Goal: Contribute content: Contribute content

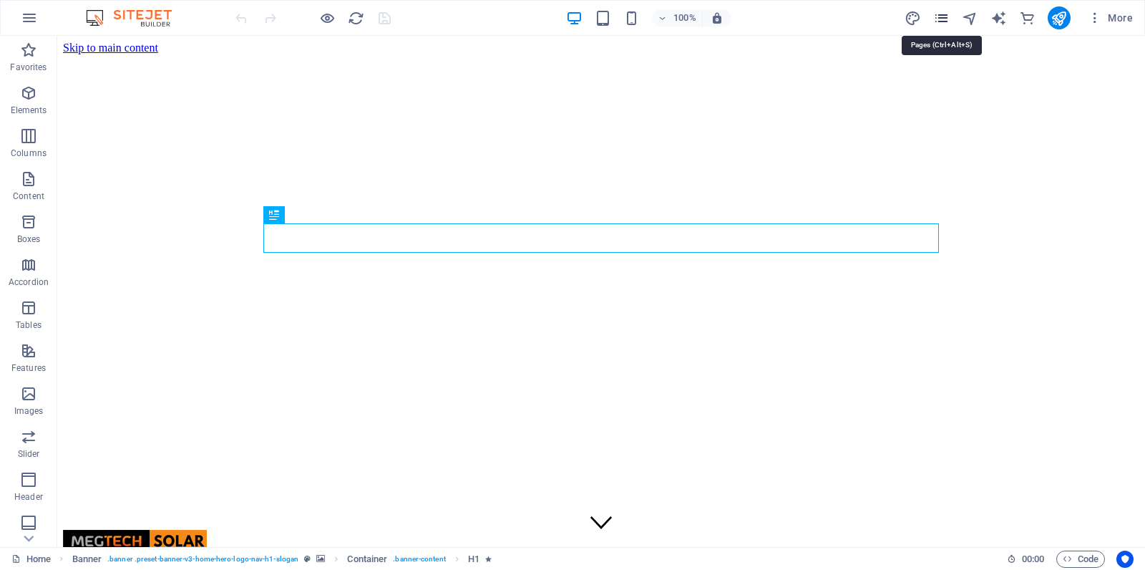
click at [946, 16] on icon "pages" at bounding box center [942, 18] width 16 height 16
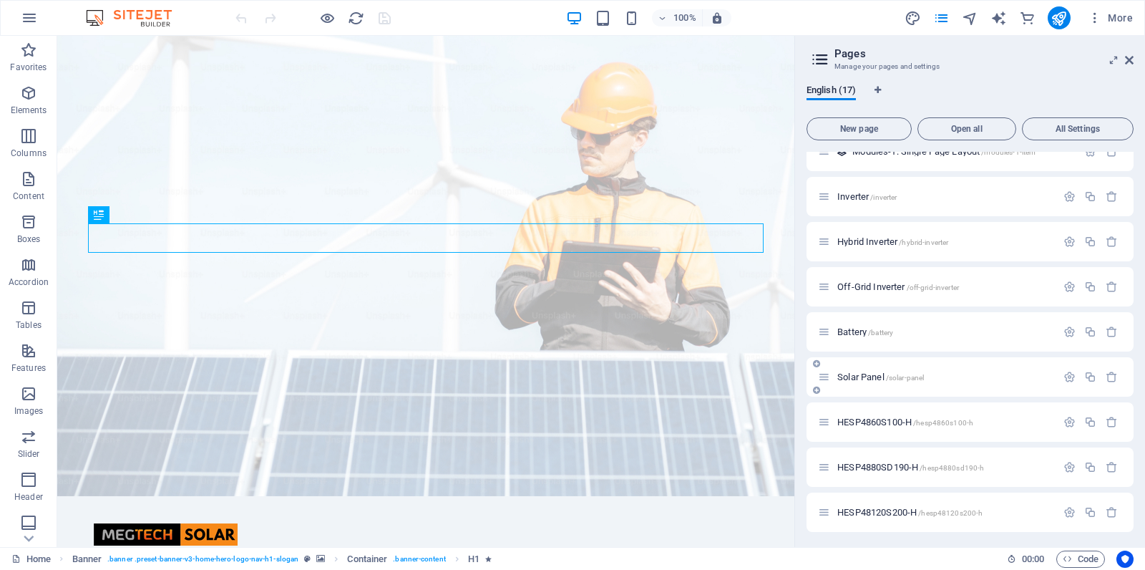
scroll to position [380, 0]
click at [1087, 516] on icon "button" at bounding box center [1091, 513] width 12 height 12
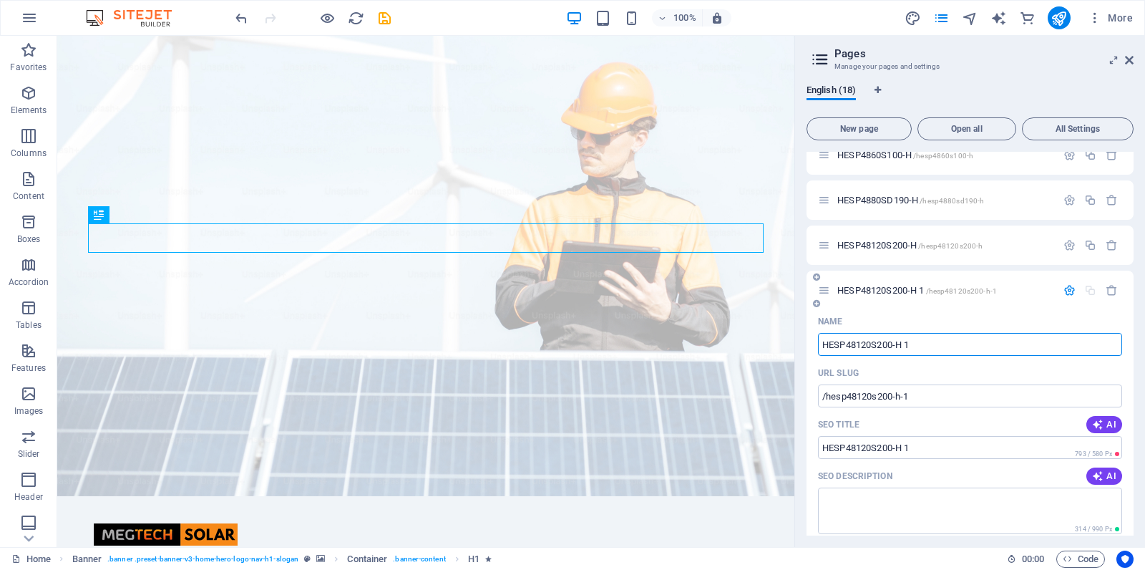
click at [943, 349] on input "HESP48120S200-H 1" at bounding box center [970, 344] width 304 height 23
type input "HESP48"
type input "/hesp48"
type input "HESP48"
type input "HESP4860"
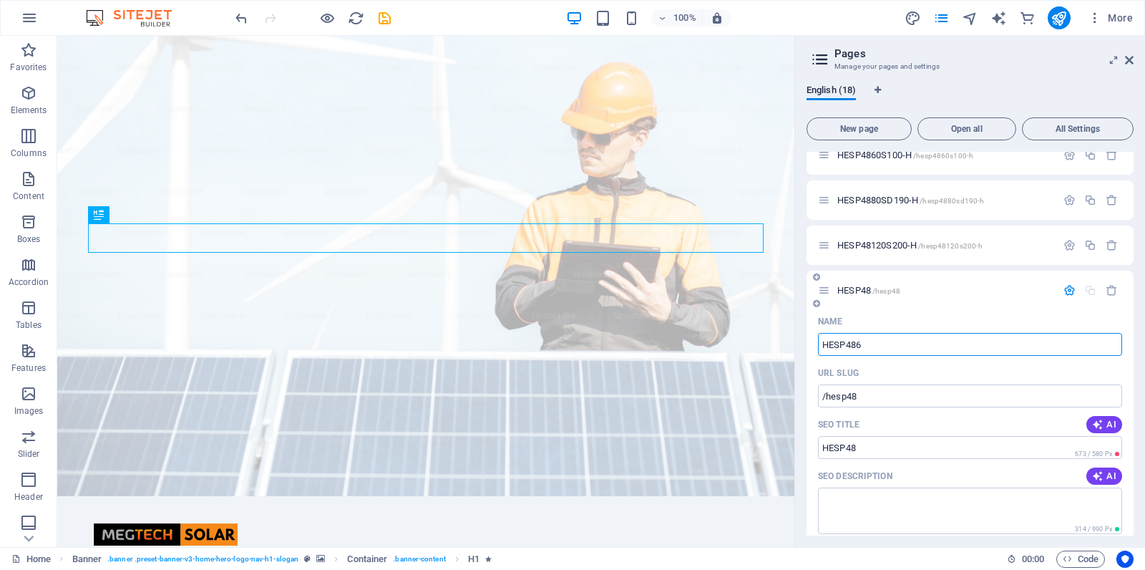
type input "/hesp486"
type input "HESP486"
type input "HESP4860"
type input "/hesp4860"
type input "HESP4860"
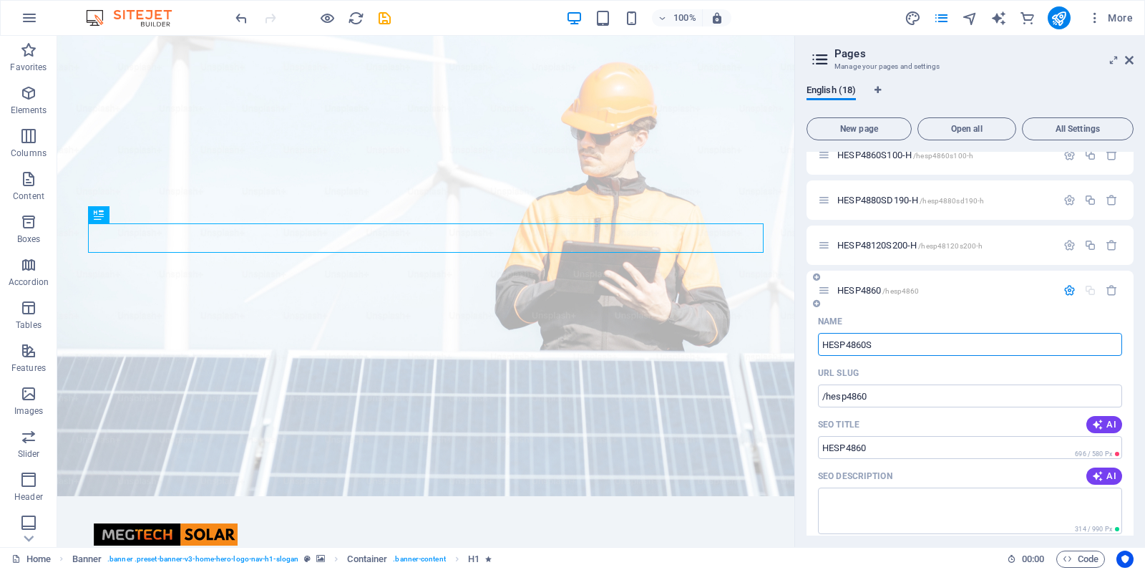
type input "HESP4860SH"
type input "/hesp4860s"
type input "HESP4860S"
type input "HESP4860SH3"
type input "/hesp4860sh"
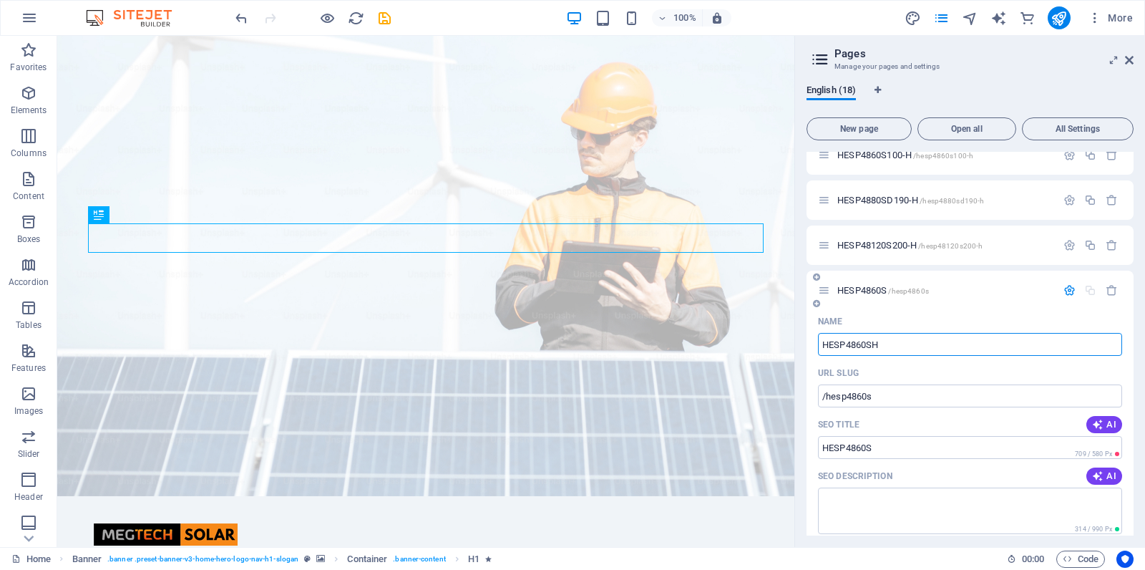
type input "HESP4860SH"
type input "HESP4860SH3"
type input "/hesp4860sh3"
type input "HESP4860SH3"
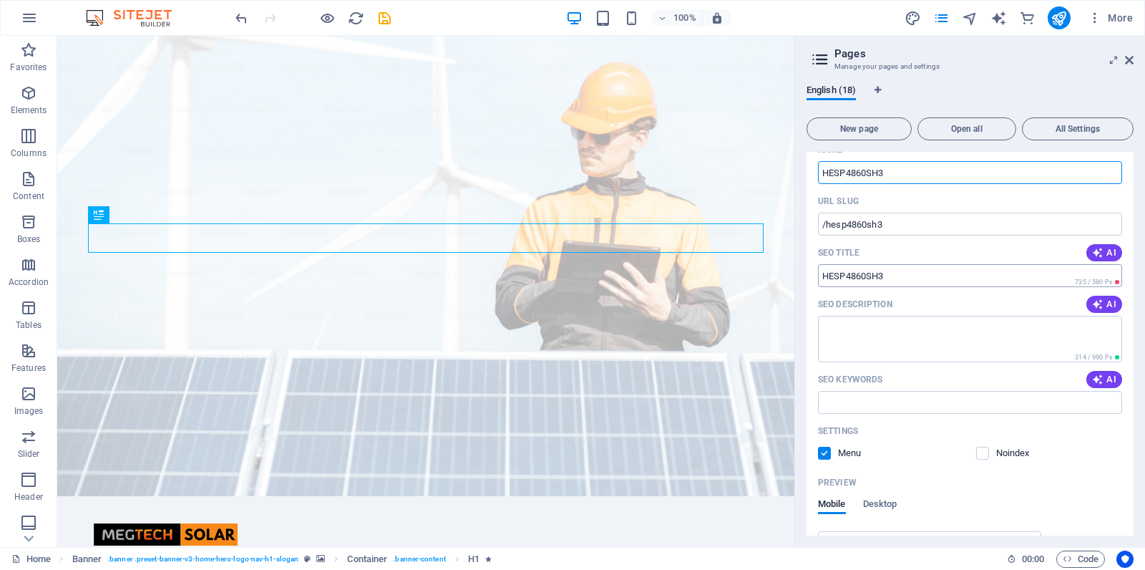
scroll to position [677, 0]
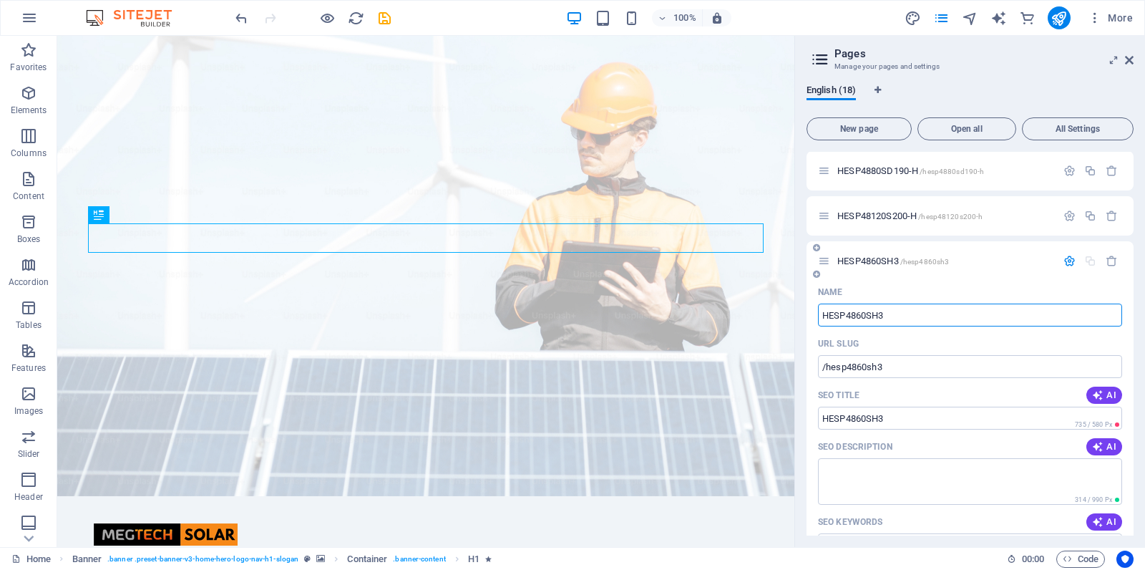
type input "HESP4860SH3"
click at [1070, 261] on icon "button" at bounding box center [1070, 261] width 12 height 12
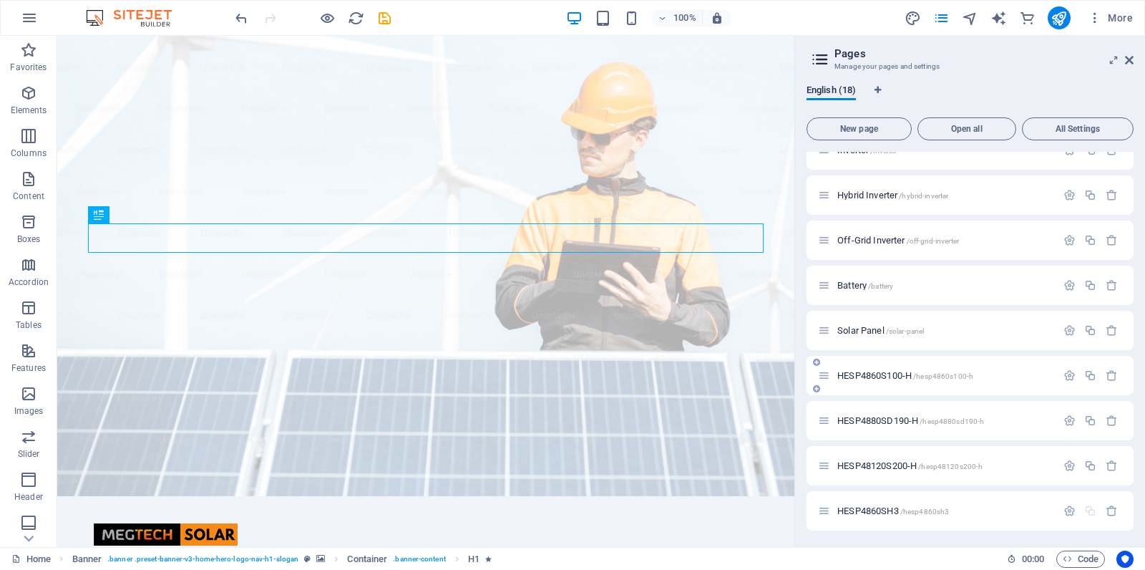
scroll to position [427, 0]
click at [866, 508] on div "HESP4860SH3 /hesp4860sh3" at bounding box center [937, 511] width 238 height 16
click at [824, 510] on icon at bounding box center [824, 511] width 12 height 12
click at [858, 514] on span "HESP4860SH3 /hesp4860sh3" at bounding box center [894, 511] width 112 height 11
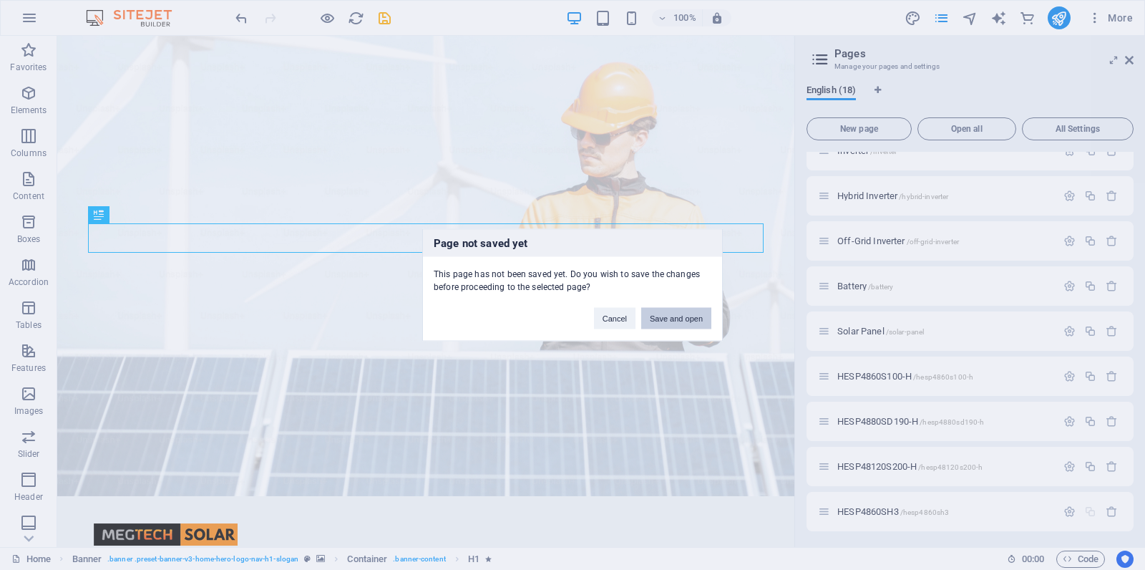
click at [668, 316] on button "Save and open" at bounding box center [676, 318] width 70 height 21
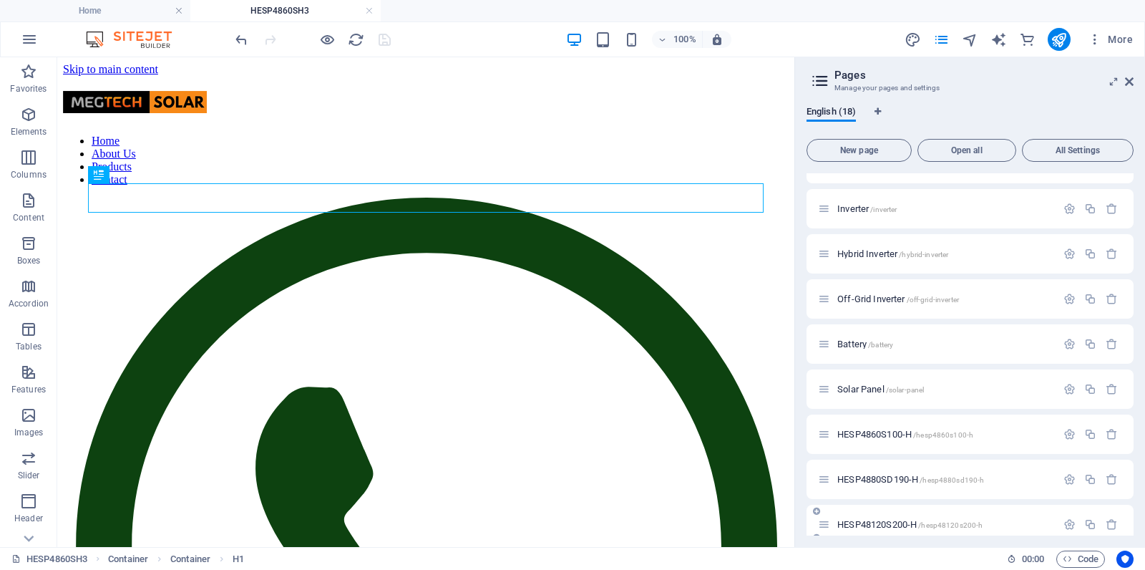
scroll to position [448, 0]
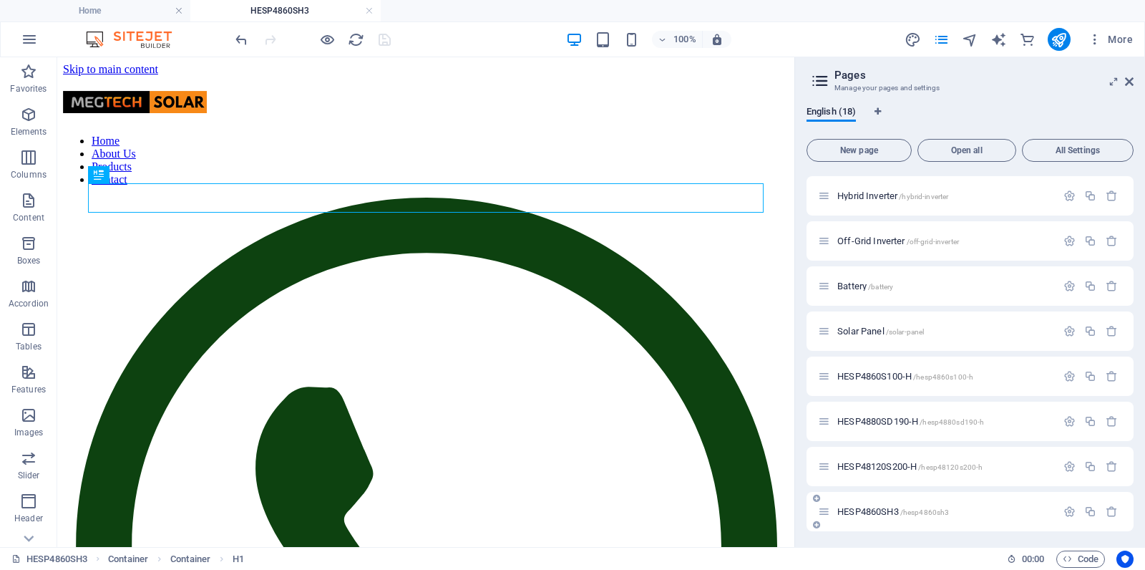
click at [891, 511] on span "HESP4860SH3 /hesp4860sh3" at bounding box center [894, 511] width 112 height 11
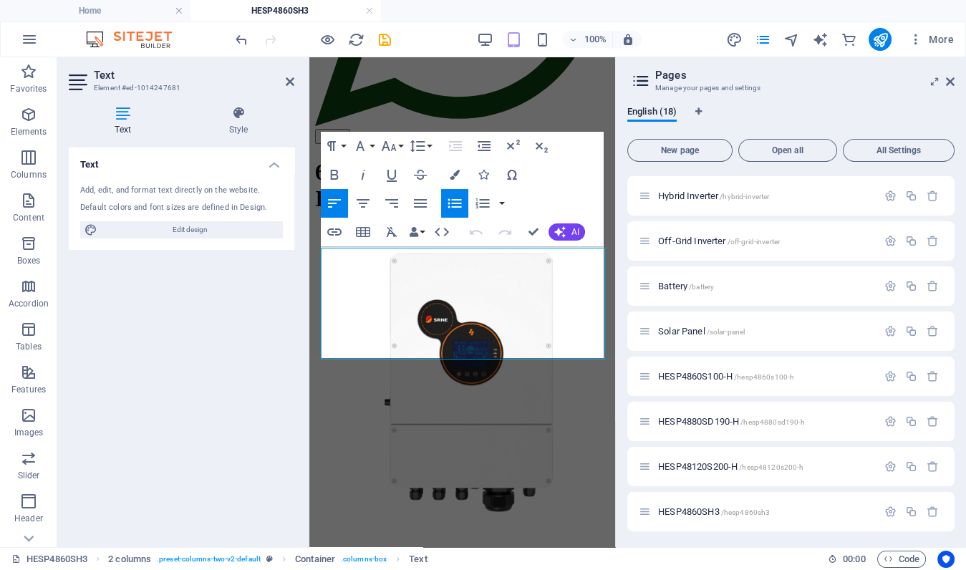
scroll to position [352, 0]
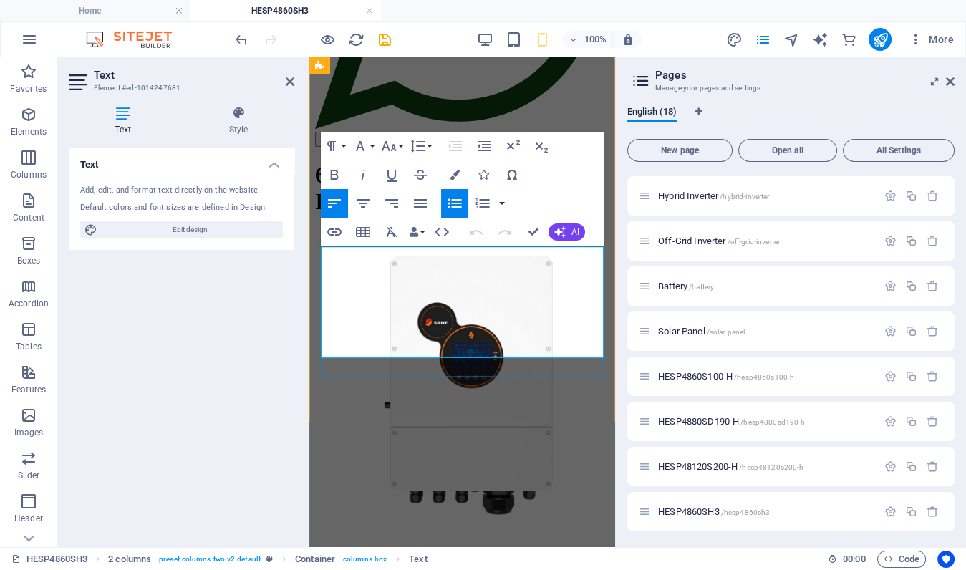
click at [383, 563] on span "﻿﻿2 high efficient, independent MPPT ports" at bounding box center [439, 569] width 190 height 12
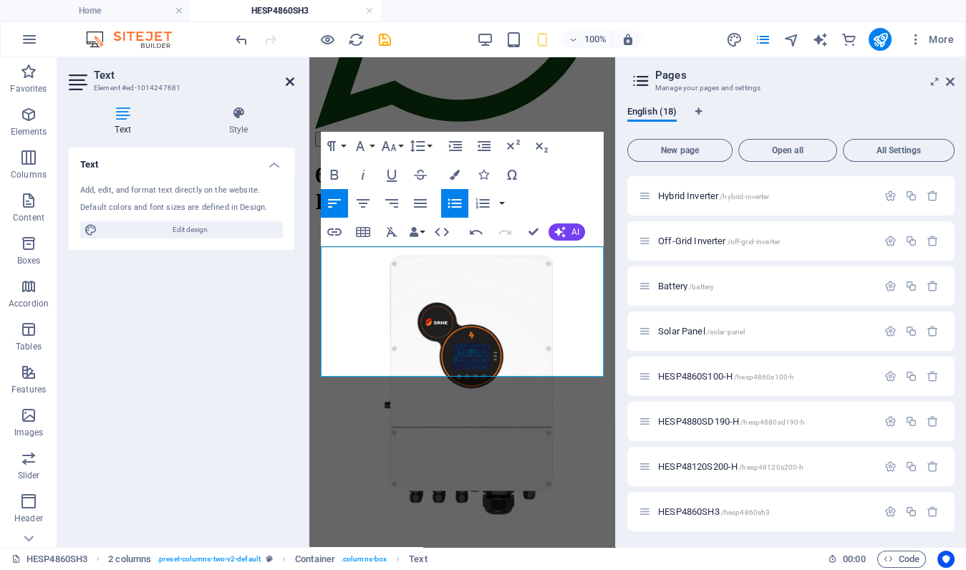
click at [288, 82] on icon at bounding box center [290, 81] width 9 height 11
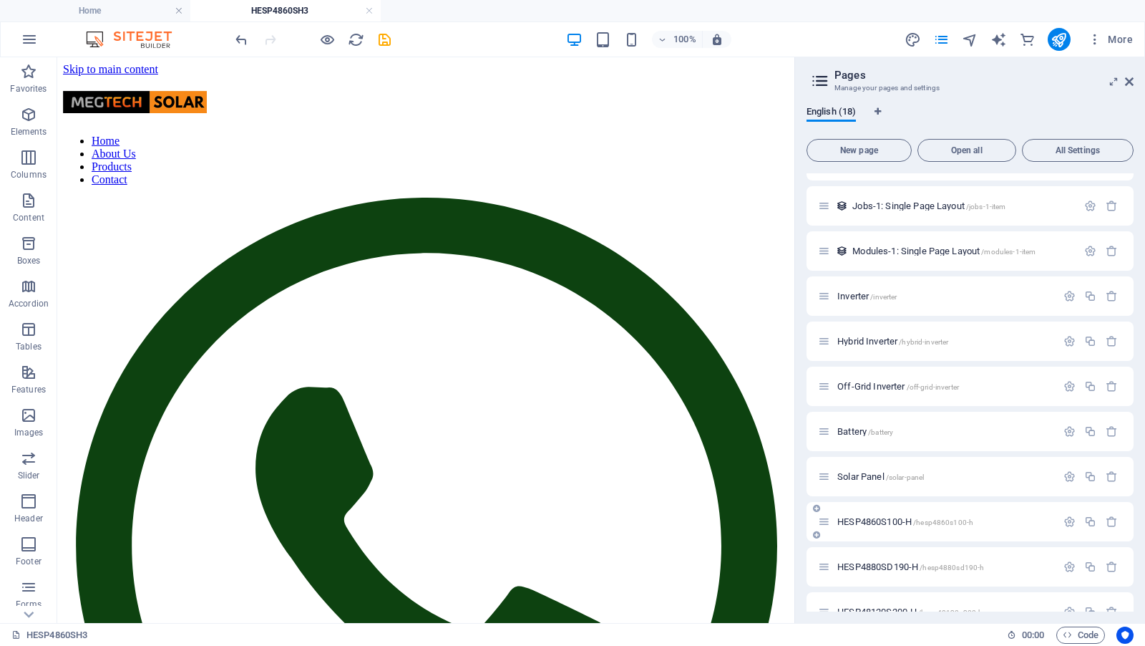
scroll to position [373, 0]
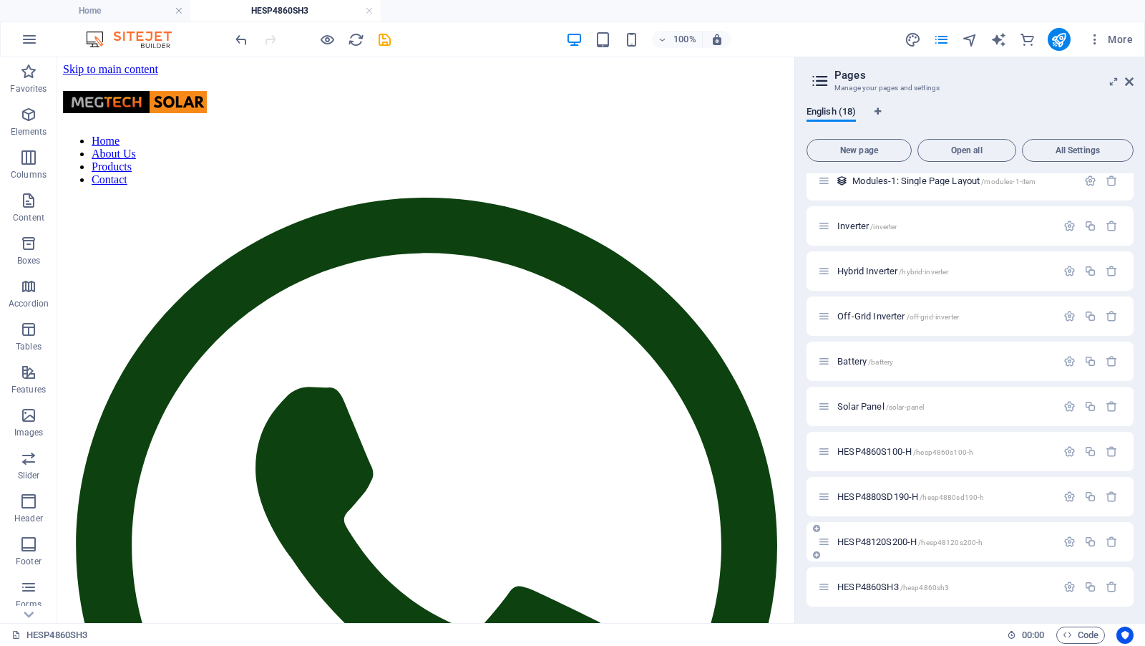
click at [889, 538] on span "HESP48120S200-H /hesp48120s200-h" at bounding box center [910, 541] width 145 height 11
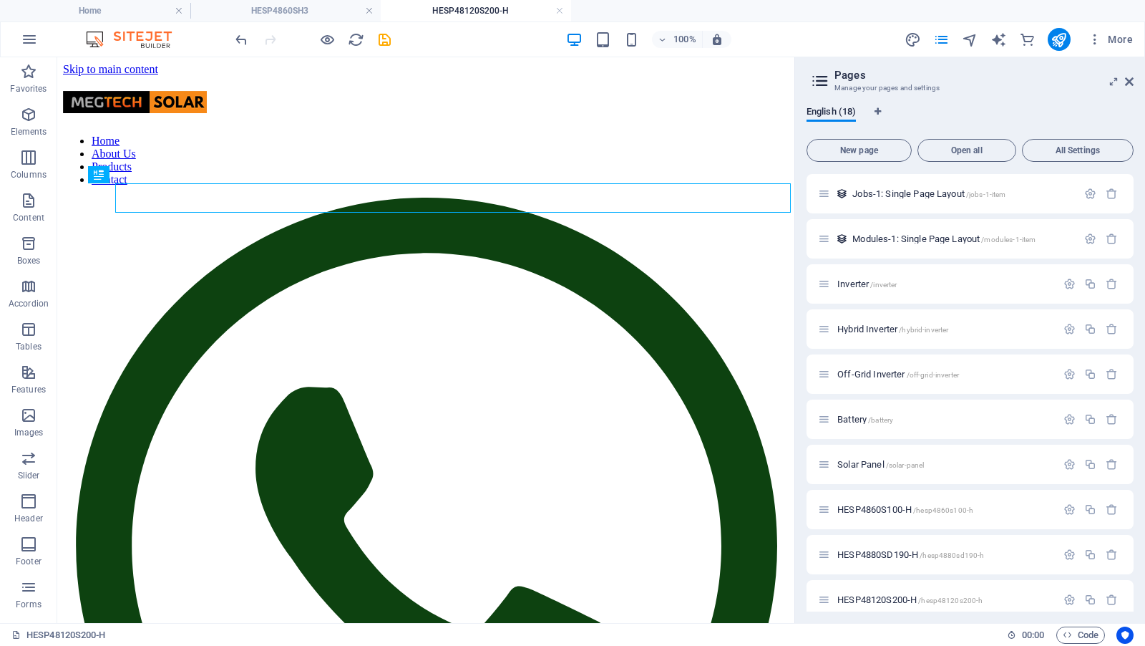
scroll to position [0, 0]
click at [880, 509] on span "HESP4860S100-H /hesp4860s100-h" at bounding box center [906, 509] width 136 height 11
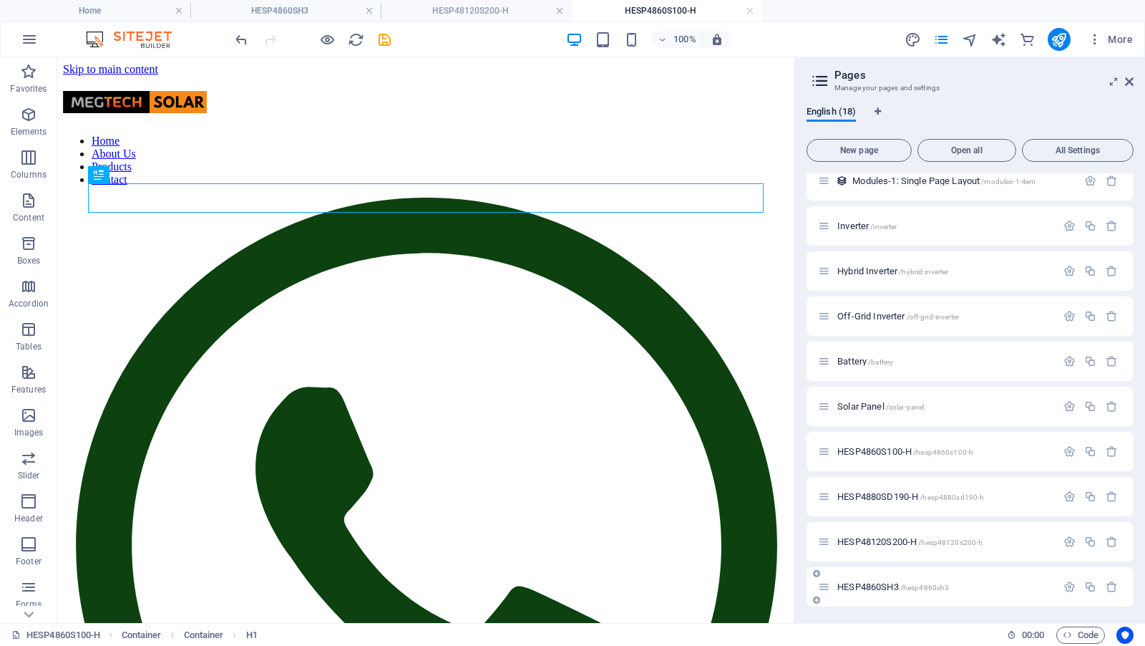
click at [876, 569] on span "HESP4860SH3 /hesp4860sh3" at bounding box center [894, 586] width 112 height 11
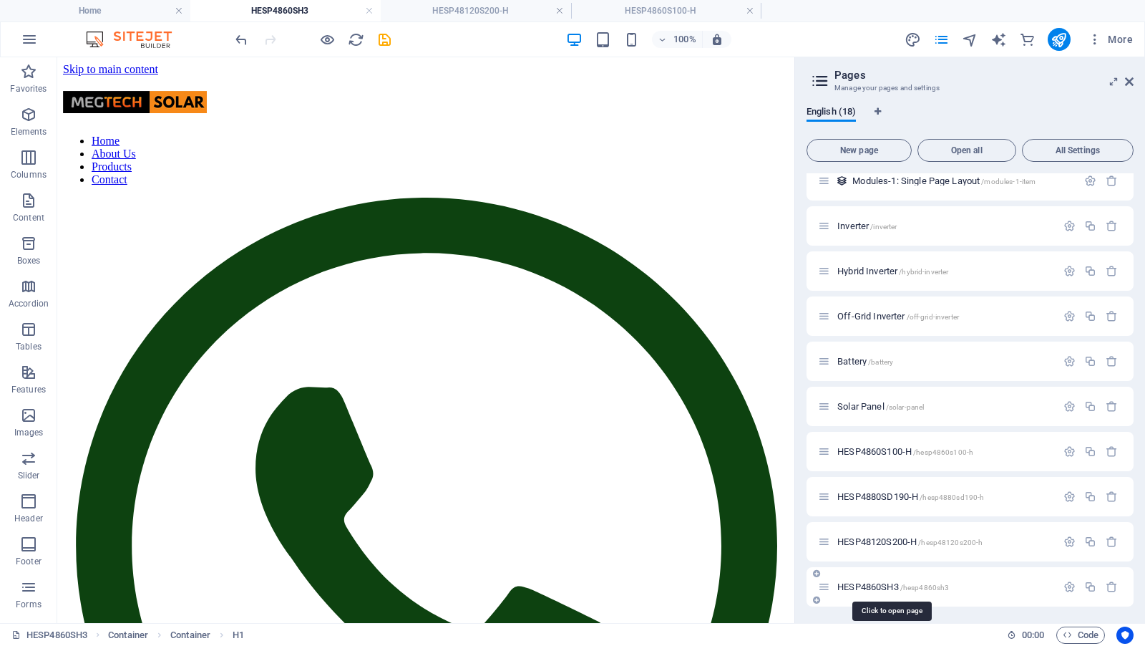
click at [876, 569] on span "HESP4860SH3 /hesp4860sh3" at bounding box center [894, 586] width 112 height 11
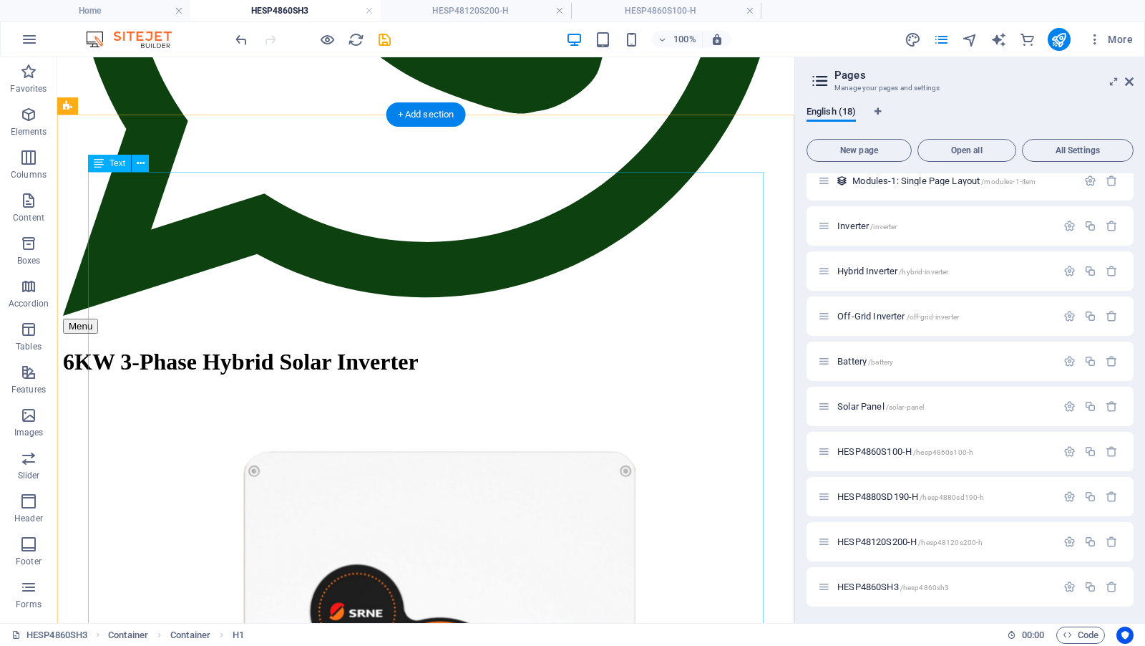
scroll to position [596, 0]
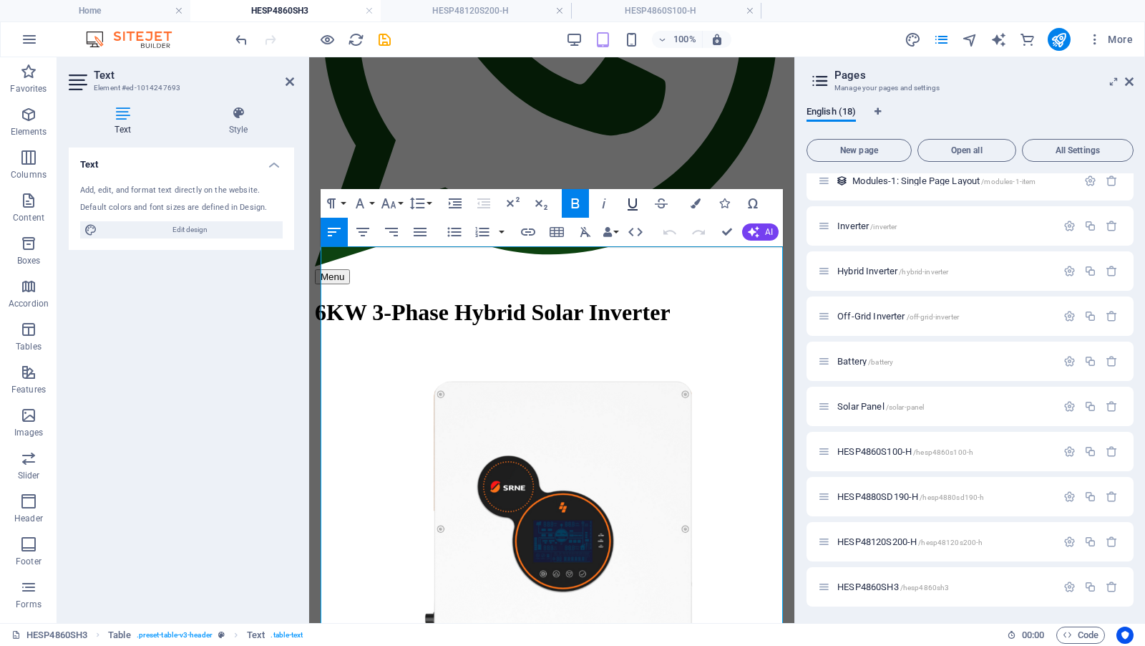
scroll to position [371, 0]
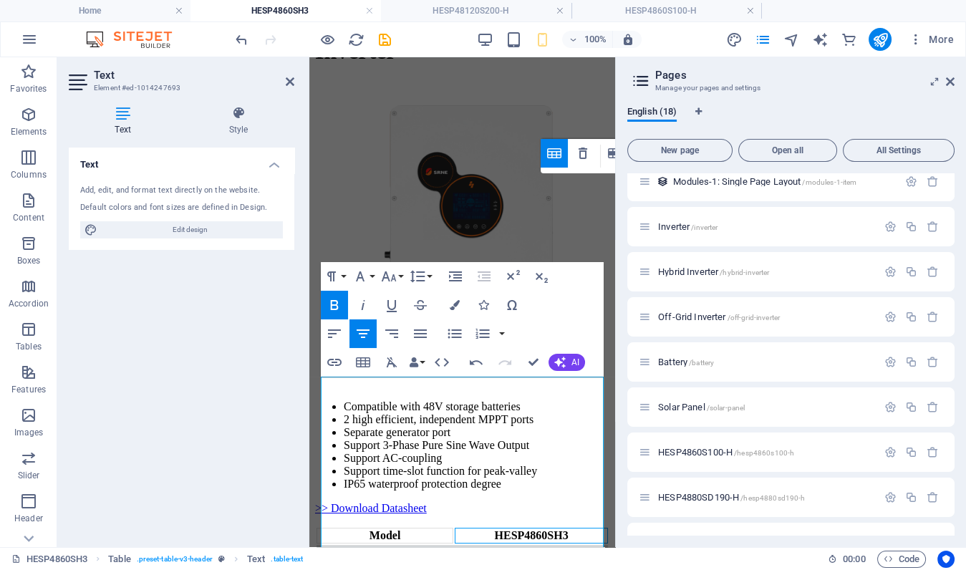
scroll to position [525, 0]
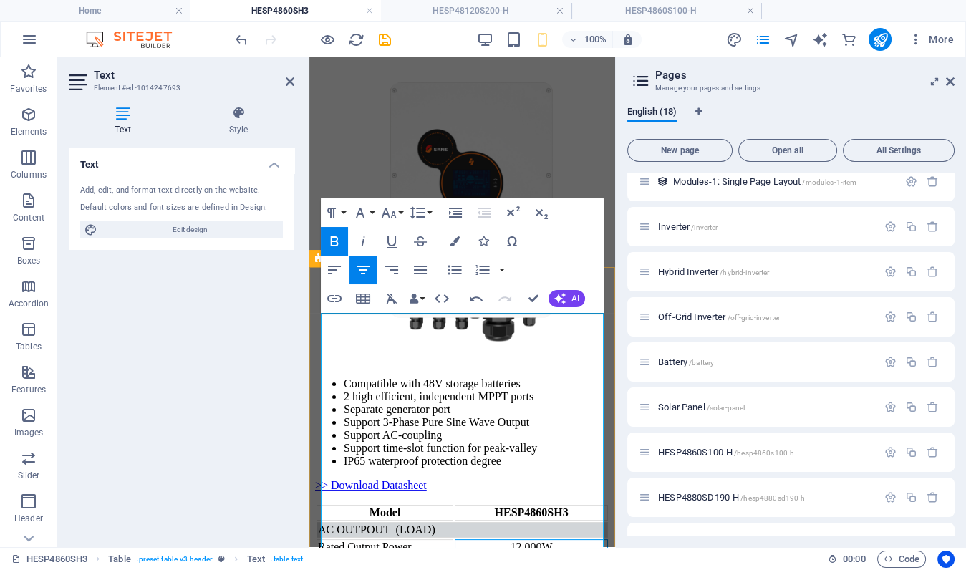
drag, startPoint x: 520, startPoint y: 403, endPoint x: 586, endPoint y: 457, distance: 85.0
click at [522, 541] on div "12,000W" at bounding box center [531, 547] width 150 height 13
click at [495, 569] on div "Single Phase" at bounding box center [531, 581] width 150 height 13
click at [475, 569] on div "230/400Vac (3 Phase)" at bounding box center [531, 581] width 150 height 13
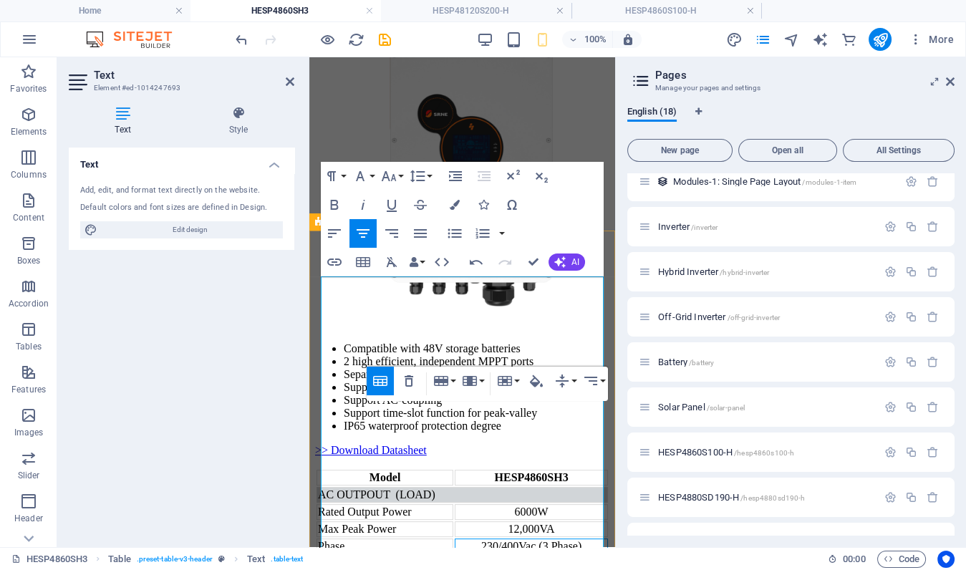
scroll to position [561, 0]
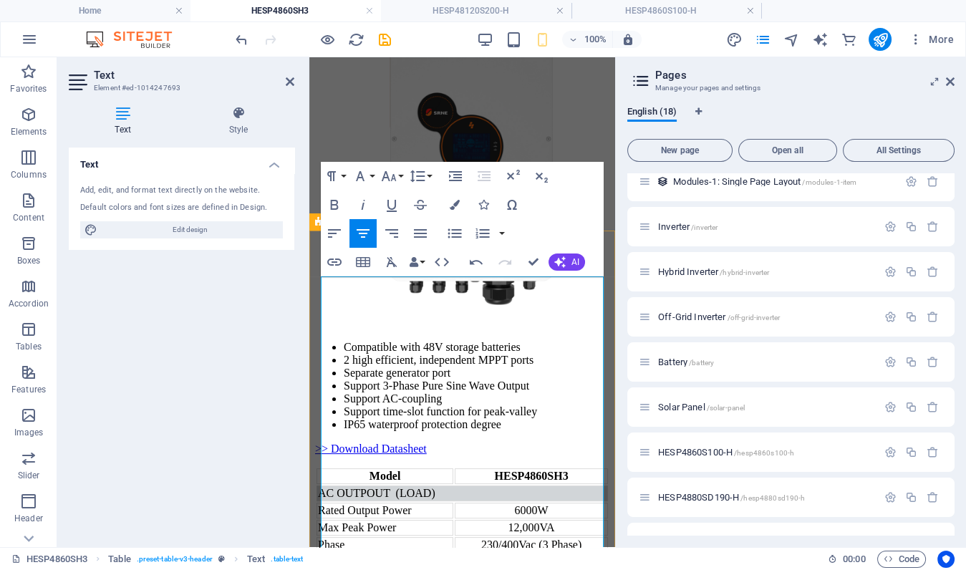
click at [562, 556] on div "230Vac (200/208/220/240Vac Adjustable)" at bounding box center [531, 569] width 150 height 26
click at [541, 538] on div "230/400Vac (3 Phase)" at bounding box center [531, 544] width 150 height 13
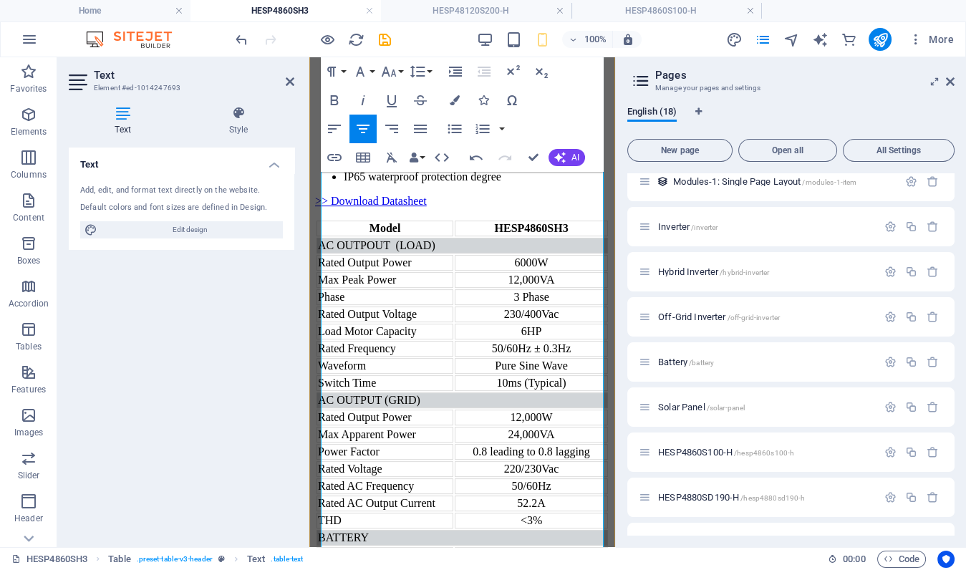
scroll to position [817, 0]
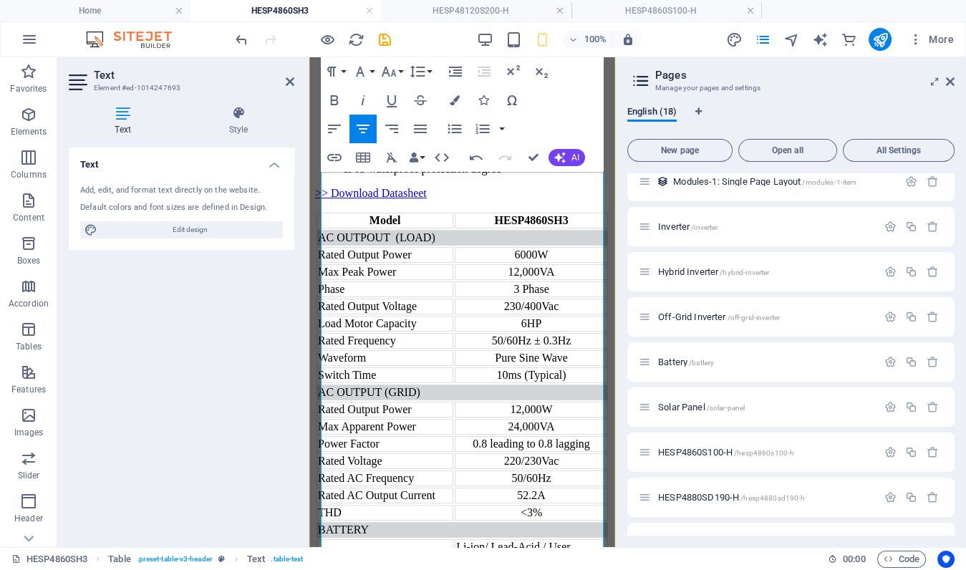
click at [520, 416] on div "12,000W" at bounding box center [531, 409] width 150 height 13
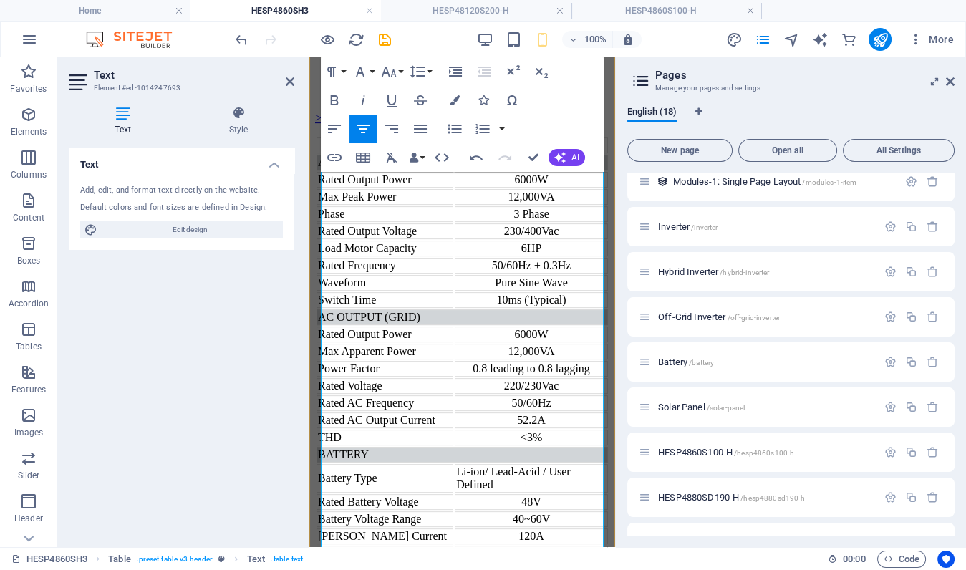
scroll to position [903, 0]
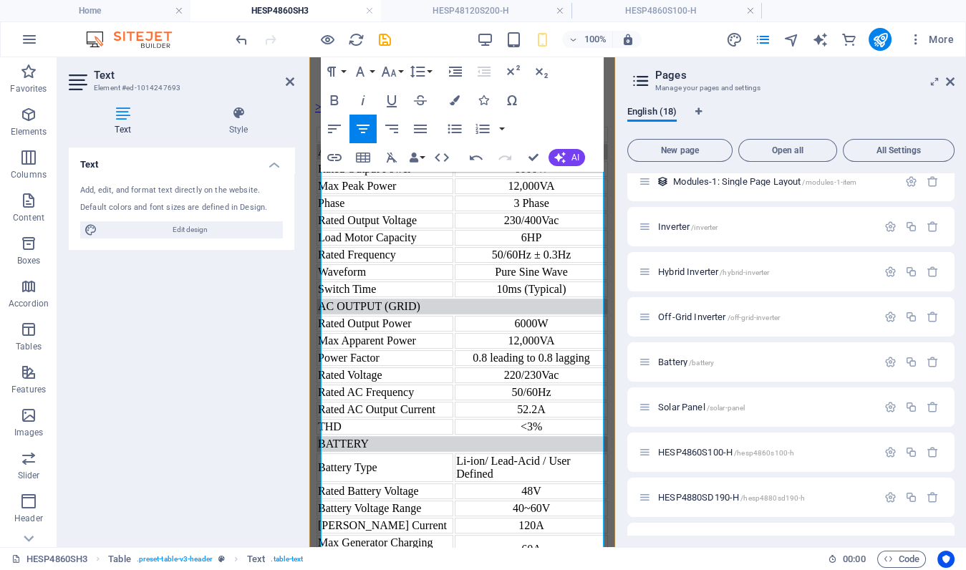
click at [499, 382] on div "220/230Vac" at bounding box center [531, 375] width 150 height 13
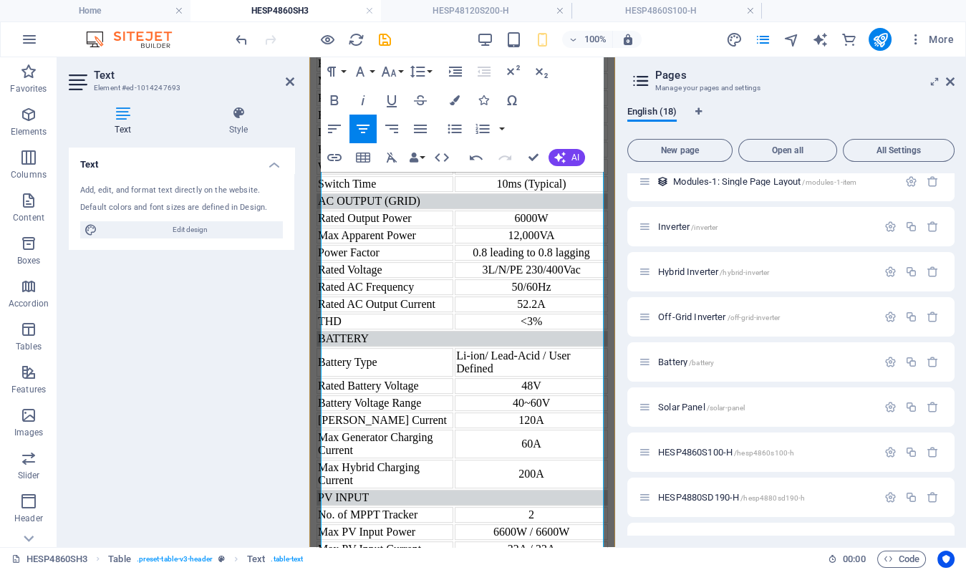
scroll to position [998, 0]
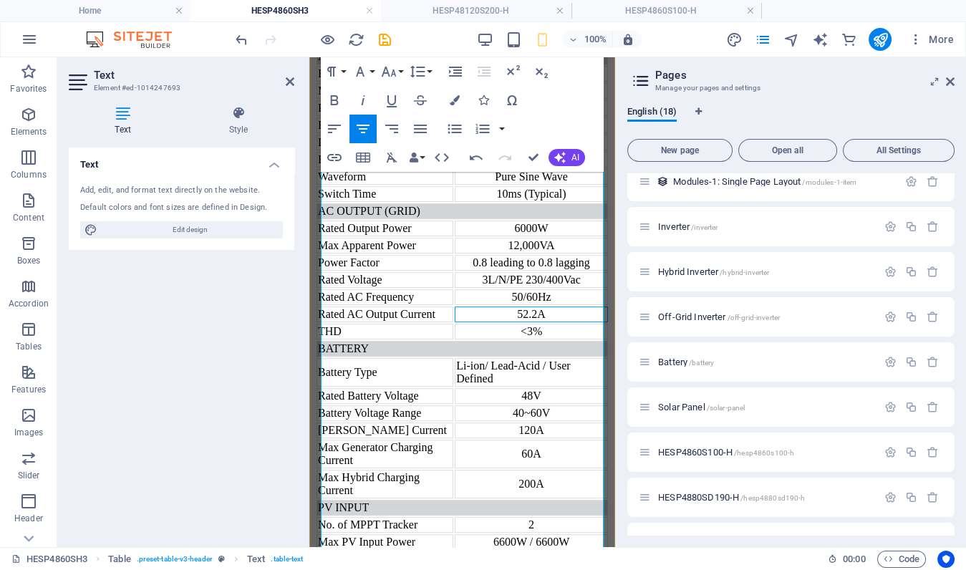
click at [537, 321] on div "52.2A" at bounding box center [531, 314] width 150 height 13
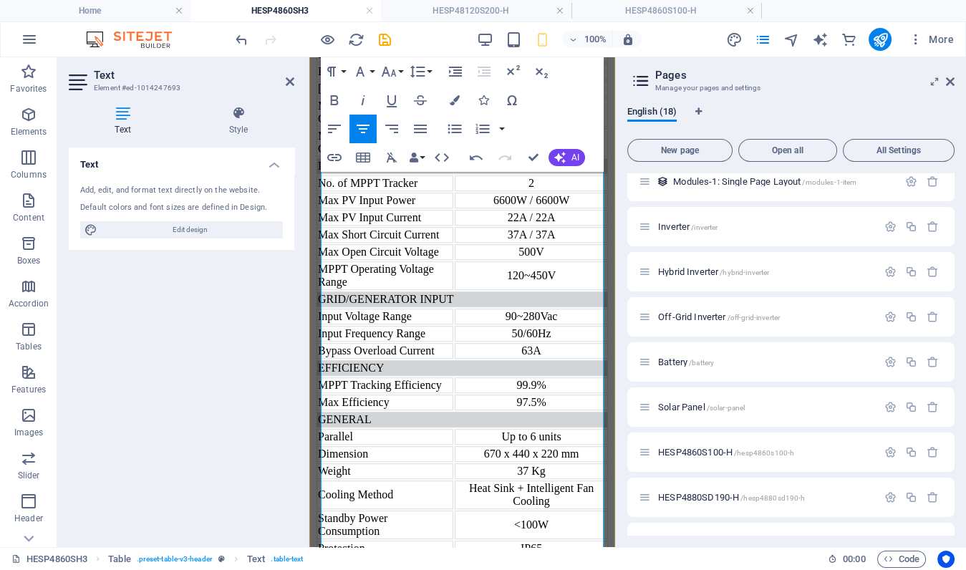
scroll to position [1341, 0]
click at [528, 94] on div "120A" at bounding box center [531, 87] width 150 height 13
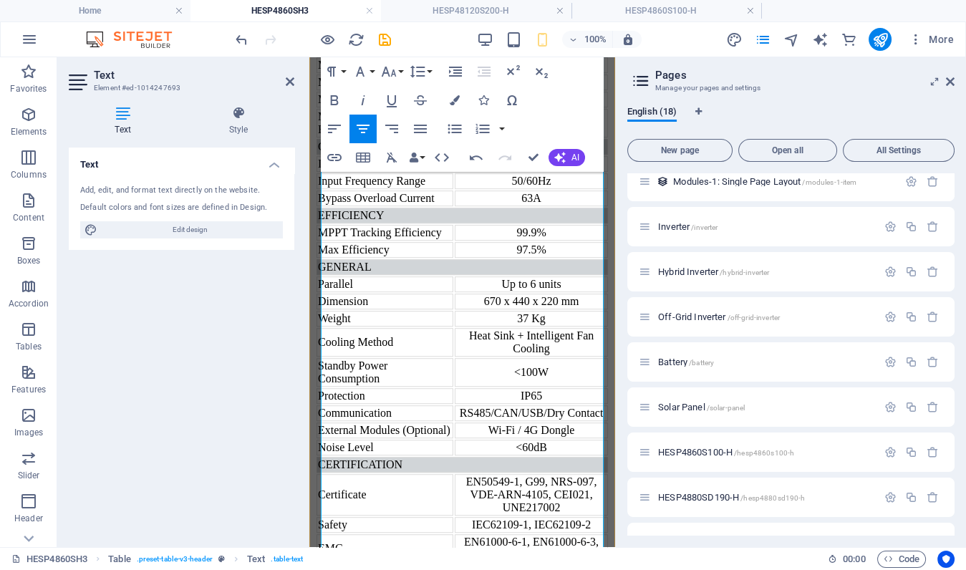
scroll to position [1496, 0]
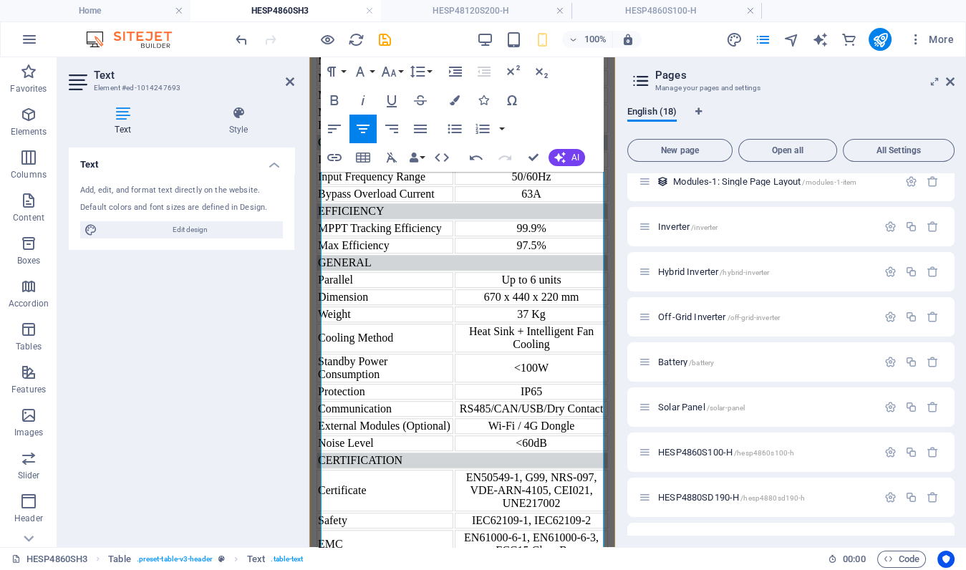
click at [517, 67] on div "22A / 22A" at bounding box center [531, 60] width 150 height 13
click at [515, 84] on div "37A / 37A" at bounding box center [531, 78] width 150 height 13
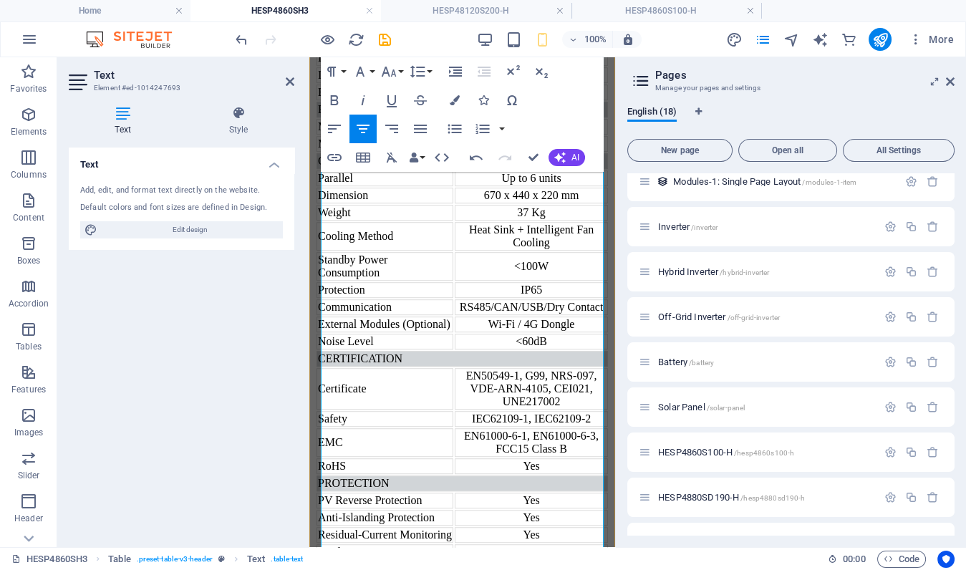
scroll to position [1601, 0]
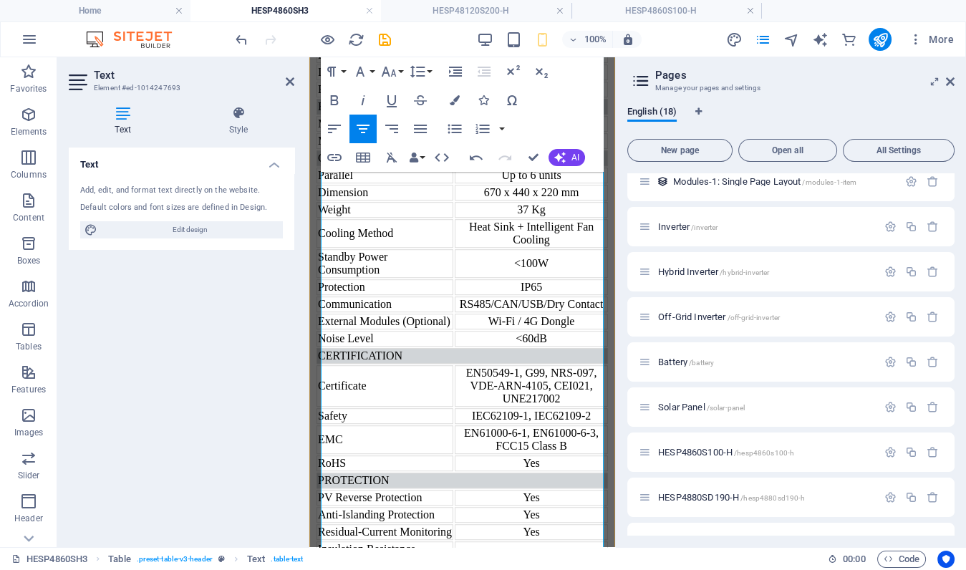
drag, startPoint x: 520, startPoint y: 411, endPoint x: 494, endPoint y: 482, distance: 75.4
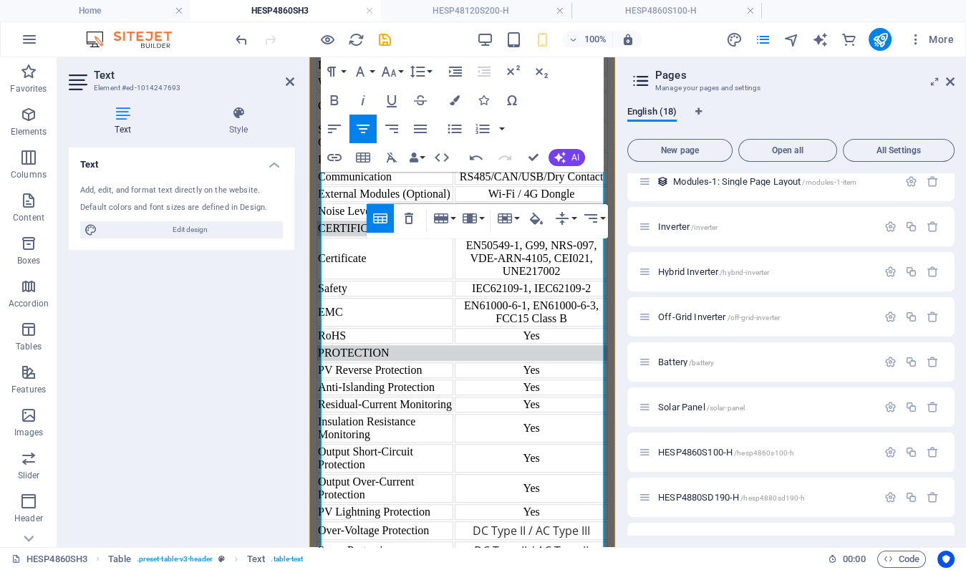
scroll to position [1730, 0]
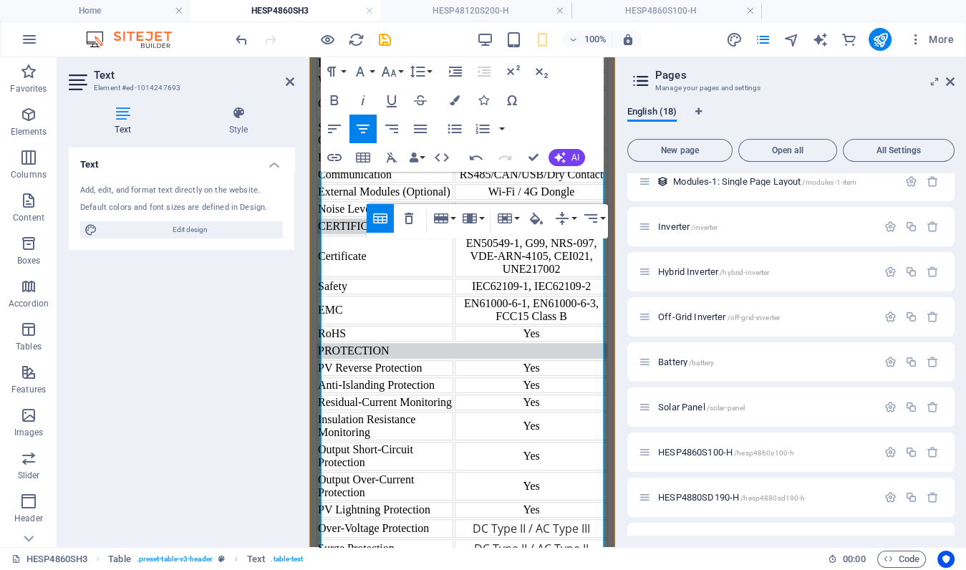
drag, startPoint x: 517, startPoint y: 331, endPoint x: 523, endPoint y: 362, distance: 32.2
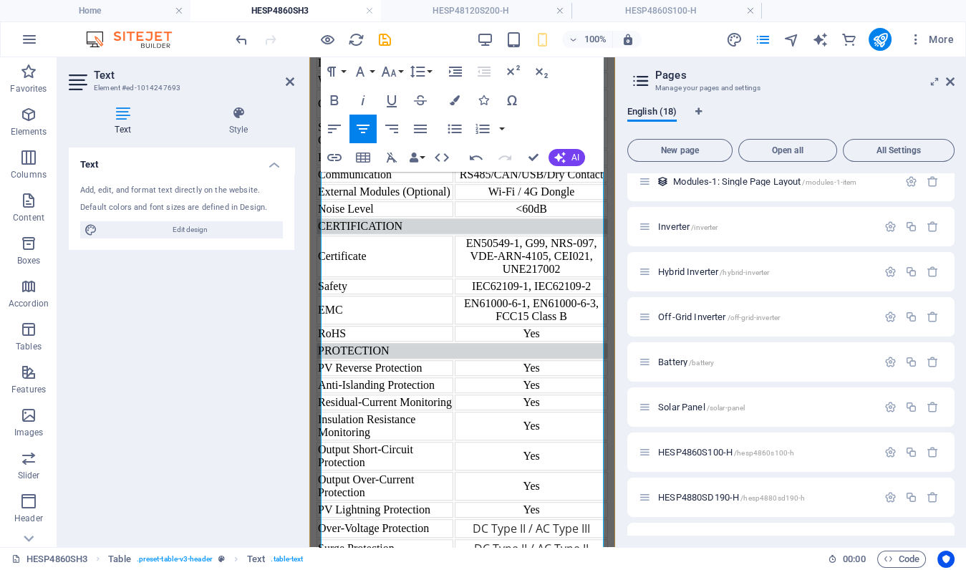
drag, startPoint x: 491, startPoint y: 408, endPoint x: 493, endPoint y: 430, distance: 22.3
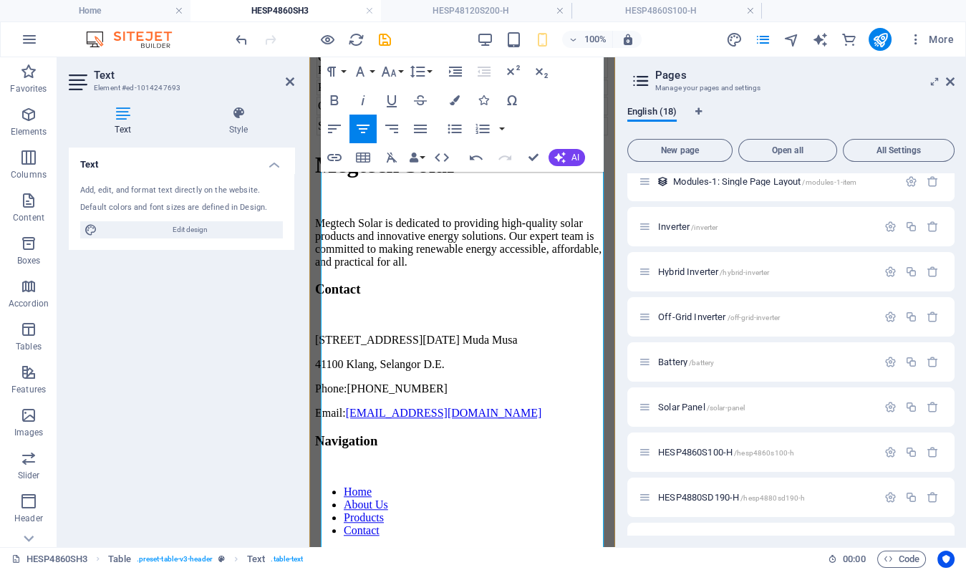
scroll to position [2168, 0]
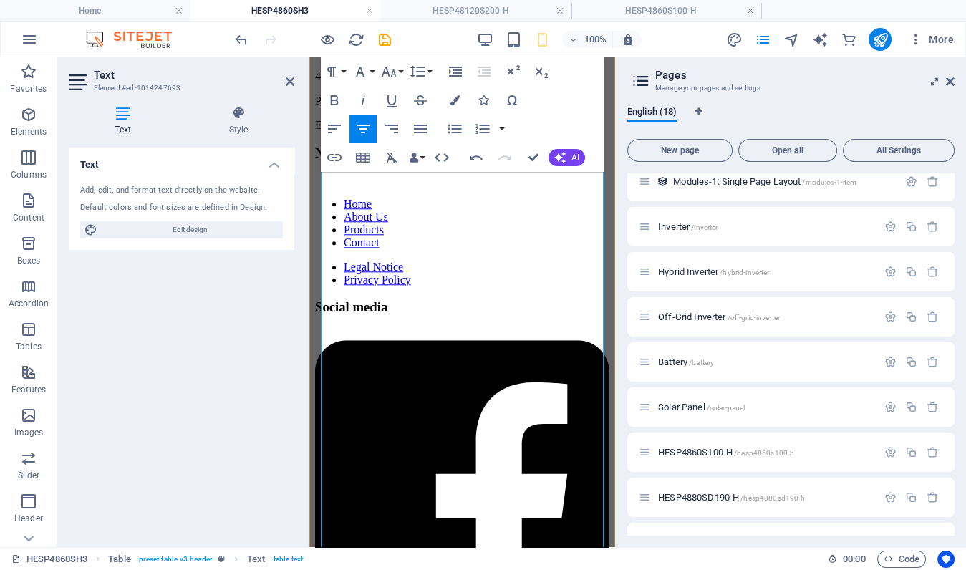
scroll to position [2454, 0]
drag, startPoint x: 531, startPoint y: 342, endPoint x: 598, endPoint y: 376, distance: 75.2
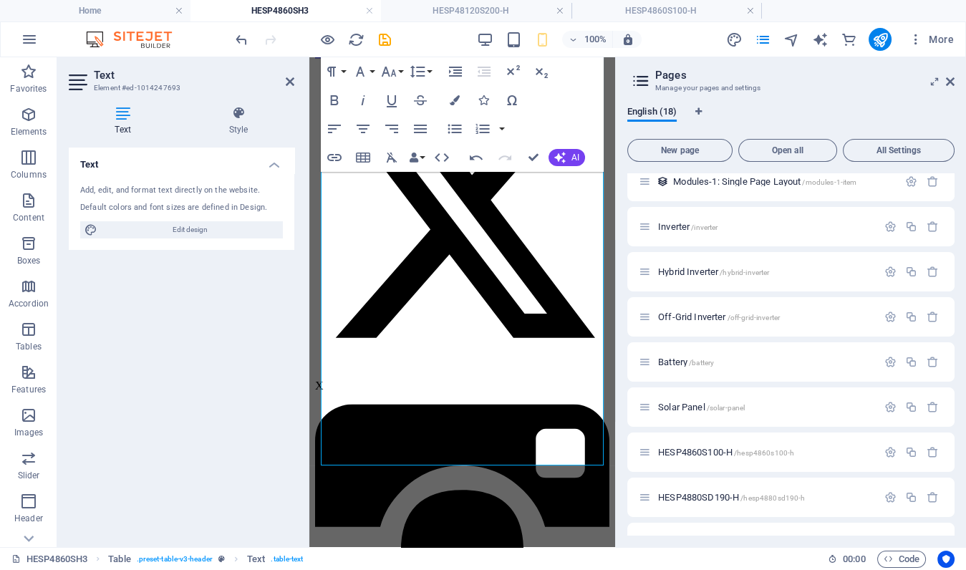
scroll to position [3040, 0]
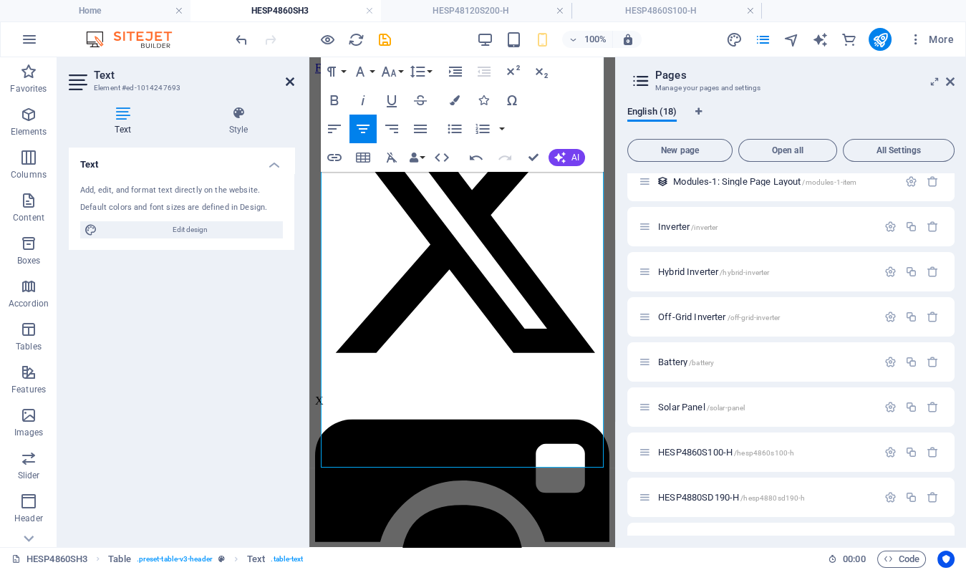
click at [289, 82] on icon at bounding box center [290, 81] width 9 height 11
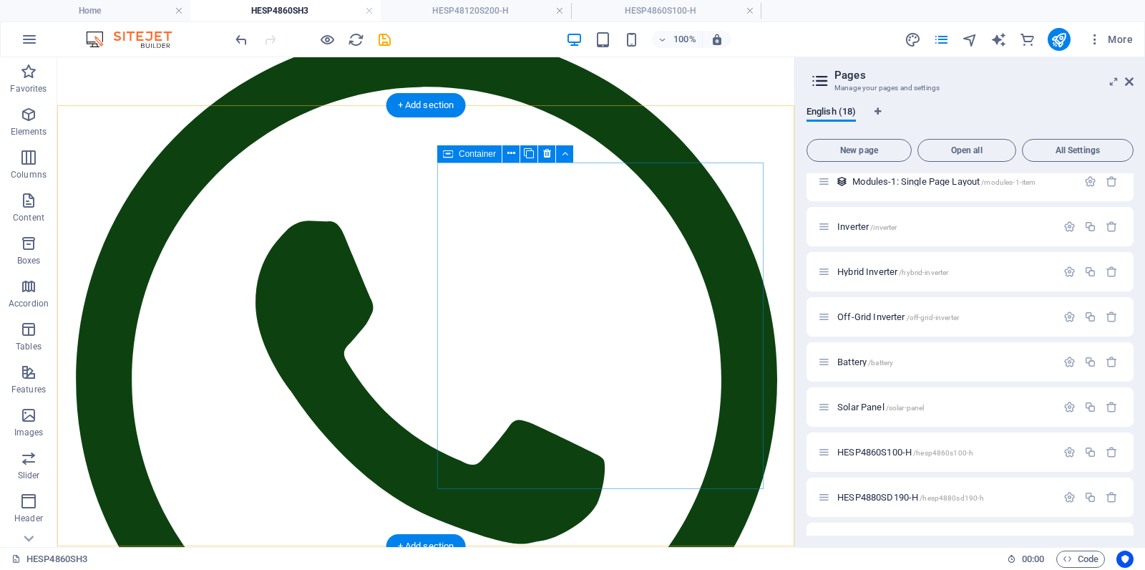
scroll to position [169, 0]
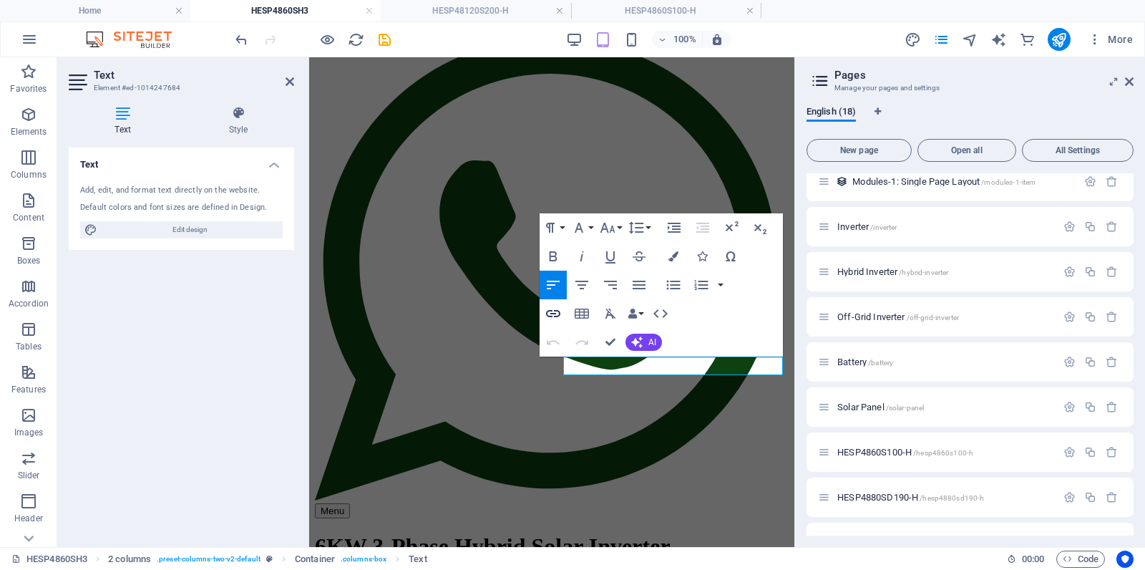
click at [558, 314] on icon "button" at bounding box center [553, 313] width 17 height 17
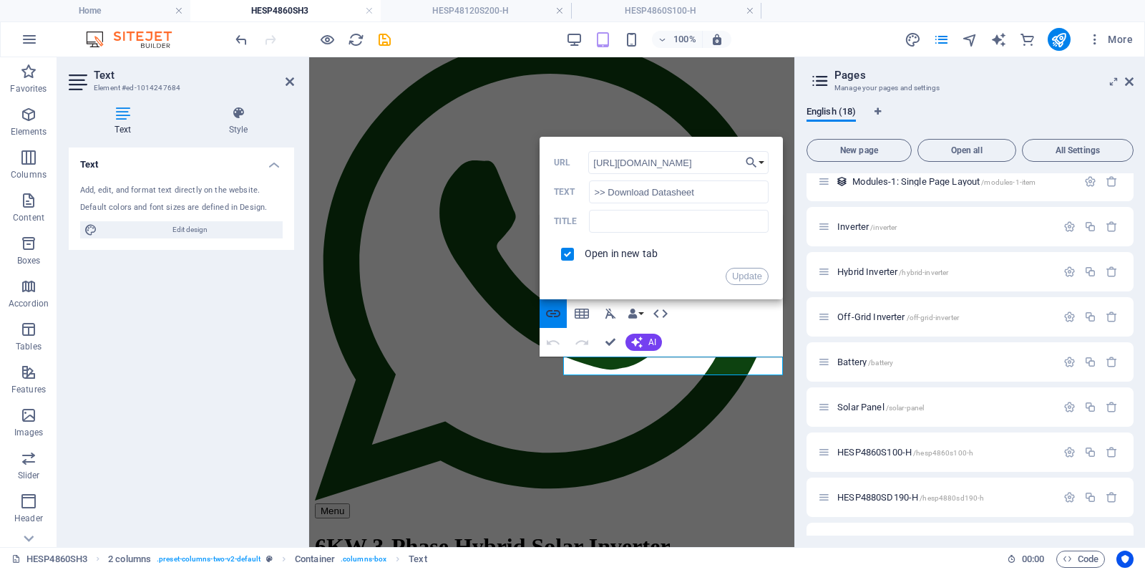
scroll to position [0, 349]
click at [762, 161] on button "Choose Link" at bounding box center [755, 162] width 27 height 23
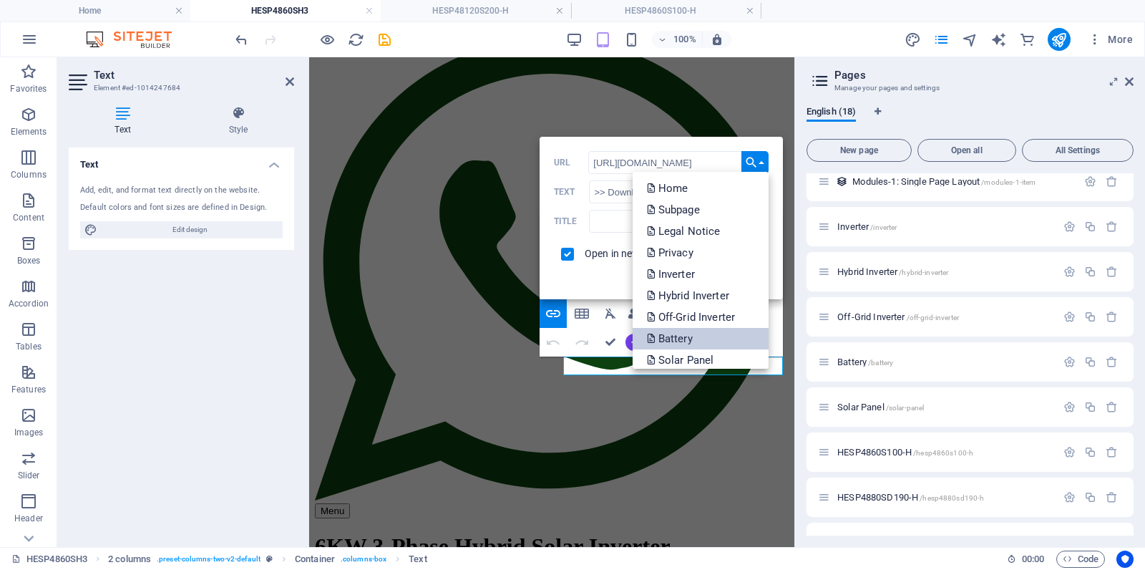
scroll to position [115, 0]
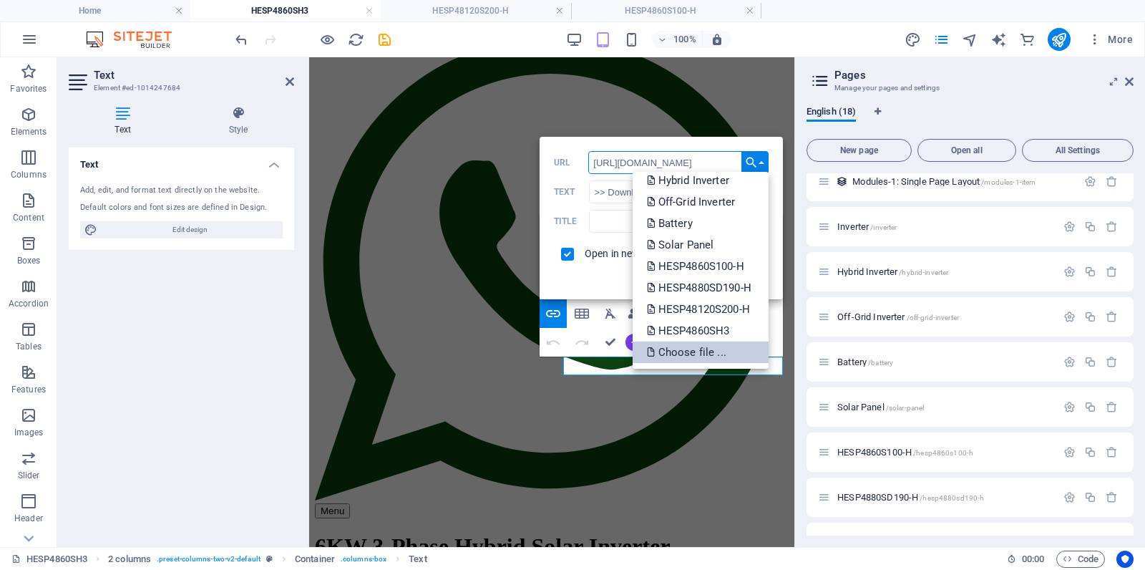
click at [689, 354] on p "Choose file ..." at bounding box center [688, 351] width 82 height 21
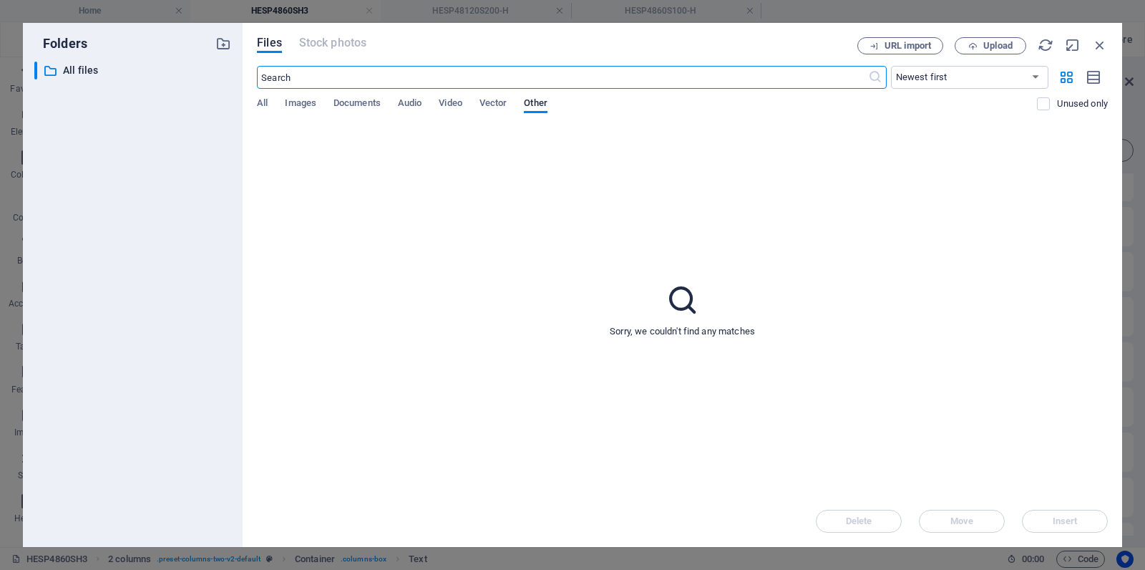
scroll to position [112, 0]
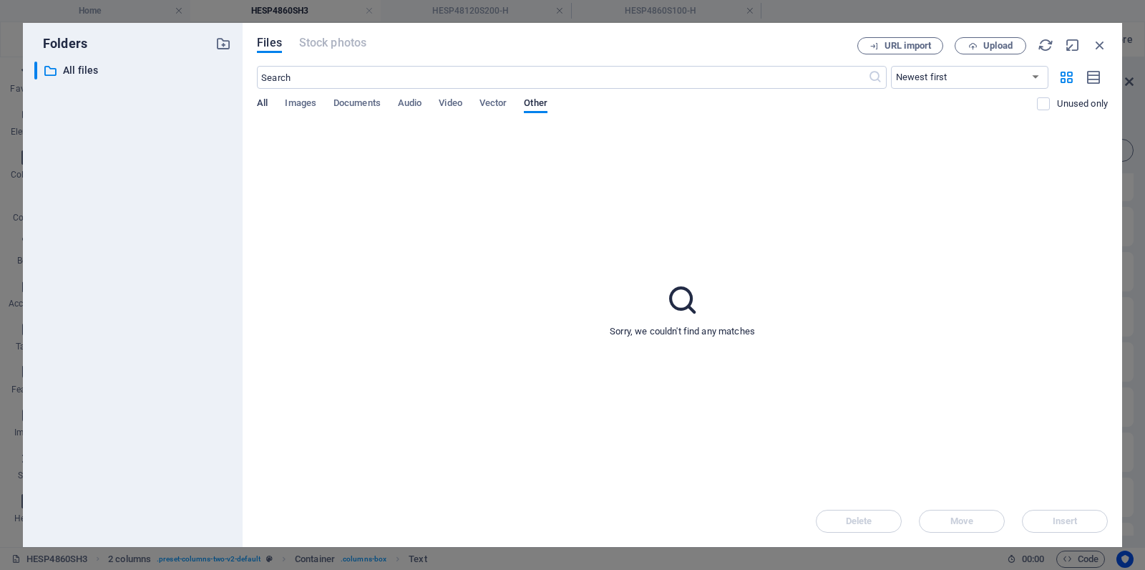
click at [261, 105] on span "All" at bounding box center [262, 104] width 11 height 20
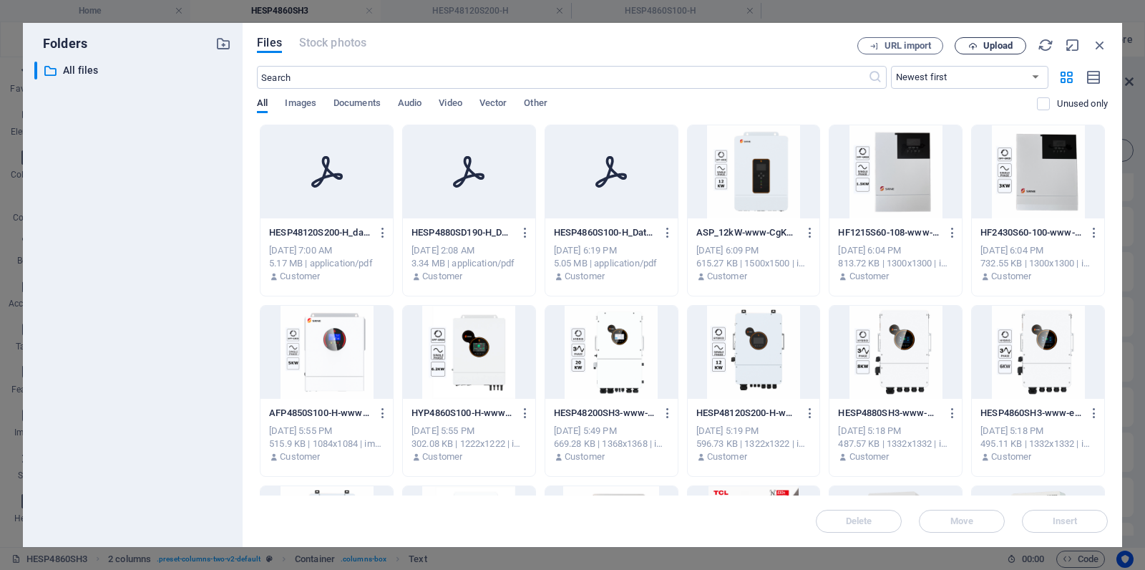
click at [1003, 47] on span "Upload" at bounding box center [998, 46] width 29 height 9
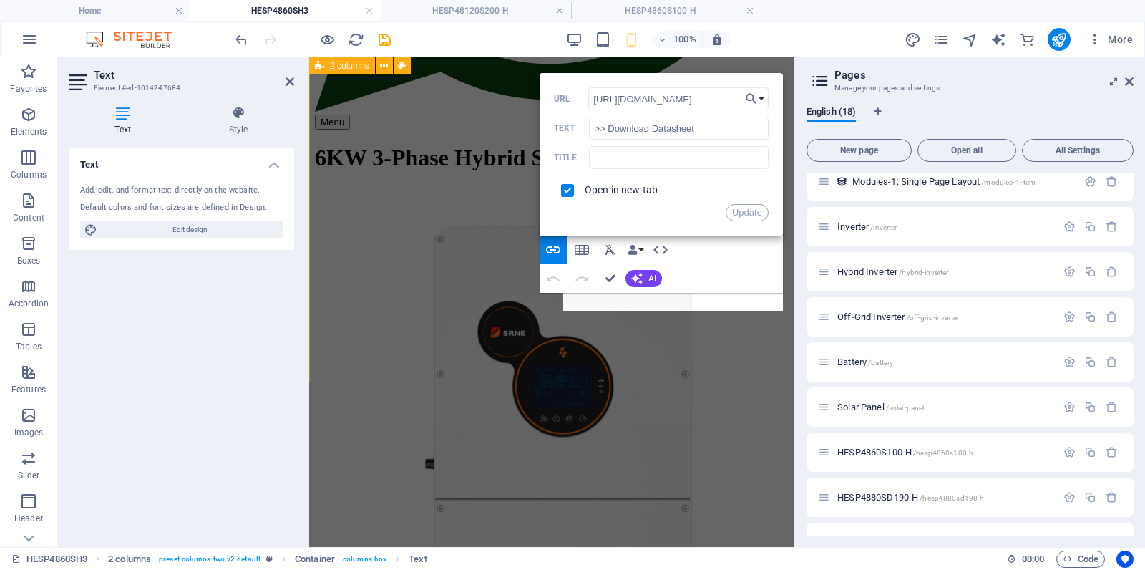
scroll to position [223, 0]
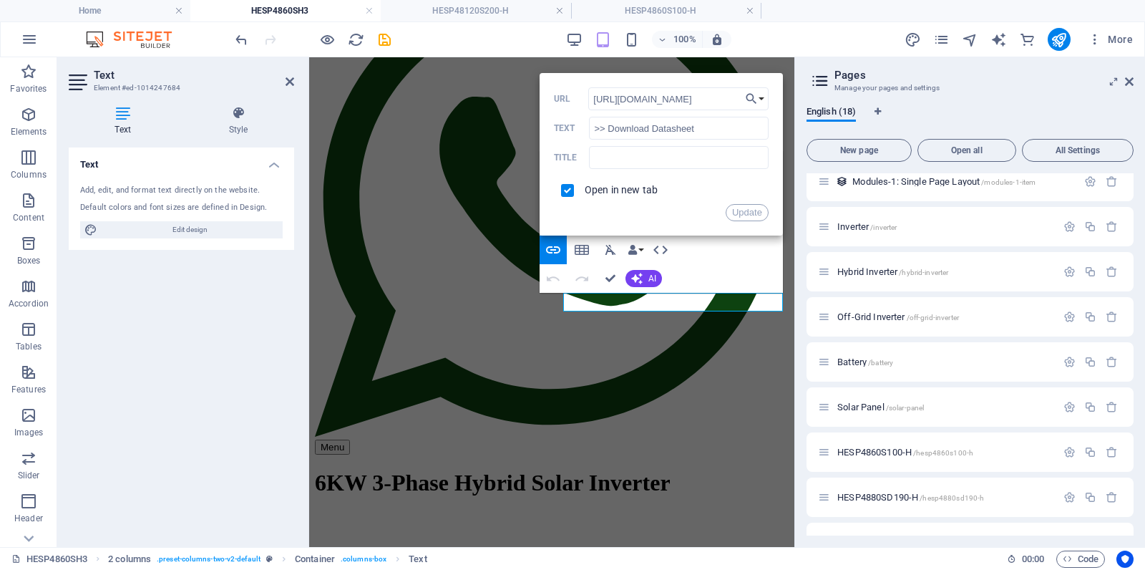
click at [714, 186] on div "Open in new tab" at bounding box center [661, 190] width 215 height 27
click at [742, 212] on button "Update" at bounding box center [747, 212] width 43 height 17
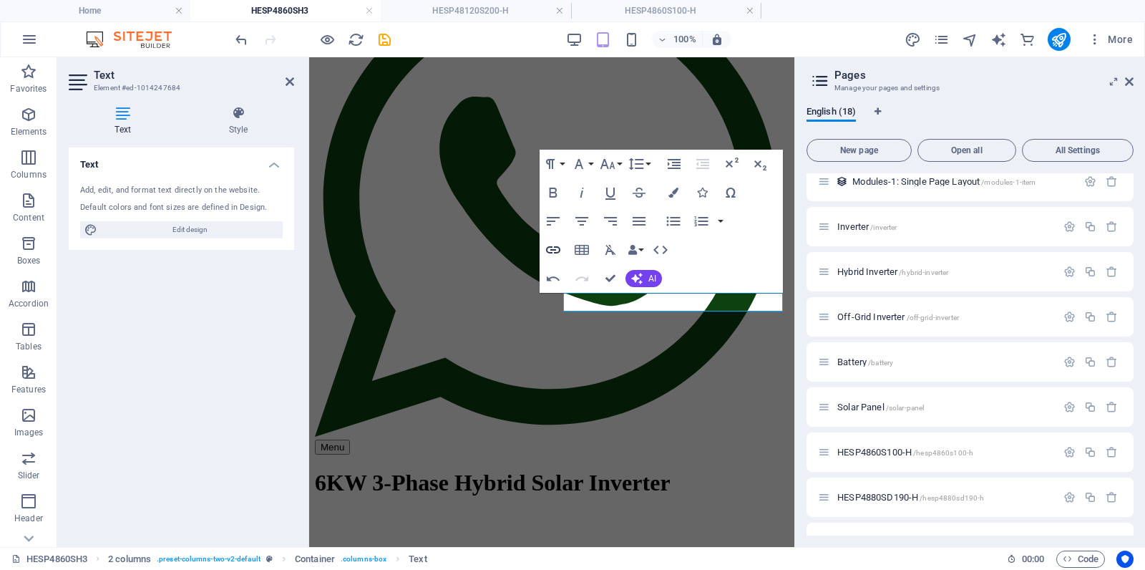
type input "[URL][DOMAIN_NAME]"
click at [551, 249] on icon "button" at bounding box center [553, 249] width 17 height 17
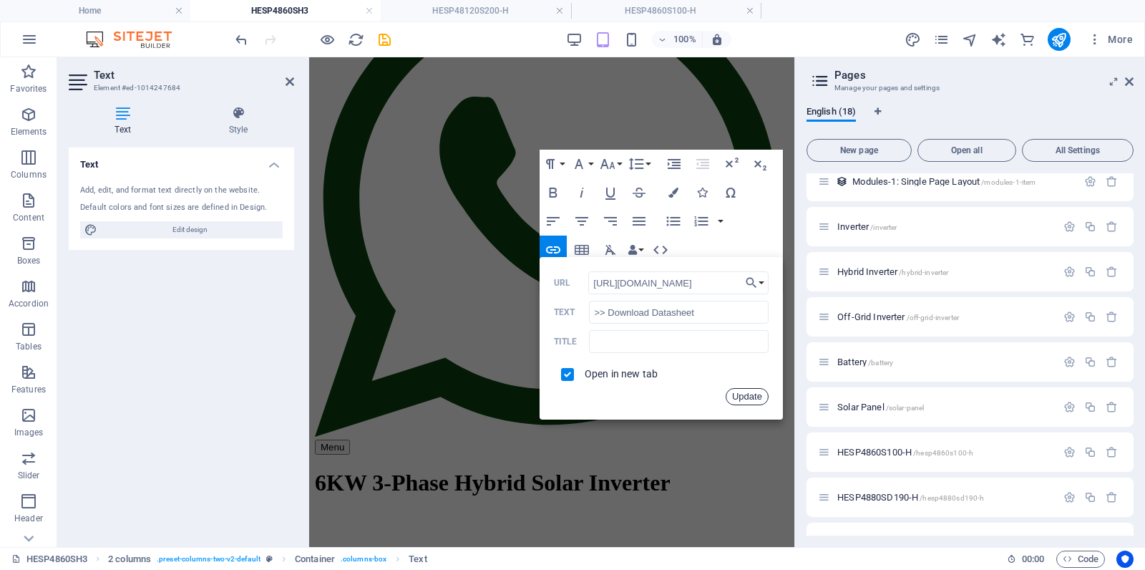
click at [749, 395] on button "Update" at bounding box center [747, 396] width 43 height 17
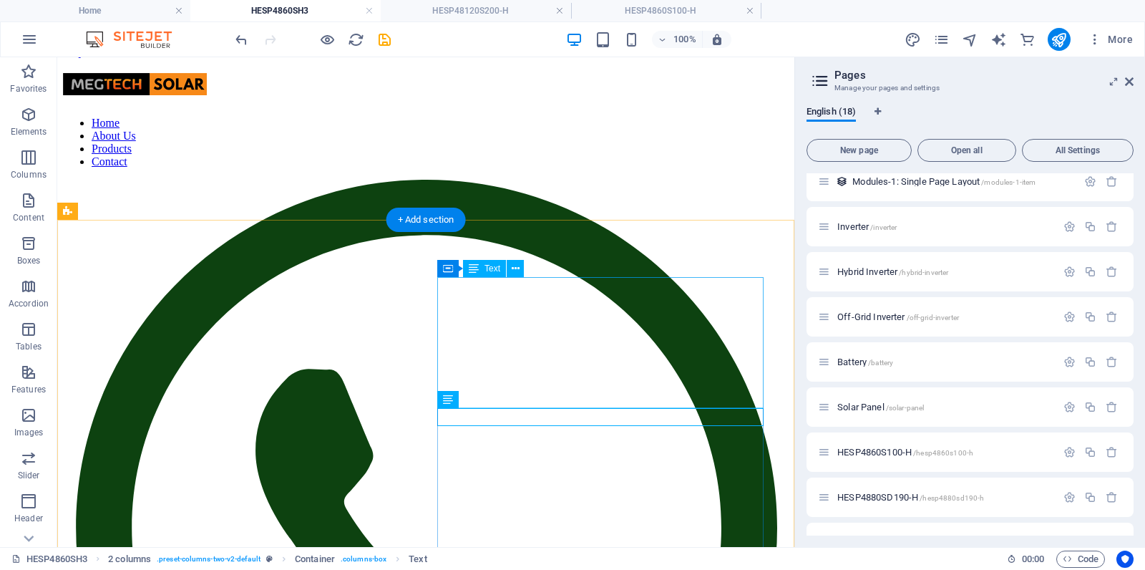
scroll to position [0, 0]
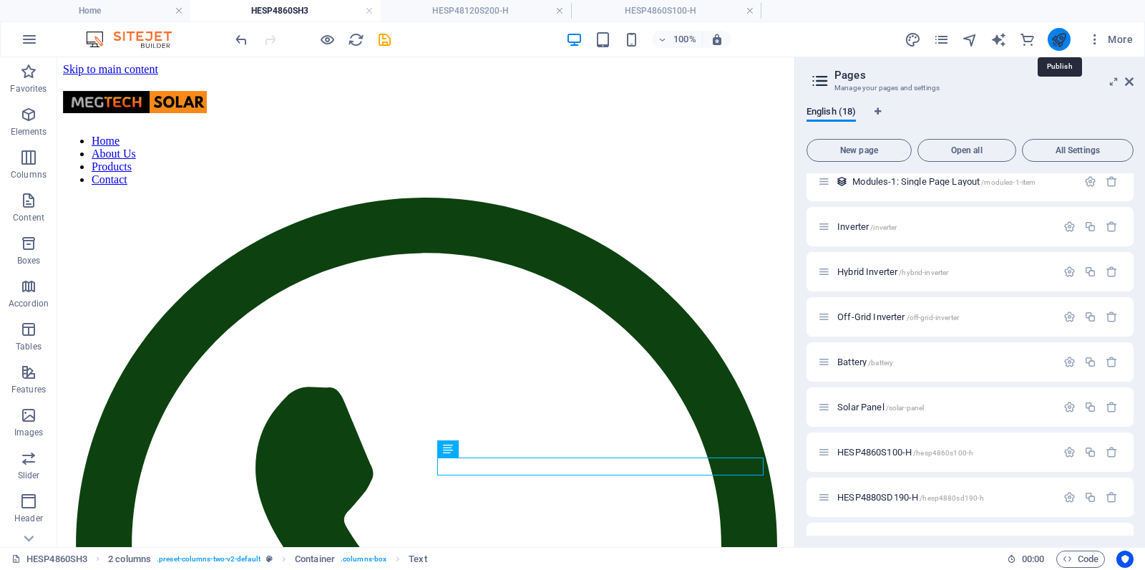
click at [1062, 39] on icon "publish" at bounding box center [1059, 39] width 16 height 16
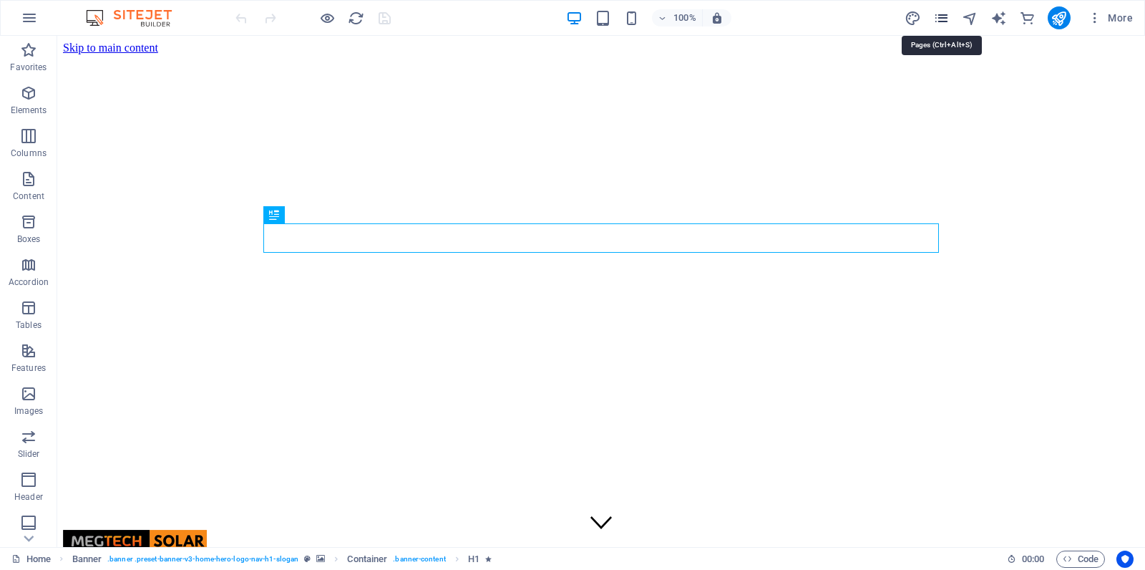
click at [944, 16] on icon "pages" at bounding box center [942, 18] width 16 height 16
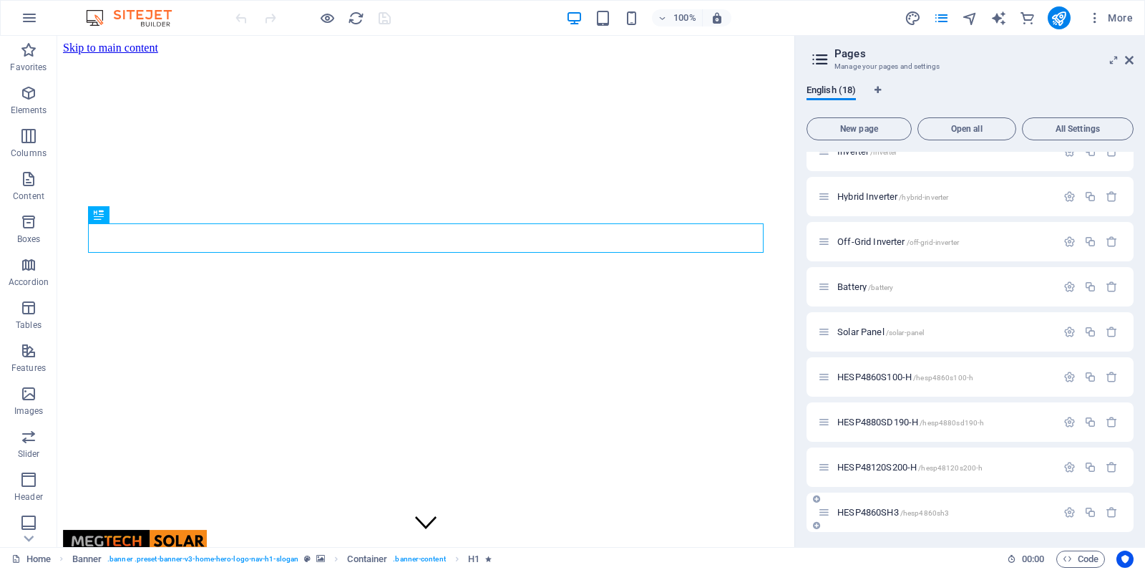
click at [876, 510] on span "HESP4860SH3 /hesp4860sh3" at bounding box center [894, 512] width 112 height 11
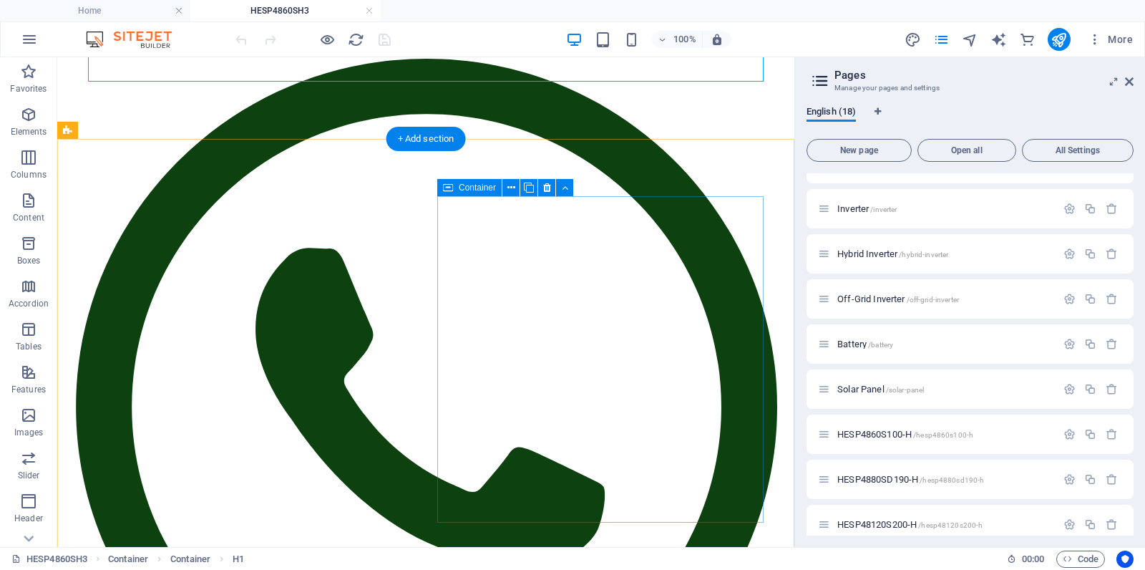
scroll to position [147, 0]
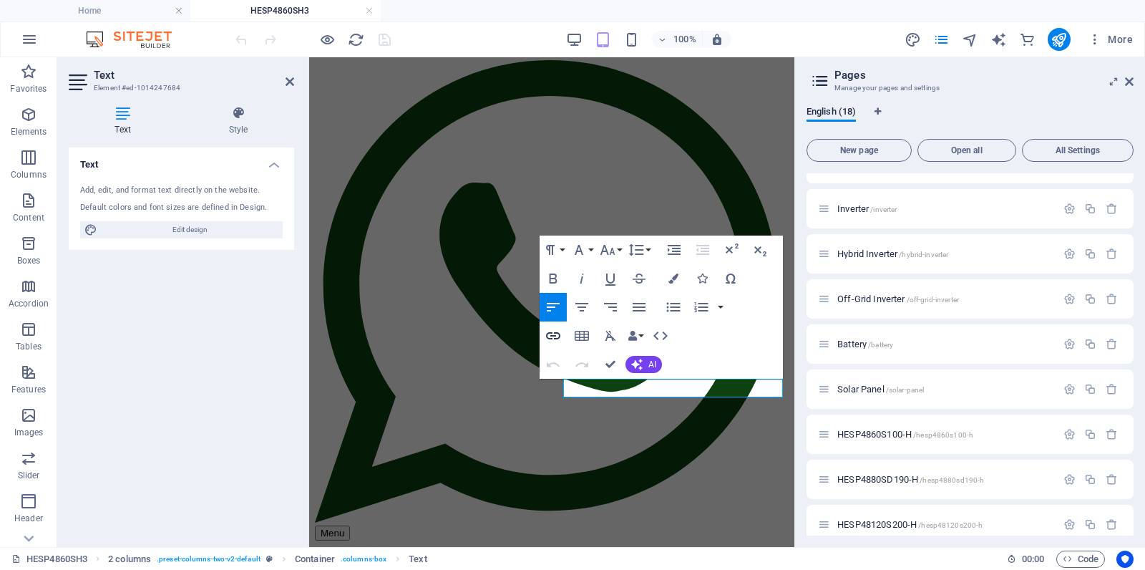
click at [556, 334] on icon "button" at bounding box center [553, 335] width 17 height 17
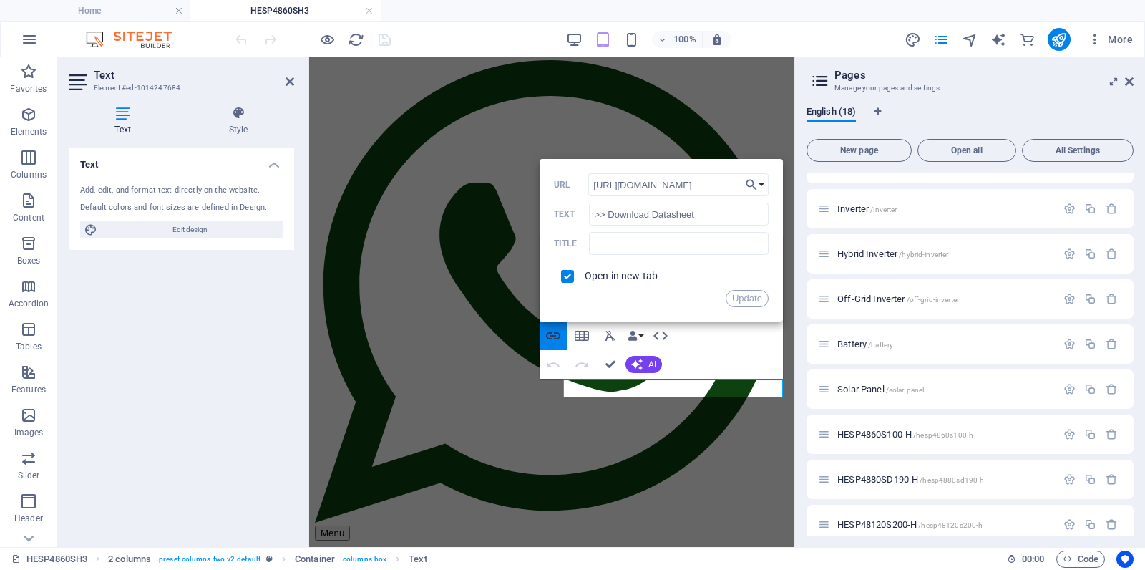
scroll to position [0, 325]
click at [714, 186] on input "[URL][DOMAIN_NAME]" at bounding box center [678, 184] width 180 height 23
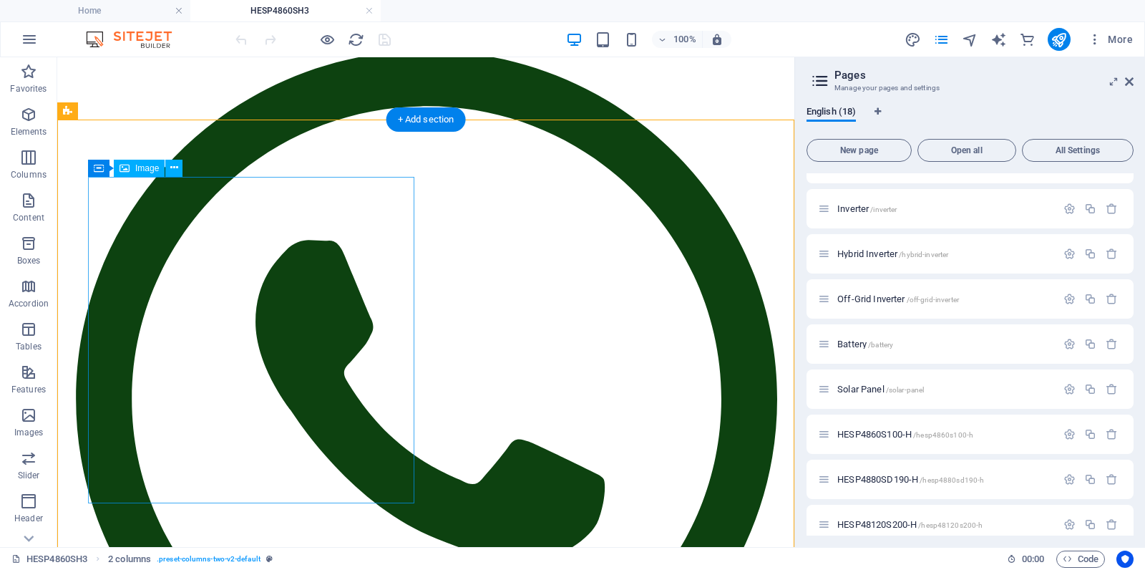
scroll to position [157, 0]
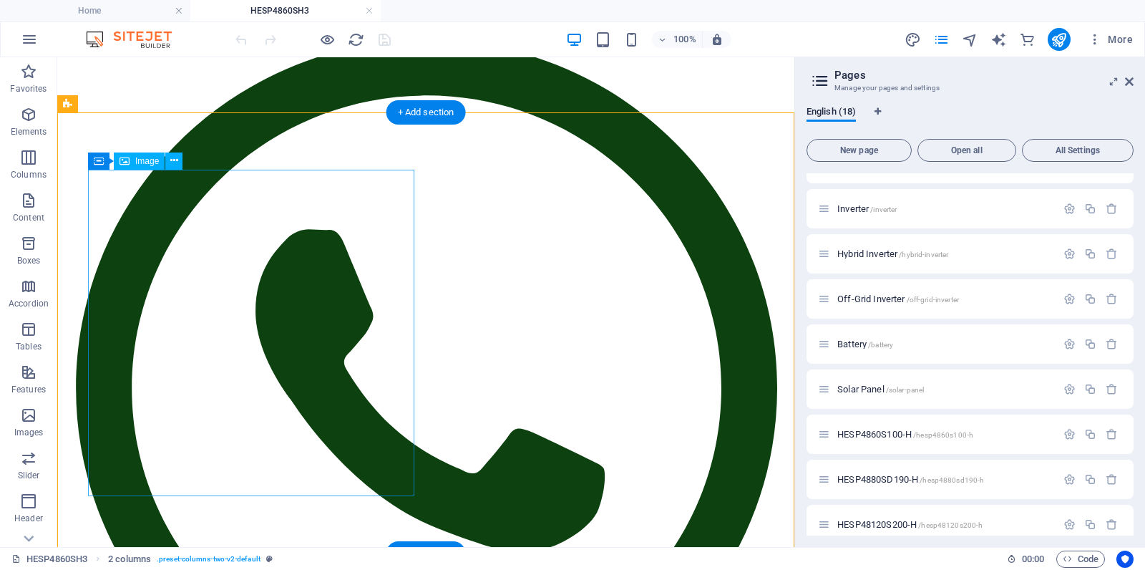
click at [175, 164] on icon at bounding box center [174, 160] width 8 height 15
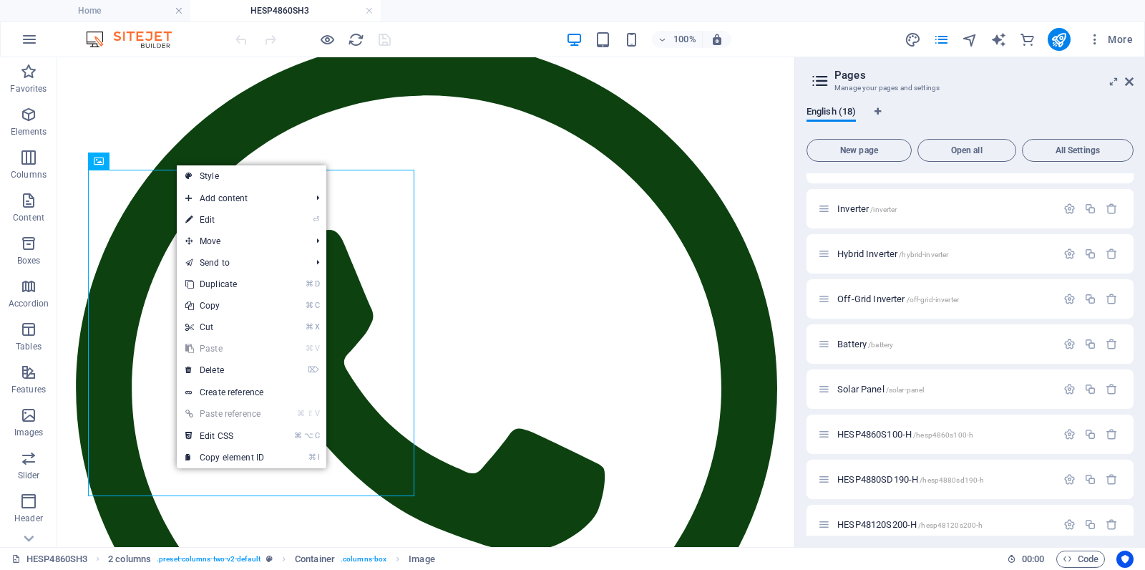
click at [195, 215] on link "⏎ Edit" at bounding box center [225, 219] width 96 height 21
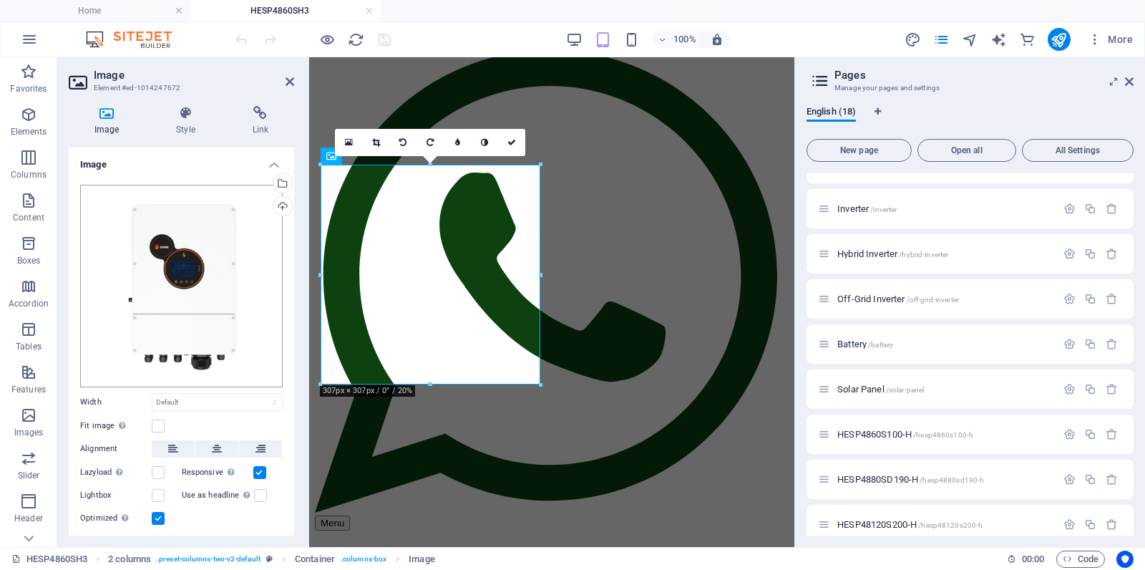
click at [170, 253] on div "Drag files here, click to choose files or select files from Files or our free s…" at bounding box center [181, 286] width 203 height 203
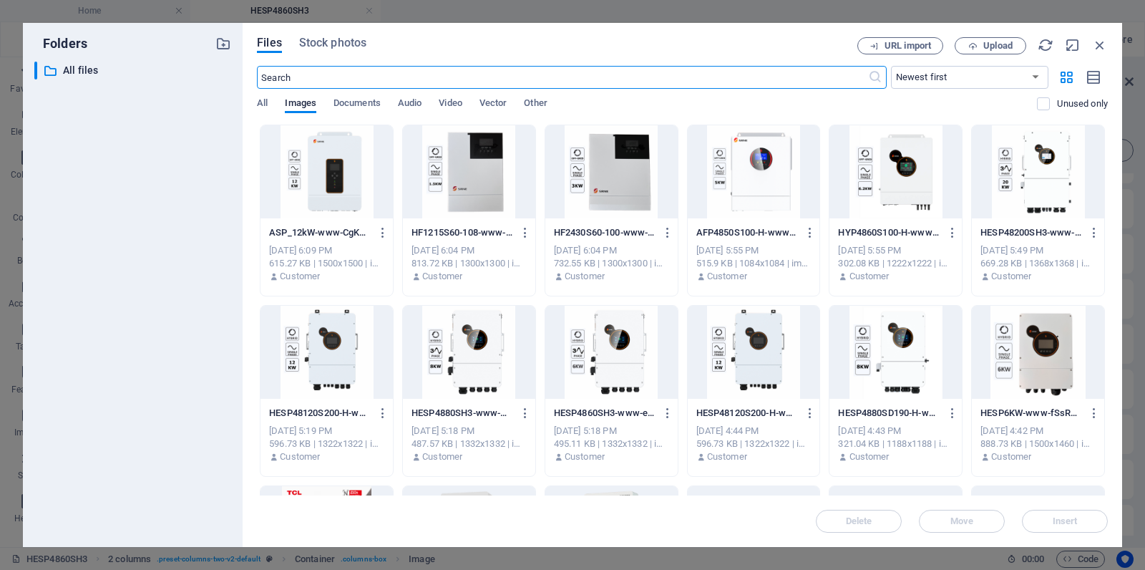
scroll to position [9, 0]
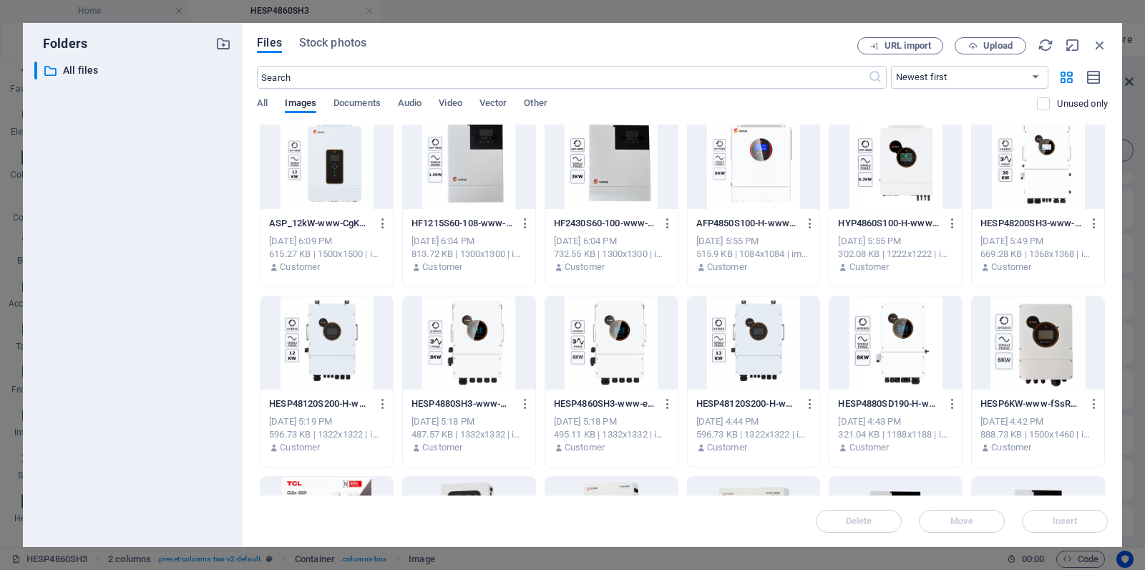
click at [610, 346] on div at bounding box center [612, 342] width 132 height 93
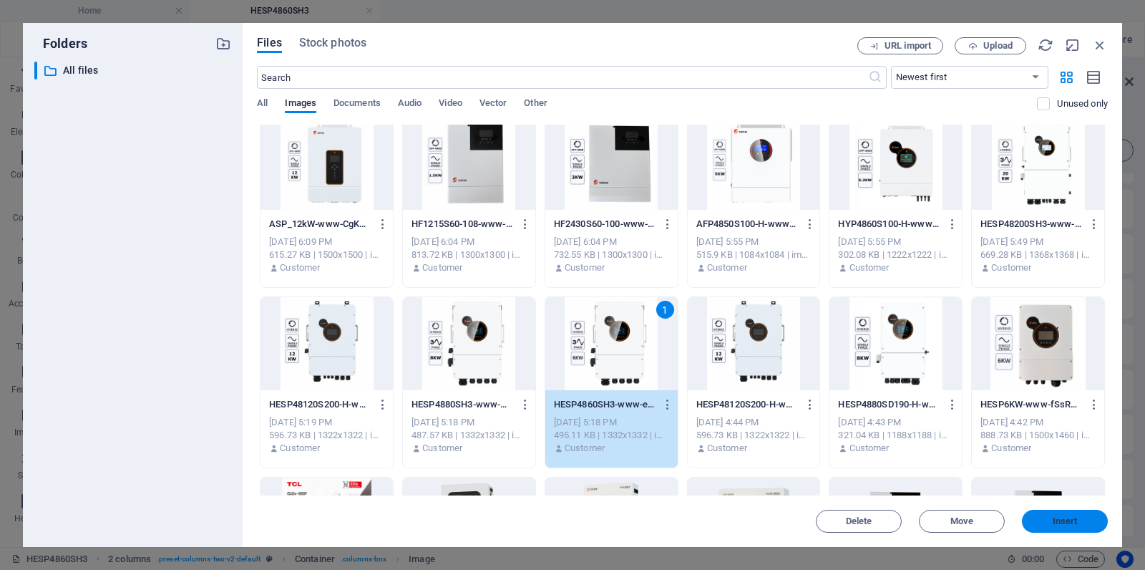
click at [1078, 518] on span "Insert" at bounding box center [1065, 521] width 74 height 9
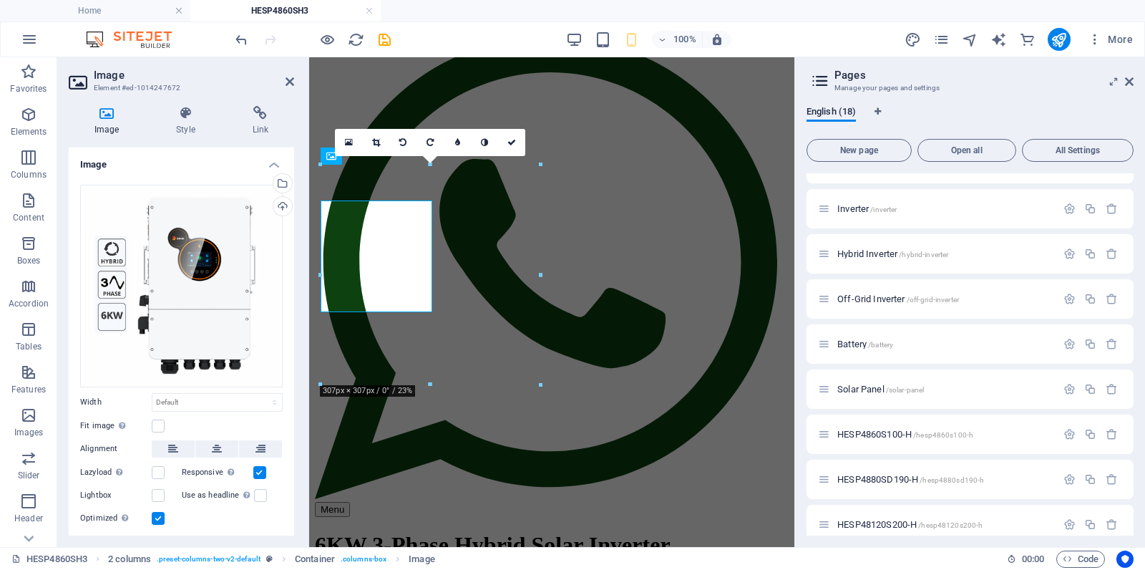
scroll to position [147, 0]
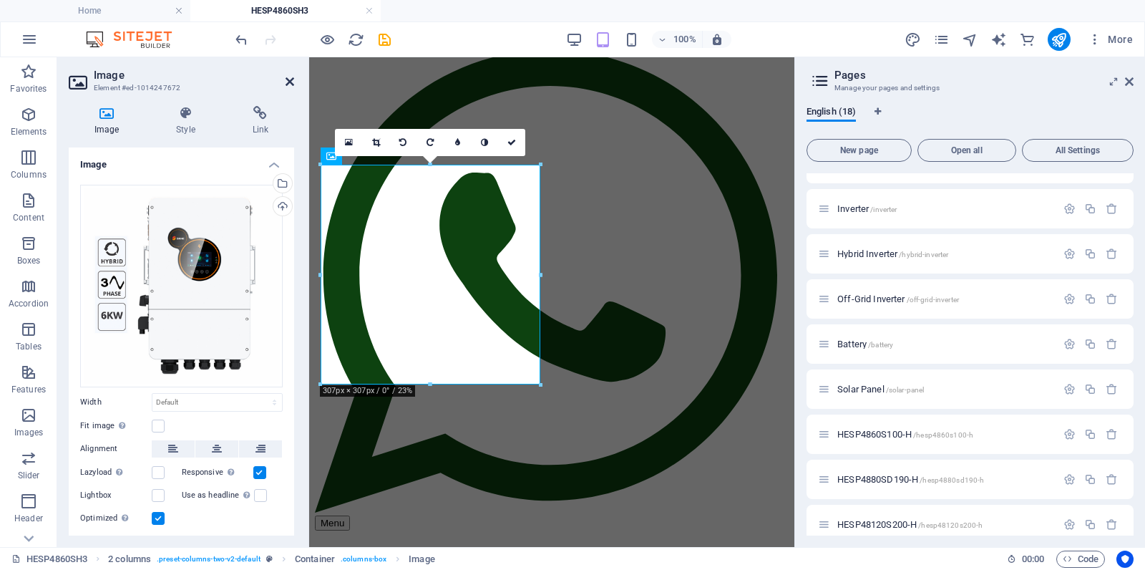
click at [286, 80] on icon at bounding box center [290, 81] width 9 height 11
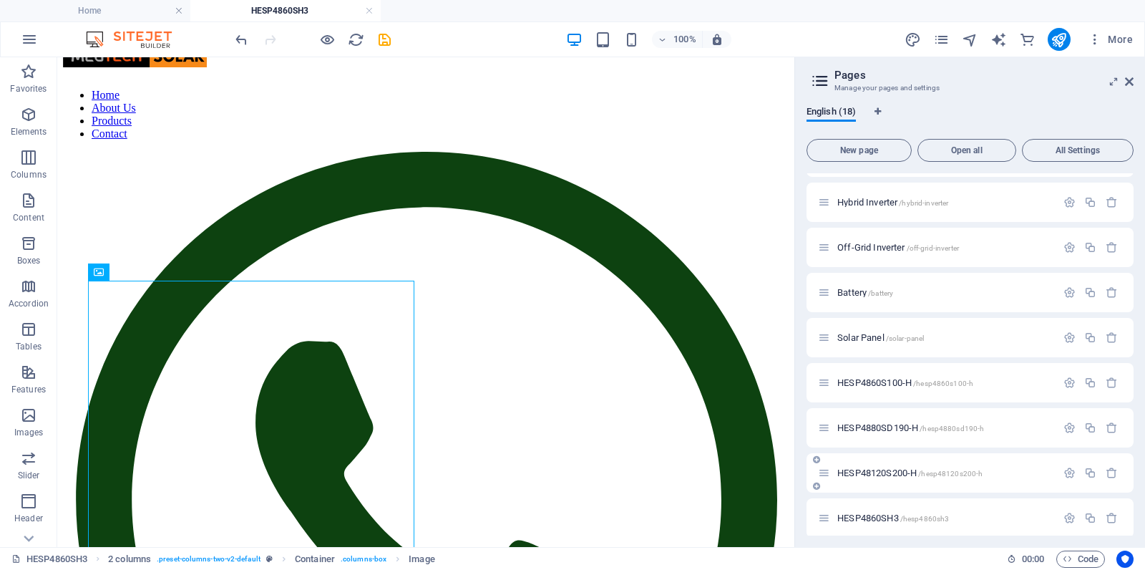
scroll to position [448, 0]
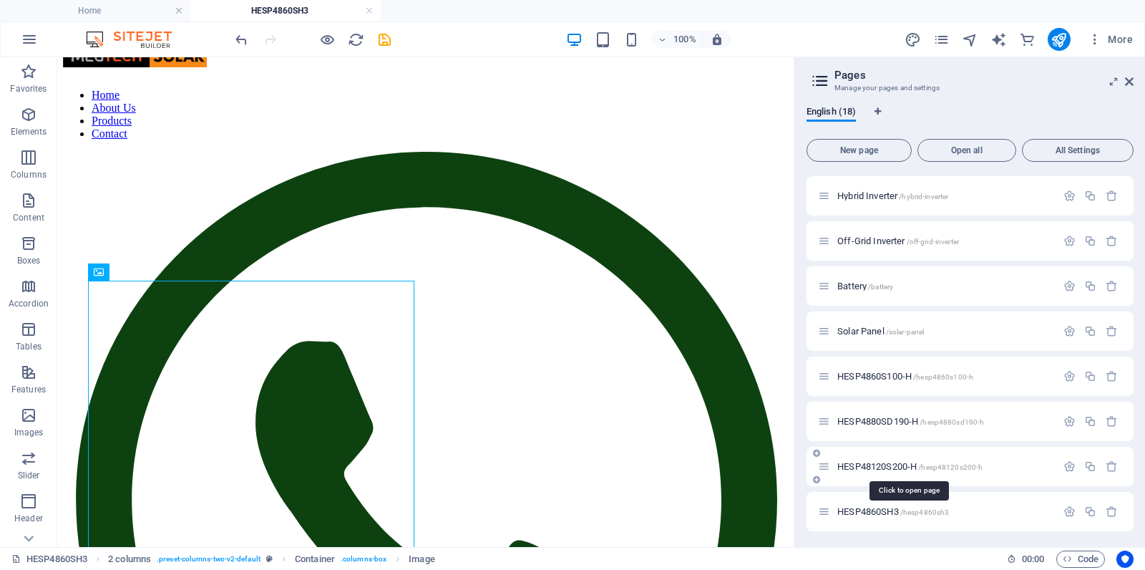
click at [885, 462] on span "HESP48120S200-H /hesp48120s200-h" at bounding box center [910, 466] width 145 height 11
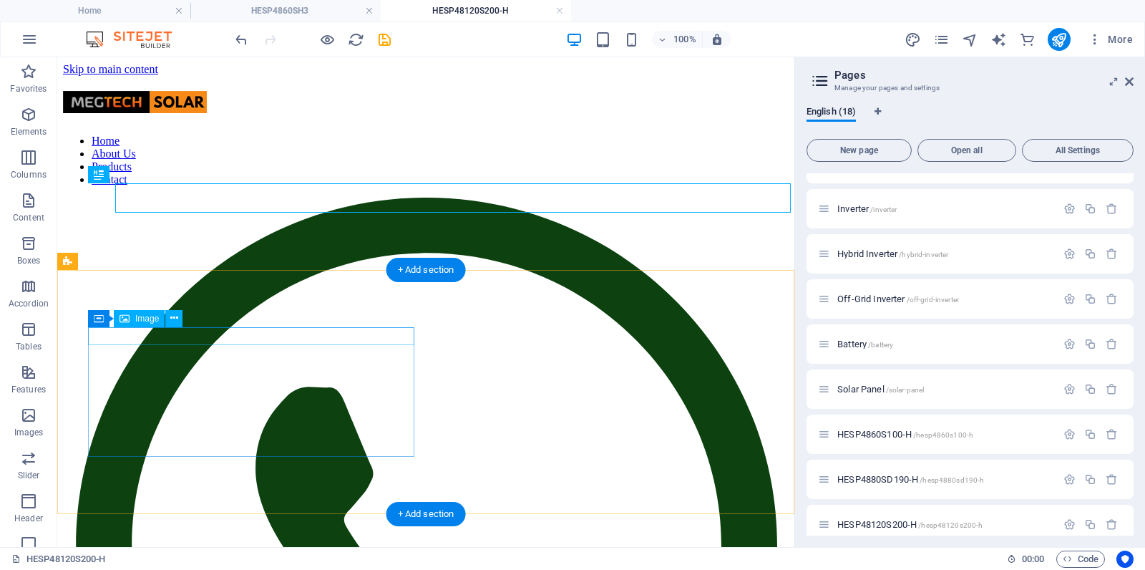
scroll to position [0, 0]
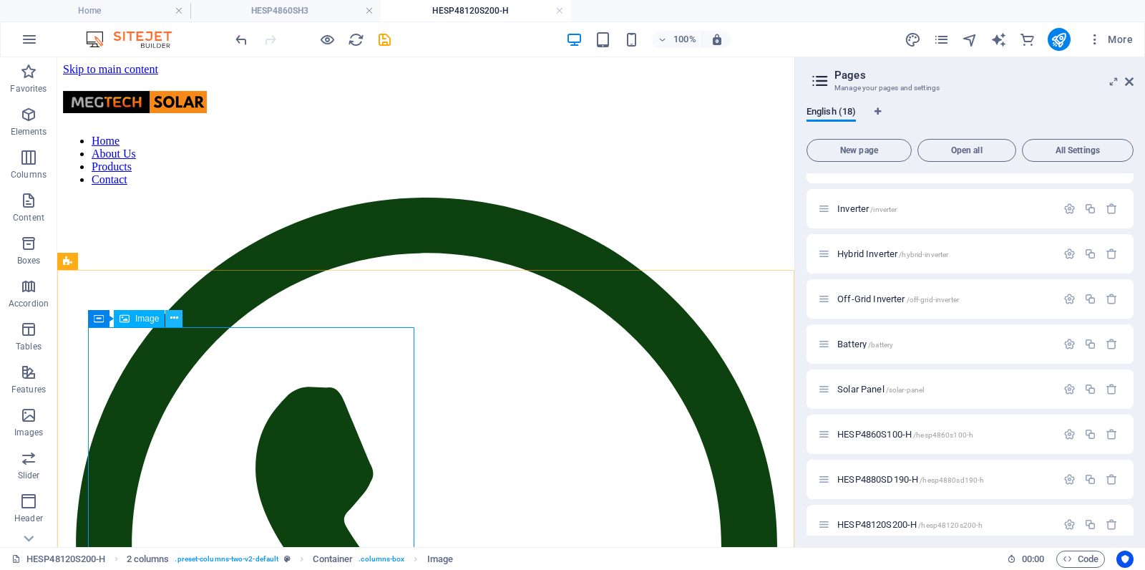
click at [172, 322] on icon at bounding box center [174, 318] width 8 height 15
click at [175, 318] on icon at bounding box center [174, 318] width 8 height 15
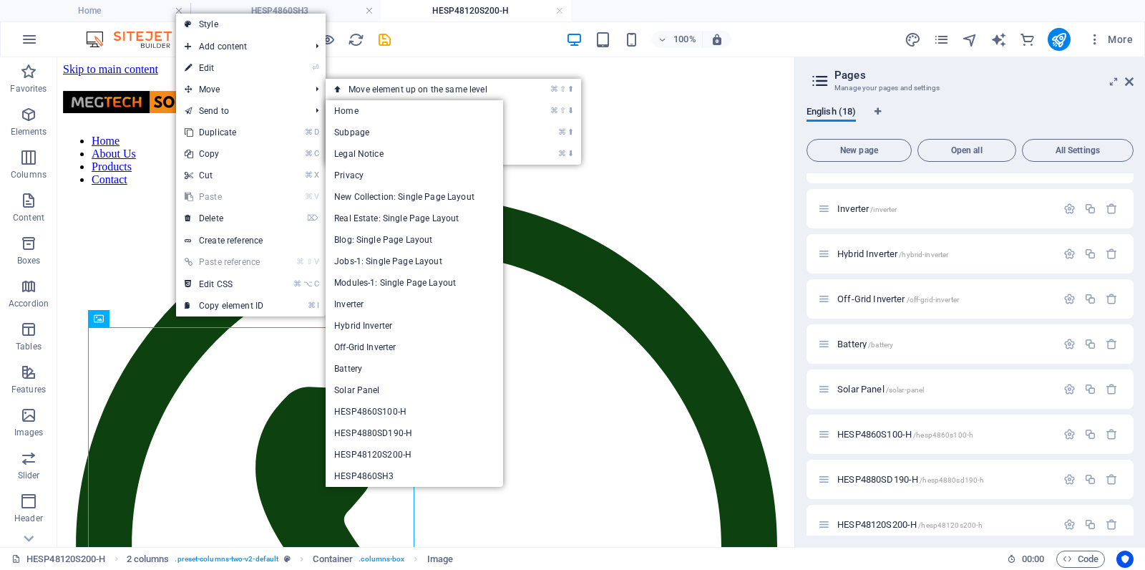
click at [230, 65] on link "⏎ Edit" at bounding box center [224, 67] width 96 height 21
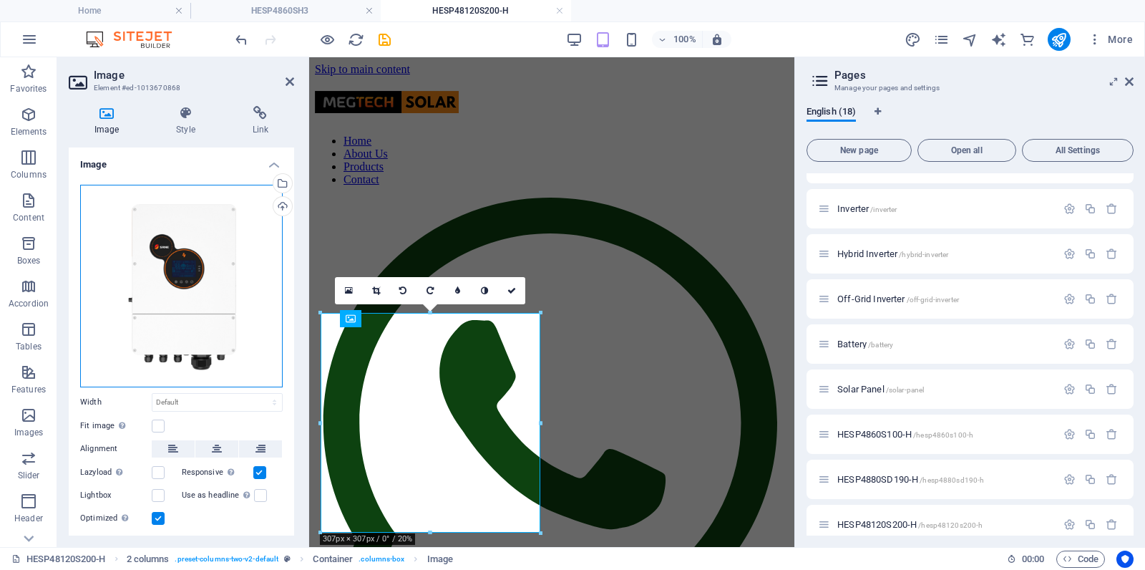
click at [194, 231] on div "Drag files here, click to choose files or select files from Files or our free s…" at bounding box center [181, 286] width 203 height 203
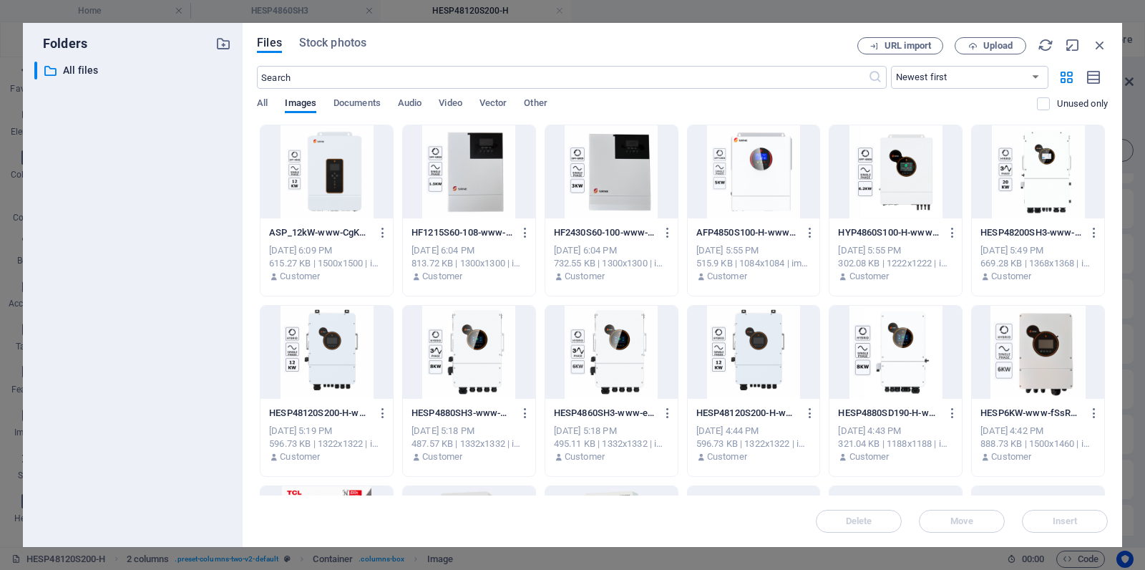
click at [329, 353] on div at bounding box center [327, 352] width 132 height 93
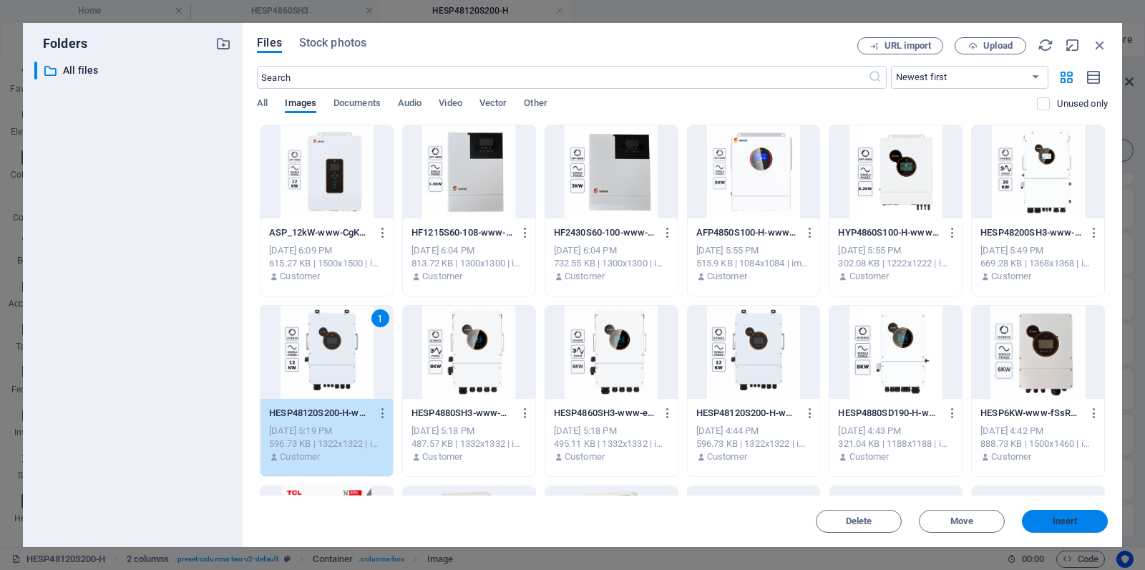
click at [1058, 513] on button "Insert" at bounding box center [1065, 521] width 86 height 23
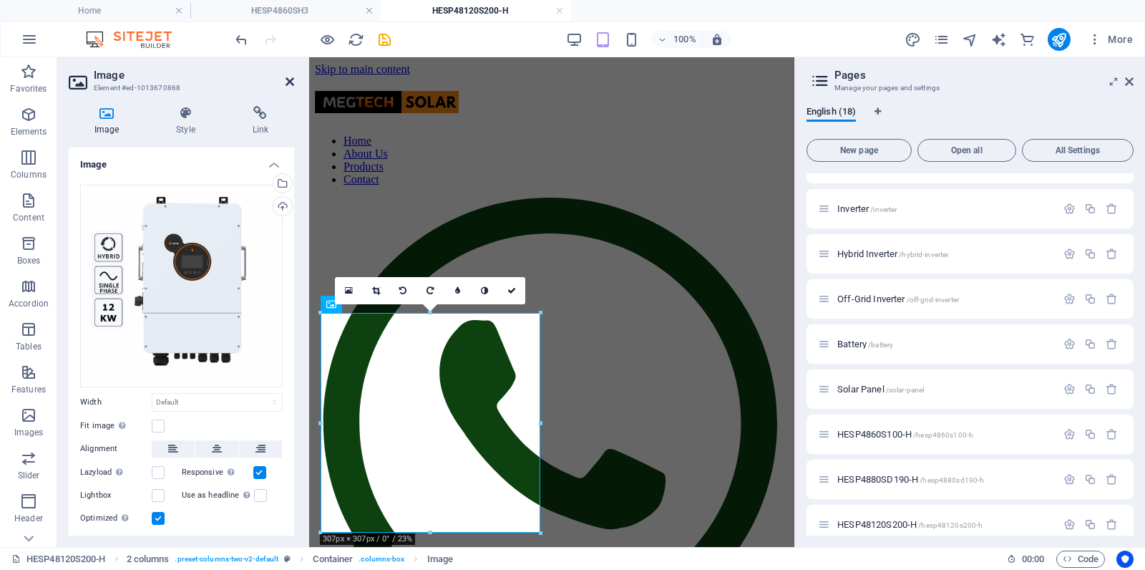
click at [287, 82] on icon at bounding box center [290, 81] width 9 height 11
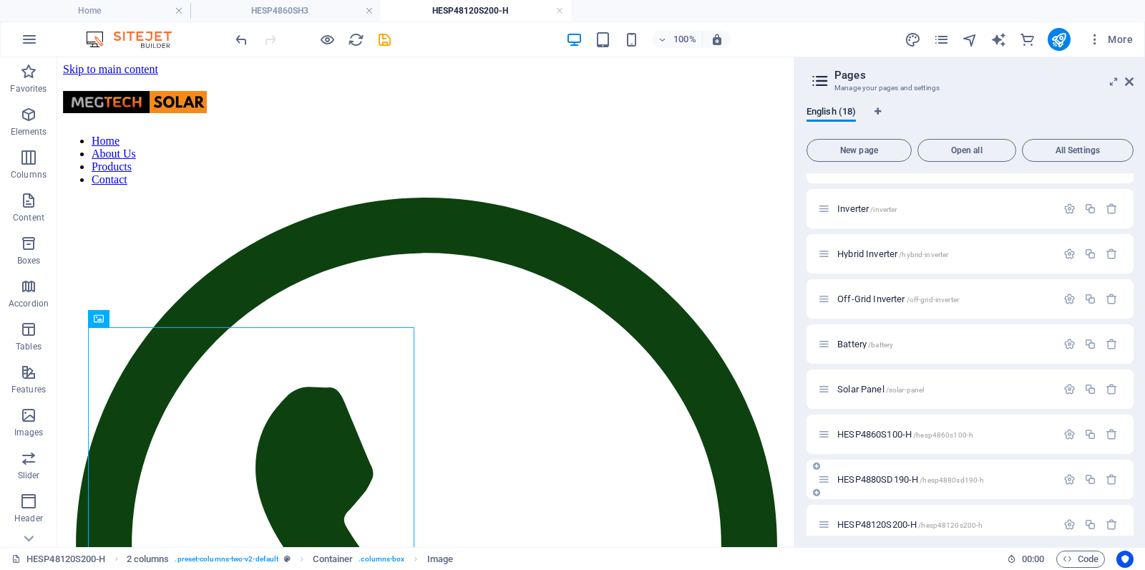
click at [878, 478] on span "HESP4880SD190-H /hesp4880sd190-h" at bounding box center [911, 479] width 147 height 11
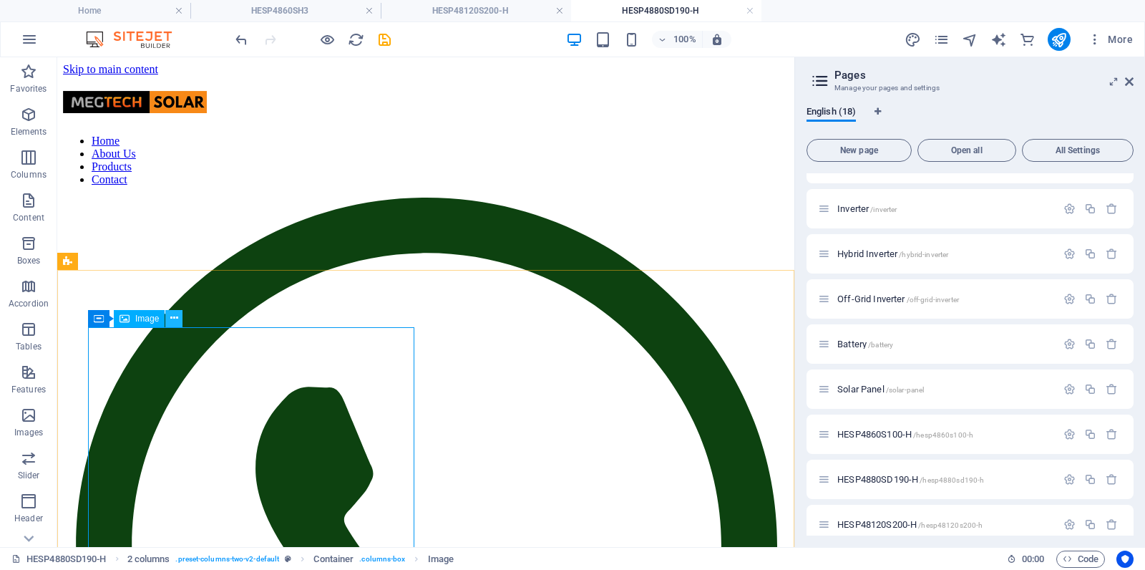
click at [173, 319] on icon at bounding box center [174, 318] width 8 height 15
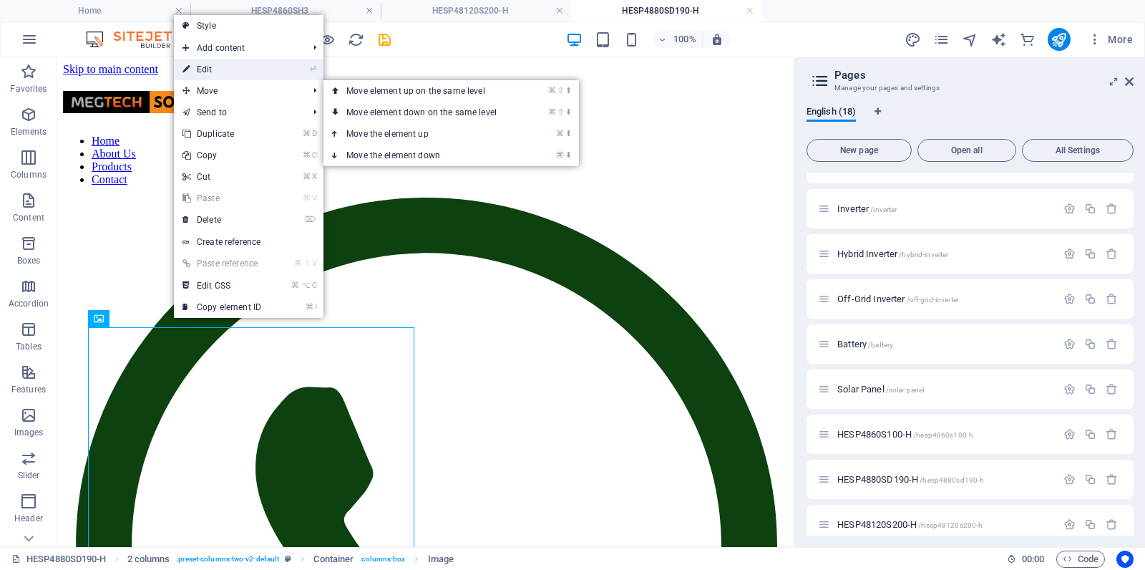
click at [230, 72] on link "⏎ Edit" at bounding box center [222, 69] width 96 height 21
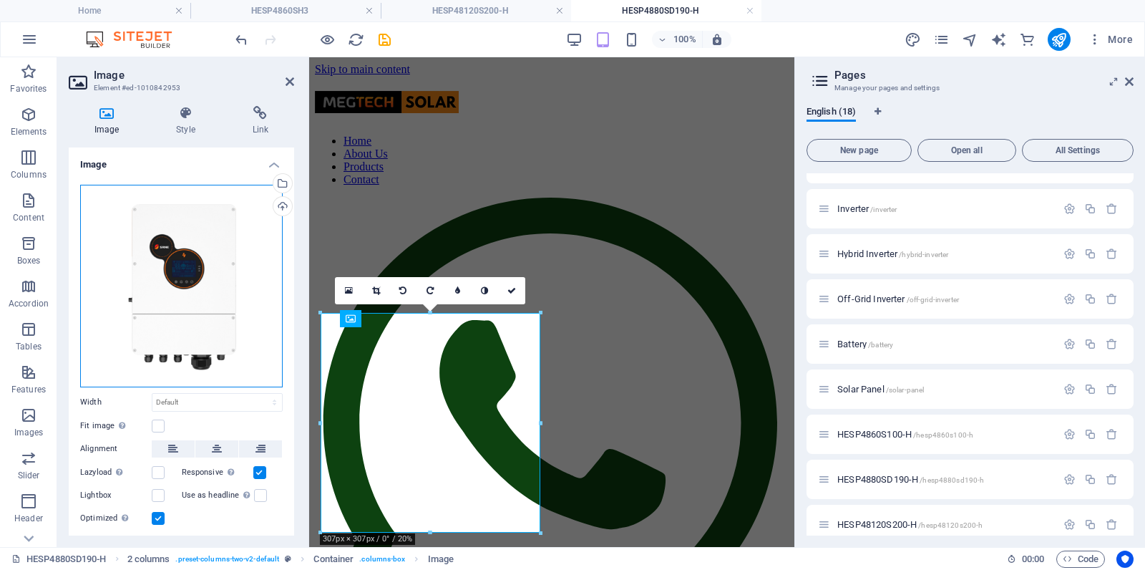
click at [241, 263] on div "Drag files here, click to choose files or select files from Files or our free s…" at bounding box center [181, 286] width 203 height 203
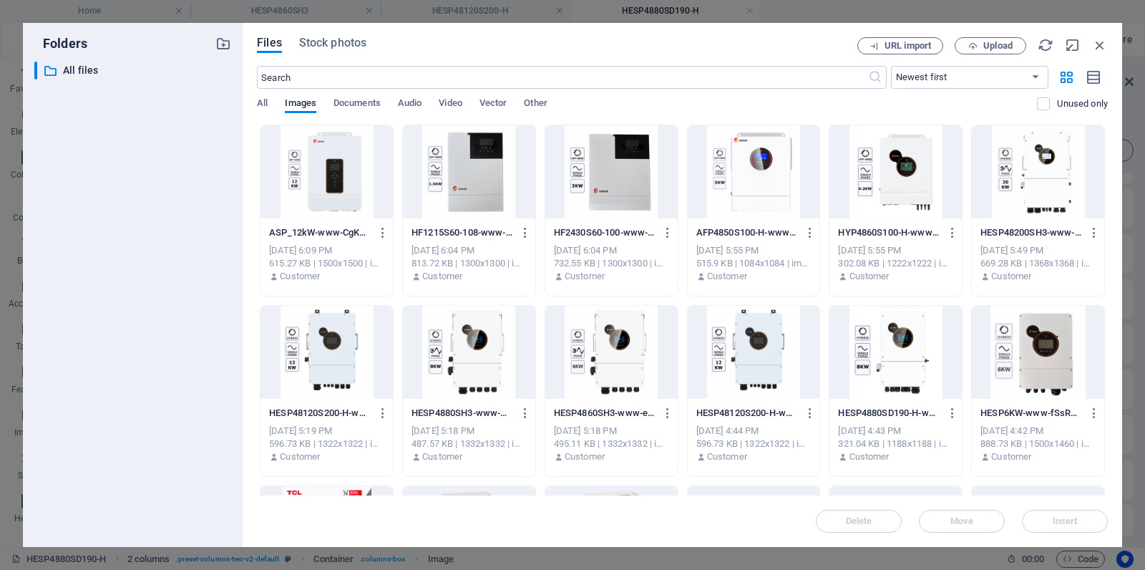
click at [903, 354] on div at bounding box center [896, 352] width 132 height 93
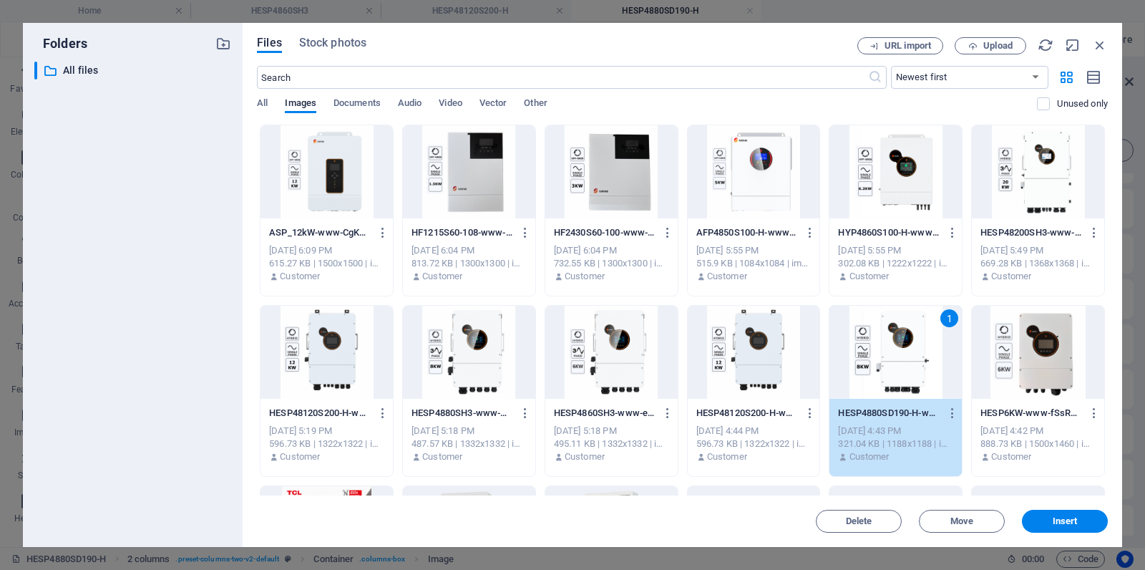
click at [1081, 523] on span "Insert" at bounding box center [1065, 521] width 74 height 9
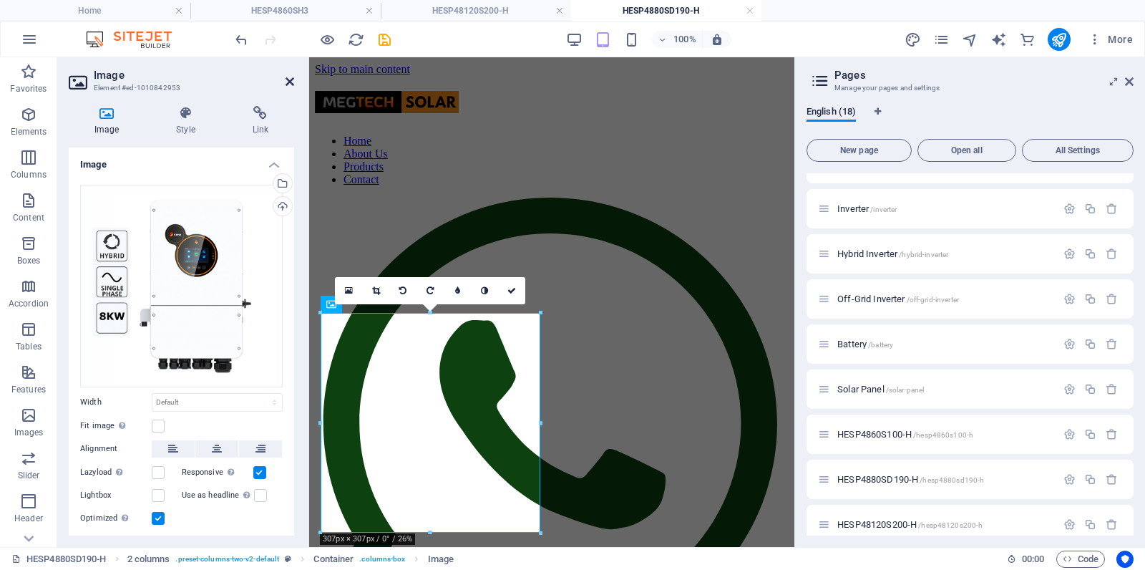
click at [292, 82] on icon at bounding box center [290, 81] width 9 height 11
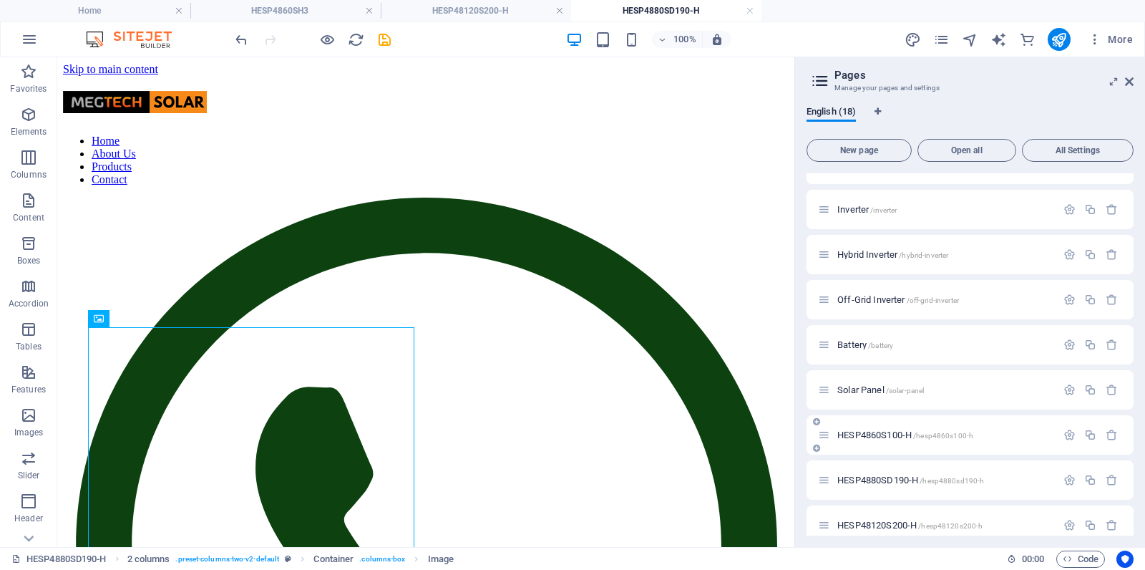
scroll to position [392, 0]
click at [864, 430] on span "HESP4860S100-H /hesp4860s100-h" at bounding box center [906, 432] width 136 height 11
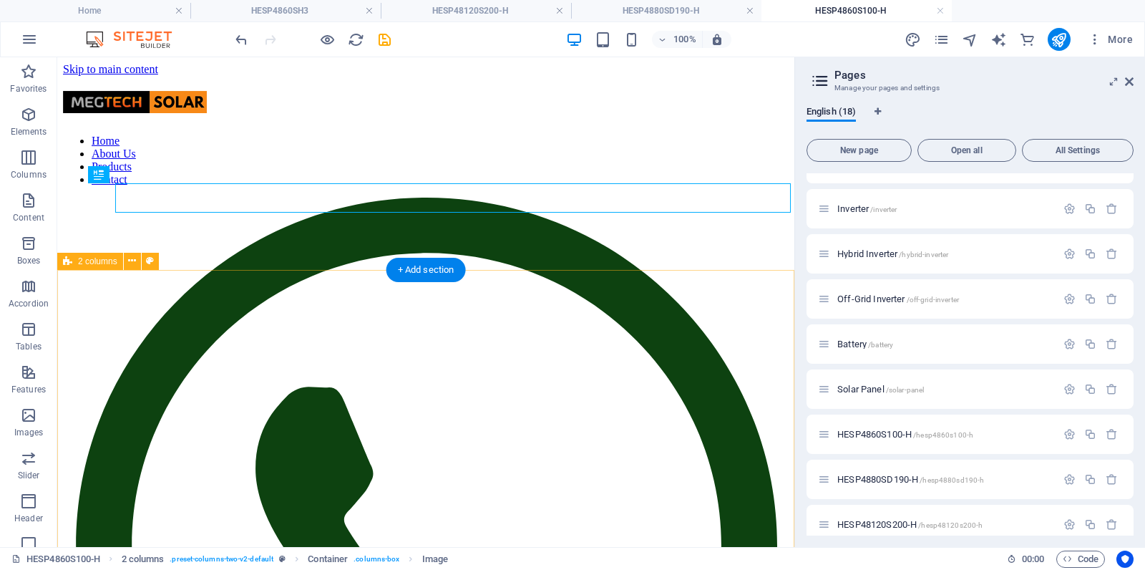
scroll to position [0, 0]
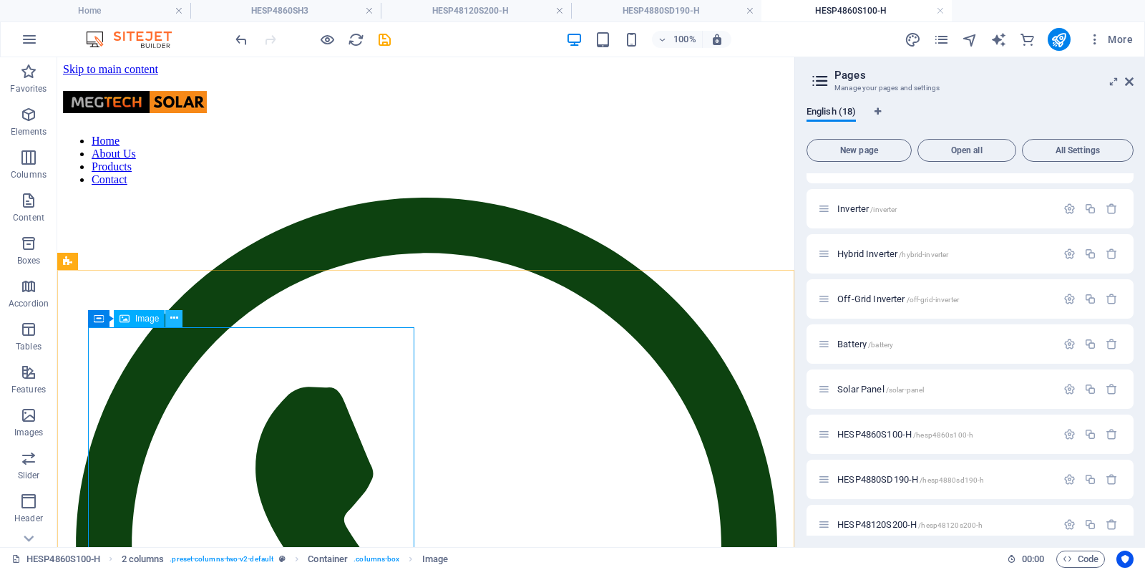
click at [172, 318] on icon at bounding box center [174, 318] width 8 height 15
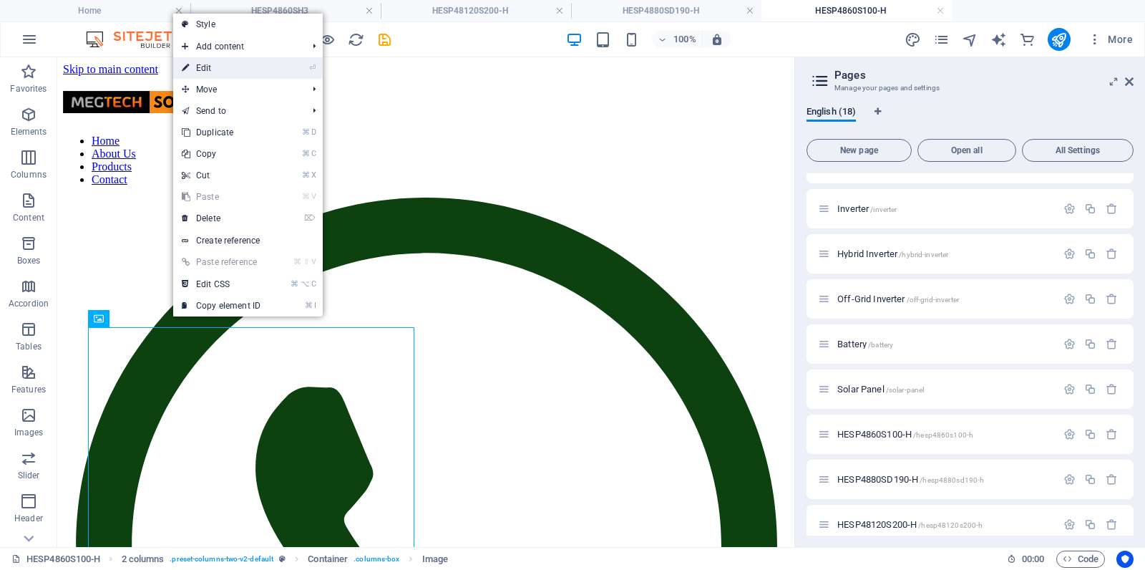
click at [230, 67] on link "⏎ Edit" at bounding box center [221, 67] width 96 height 21
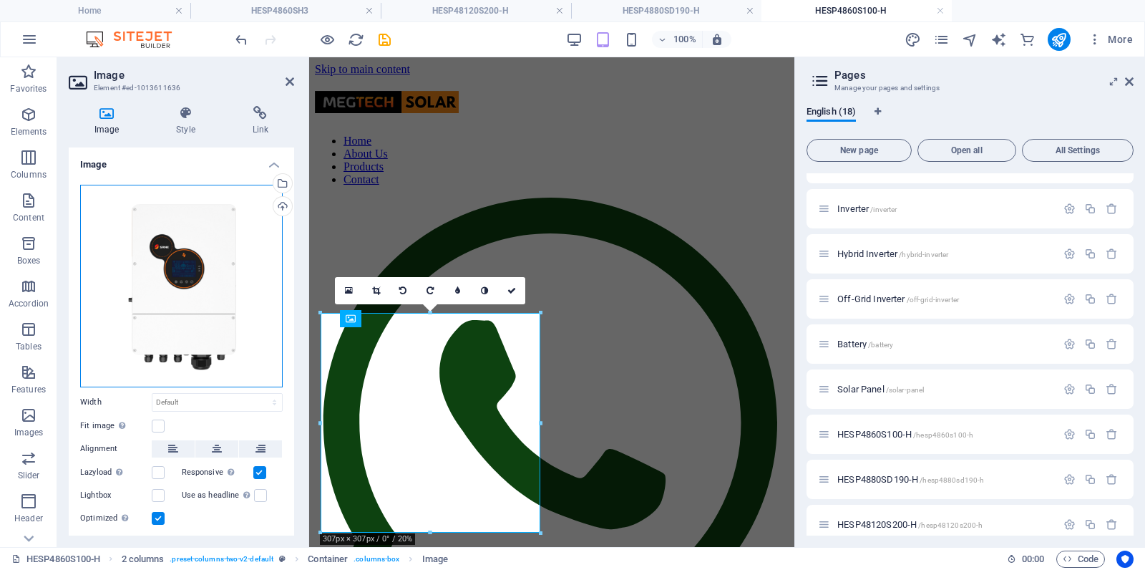
click at [194, 289] on div "Drag files here, click to choose files or select files from Files or our free s…" at bounding box center [181, 286] width 203 height 203
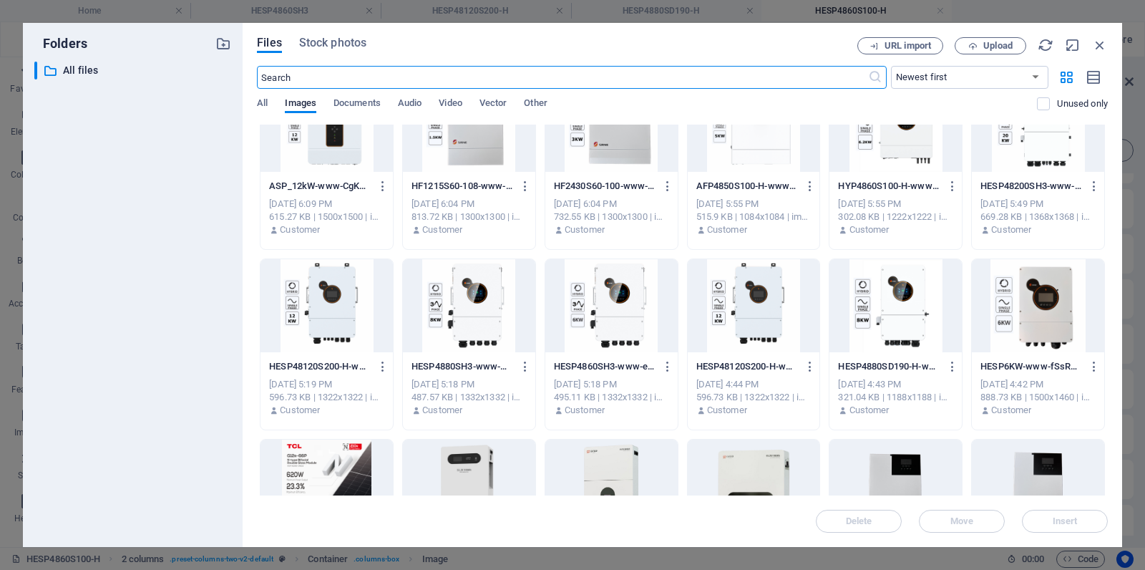
scroll to position [42, 0]
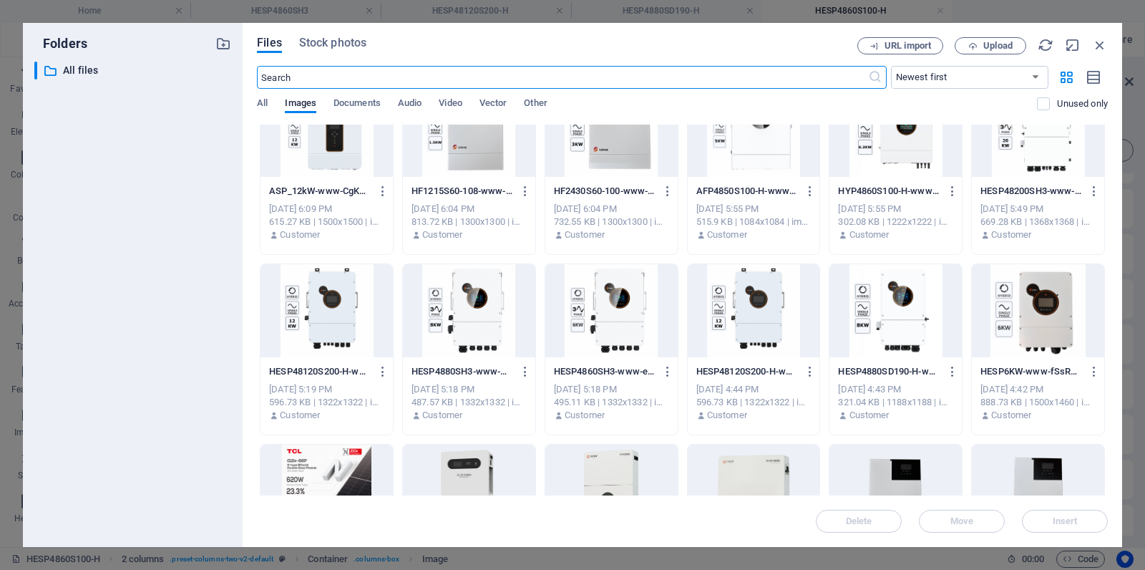
click at [1029, 311] on div at bounding box center [1038, 310] width 132 height 93
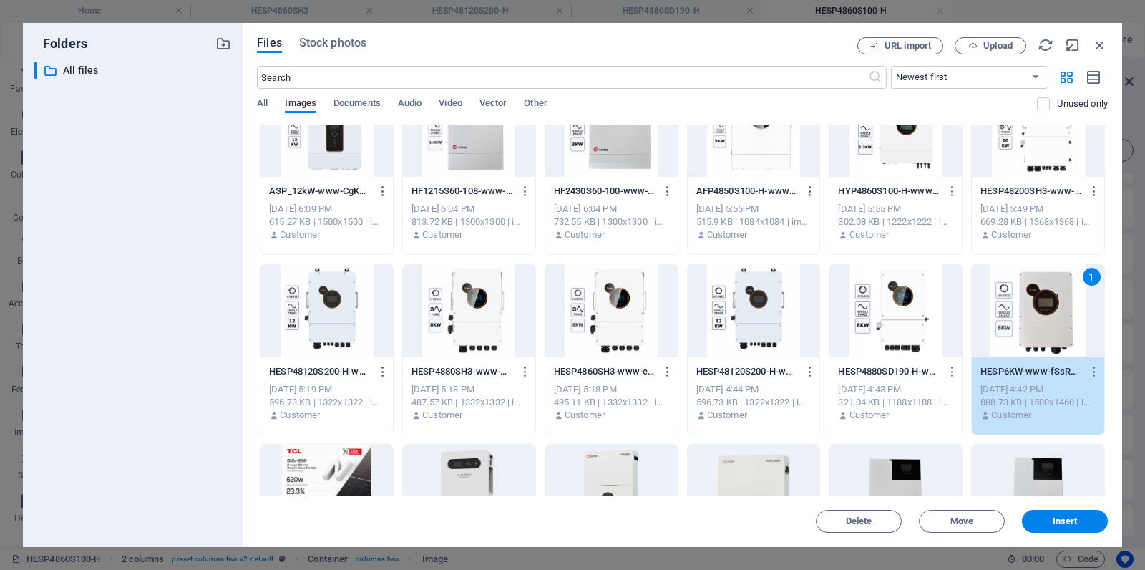
click at [1067, 523] on span "Insert" at bounding box center [1065, 521] width 25 height 9
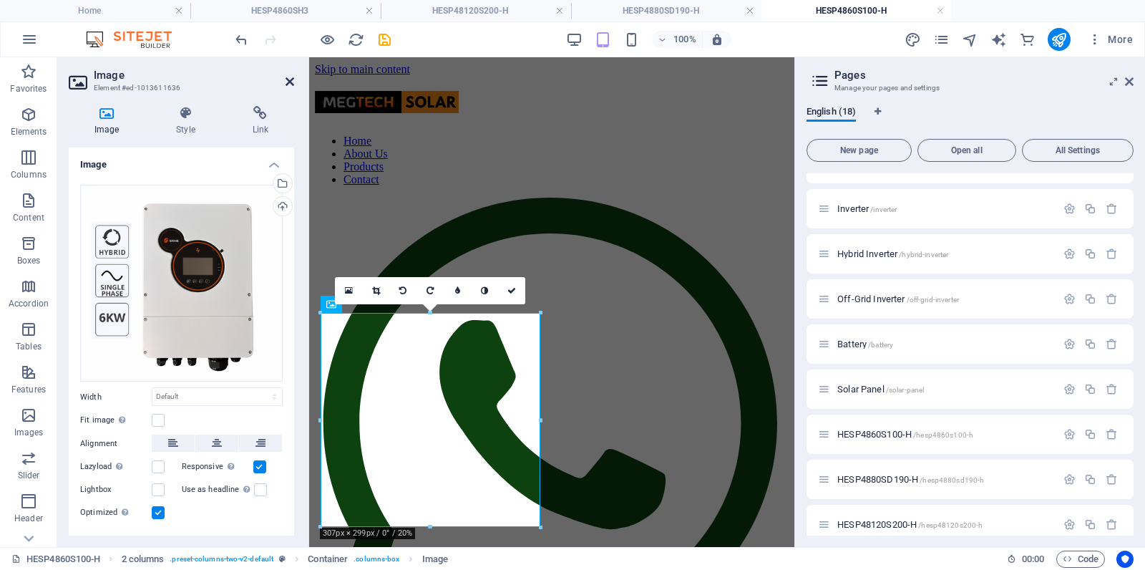
click at [289, 82] on icon at bounding box center [290, 81] width 9 height 11
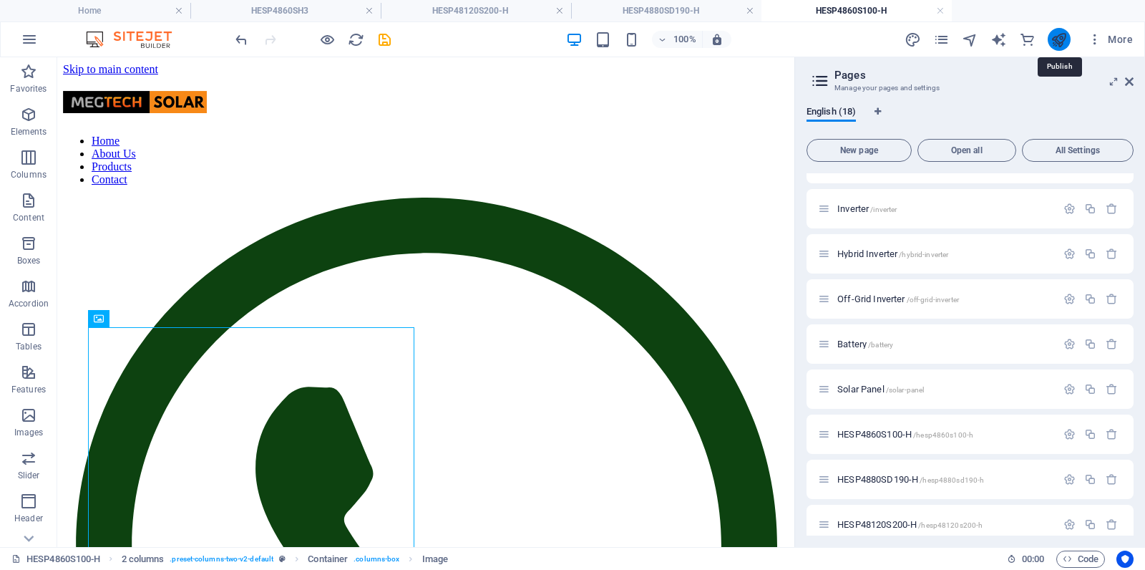
click at [1057, 37] on icon "publish" at bounding box center [1059, 39] width 16 height 16
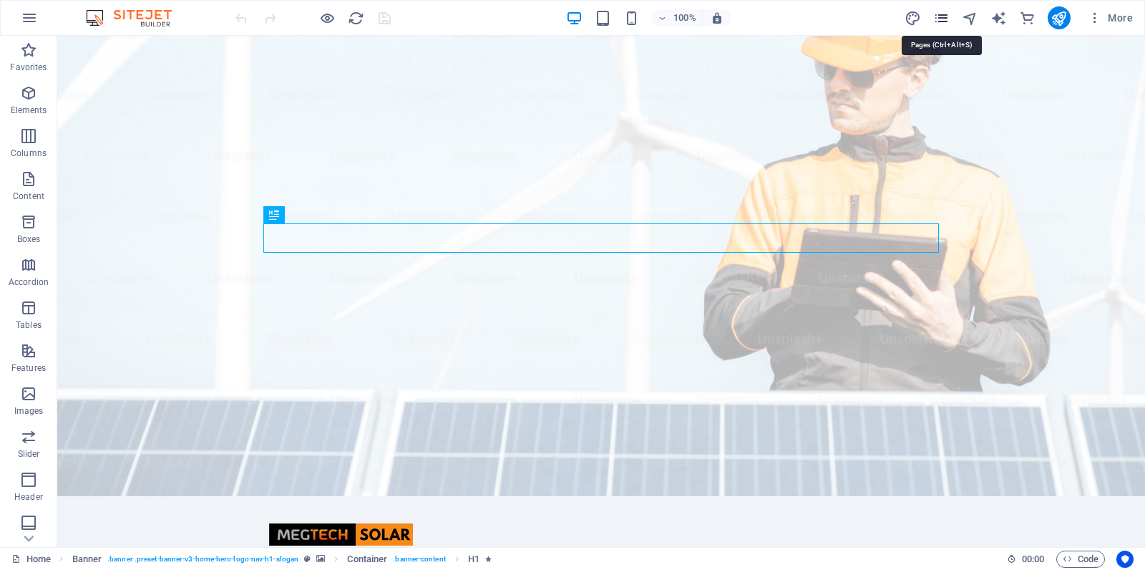
click at [943, 19] on icon "pages" at bounding box center [942, 18] width 16 height 16
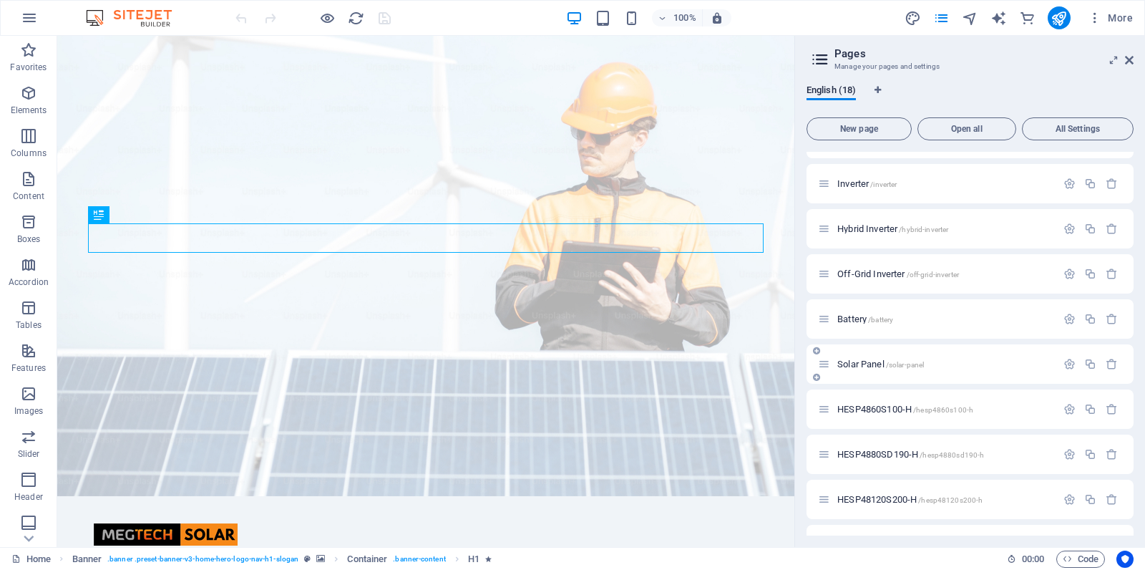
scroll to position [427, 0]
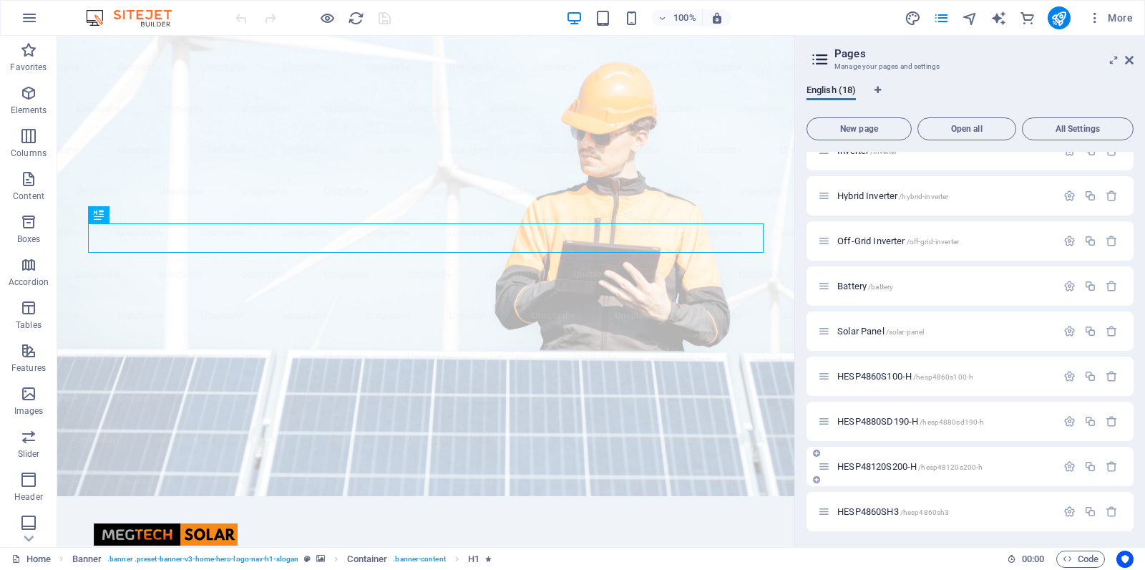
click at [875, 466] on span "HESP48120S200-H /hesp48120s200-h" at bounding box center [910, 466] width 145 height 11
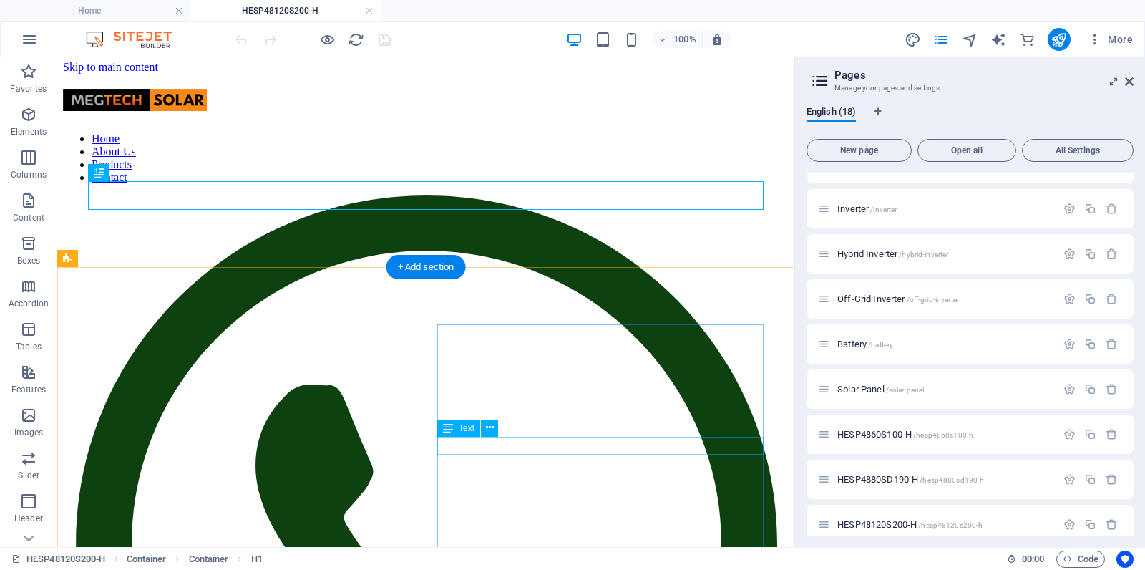
scroll to position [4, 0]
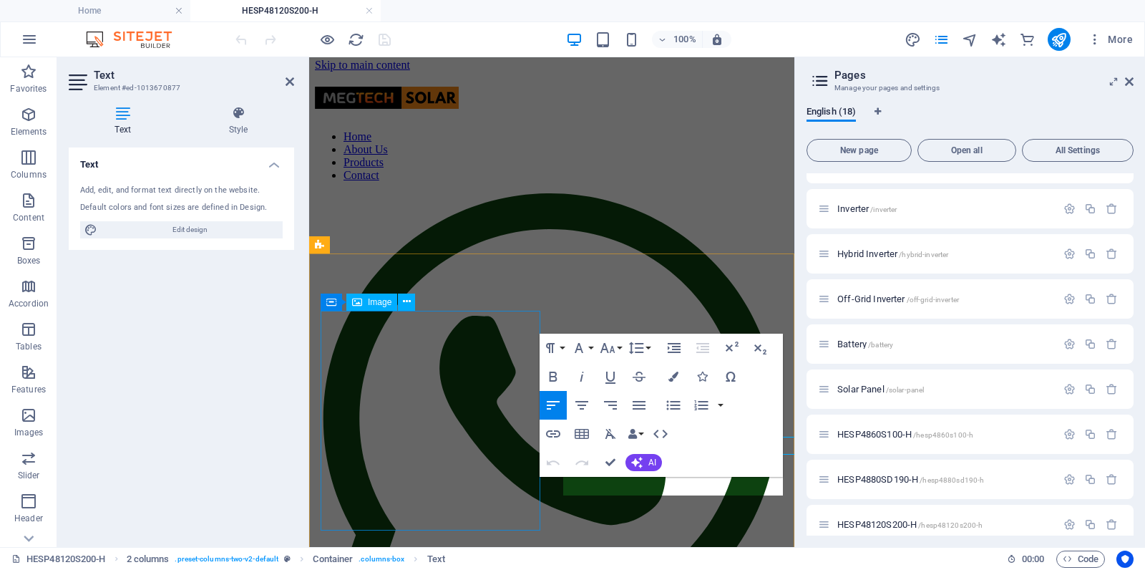
scroll to position [2, 0]
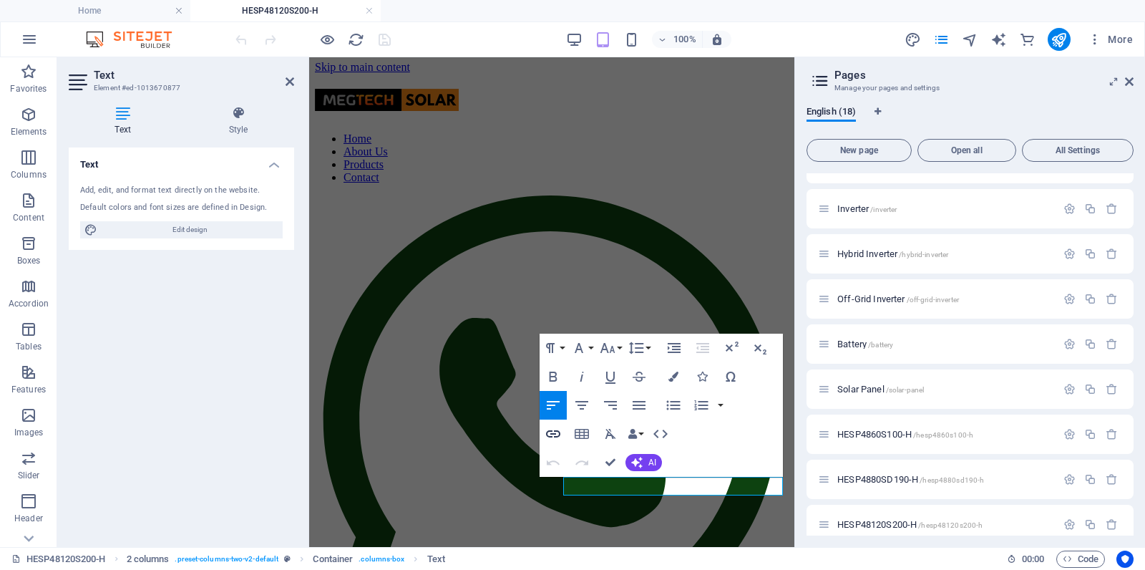
click at [548, 435] on icon "button" at bounding box center [553, 433] width 17 height 17
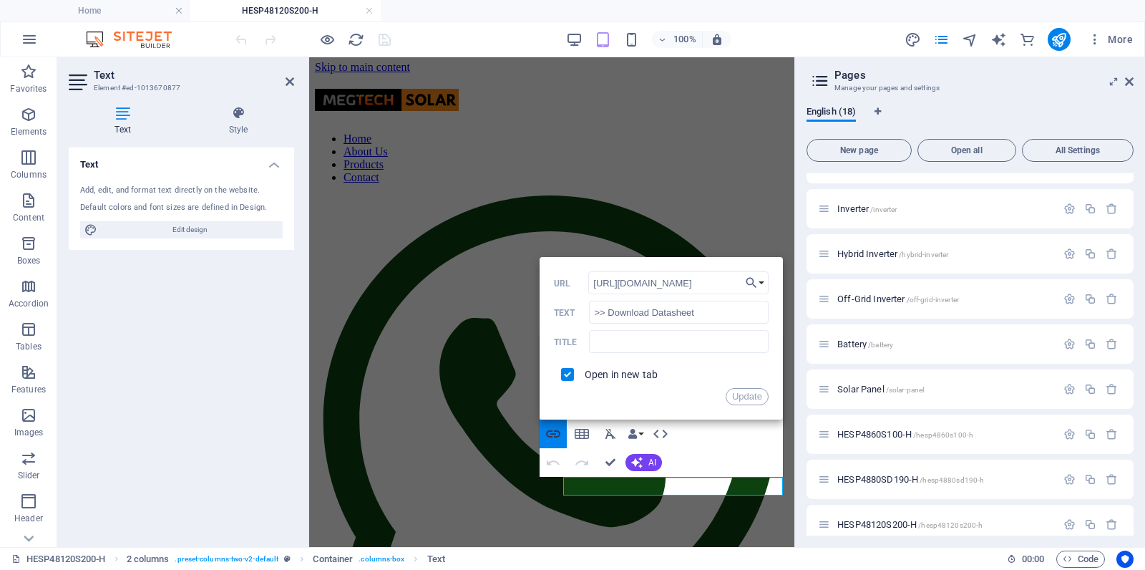
scroll to position [0, 349]
click at [760, 281] on button "Choose Link" at bounding box center [755, 282] width 27 height 23
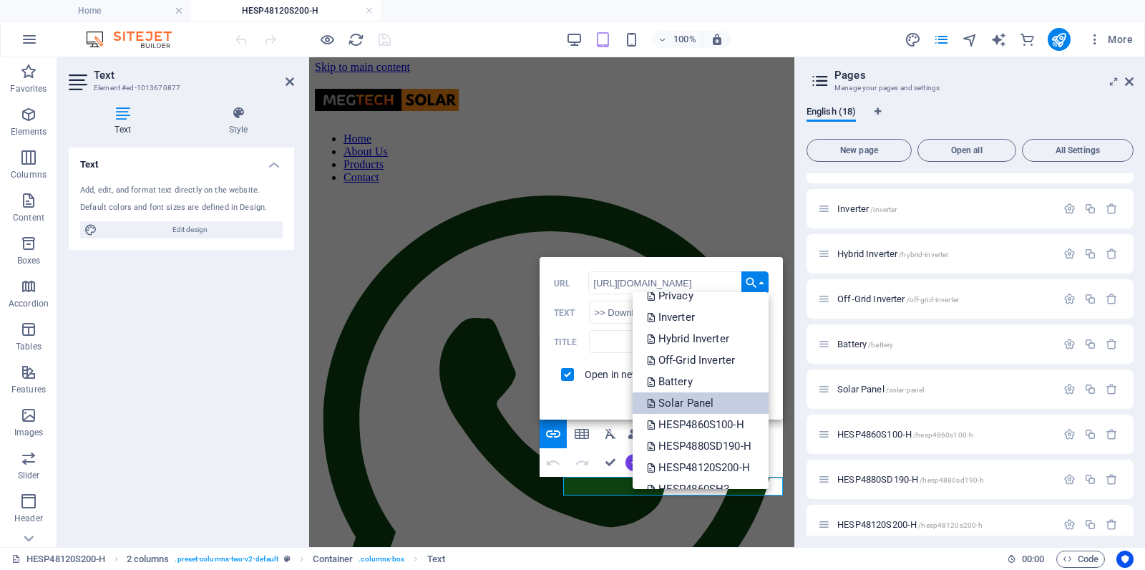
scroll to position [115, 0]
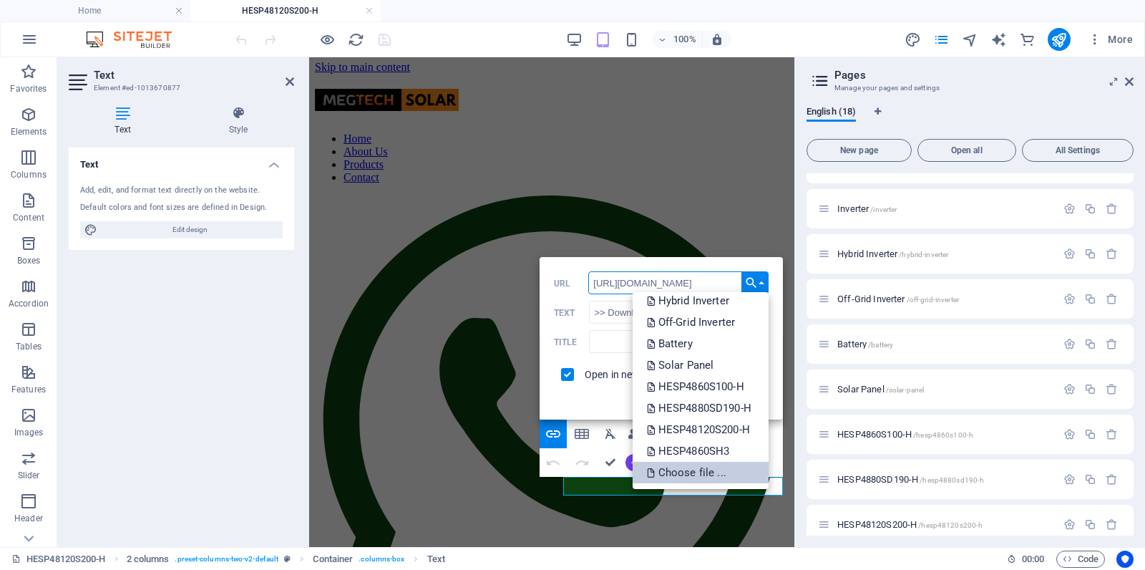
click at [684, 469] on p "Choose file ..." at bounding box center [688, 472] width 82 height 21
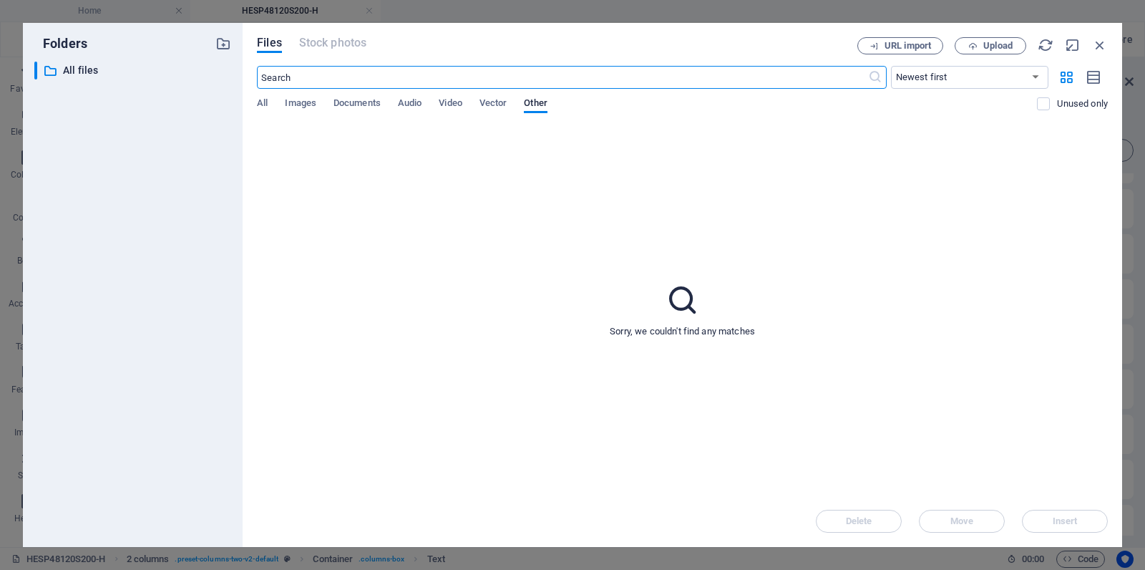
click at [268, 101] on div "All Images Documents Audio Video Vector Other" at bounding box center [647, 110] width 780 height 27
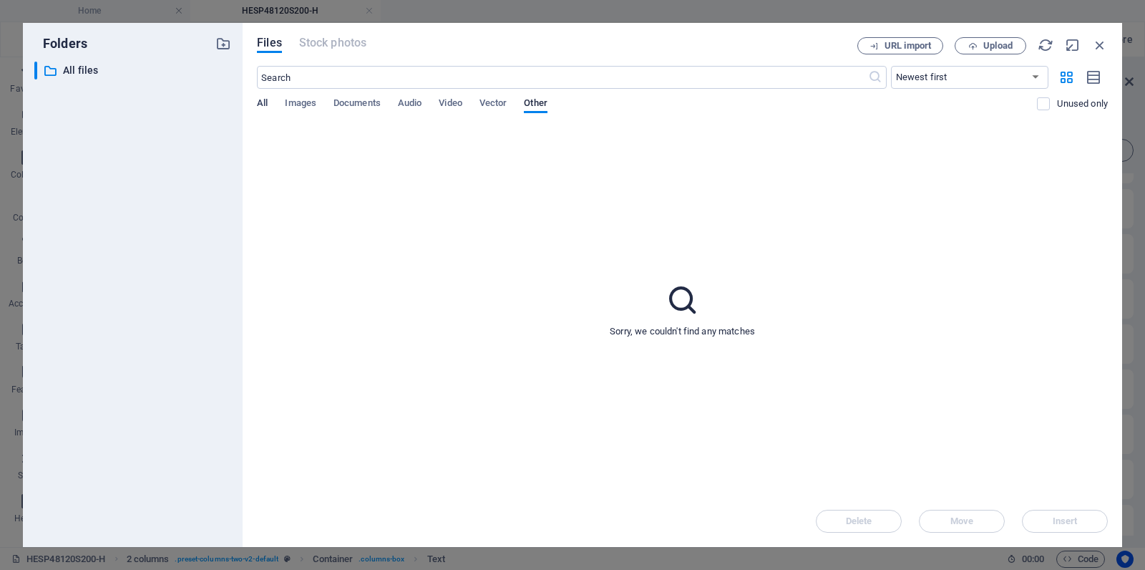
click at [261, 101] on span "All" at bounding box center [262, 104] width 11 height 20
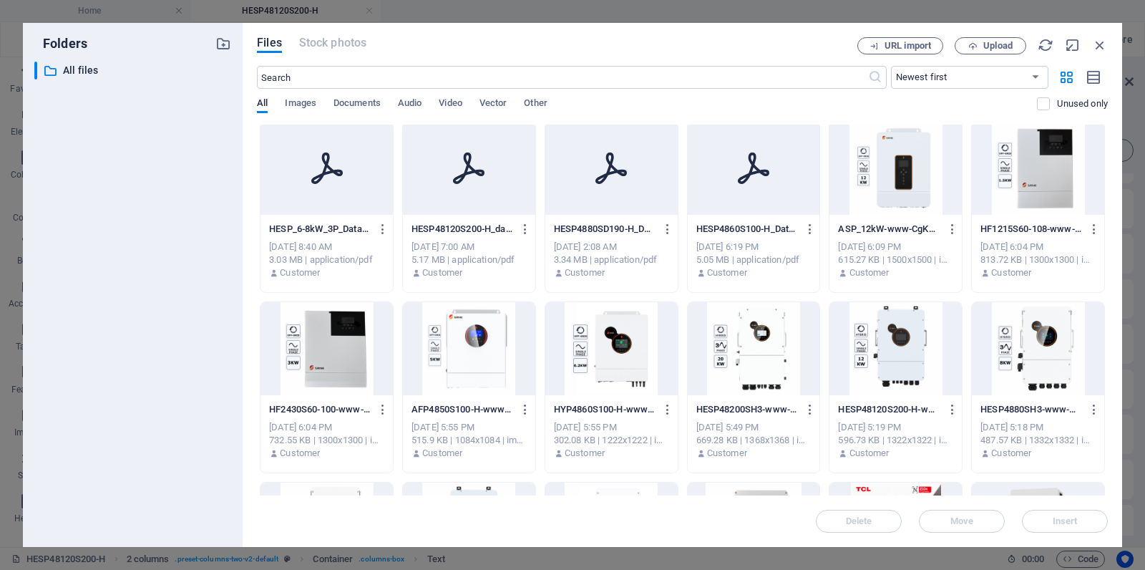
scroll to position [2, 0]
click at [475, 173] on icon at bounding box center [468, 169] width 31 height 31
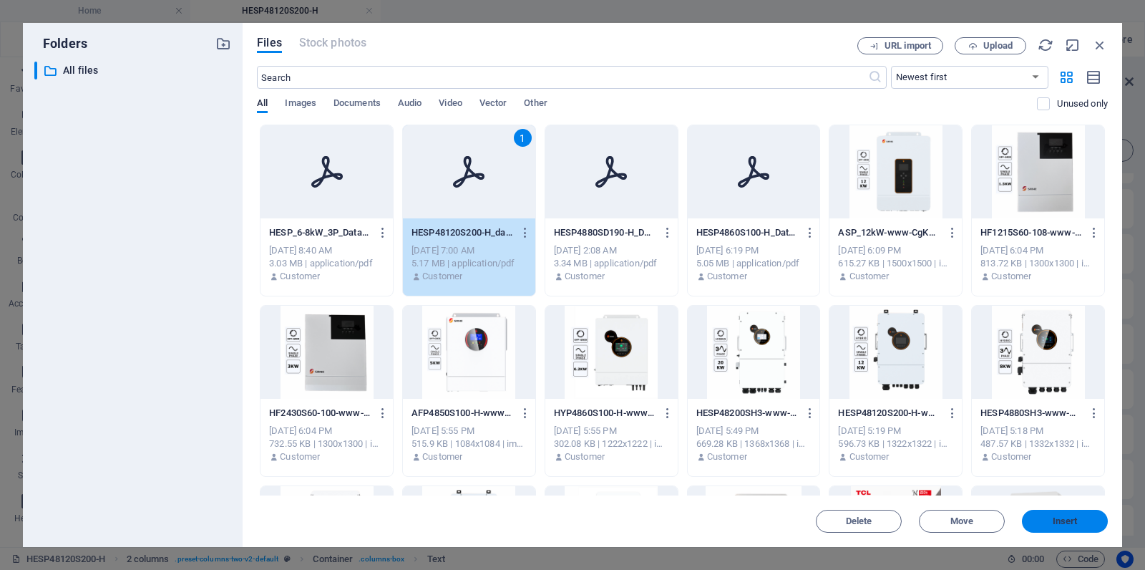
click at [1062, 520] on span "Insert" at bounding box center [1065, 521] width 25 height 9
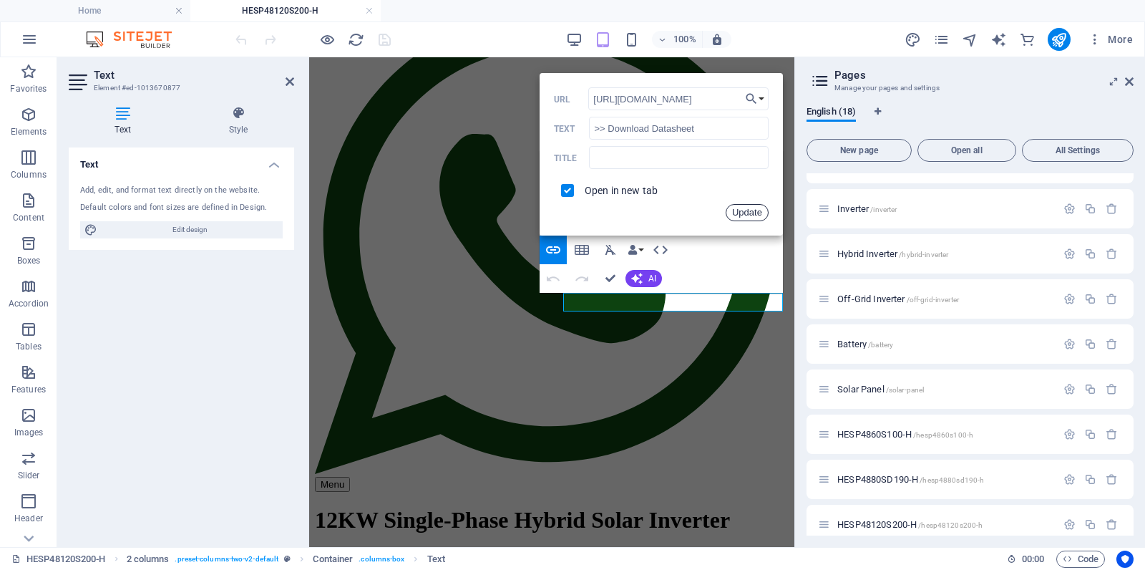
click at [750, 217] on button "Update" at bounding box center [747, 212] width 43 height 17
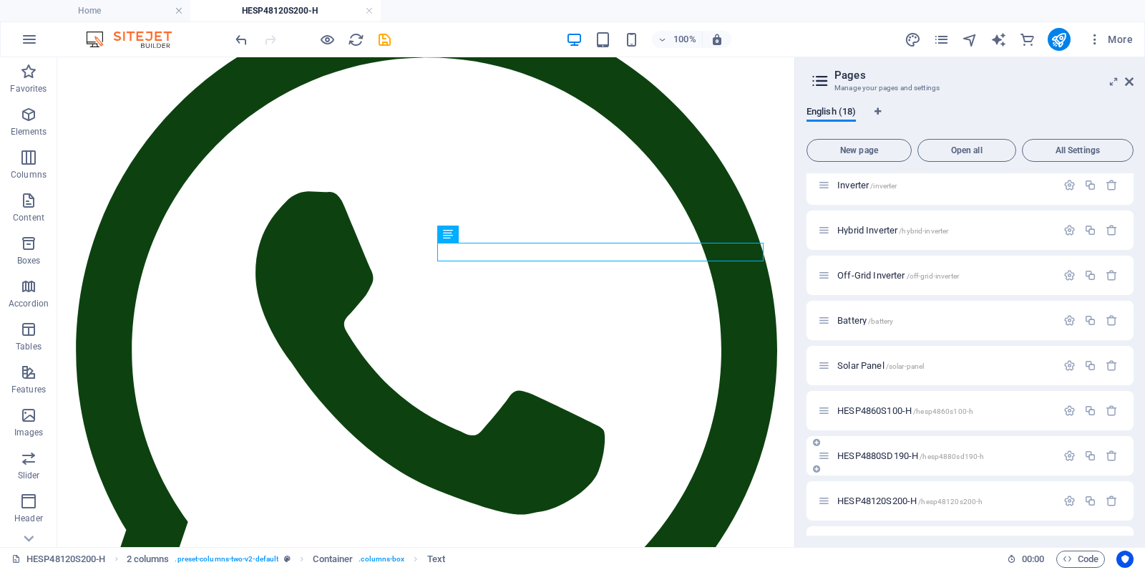
scroll to position [448, 0]
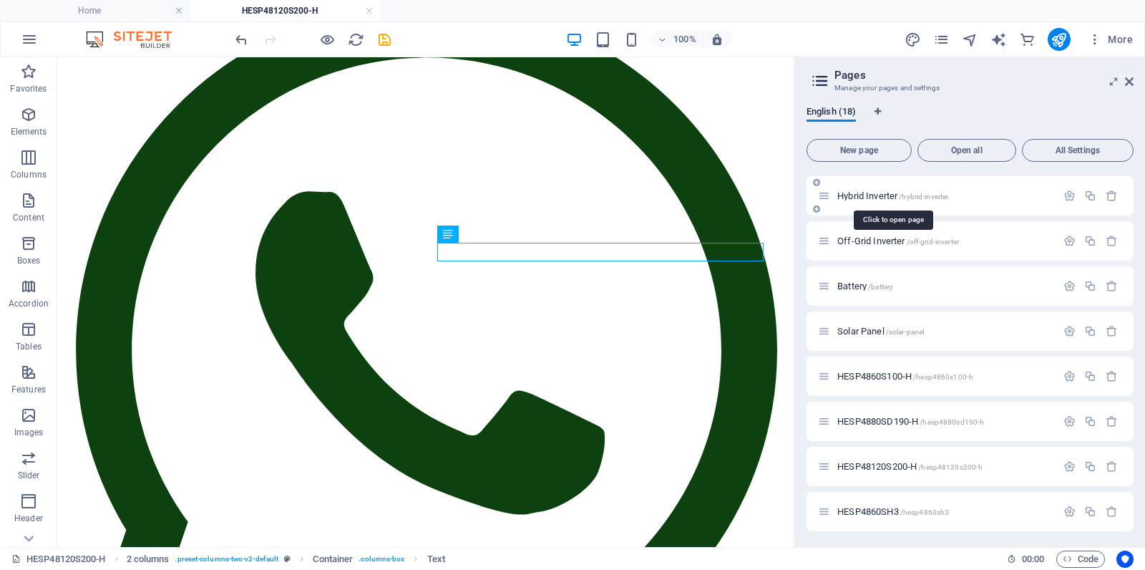
click at [891, 195] on span "Hybrid Inverter /hybrid-inverter" at bounding box center [893, 195] width 111 height 11
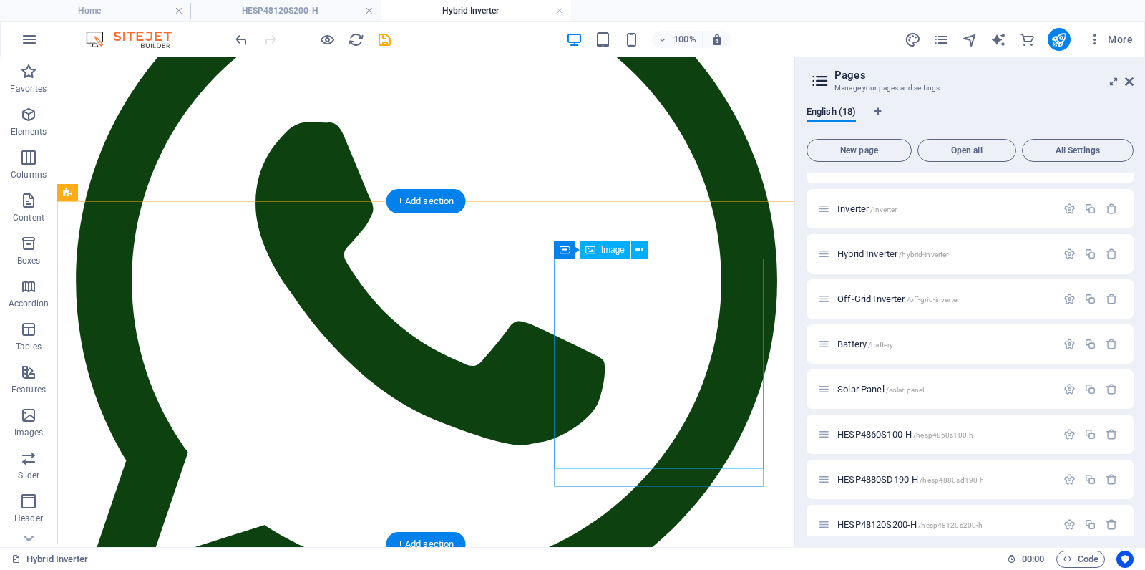
scroll to position [267, 0]
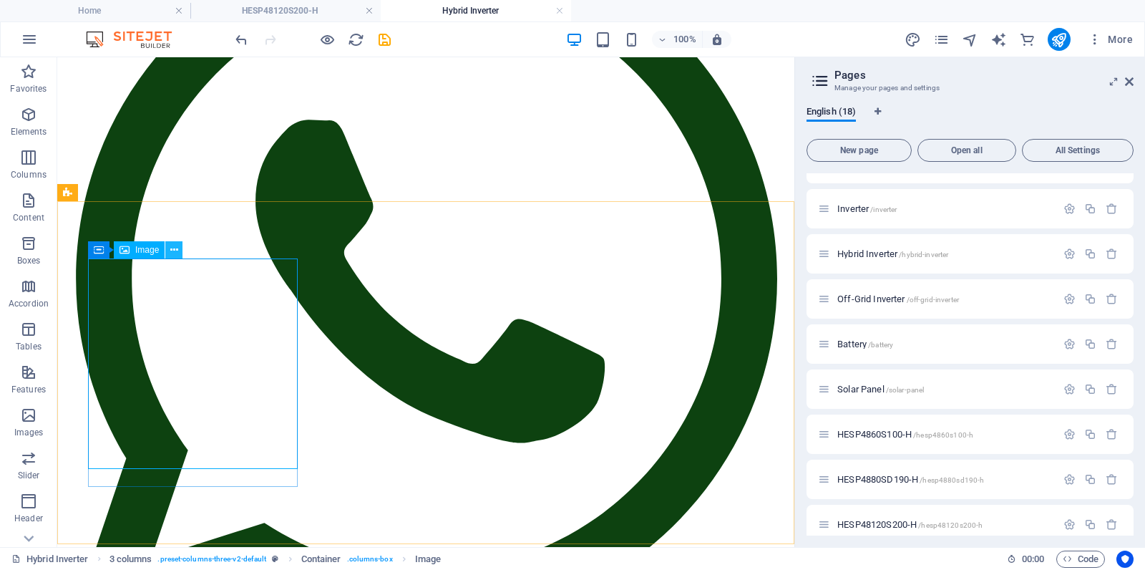
click at [174, 253] on icon at bounding box center [174, 250] width 8 height 15
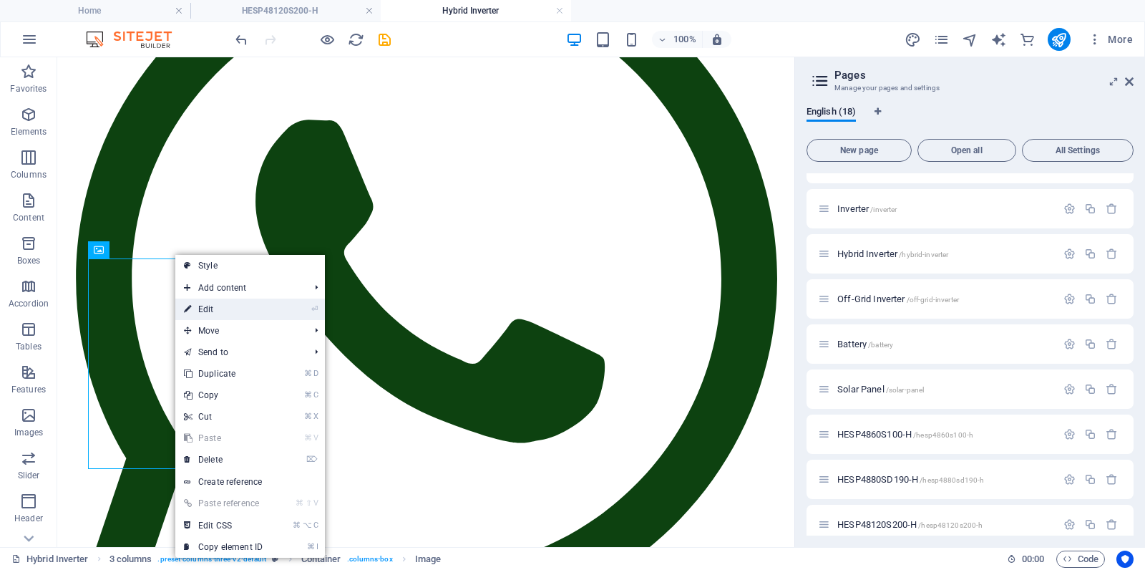
click at [209, 304] on link "⏎ Edit" at bounding box center [223, 309] width 96 height 21
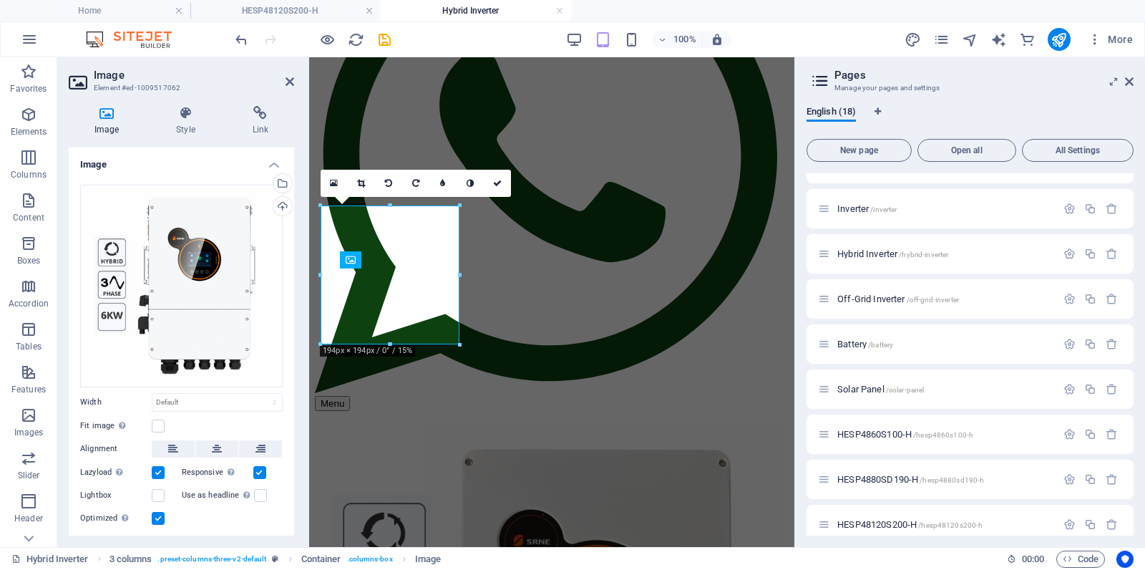
scroll to position [258, 0]
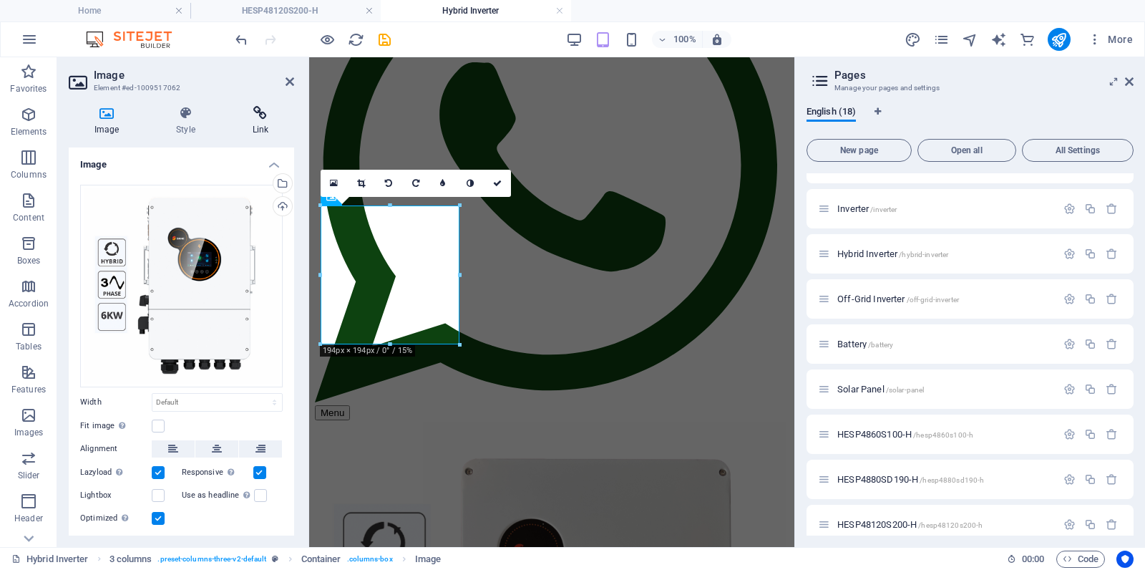
click at [265, 127] on h4 "Link" at bounding box center [260, 121] width 67 height 30
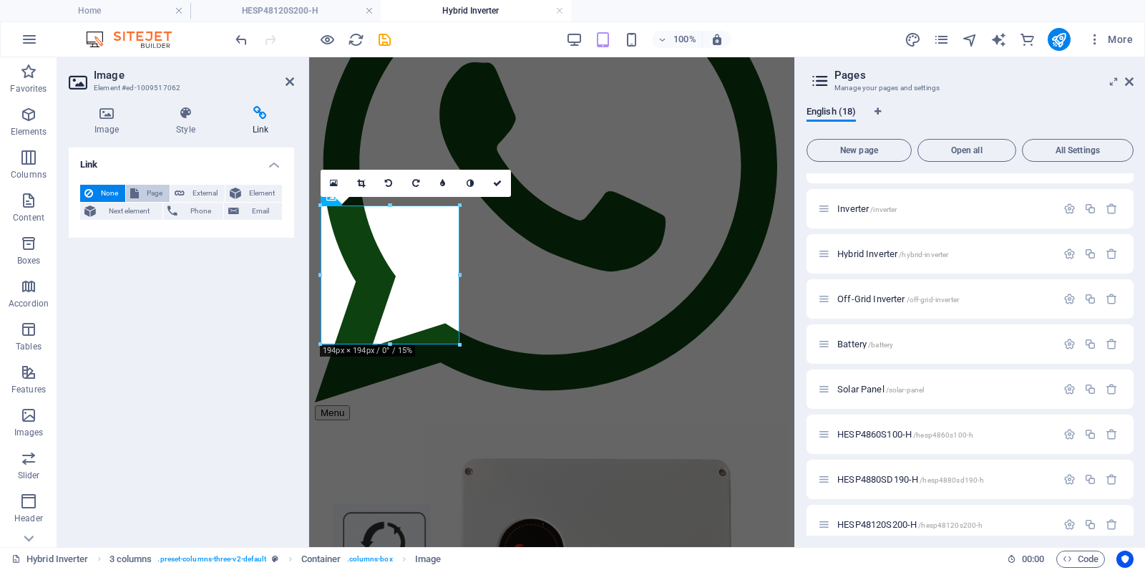
click at [150, 191] on span "Page" at bounding box center [154, 193] width 22 height 17
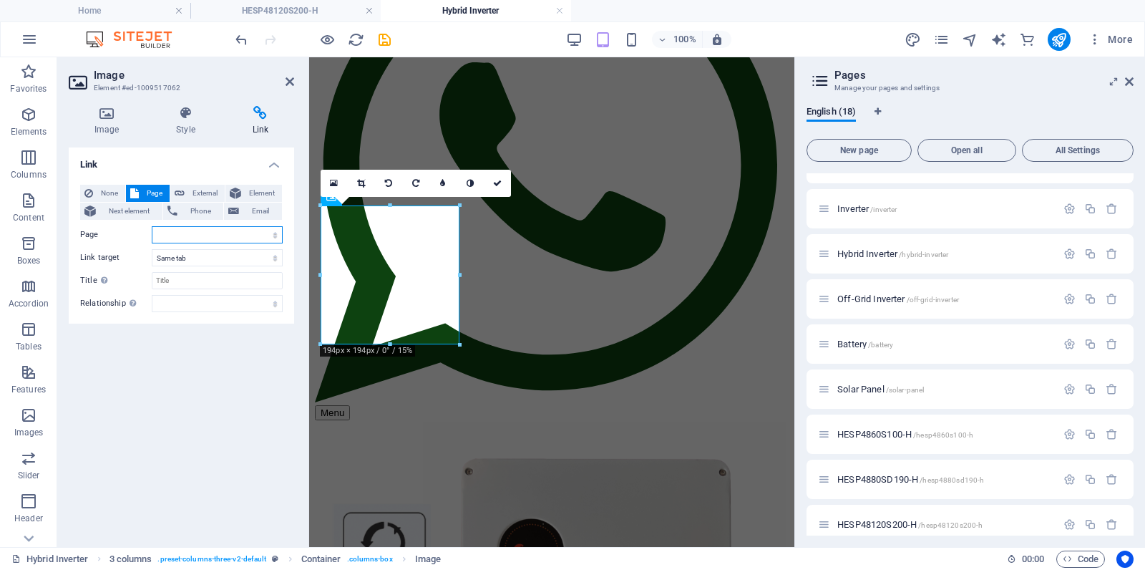
click at [189, 232] on select "Home Subpage Legal Notice Privacy Inverter Hybrid Inverter Off-Grid Inverter Ba…" at bounding box center [217, 234] width 131 height 17
select select "12"
click at [152, 226] on select "Home Subpage Legal Notice Privacy Inverter Hybrid Inverter Off-Grid Inverter Ba…" at bounding box center [217, 234] width 131 height 17
click at [278, 379] on div "Link None Page External Element Next element Phone Email Page Home Subpage Lega…" at bounding box center [182, 341] width 226 height 388
click at [497, 181] on icon at bounding box center [497, 183] width 9 height 9
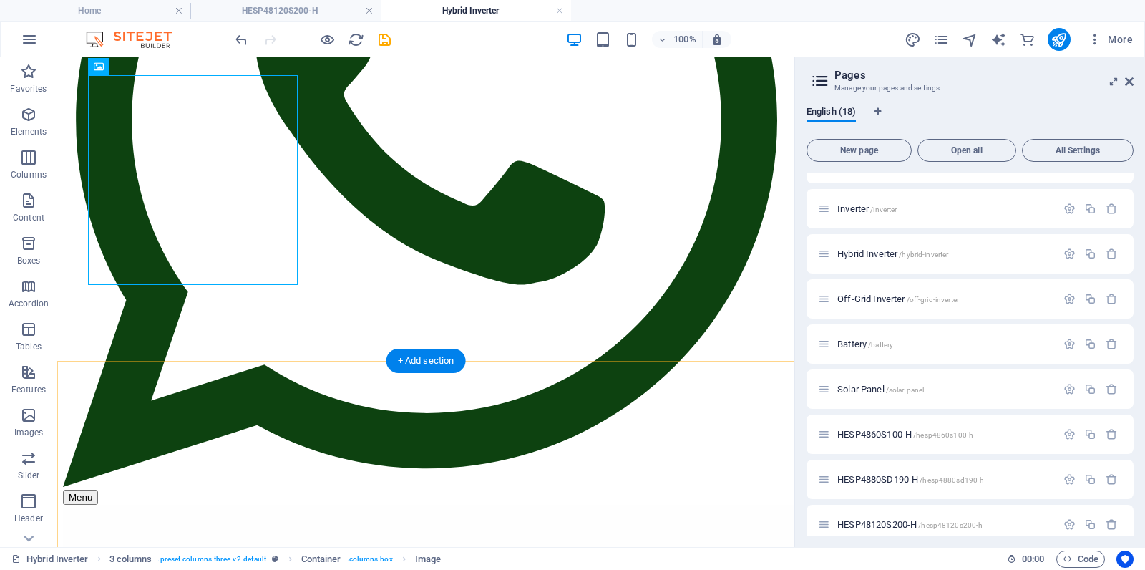
scroll to position [382, 0]
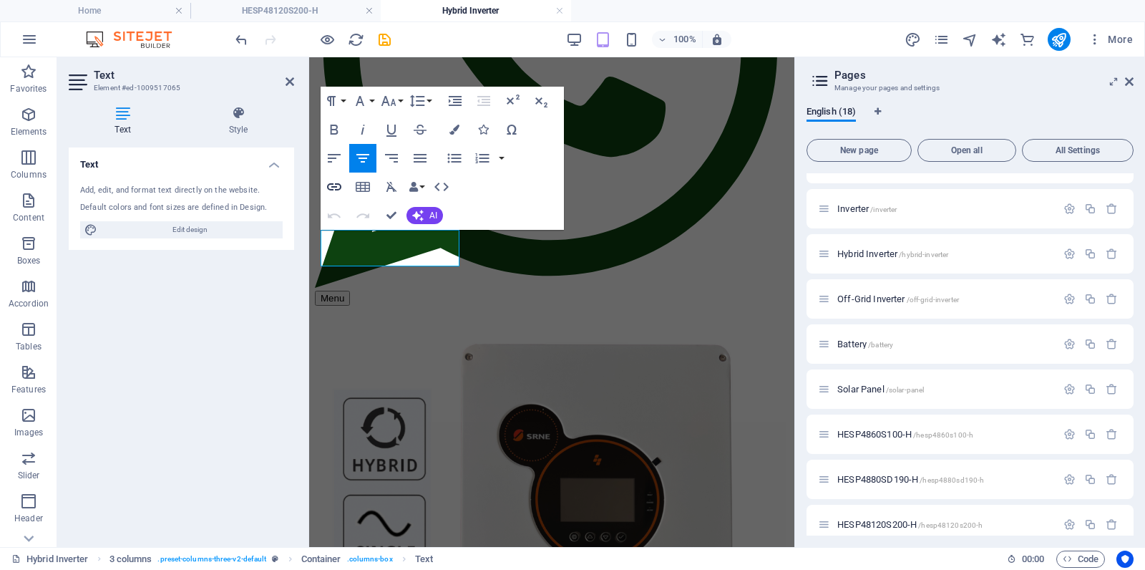
click at [334, 185] on icon "button" at bounding box center [334, 186] width 17 height 17
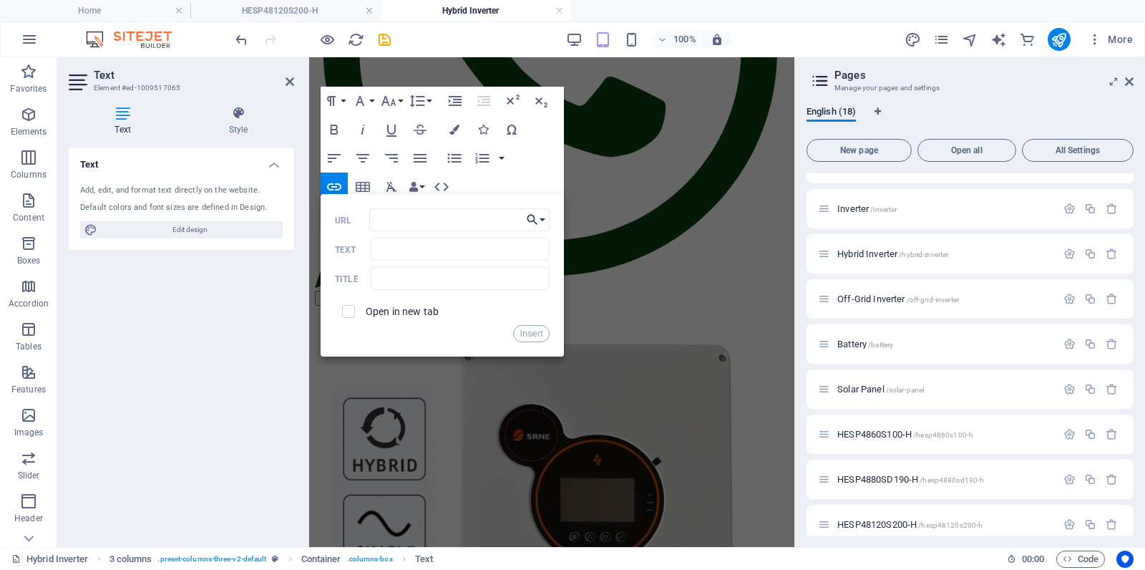
click at [540, 219] on button "Choose Link" at bounding box center [536, 219] width 27 height 23
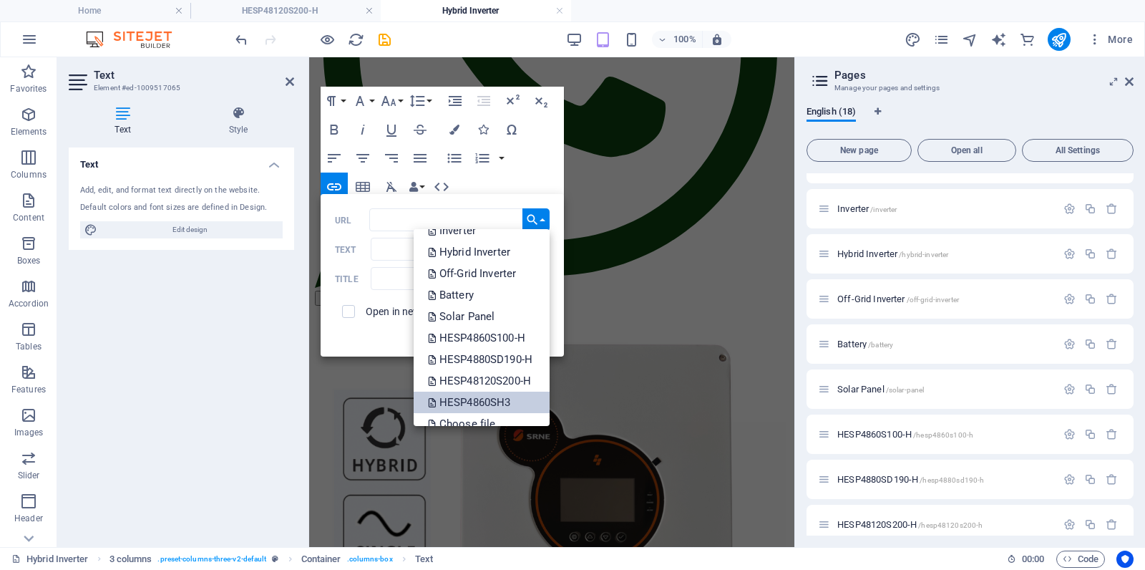
scroll to position [89, 0]
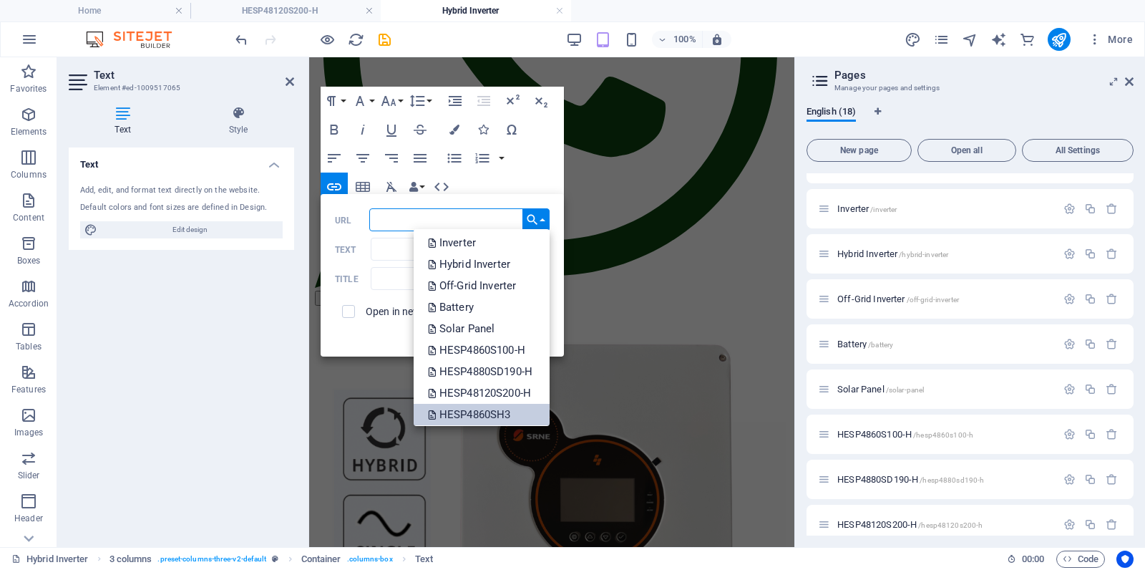
click at [493, 409] on p "HESP4860SH3" at bounding box center [471, 414] width 86 height 21
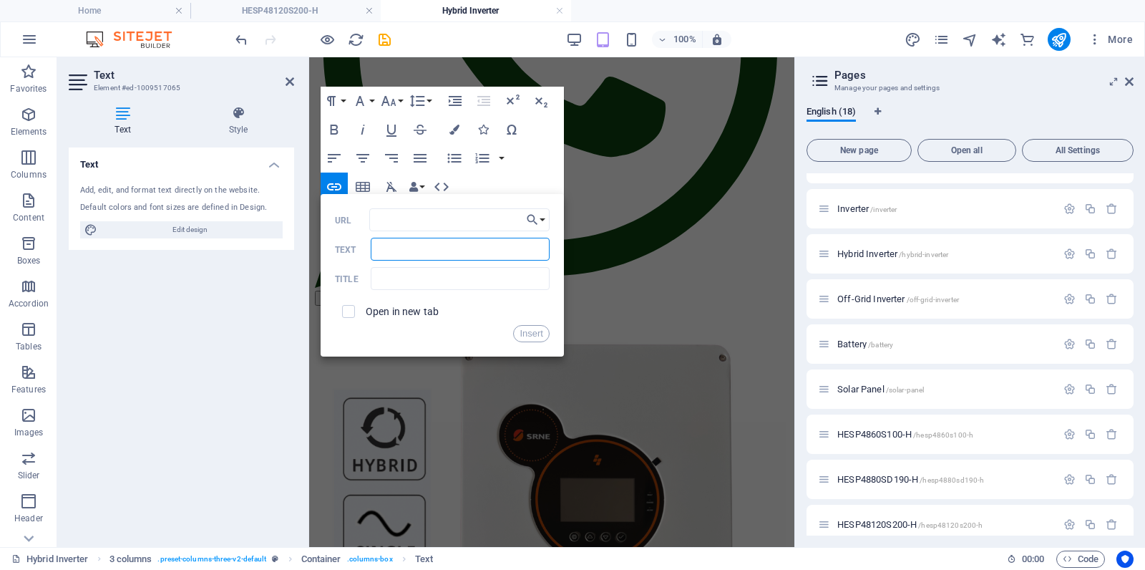
click at [441, 246] on input "Text" at bounding box center [460, 249] width 179 height 23
click at [518, 188] on div "Paragraph Format Normal Heading 1 Heading 2 Heading 3 Heading 4 Heading 5 Headi…" at bounding box center [442, 158] width 243 height 143
click at [527, 182] on div "Paragraph Format Normal Heading 1 Heading 2 Heading 3 Heading 4 Heading 5 Headi…" at bounding box center [442, 158] width 243 height 143
click at [389, 339] on div "Insert" at bounding box center [442, 333] width 215 height 17
click at [533, 336] on button "Insert" at bounding box center [531, 333] width 37 height 17
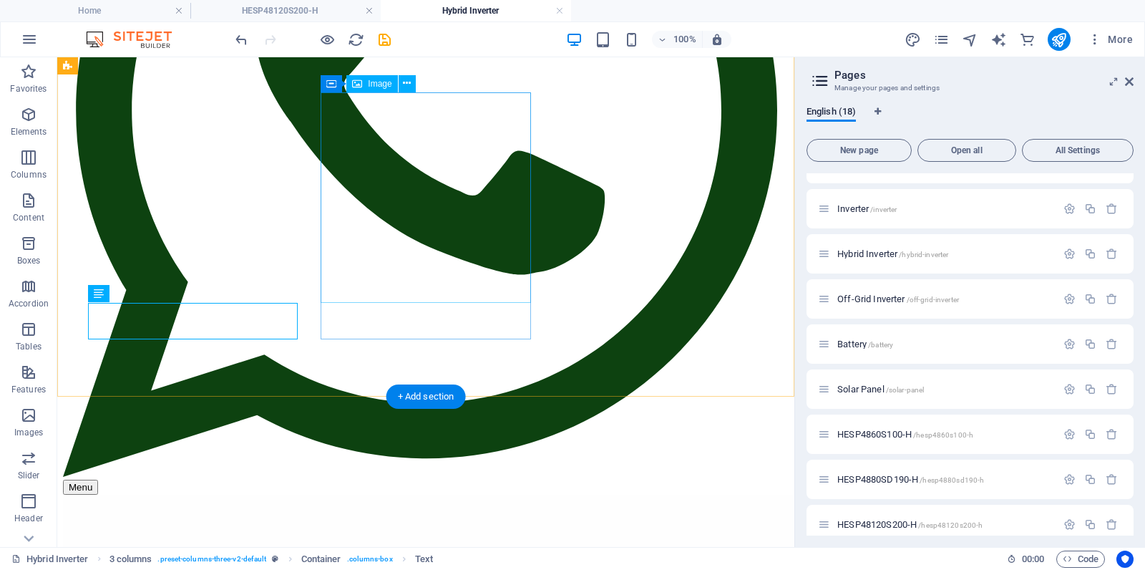
scroll to position [435, 0]
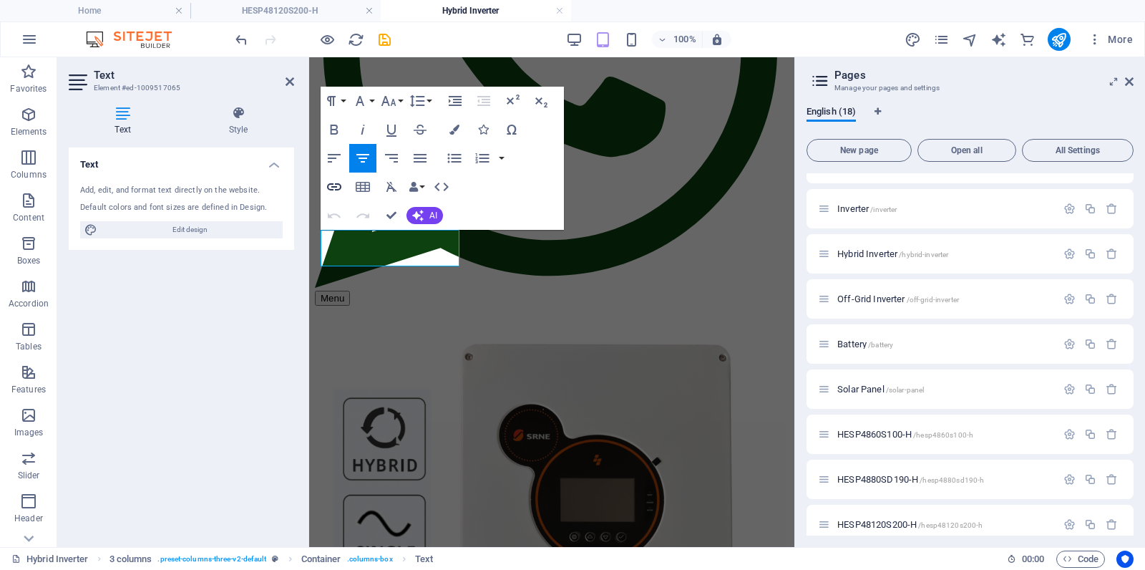
click at [335, 188] on icon "button" at bounding box center [334, 186] width 17 height 17
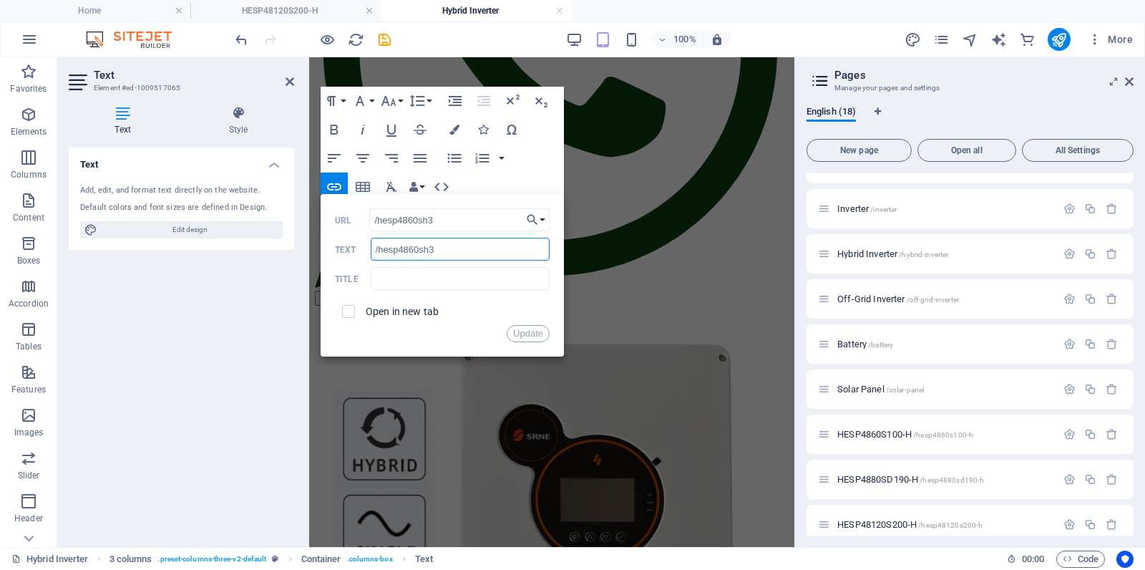
drag, startPoint x: 445, startPoint y: 251, endPoint x: 357, endPoint y: 238, distance: 88.9
click at [359, 238] on div "/hesp4860sh3 Text" at bounding box center [442, 250] width 215 height 24
type input ">>"
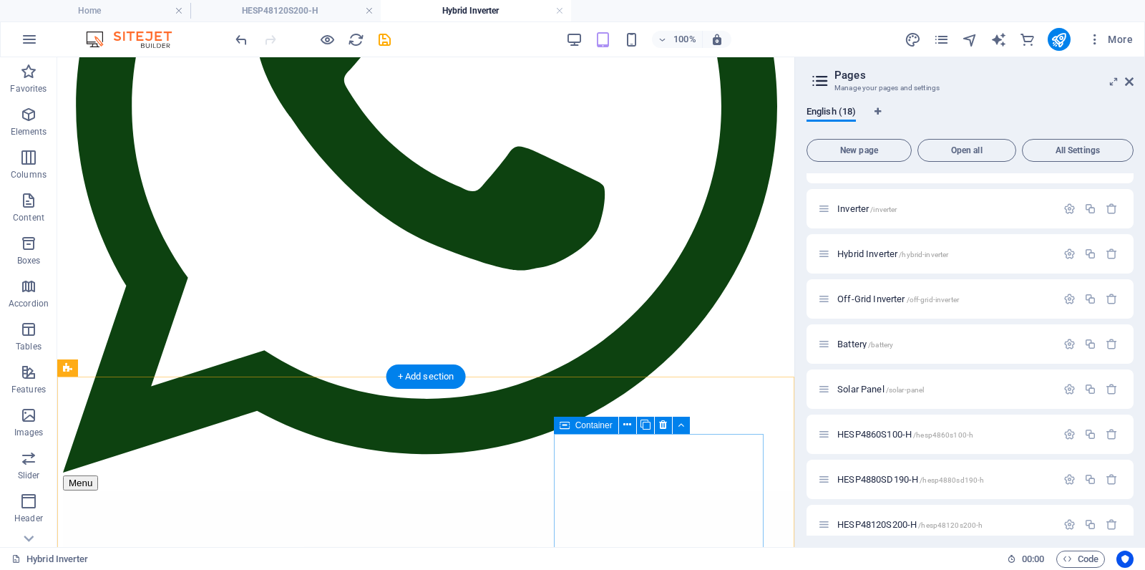
scroll to position [435, 0]
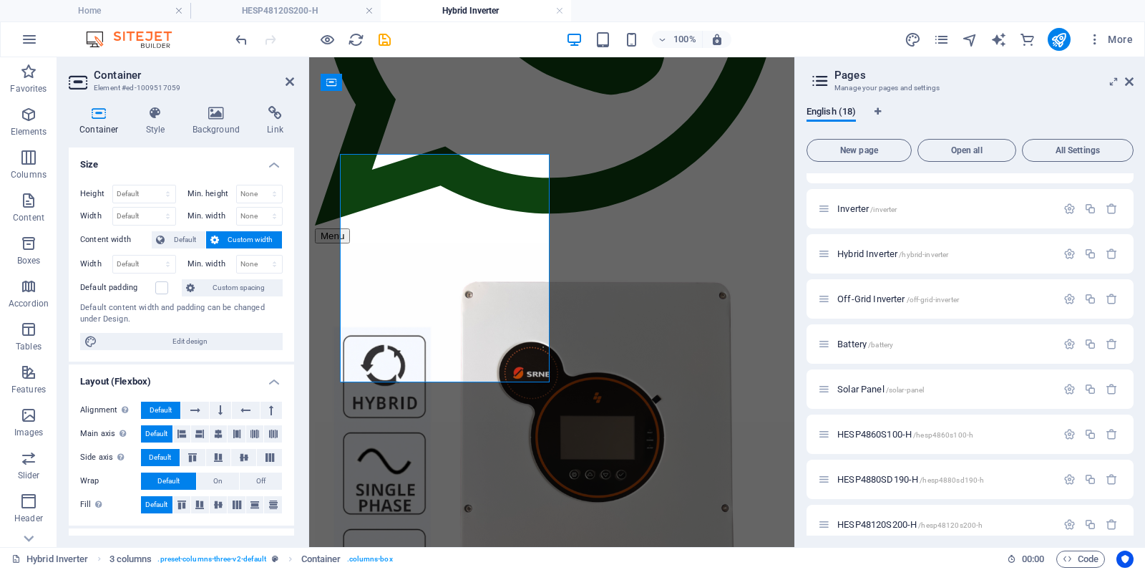
scroll to position [372, 0]
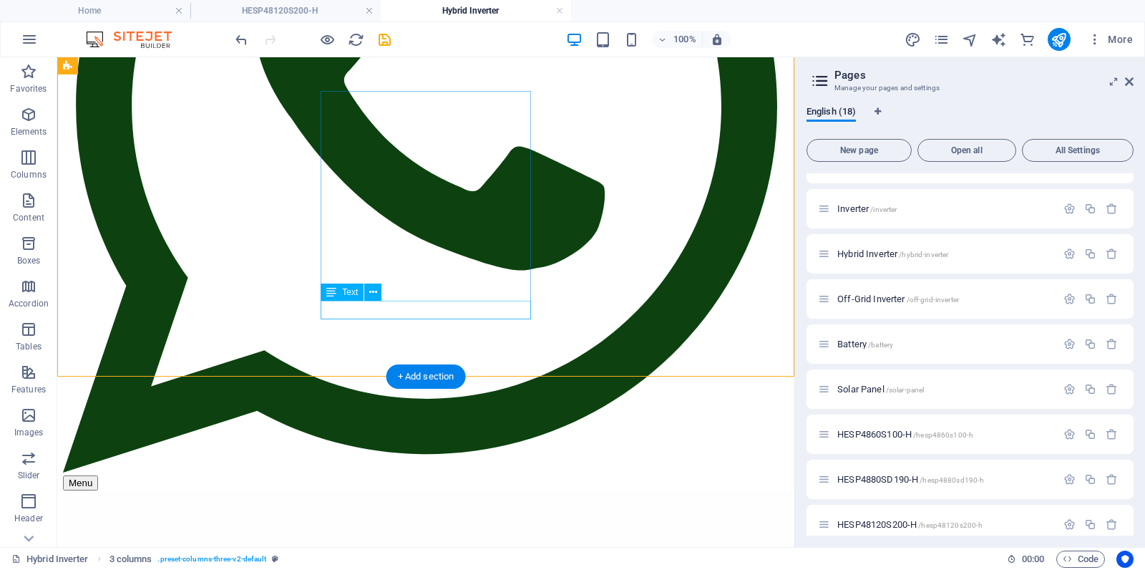
scroll to position [435, 0]
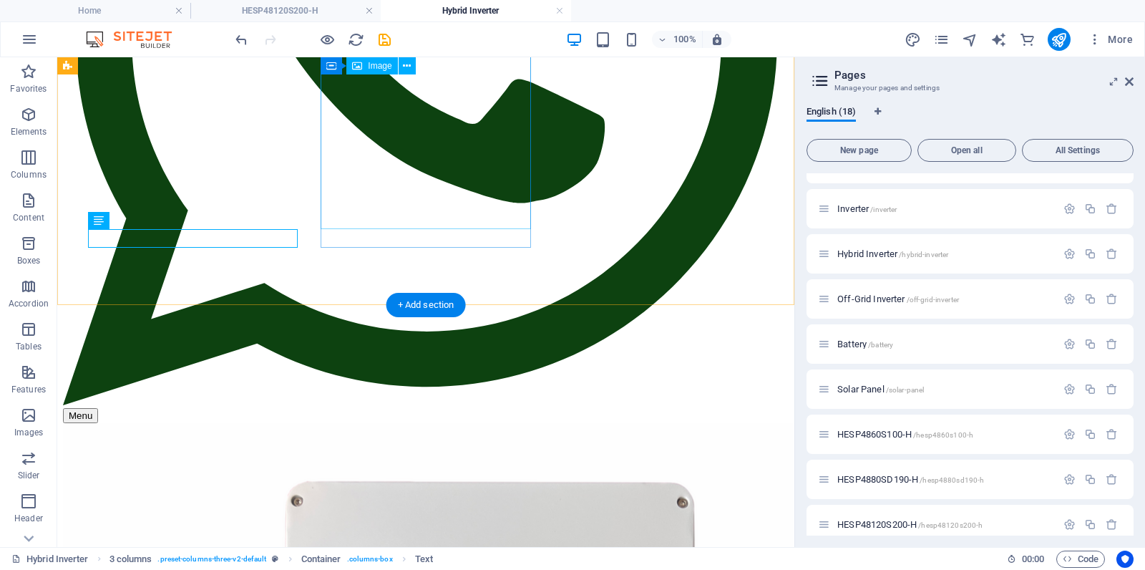
scroll to position [506, 0]
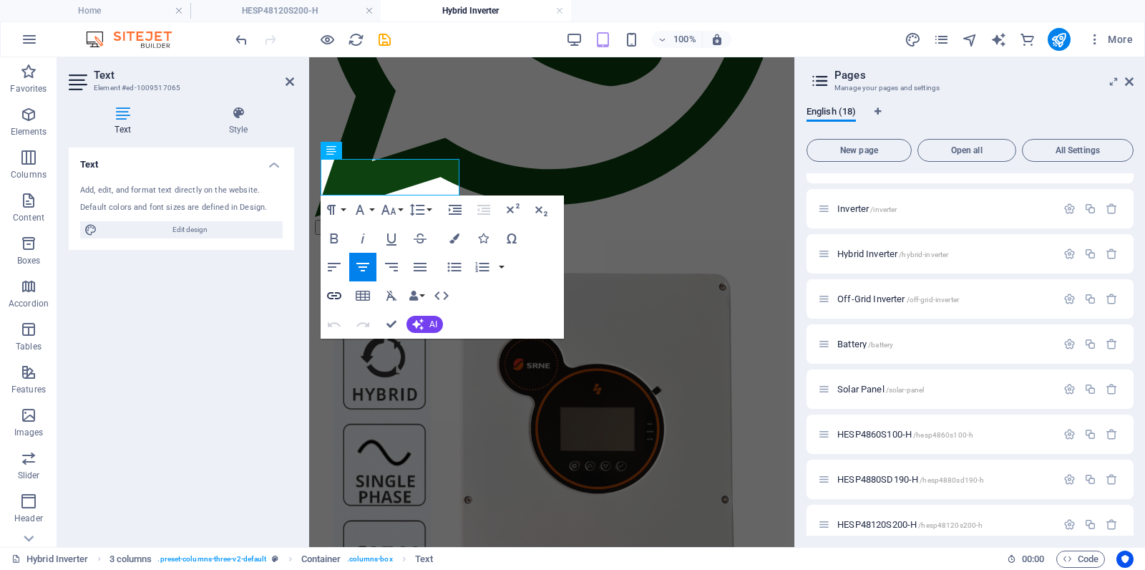
click at [336, 298] on icon "button" at bounding box center [334, 295] width 14 height 7
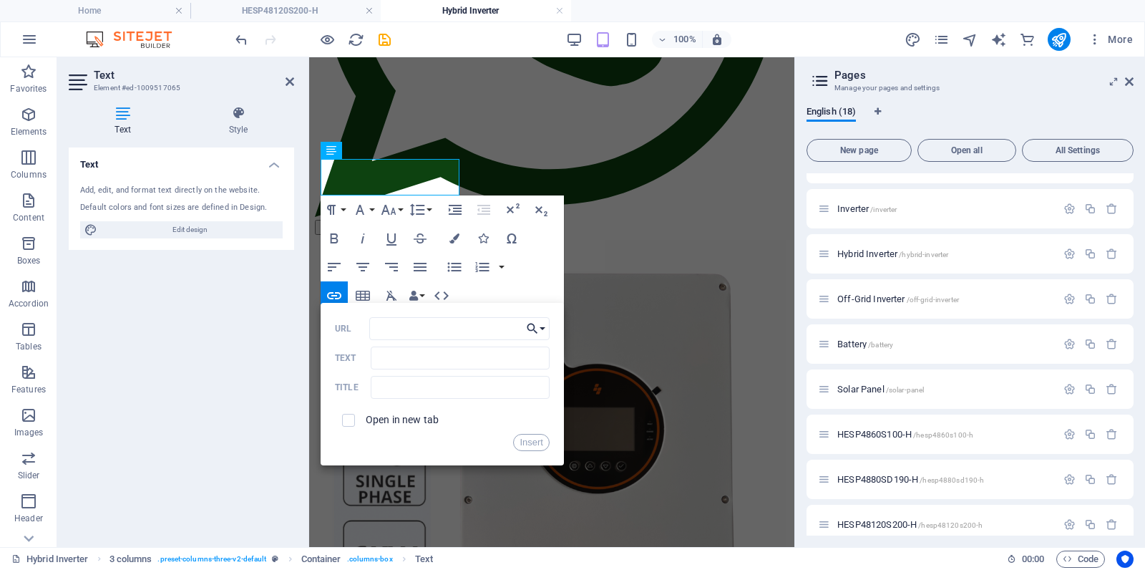
click at [545, 327] on button "Choose Link" at bounding box center [536, 328] width 27 height 23
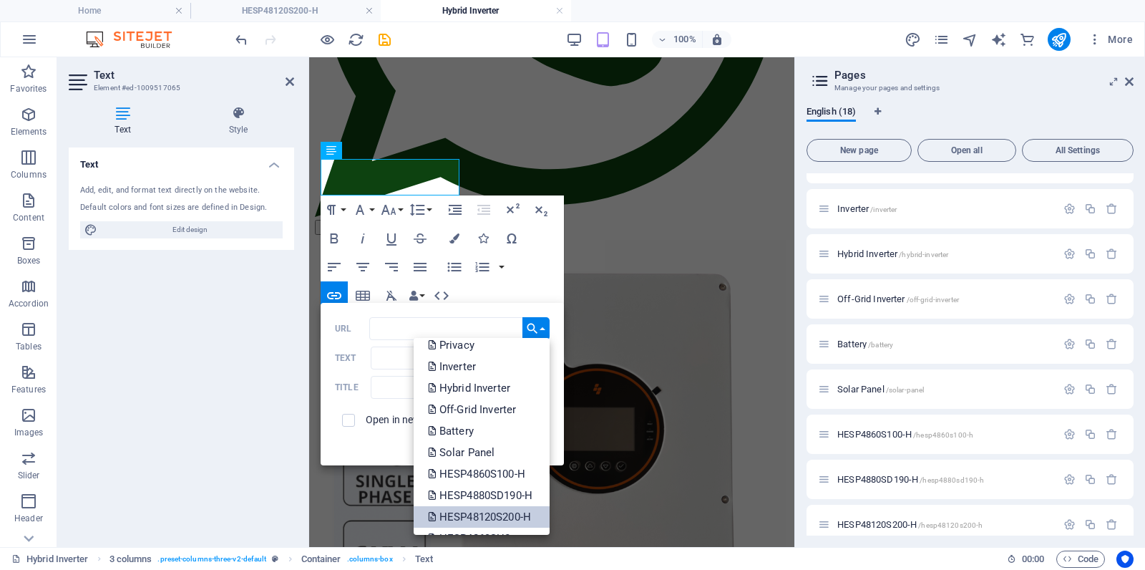
scroll to position [115, 0]
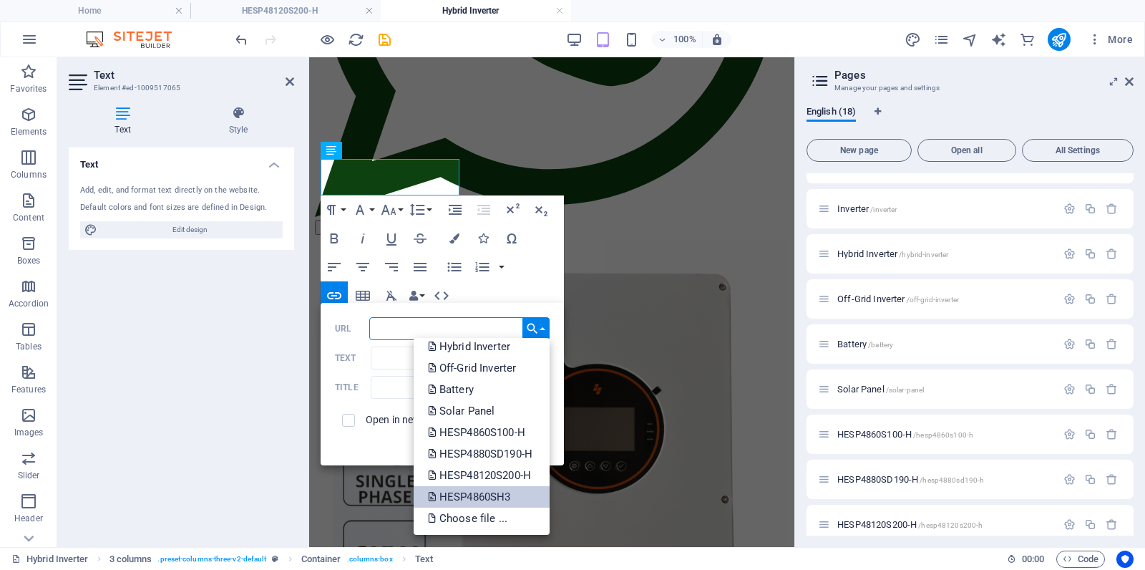
click at [485, 492] on p "HESP4860SH3" at bounding box center [471, 496] width 86 height 21
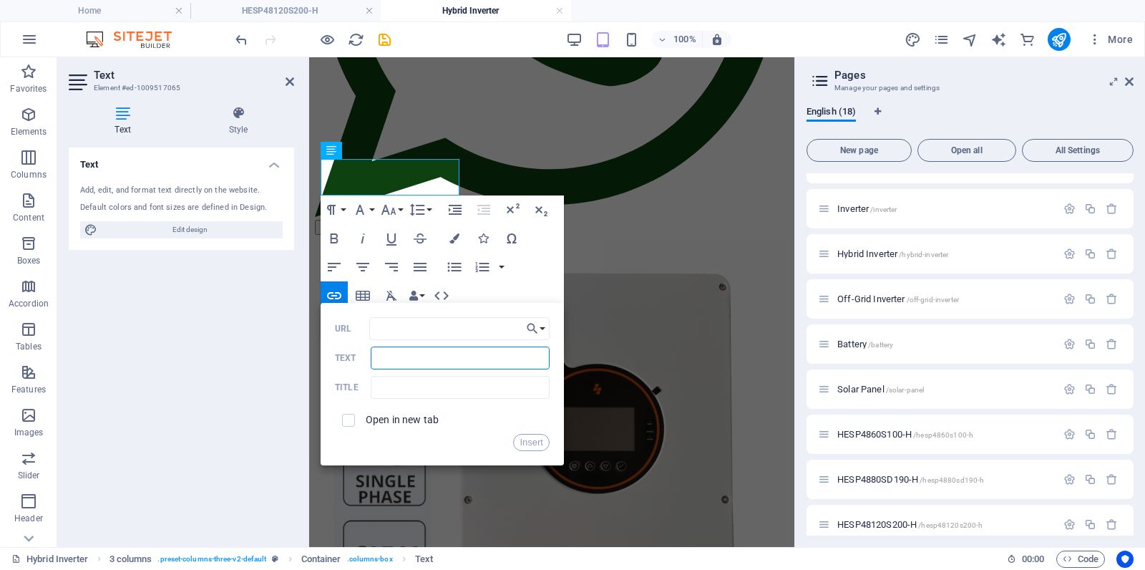
click at [452, 356] on input "Text" at bounding box center [460, 357] width 179 height 23
click at [372, 446] on div "Insert" at bounding box center [442, 442] width 215 height 17
click at [529, 441] on button "Insert" at bounding box center [531, 442] width 37 height 17
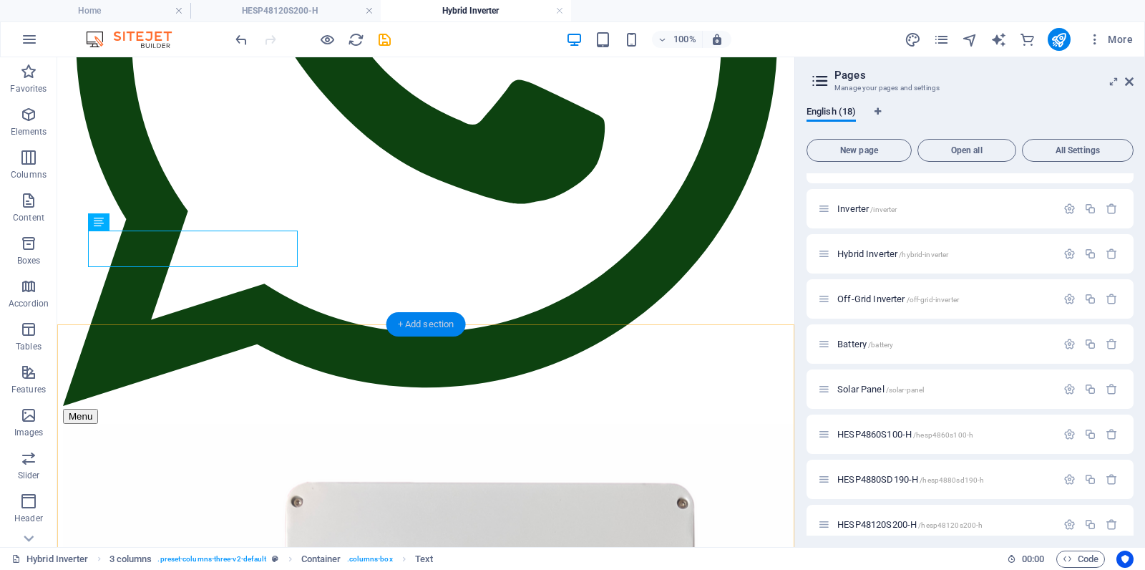
scroll to position [506, 0]
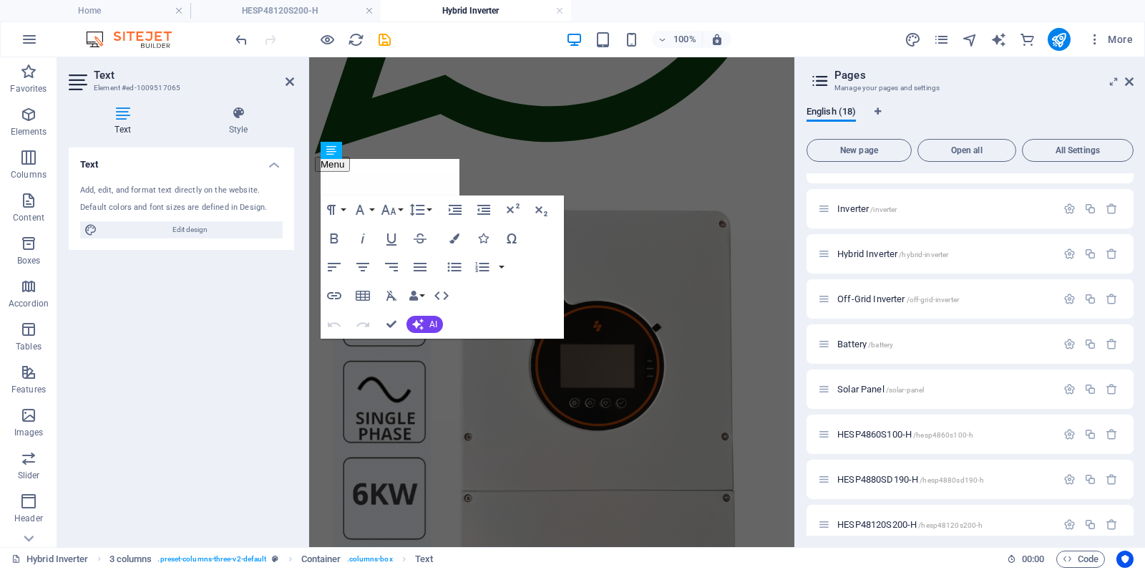
scroll to position [443, 0]
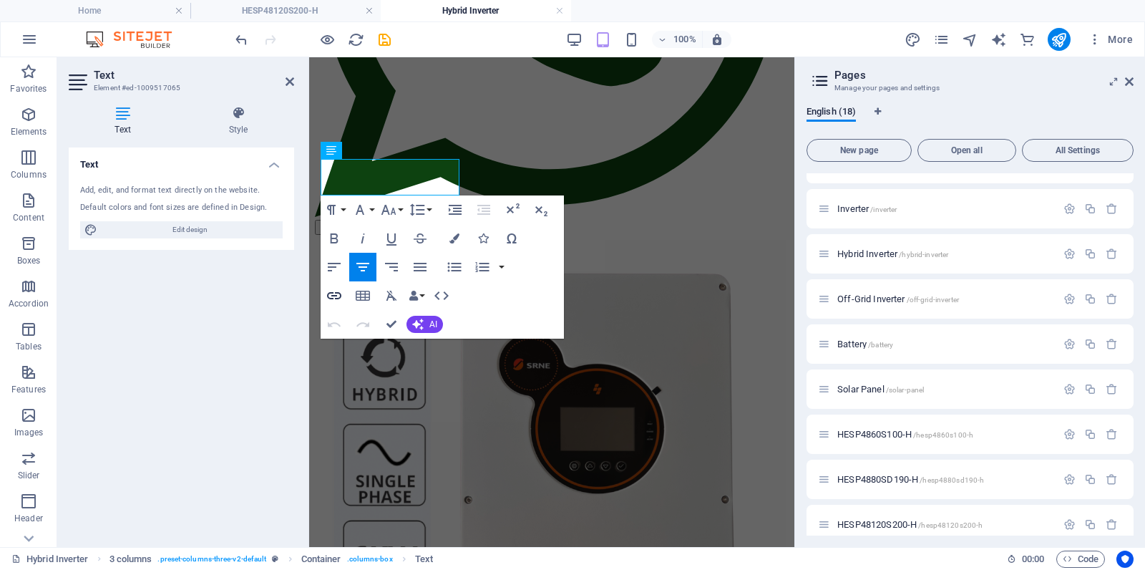
click at [339, 294] on icon "button" at bounding box center [334, 295] width 14 height 7
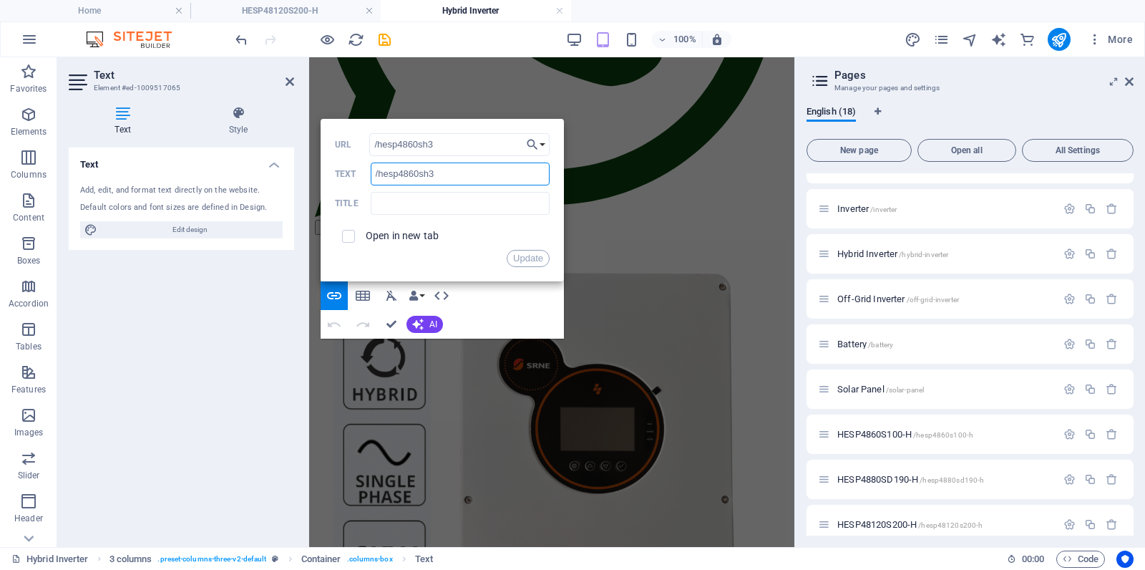
click at [451, 177] on input "/hesp4860sh3" at bounding box center [460, 174] width 179 height 23
type input "/"
type input "6KW 3-Phase Hybrid Inverter"
click at [439, 208] on input "text" at bounding box center [460, 203] width 179 height 23
click at [533, 260] on button "Update" at bounding box center [528, 258] width 43 height 17
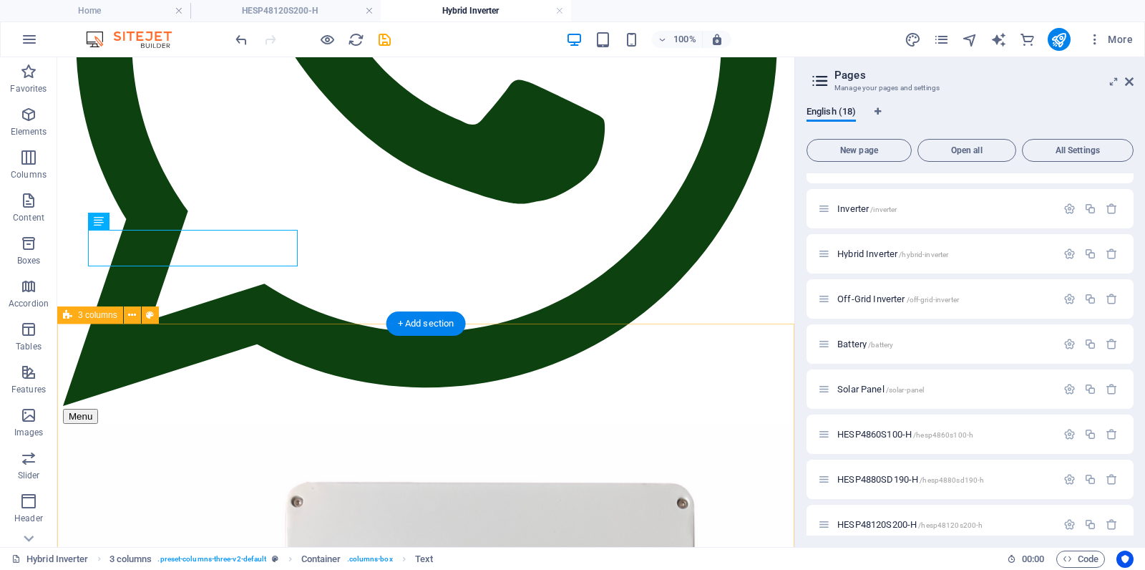
scroll to position [506, 0]
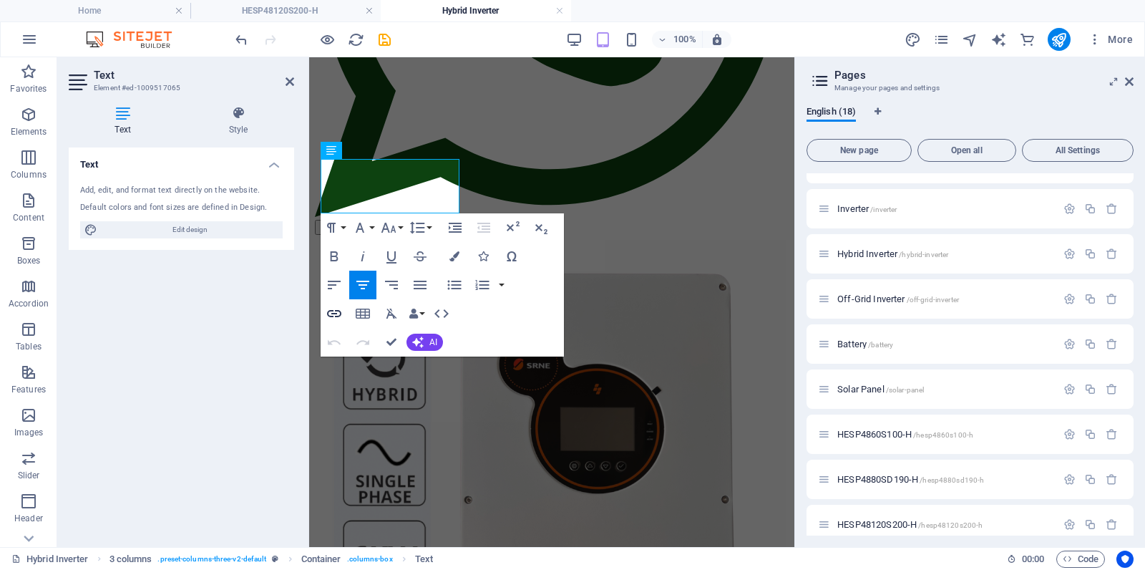
click at [335, 314] on icon "button" at bounding box center [334, 313] width 14 height 7
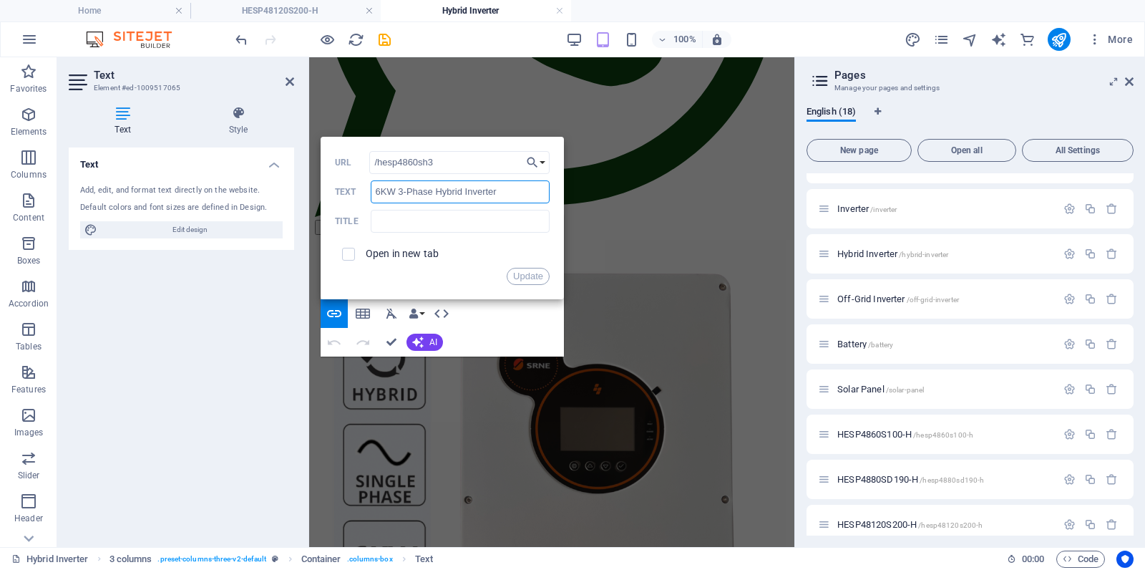
drag, startPoint x: 508, startPoint y: 192, endPoint x: 406, endPoint y: 188, distance: 101.7
click at [407, 188] on input "6KW 3-Phase Hybrid Inverter" at bounding box center [460, 191] width 179 height 23
type input "6"
click at [524, 276] on button "Update" at bounding box center [528, 276] width 43 height 17
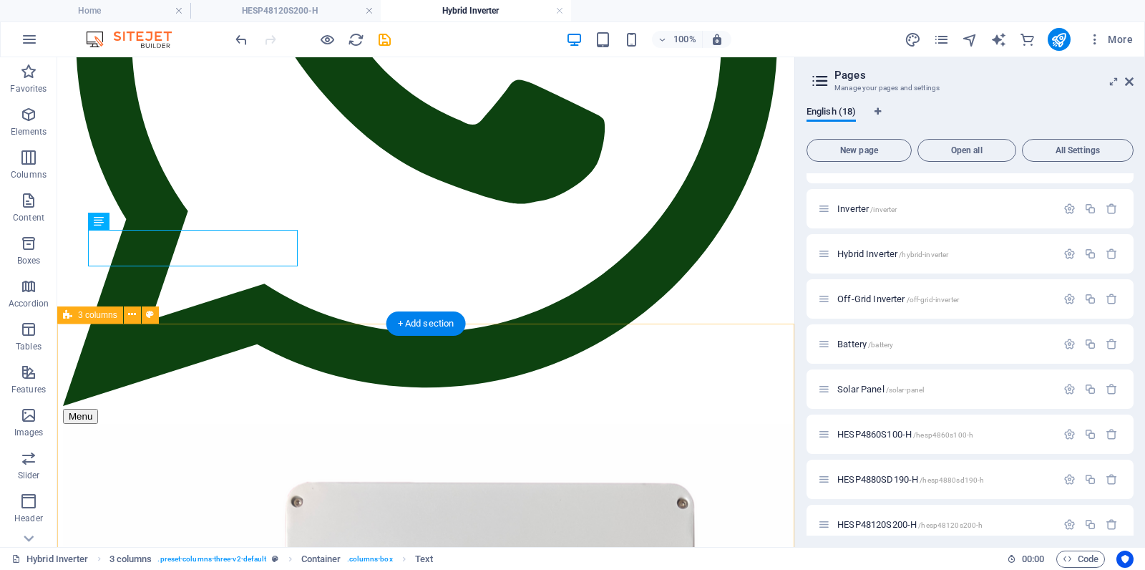
scroll to position [506, 0]
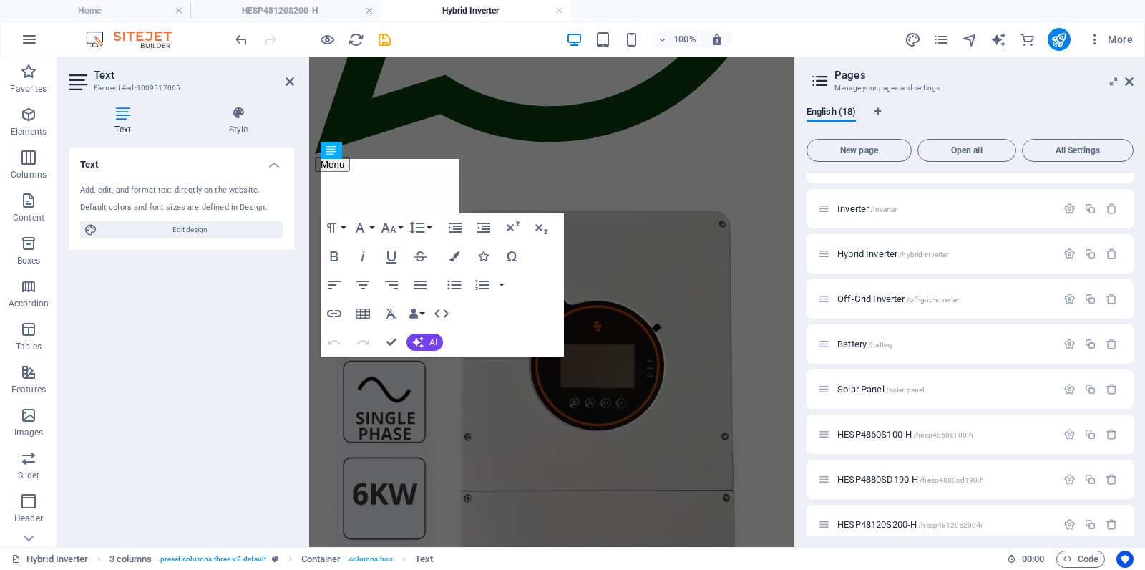
scroll to position [443, 0]
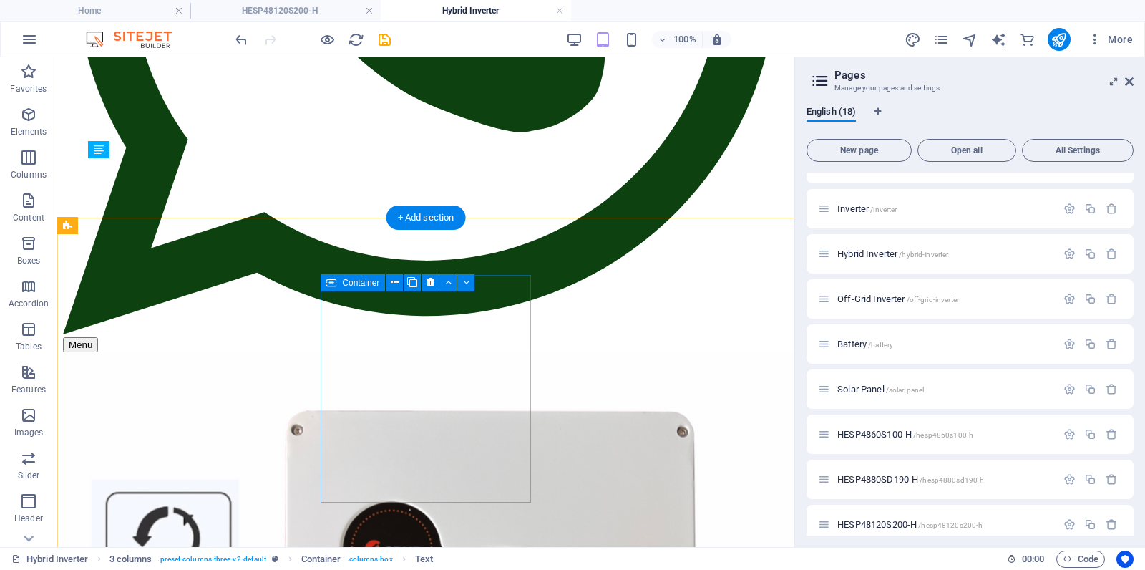
scroll to position [577, 0]
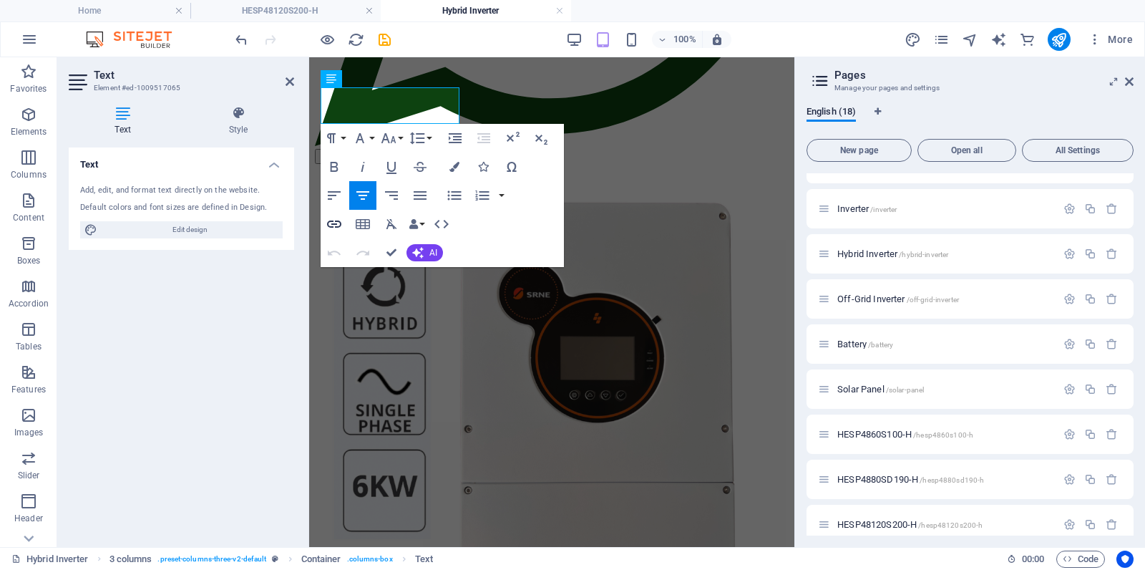
click at [333, 225] on icon "button" at bounding box center [334, 223] width 14 height 7
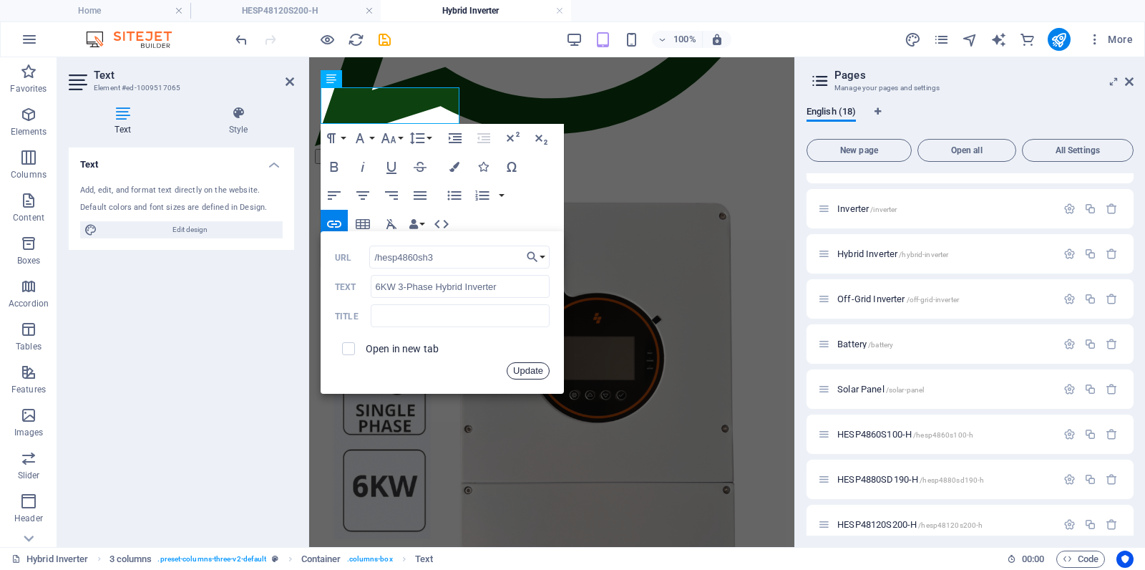
click at [528, 369] on button "Update" at bounding box center [528, 370] width 43 height 17
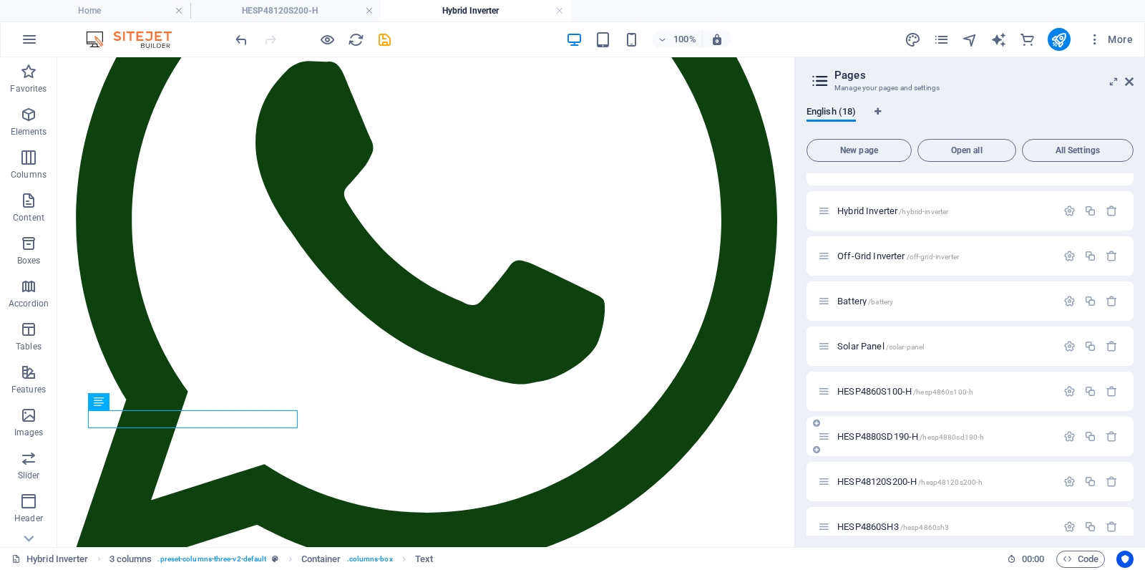
scroll to position [448, 0]
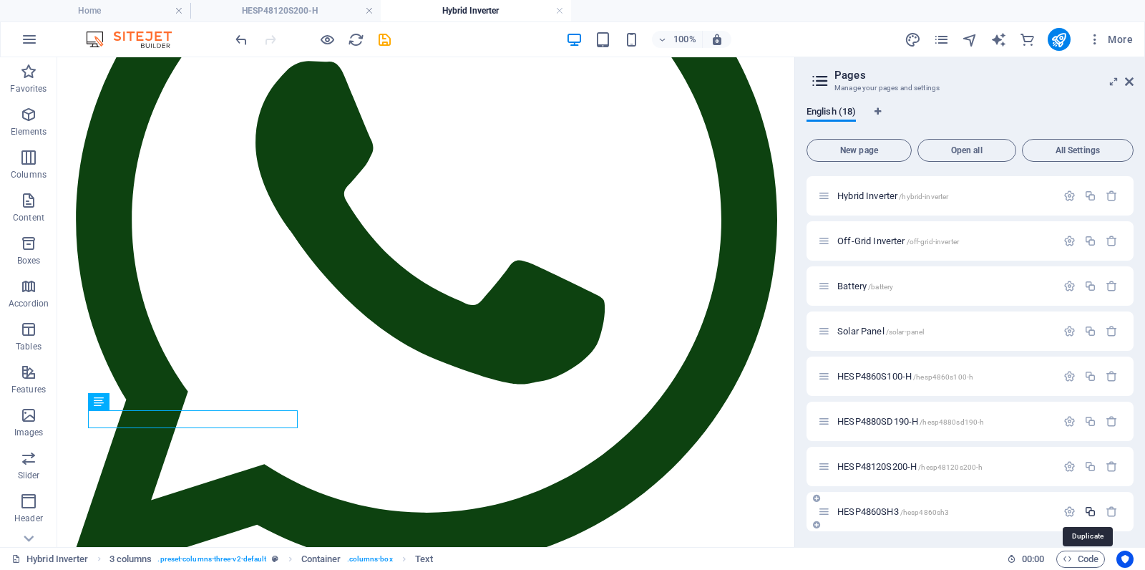
click at [1086, 510] on icon "button" at bounding box center [1091, 511] width 12 height 12
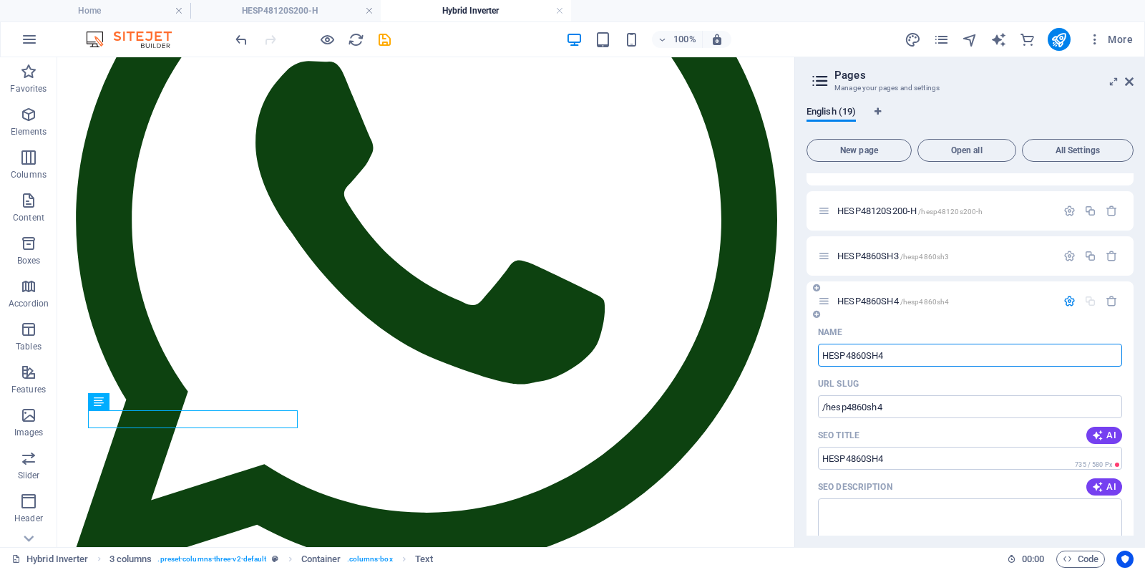
click at [903, 356] on input "HESP4860SH4" at bounding box center [970, 355] width 304 height 23
type input "HESP4860SH"
type input "/hesp4860sh"
type input "HESP4860SH"
type input "HESP4860SH3"
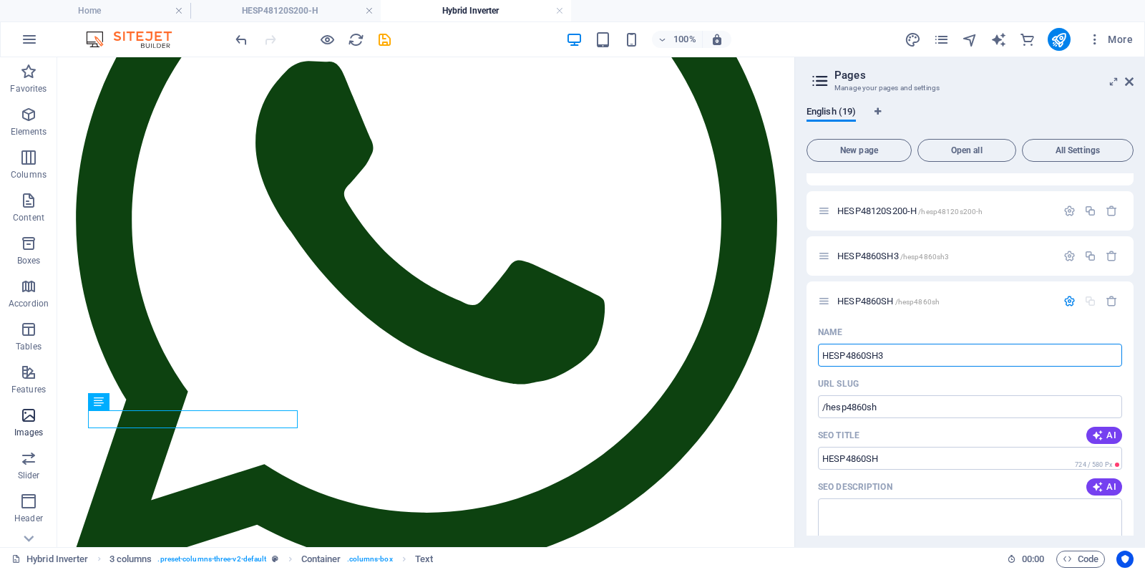
type input "/hesp4860sh3-19"
type input "HESP4860SH3"
type input "HESP4880SH3"
click at [880, 357] on input "HESP4880SH3" at bounding box center [970, 355] width 304 height 23
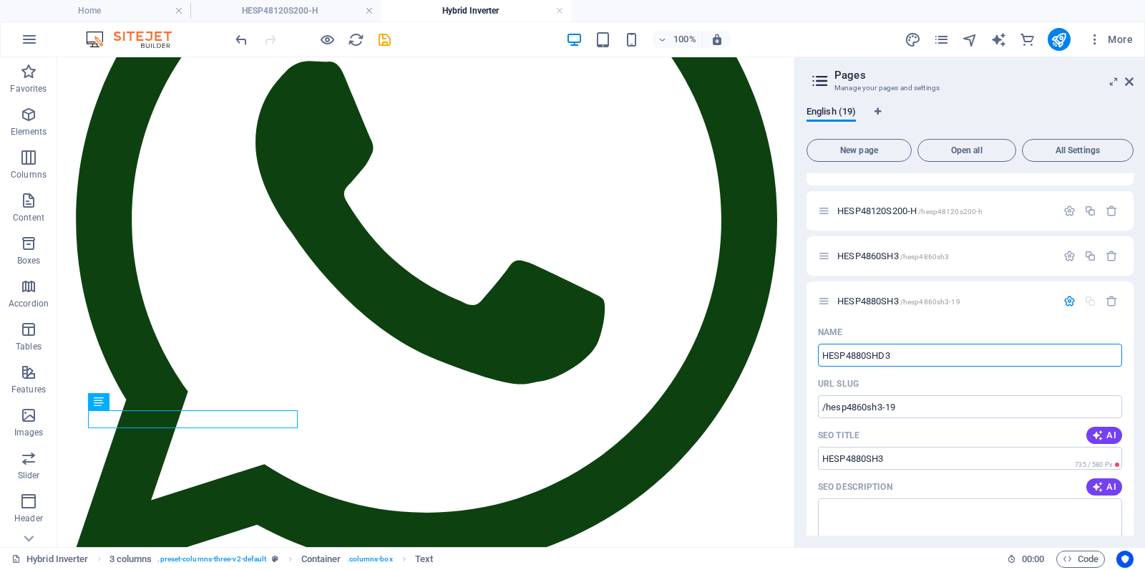
type input "HESP4880SHD3"
click at [947, 404] on input "/hesp4860sh3-19" at bounding box center [970, 406] width 304 height 23
click at [925, 355] on input "HESP4880SHD3" at bounding box center [970, 355] width 304 height 23
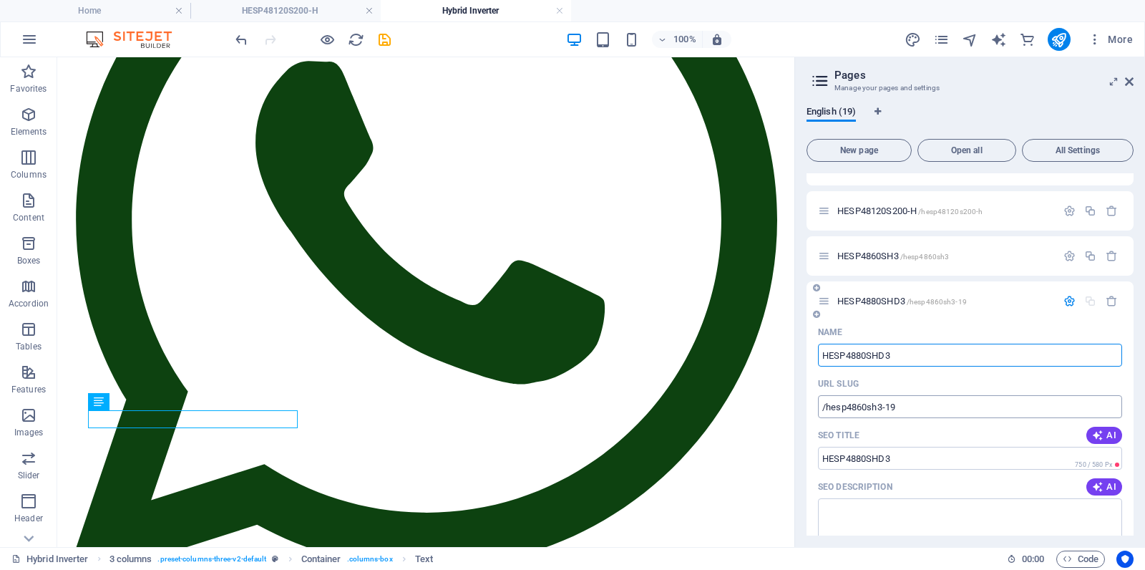
drag, startPoint x: 917, startPoint y: 407, endPoint x: 902, endPoint y: 414, distance: 16.4
click at [917, 407] on input "/hesp4860sh3-19" at bounding box center [970, 406] width 304 height 23
type input "/hesp4880shd3"
click at [926, 356] on input "HESP4880SHD3" at bounding box center [970, 355] width 304 height 23
click at [1067, 300] on icon "button" at bounding box center [1070, 301] width 12 height 12
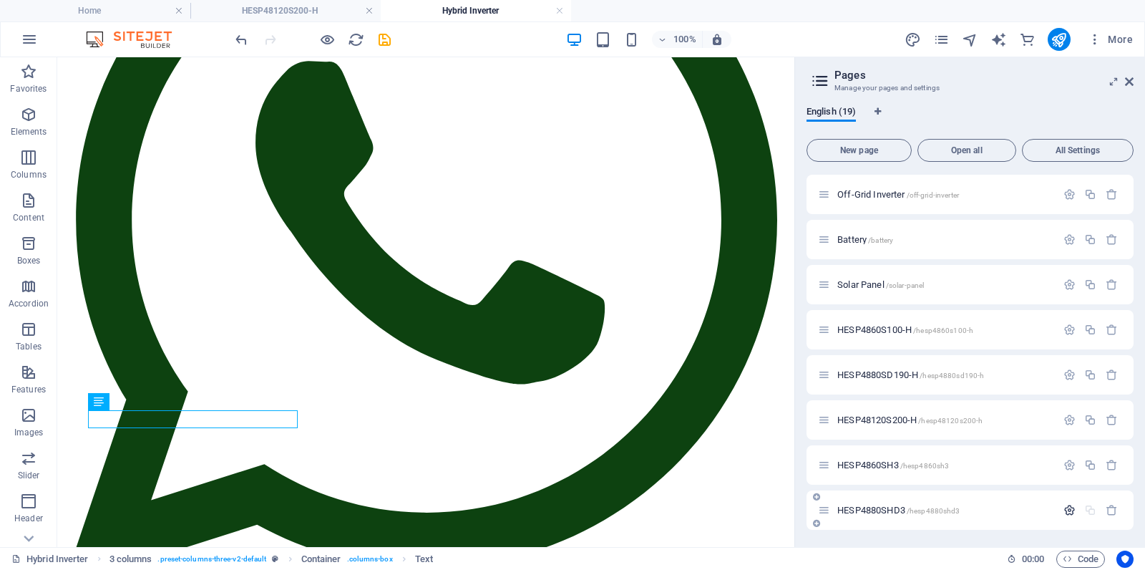
scroll to position [494, 0]
click at [869, 511] on span "HESP4880SHD3 /hesp4880shd3" at bounding box center [899, 510] width 122 height 11
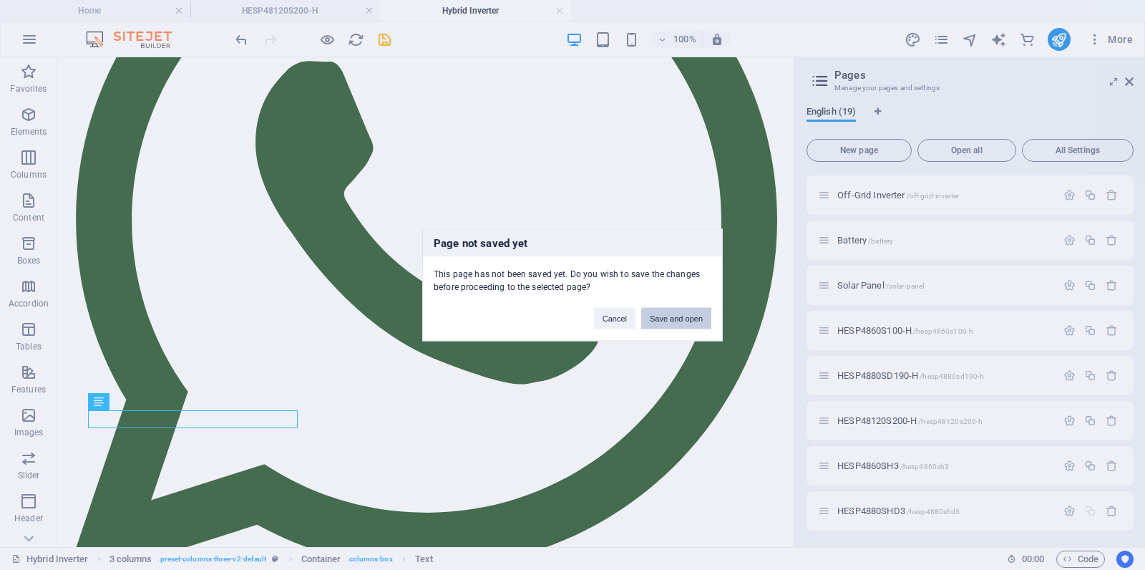
click at [687, 322] on button "Save and open" at bounding box center [676, 318] width 70 height 21
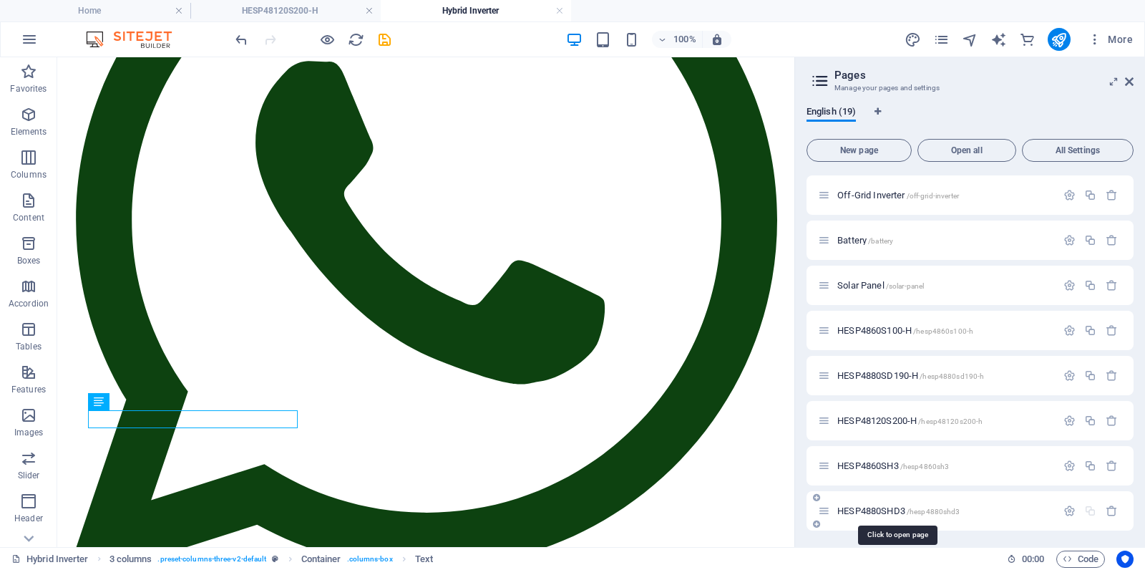
click at [861, 511] on span "HESP4880SHD3 /hesp4880shd3" at bounding box center [899, 510] width 122 height 11
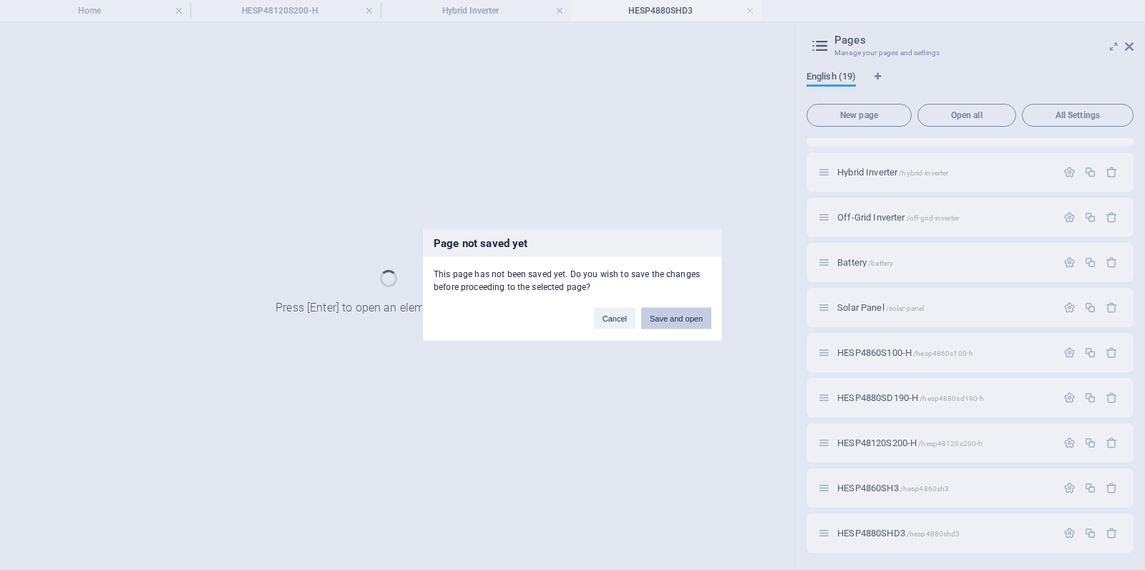
click at [678, 318] on button "Save and open" at bounding box center [676, 318] width 70 height 21
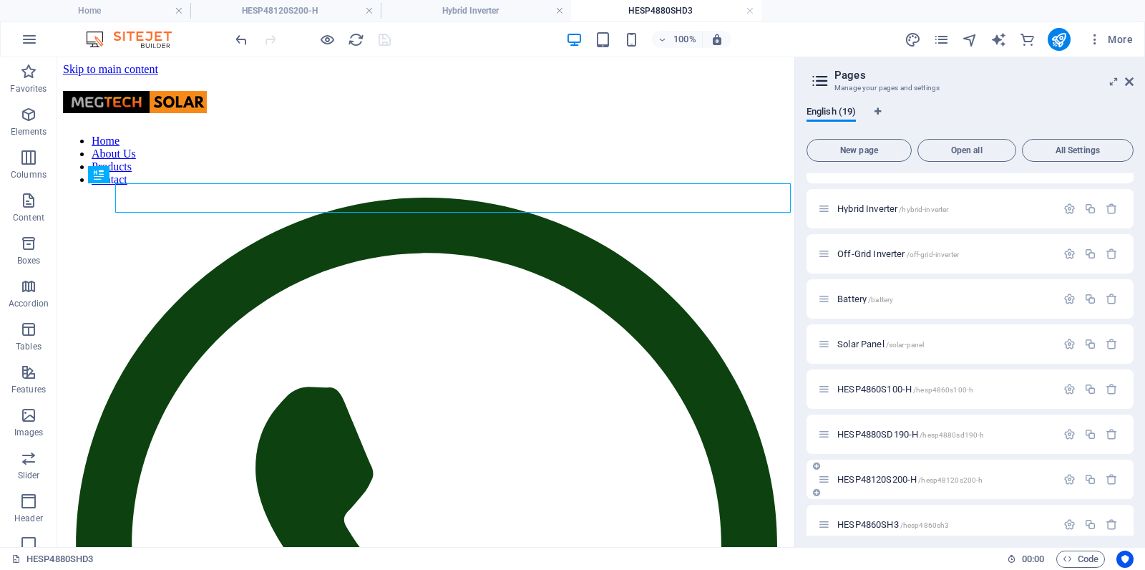
scroll to position [0, 0]
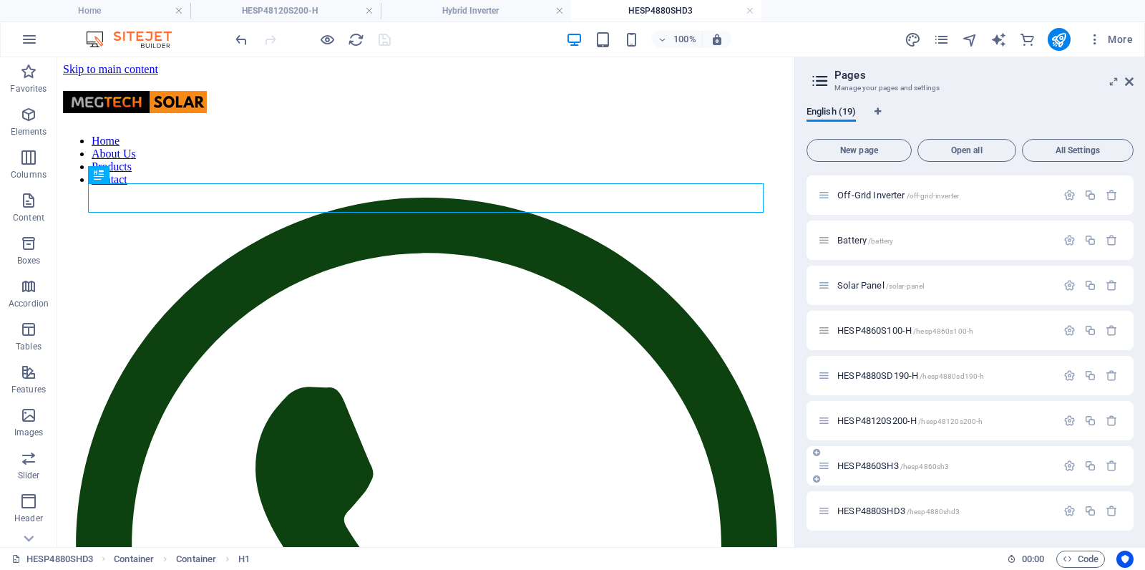
click at [863, 465] on span "HESP4860SH3 /hesp4860sh3" at bounding box center [894, 465] width 112 height 11
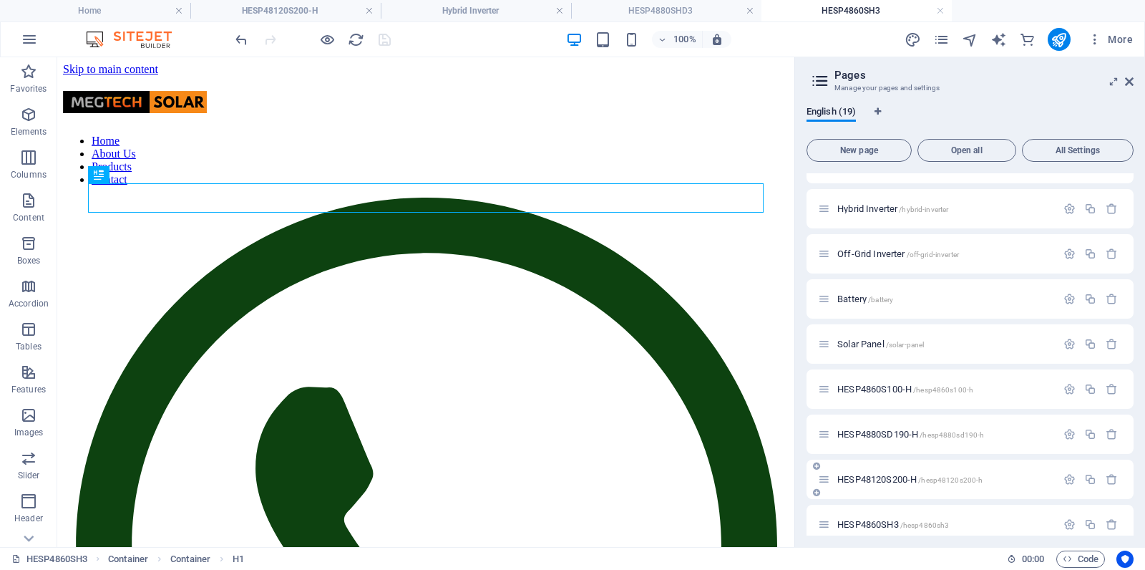
click at [1067, 490] on div "HESP48120S200-H /hesp48120s200-h" at bounding box center [970, 479] width 327 height 39
click at [1067, 480] on icon "button" at bounding box center [1070, 479] width 12 height 12
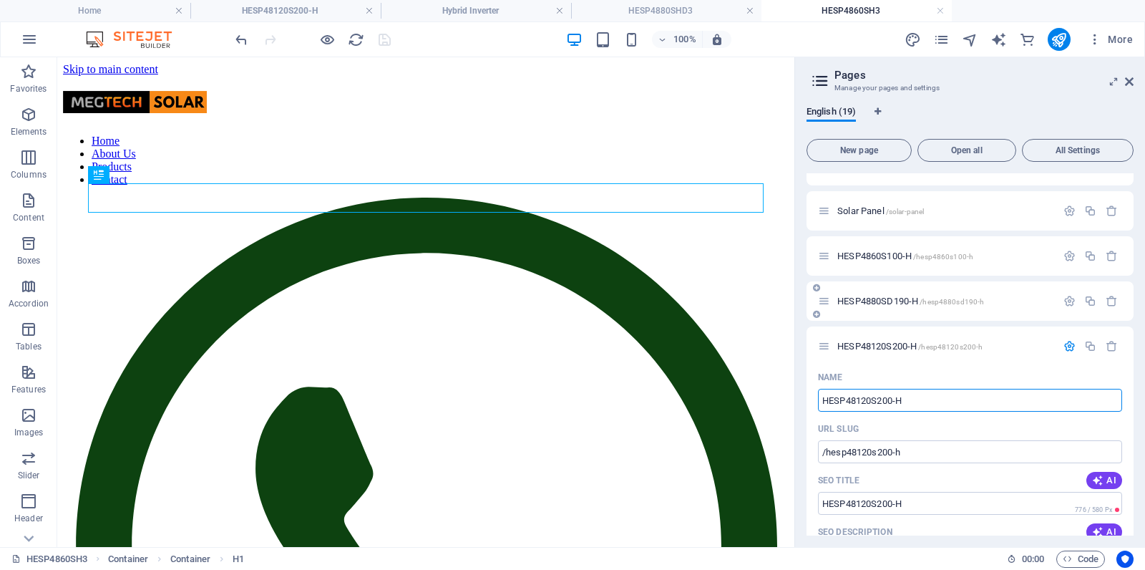
scroll to position [551, 0]
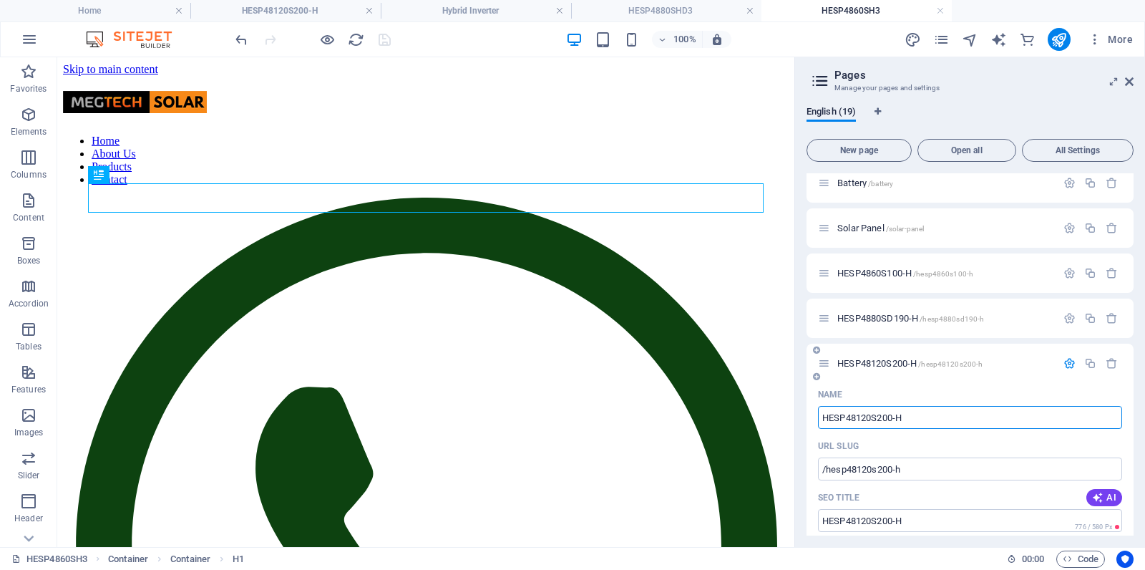
click at [1068, 364] on icon "button" at bounding box center [1070, 363] width 12 height 12
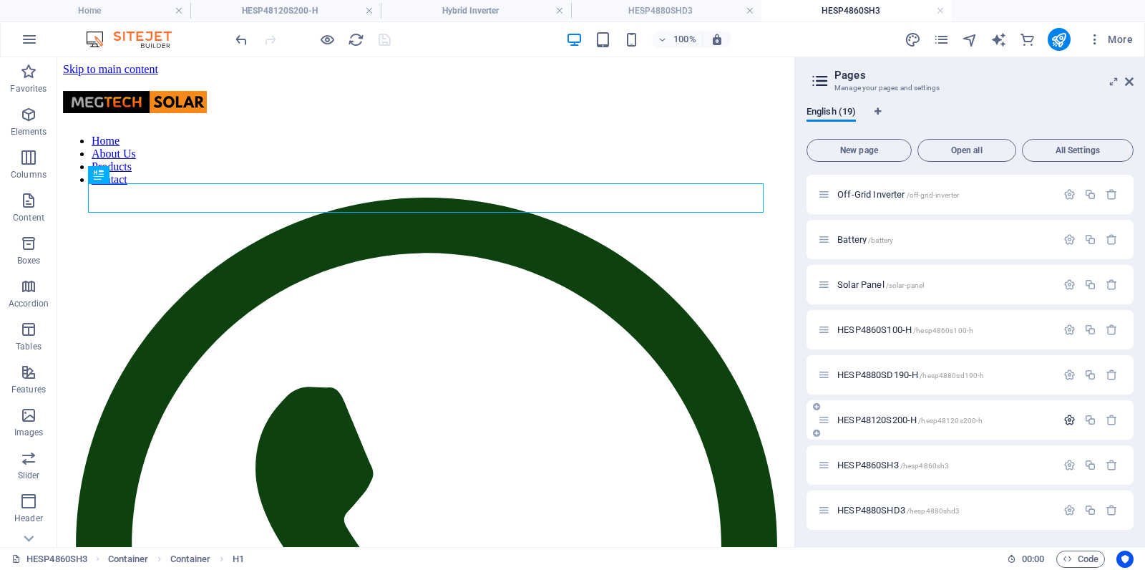
scroll to position [494, 0]
click at [1070, 467] on icon "button" at bounding box center [1070, 466] width 12 height 12
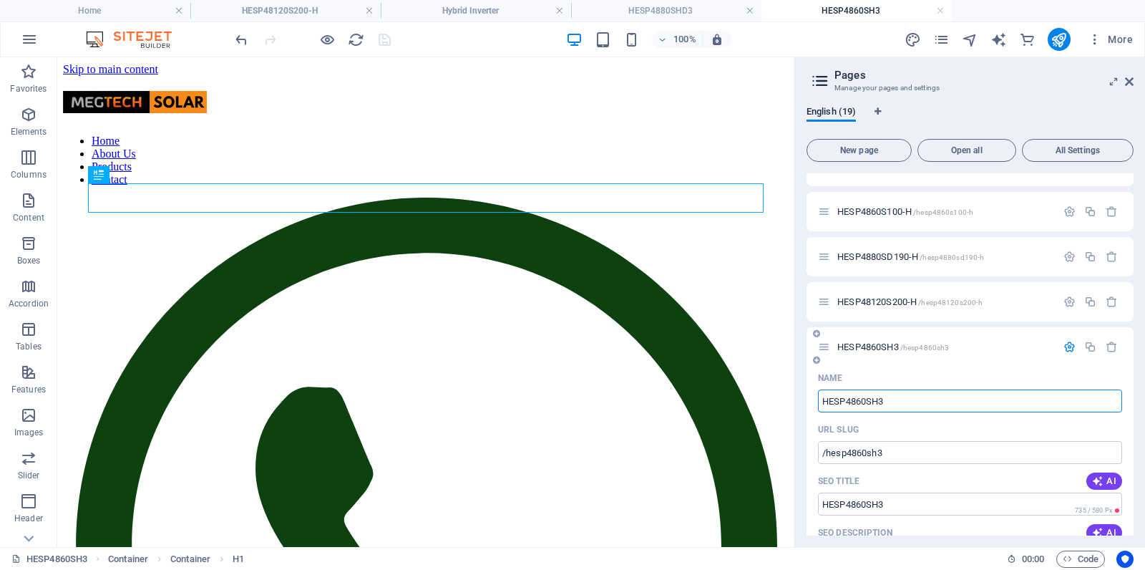
scroll to position [629, 0]
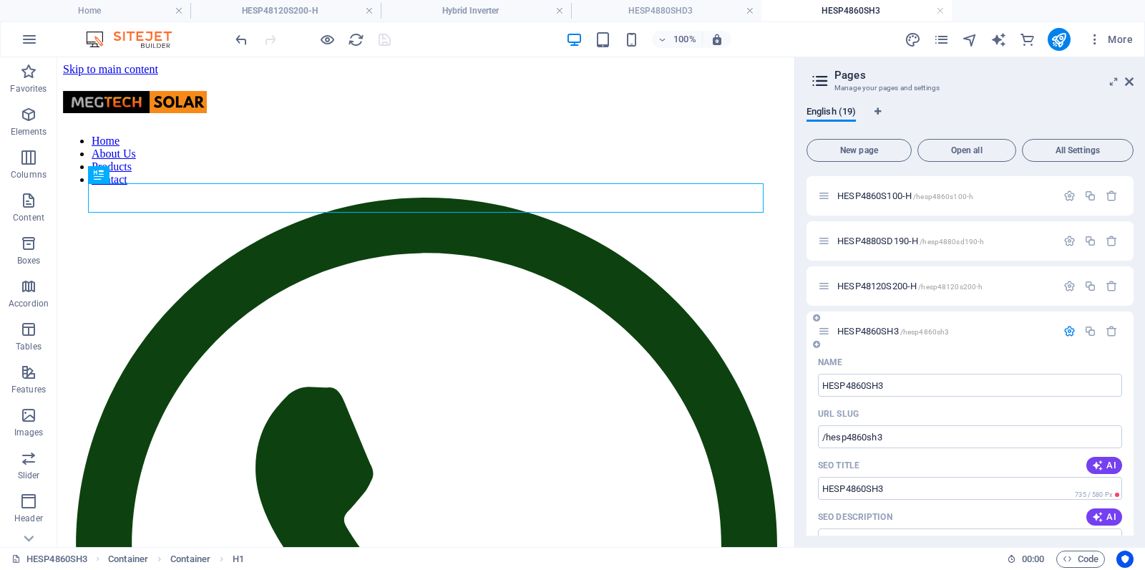
click at [1065, 329] on icon "button" at bounding box center [1070, 331] width 12 height 12
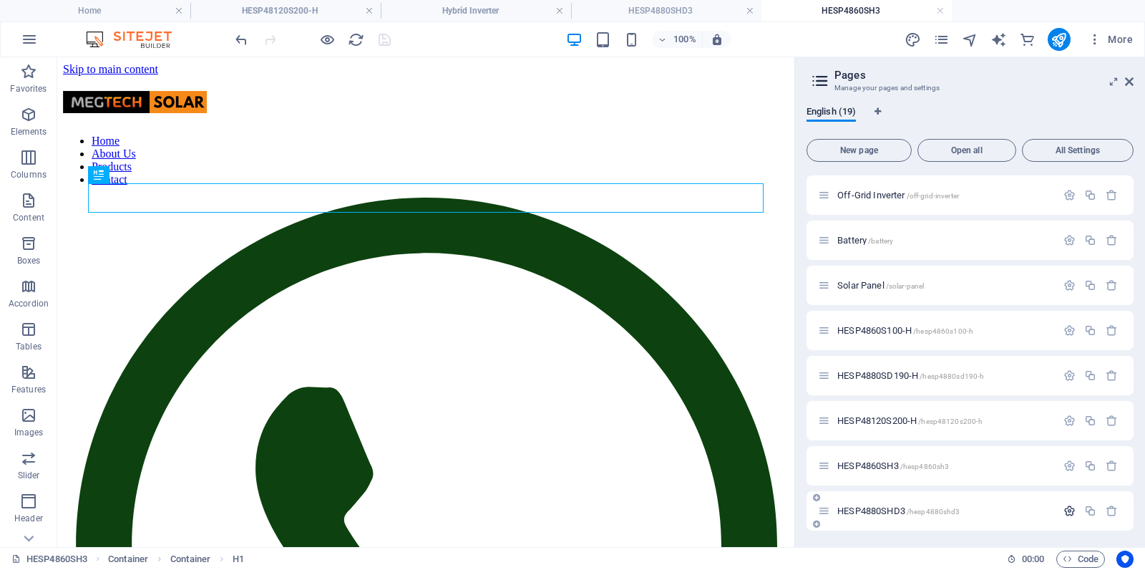
click at [1068, 510] on icon "button" at bounding box center [1070, 511] width 12 height 12
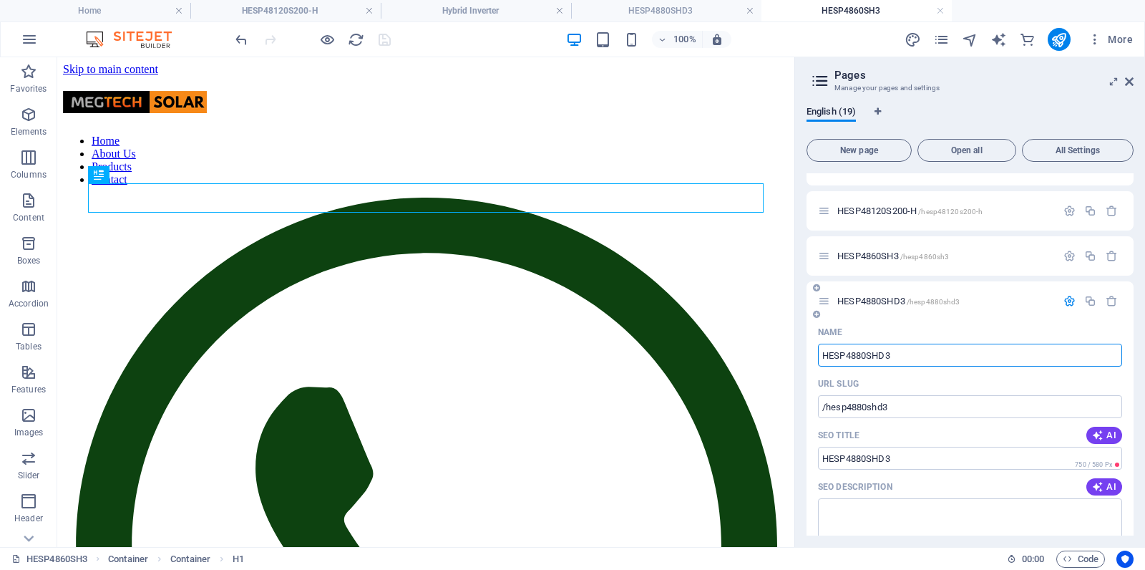
click at [1067, 303] on icon "button" at bounding box center [1070, 301] width 12 height 12
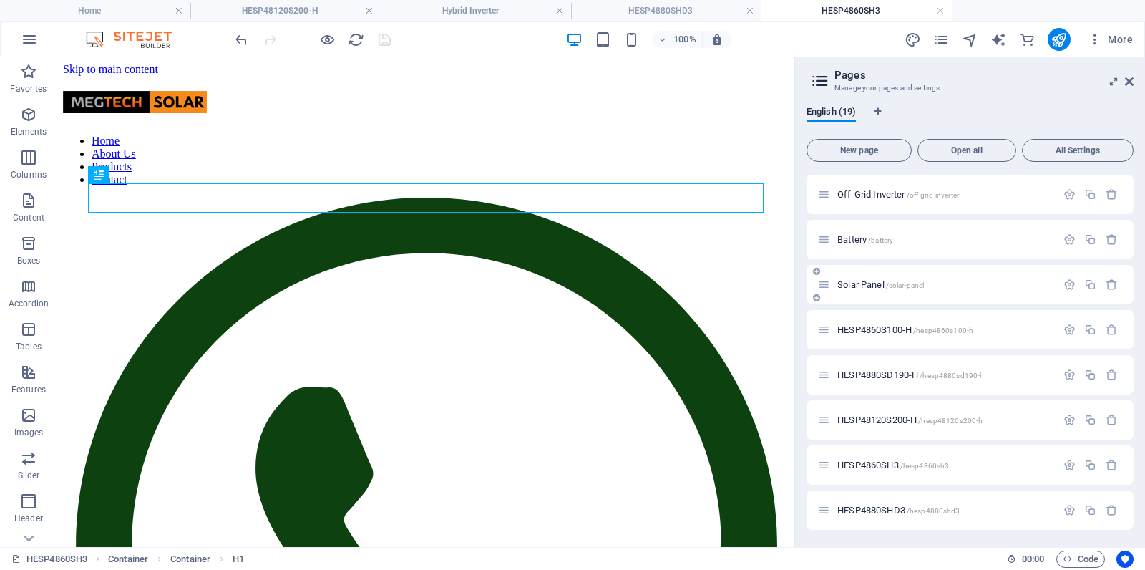
scroll to position [494, 0]
click at [883, 510] on span "HESP4880SHD3 /hesp4880shd3" at bounding box center [899, 510] width 122 height 11
click at [885, 510] on span "HESP4880SHD3 /hesp4880shd3" at bounding box center [899, 510] width 122 height 11
click at [828, 511] on icon at bounding box center [824, 511] width 12 height 12
click at [863, 513] on span "HESP4880SHD3 /hesp4880shd3" at bounding box center [899, 510] width 122 height 11
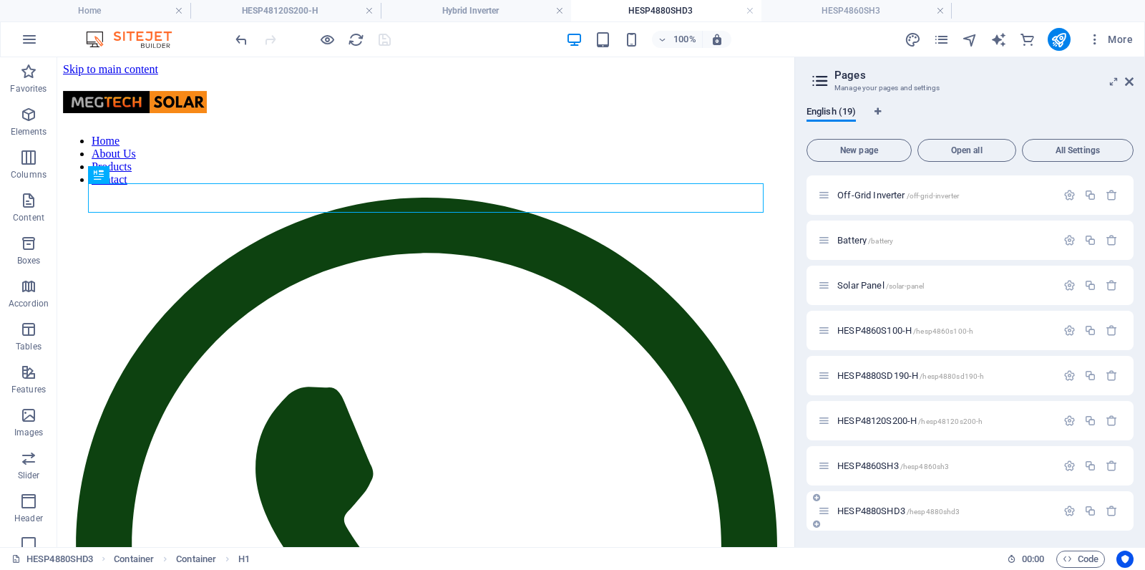
click at [863, 513] on span "HESP4880SHD3 /hesp4880shd3" at bounding box center [899, 510] width 122 height 11
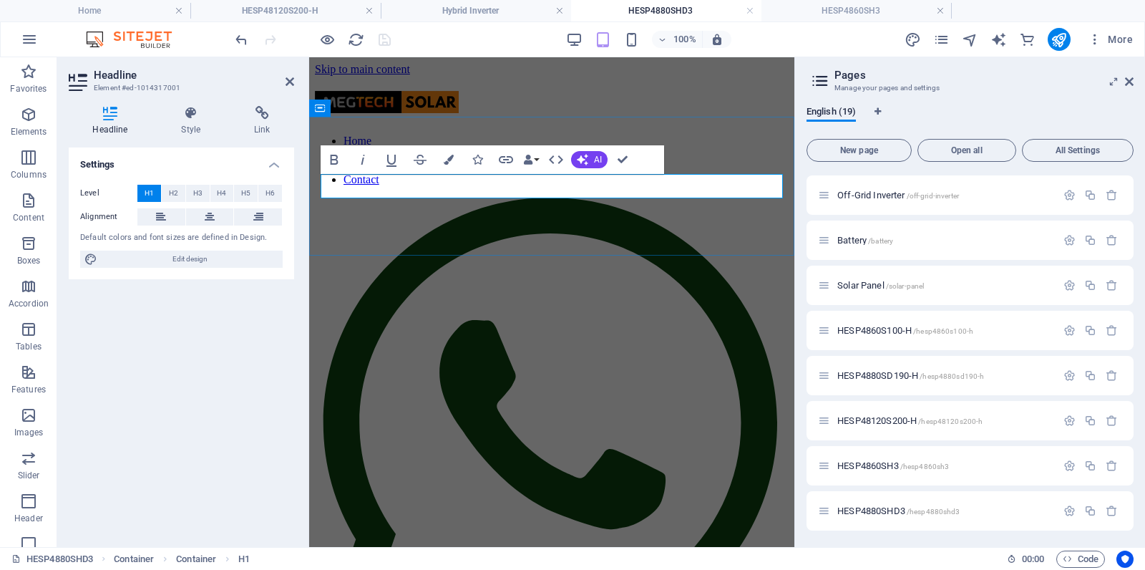
drag, startPoint x: 336, startPoint y: 186, endPoint x: 316, endPoint y: 208, distance: 28.9
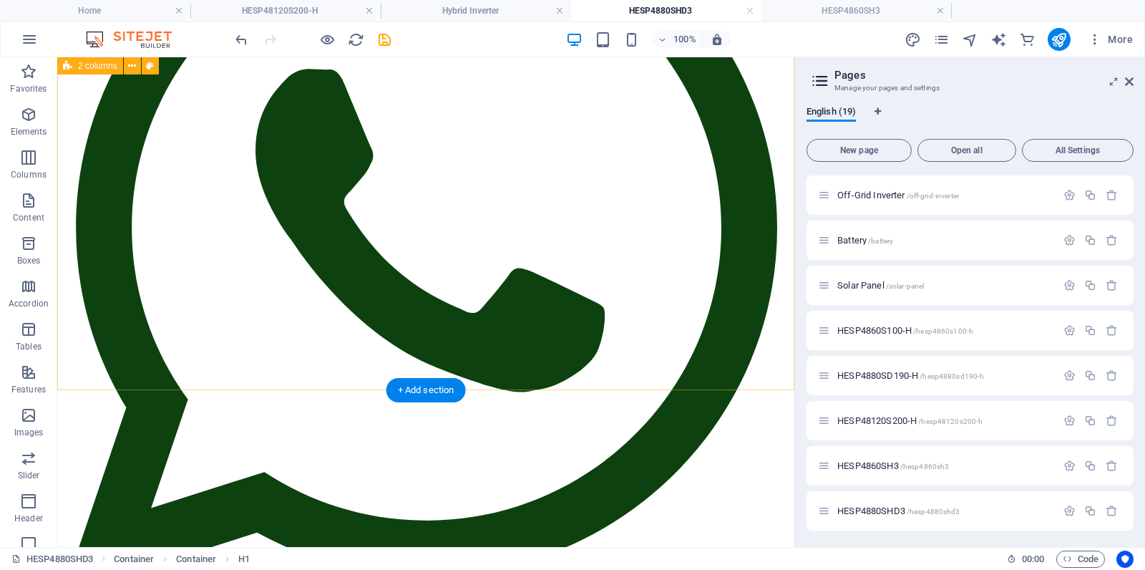
scroll to position [322, 0]
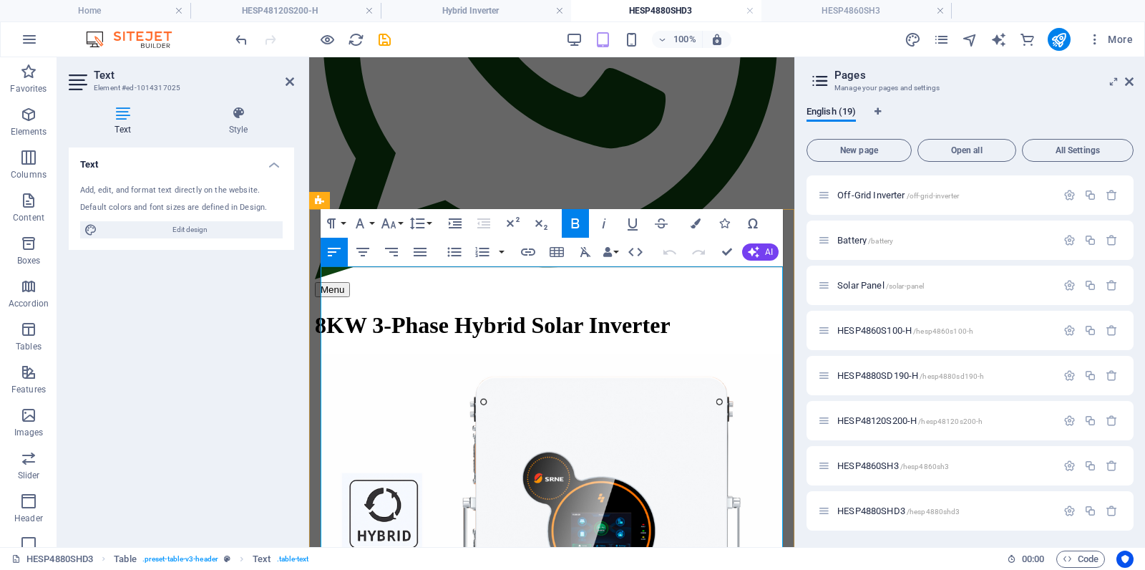
scroll to position [384, 0]
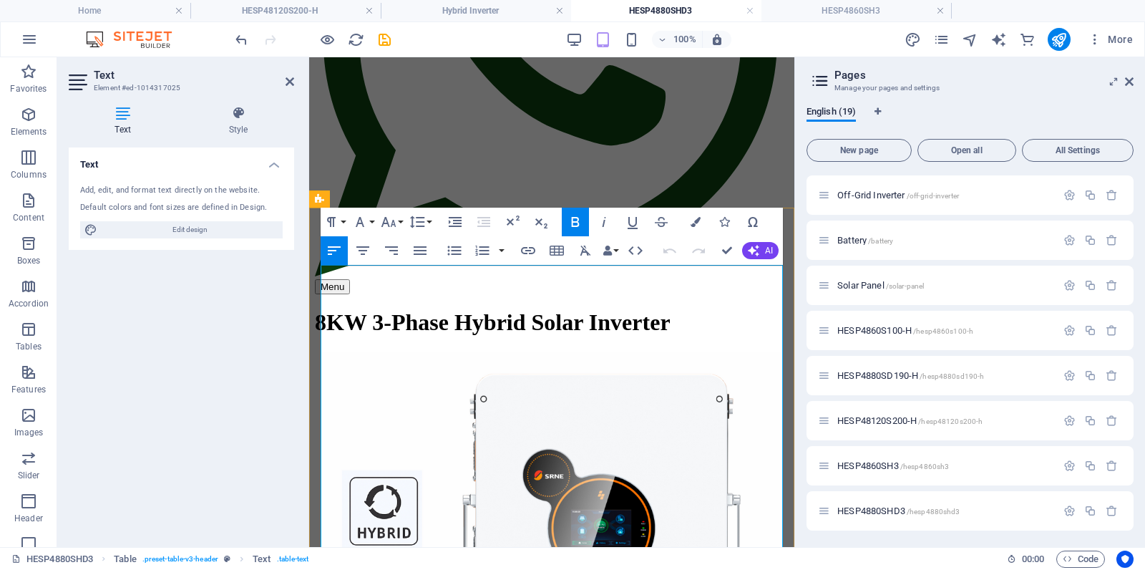
drag, startPoint x: 670, startPoint y: 284, endPoint x: 442, endPoint y: 456, distance: 285.8
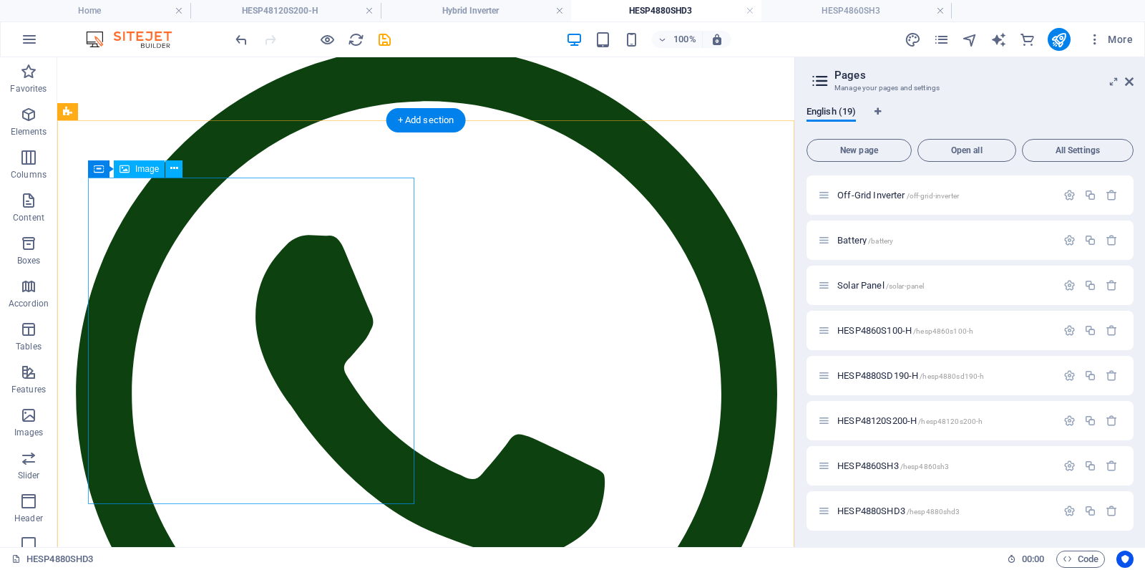
scroll to position [148, 0]
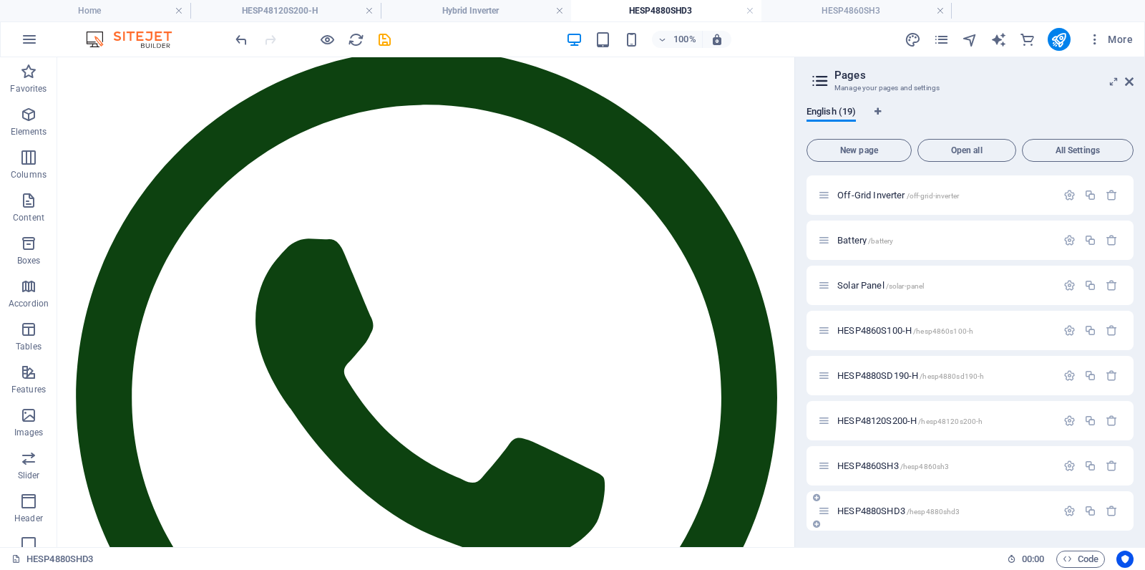
click at [883, 508] on span "HESP4880SHD3 /hesp4880shd3" at bounding box center [899, 510] width 122 height 11
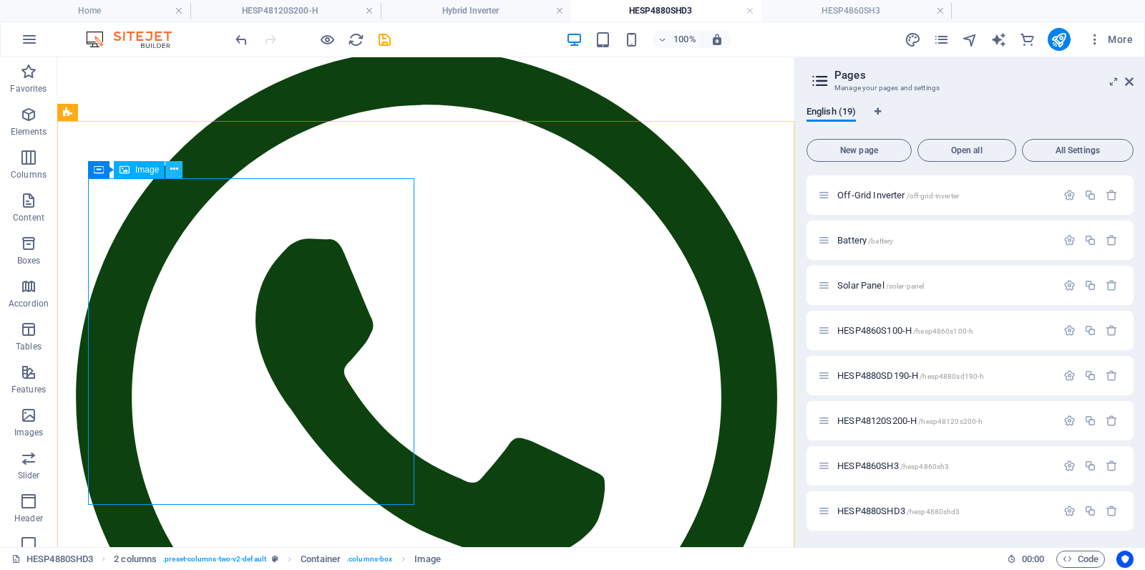
click at [171, 171] on icon at bounding box center [174, 169] width 8 height 15
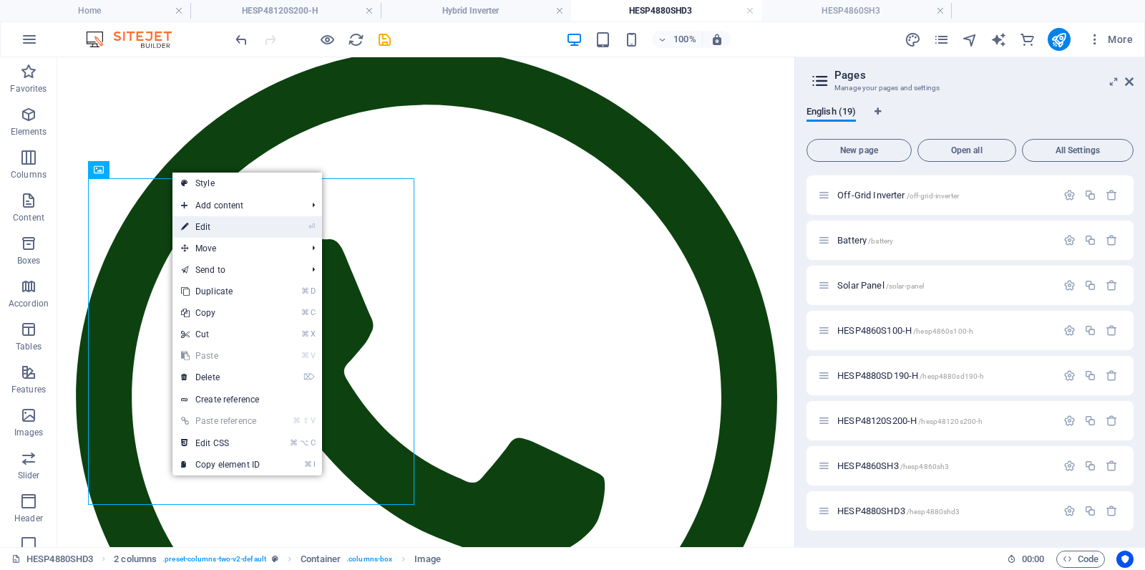
click at [209, 230] on link "⏎ Edit" at bounding box center [221, 226] width 96 height 21
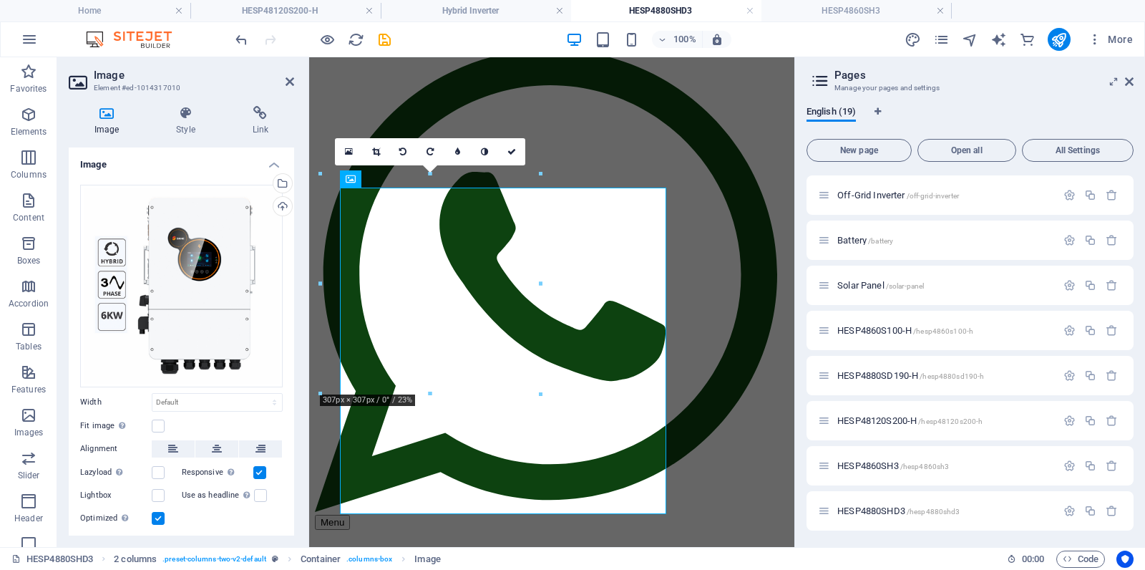
scroll to position [139, 0]
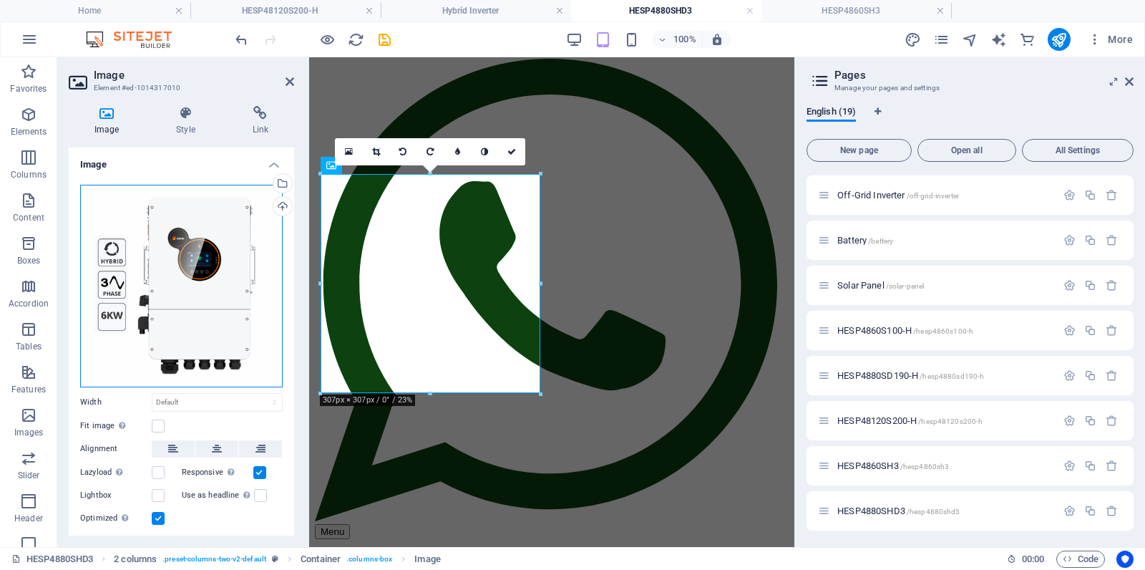
click at [195, 239] on div "Drag files here, click to choose files or select files from Files or our free s…" at bounding box center [181, 286] width 203 height 203
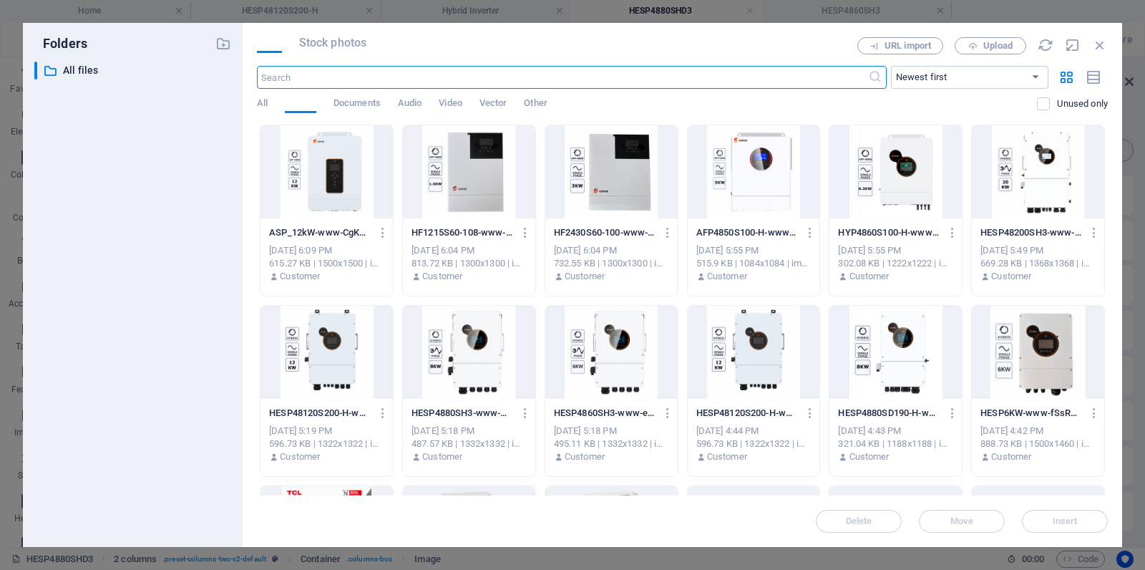
scroll to position [152, 0]
click at [470, 360] on div at bounding box center [469, 352] width 132 height 93
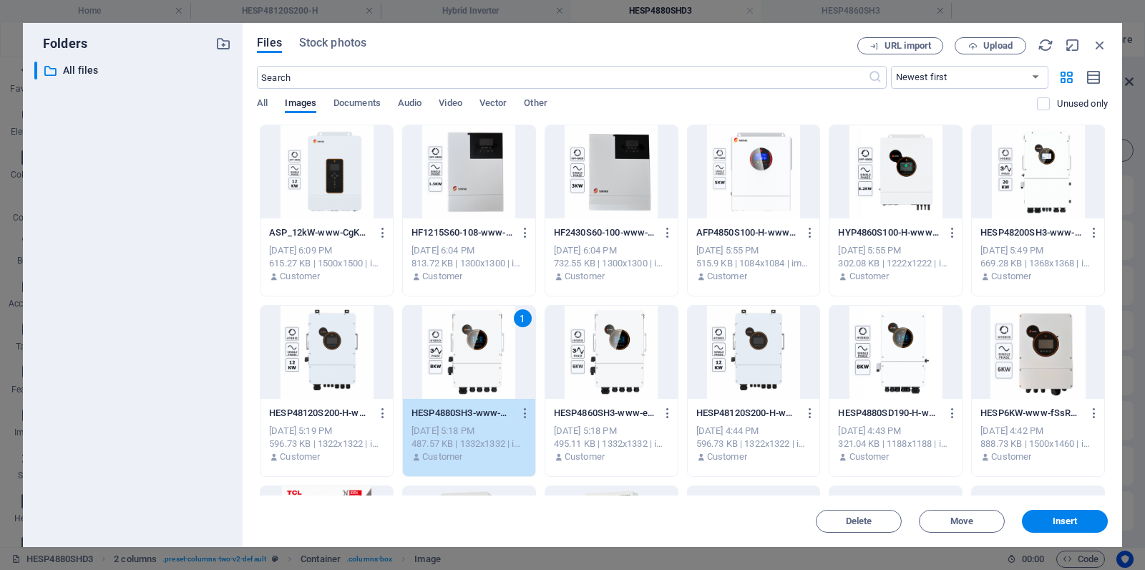
click at [470, 360] on div "1" at bounding box center [469, 352] width 132 height 93
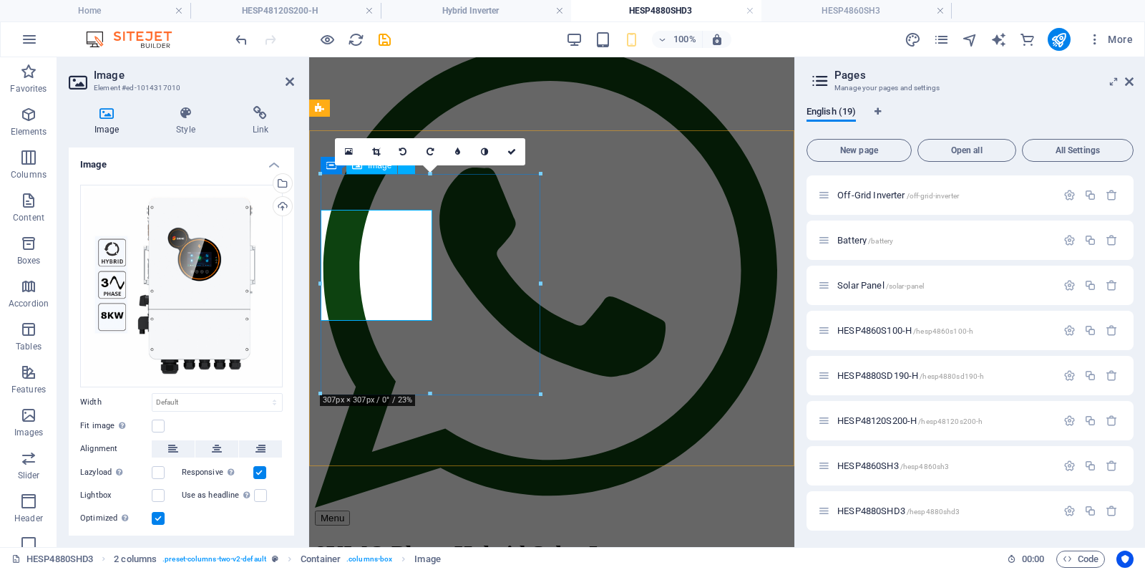
scroll to position [139, 0]
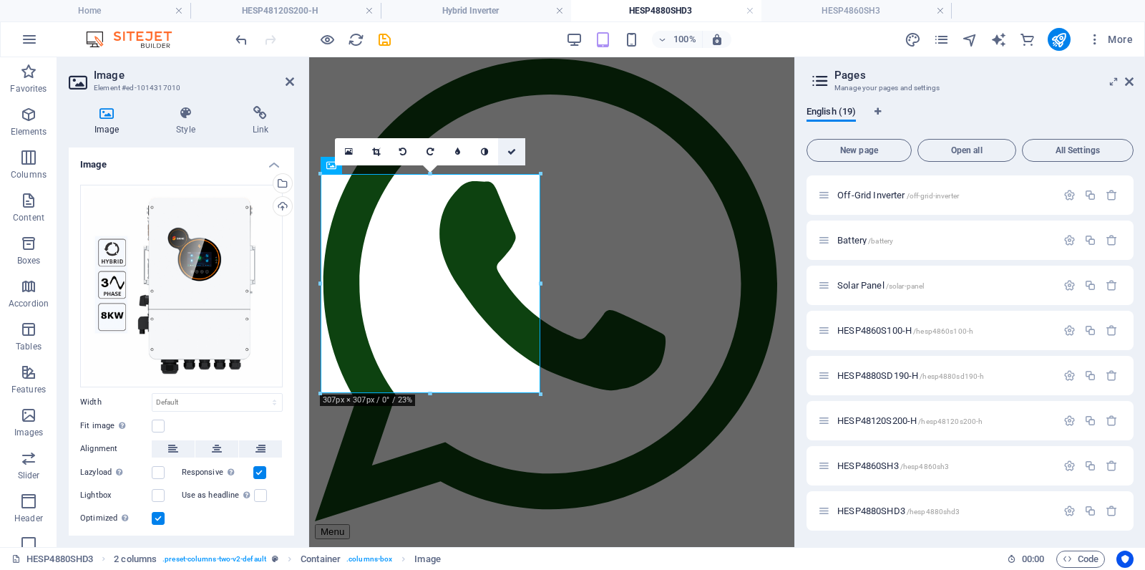
click at [512, 152] on icon at bounding box center [512, 151] width 9 height 9
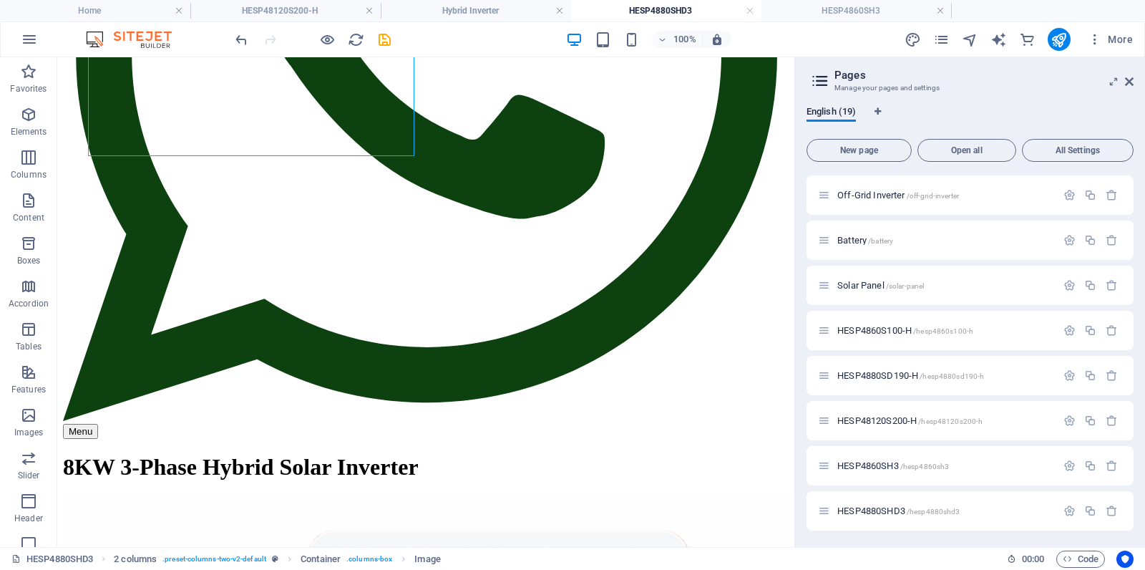
scroll to position [508, 0]
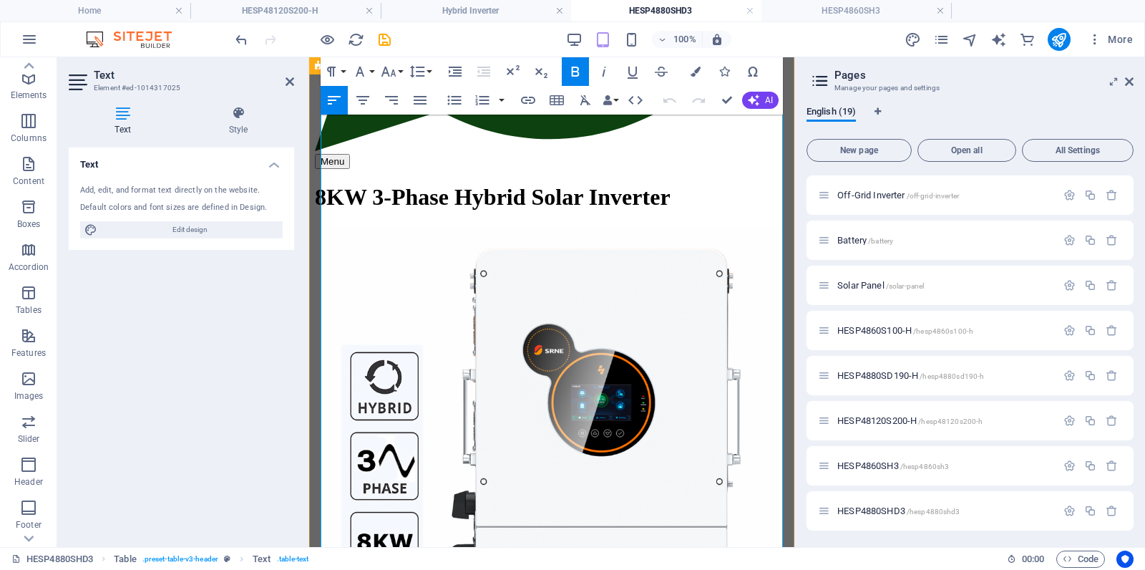
scroll to position [477, 0]
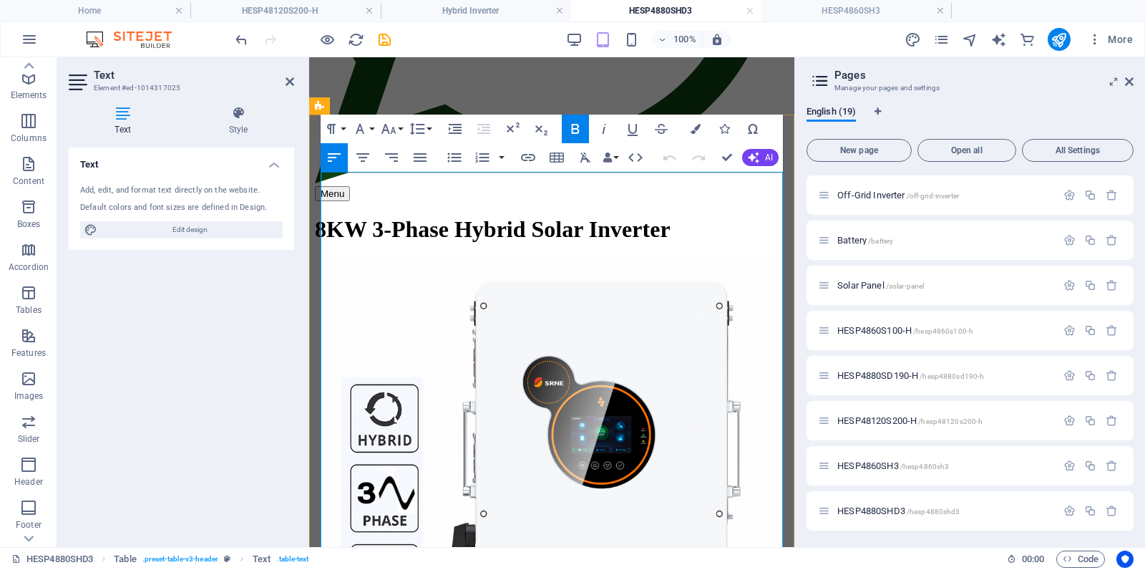
drag, startPoint x: 649, startPoint y: 261, endPoint x: 604, endPoint y: 281, distance: 48.7
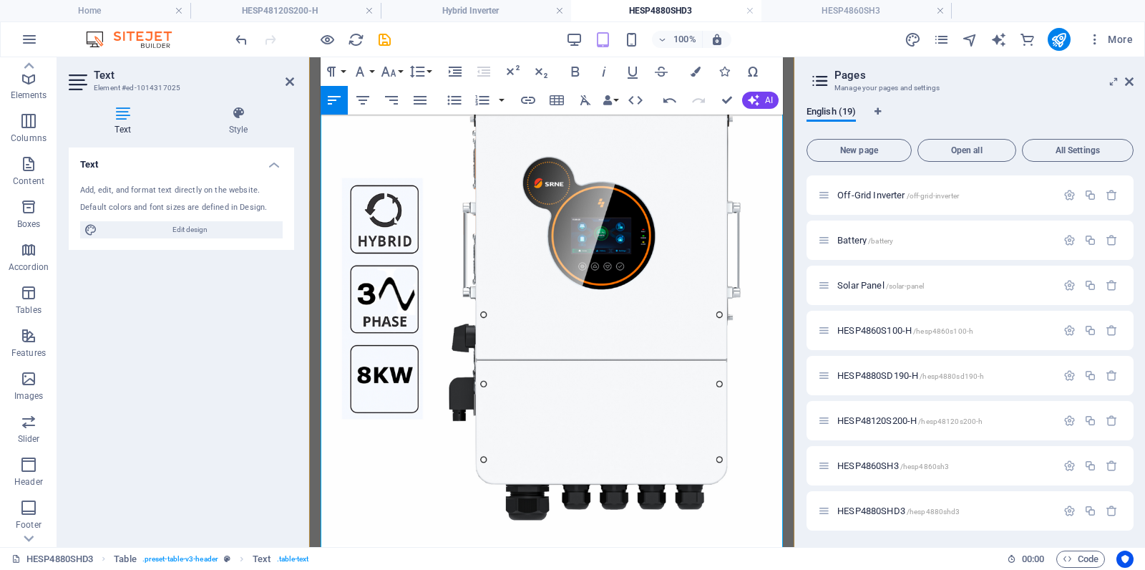
scroll to position [679, 0]
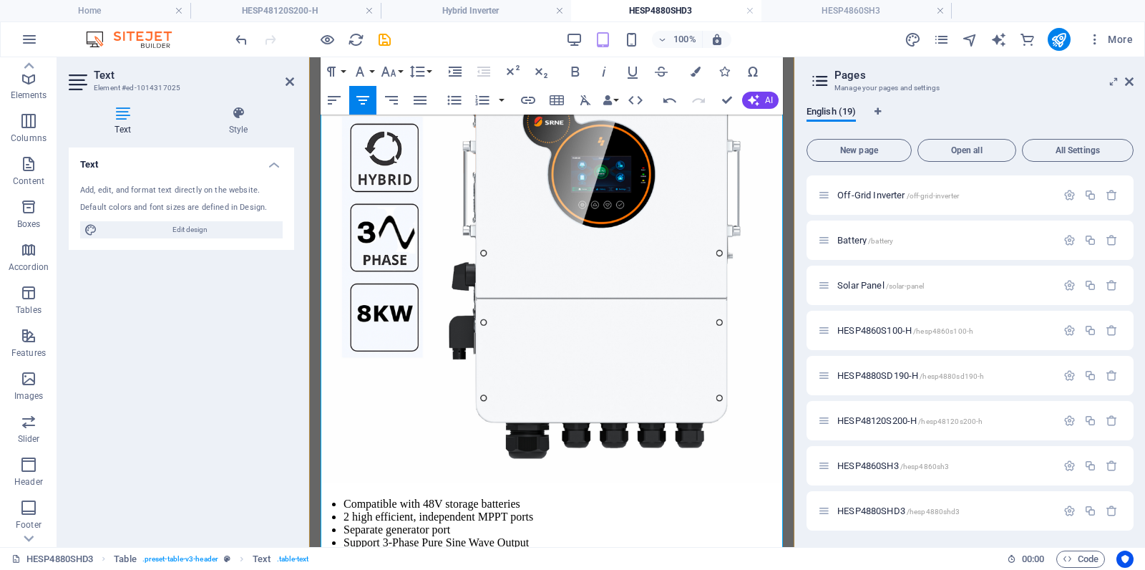
scroll to position [741, 0]
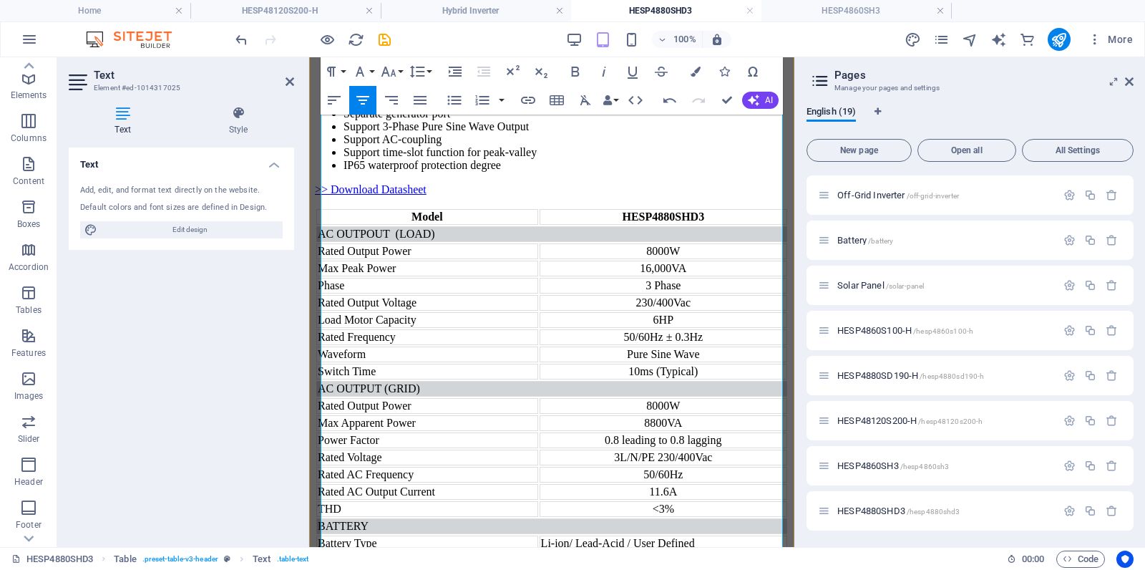
scroll to position [1153, 0]
drag, startPoint x: 631, startPoint y: 450, endPoint x: 525, endPoint y: 538, distance: 137.9
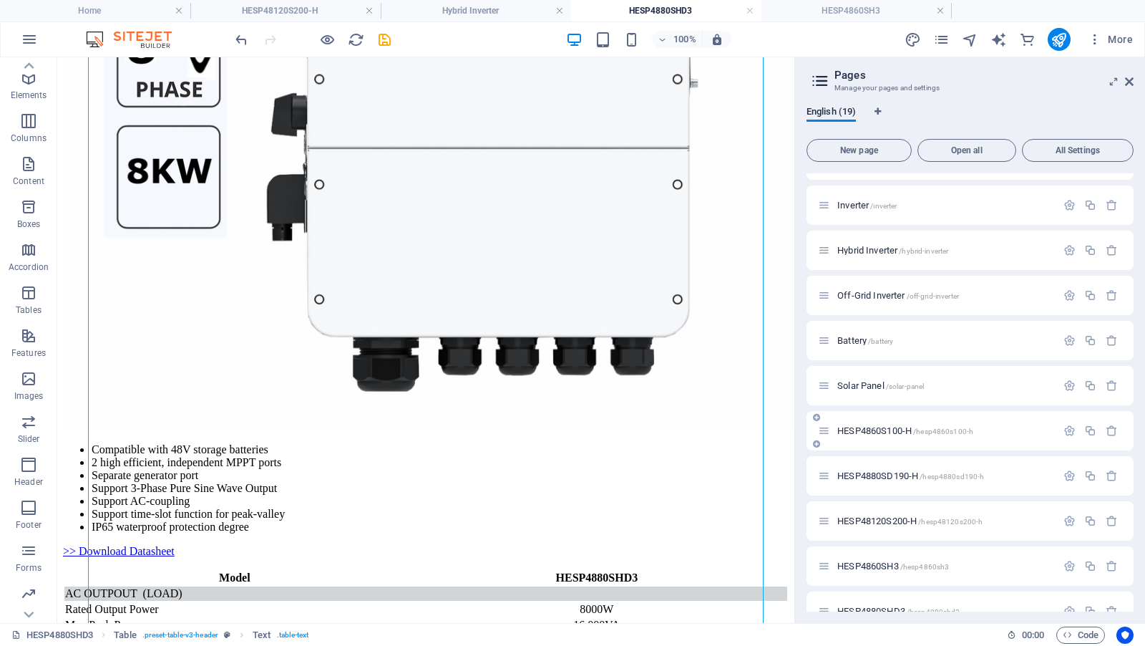
scroll to position [418, 0]
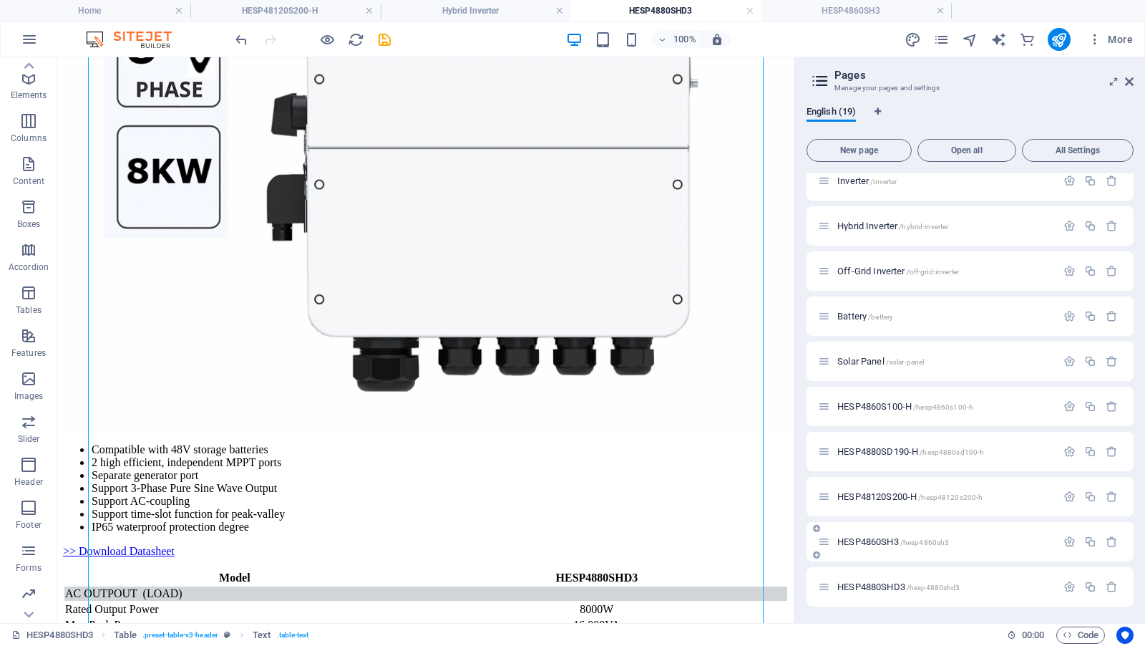
click at [876, 541] on span "HESP4860SH3 /hesp4860sh3" at bounding box center [894, 541] width 112 height 11
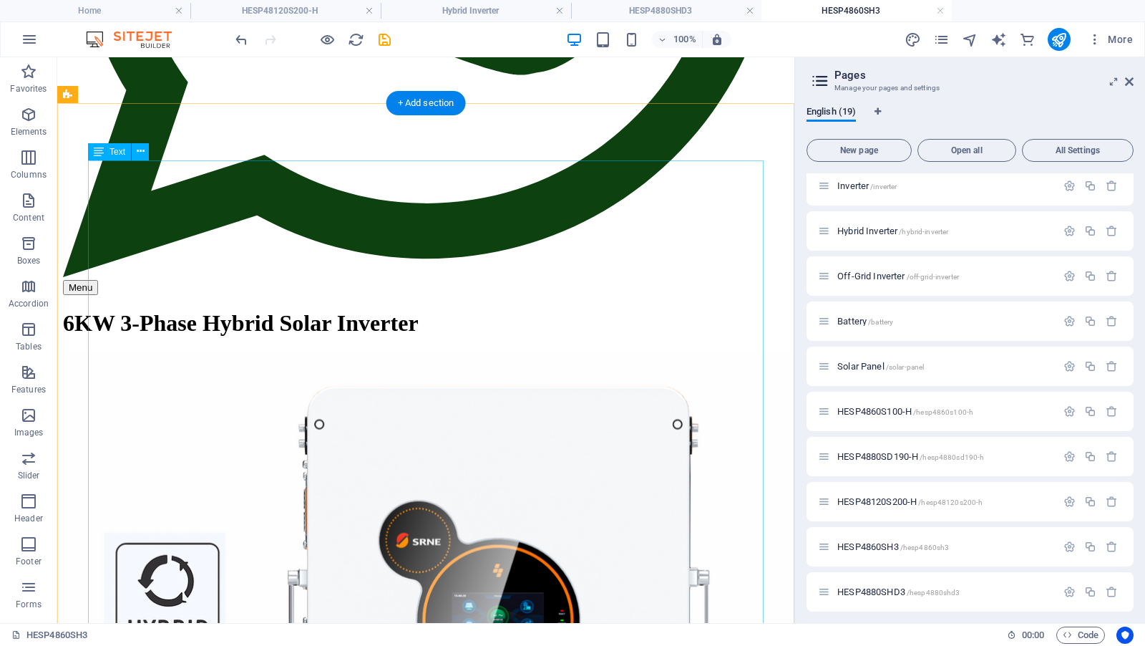
scroll to position [648, 0]
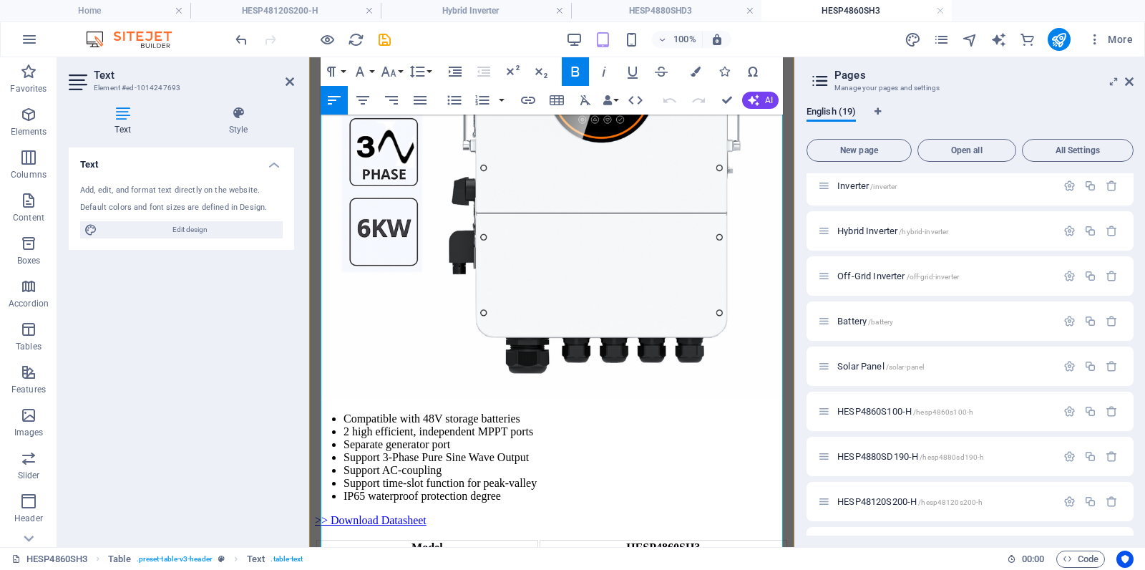
scroll to position [825, 0]
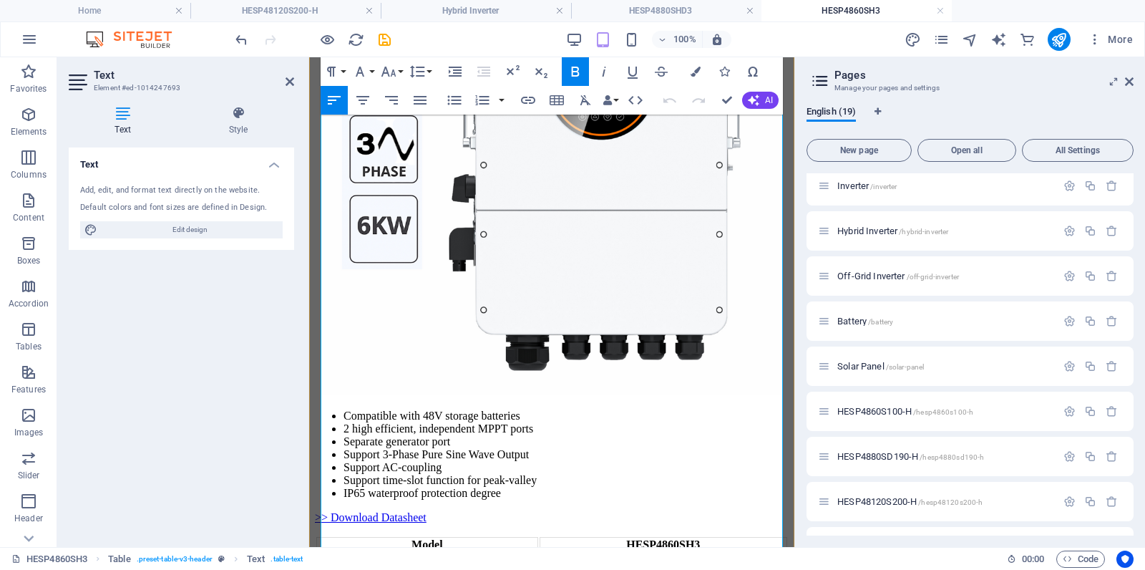
drag, startPoint x: 648, startPoint y: 257, endPoint x: 523, endPoint y: 314, distance: 136.8
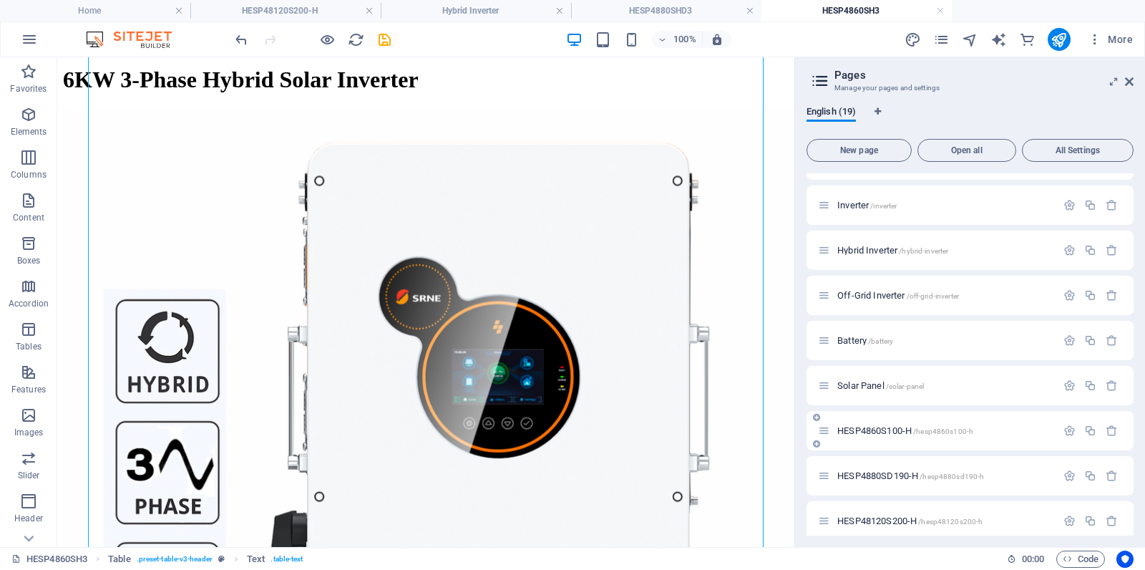
scroll to position [391, 0]
click at [873, 433] on span "HESP4860S100-H /hesp4860s100-h" at bounding box center [906, 433] width 136 height 11
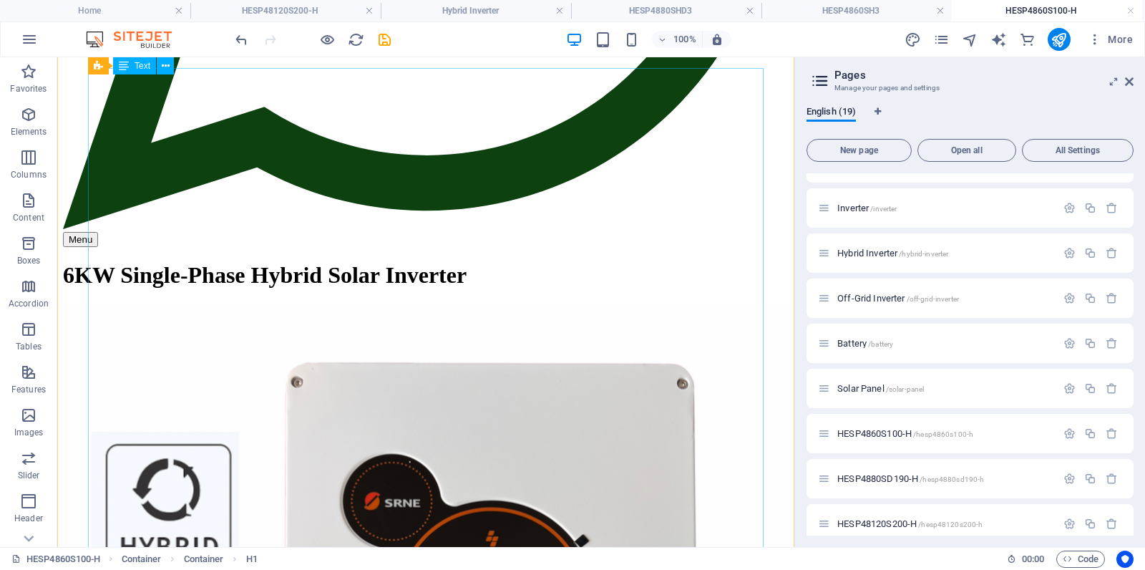
scroll to position [661, 0]
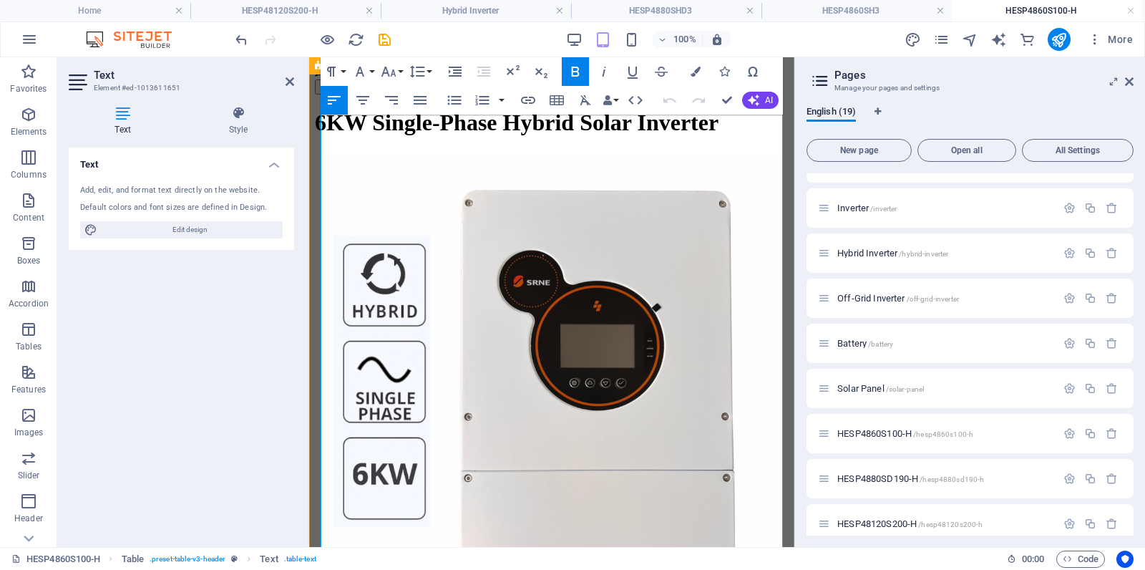
drag, startPoint x: 651, startPoint y: 180, endPoint x: 647, endPoint y: 196, distance: 17.0
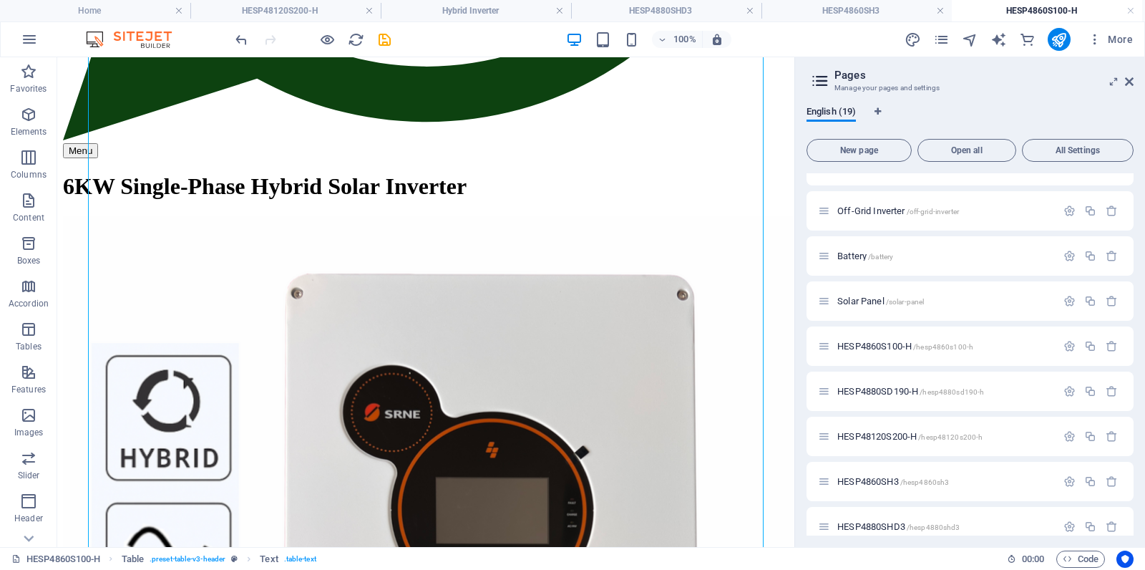
scroll to position [492, 0]
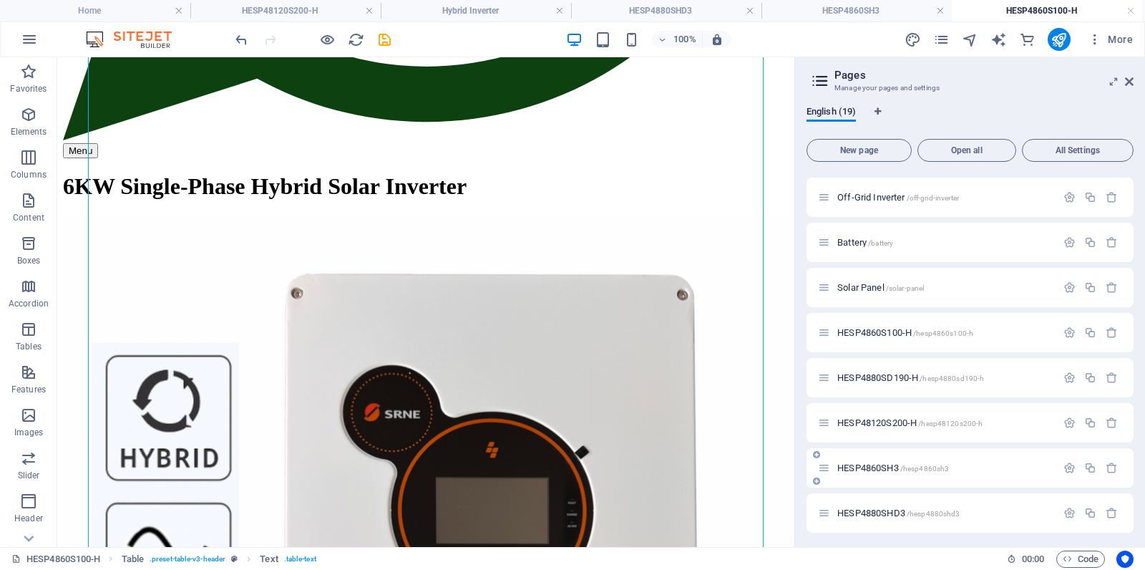
click at [879, 469] on span "HESP4860SH3 /hesp4860sh3" at bounding box center [894, 467] width 112 height 11
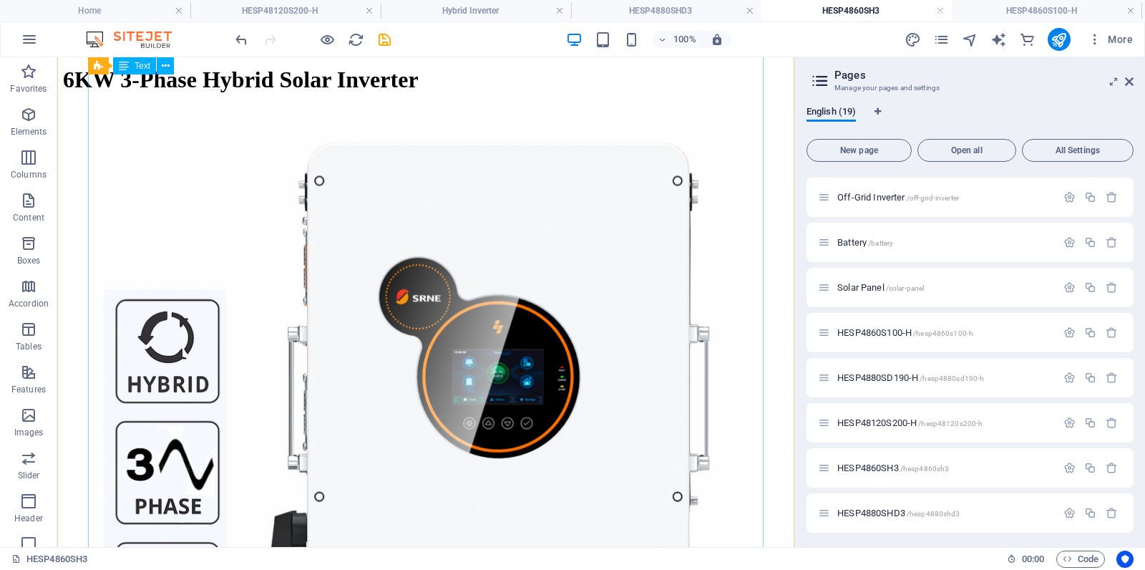
scroll to position [879, 0]
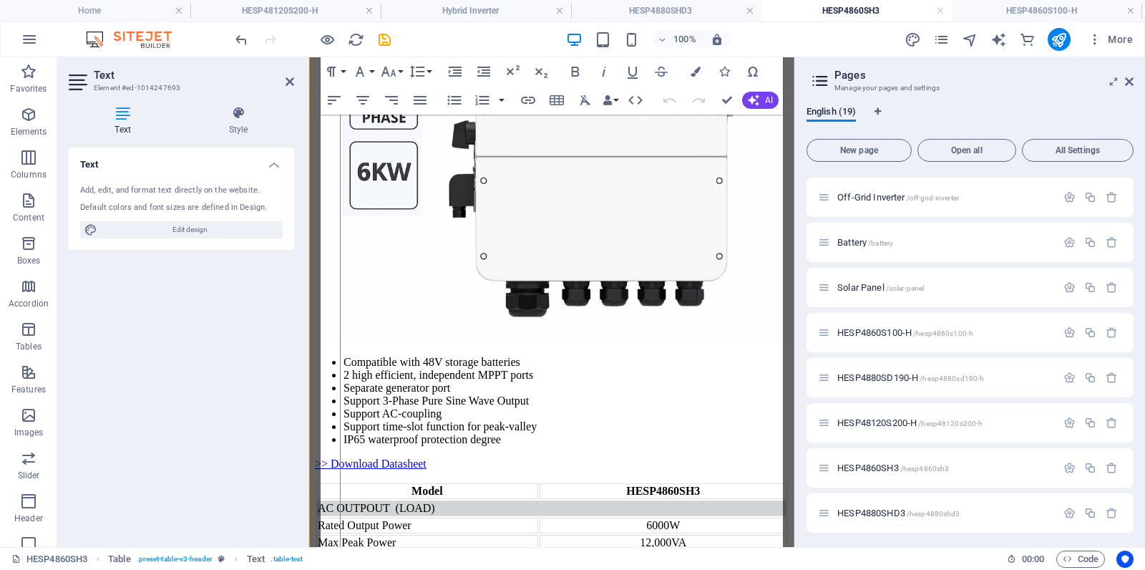
scroll to position [760, 0]
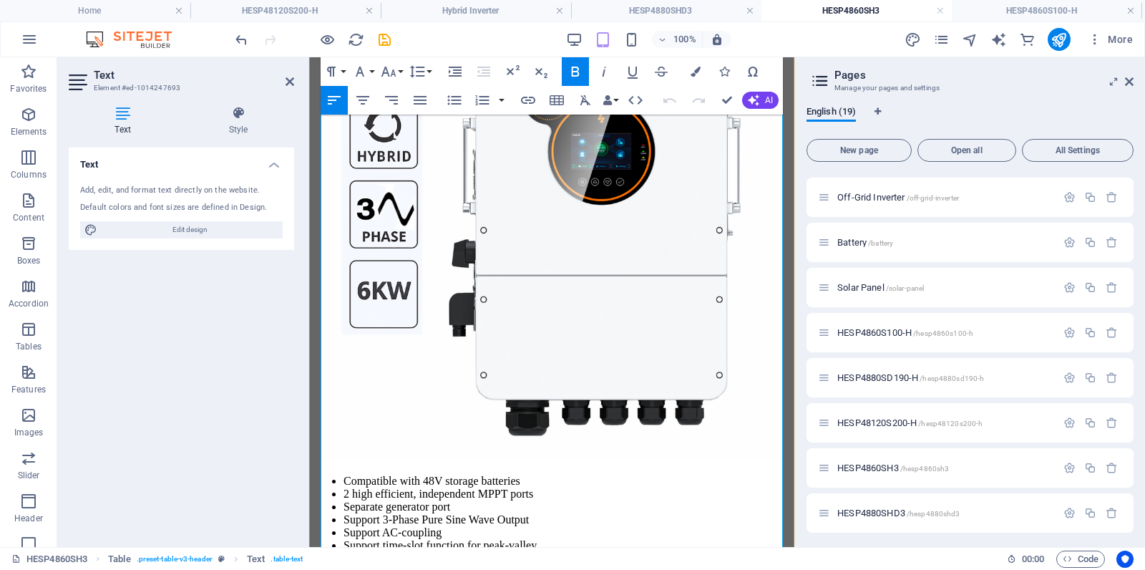
drag, startPoint x: 662, startPoint y: 150, endPoint x: 672, endPoint y: 150, distance: 10.0
copy div "±"
click at [881, 333] on span "HESP4860S100-H /hesp4860s100-h" at bounding box center [906, 332] width 136 height 11
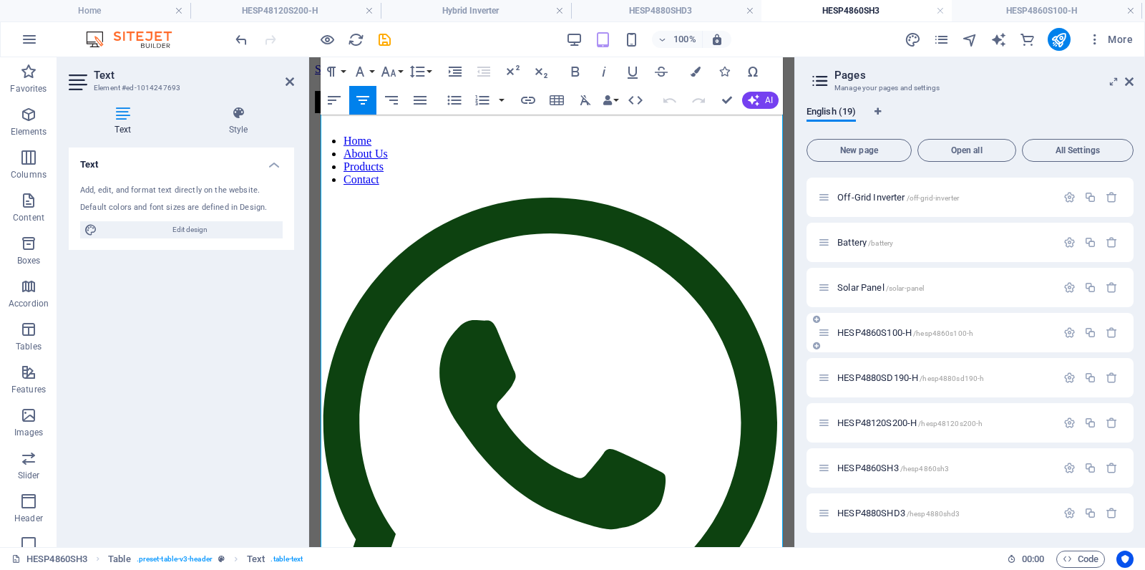
scroll to position [772, 0]
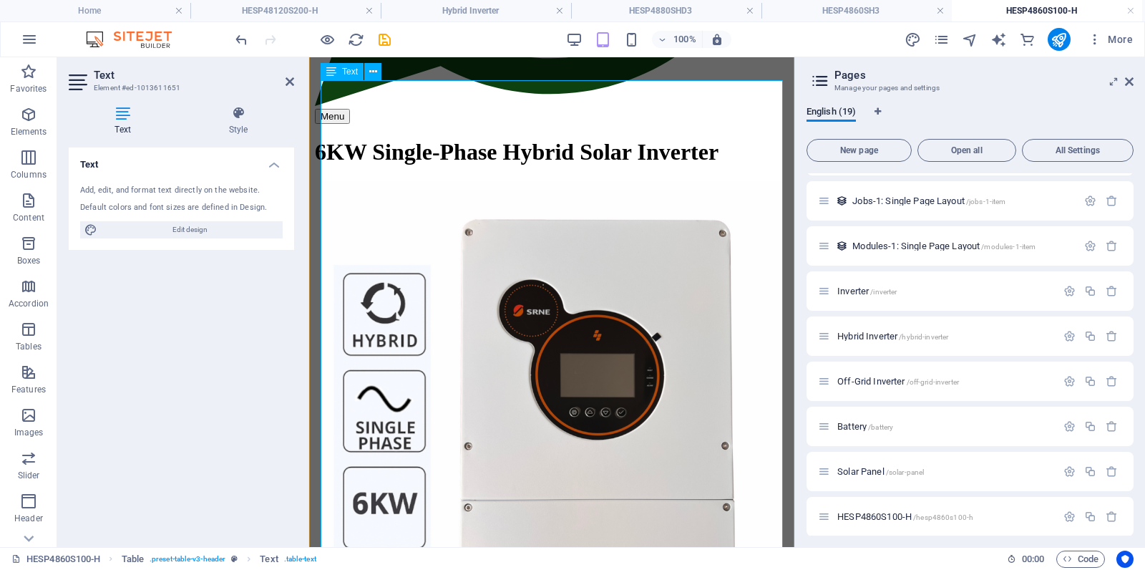
scroll to position [561, 0]
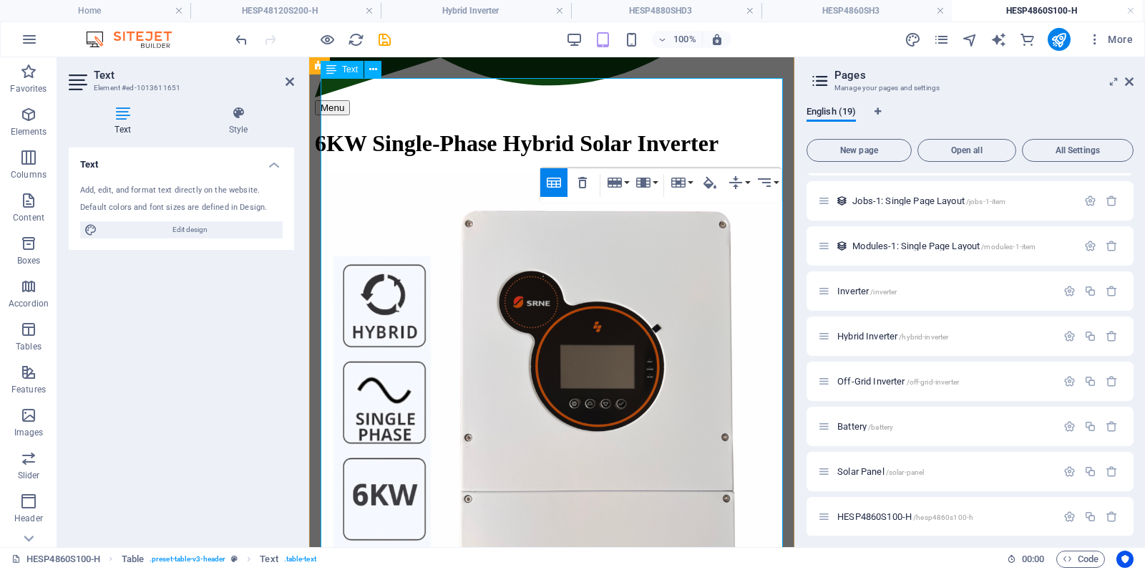
scroll to position [563, 0]
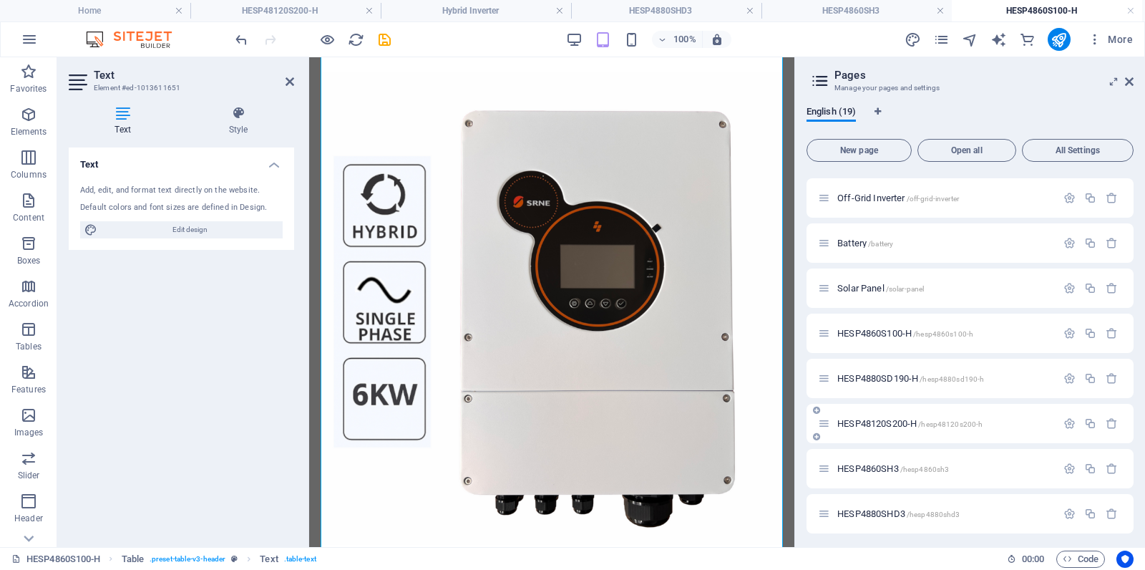
scroll to position [494, 0]
click at [877, 508] on span "HESP4880SHD3 /hesp4880shd3" at bounding box center [899, 510] width 122 height 11
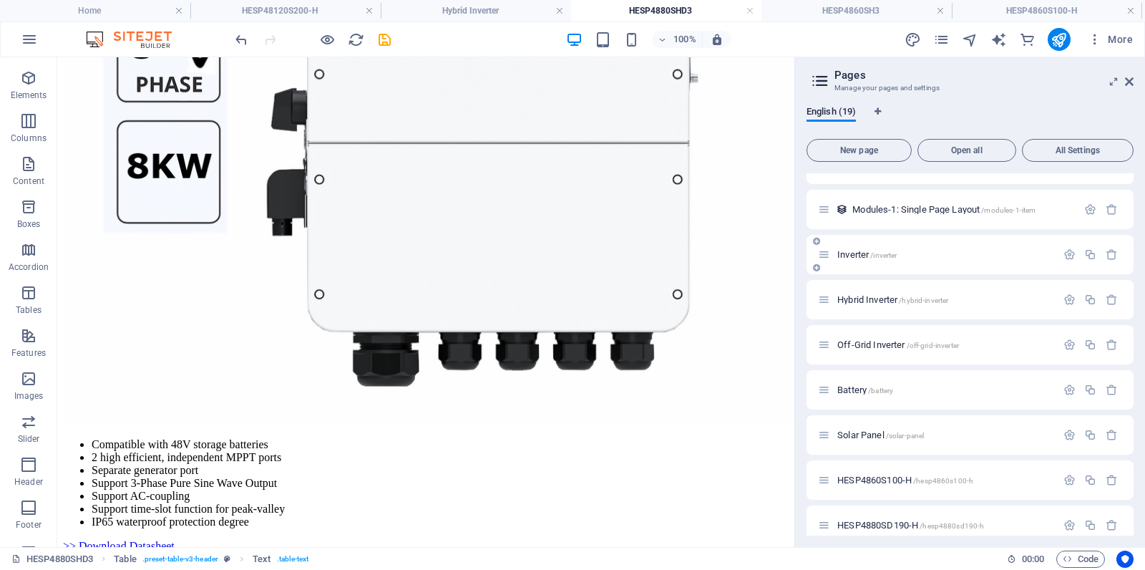
scroll to position [334, 0]
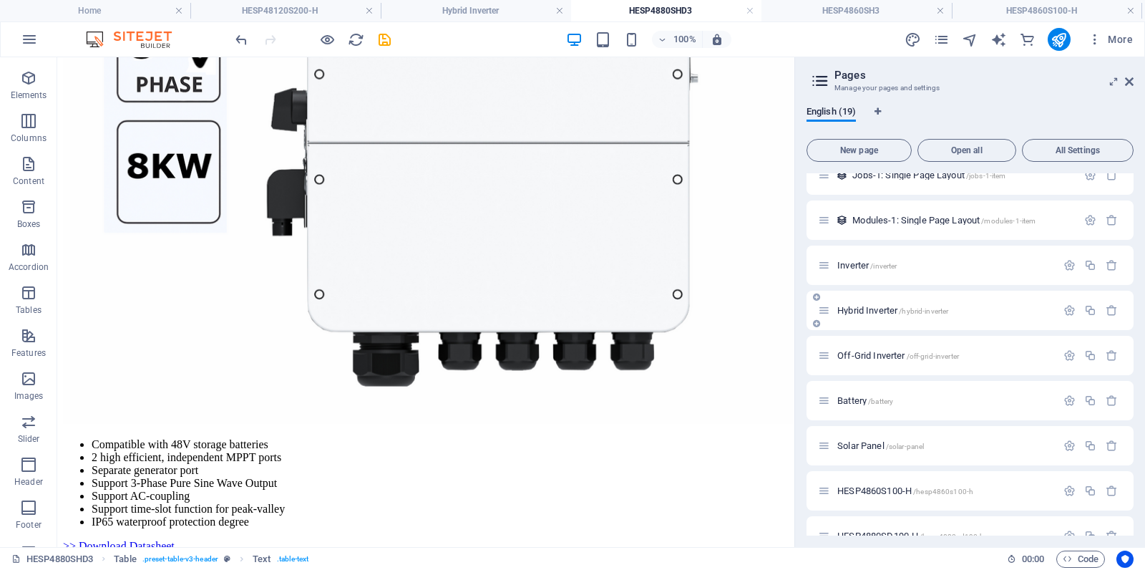
click at [873, 309] on span "Hybrid Inverter /hybrid-inverter" at bounding box center [893, 310] width 111 height 11
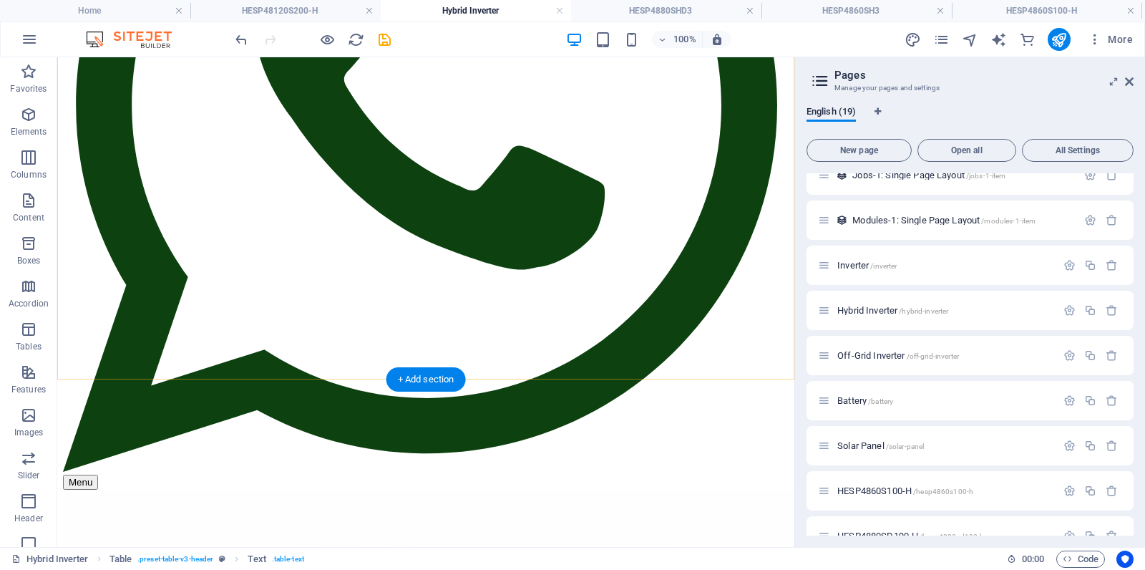
scroll to position [0, 0]
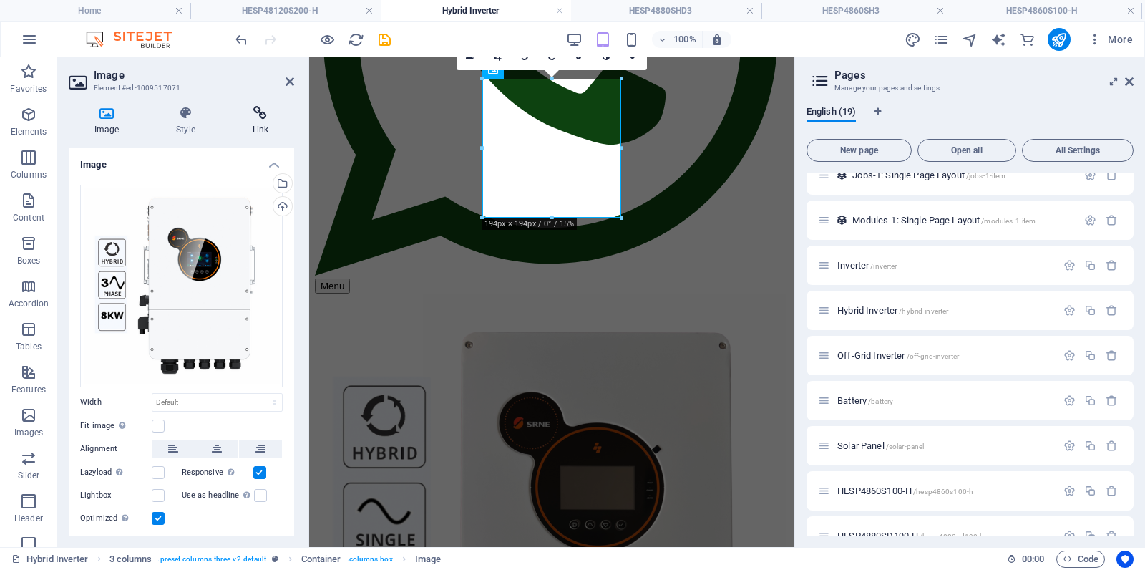
click at [269, 120] on icon at bounding box center [260, 113] width 67 height 14
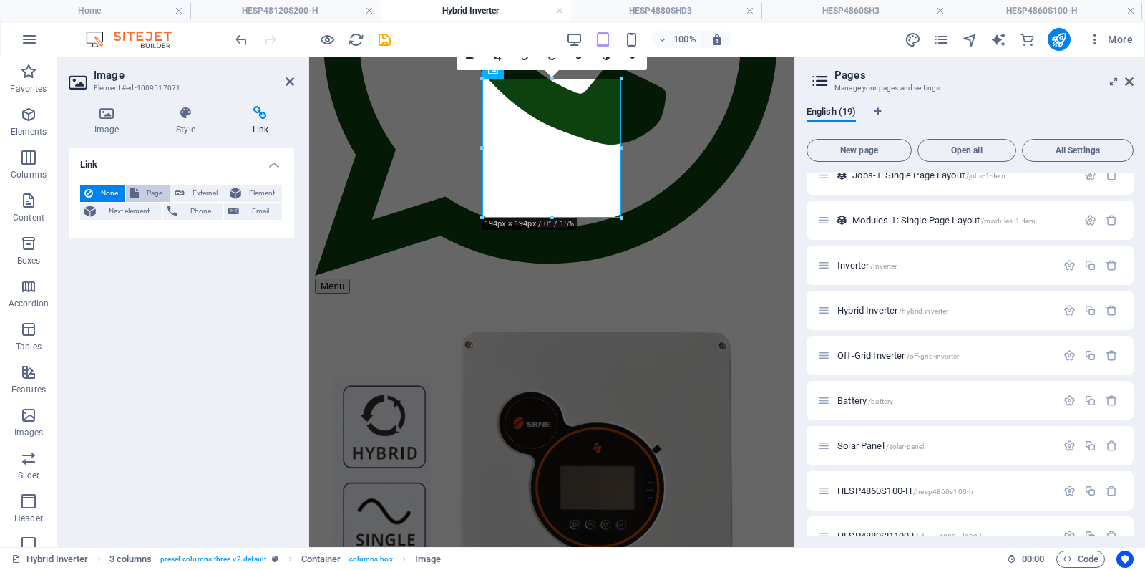
click at [147, 195] on span "Page" at bounding box center [154, 193] width 22 height 17
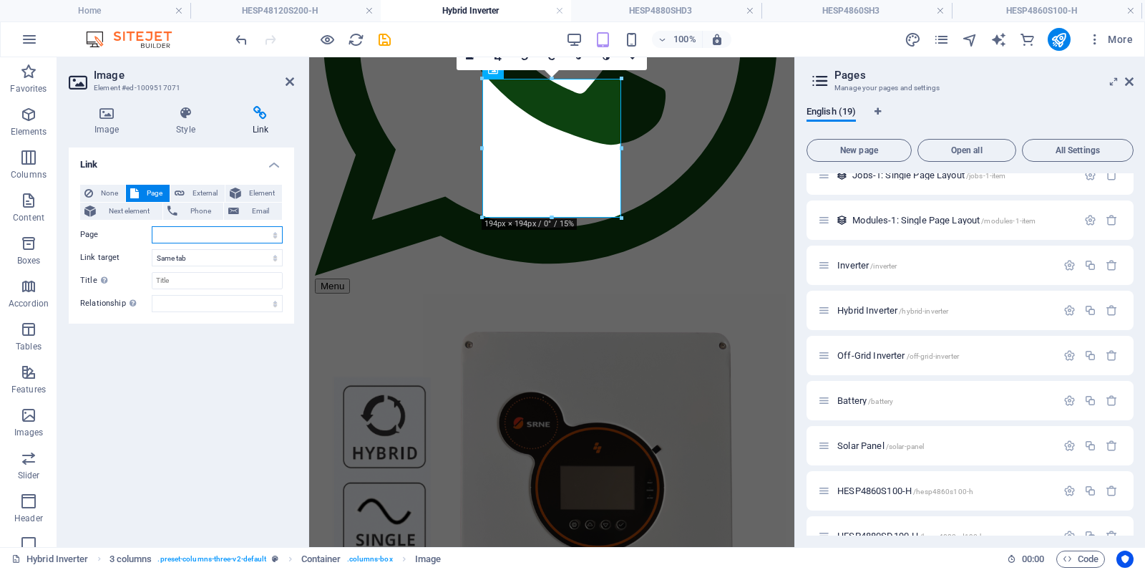
click at [196, 234] on select "Home Subpage Legal Notice Privacy Inverter Hybrid Inverter Off-Grid Inverter Ba…" at bounding box center [217, 234] width 131 height 17
select select "13"
click at [152, 226] on select "Home Subpage Legal Notice Privacy Inverter Hybrid Inverter Off-Grid Inverter Ba…" at bounding box center [217, 234] width 131 height 17
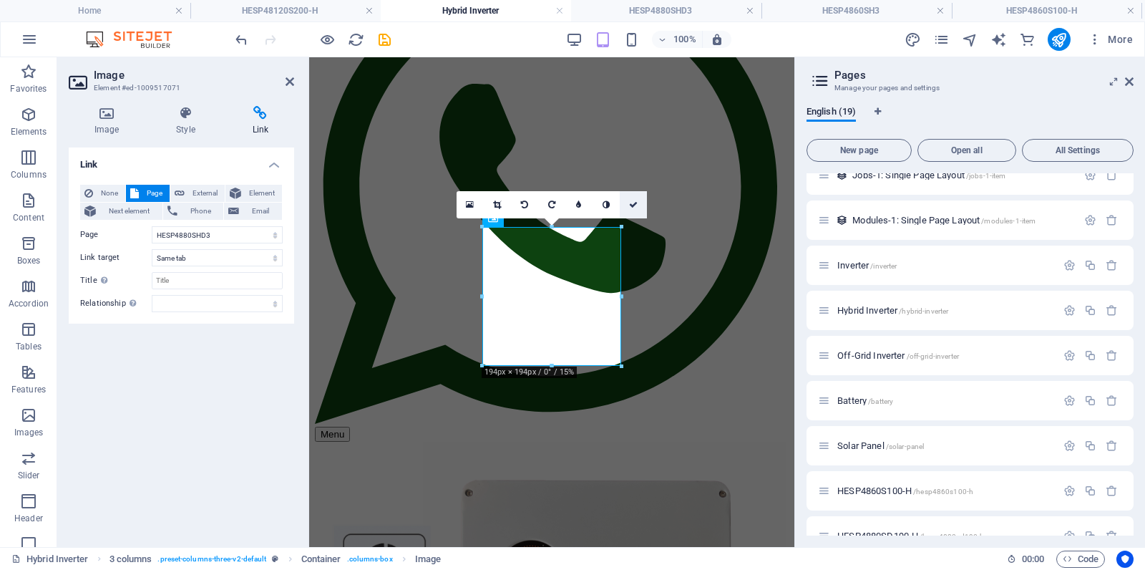
click at [635, 206] on icon at bounding box center [633, 204] width 9 height 9
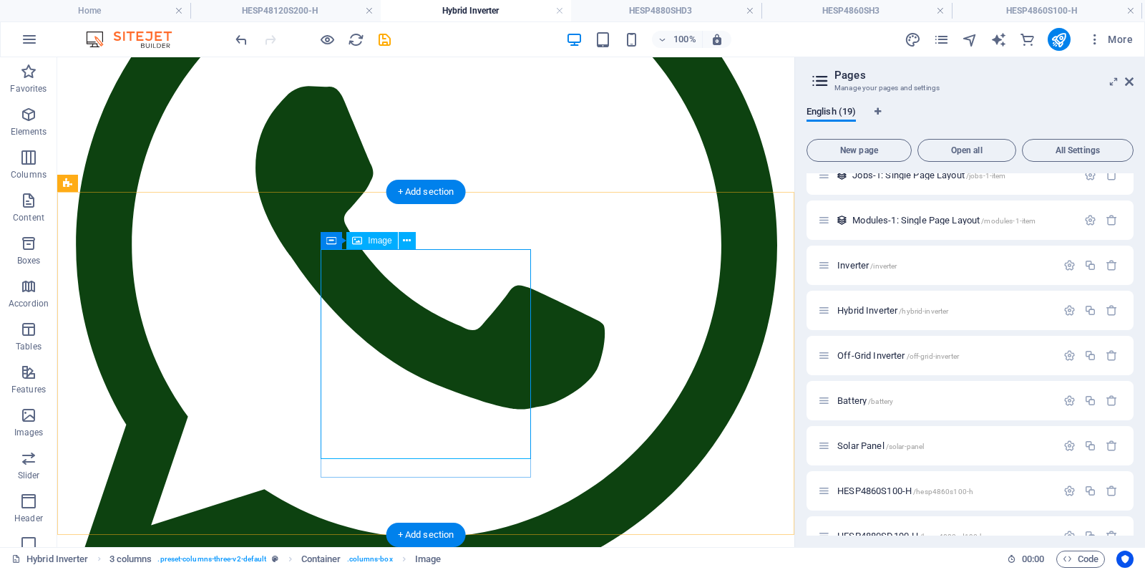
scroll to position [387, 0]
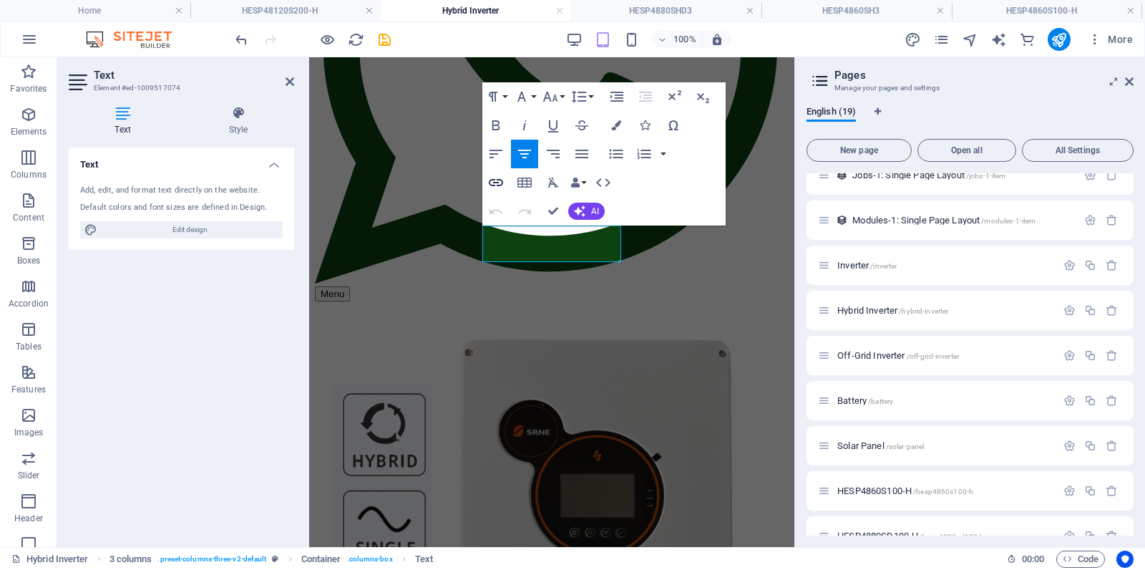
click at [493, 180] on icon "button" at bounding box center [496, 182] width 17 height 17
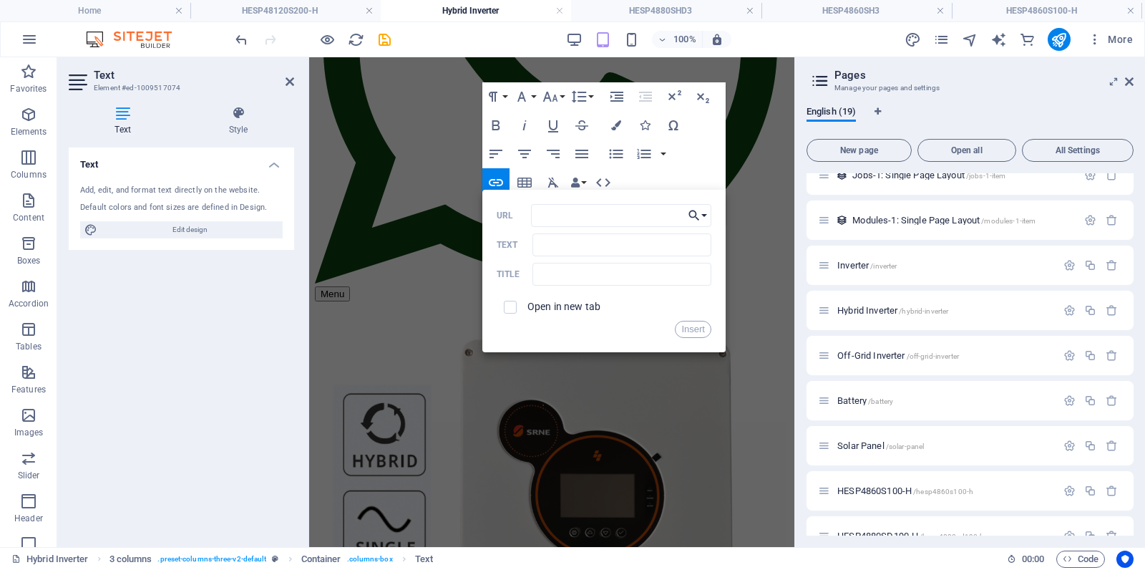
click at [708, 215] on button "Choose Link" at bounding box center [697, 215] width 27 height 23
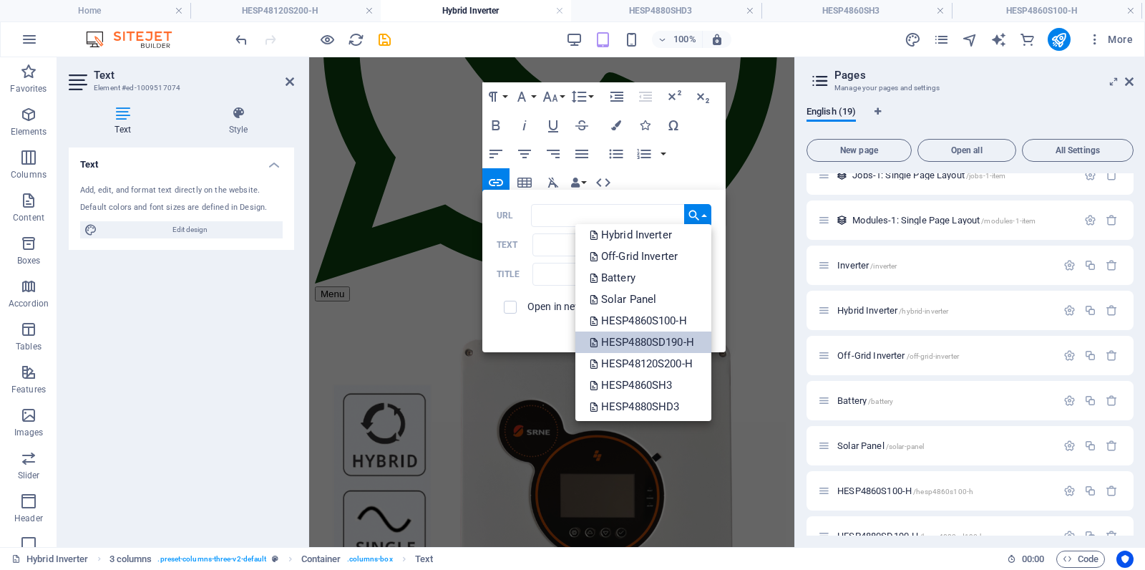
scroll to position [137, 0]
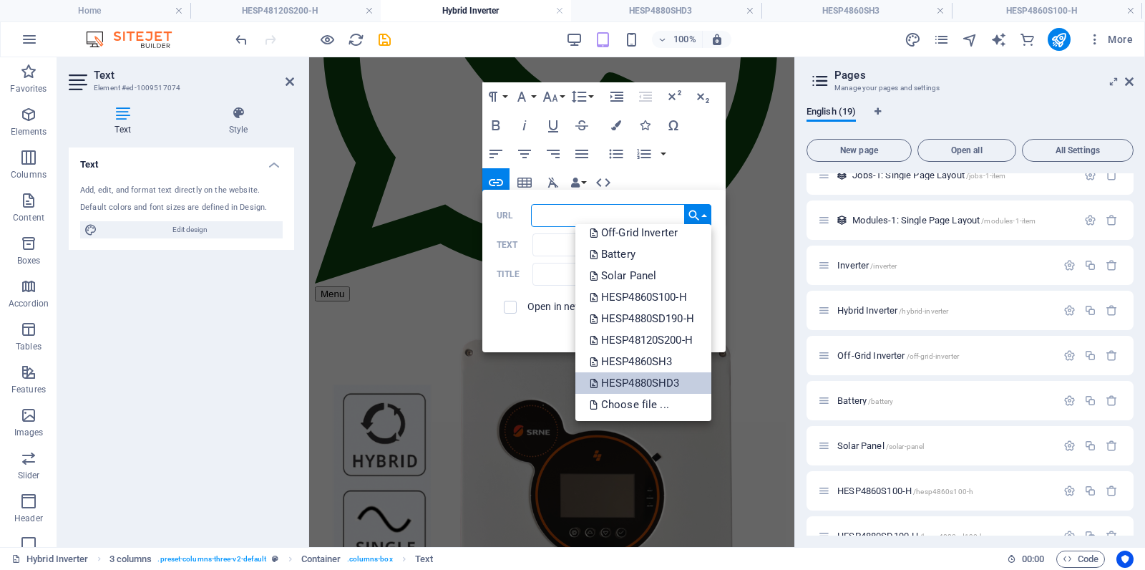
click at [651, 382] on p "HESP4880SHD3" at bounding box center [636, 382] width 93 height 21
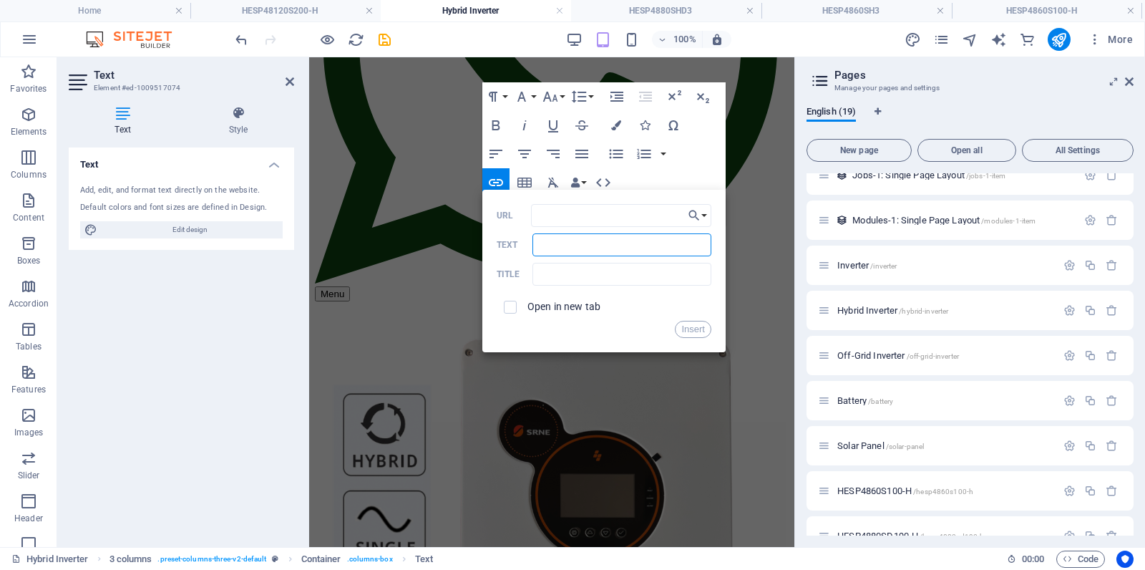
click at [593, 249] on input "Text" at bounding box center [622, 244] width 179 height 23
click at [591, 244] on input "Text" at bounding box center [622, 244] width 179 height 23
click at [705, 162] on div "Paragraph Format Normal Heading 1 Heading 2 Heading 3 Heading 4 Heading 5 Headi…" at bounding box center [604, 153] width 243 height 143
click at [565, 339] on div "Back Choose Link Home Subpage Legal Notice Privacy Inverter Hybrid Inverter Off…" at bounding box center [604, 271] width 243 height 163
click at [631, 248] on input "Text" at bounding box center [622, 244] width 179 height 23
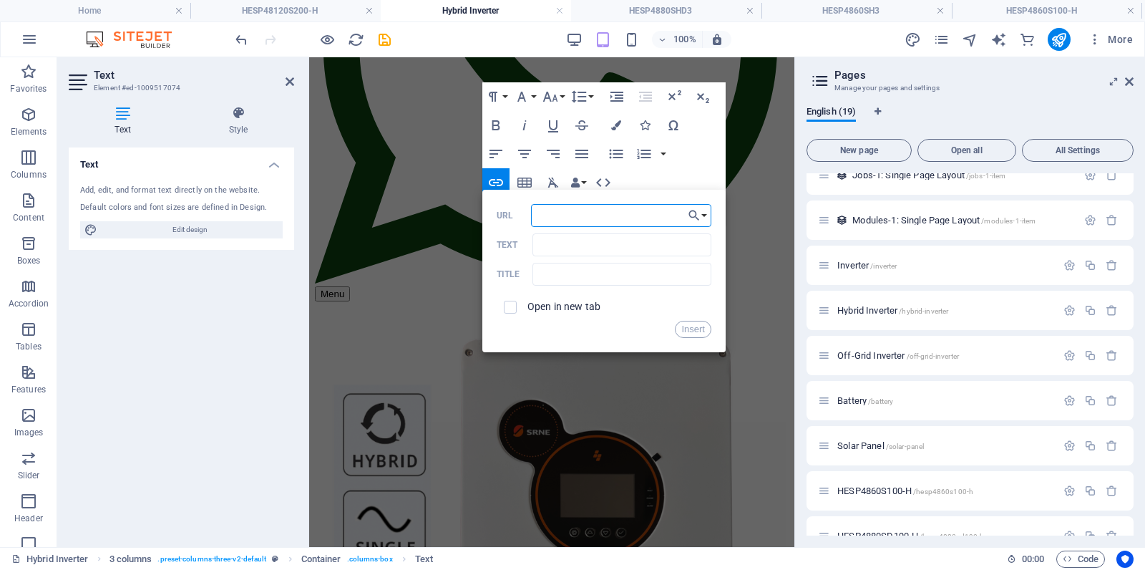
click at [641, 221] on input "URL" at bounding box center [621, 215] width 180 height 23
click at [701, 327] on button "Insert" at bounding box center [693, 329] width 37 height 17
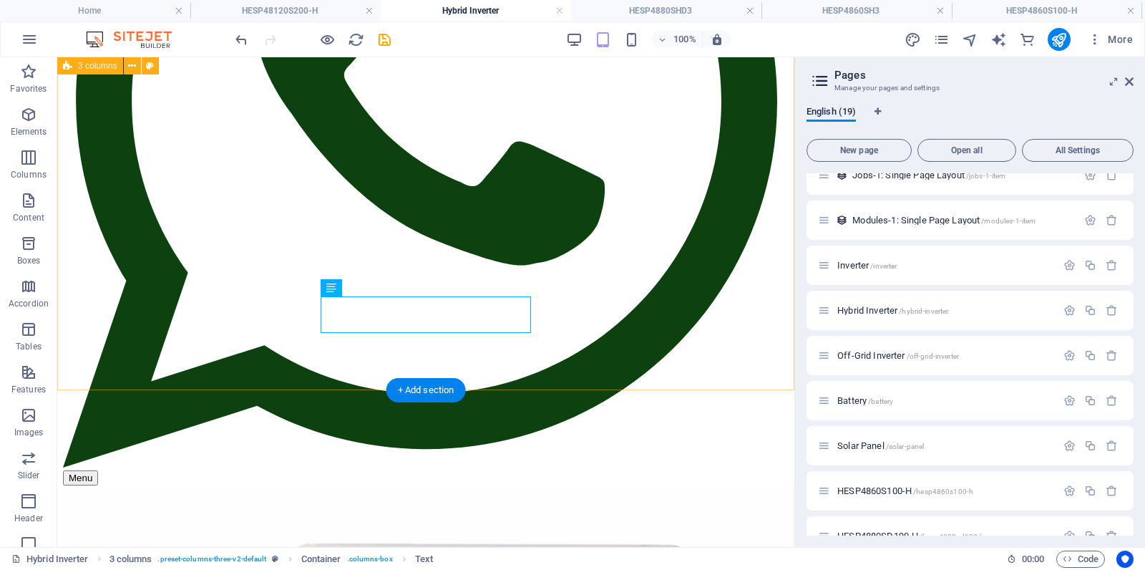
scroll to position [440, 0]
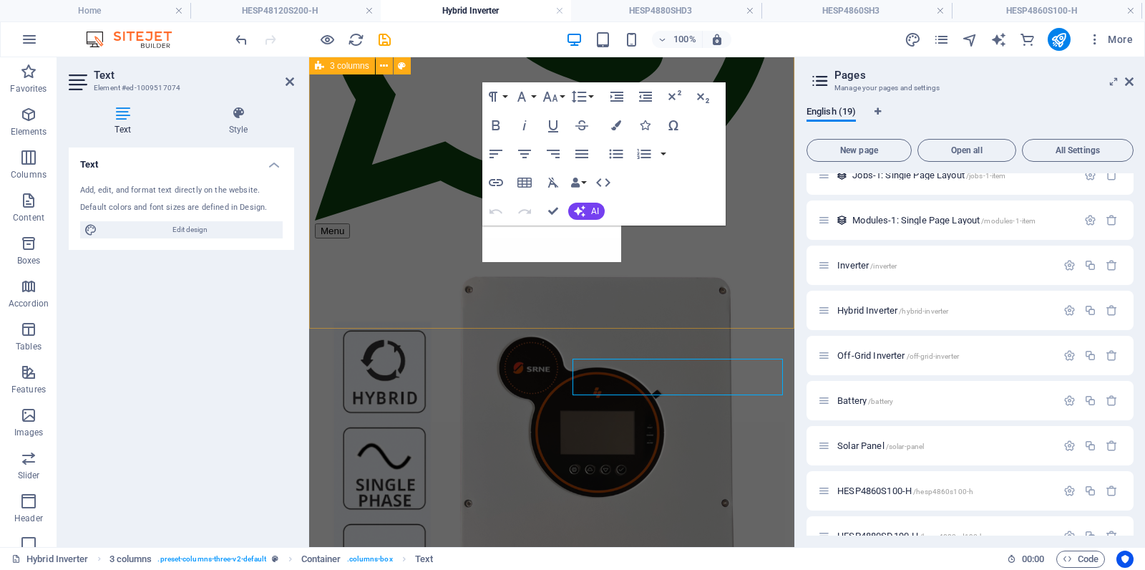
scroll to position [377, 0]
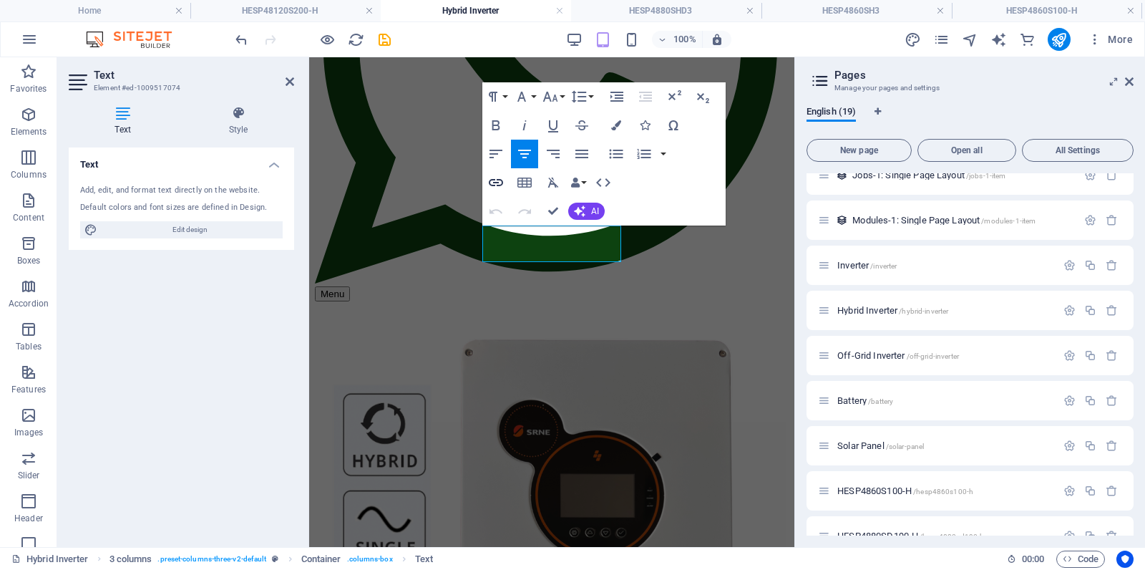
click at [495, 179] on icon "button" at bounding box center [496, 182] width 17 height 17
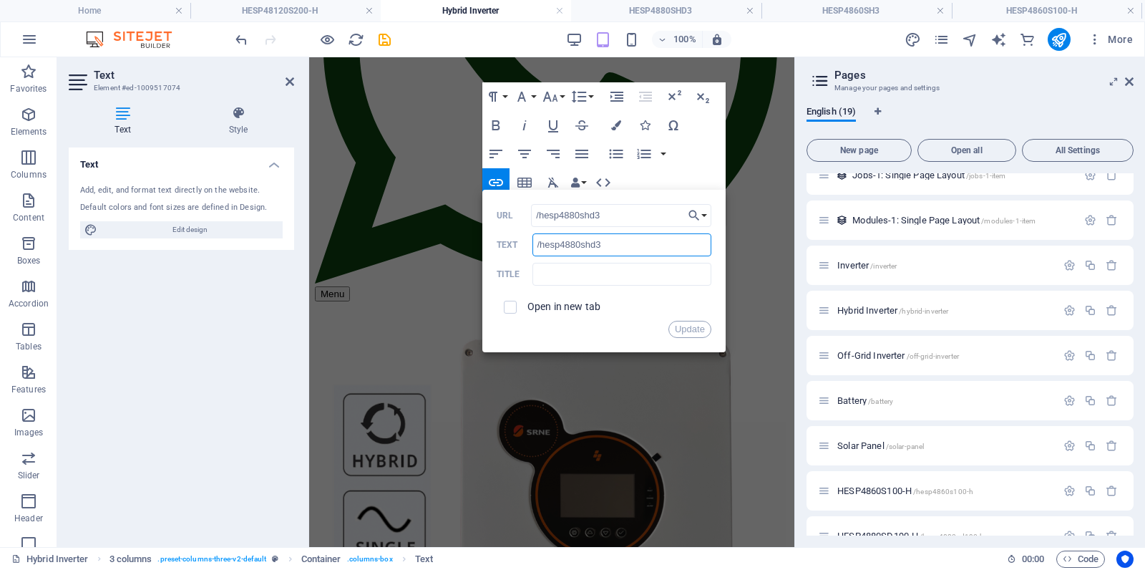
click at [636, 247] on input "/hesp4880shd3" at bounding box center [622, 244] width 179 height 23
type input "/"
click at [691, 329] on button "Update" at bounding box center [690, 329] width 43 height 17
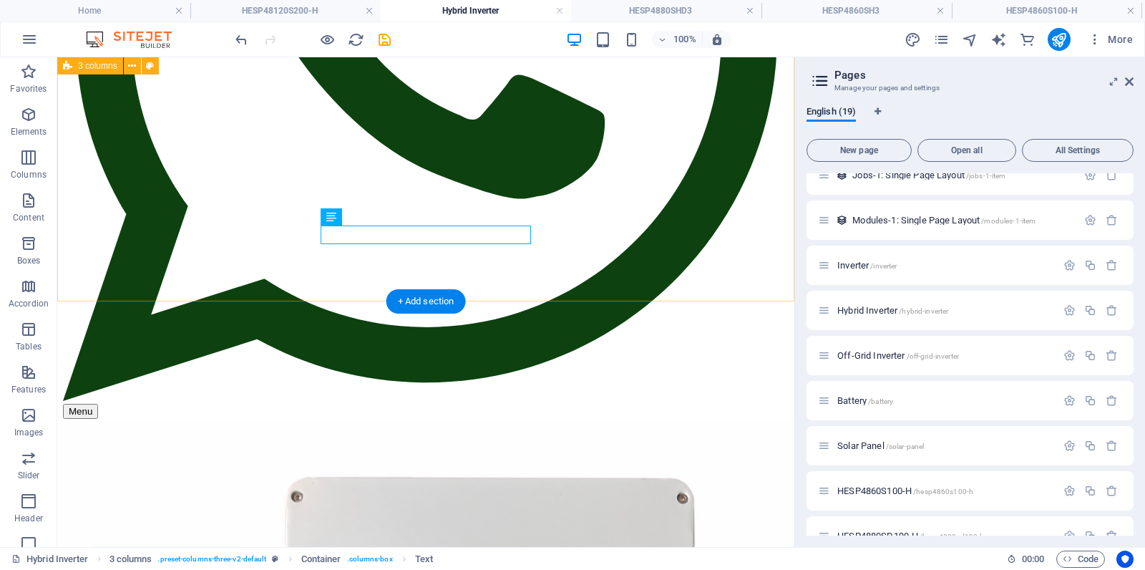
scroll to position [510, 0]
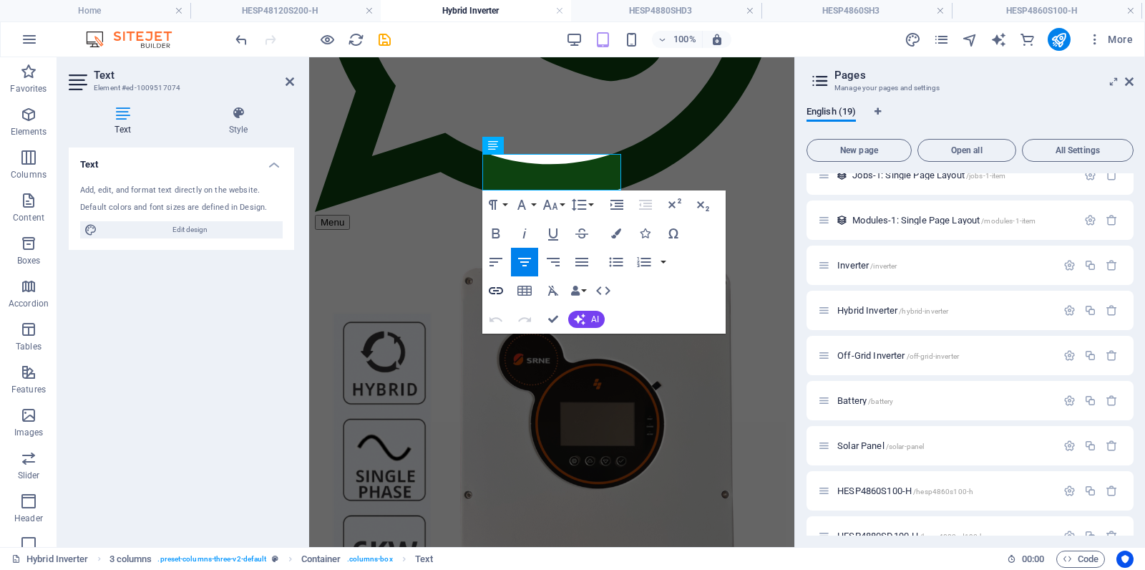
click at [501, 291] on icon "button" at bounding box center [496, 290] width 17 height 17
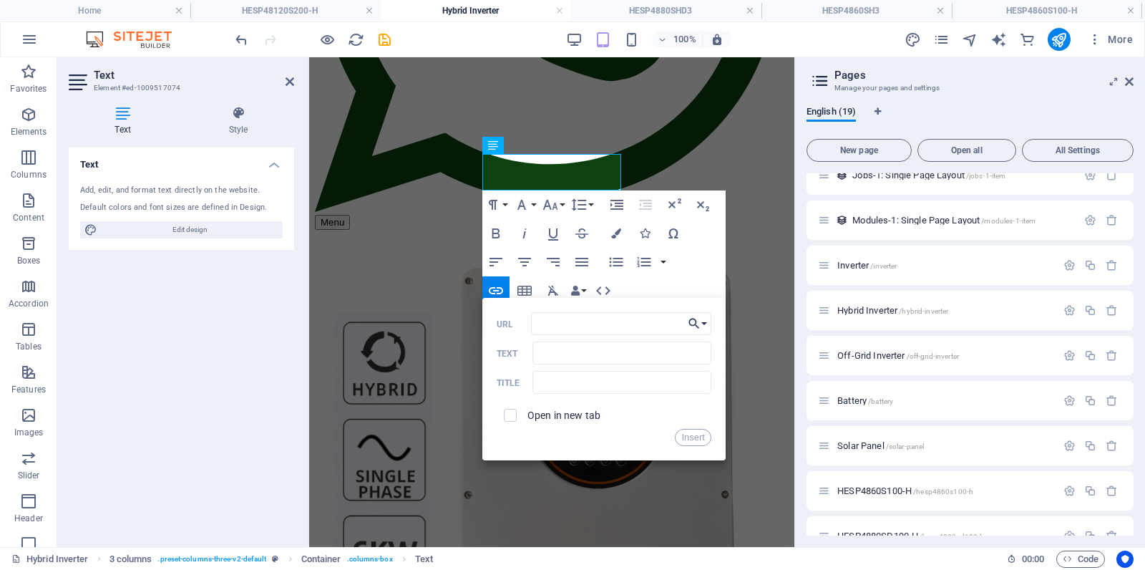
click at [702, 323] on button "Choose Link" at bounding box center [697, 323] width 27 height 23
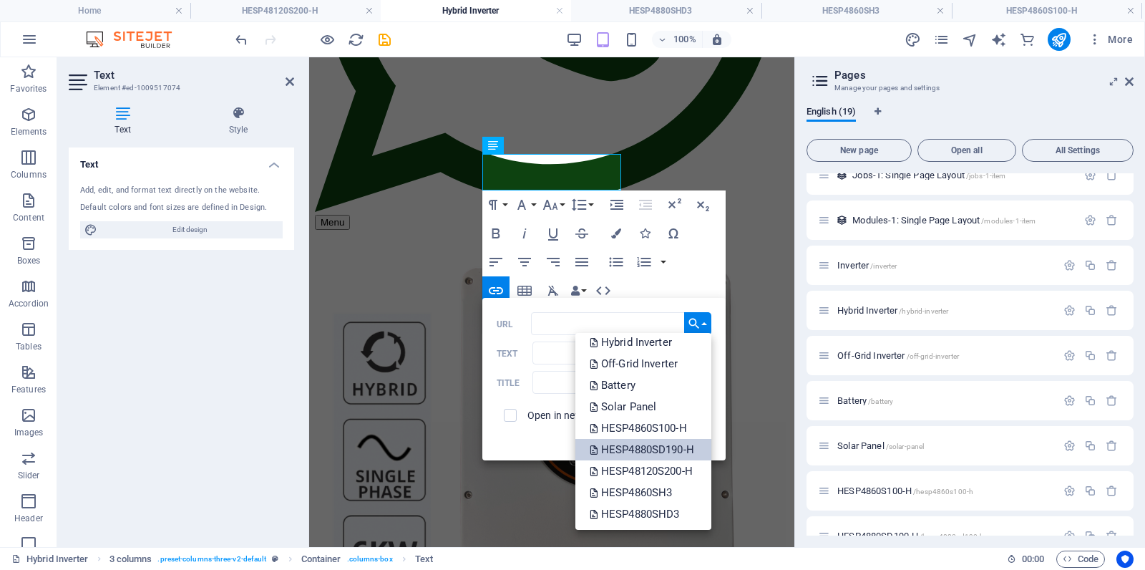
scroll to position [137, 0]
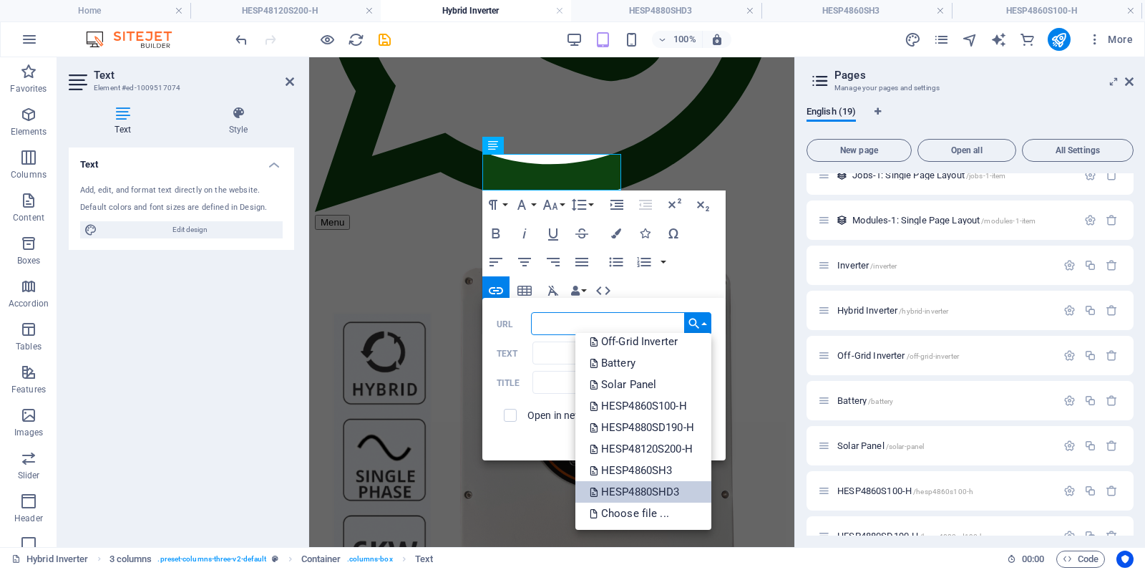
click at [657, 484] on p "HESP4880SHD3" at bounding box center [636, 491] width 93 height 21
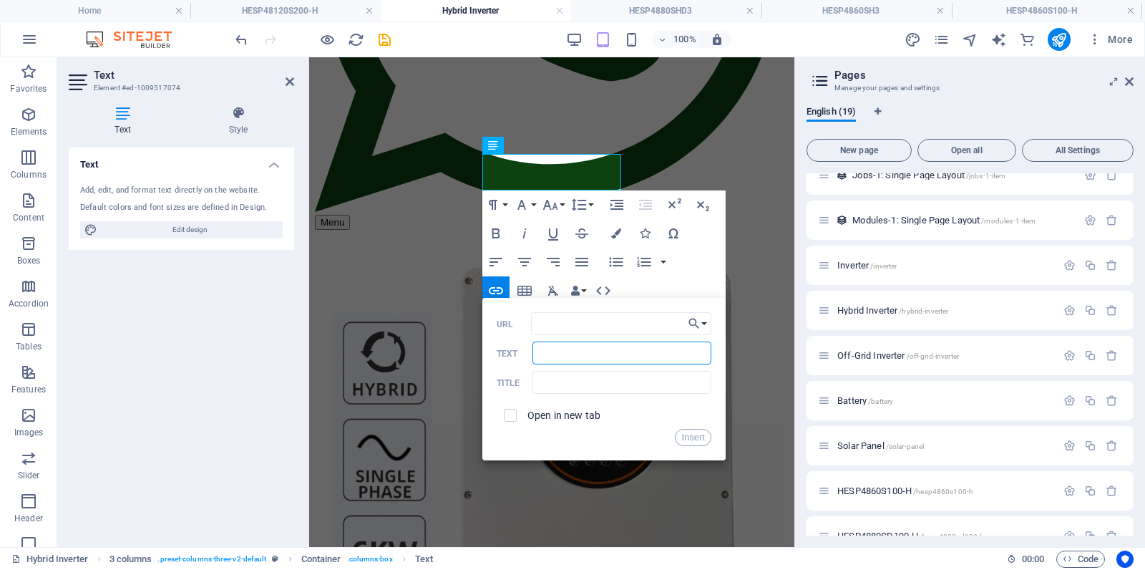
click at [578, 353] on input "Text" at bounding box center [622, 352] width 179 height 23
click at [555, 437] on div "Insert" at bounding box center [604, 437] width 215 height 17
click at [688, 437] on button "Insert" at bounding box center [693, 437] width 37 height 17
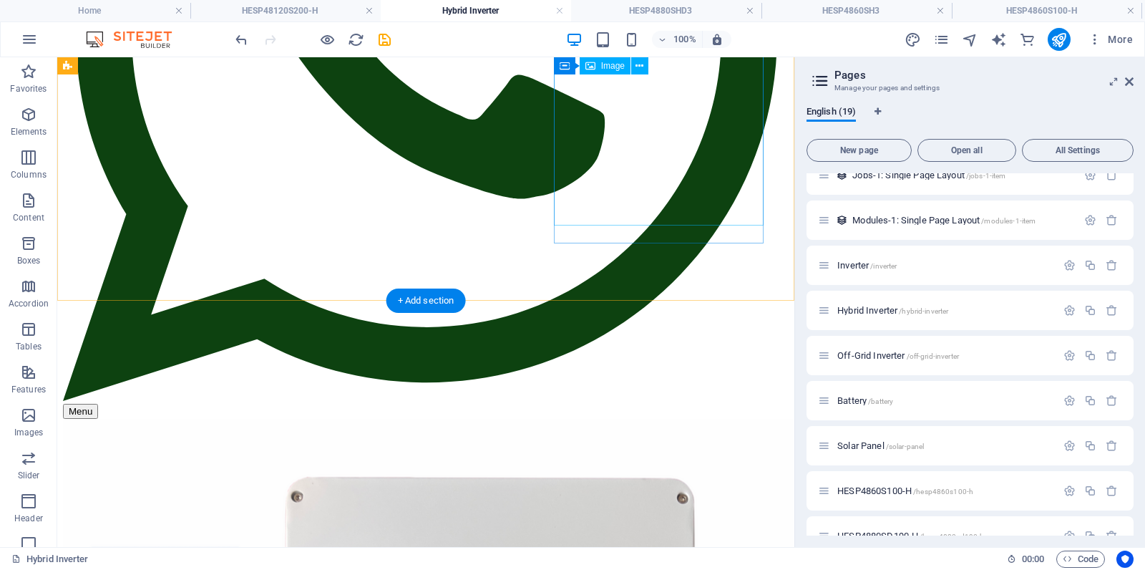
scroll to position [510, 0]
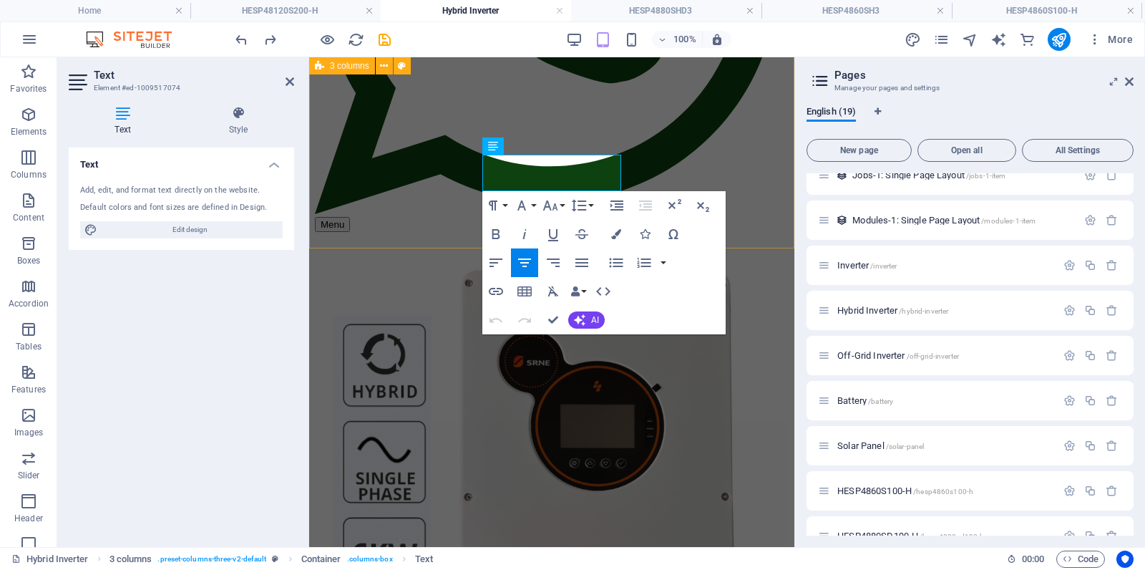
scroll to position [452, 0]
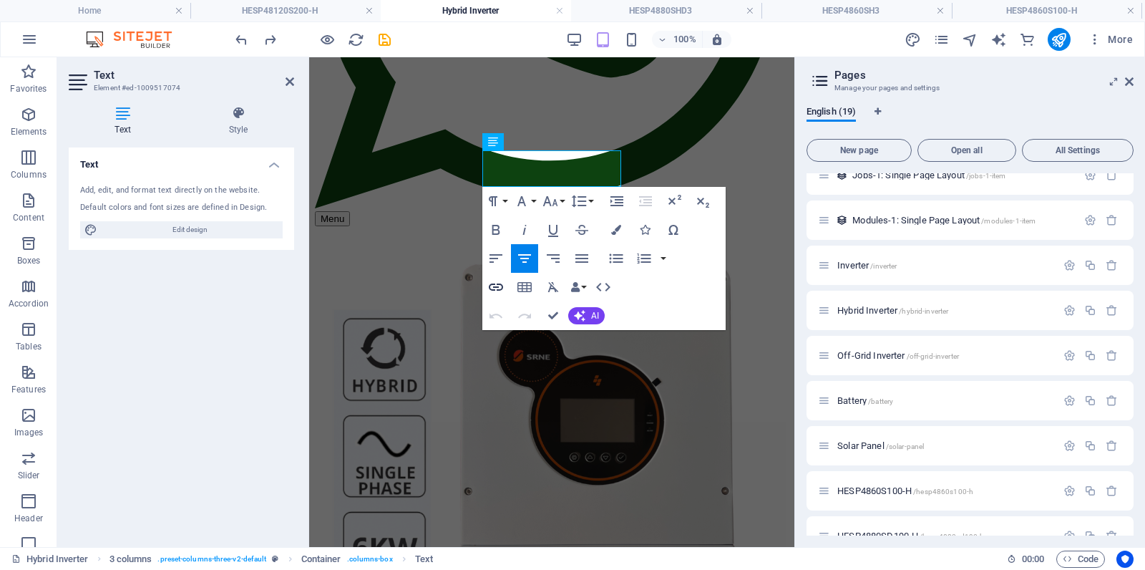
click at [494, 281] on icon "button" at bounding box center [496, 286] width 17 height 17
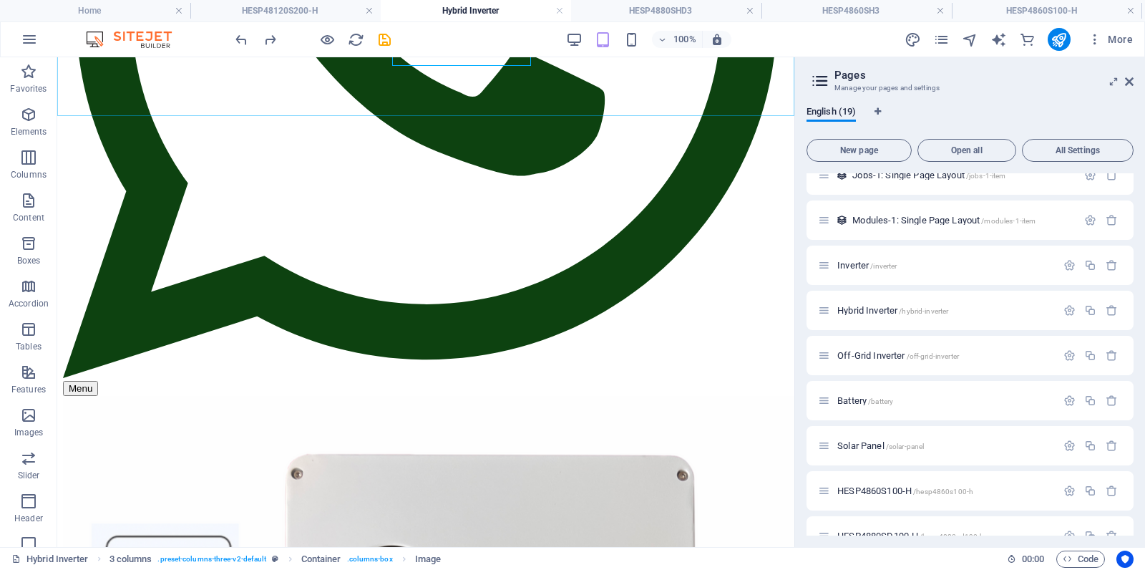
scroll to position [529, 0]
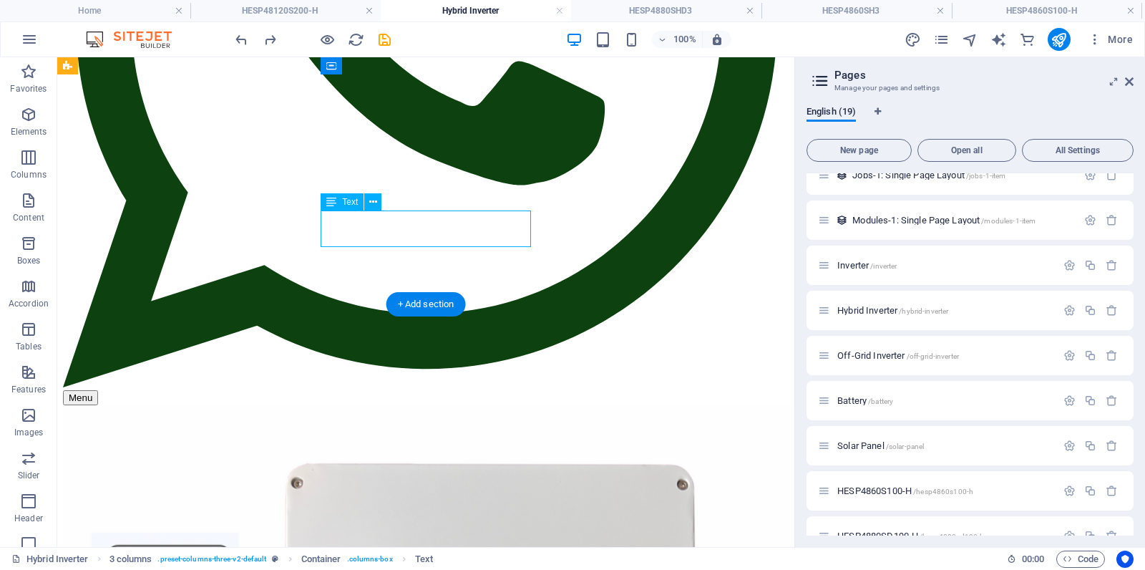
drag, startPoint x: 435, startPoint y: 221, endPoint x: 183, endPoint y: 220, distance: 252.0
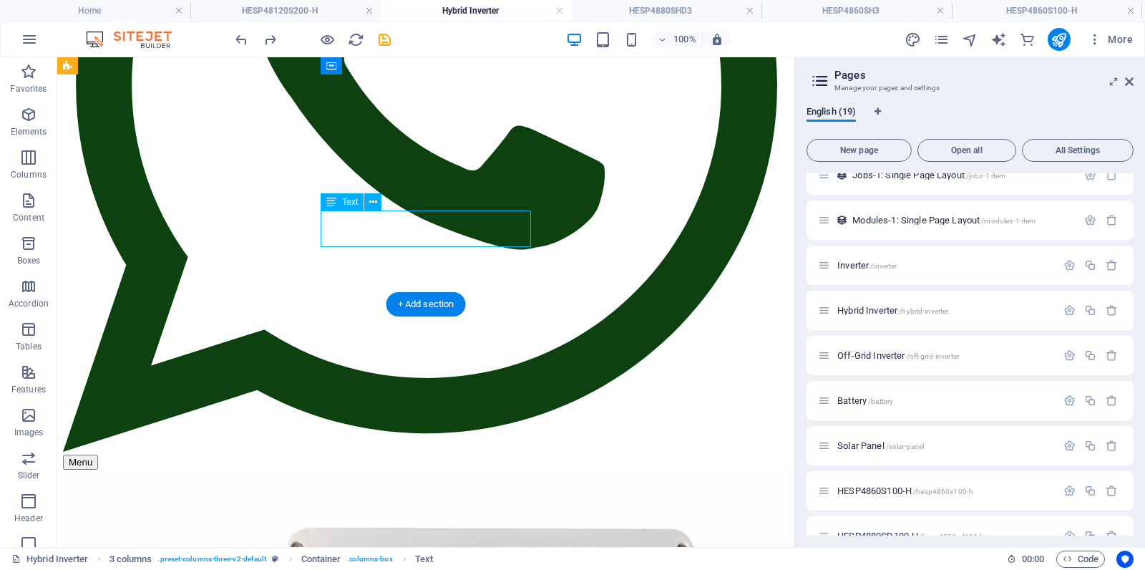
scroll to position [464, 0]
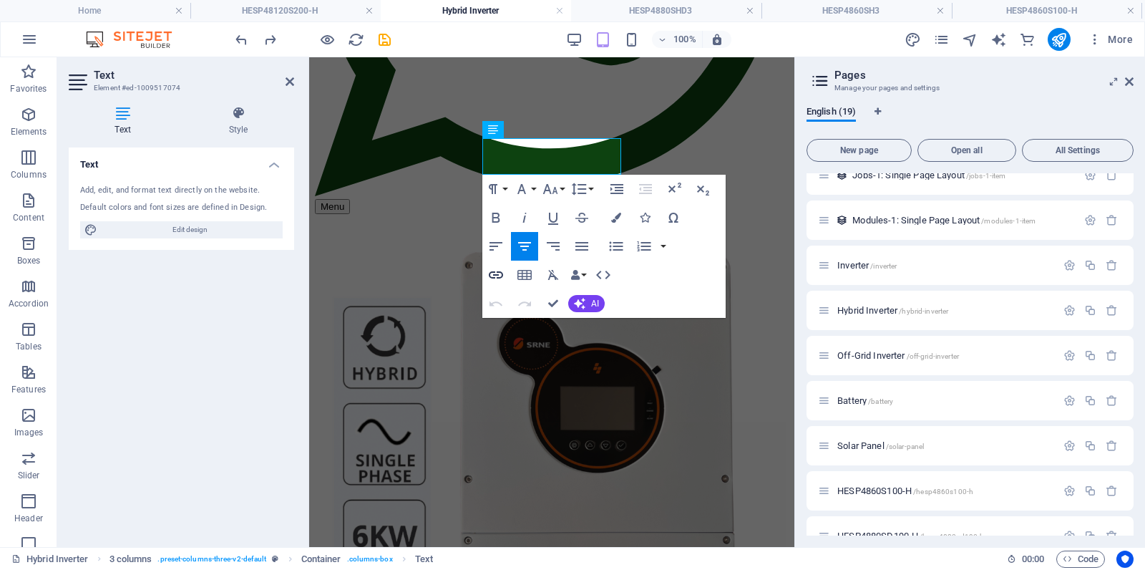
click at [493, 276] on icon "button" at bounding box center [496, 274] width 17 height 17
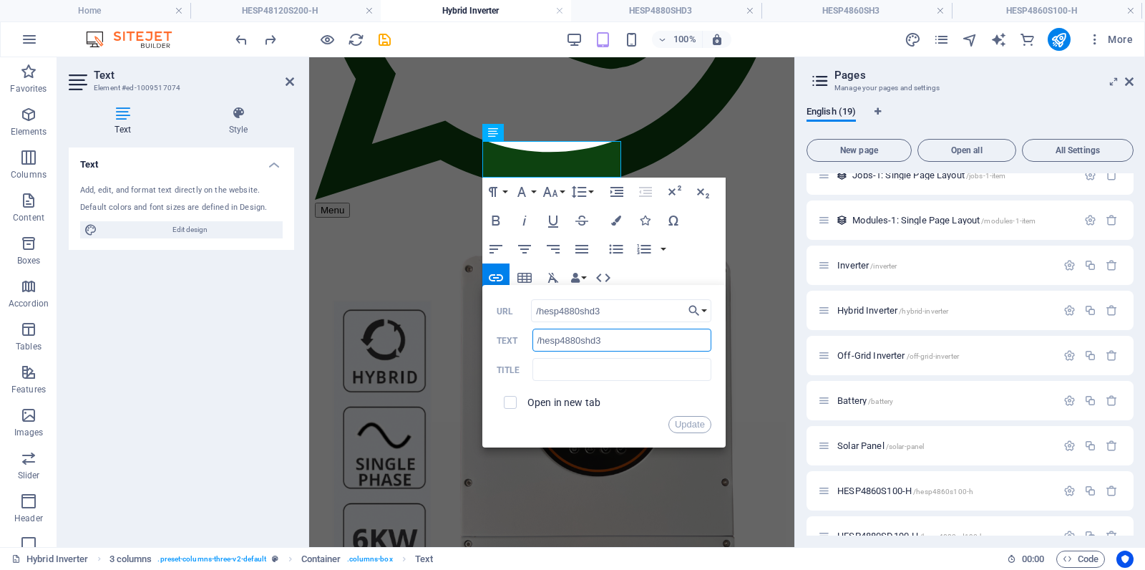
click at [619, 344] on input "/hesp4880shd3" at bounding box center [622, 340] width 179 height 23
type input "/"
click at [684, 423] on button "Update" at bounding box center [690, 424] width 43 height 17
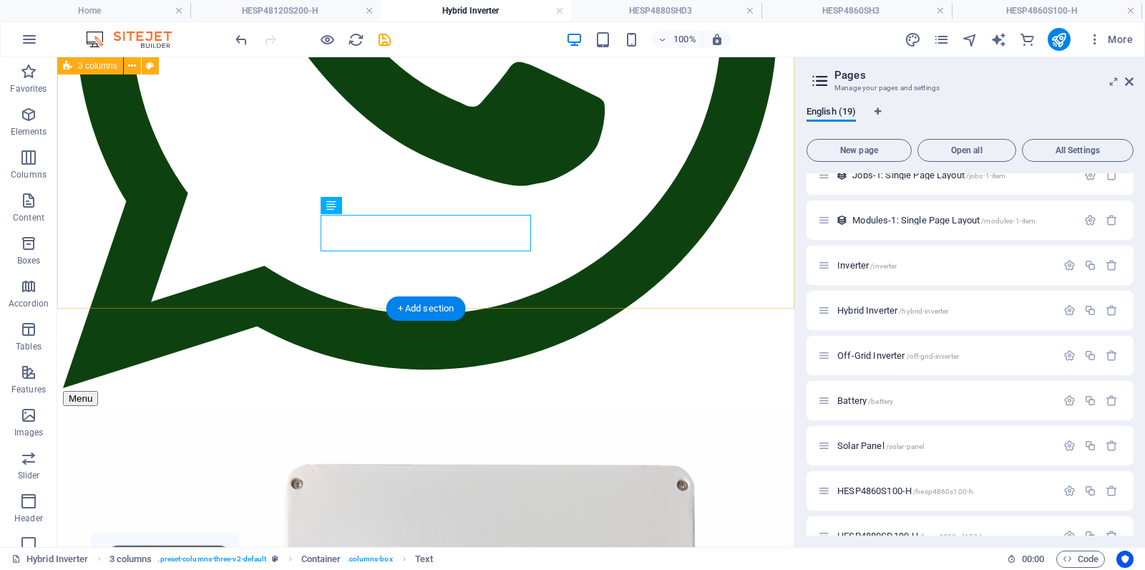
scroll to position [523, 0]
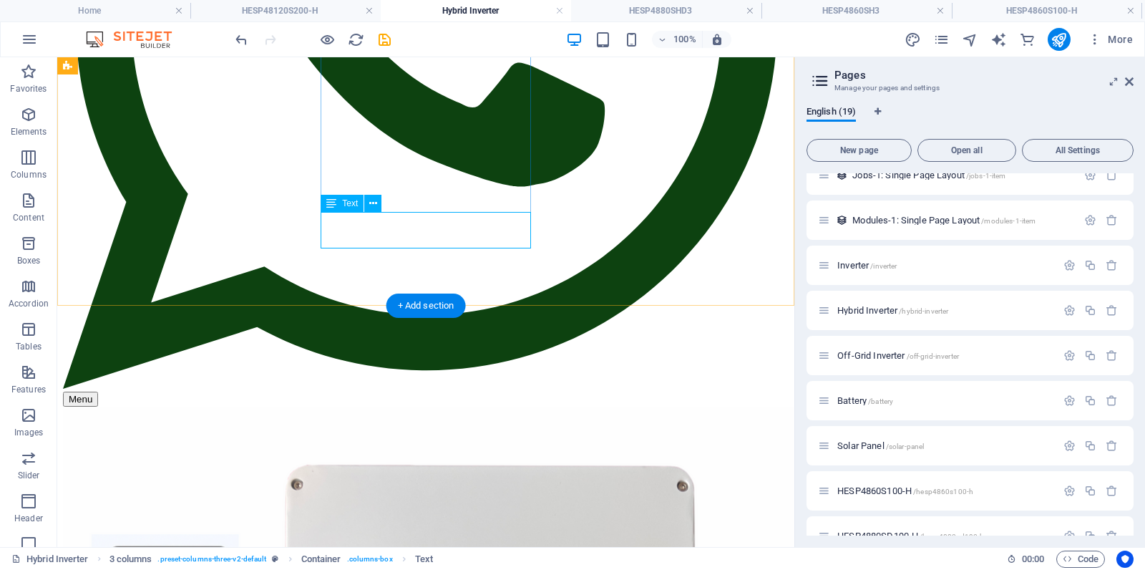
drag, startPoint x: 438, startPoint y: 226, endPoint x: 186, endPoint y: 226, distance: 252.0
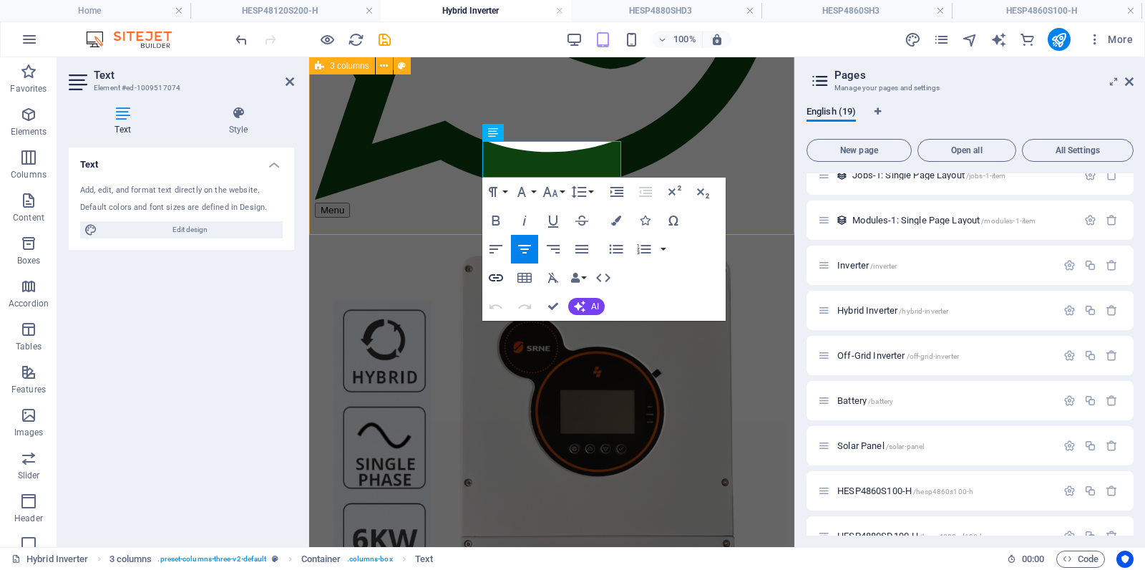
scroll to position [460, 0]
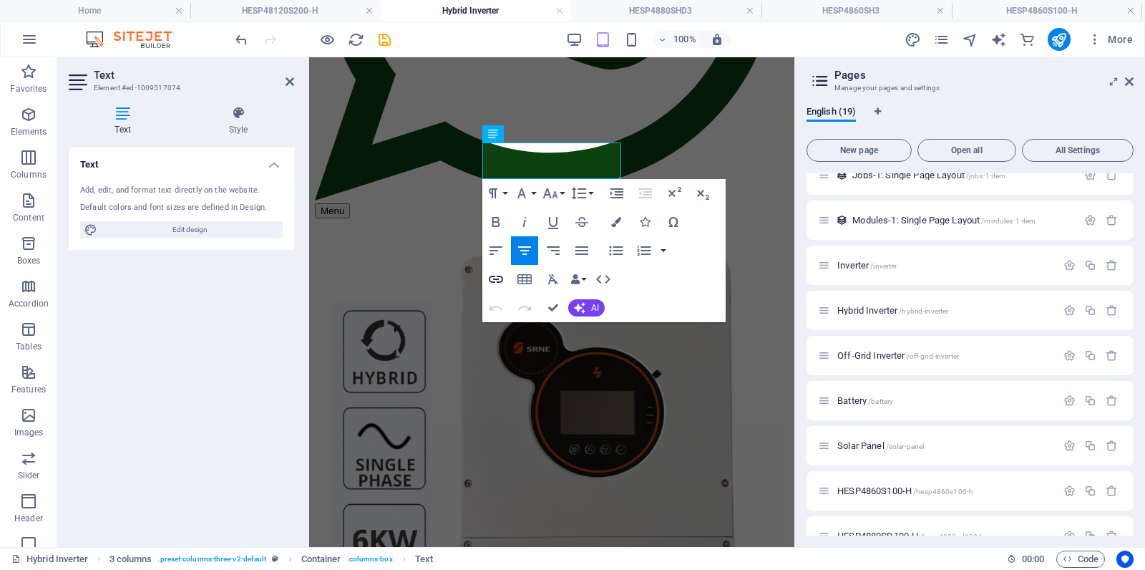
click at [500, 278] on icon "button" at bounding box center [496, 279] width 17 height 17
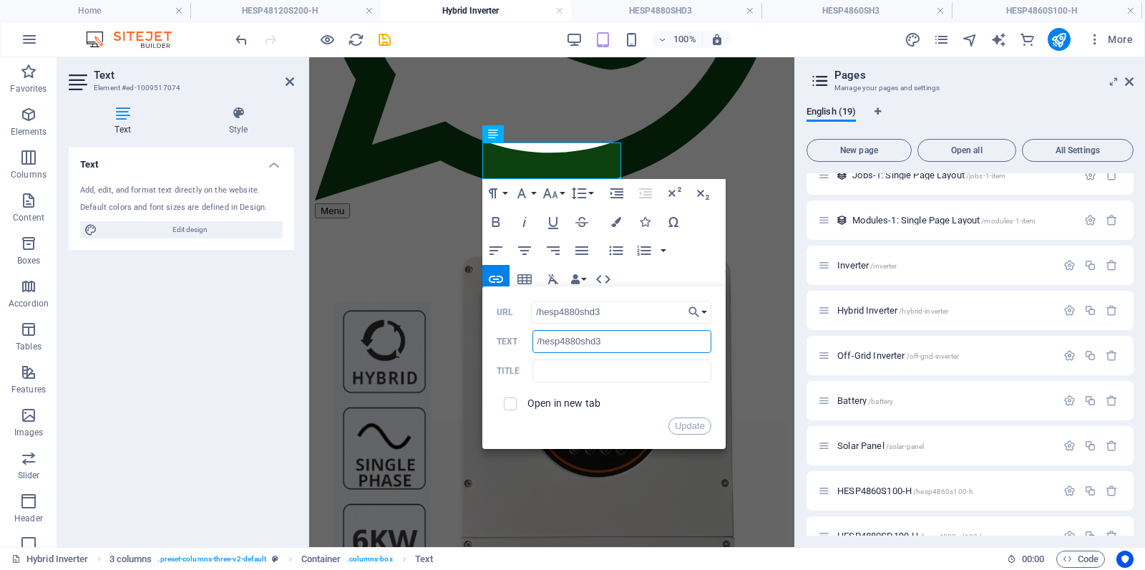
click at [610, 340] on input "/hesp4880shd3" at bounding box center [622, 341] width 179 height 23
type input "/"
type input "8KW 3-Phase Hybrid Inverter"
click at [686, 424] on button "Update" at bounding box center [690, 425] width 43 height 17
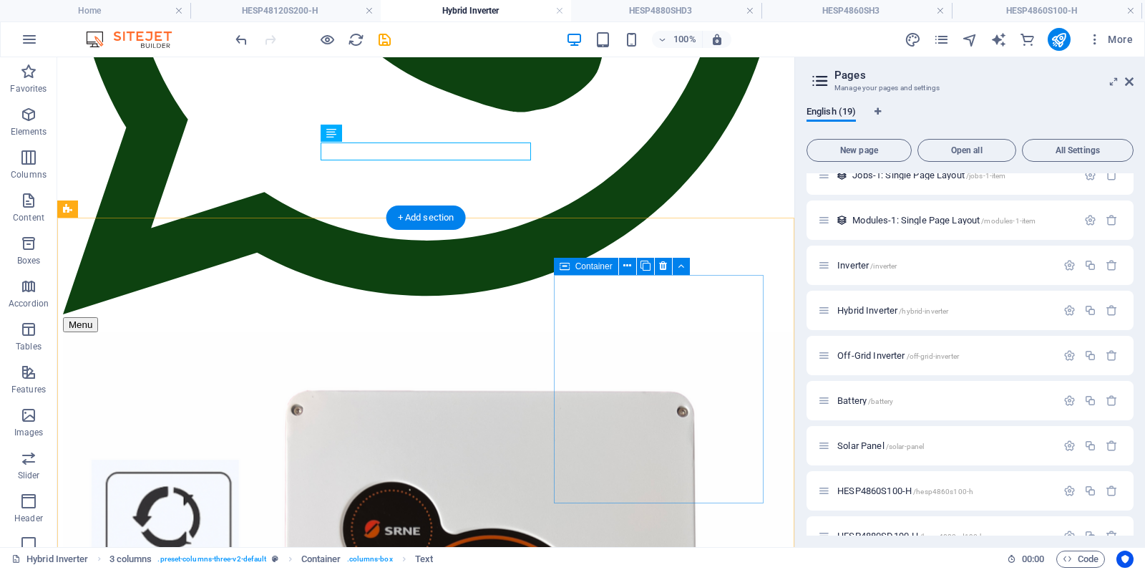
scroll to position [594, 0]
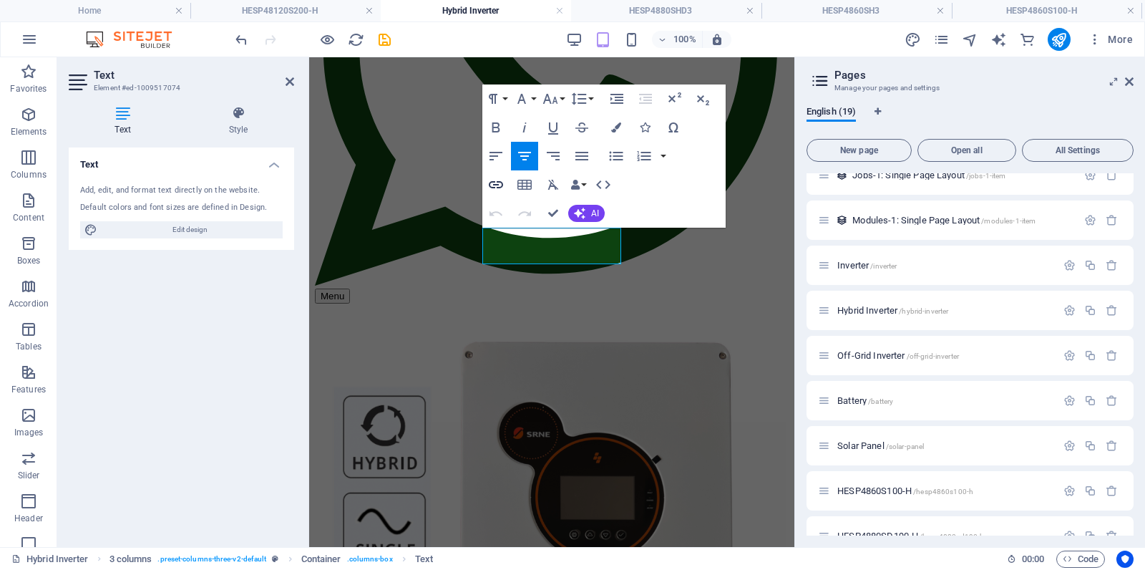
click at [495, 182] on icon "button" at bounding box center [496, 184] width 17 height 17
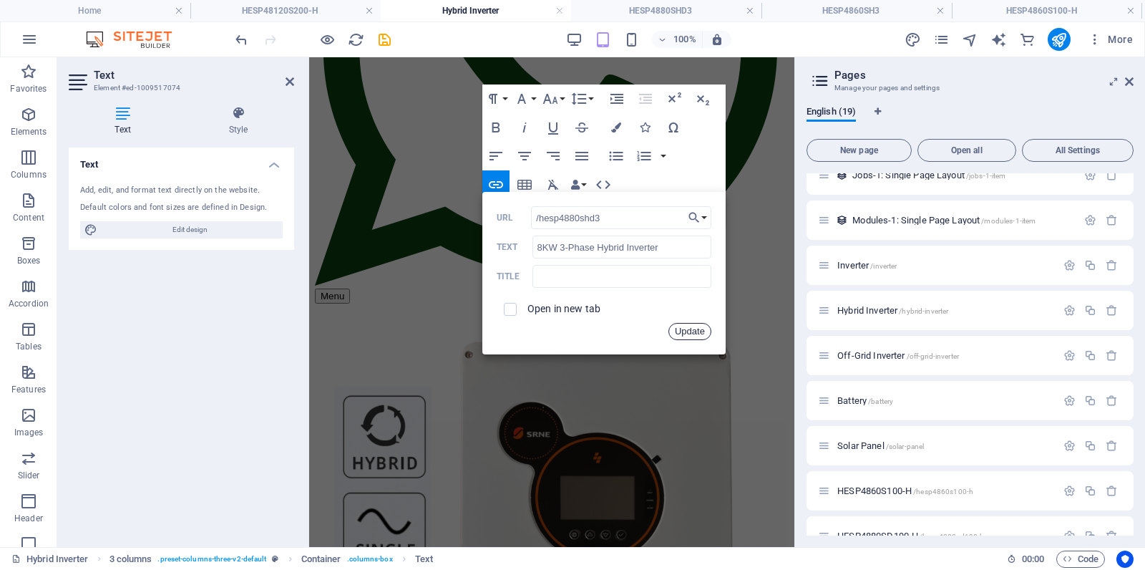
click at [686, 333] on button "Update" at bounding box center [690, 331] width 43 height 17
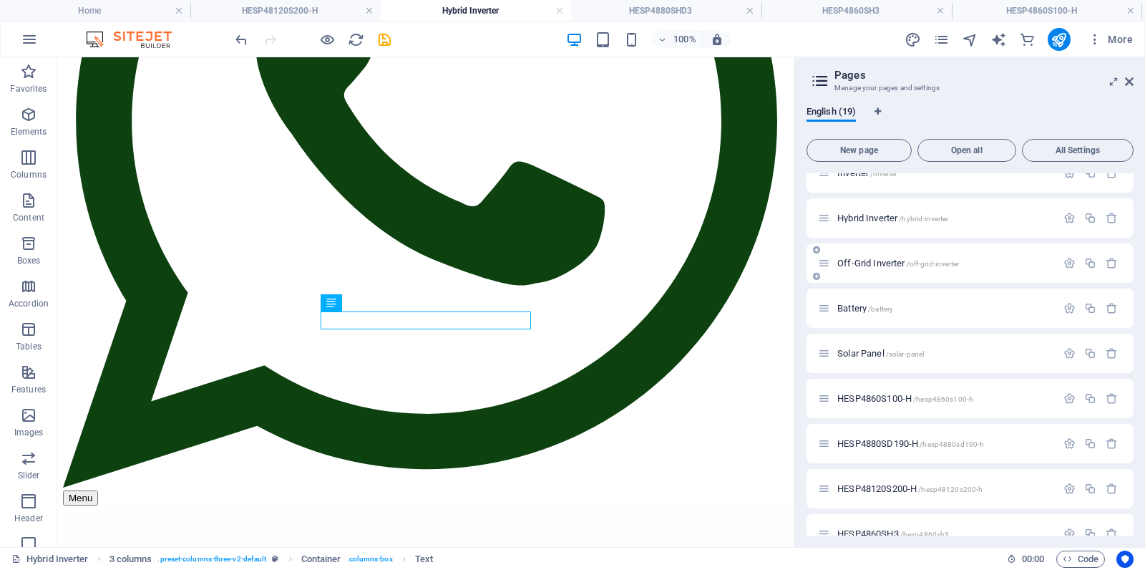
scroll to position [494, 0]
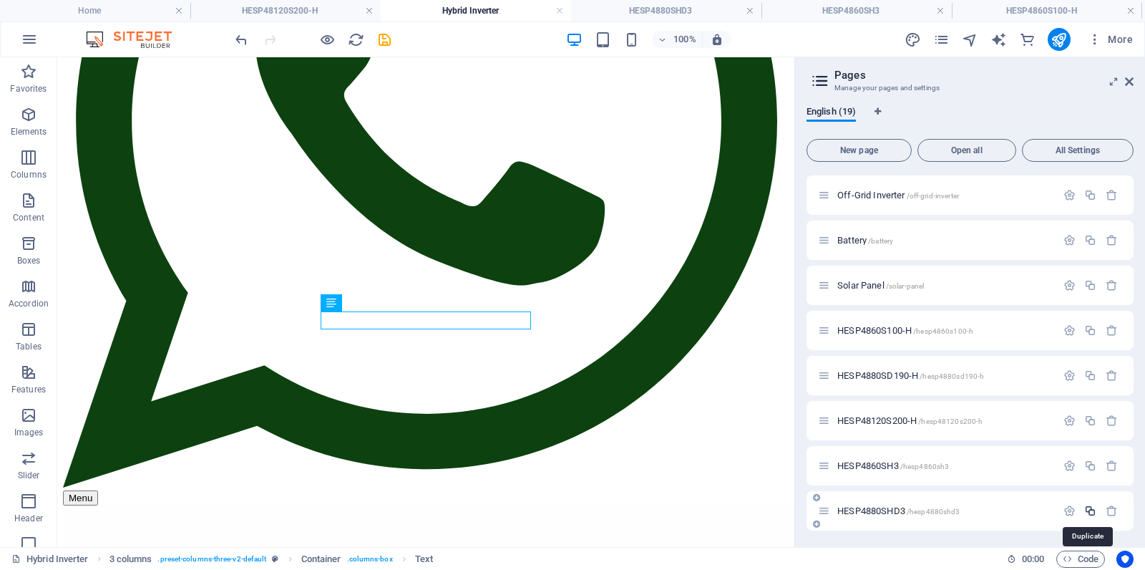
click at [1090, 511] on icon "button" at bounding box center [1091, 511] width 12 height 12
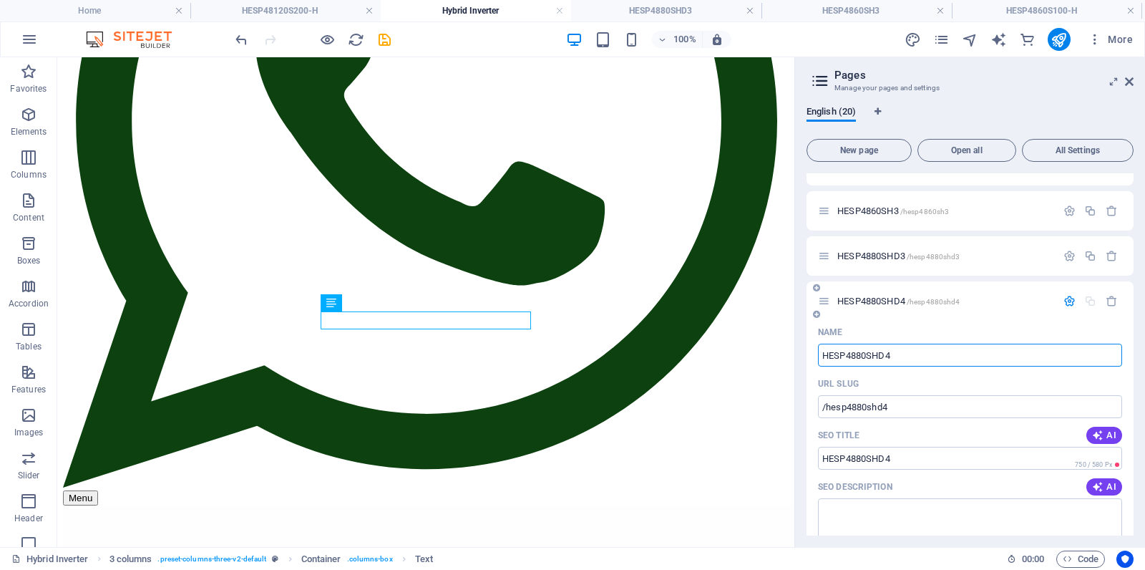
click at [916, 355] on input "HESP4880SHD4" at bounding box center [970, 355] width 304 height 23
type input "HESP48120SHD4"
type input "/hesp48120shd4"
type input "HESP48120SHD4"
type input "HESP48120SH3"
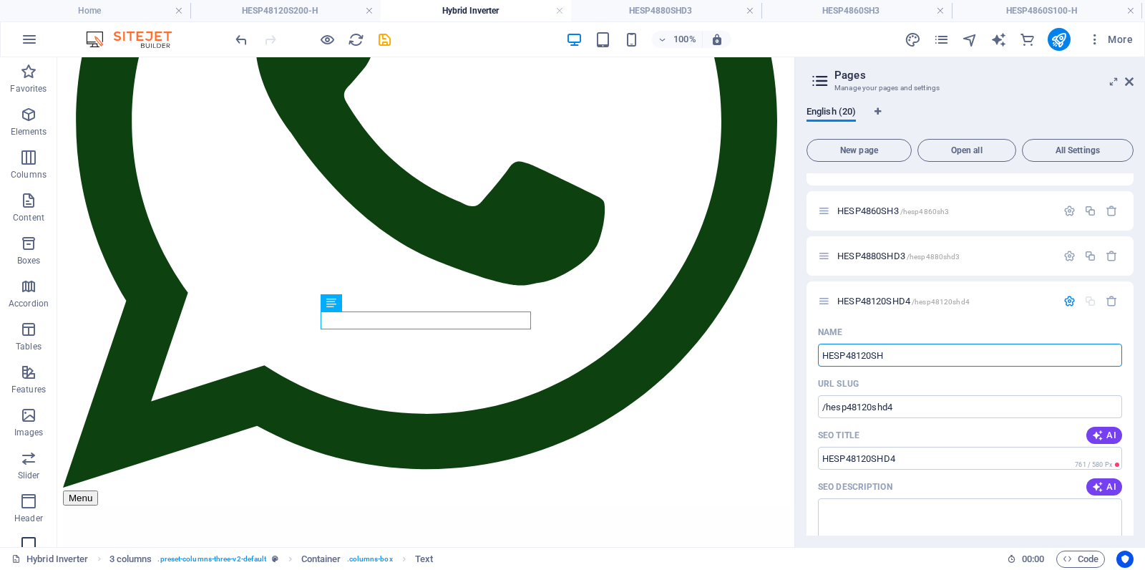
type input "/hesp48120sh"
type input "HESP48120SH"
type input "HESP48120SH3"
type input "/hesp48120sh3"
type input "HESP48120SH3"
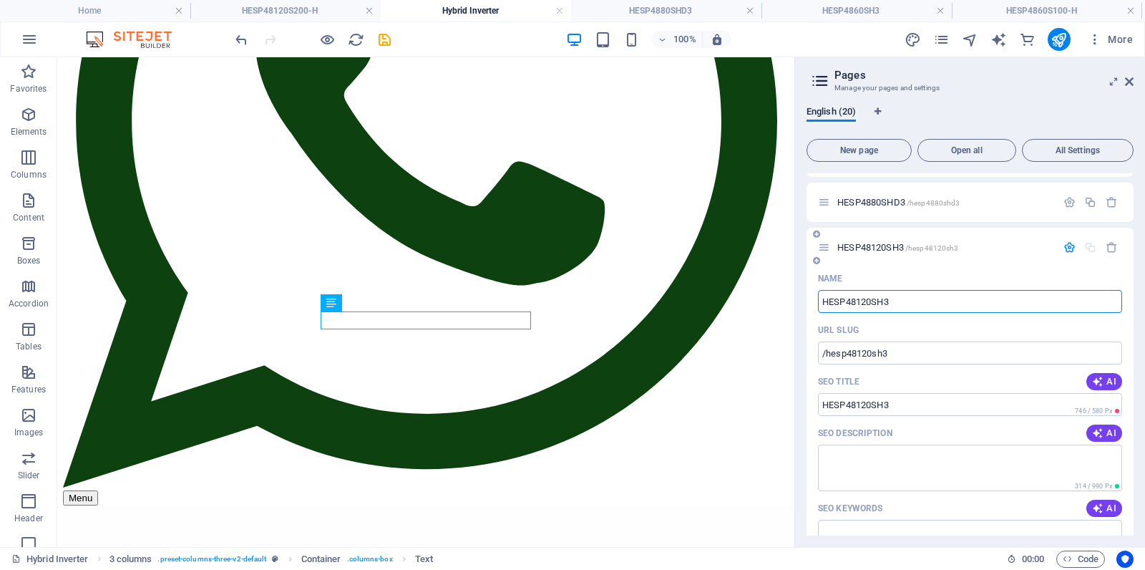
scroll to position [815, 0]
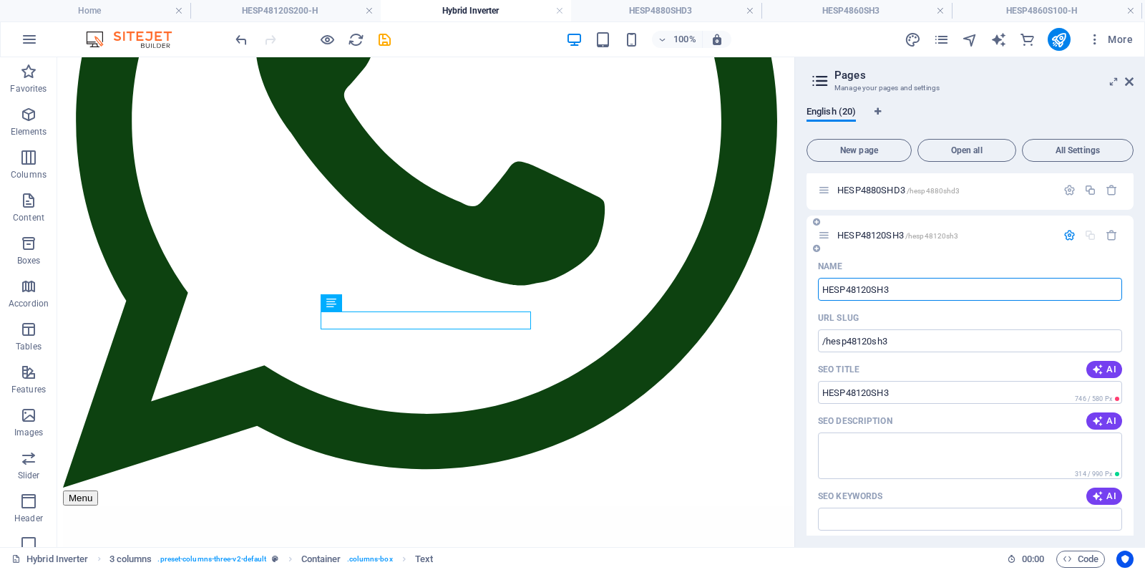
type input "HESP48120SH3"
click at [1067, 231] on icon "button" at bounding box center [1070, 235] width 12 height 12
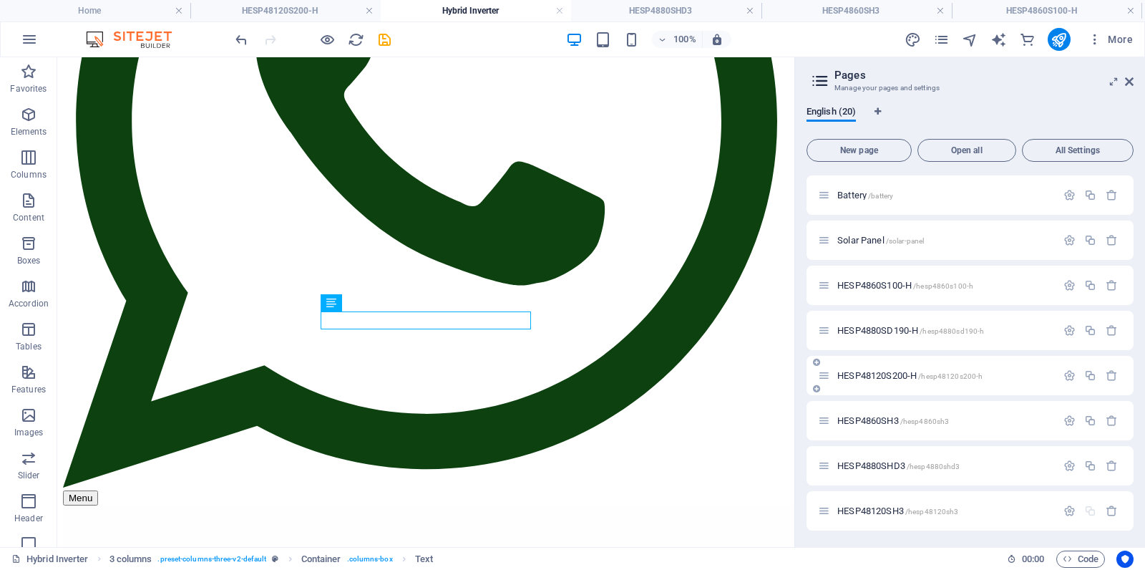
scroll to position [538, 0]
click at [831, 511] on div "HESP48120SH3 /hesp48120sh3" at bounding box center [937, 511] width 238 height 16
click at [823, 511] on icon at bounding box center [824, 511] width 12 height 12
click at [871, 513] on span "HESP48120SH3 /hesp48120sh3" at bounding box center [898, 511] width 121 height 11
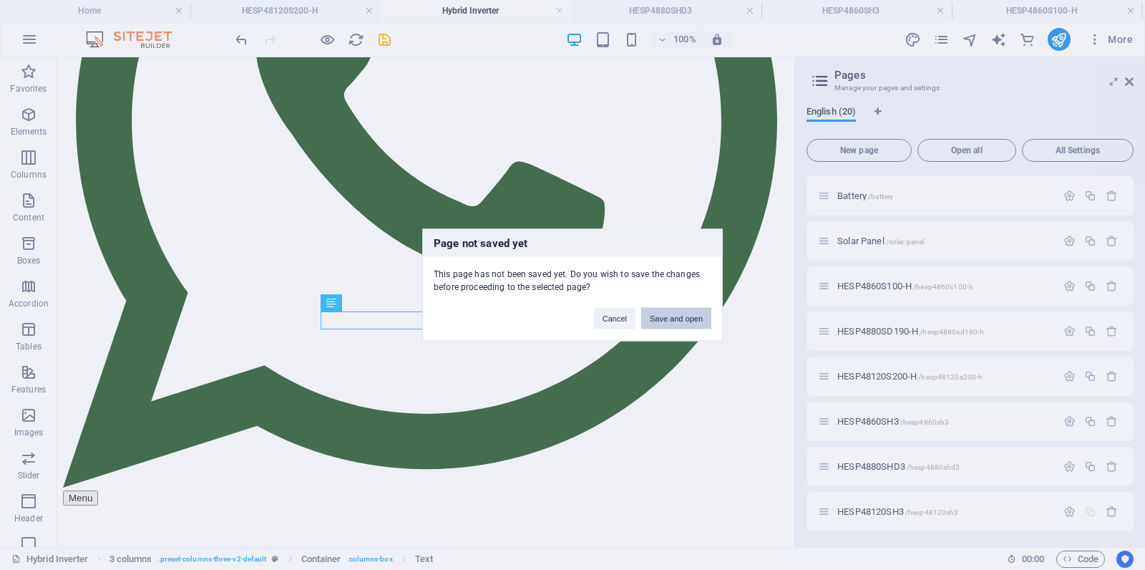
click at [685, 314] on button "Save and open" at bounding box center [676, 318] width 70 height 21
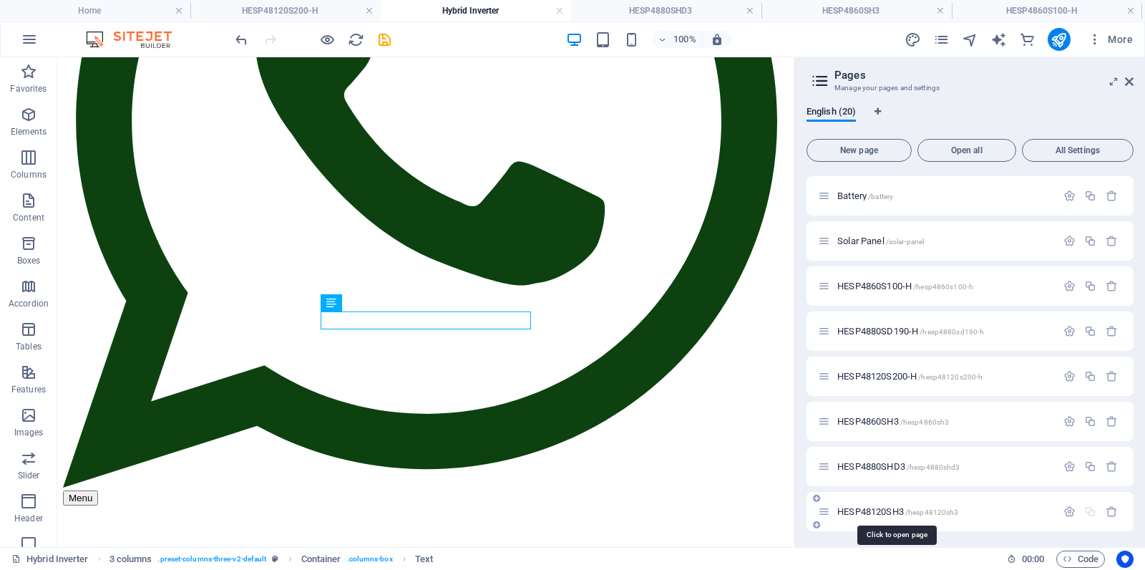
click at [839, 510] on span "HESP48120SH3 /hesp48120sh3" at bounding box center [898, 511] width 121 height 11
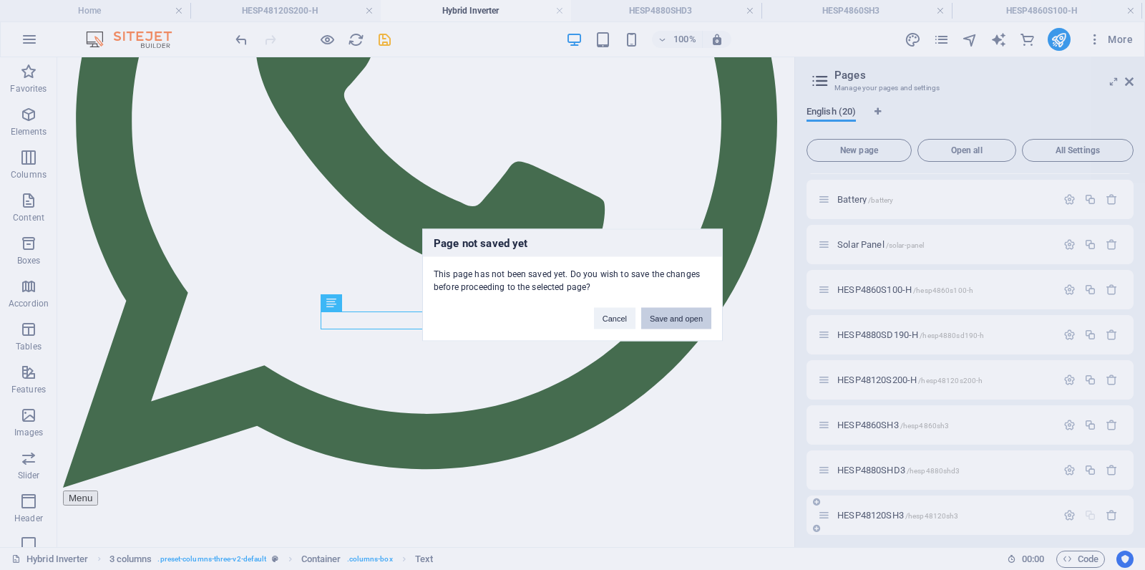
scroll to position [531, 0]
click at [664, 313] on button "Save and open" at bounding box center [676, 318] width 70 height 21
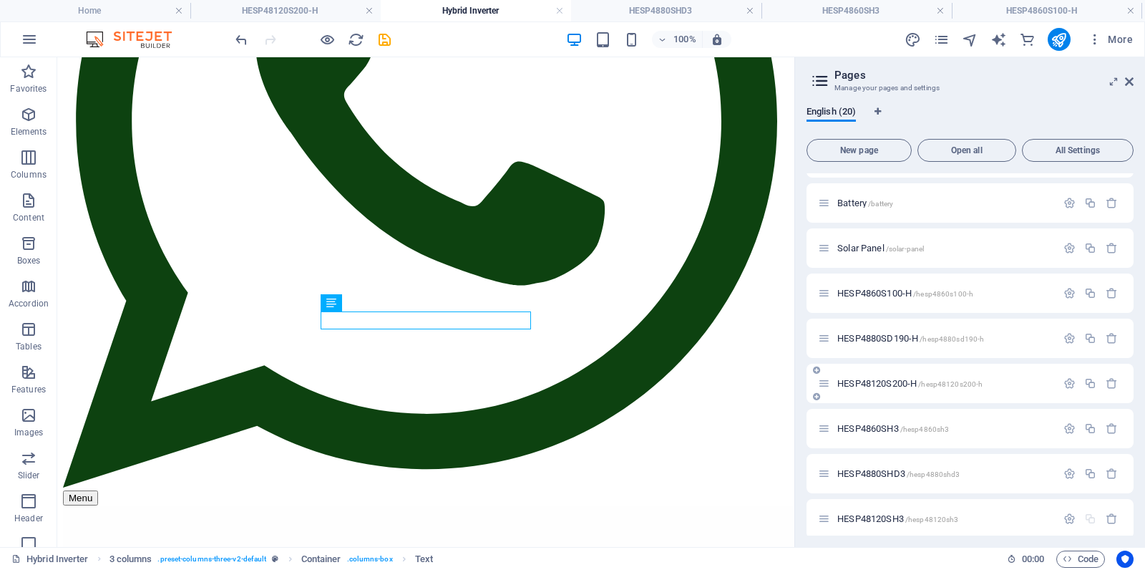
scroll to position [538, 0]
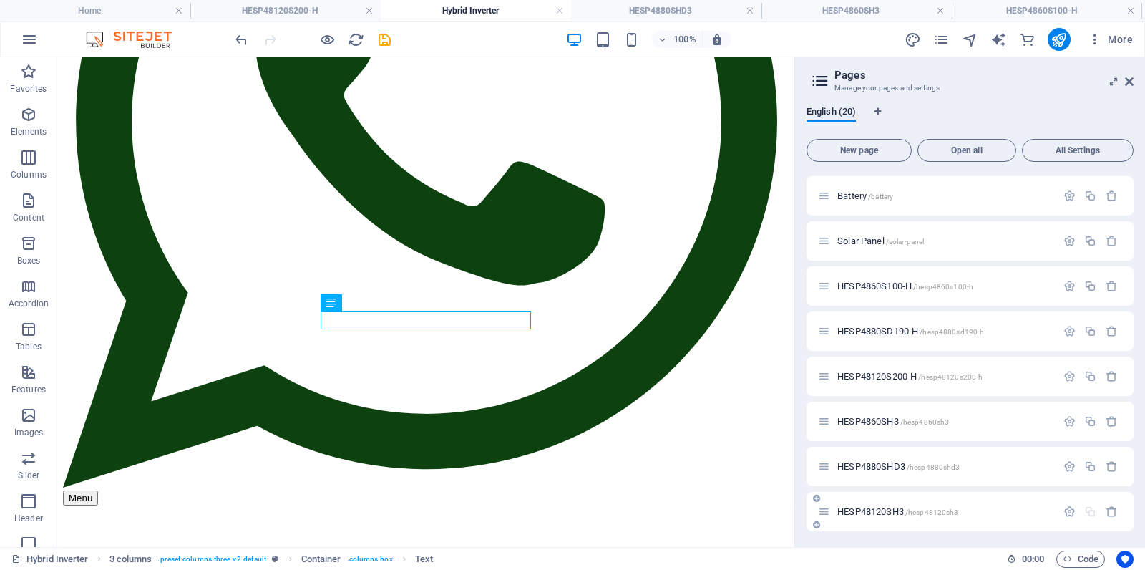
click at [877, 508] on span "HESP48120SH3 /hesp48120sh3" at bounding box center [898, 511] width 121 height 11
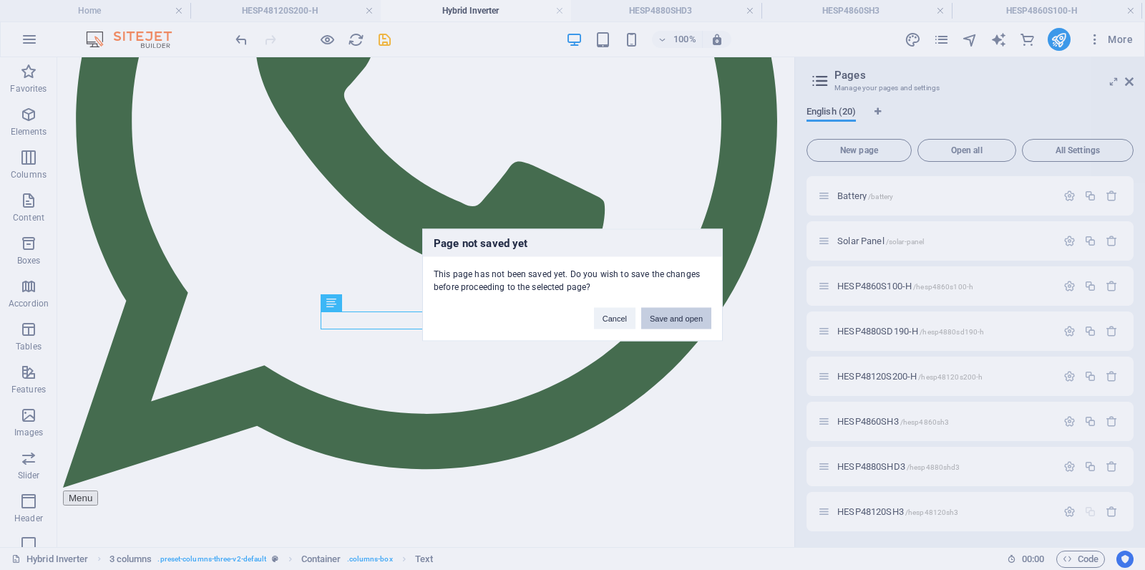
click at [687, 324] on button "Save and open" at bounding box center [676, 318] width 70 height 21
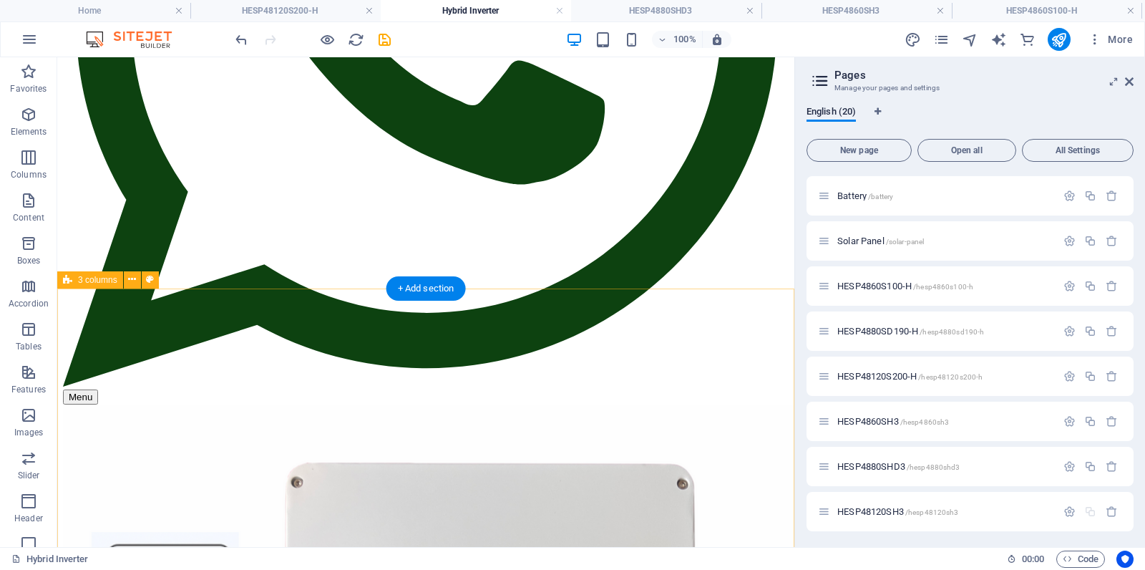
scroll to position [530, 0]
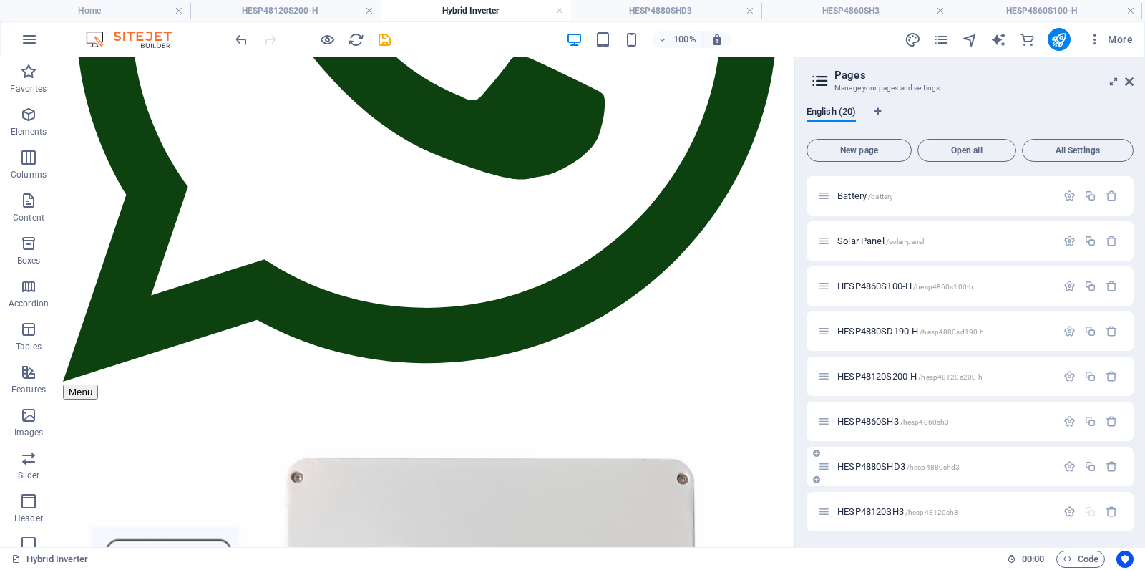
click at [871, 465] on span "HESP4880SHD3 /hesp4880shd3" at bounding box center [899, 466] width 122 height 11
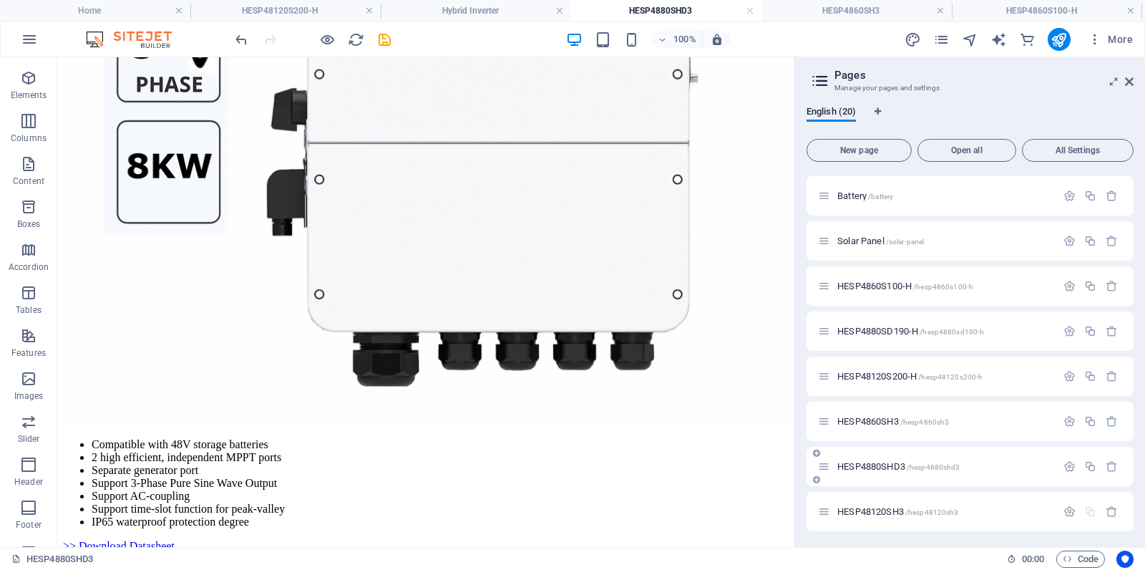
scroll to position [535, 0]
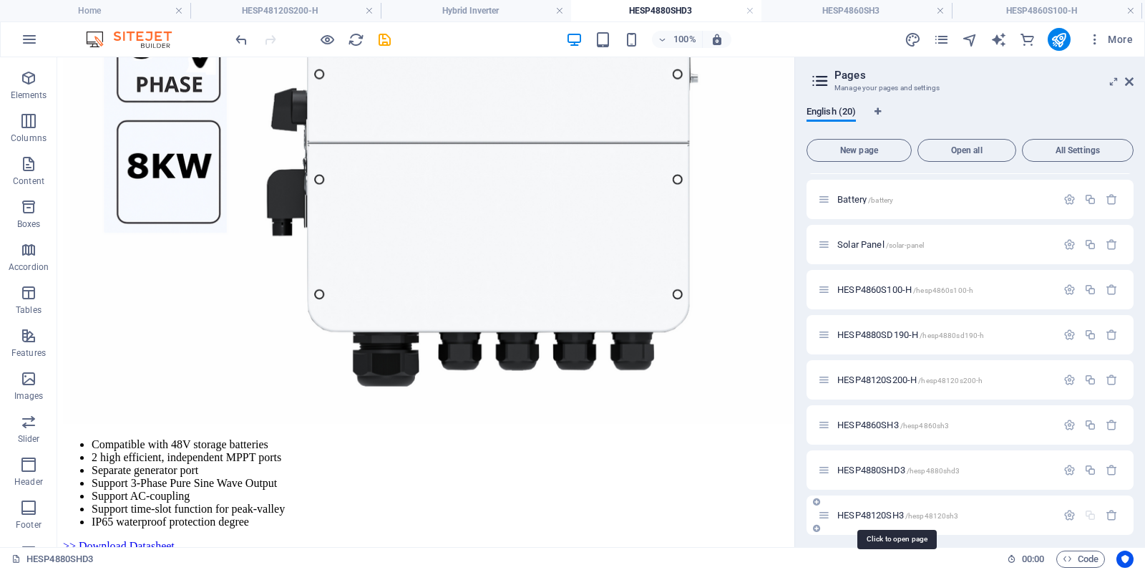
click at [875, 515] on span "HESP48120SH3 /hesp48120sh3" at bounding box center [898, 515] width 121 height 11
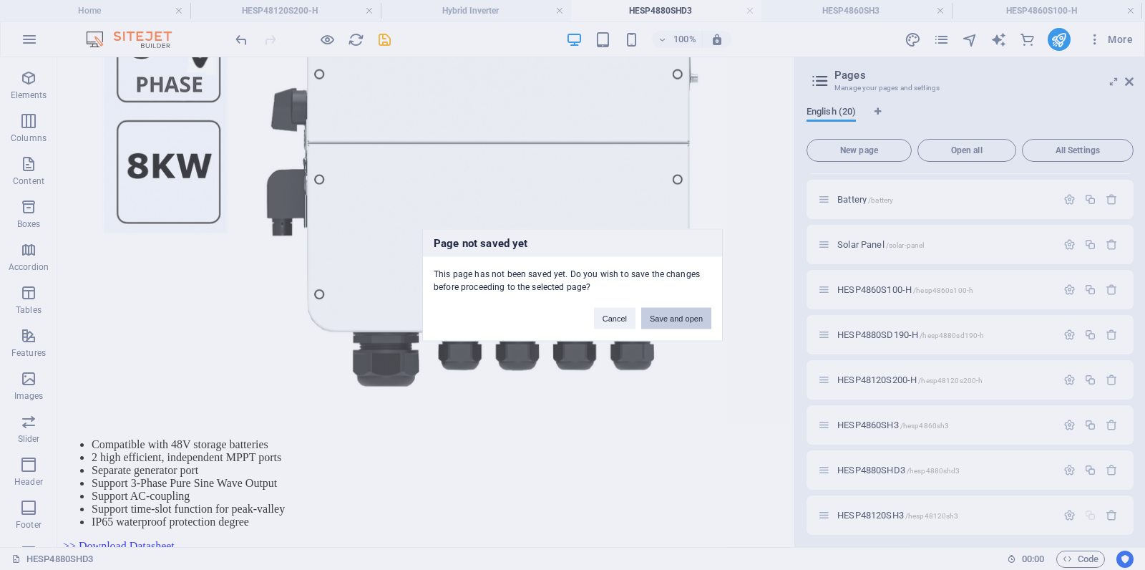
click at [671, 321] on button "Save and open" at bounding box center [676, 318] width 70 height 21
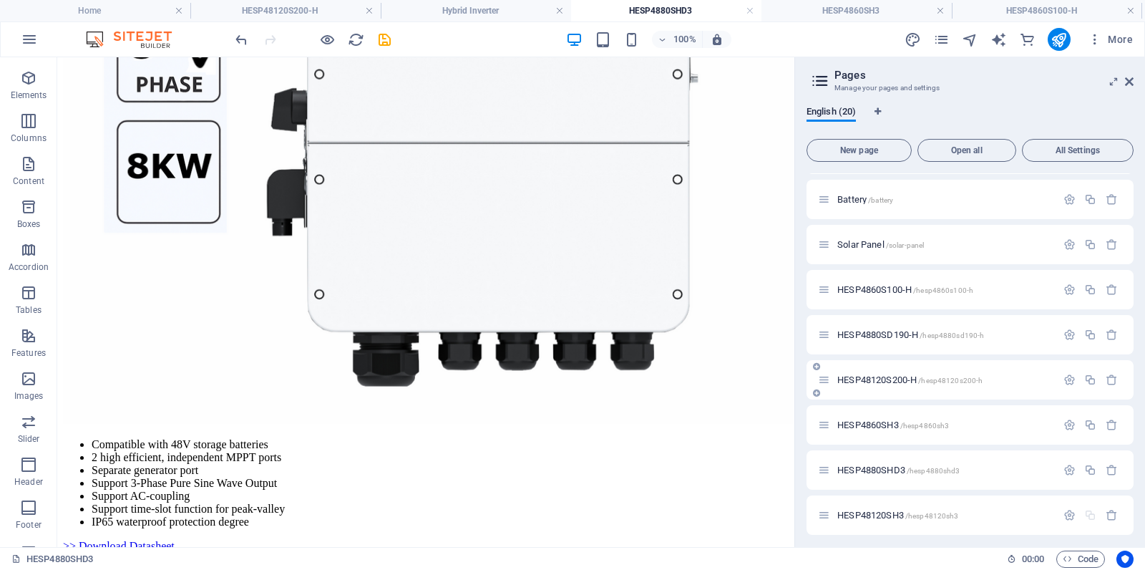
scroll to position [538, 0]
click at [872, 510] on span "HESP48120SH3 /hesp48120sh3" at bounding box center [898, 511] width 121 height 11
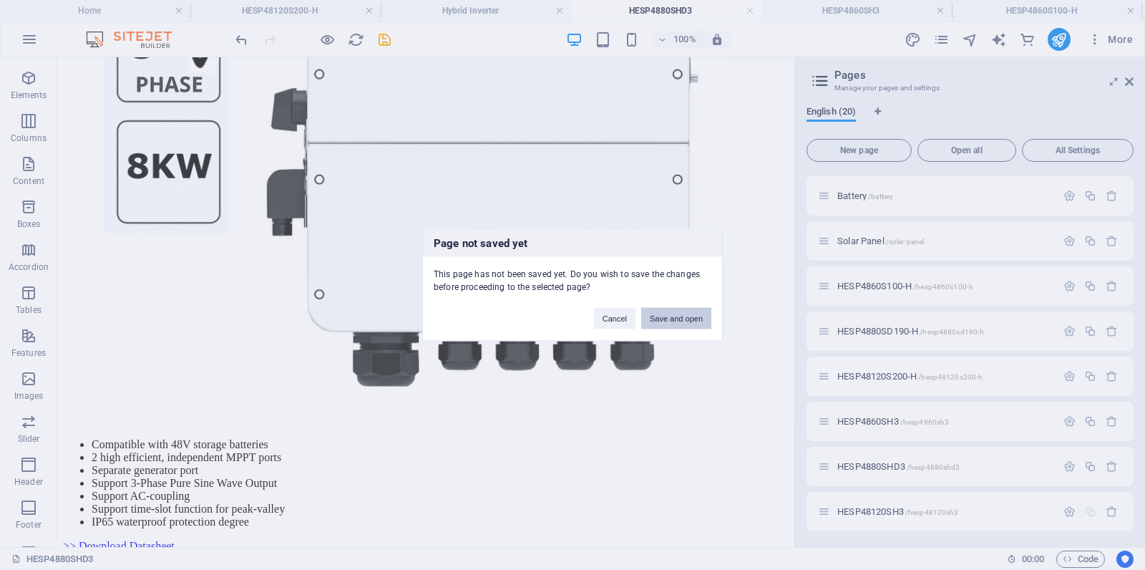
click at [677, 322] on button "Save and open" at bounding box center [676, 318] width 70 height 21
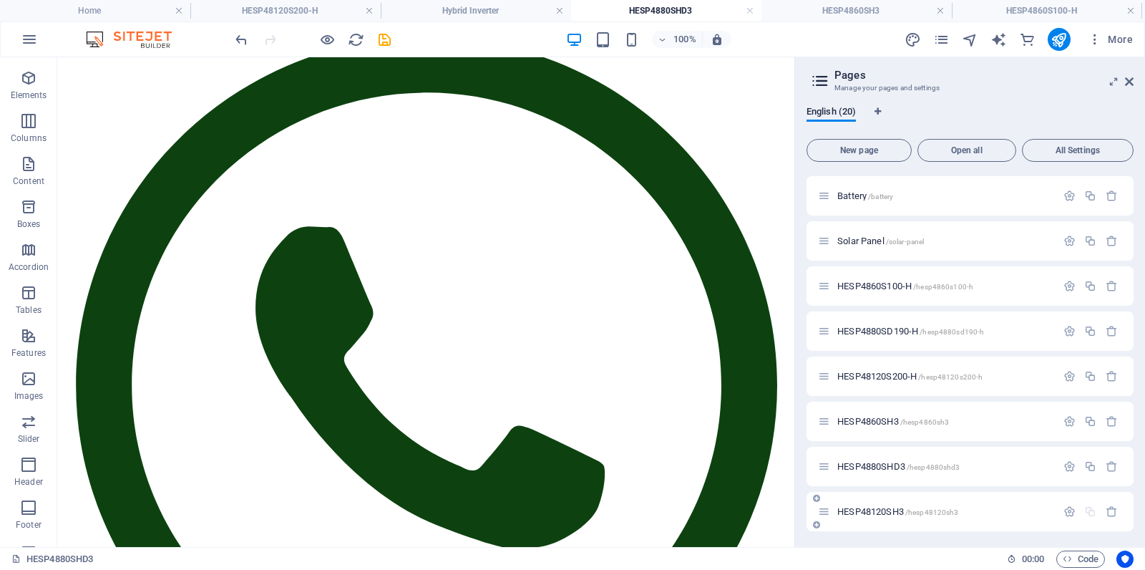
click at [909, 510] on span "/hesp48120sh3" at bounding box center [933, 512] width 54 height 8
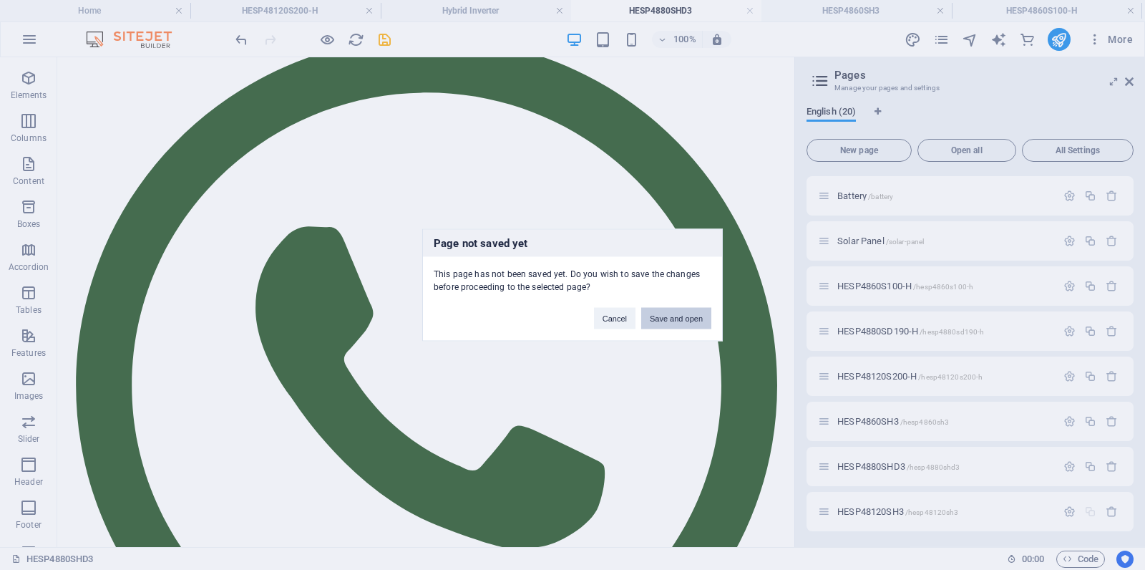
click at [676, 319] on button "Save and open" at bounding box center [676, 318] width 70 height 21
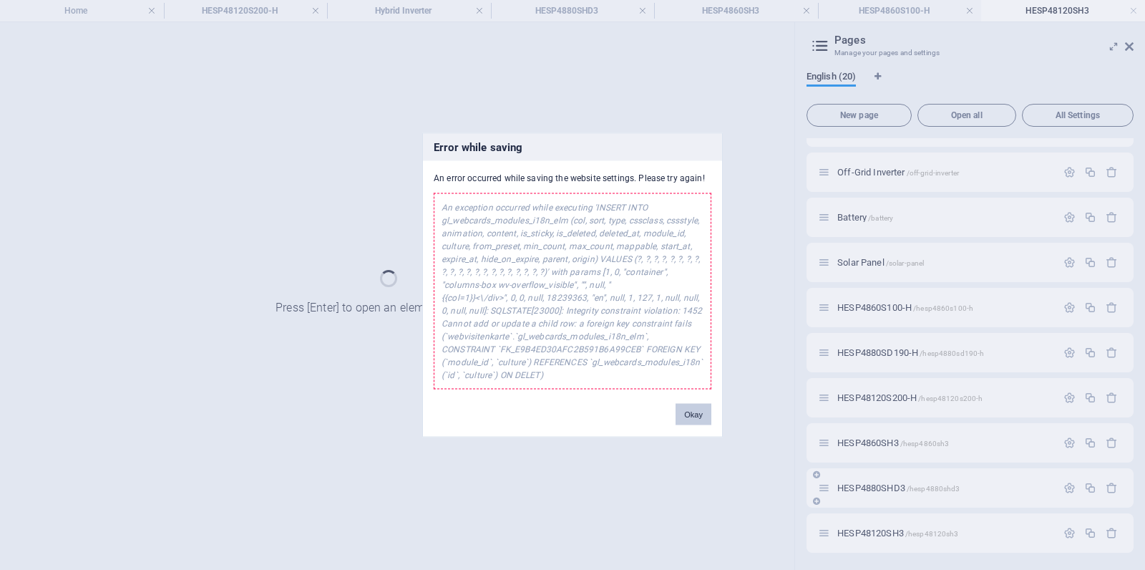
scroll to position [480, 0]
click at [694, 415] on button "Okay" at bounding box center [694, 414] width 36 height 21
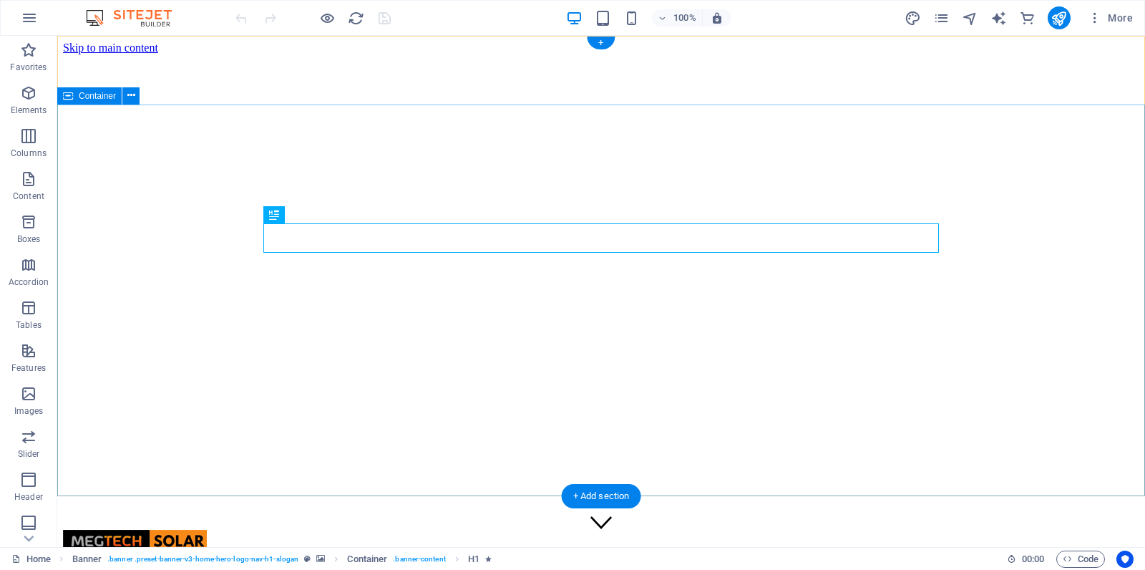
scroll to position [3, 0]
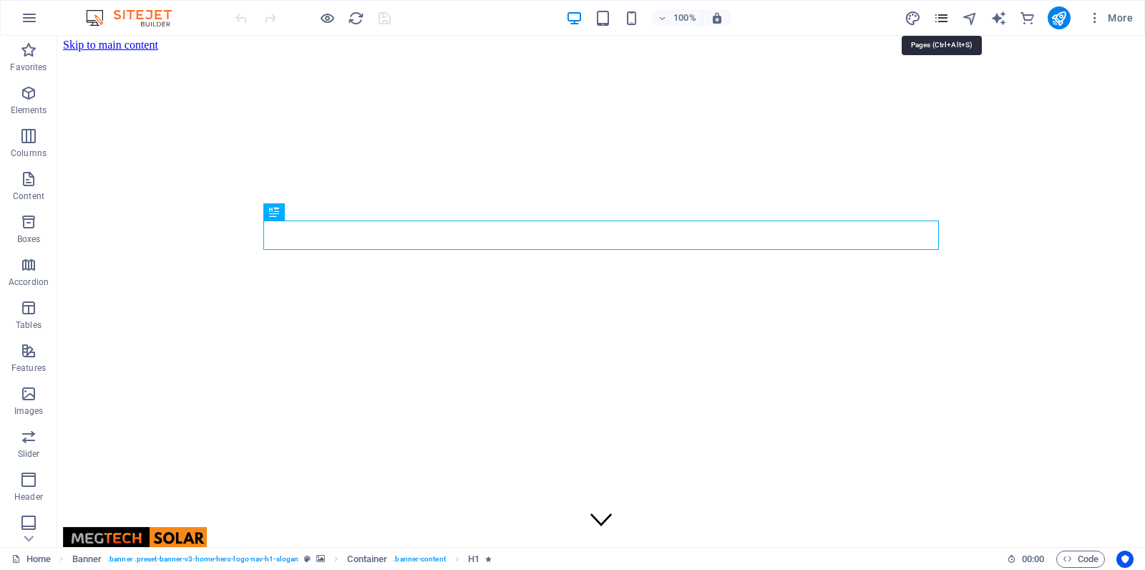
click at [943, 21] on icon "pages" at bounding box center [942, 18] width 16 height 16
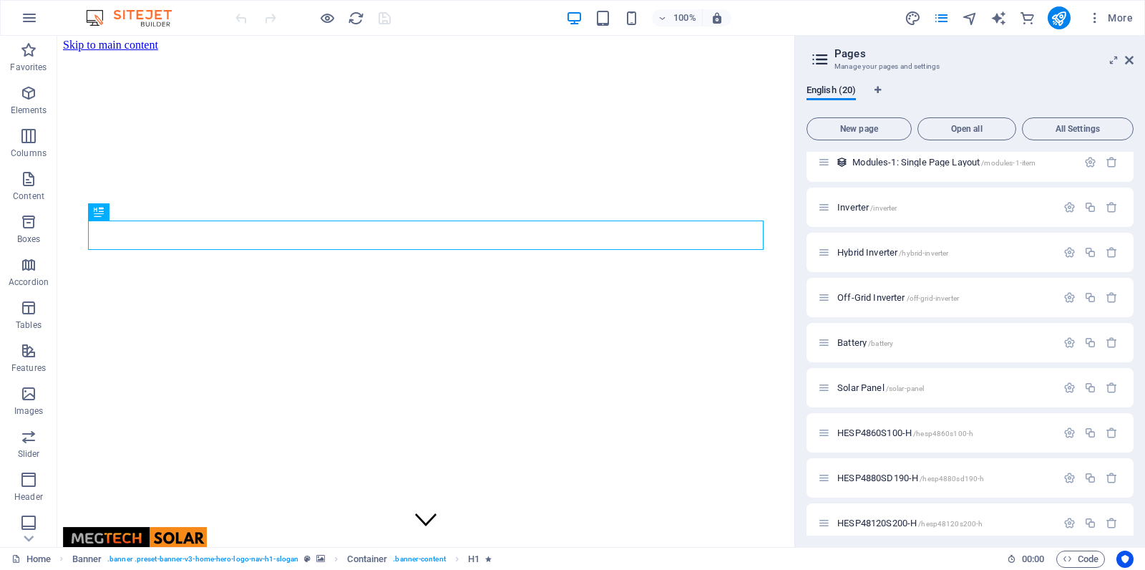
scroll to position [517, 0]
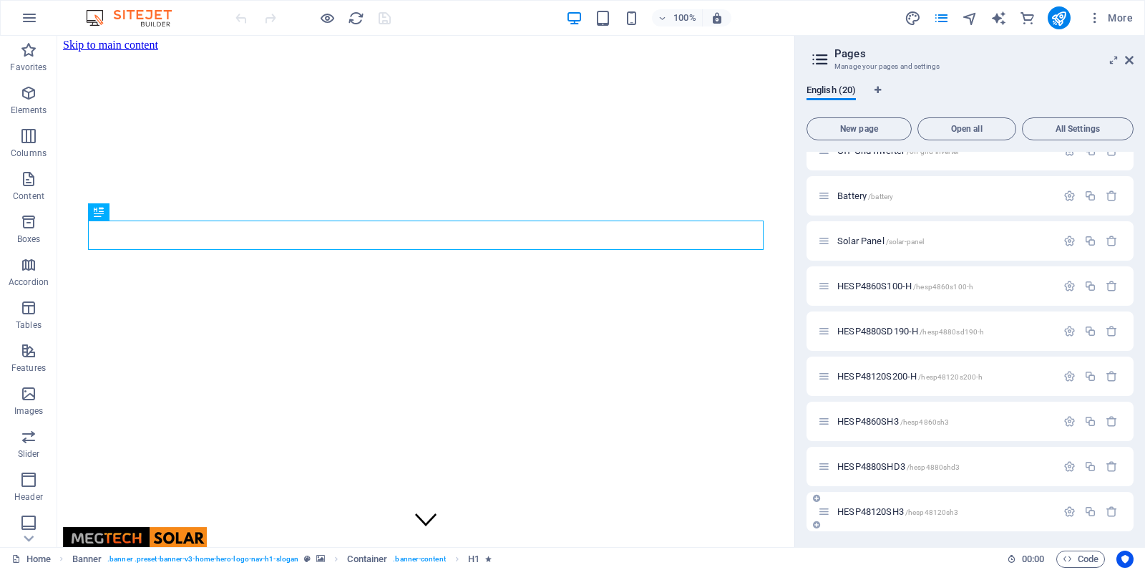
click at [879, 510] on span "HESP48120SH3 /hesp48120sh3" at bounding box center [898, 511] width 121 height 11
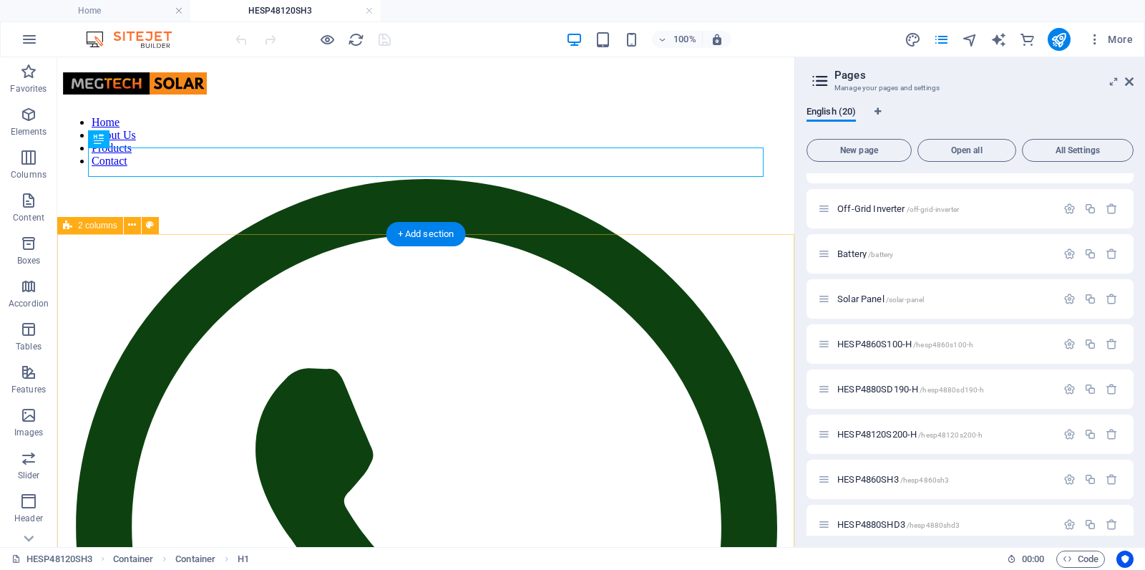
scroll to position [0, 0]
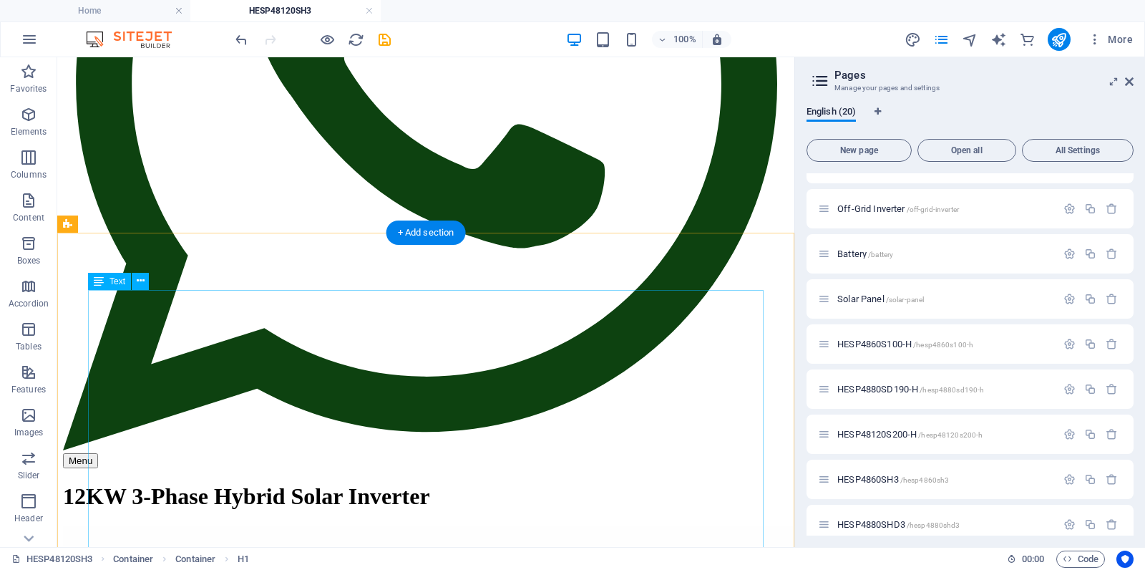
scroll to position [488, 0]
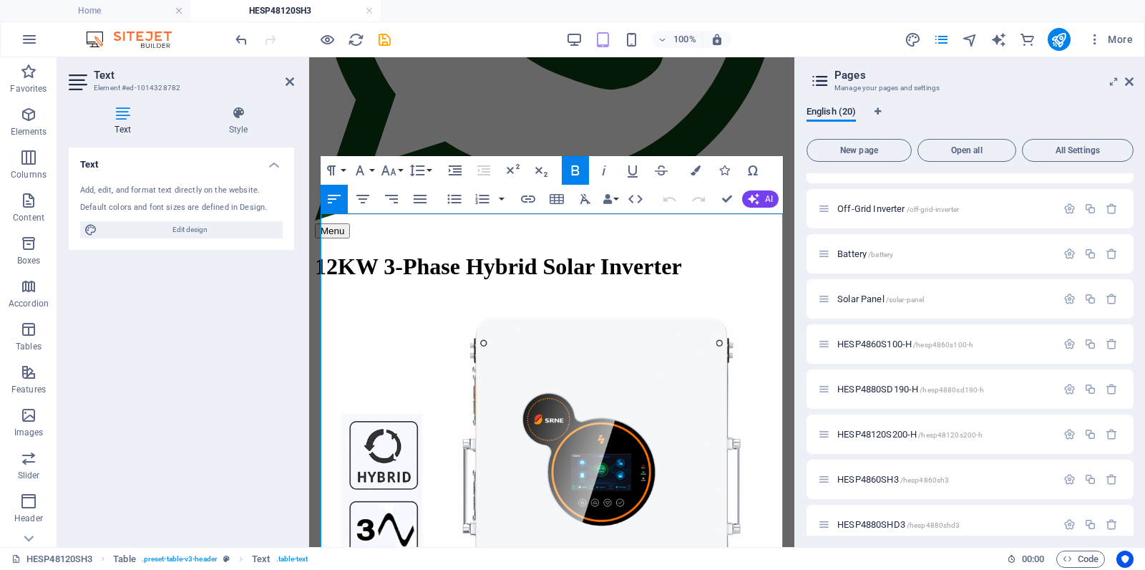
scroll to position [433, 0]
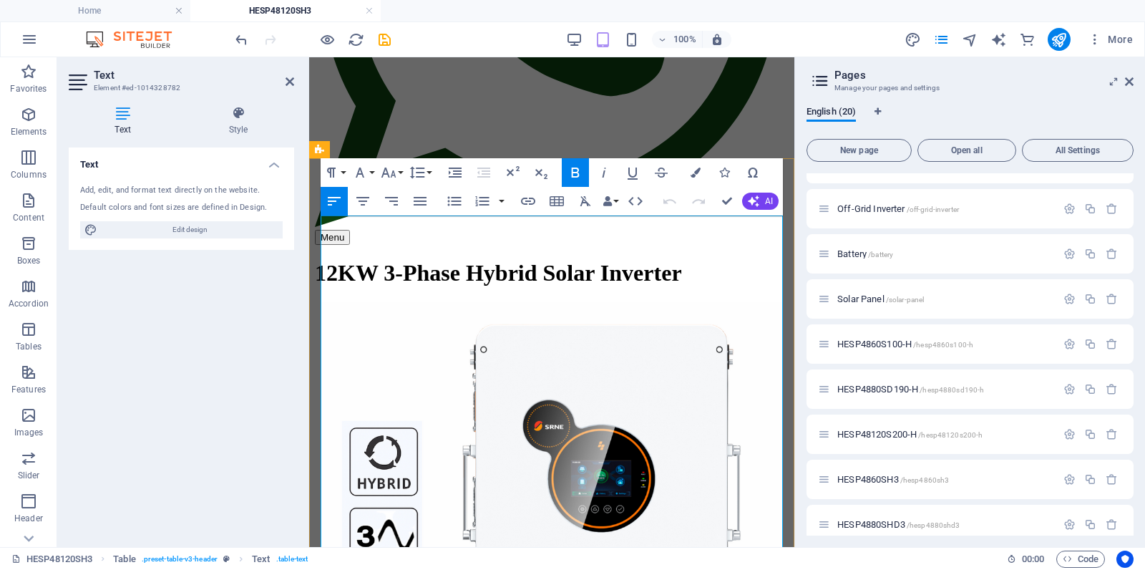
drag, startPoint x: 661, startPoint y: 231, endPoint x: 614, endPoint y: 288, distance: 73.7
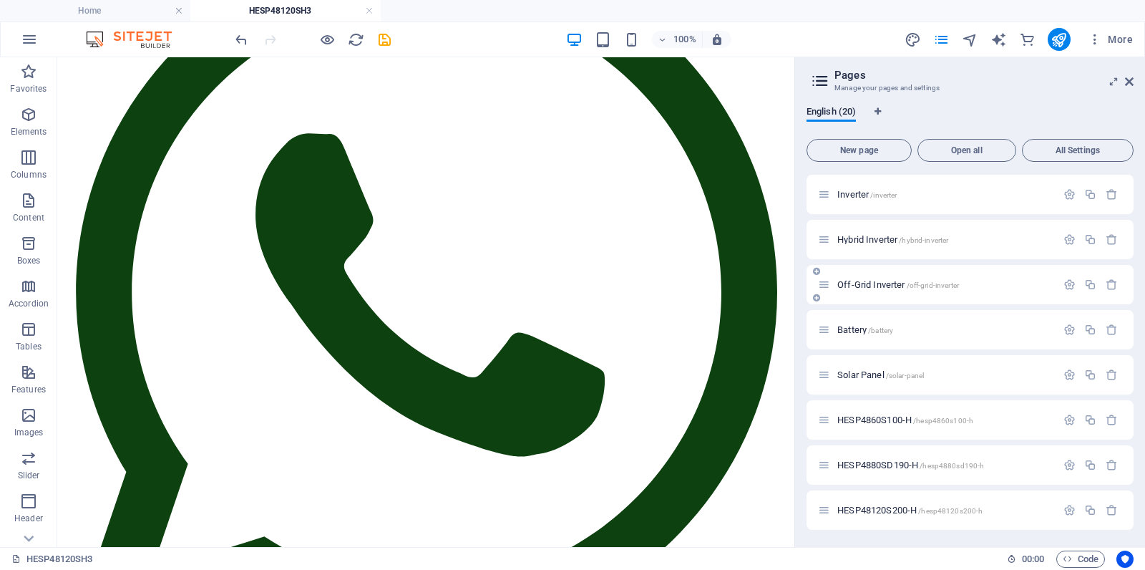
scroll to position [402, 0]
click at [871, 239] on span "Hybrid Inverter /hybrid-inverter" at bounding box center [893, 242] width 111 height 11
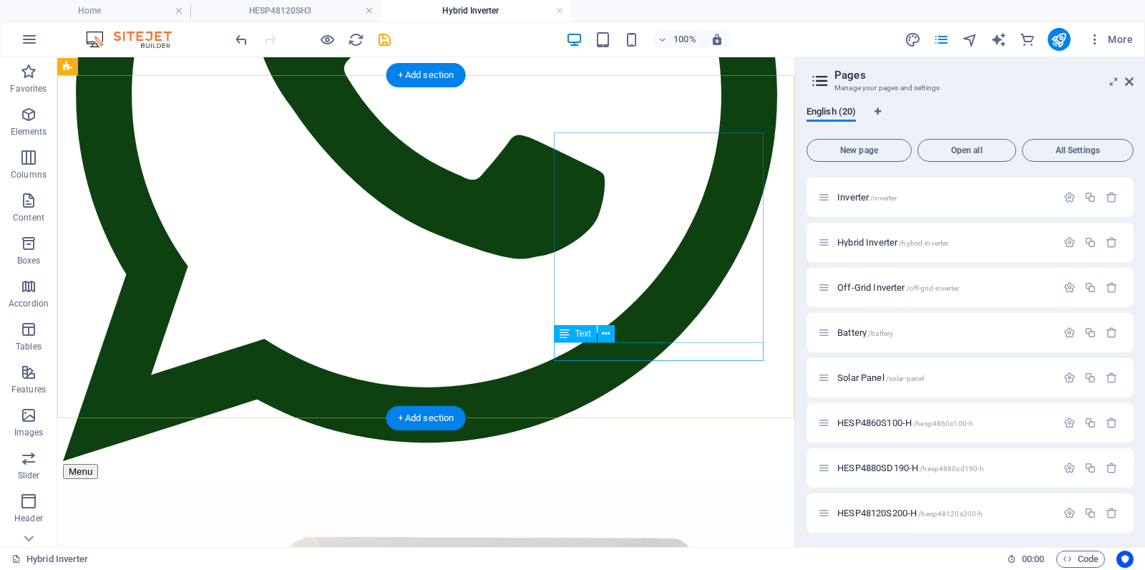
scroll to position [463, 0]
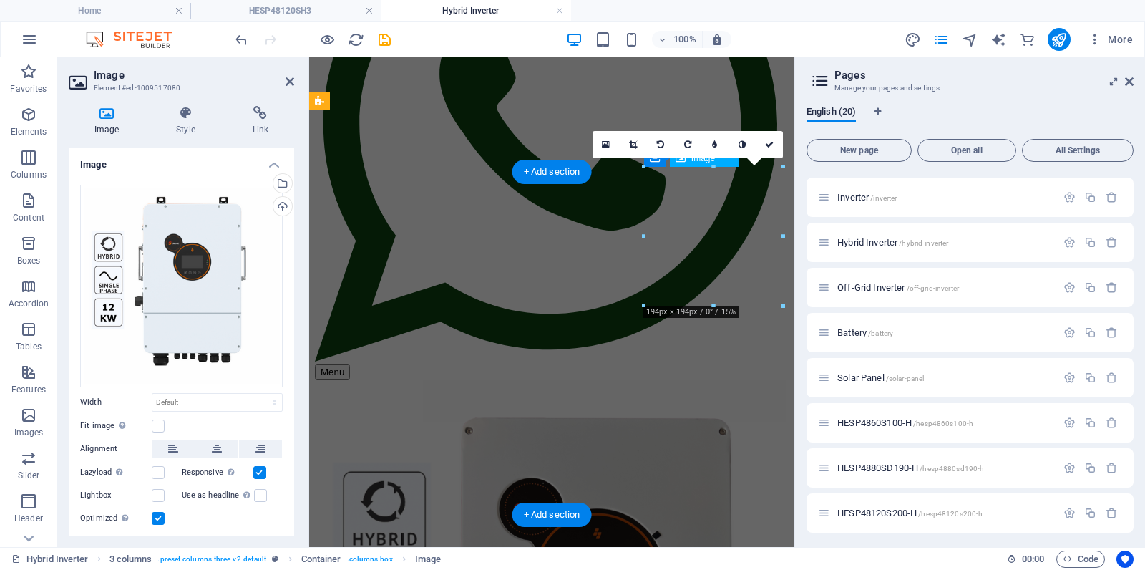
scroll to position [301, 0]
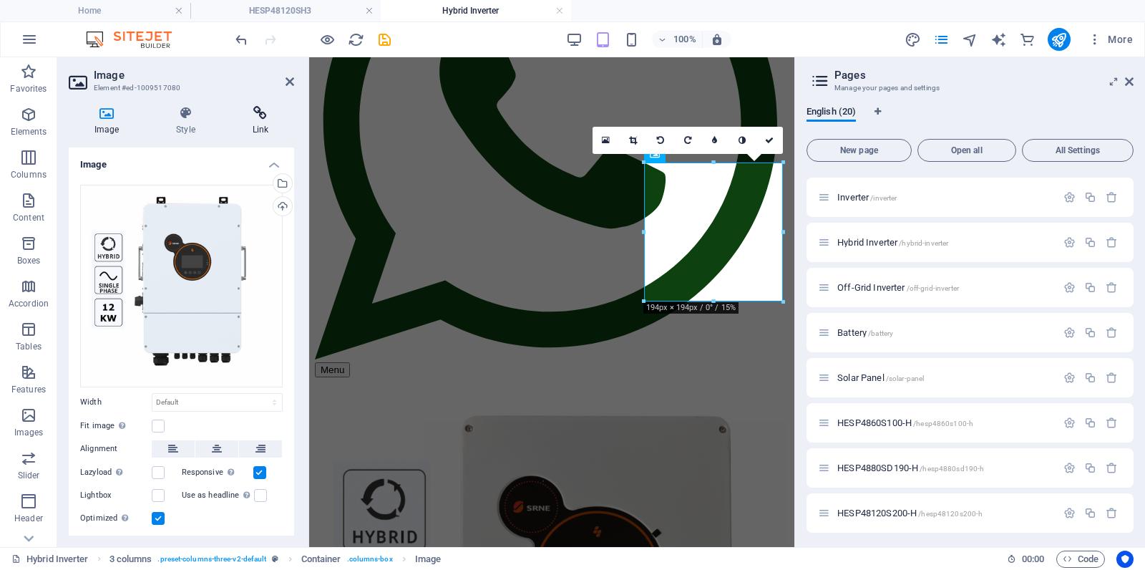
click at [261, 107] on icon at bounding box center [260, 113] width 67 height 14
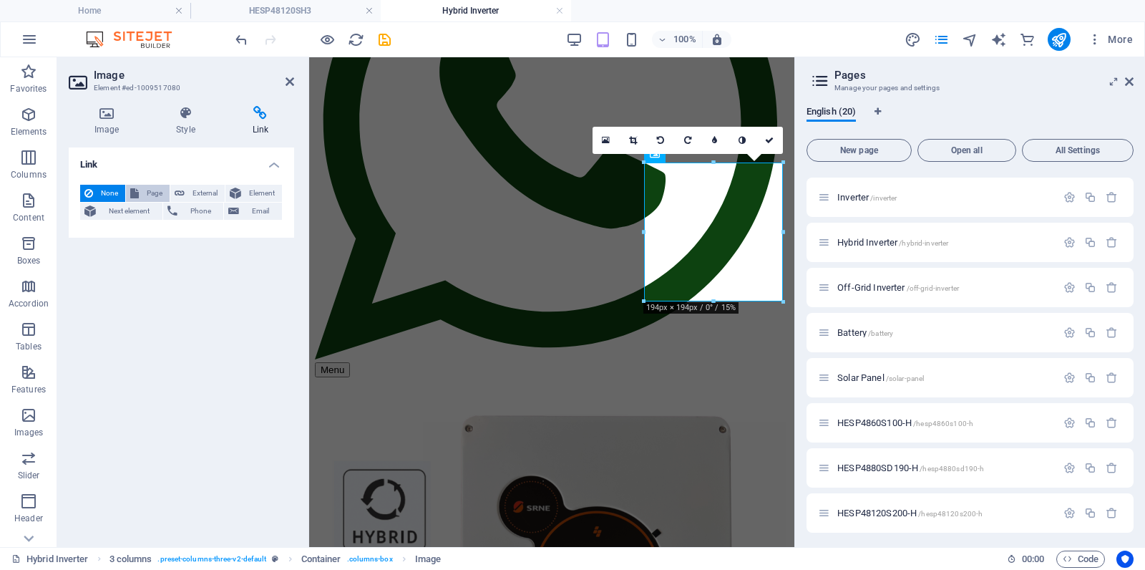
click at [157, 193] on span "Page" at bounding box center [154, 193] width 22 height 17
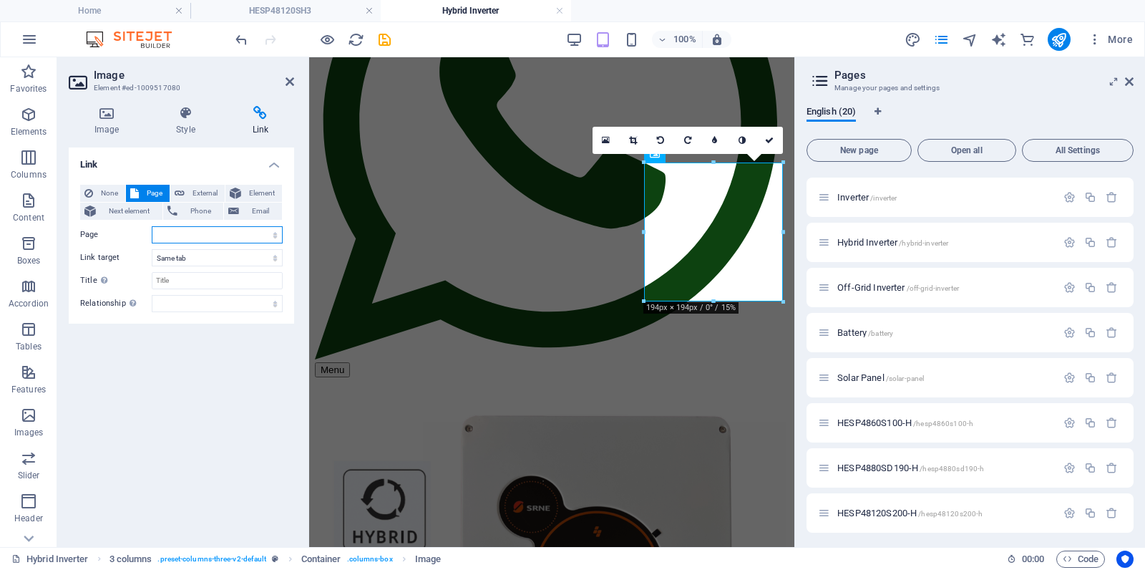
click at [200, 231] on select "Home Subpage Legal Notice Privacy Inverter Hybrid Inverter Off-Grid Inverter Ba…" at bounding box center [217, 234] width 131 height 17
select select "14"
click at [152, 226] on select "Home Subpage Legal Notice Privacy Inverter Hybrid Inverter Off-Grid Inverter Ba…" at bounding box center [217, 234] width 131 height 17
drag, startPoint x: 774, startPoint y: 139, endPoint x: 717, endPoint y: 82, distance: 81.0
click at [774, 139] on link at bounding box center [769, 140] width 27 height 27
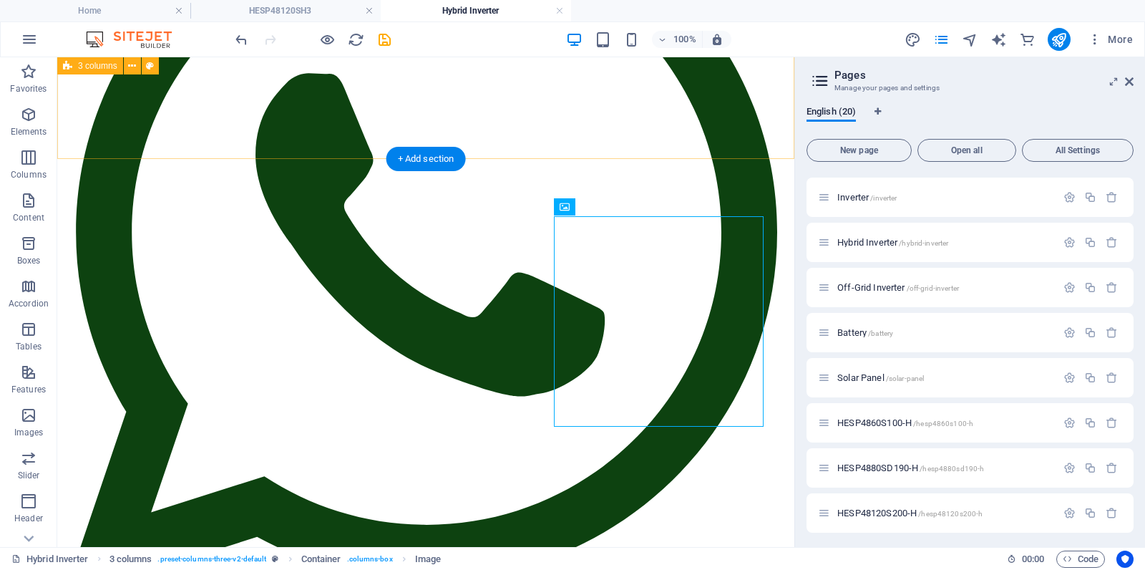
scroll to position [310, 0]
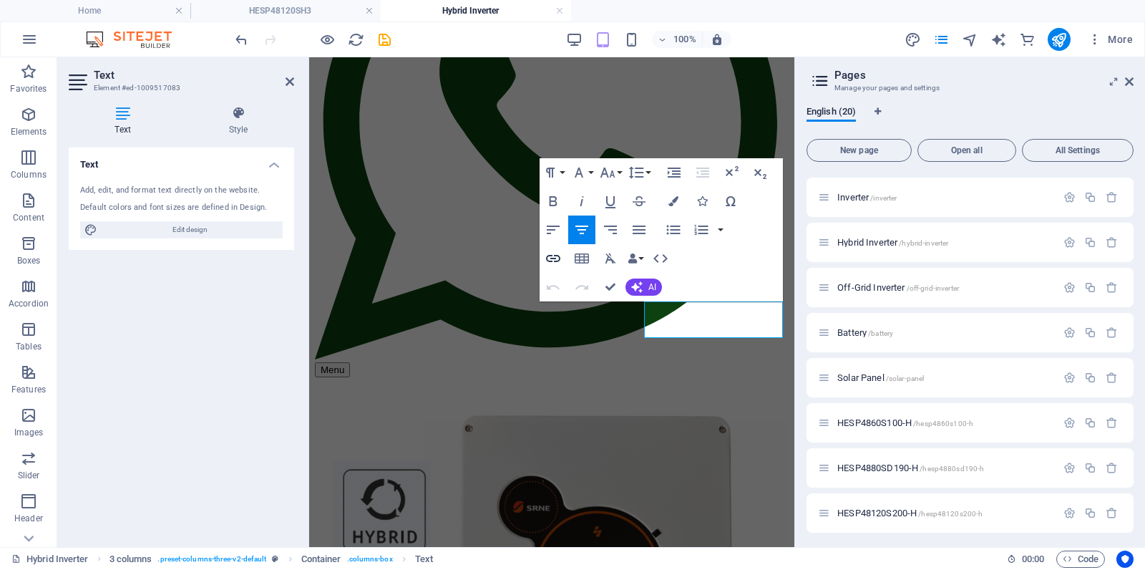
click at [549, 256] on icon "button" at bounding box center [553, 258] width 14 height 7
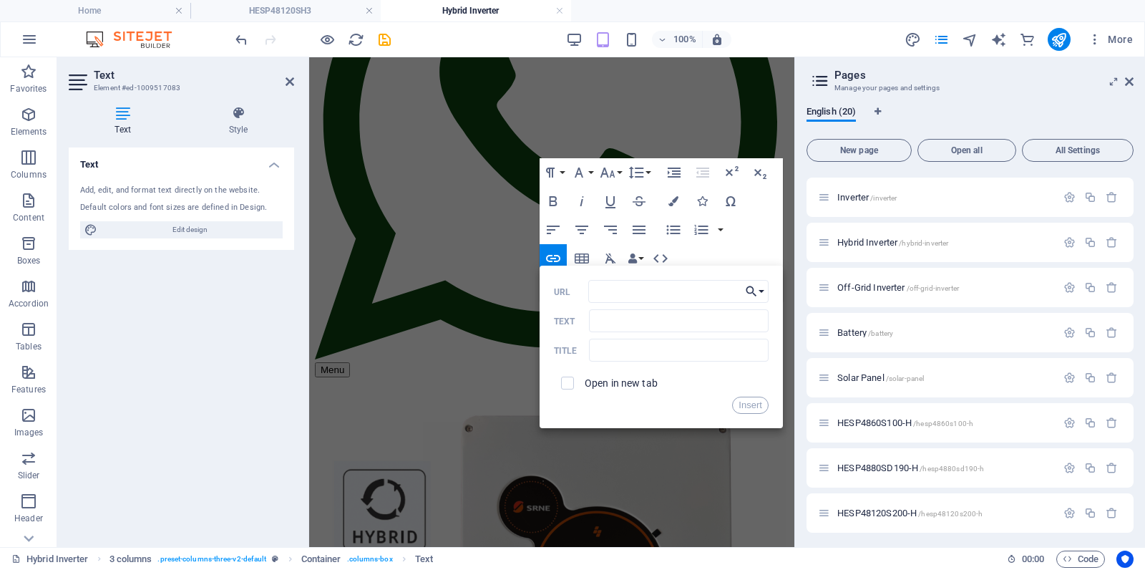
click at [762, 289] on button "Choose Link" at bounding box center [755, 291] width 27 height 23
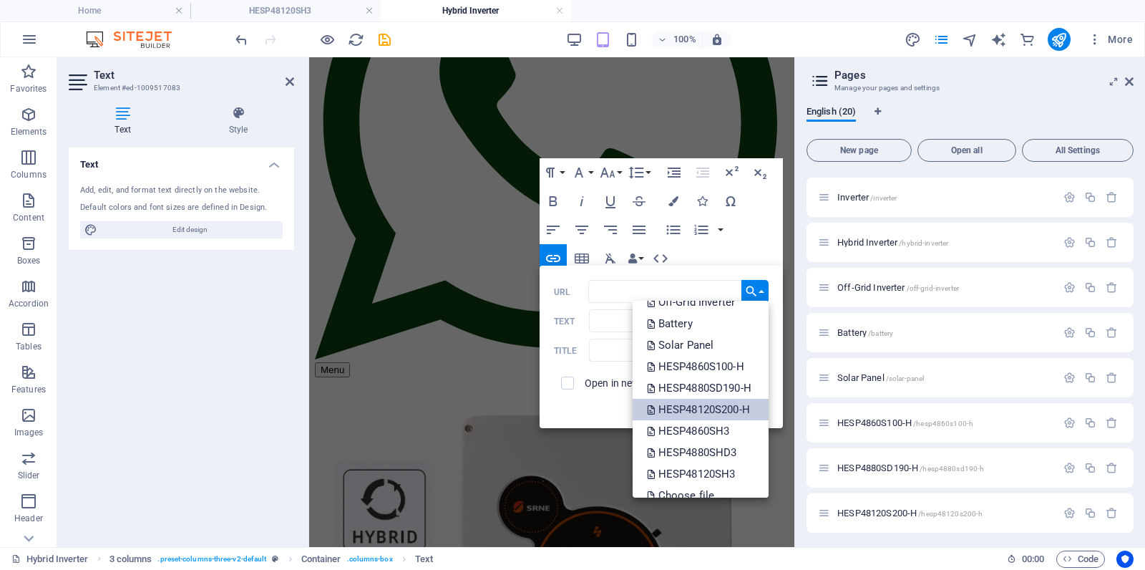
scroll to position [158, 0]
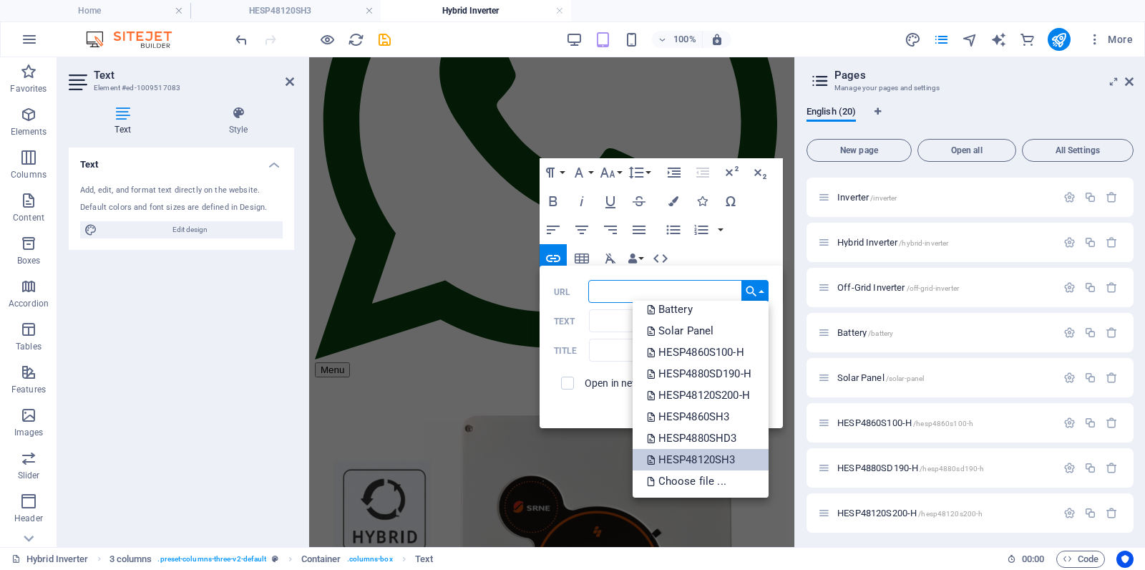
click at [696, 457] on p "HESP48120SH3" at bounding box center [693, 459] width 92 height 21
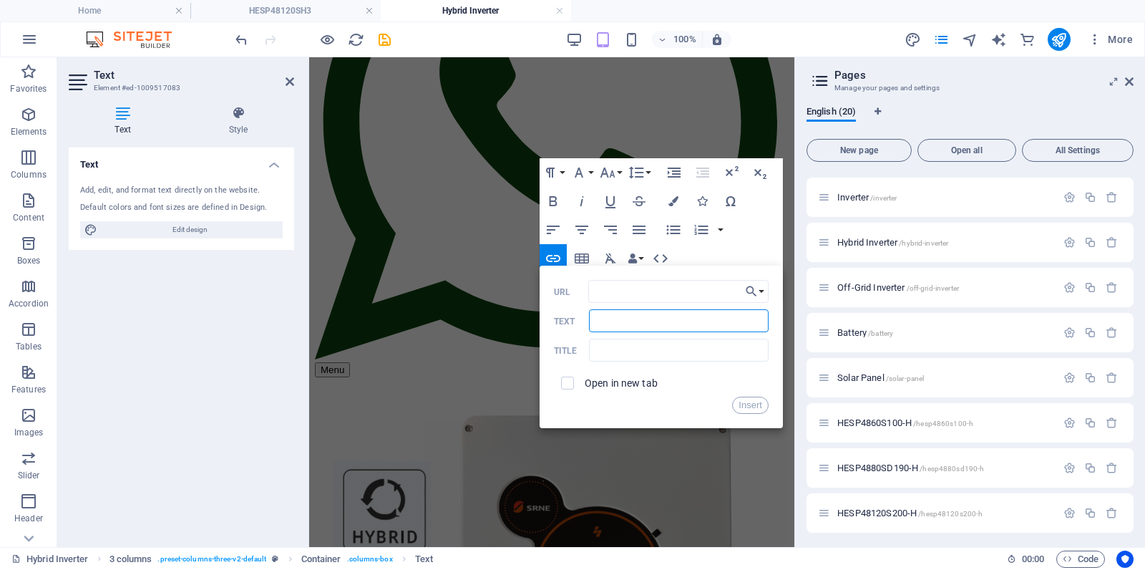
click at [636, 317] on input "Text" at bounding box center [678, 320] width 179 height 23
click at [724, 257] on div "Paragraph Format Normal Heading 1 Heading 2 Heading 3 Heading 4 Heading 5 Headi…" at bounding box center [661, 229] width 243 height 143
click at [630, 392] on div "Open in new tab" at bounding box center [661, 382] width 215 height 27
click at [755, 406] on button "Insert" at bounding box center [750, 405] width 37 height 17
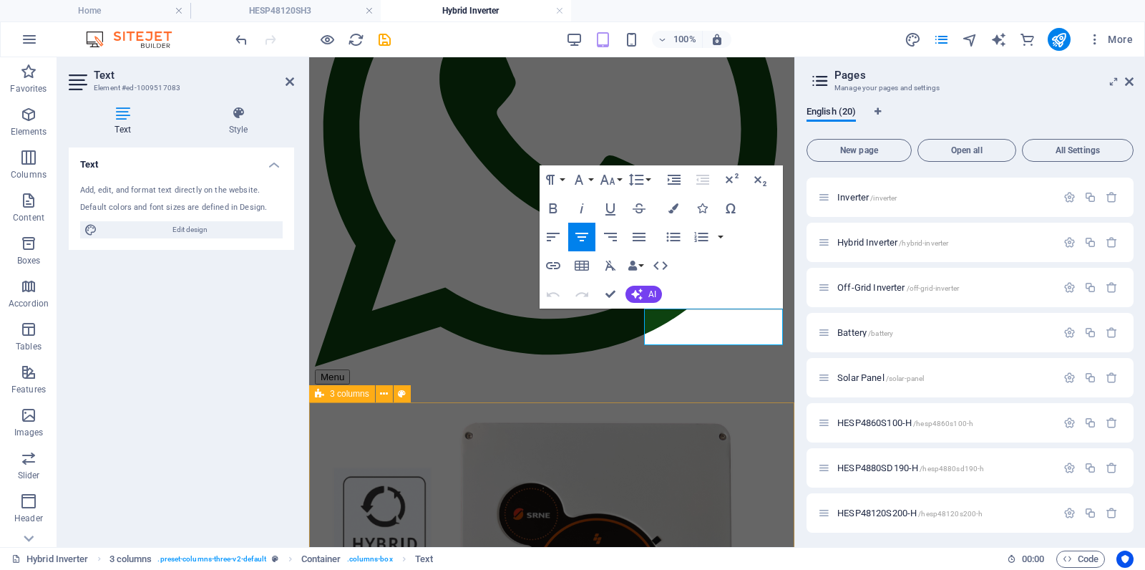
scroll to position [291, 0]
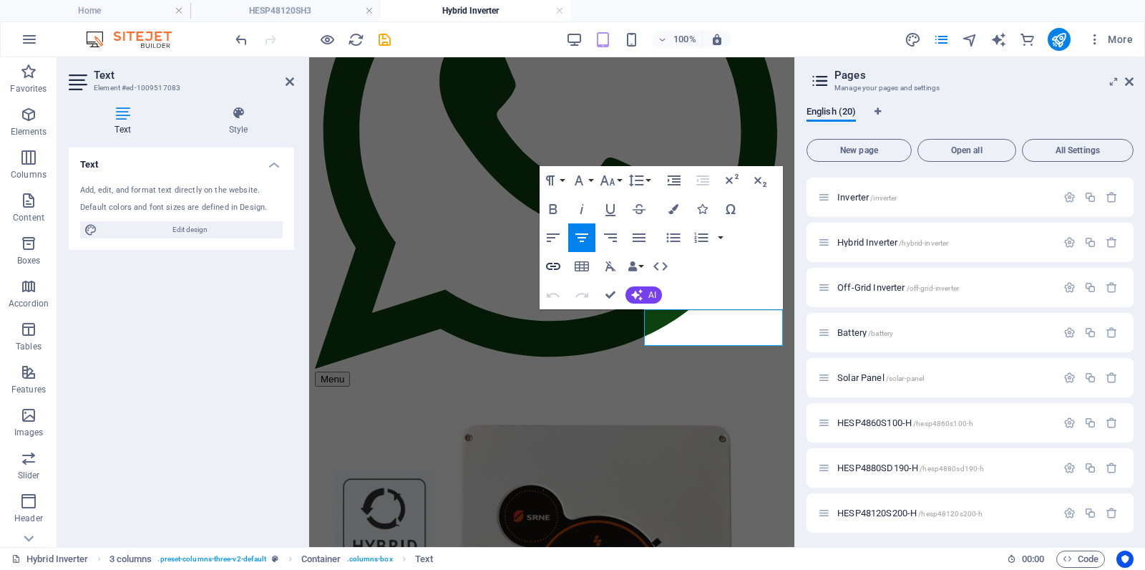
click at [550, 268] on icon "button" at bounding box center [553, 266] width 17 height 17
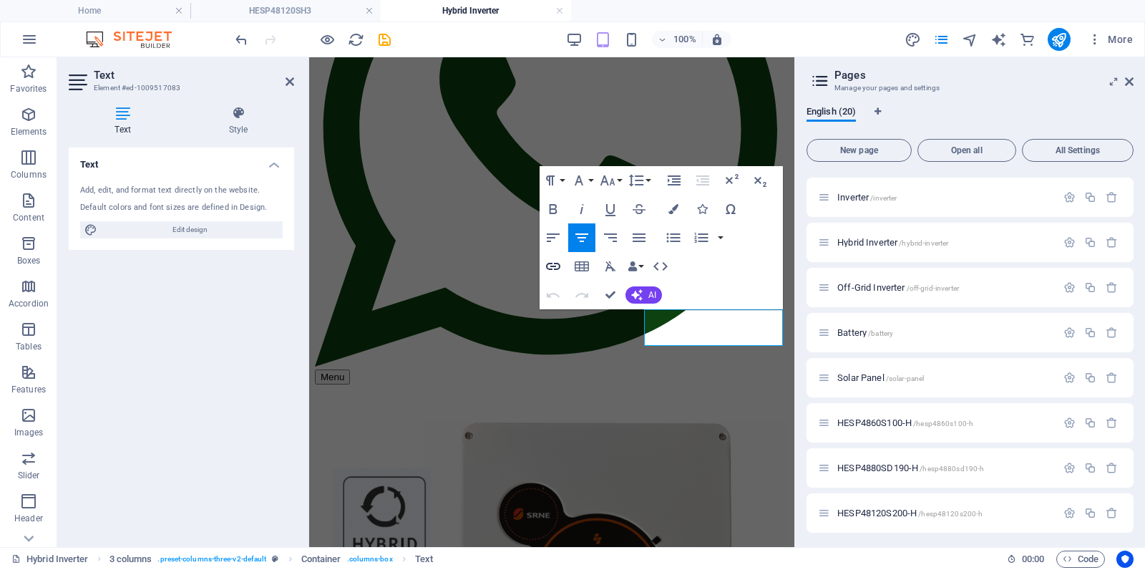
scroll to position [295, 0]
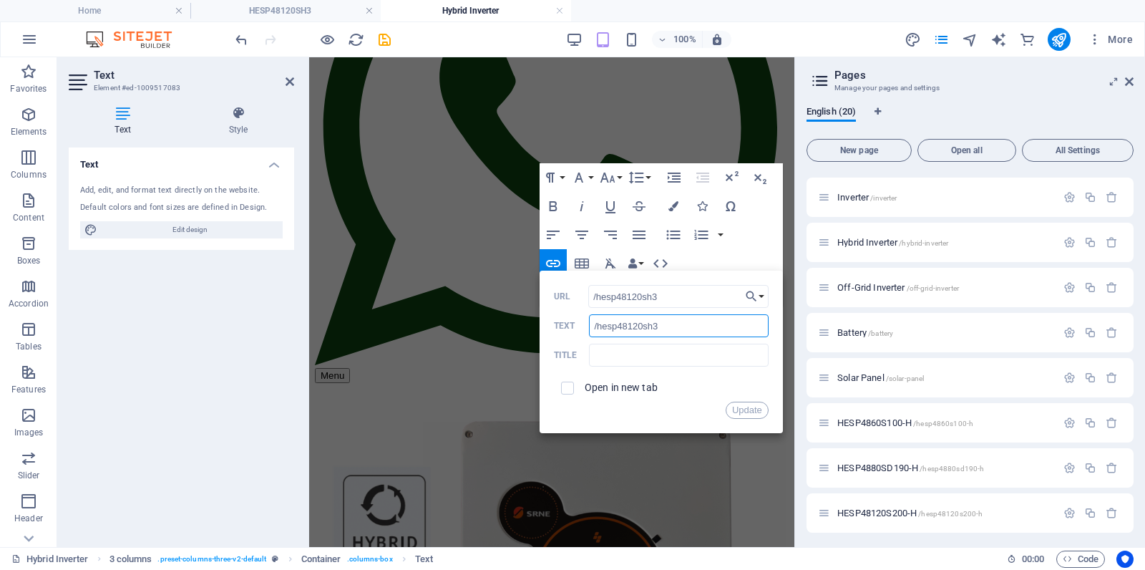
click at [675, 326] on input "/hesp48120sh3" at bounding box center [678, 325] width 179 height 23
type input "/"
type input "12KW 3-Phase Hybrid Inverter"
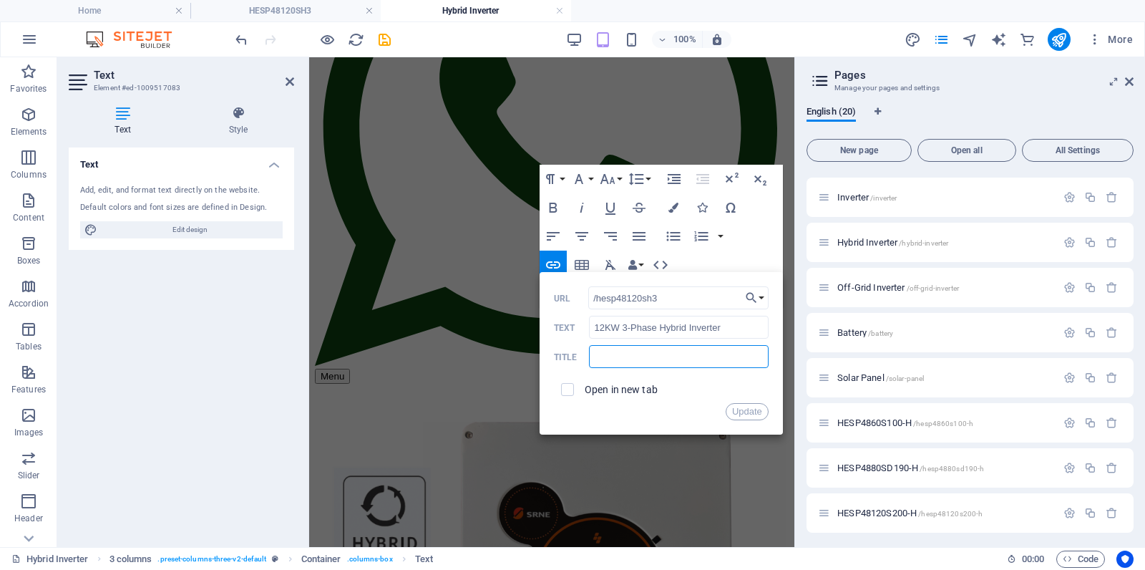
click at [715, 364] on input "text" at bounding box center [678, 356] width 179 height 23
click at [755, 410] on button "Update" at bounding box center [747, 411] width 43 height 17
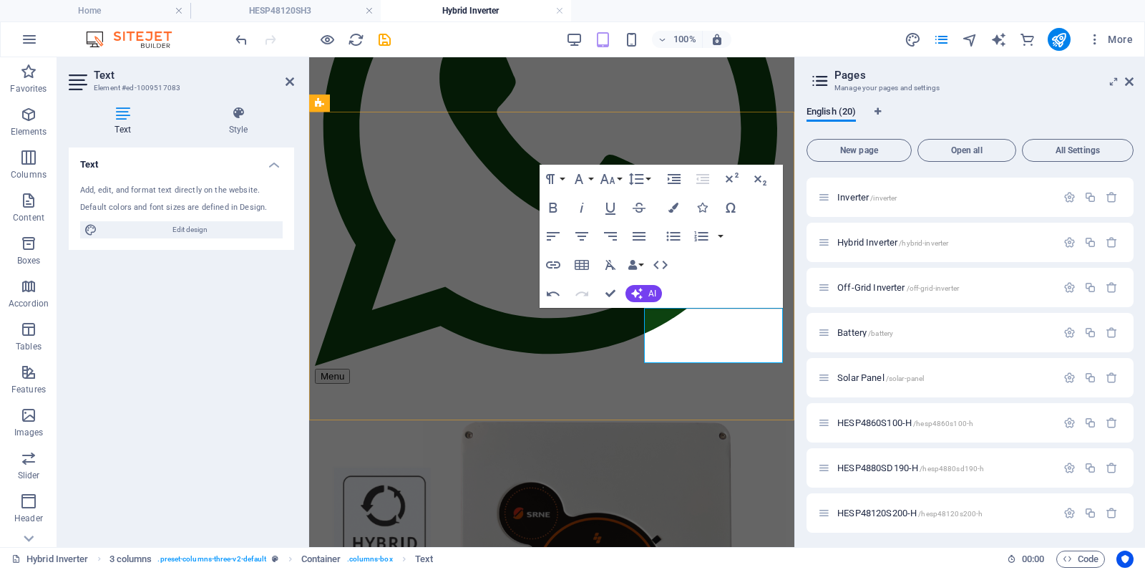
drag, startPoint x: 768, startPoint y: 358, endPoint x: 760, endPoint y: 364, distance: 9.7
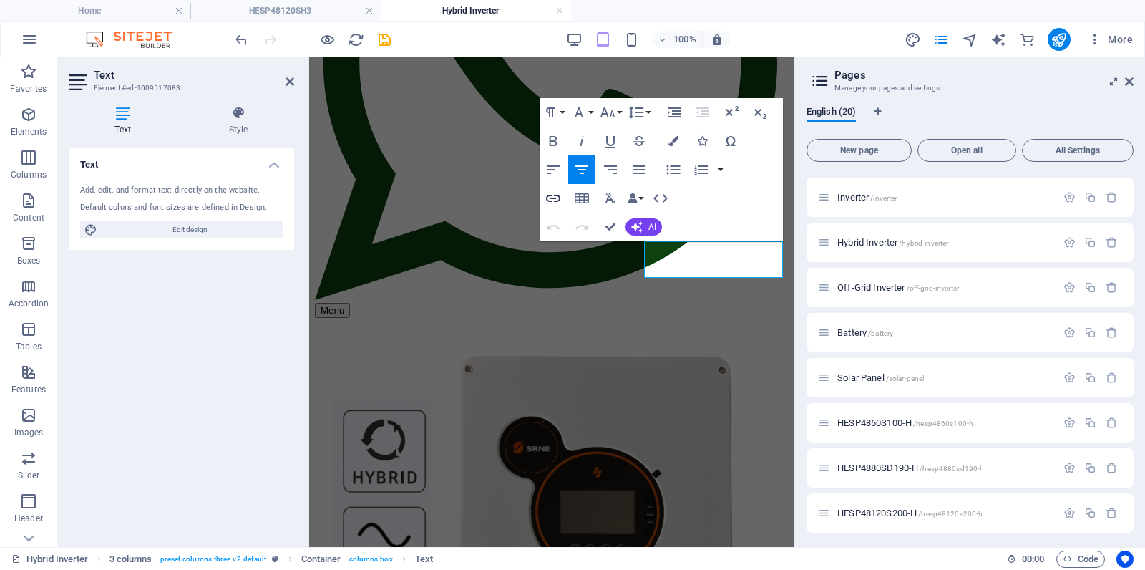
click at [553, 199] on icon "button" at bounding box center [553, 198] width 14 height 7
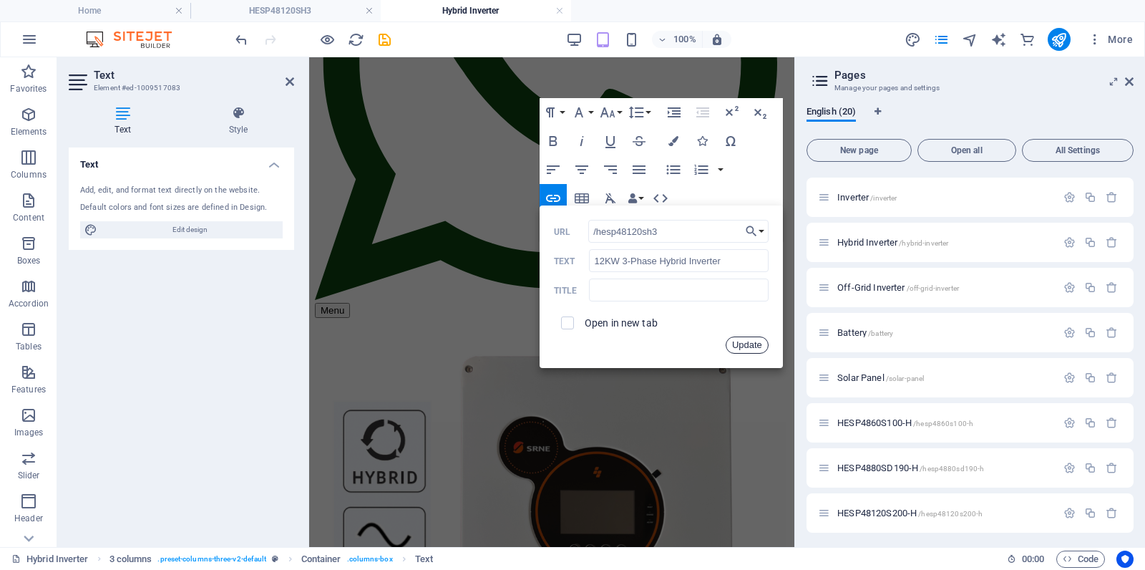
drag, startPoint x: 742, startPoint y: 346, endPoint x: 433, endPoint y: 289, distance: 314.5
click at [742, 346] on button "Update" at bounding box center [747, 344] width 43 height 17
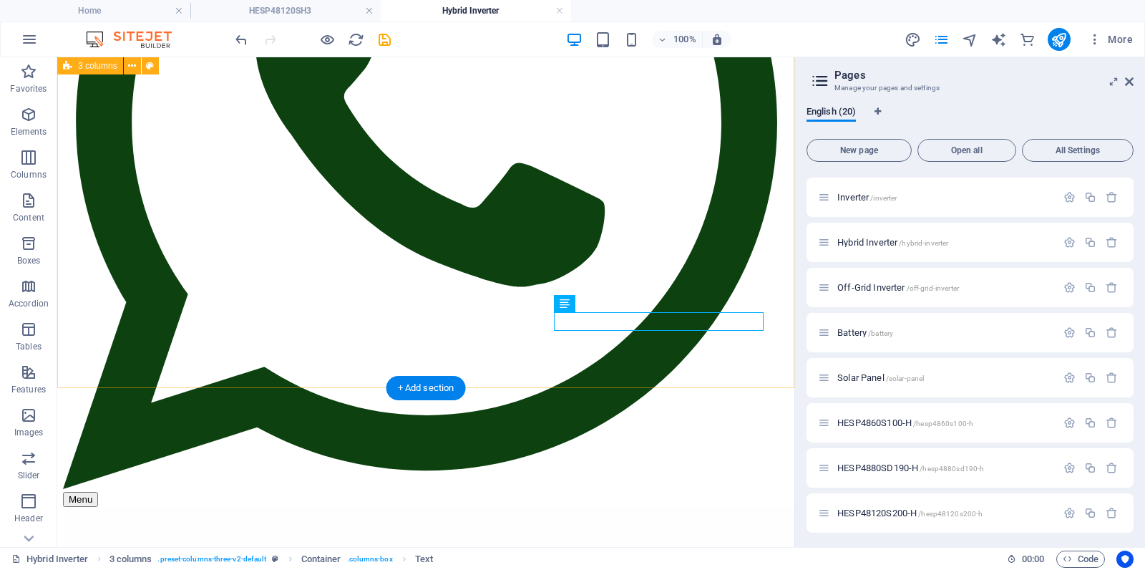
scroll to position [427, 0]
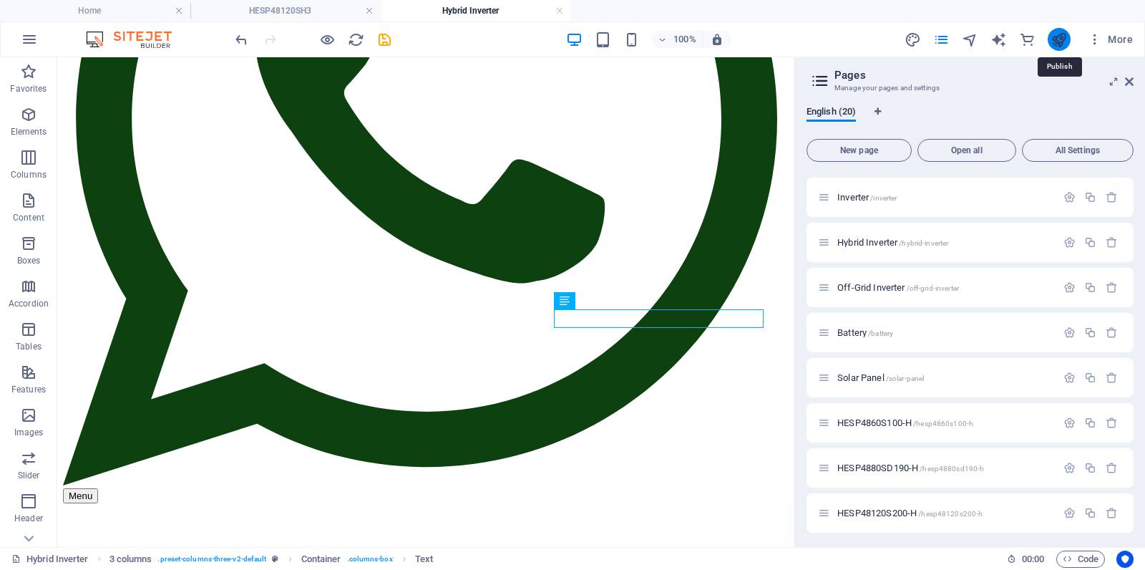
click at [1056, 36] on icon "publish" at bounding box center [1059, 39] width 16 height 16
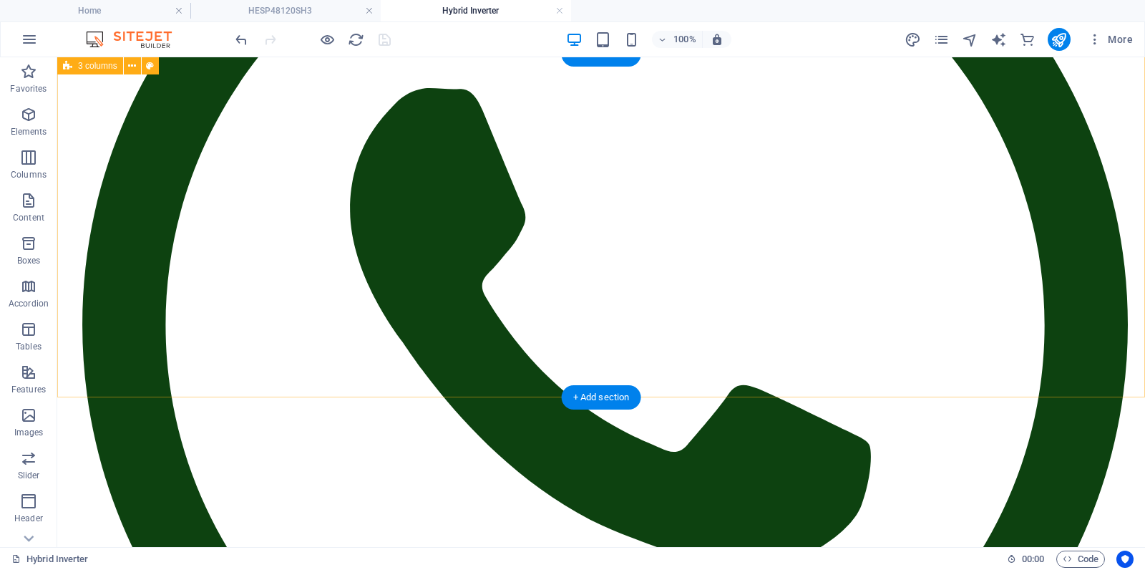
scroll to position [387, 0]
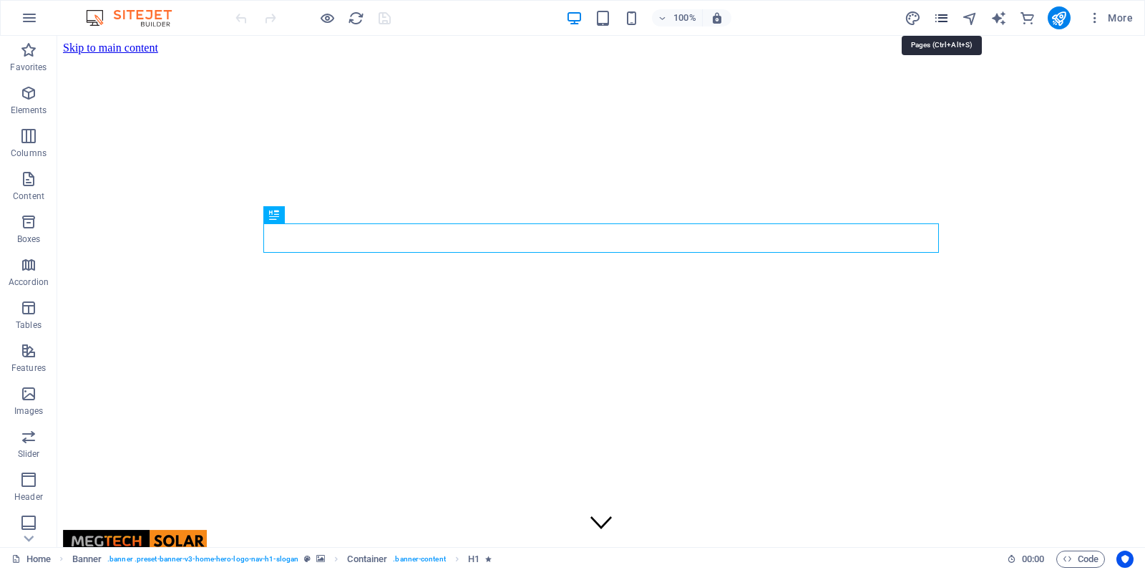
click at [947, 15] on icon "pages" at bounding box center [942, 18] width 16 height 16
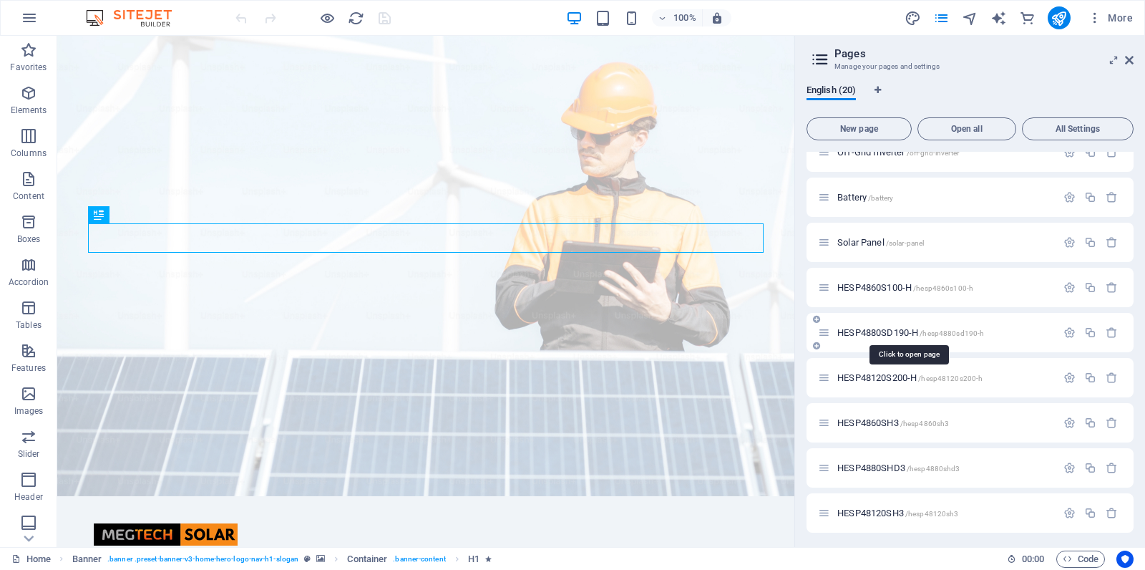
scroll to position [517, 0]
click at [884, 508] on span "HESP48120SH3 /hesp48120sh3" at bounding box center [898, 511] width 121 height 11
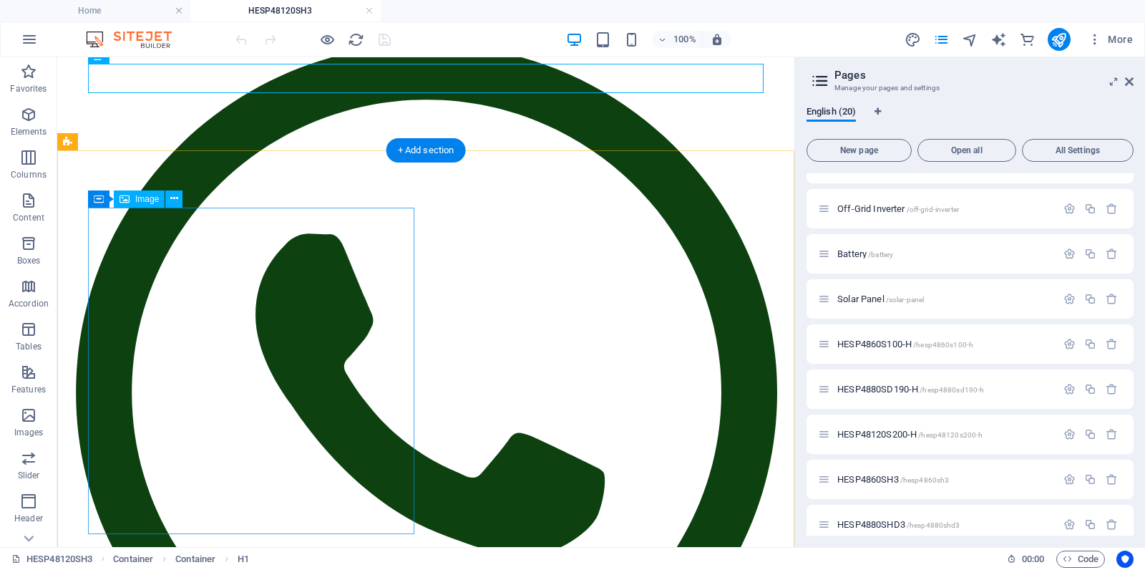
scroll to position [173, 0]
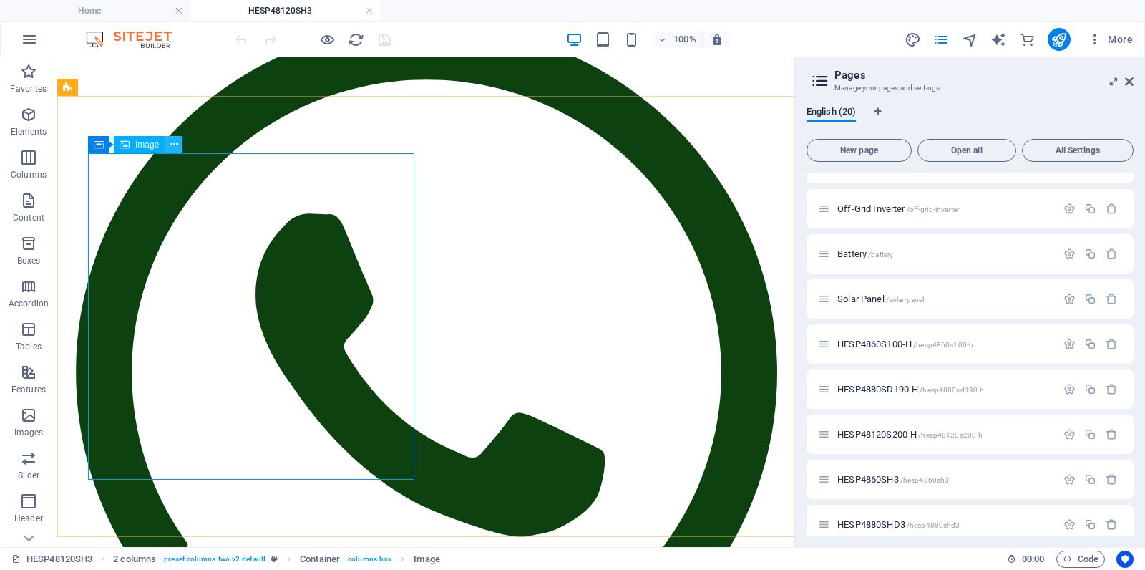
click at [173, 147] on icon at bounding box center [174, 144] width 8 height 15
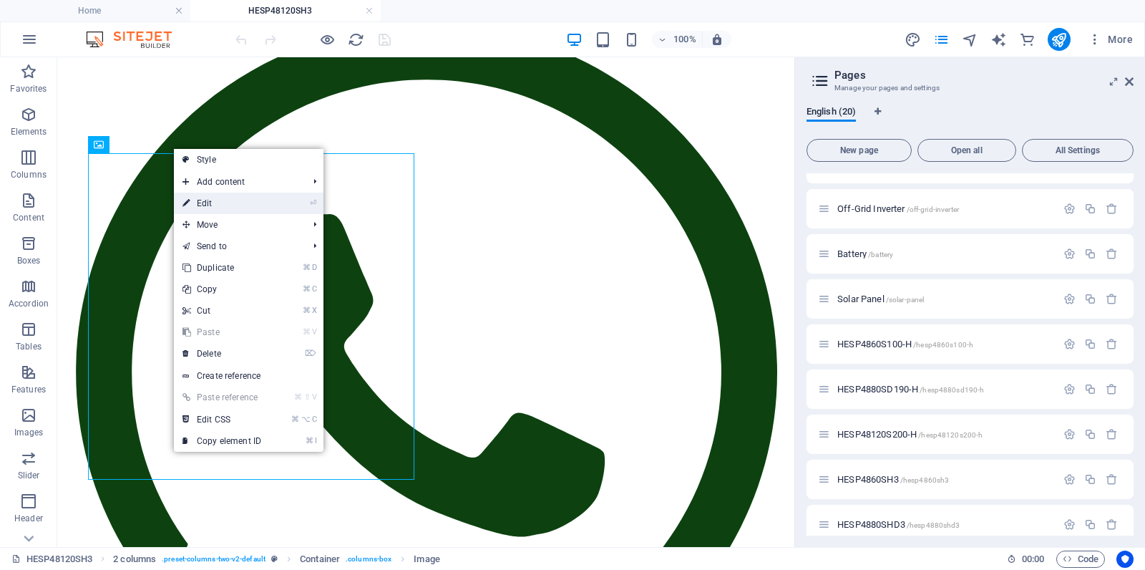
click at [214, 196] on link "⏎ Edit" at bounding box center [222, 203] width 96 height 21
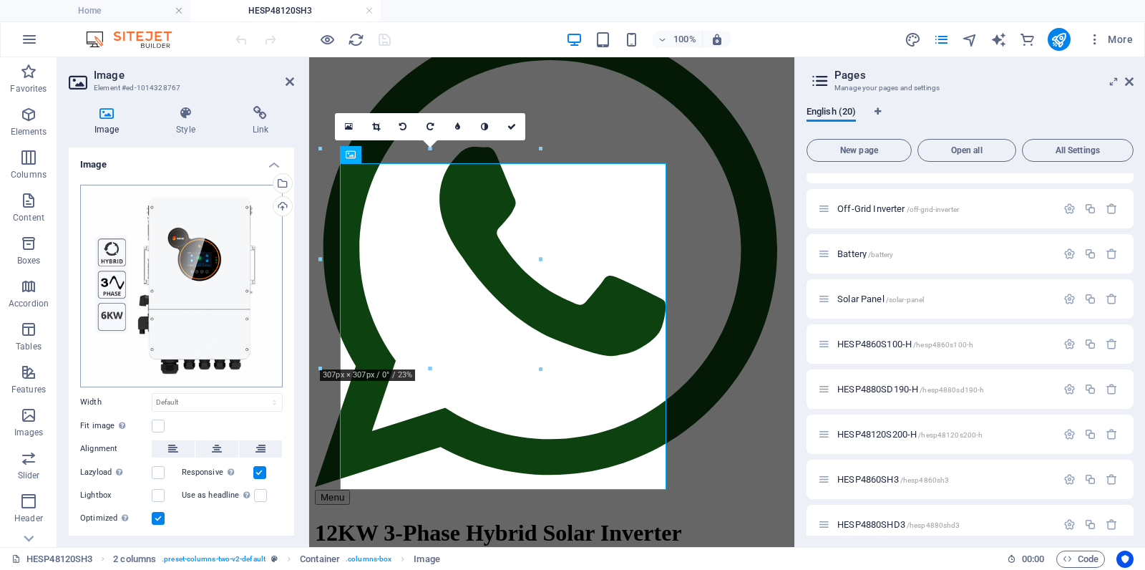
scroll to position [163, 0]
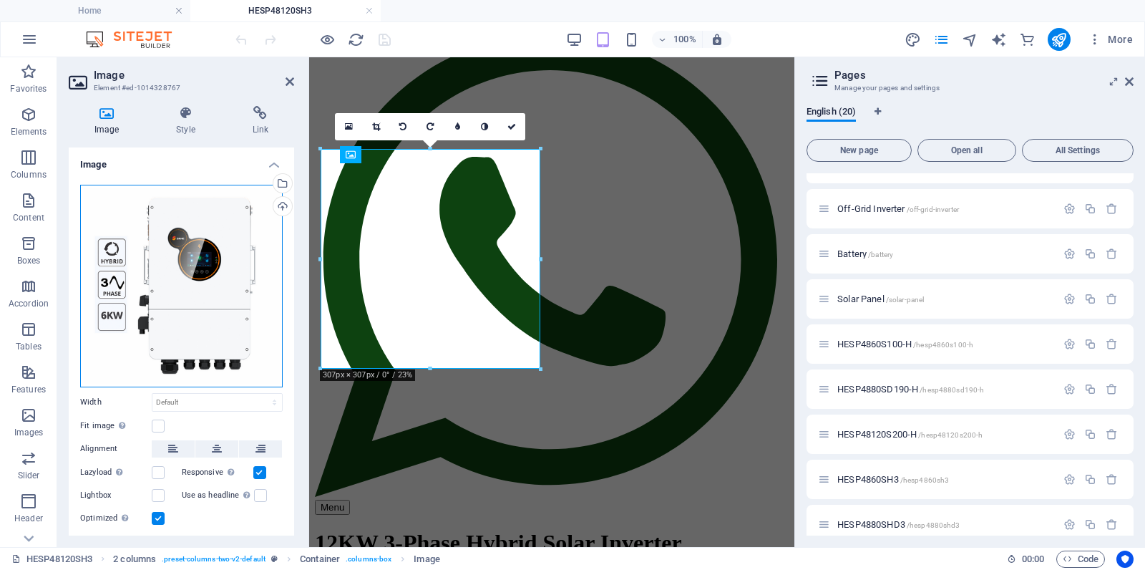
click at [205, 271] on div "Drag files here, click to choose files or select files from Files or our free s…" at bounding box center [181, 286] width 203 height 203
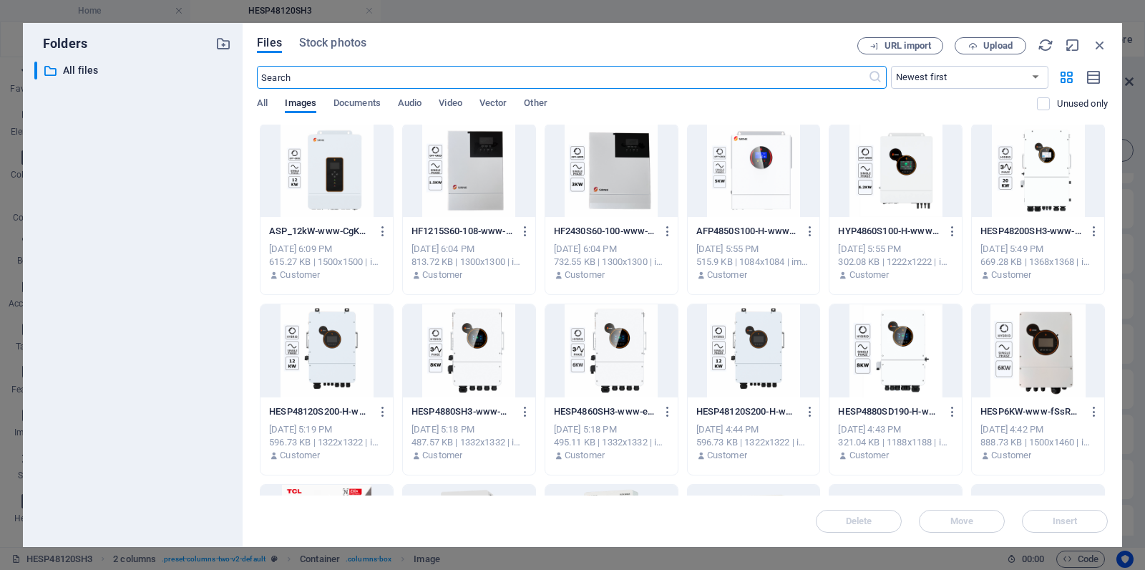
scroll to position [0, 0]
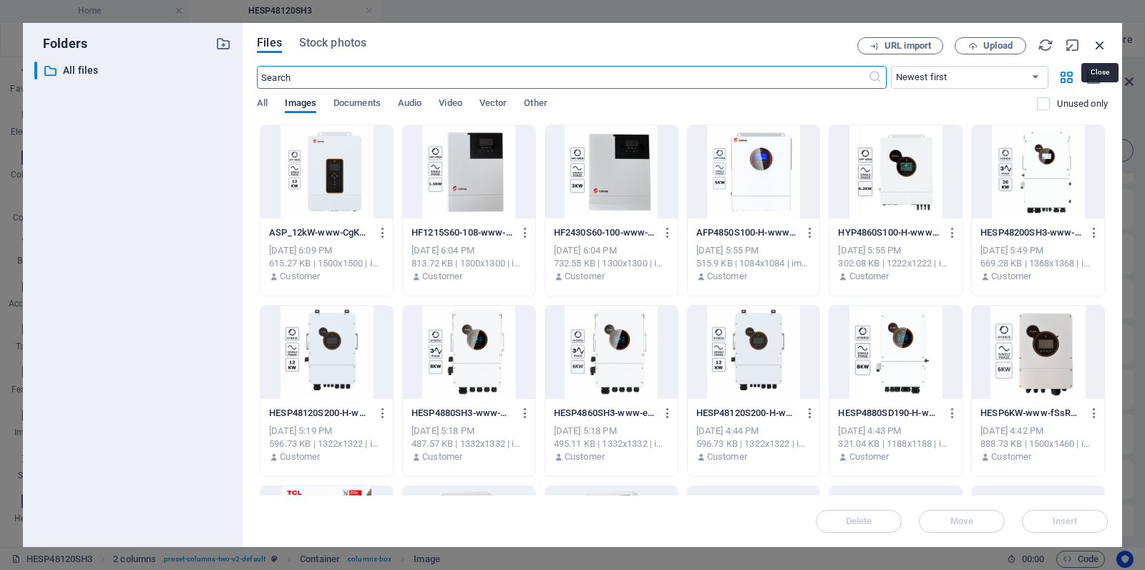
click at [1098, 43] on icon "button" at bounding box center [1100, 45] width 16 height 16
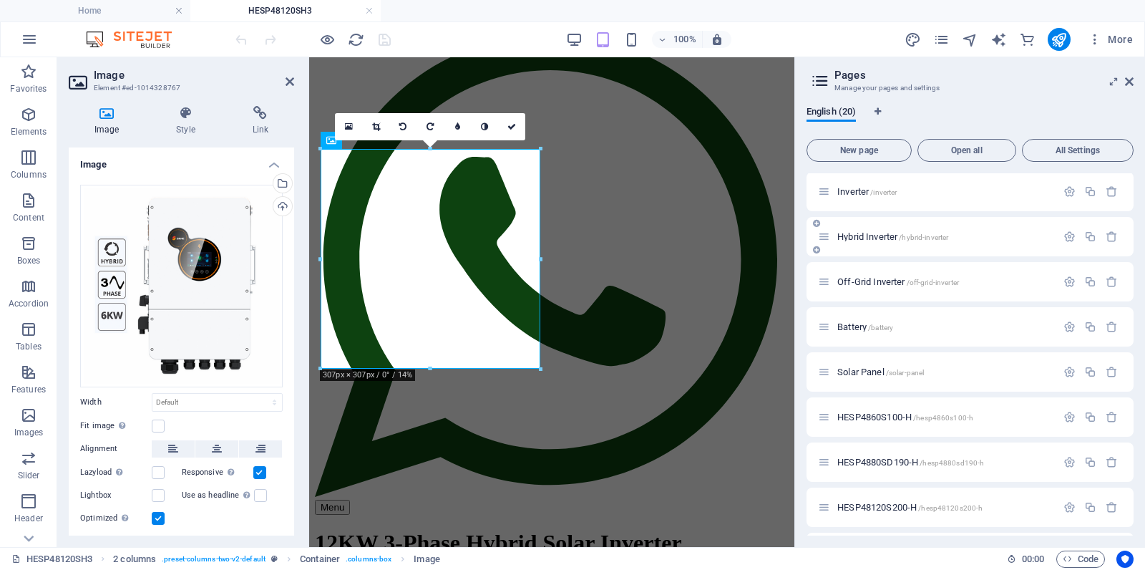
scroll to position [403, 0]
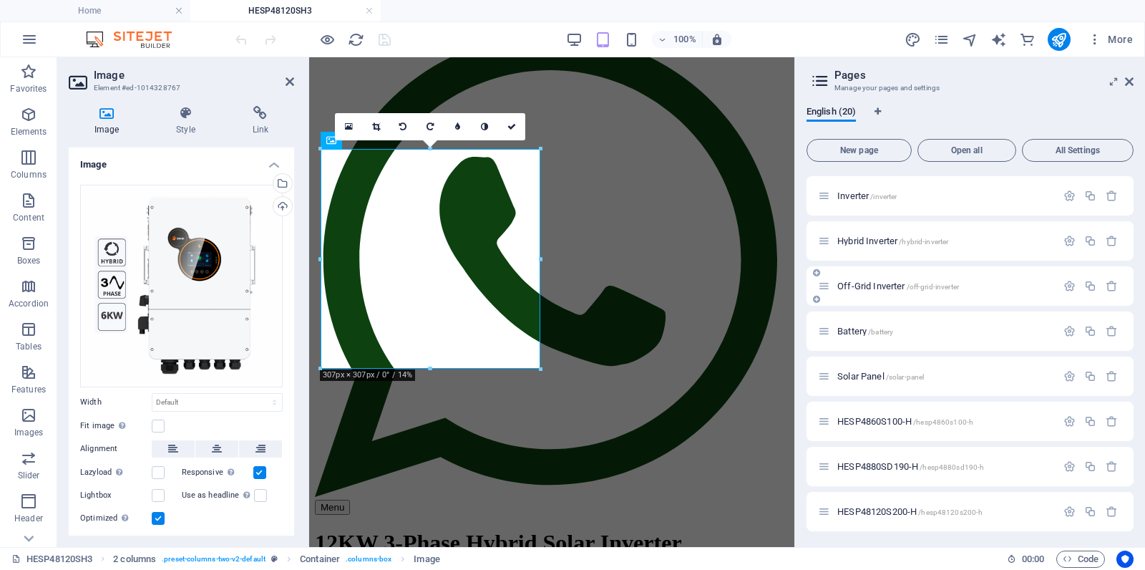
click at [882, 243] on span "Hybrid Inverter /hybrid-inverter" at bounding box center [893, 241] width 111 height 11
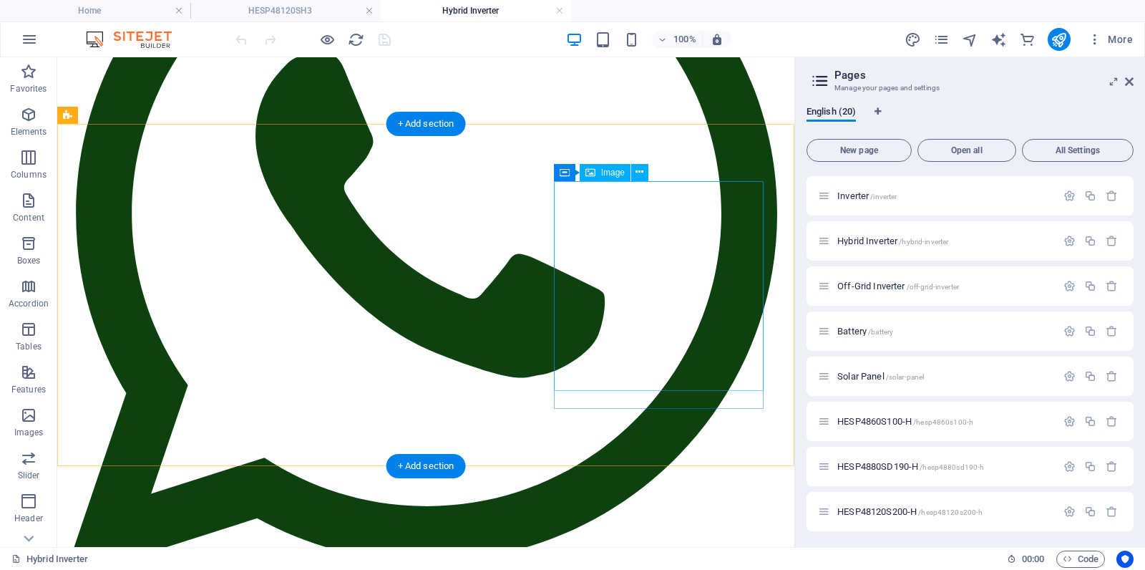
scroll to position [345, 0]
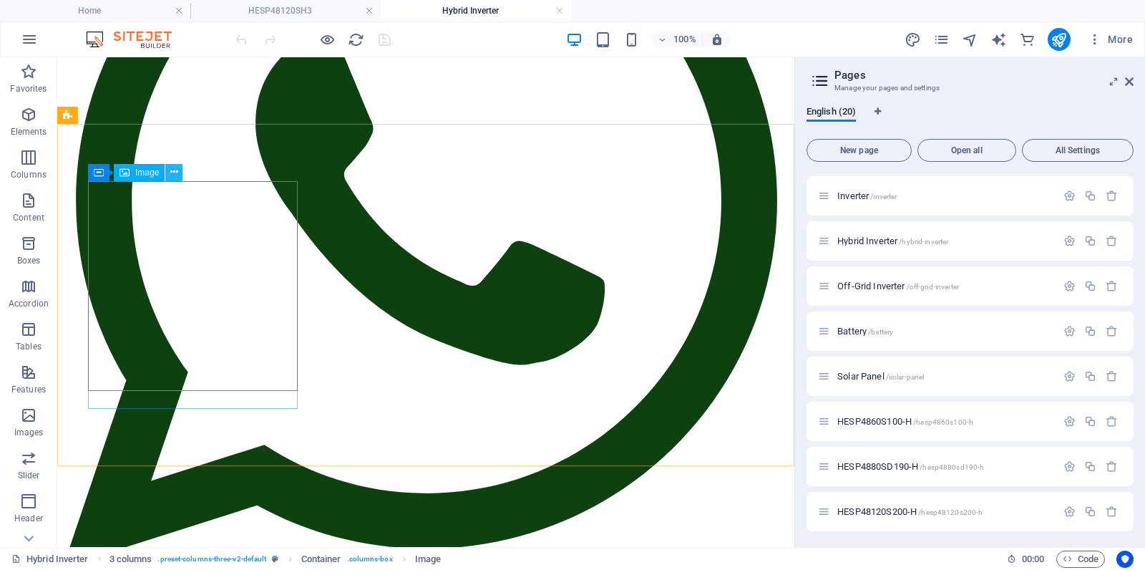
click at [172, 173] on icon at bounding box center [174, 172] width 8 height 15
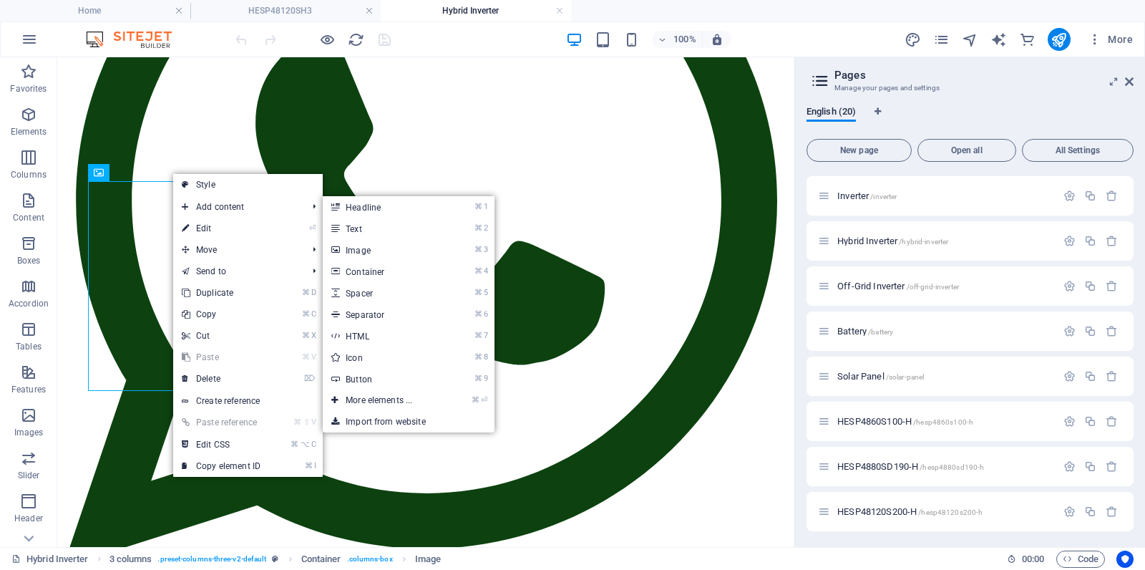
click at [205, 228] on link "⏎ Edit" at bounding box center [221, 228] width 96 height 21
select select
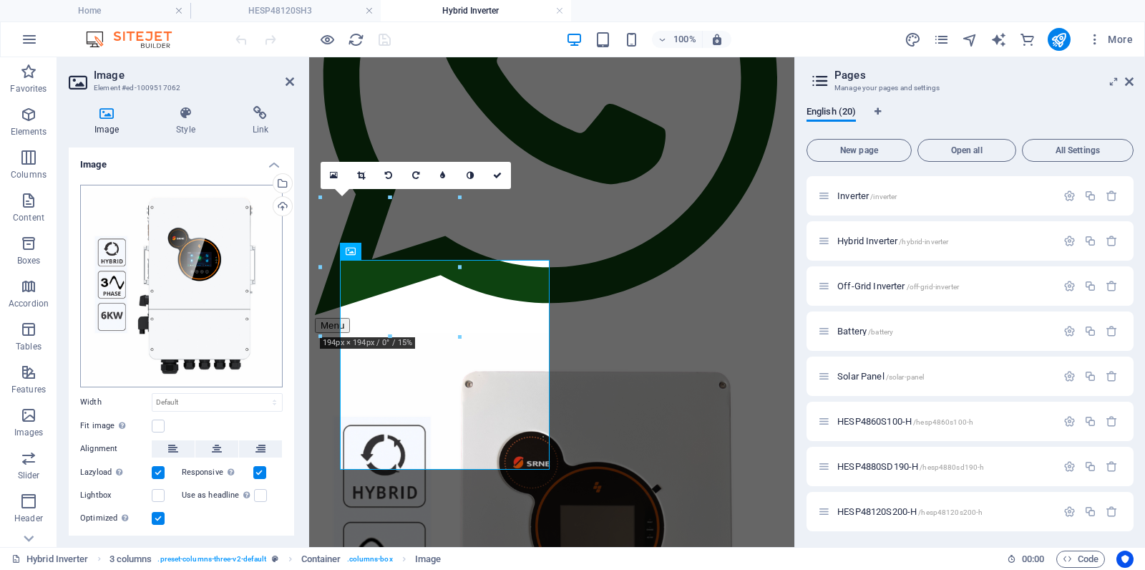
scroll to position [266, 0]
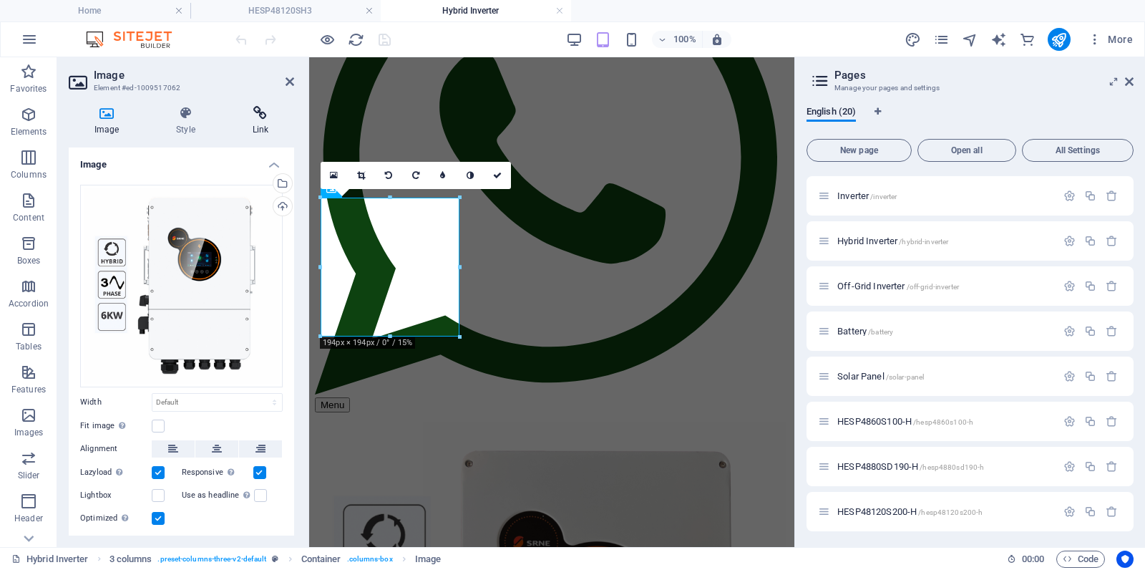
click at [263, 121] on h4 "Link" at bounding box center [260, 121] width 67 height 30
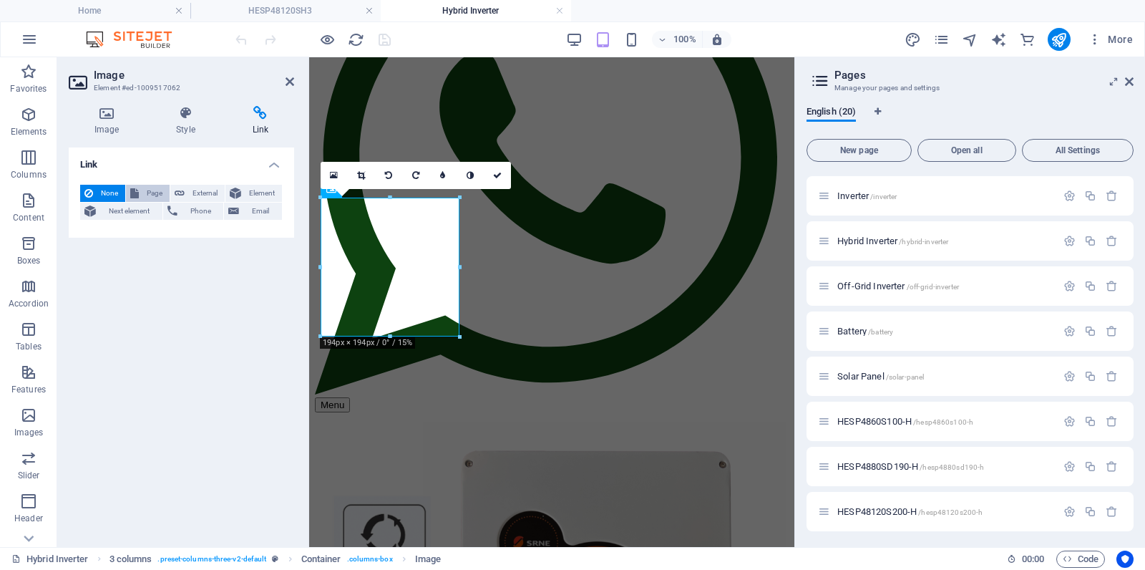
click at [154, 193] on span "Page" at bounding box center [154, 193] width 22 height 17
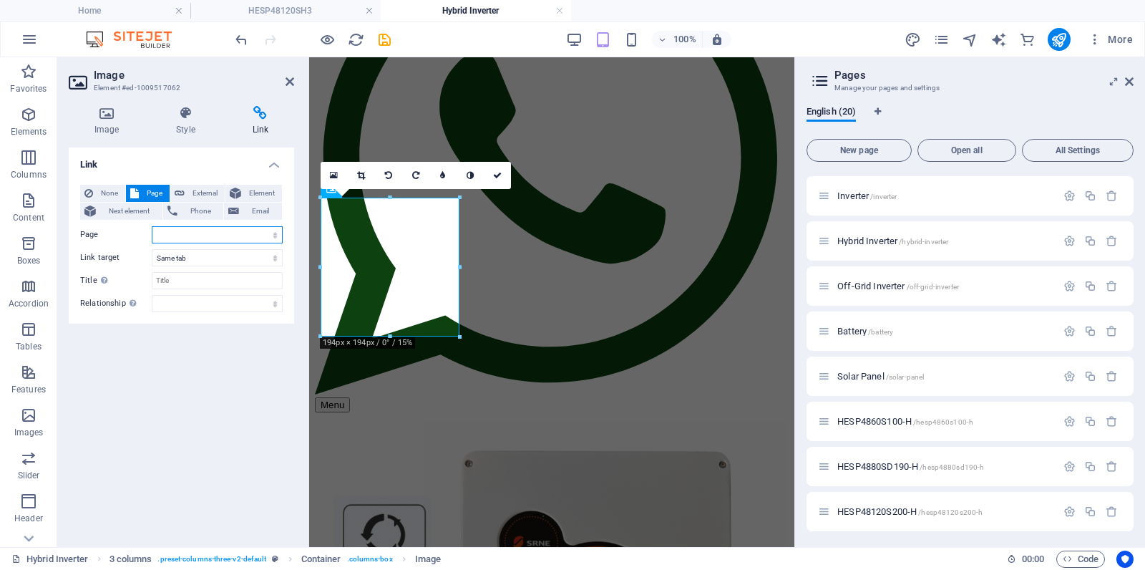
click at [218, 234] on select "Home Subpage Legal Notice Privacy Inverter Hybrid Inverter Off-Grid Inverter Ba…" at bounding box center [217, 234] width 131 height 17
select select "12"
click at [152, 226] on select "Home Subpage Legal Notice Privacy Inverter Hybrid Inverter Off-Grid Inverter Ba…" at bounding box center [217, 234] width 131 height 17
click at [500, 173] on icon at bounding box center [497, 175] width 9 height 9
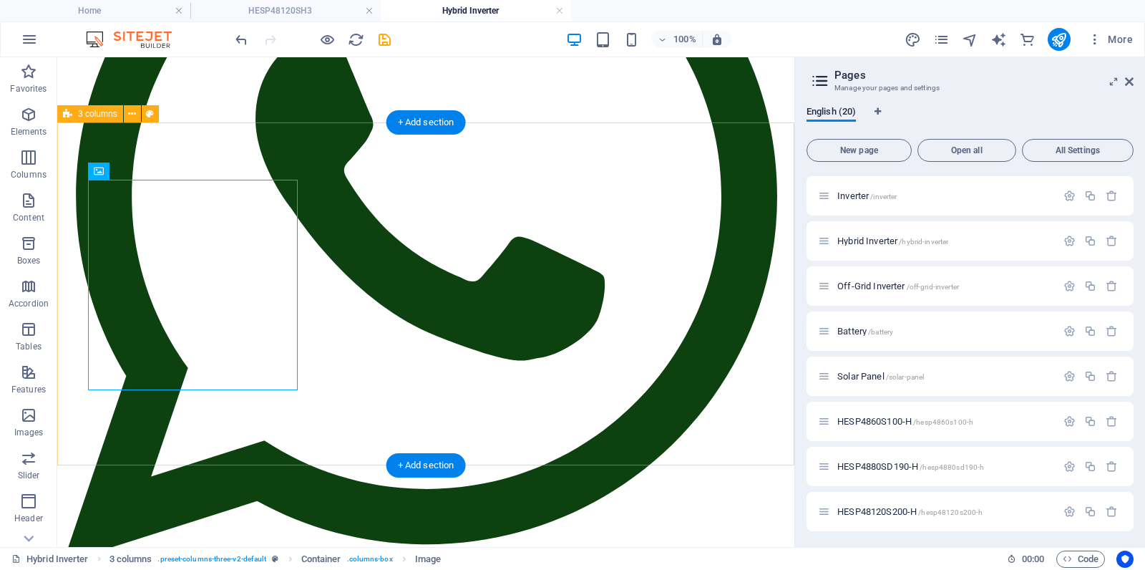
scroll to position [345, 0]
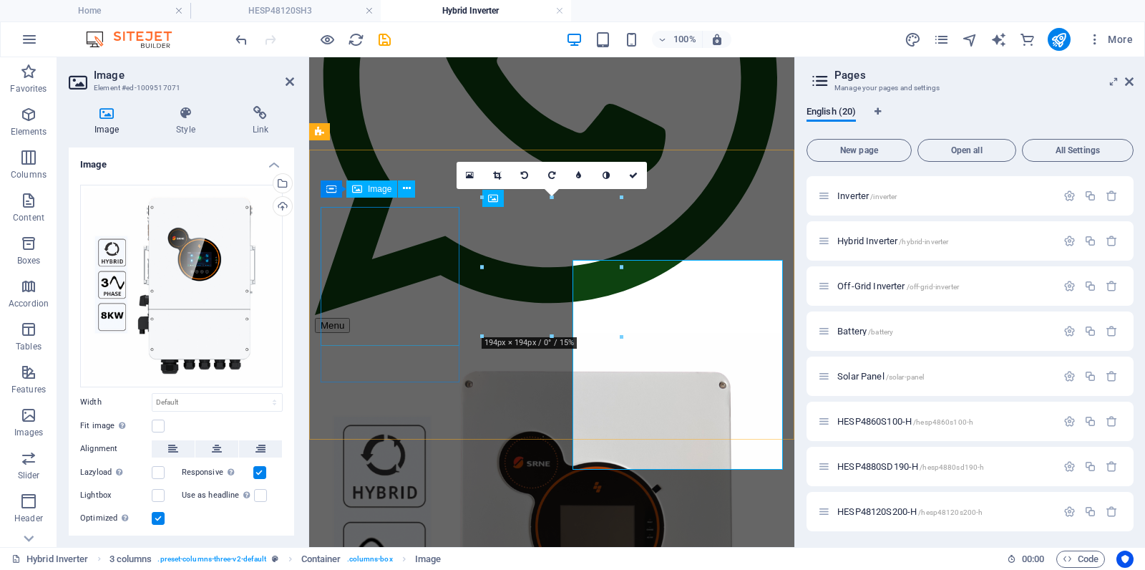
scroll to position [266, 0]
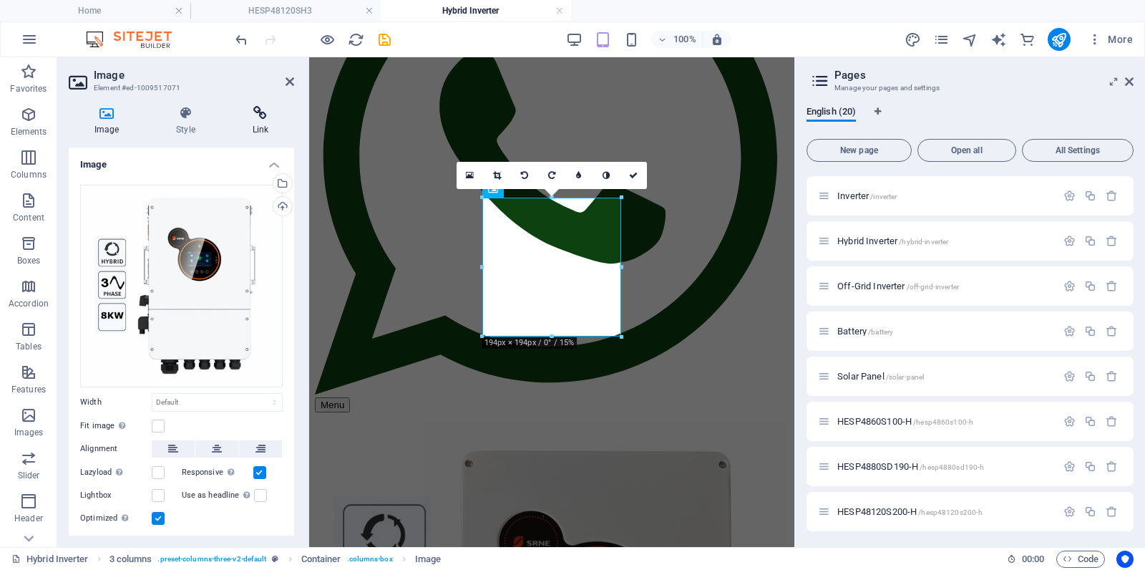
click at [256, 120] on icon at bounding box center [260, 113] width 67 height 14
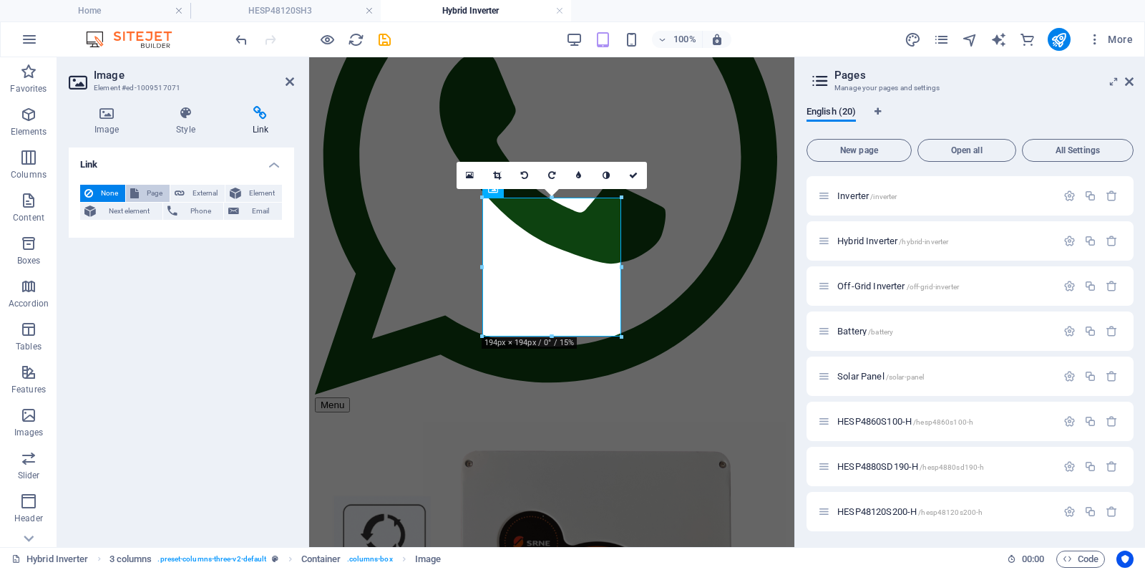
click at [157, 193] on span "Page" at bounding box center [154, 193] width 22 height 17
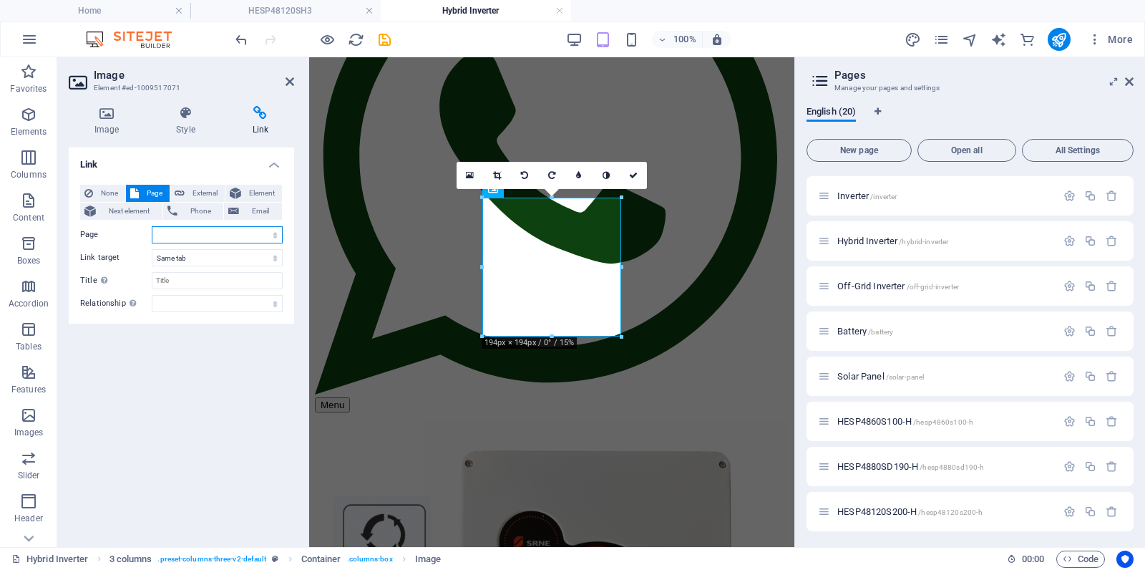
click at [191, 231] on select "Home Subpage Legal Notice Privacy Inverter Hybrid Inverter Off-Grid Inverter Ba…" at bounding box center [217, 234] width 131 height 17
select select "13"
click at [152, 226] on select "Home Subpage Legal Notice Privacy Inverter Hybrid Inverter Off-Grid Inverter Ba…" at bounding box center [217, 234] width 131 height 17
click at [634, 173] on icon at bounding box center [633, 175] width 9 height 9
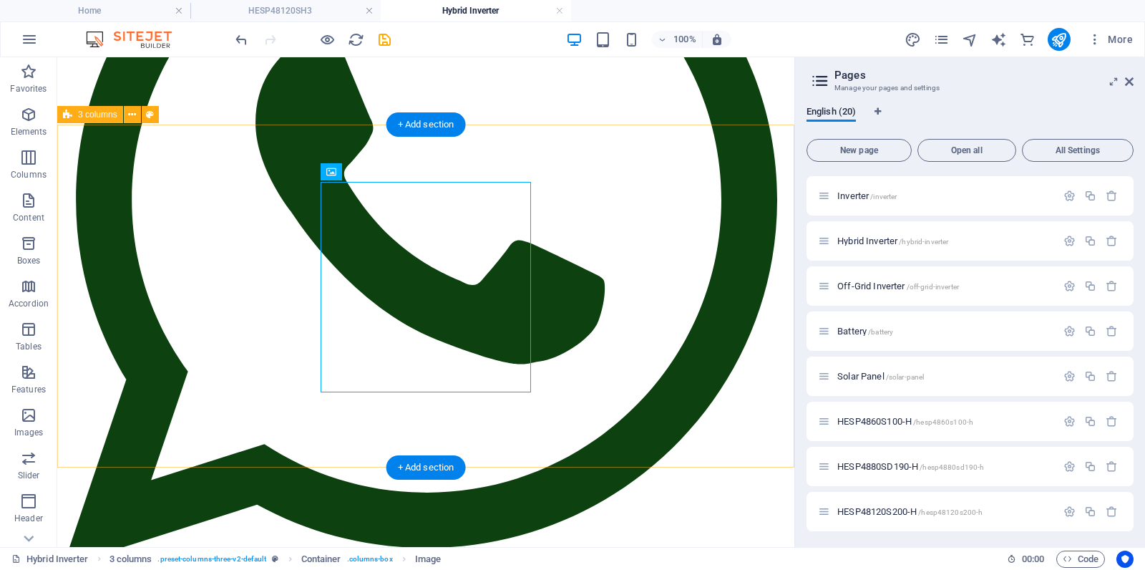
scroll to position [345, 0]
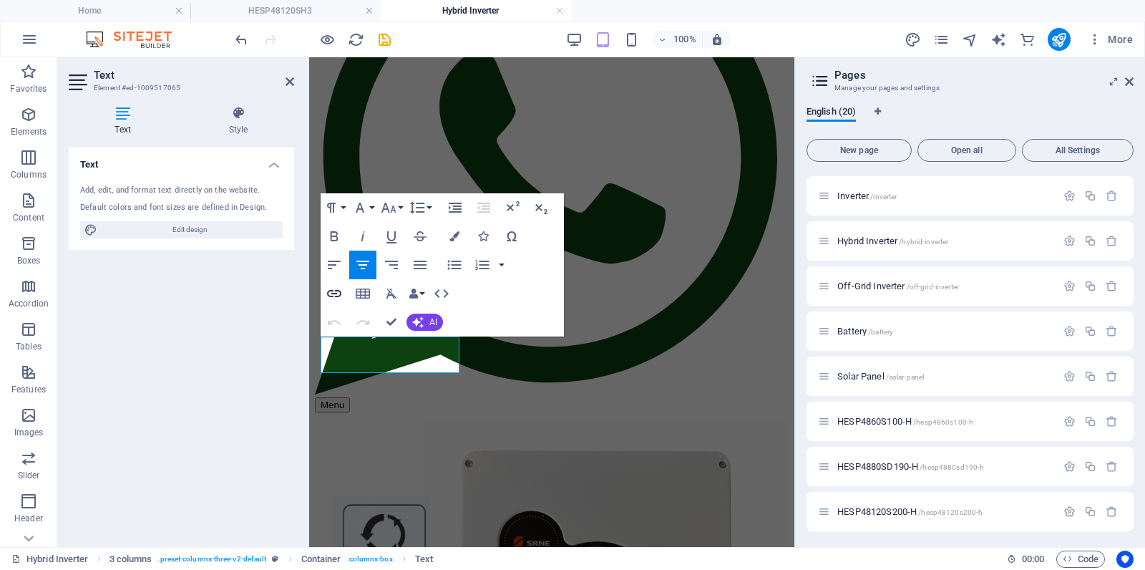
click at [334, 292] on icon "button" at bounding box center [334, 293] width 17 height 17
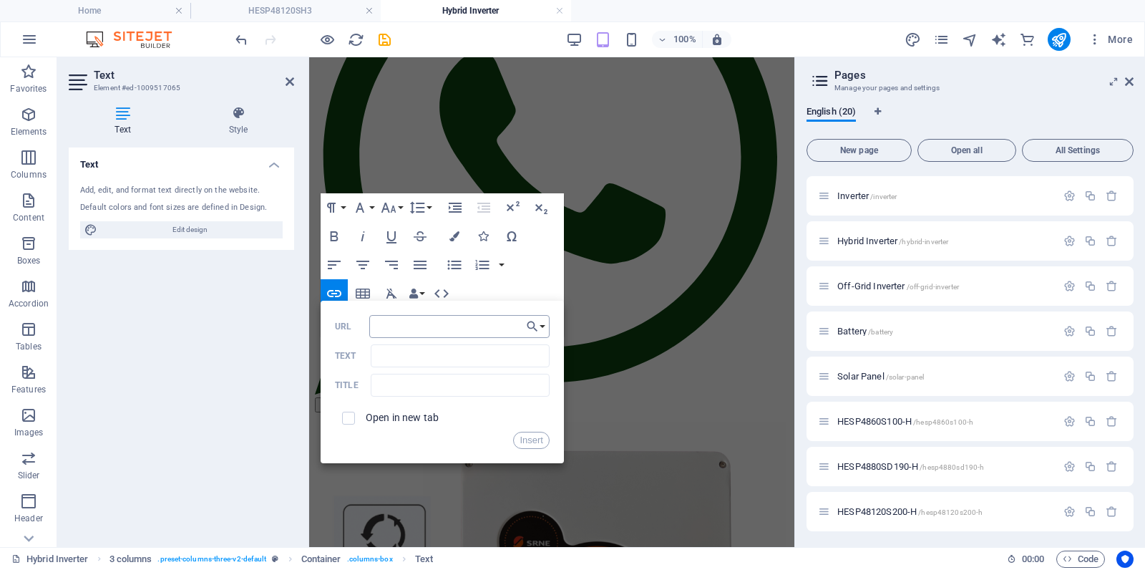
click at [499, 334] on input "URL" at bounding box center [459, 326] width 180 height 23
click at [543, 326] on button "Choose Link" at bounding box center [536, 326] width 27 height 23
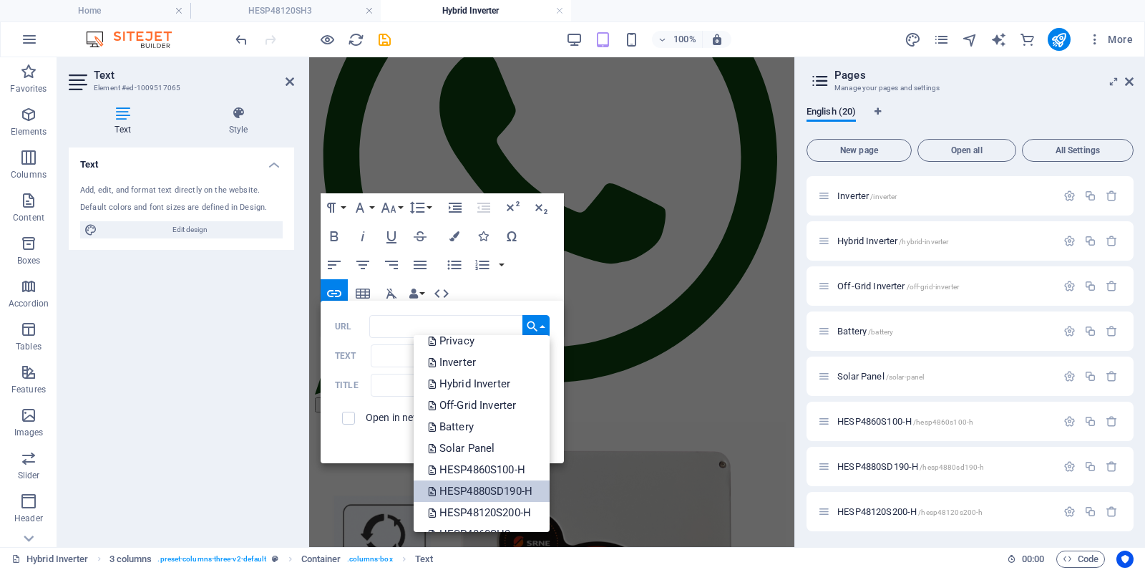
scroll to position [158, 0]
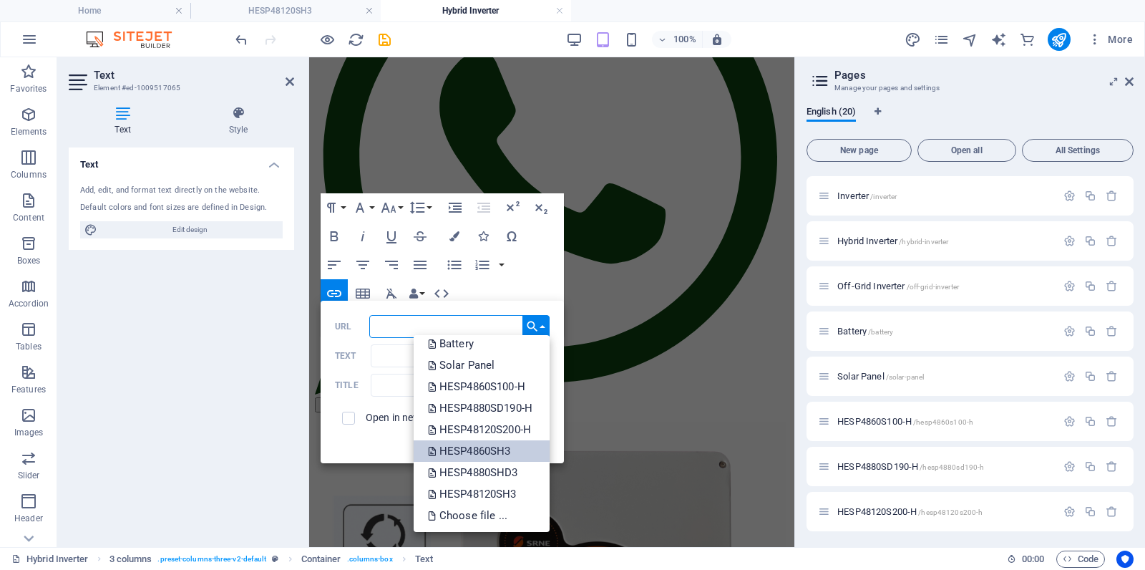
click at [485, 450] on p "HESP4860SH3" at bounding box center [471, 450] width 86 height 21
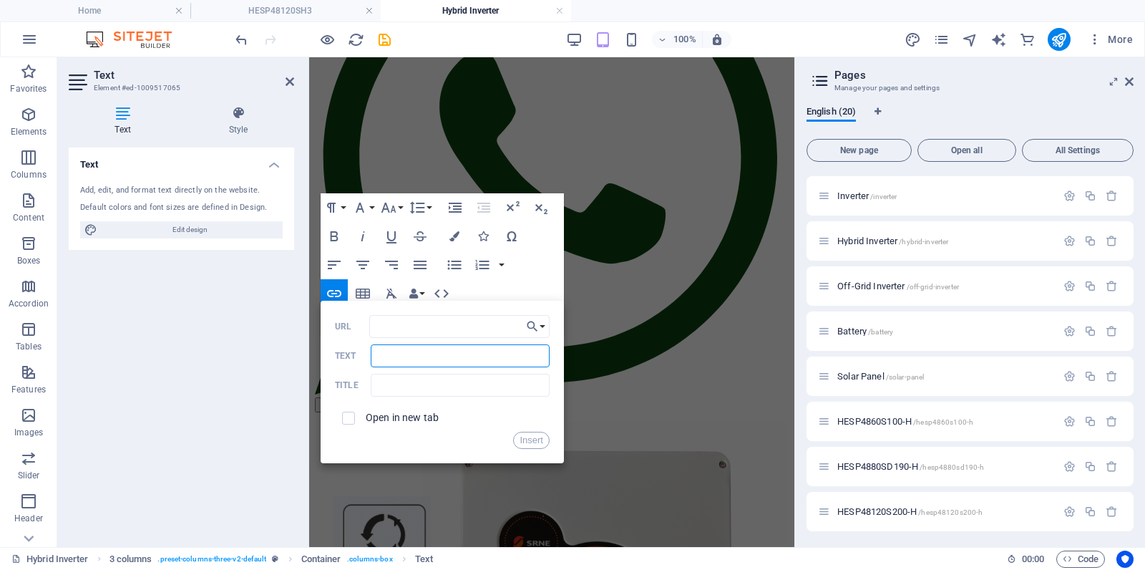
click at [433, 356] on input "Text" at bounding box center [460, 355] width 179 height 23
click at [401, 448] on div "Back Choose Link Home Subpage Legal Notice Privacy Inverter Hybrid Inverter Off…" at bounding box center [442, 382] width 243 height 163
click at [427, 447] on div "Insert" at bounding box center [442, 440] width 215 height 17
click at [538, 437] on button "Insert" at bounding box center [531, 440] width 37 height 17
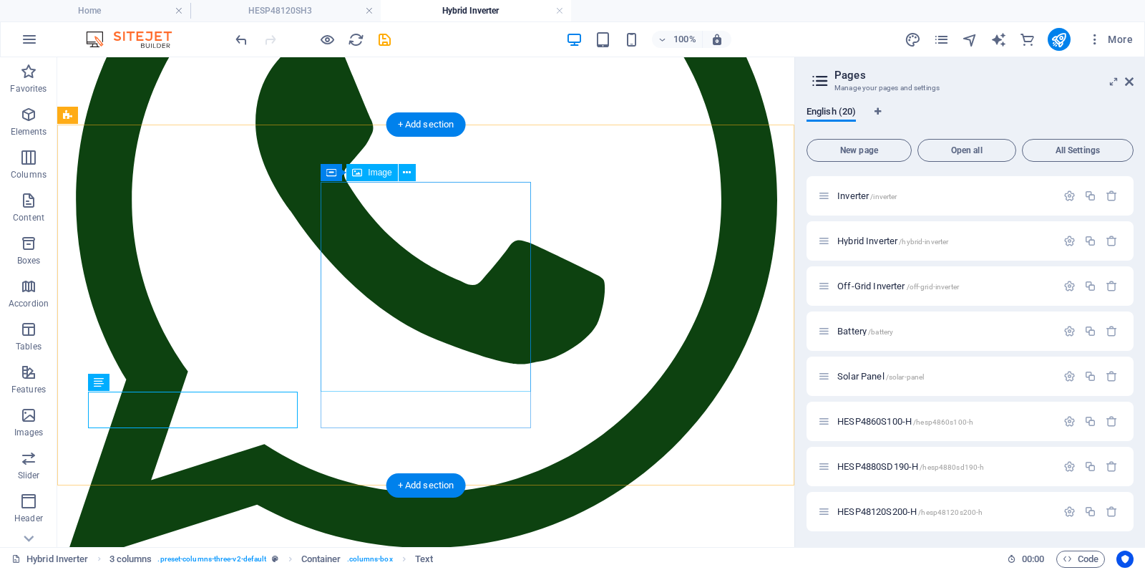
scroll to position [345, 0]
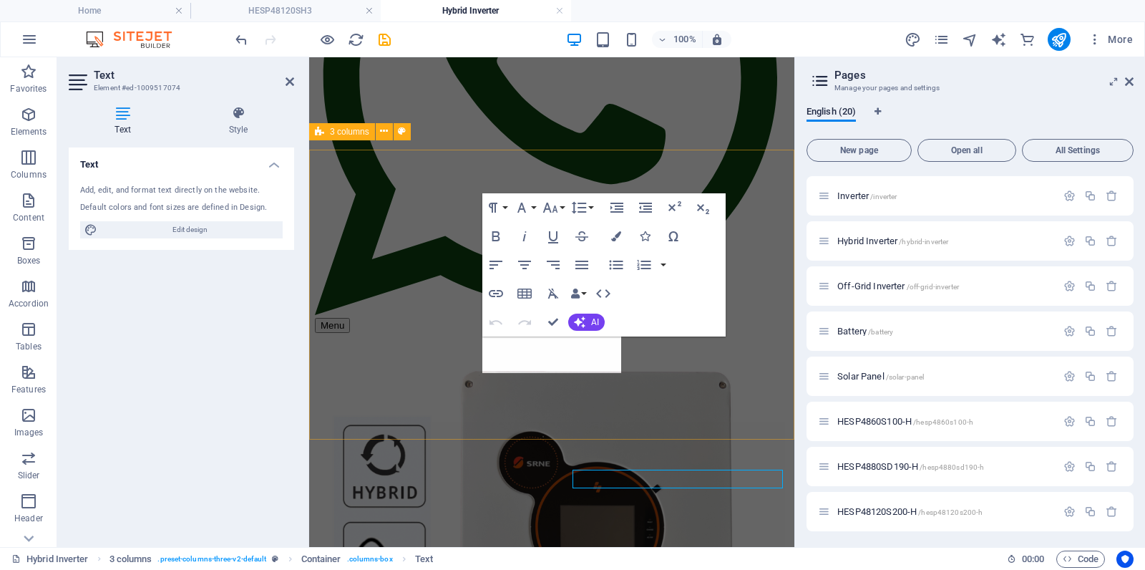
scroll to position [266, 0]
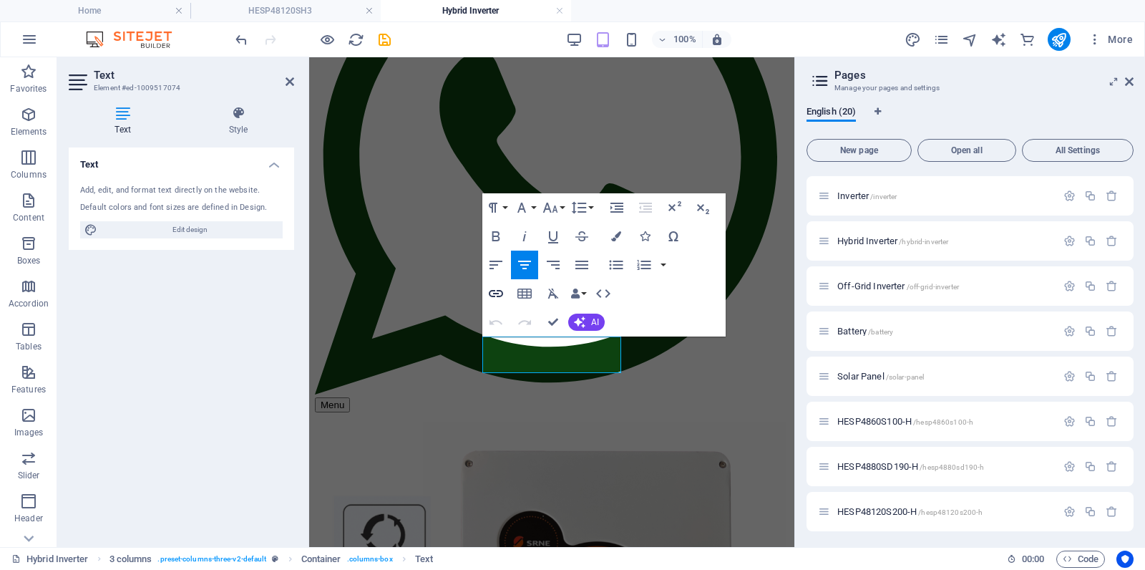
click at [496, 292] on icon "button" at bounding box center [496, 293] width 17 height 17
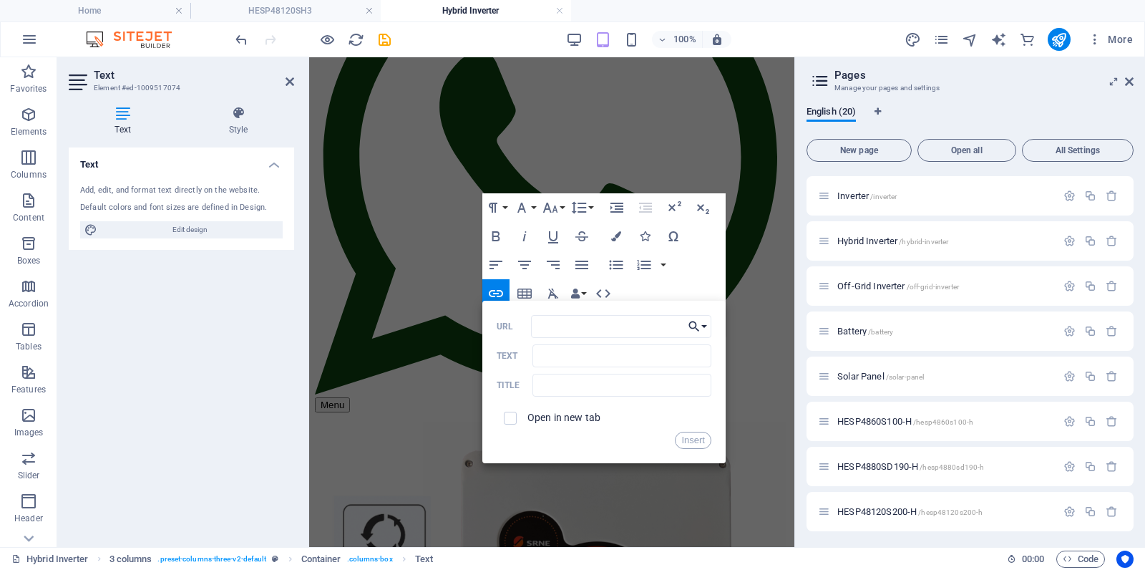
click at [709, 326] on button "Choose Link" at bounding box center [697, 326] width 27 height 23
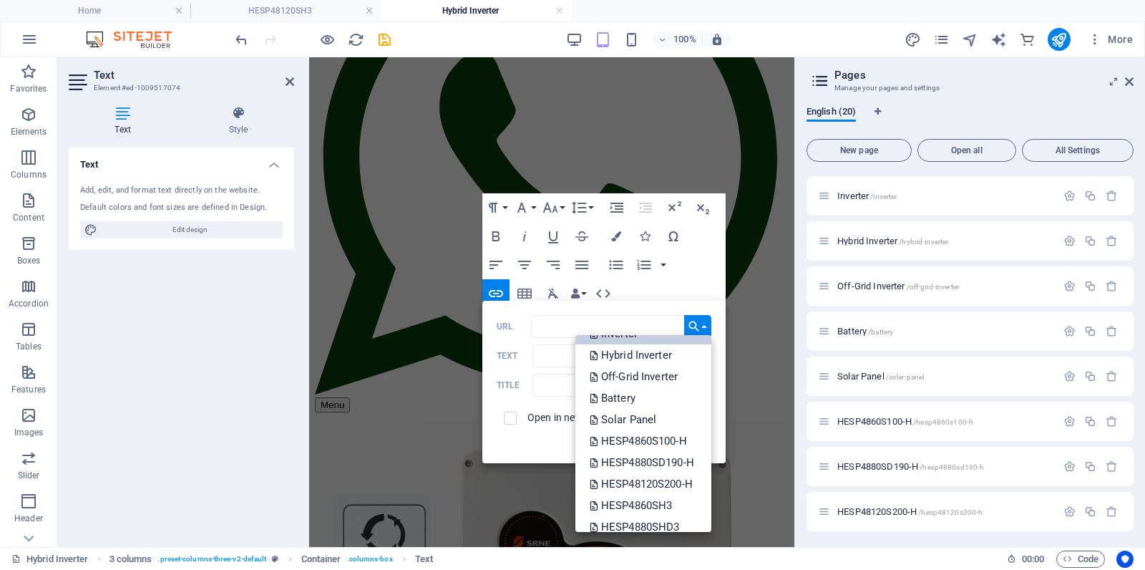
scroll to position [132, 0]
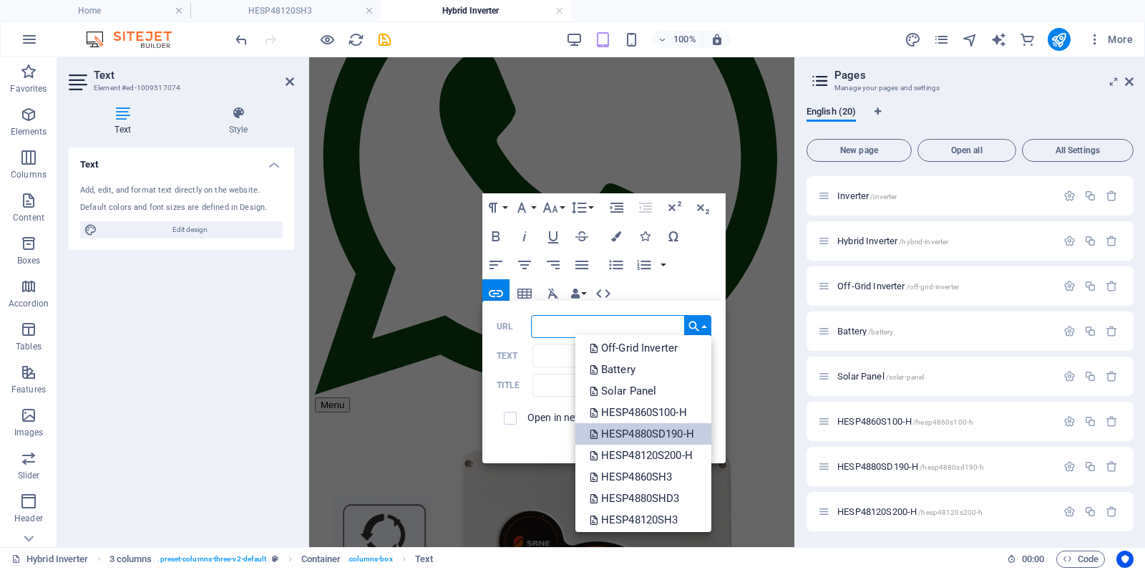
click at [662, 431] on p "HESP4880SD190-H" at bounding box center [643, 433] width 107 height 21
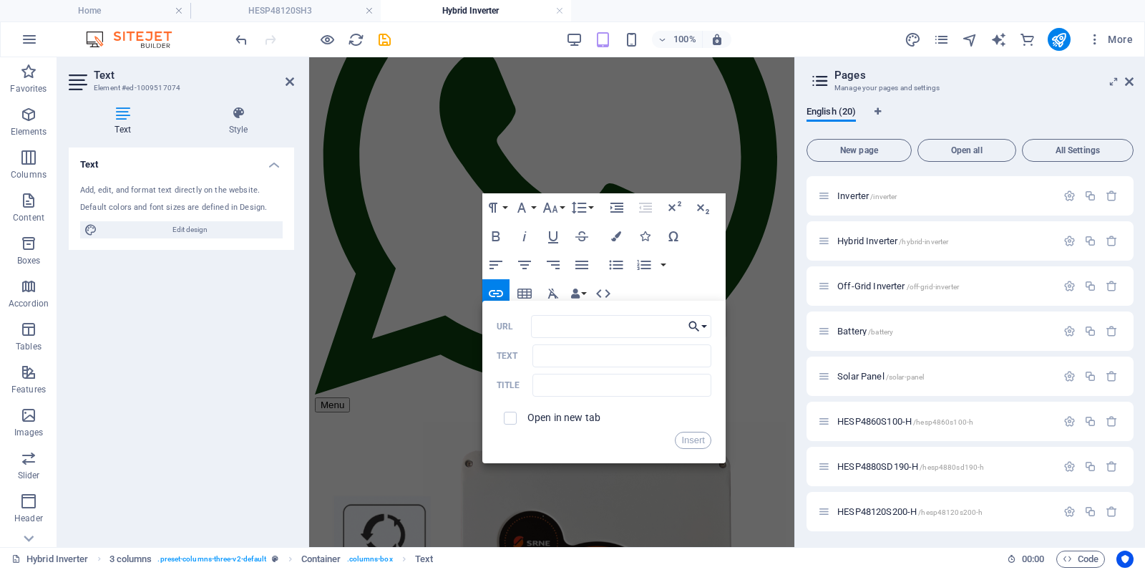
click at [700, 323] on icon "button" at bounding box center [694, 326] width 14 height 17
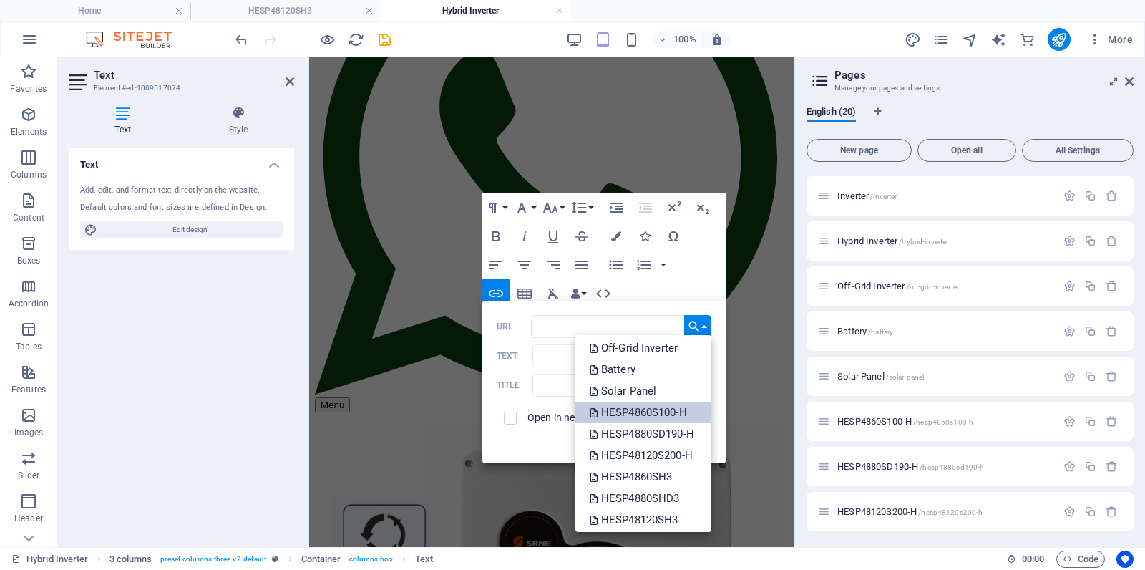
scroll to position [158, 0]
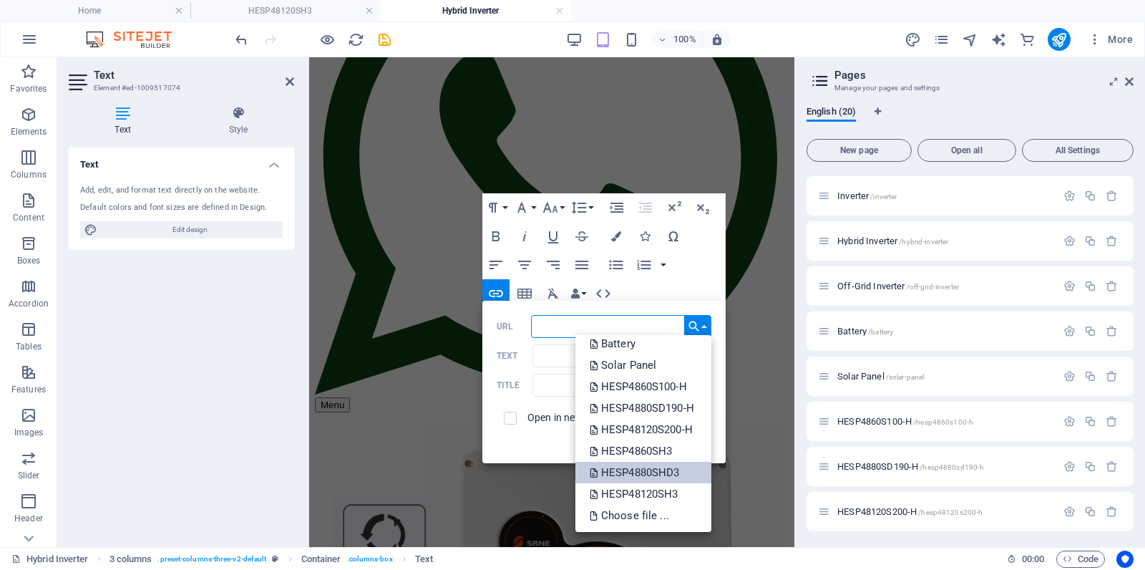
click at [659, 473] on p "HESP4880SHD3" at bounding box center [636, 472] width 93 height 21
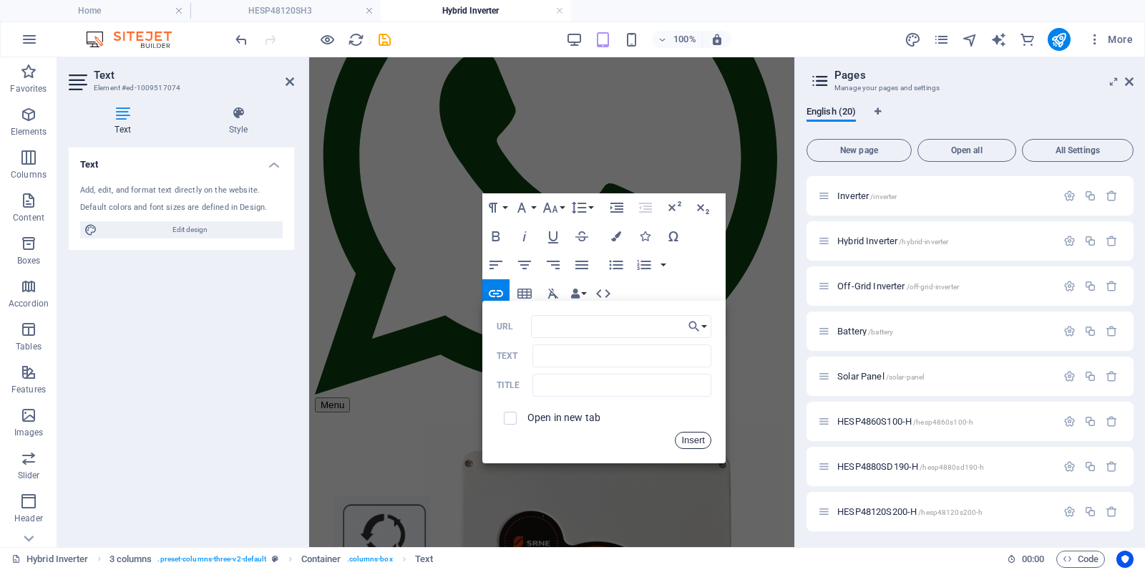
click at [691, 437] on button "Insert" at bounding box center [693, 440] width 37 height 17
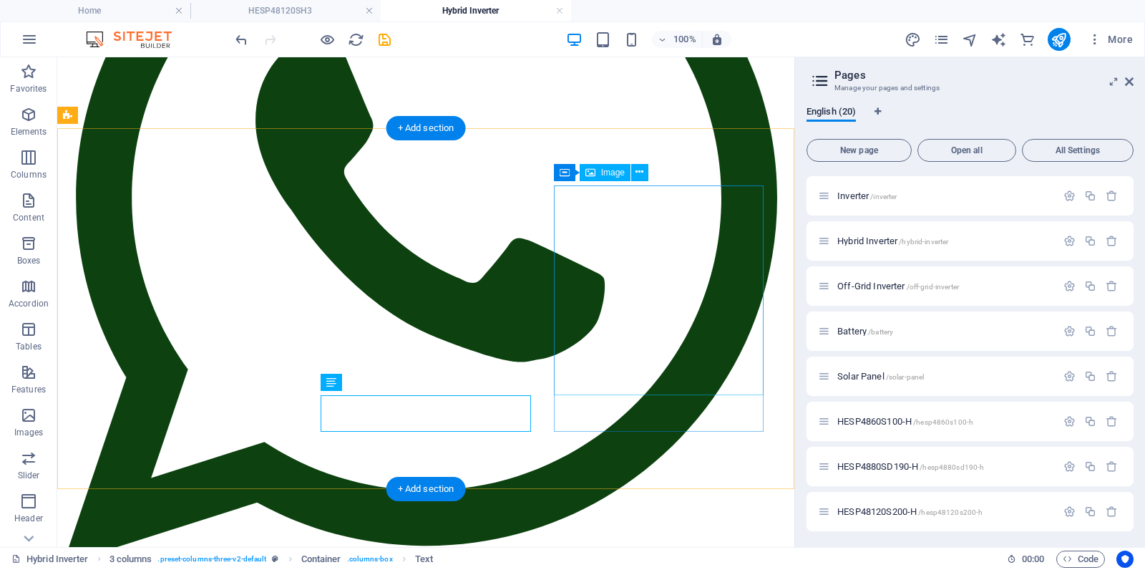
scroll to position [345, 0]
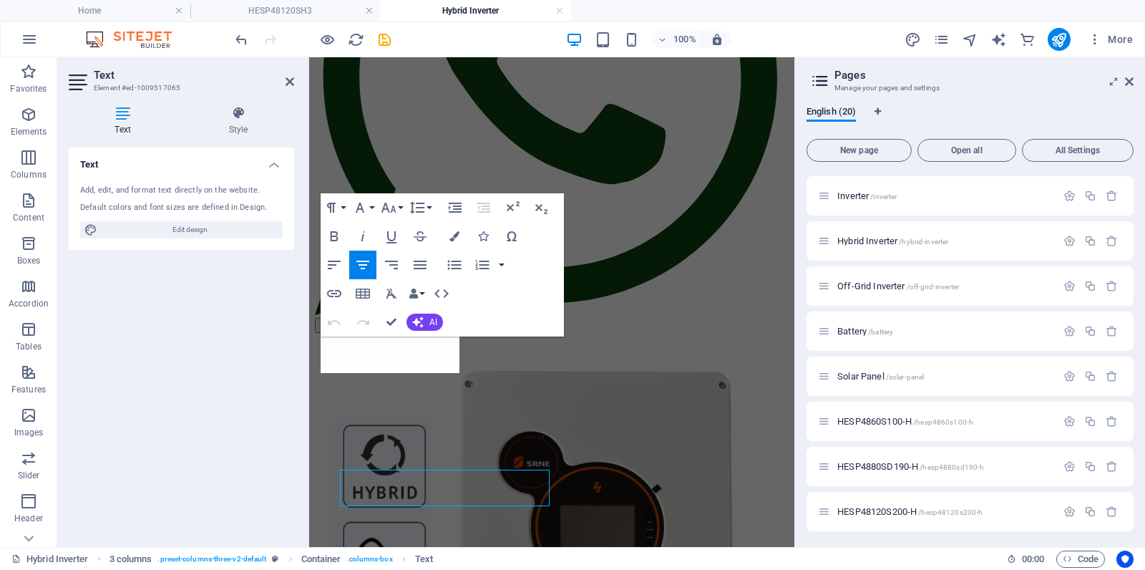
scroll to position [266, 0]
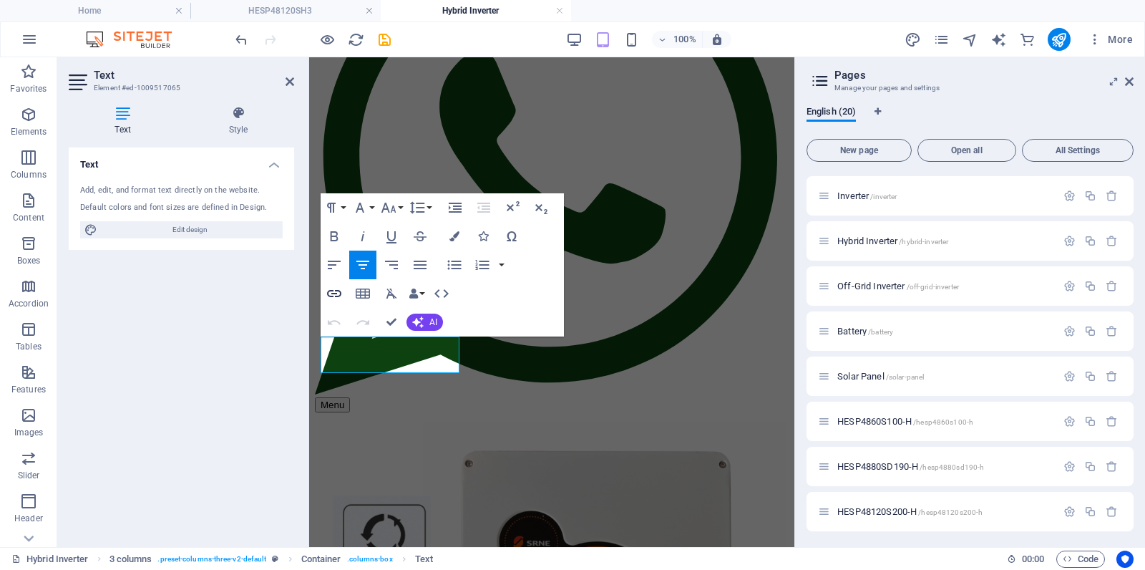
click at [329, 293] on icon "button" at bounding box center [334, 293] width 17 height 17
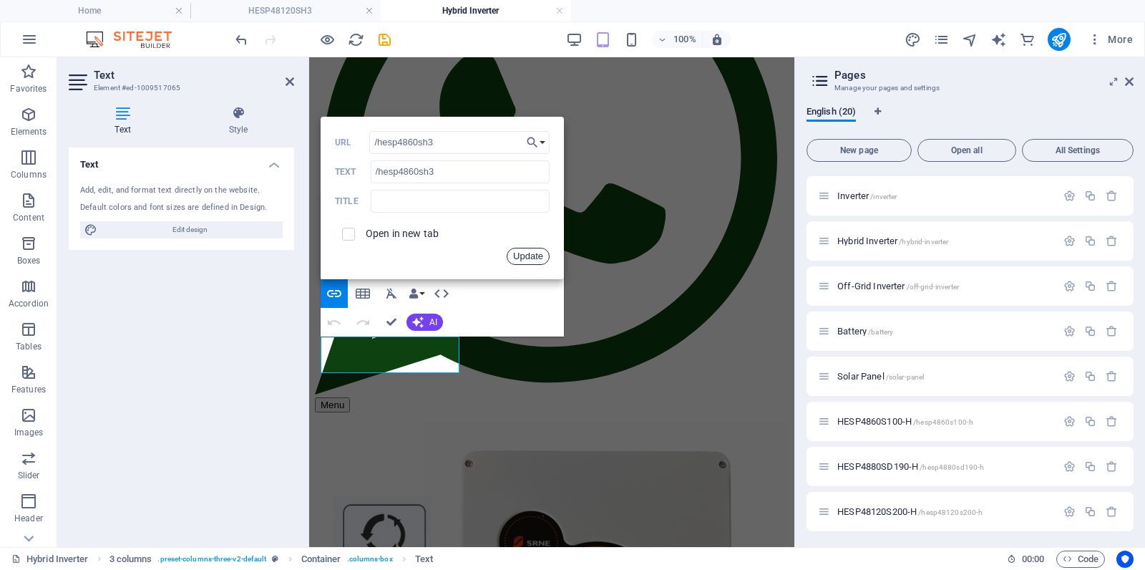
click at [533, 257] on button "Update" at bounding box center [528, 256] width 43 height 17
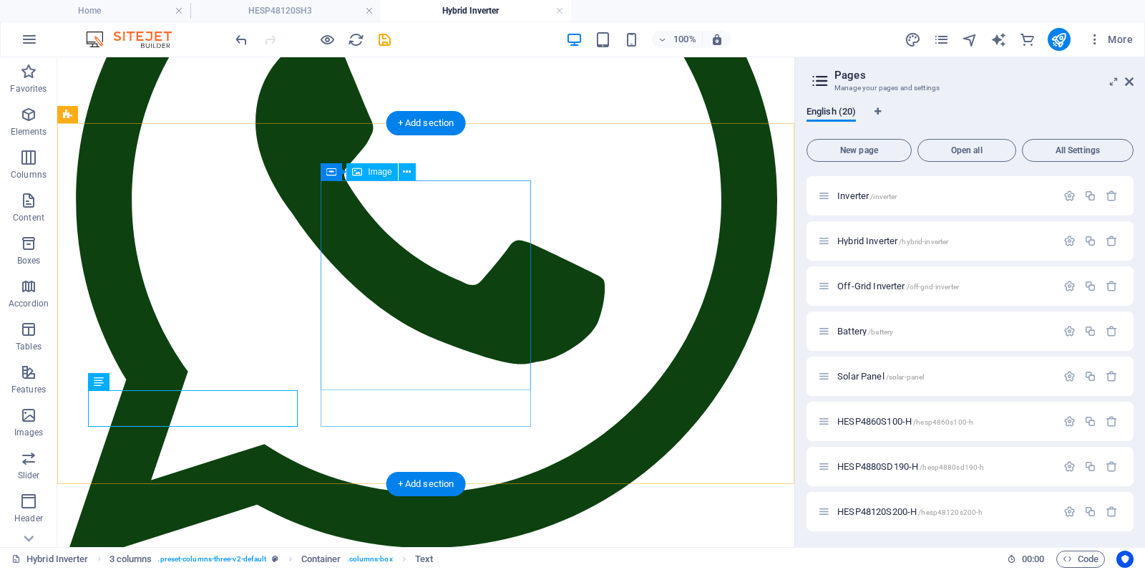
scroll to position [345, 0]
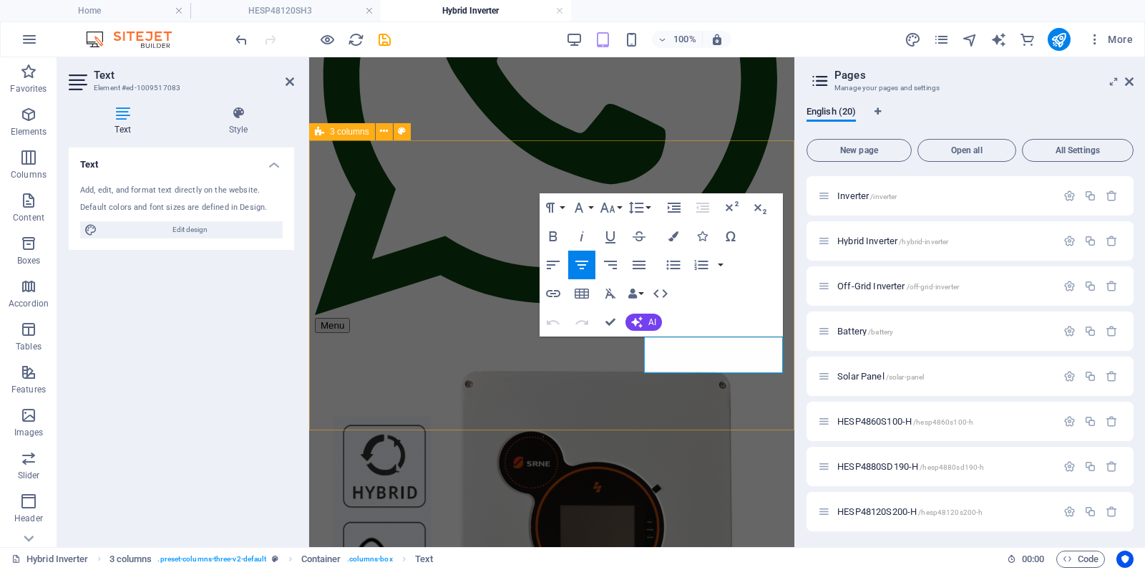
scroll to position [266, 0]
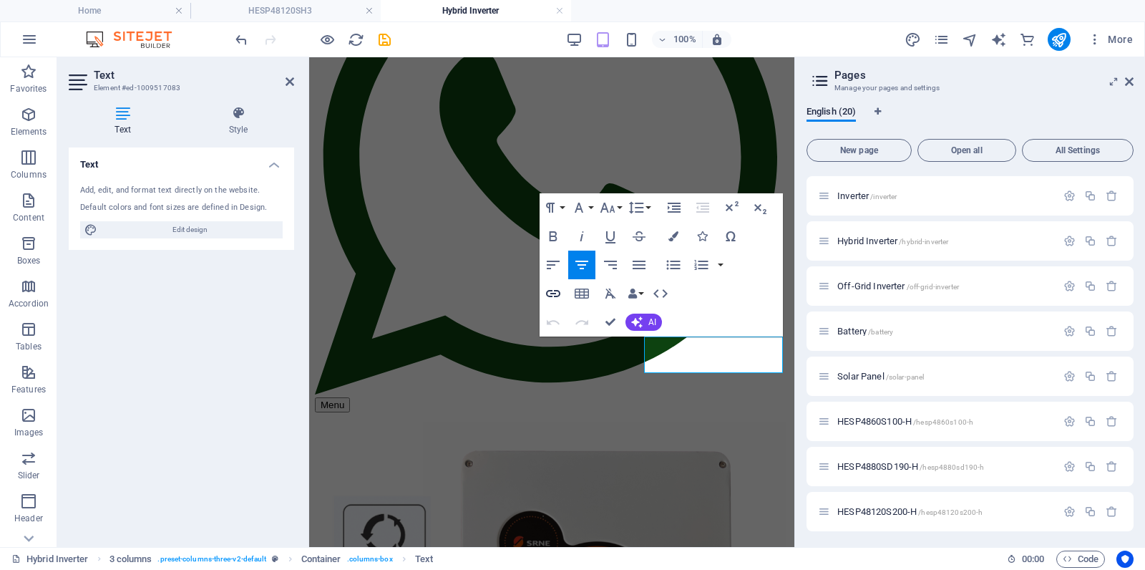
click at [559, 292] on icon "button" at bounding box center [553, 293] width 14 height 7
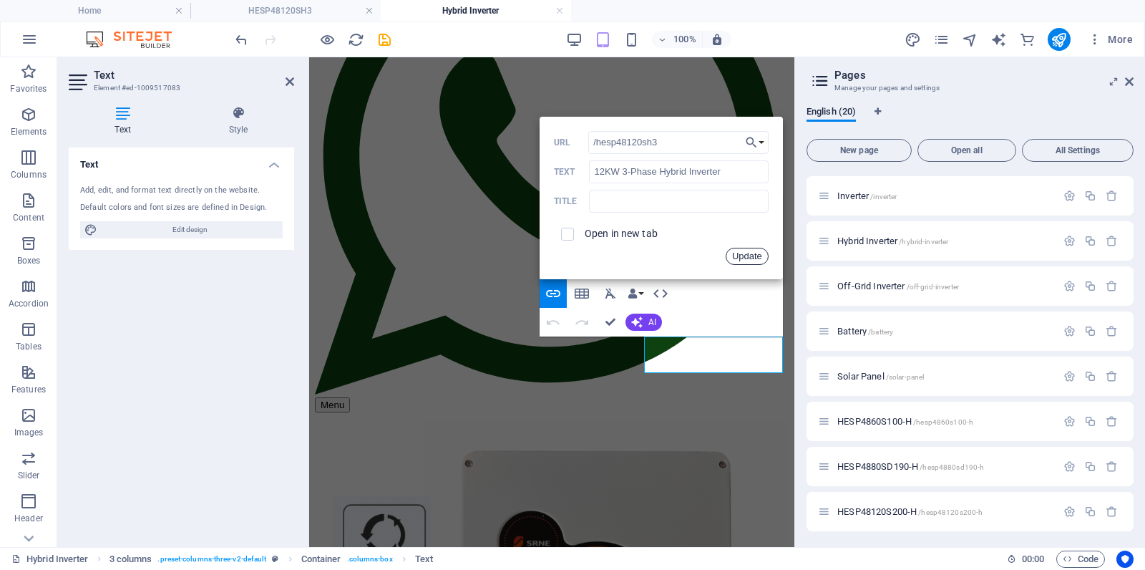
click at [743, 262] on button "Update" at bounding box center [747, 256] width 43 height 17
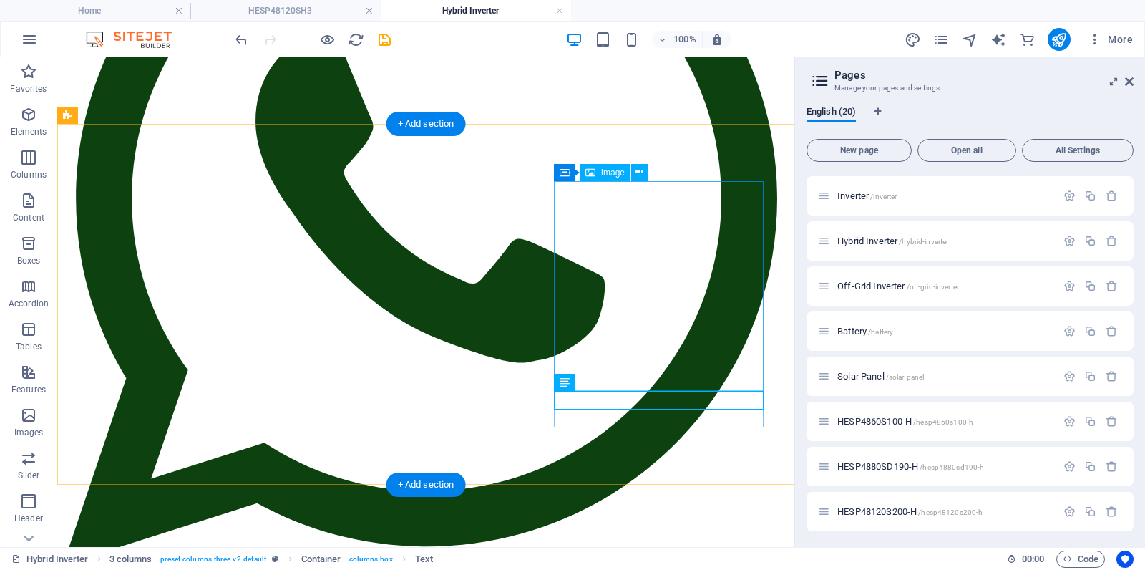
scroll to position [345, 0]
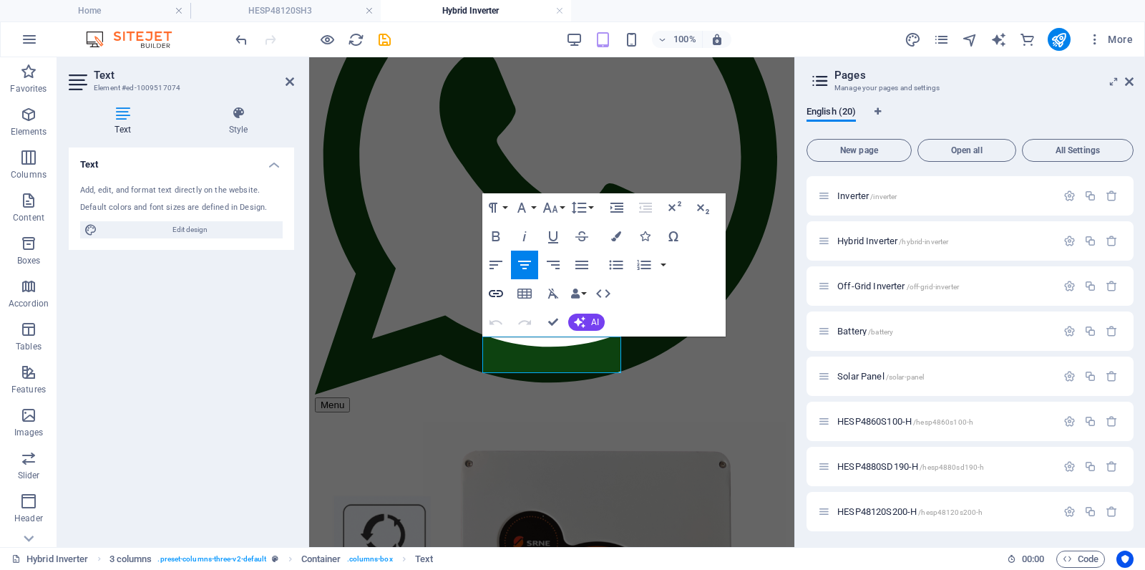
click at [496, 296] on icon "button" at bounding box center [496, 293] width 14 height 7
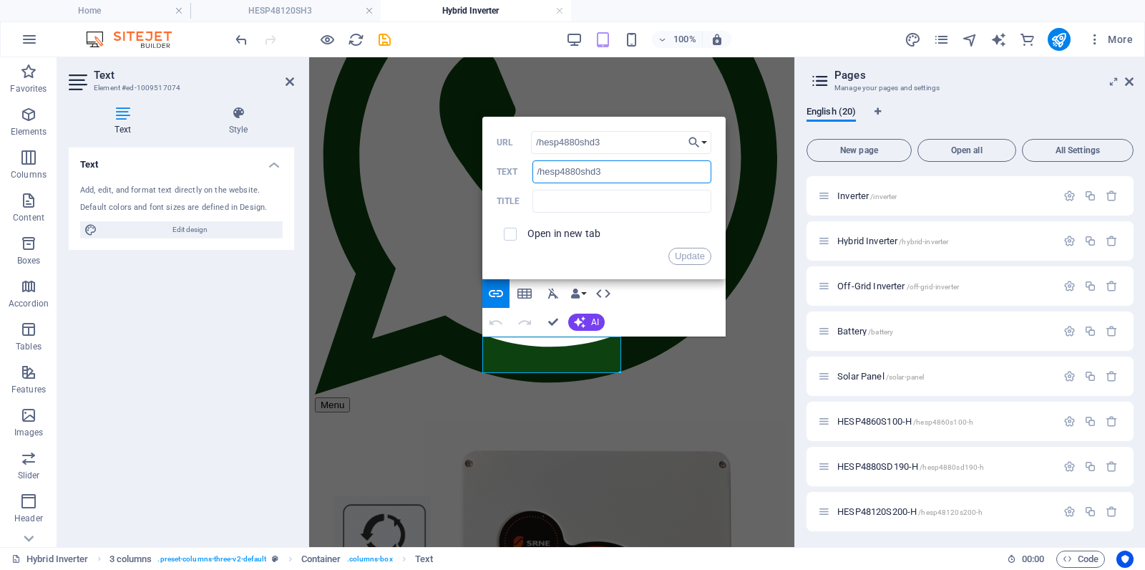
click at [624, 173] on input "/hesp4880shd3" at bounding box center [622, 171] width 179 height 23
type input "/"
type input "8KW 3-Phase Hybrid Inverter"
click at [684, 258] on button "Update" at bounding box center [690, 256] width 43 height 17
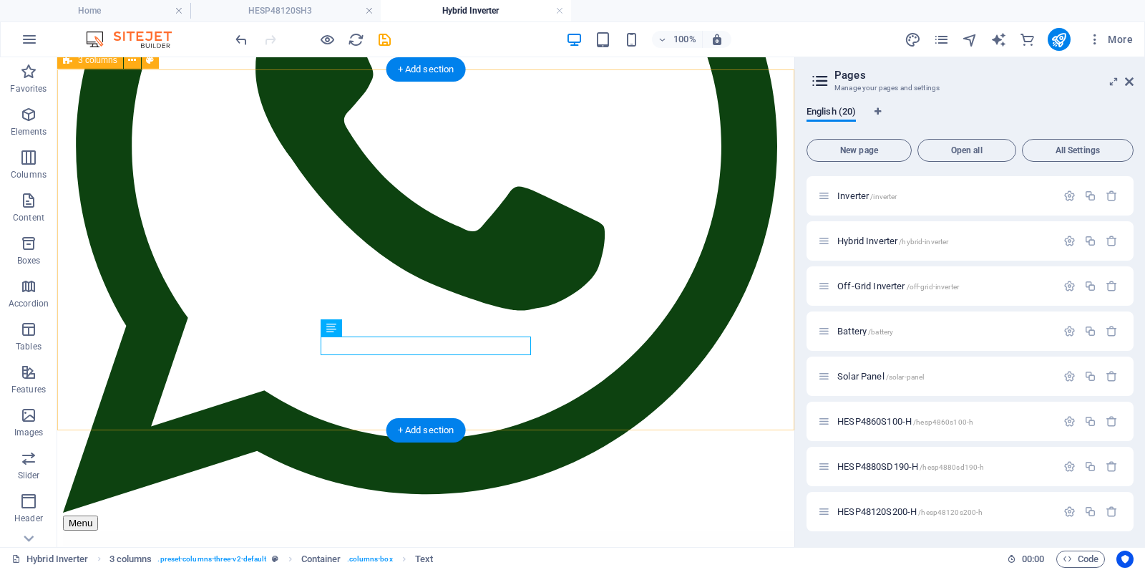
scroll to position [399, 0]
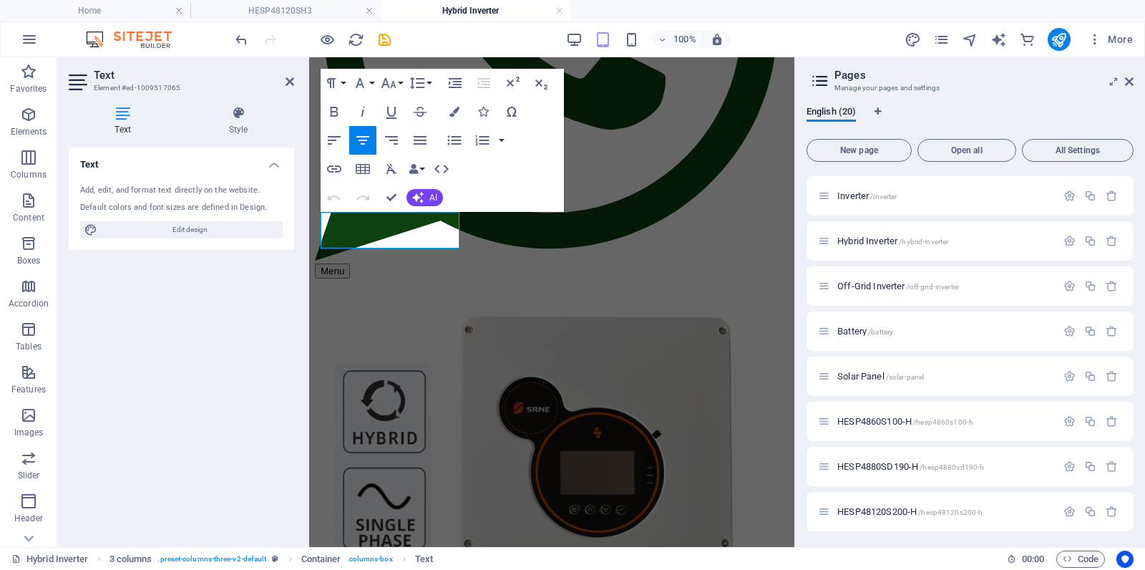
scroll to position [390, 0]
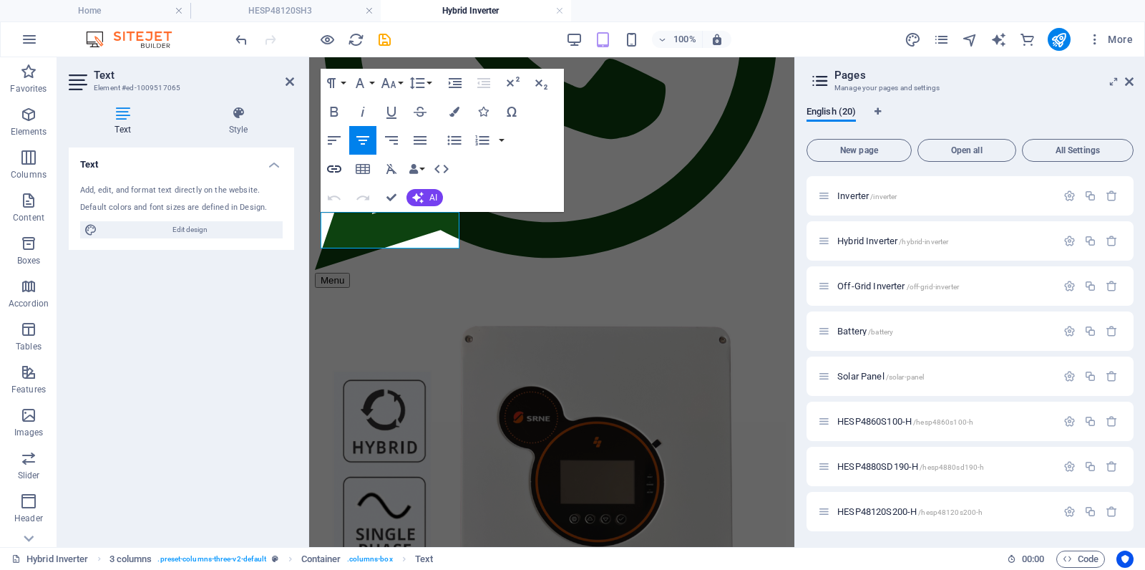
click at [335, 171] on icon "button" at bounding box center [334, 168] width 14 height 7
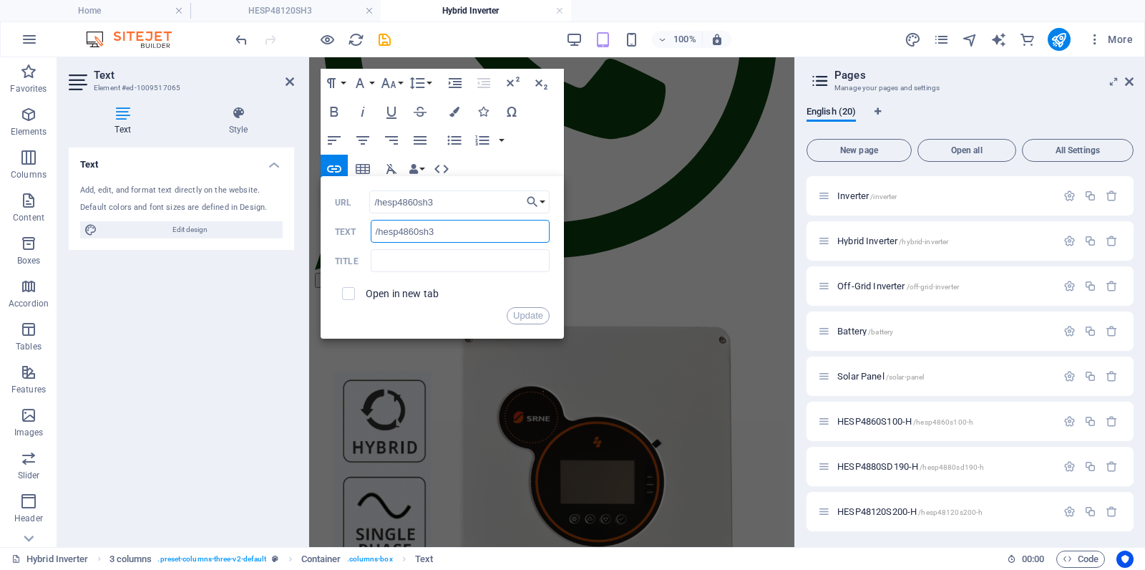
click at [445, 234] on input "/hesp4860sh3" at bounding box center [460, 231] width 179 height 23
type input "/"
type input "6KW 3-Phase Hybrid Inverter"
click at [516, 233] on input "6KW 3-Phase Hybrid Inverter" at bounding box center [460, 231] width 179 height 23
click at [528, 313] on button "Update" at bounding box center [528, 315] width 43 height 17
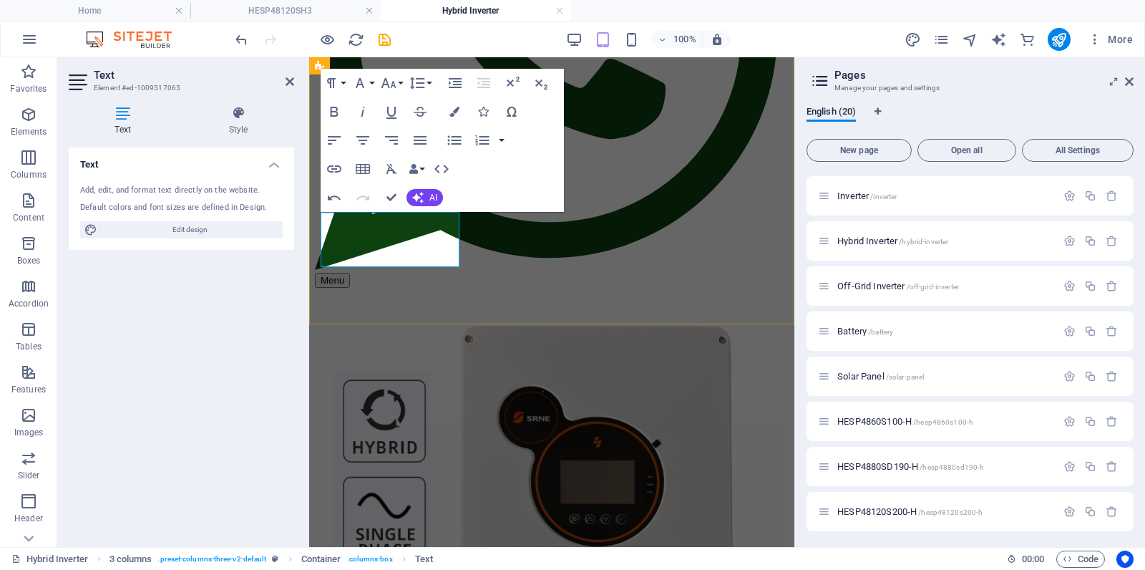
drag, startPoint x: 440, startPoint y: 251, endPoint x: 437, endPoint y: 267, distance: 15.9
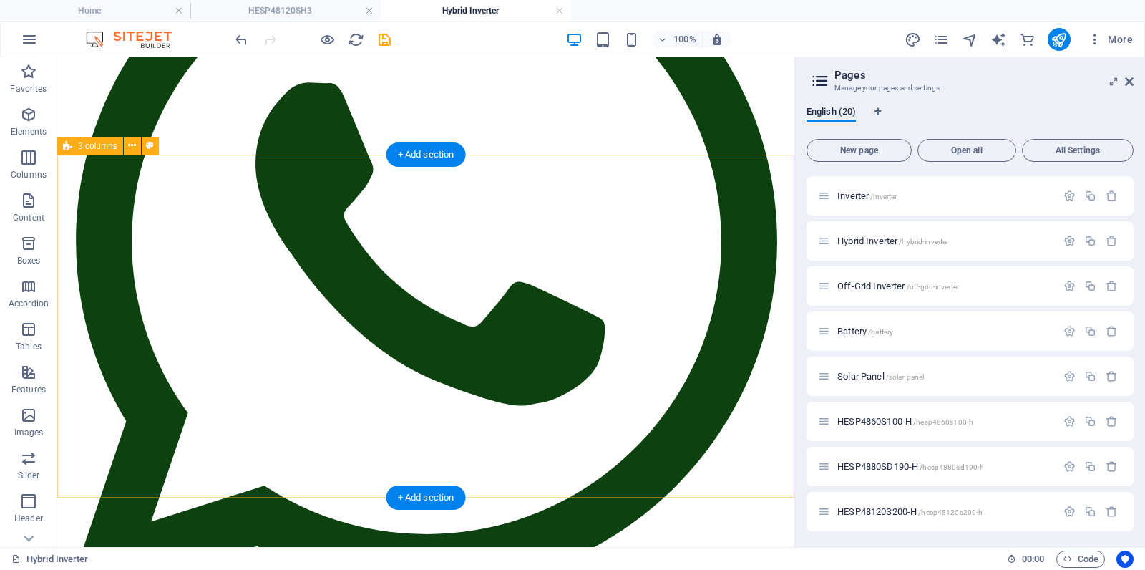
scroll to position [322, 0]
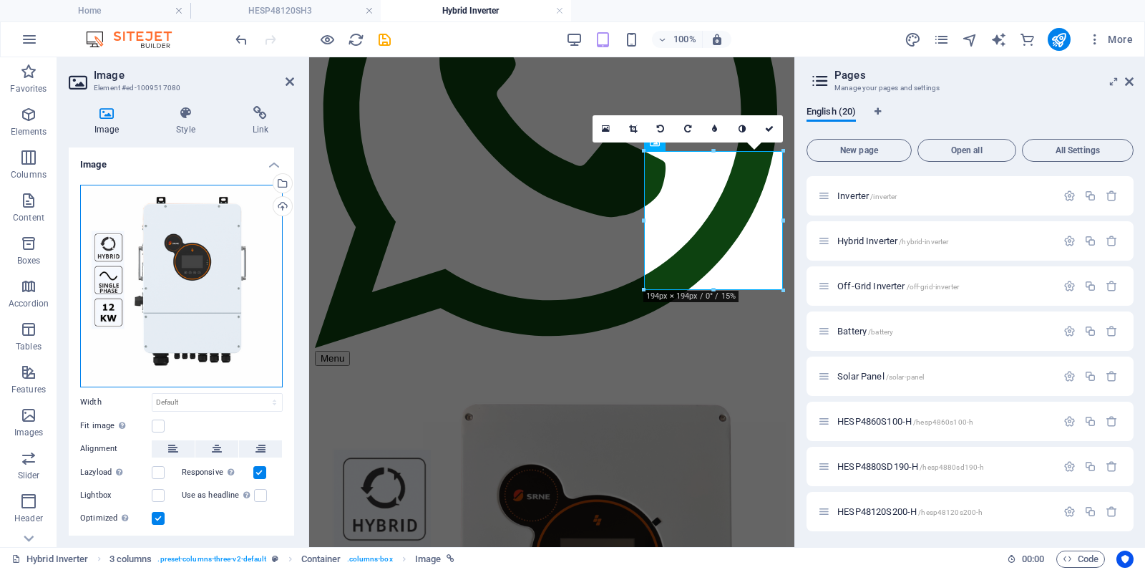
click at [184, 246] on div "Drag files here, click to choose files or select files from Files or our free s…" at bounding box center [181, 286] width 203 height 203
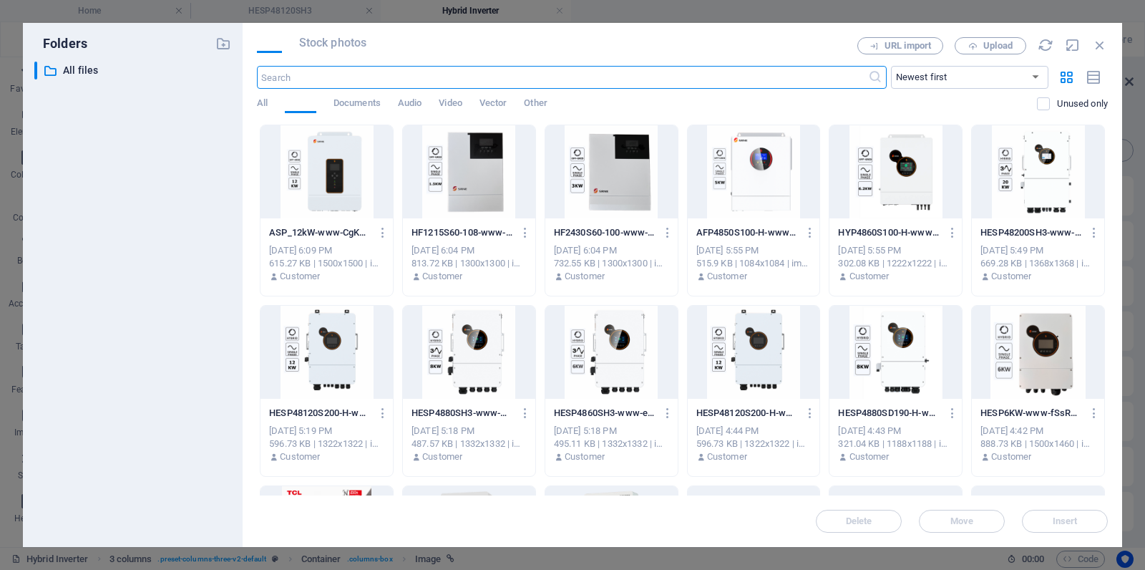
scroll to position [850, 0]
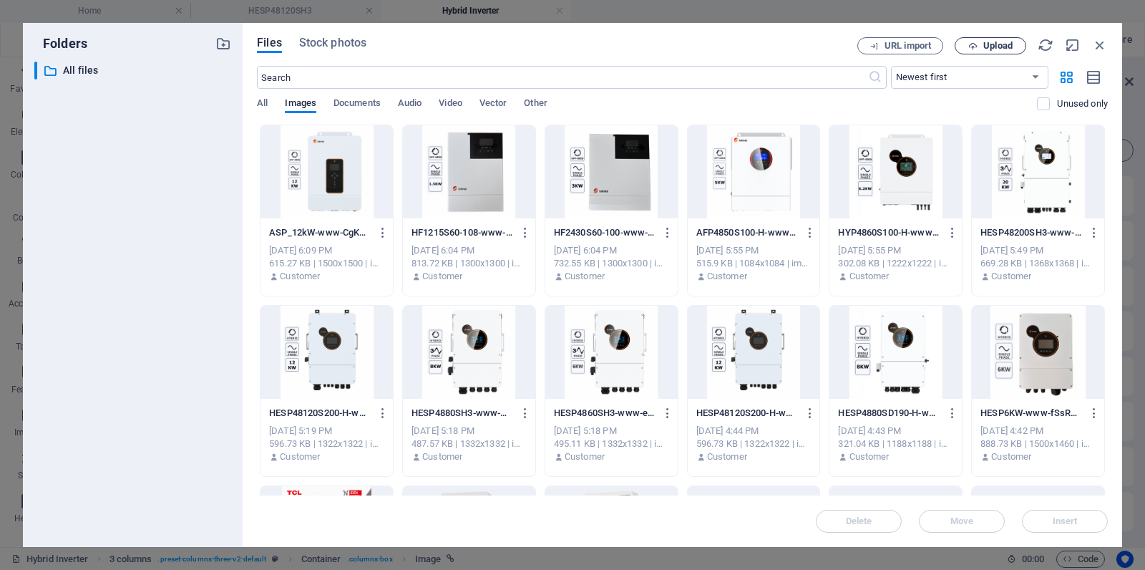
click at [1016, 49] on span "Upload" at bounding box center [990, 46] width 59 height 9
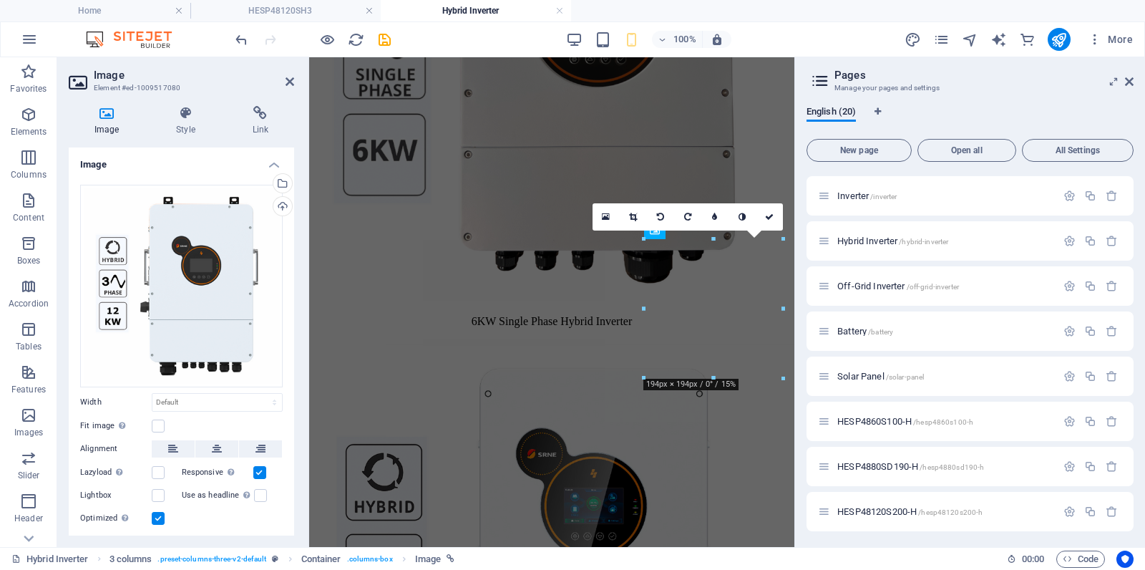
scroll to position [224, 0]
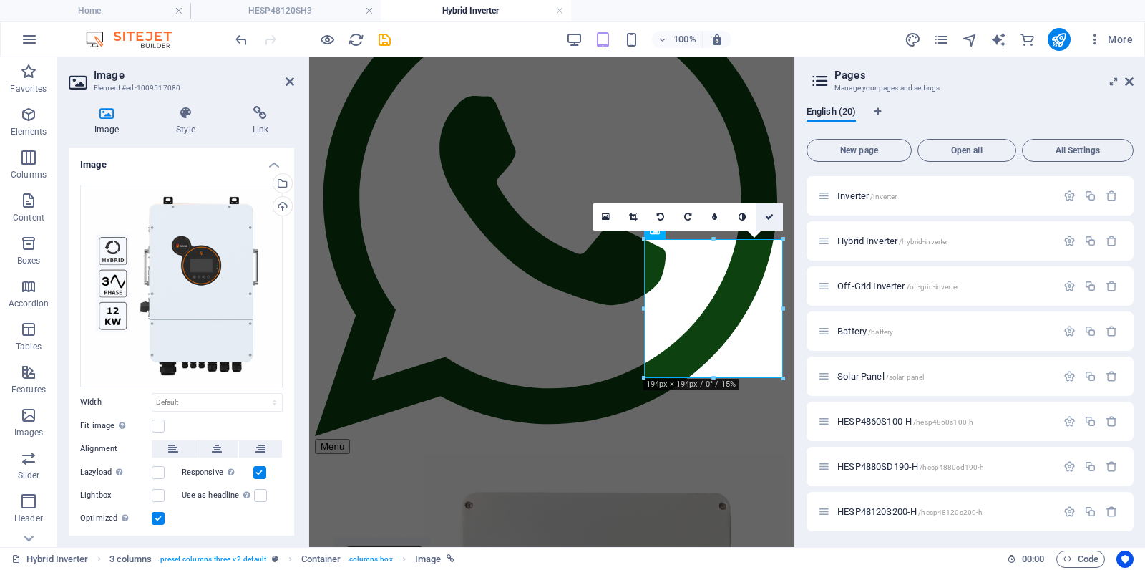
click at [772, 217] on icon at bounding box center [769, 217] width 9 height 9
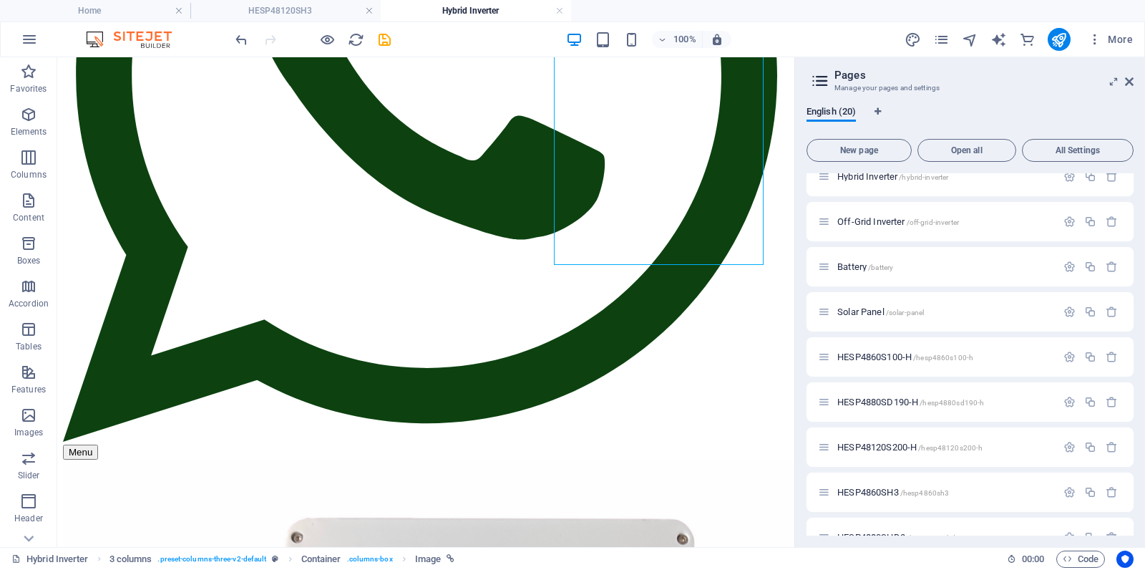
scroll to position [515, 0]
click at [862, 397] on span "HESP48120S200-H /hesp48120s200-h" at bounding box center [910, 399] width 145 height 11
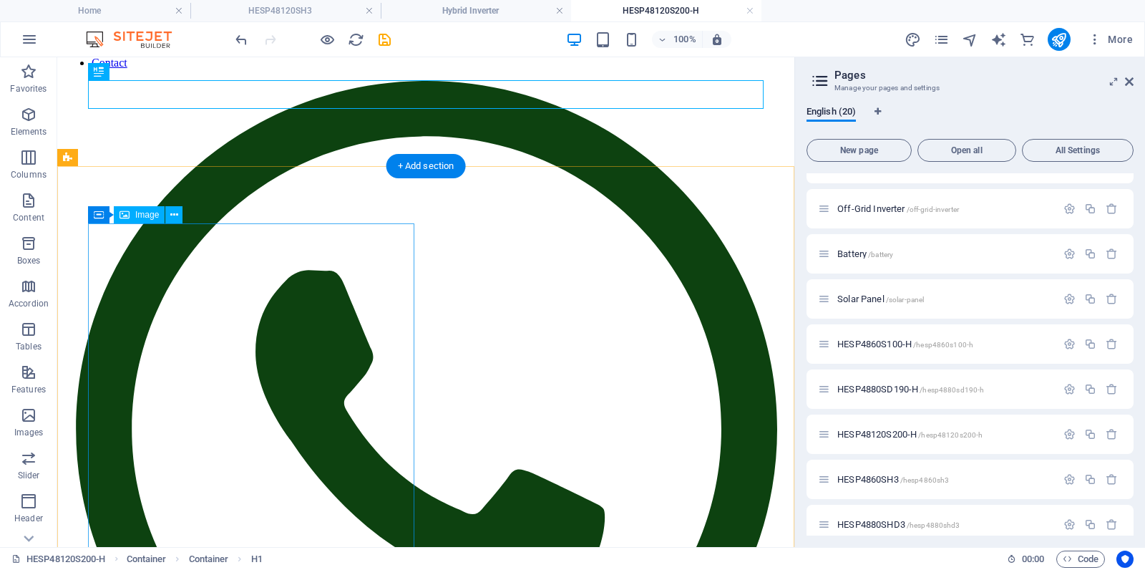
scroll to position [131, 0]
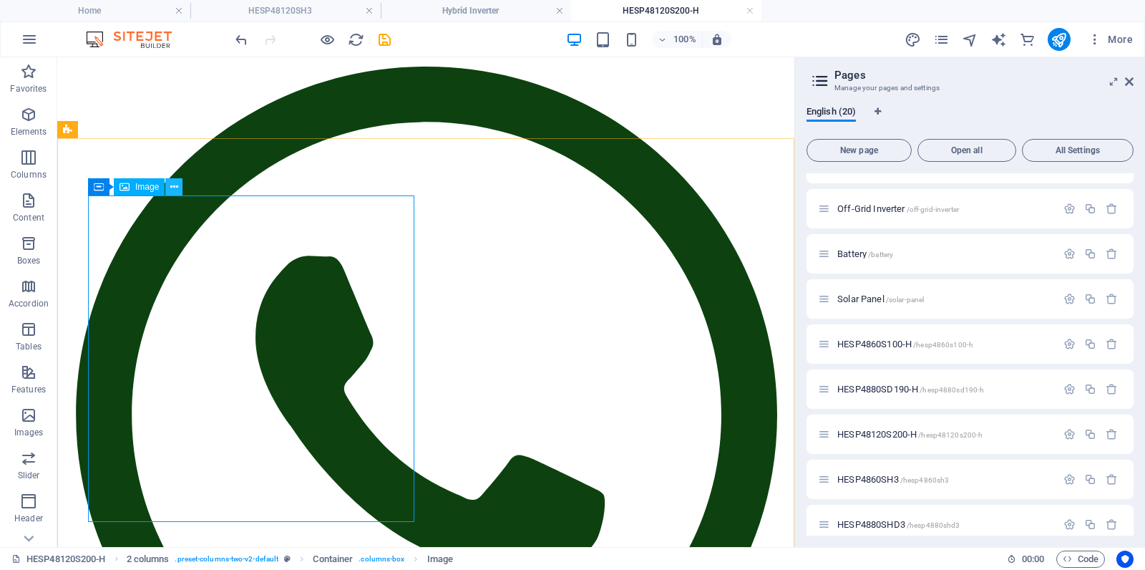
click at [177, 185] on icon at bounding box center [174, 187] width 8 height 15
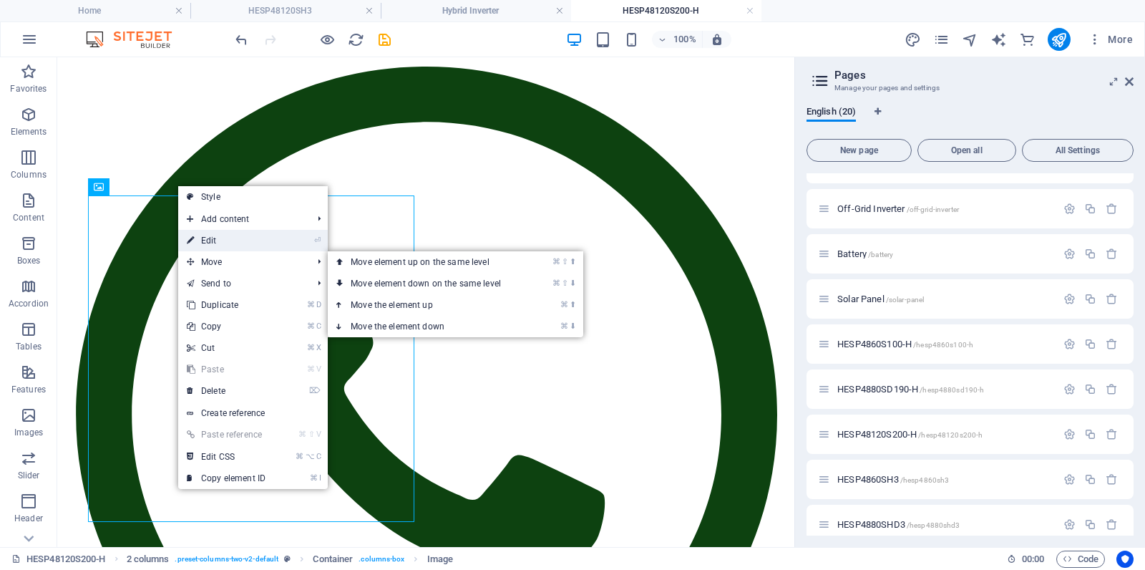
click at [231, 243] on link "⏎ Edit" at bounding box center [226, 240] width 96 height 21
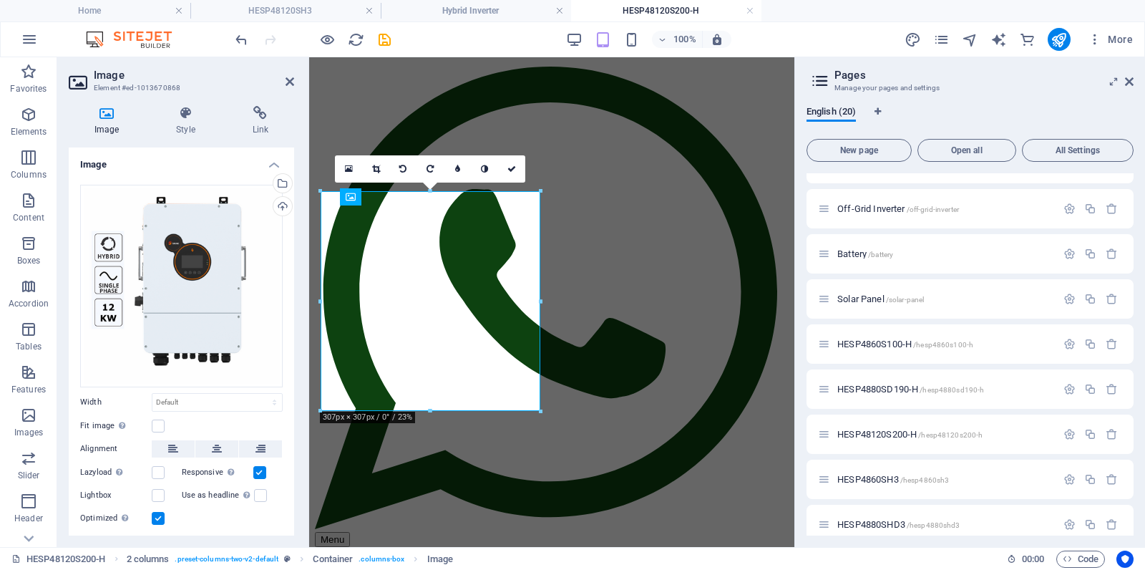
scroll to position [122, 0]
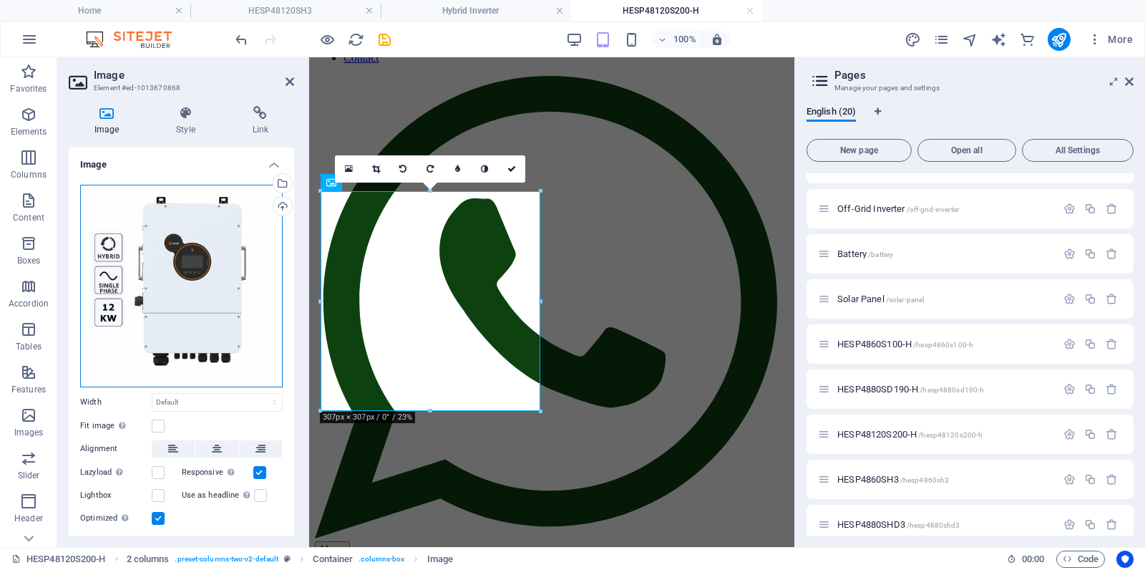
click at [183, 280] on div "Drag files here, click to choose files or select files from Files or our free s…" at bounding box center [181, 286] width 203 height 203
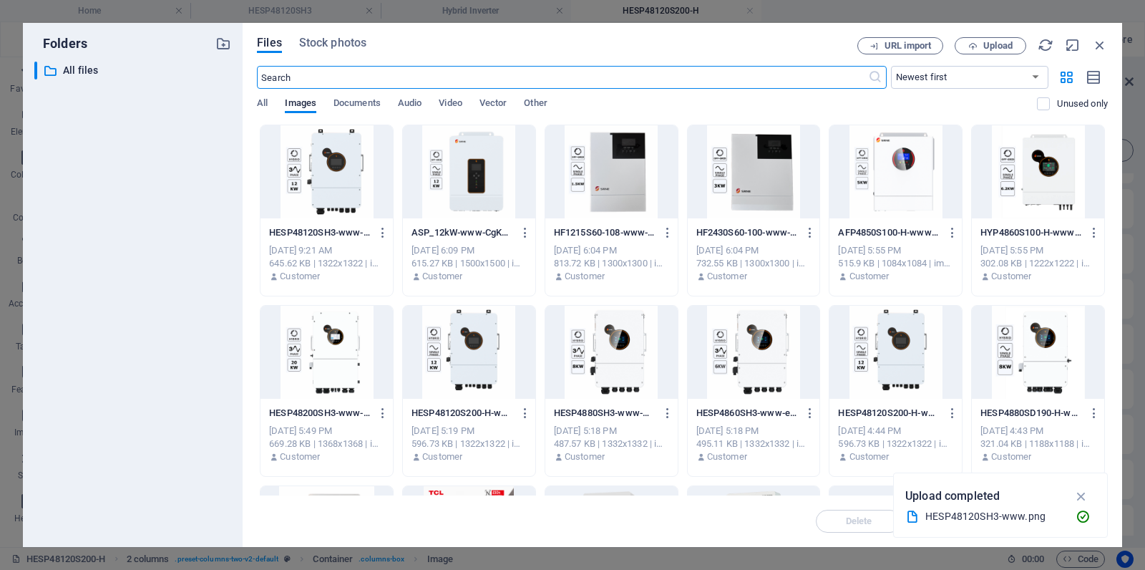
scroll to position [135, 0]
click at [331, 167] on div at bounding box center [327, 171] width 132 height 93
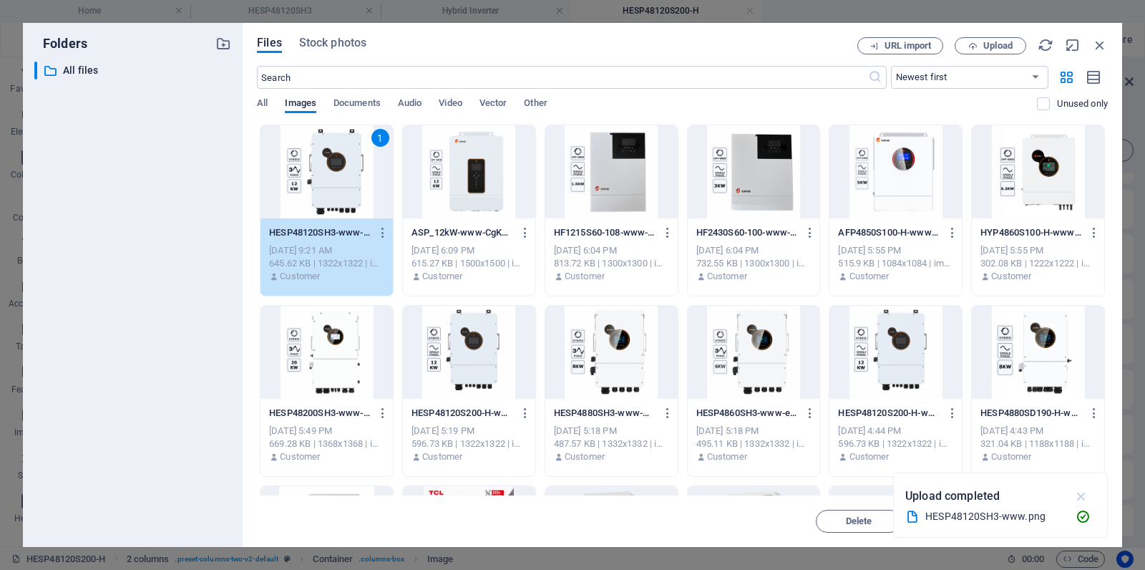
click at [1080, 498] on icon "button" at bounding box center [1082, 496] width 16 height 16
click at [1061, 517] on span "Insert" at bounding box center [1065, 521] width 25 height 9
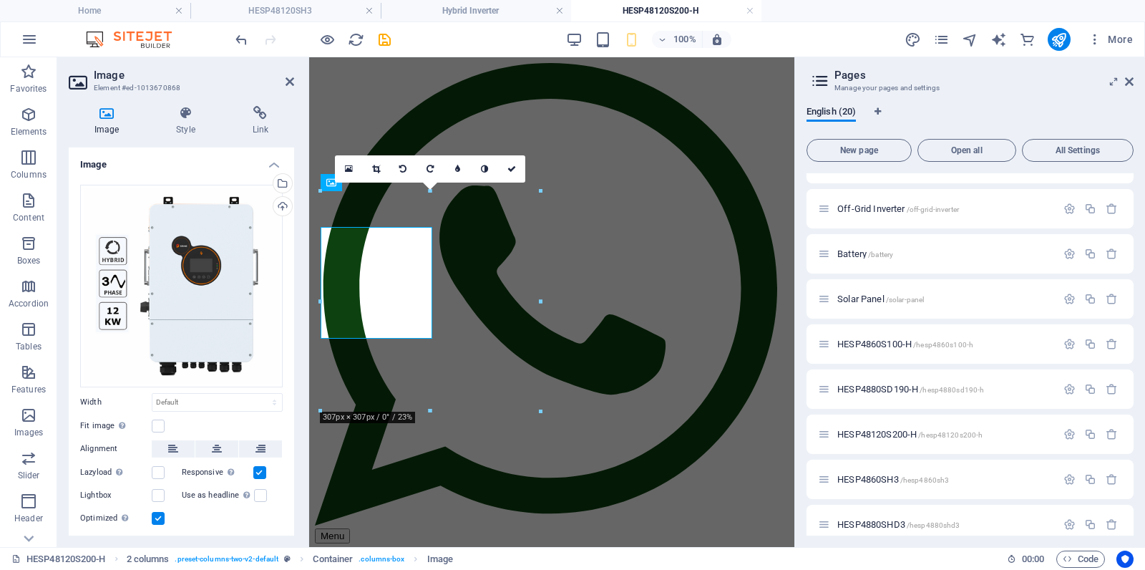
scroll to position [122, 0]
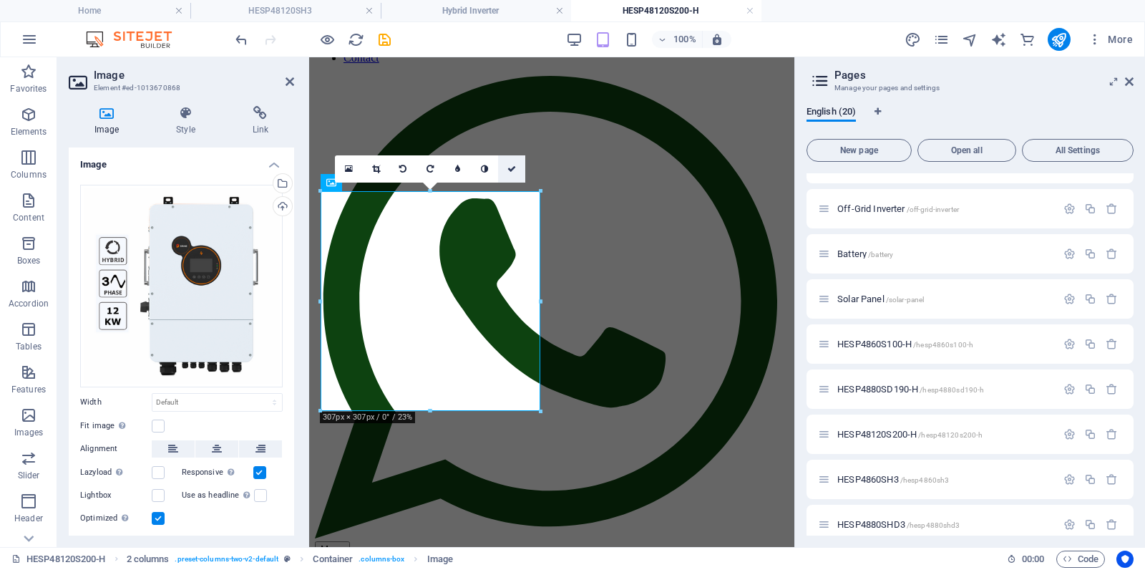
click at [513, 170] on icon at bounding box center [512, 169] width 9 height 9
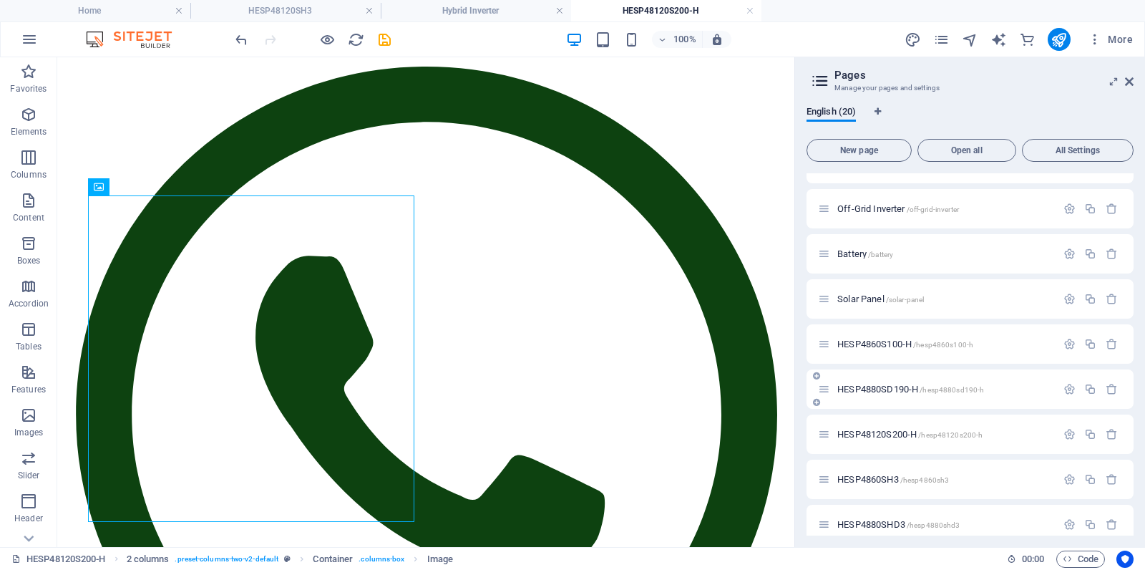
scroll to position [538, 0]
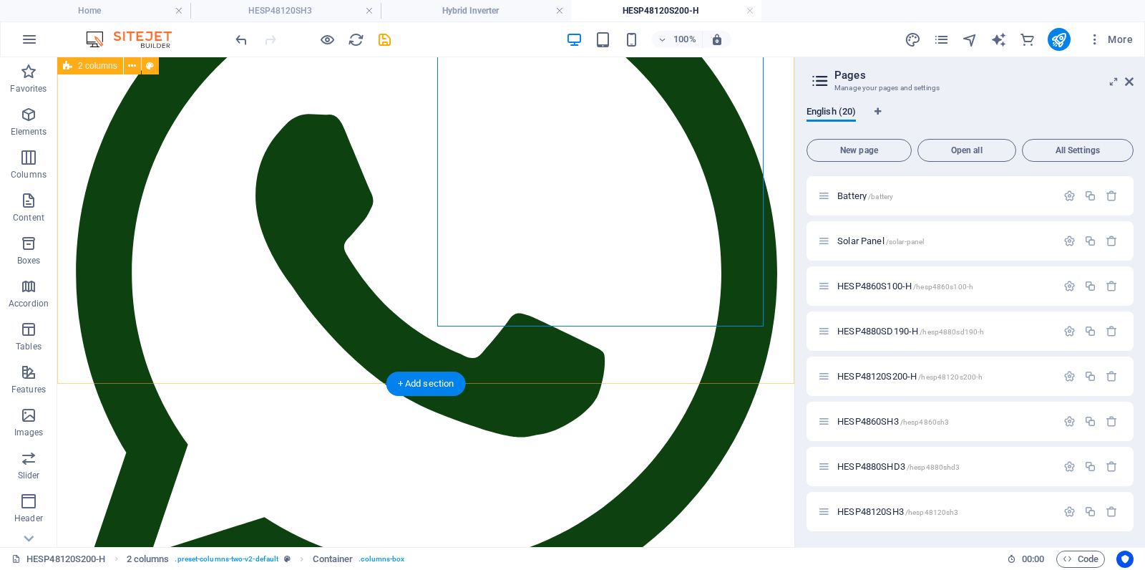
scroll to position [0, 0]
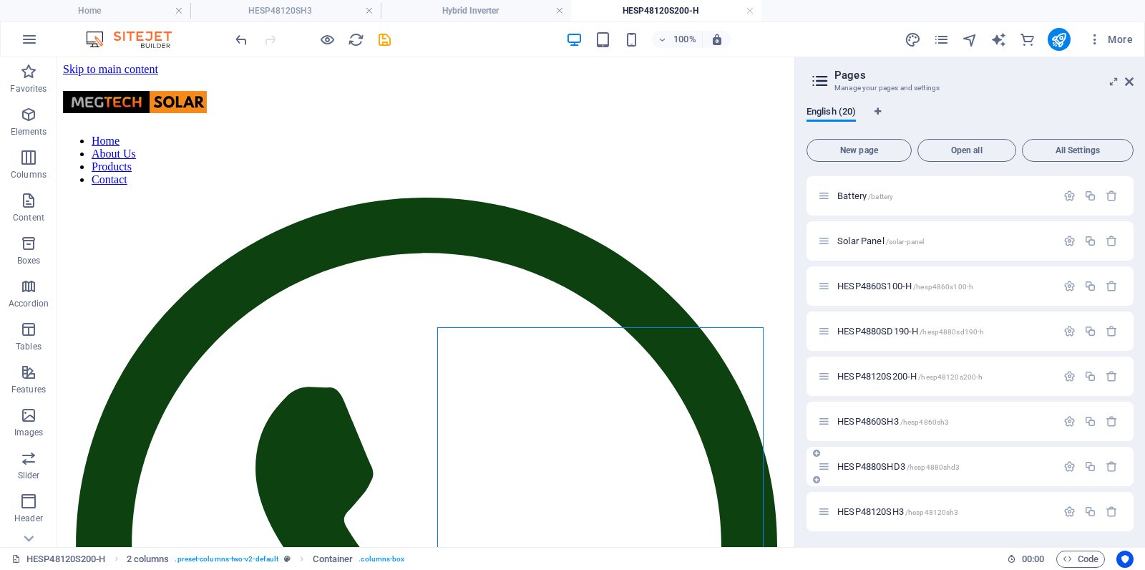
click at [885, 466] on span "HESP4880SHD3 /hesp4880shd3" at bounding box center [899, 466] width 122 height 11
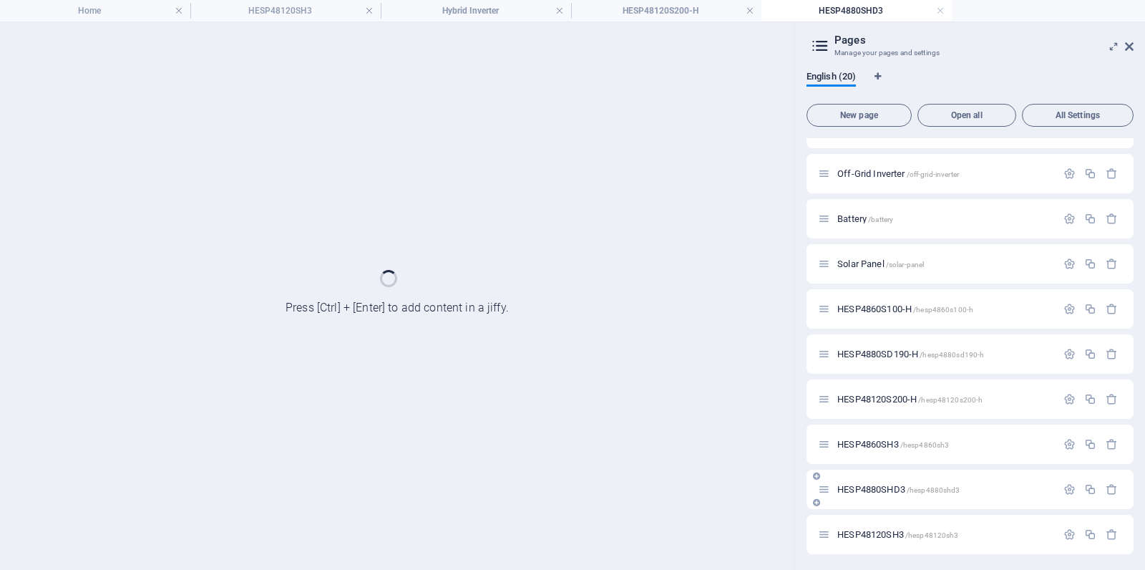
click at [885, 466] on div "Home / Subpage /subpage Legal Notice /legal-notice Privacy /privacy New Collect…" at bounding box center [970, 106] width 327 height 896
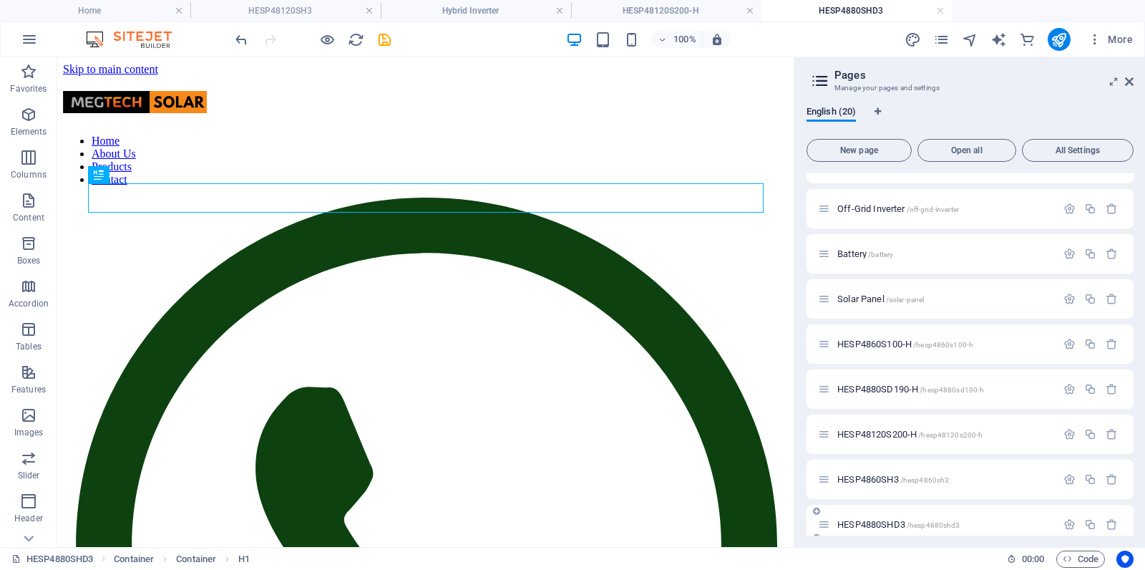
scroll to position [538, 0]
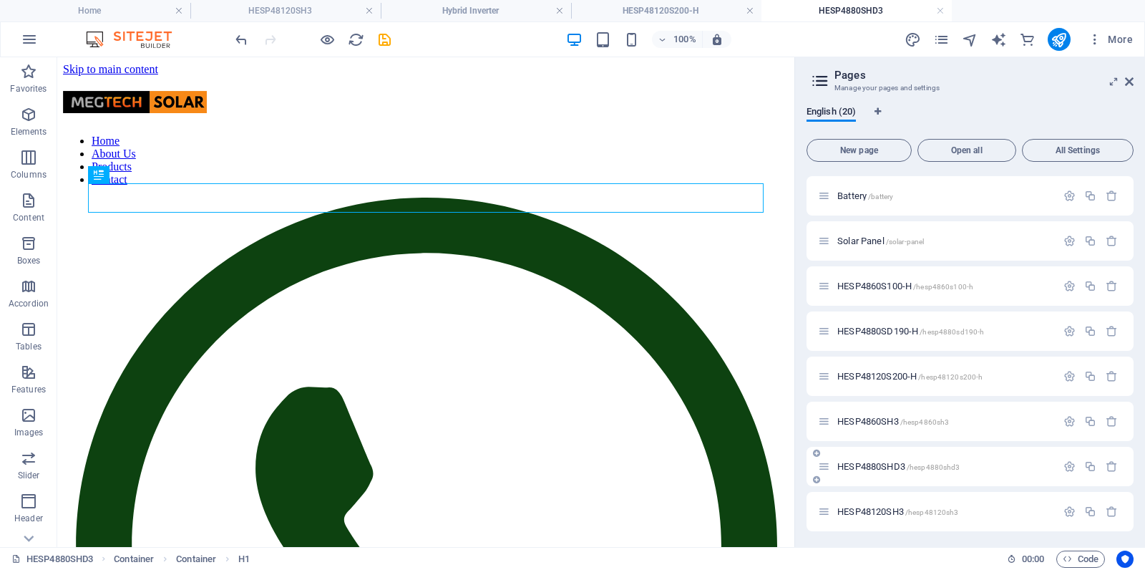
click at [872, 463] on span "HESP4880SHD3 /hesp4880shd3" at bounding box center [899, 466] width 122 height 11
click at [875, 464] on span "HESP4880SHD3 /hesp4880shd3" at bounding box center [899, 466] width 122 height 11
click at [866, 421] on span "HESP4860SH3 /hesp4860sh3" at bounding box center [894, 421] width 112 height 11
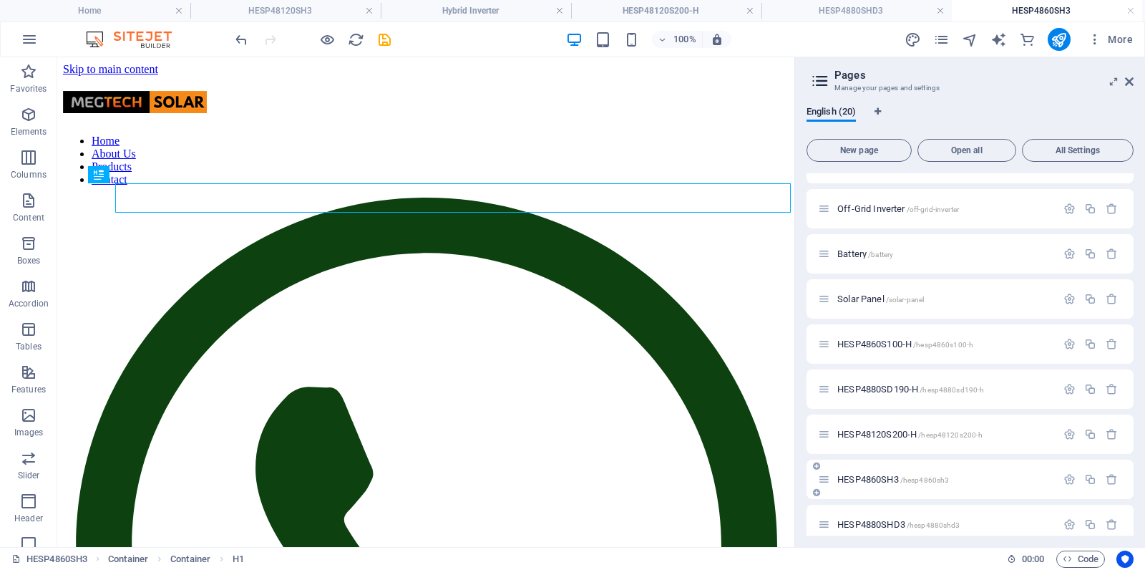
scroll to position [0, 0]
click at [873, 477] on span "HESP4860SH3 /hesp4860sh3" at bounding box center [894, 479] width 112 height 11
click at [873, 476] on span "HESP4860SH3 /hesp4860sh3" at bounding box center [894, 479] width 112 height 11
click at [906, 480] on span "/hesp4860sh3" at bounding box center [925, 480] width 49 height 8
click at [821, 478] on icon at bounding box center [824, 479] width 12 height 12
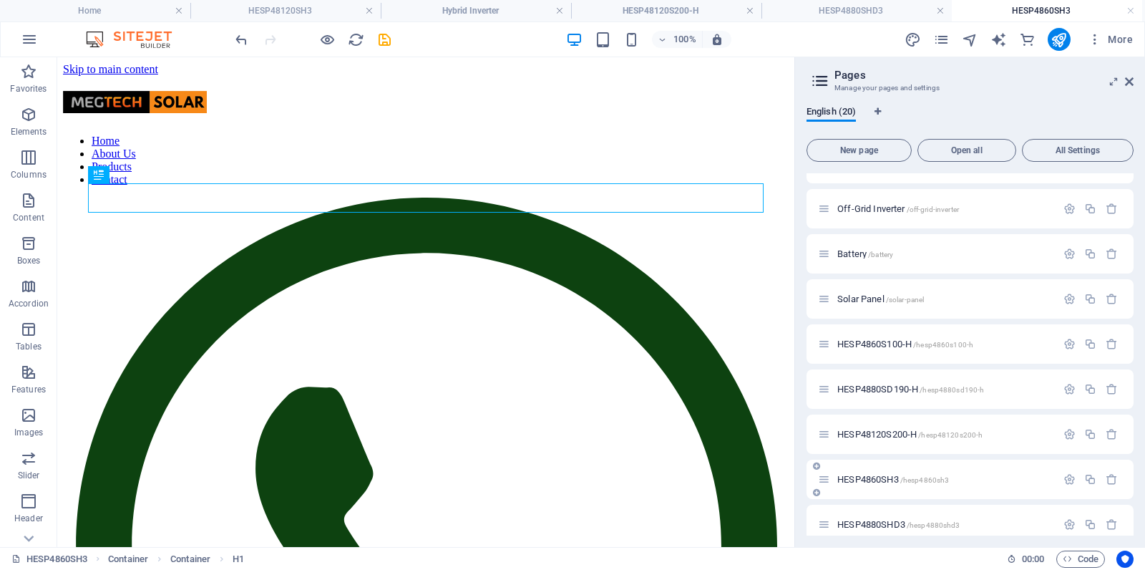
click at [828, 478] on icon at bounding box center [824, 479] width 12 height 12
click at [876, 389] on span "HESP4880SD190-H /hesp4880sd190-h" at bounding box center [911, 389] width 147 height 11
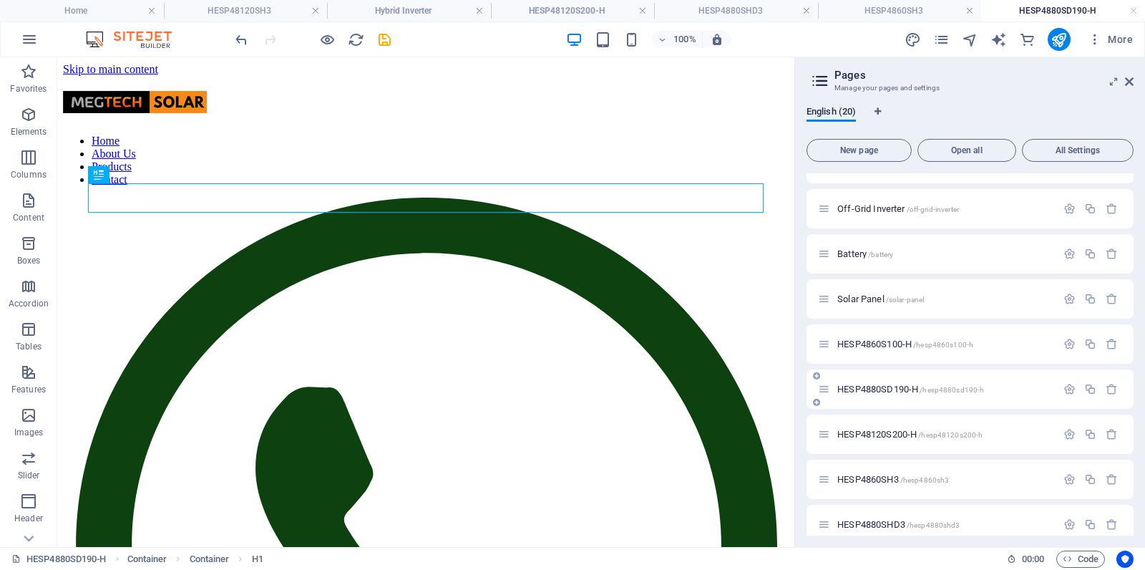
click at [868, 341] on span "HESP4860S100-H /hesp4860s100-h" at bounding box center [906, 344] width 136 height 11
click at [864, 387] on span "HESP4880SD190-H /hesp4880sd190-h" at bounding box center [911, 389] width 147 height 11
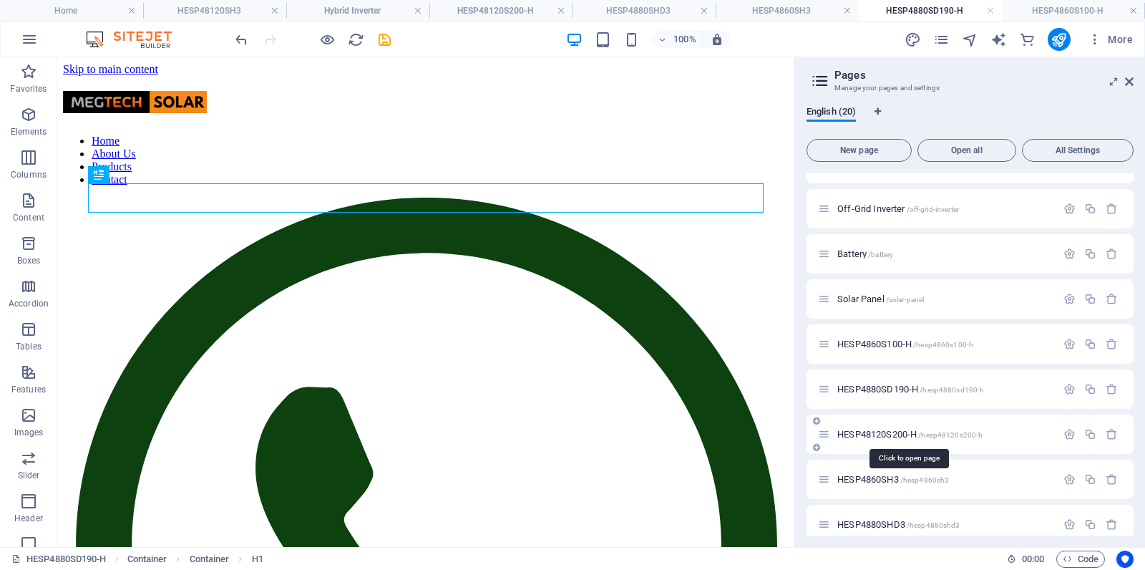
click at [868, 432] on span "HESP48120S200-H /hesp48120s200-h" at bounding box center [910, 434] width 145 height 11
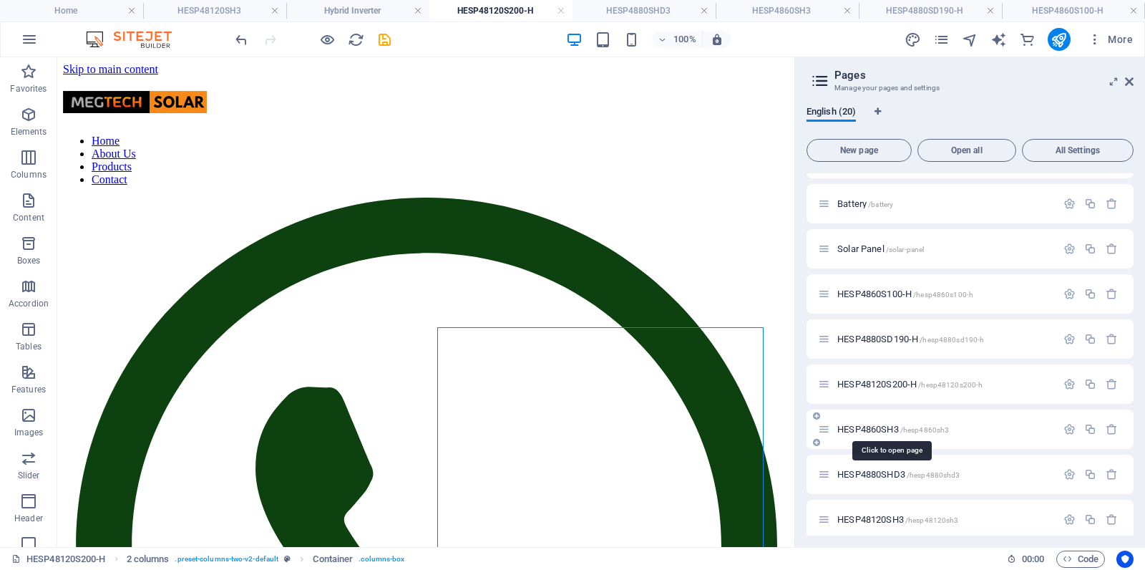
scroll to position [538, 0]
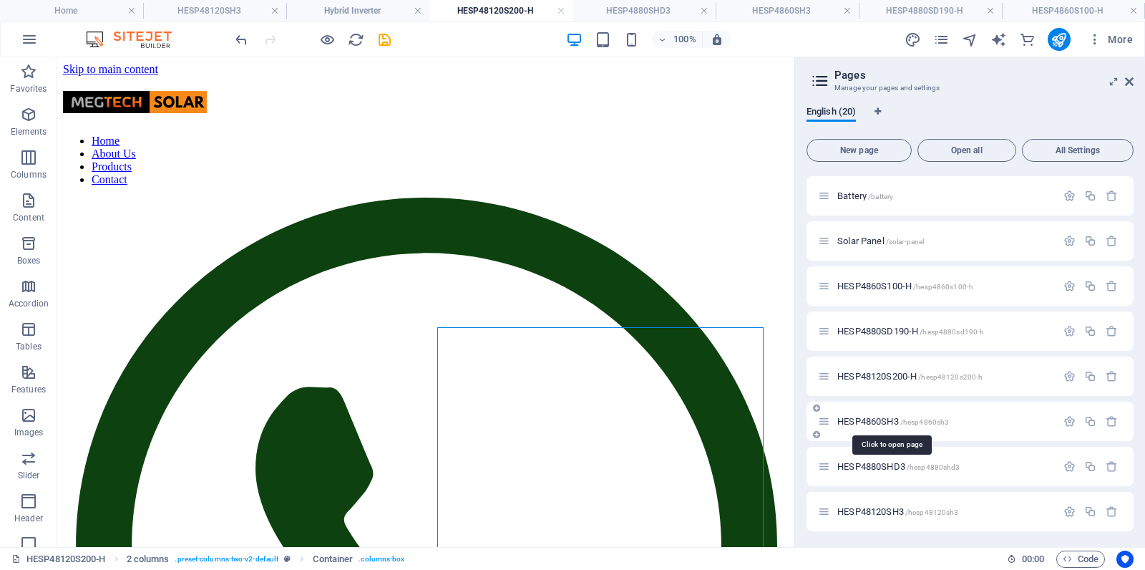
click at [871, 419] on span "HESP4860SH3 /hesp4860sh3" at bounding box center [894, 421] width 112 height 11
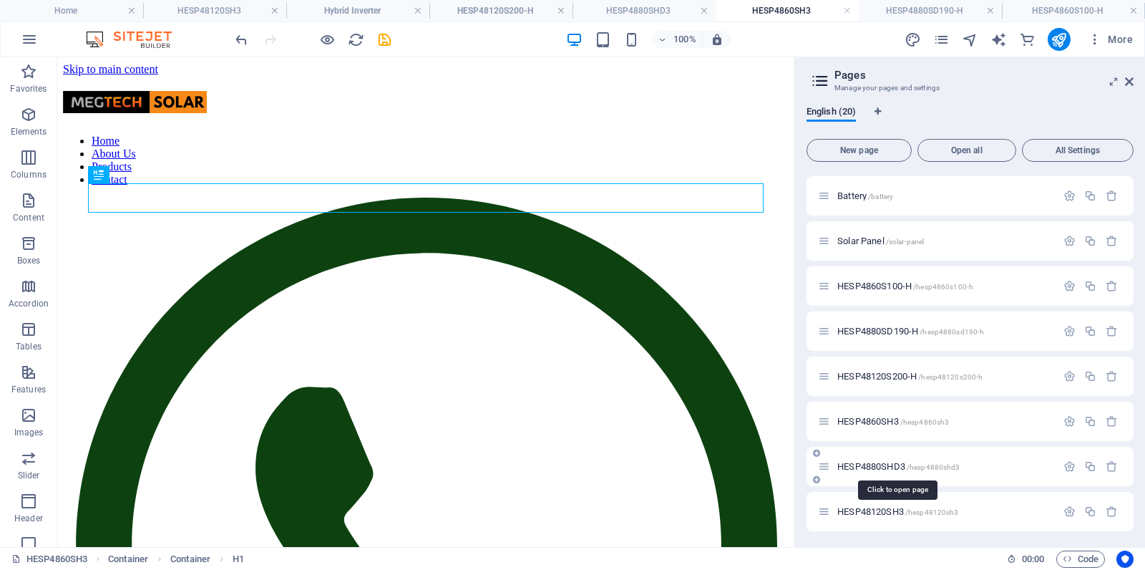
click at [865, 462] on span "HESP4880SHD3 /hesp4880shd3" at bounding box center [899, 466] width 122 height 11
click at [869, 463] on span "HESP4880SHD3 /hesp4880shd3" at bounding box center [899, 466] width 122 height 11
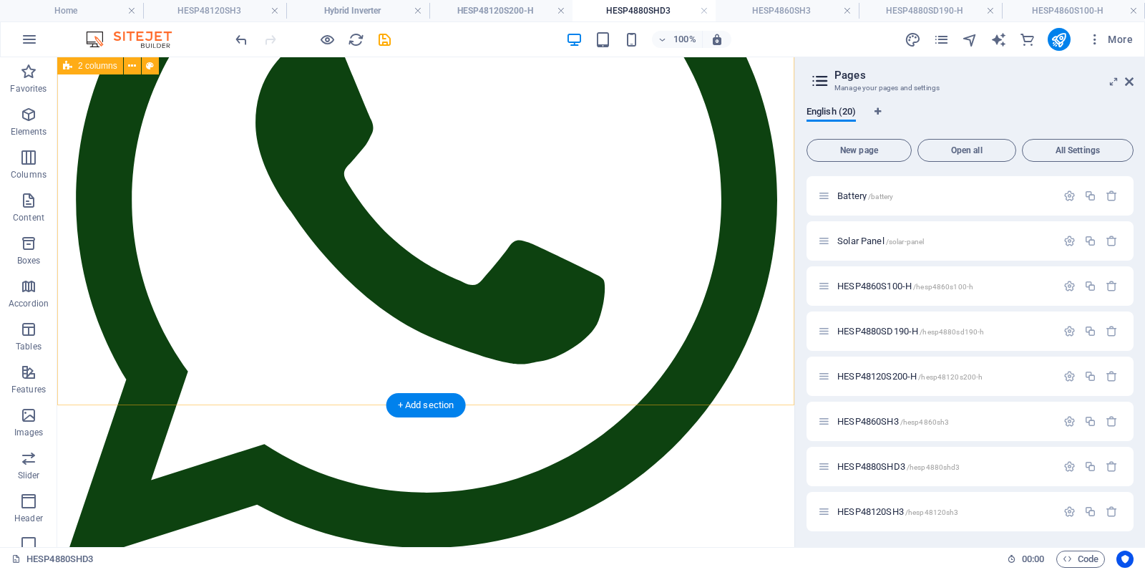
scroll to position [362, 0]
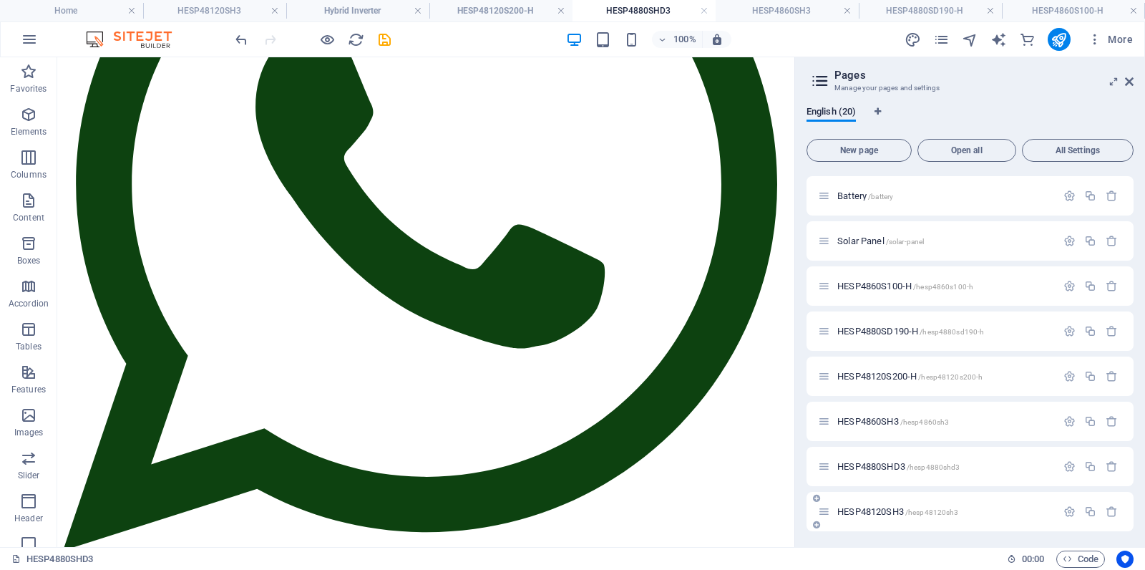
click at [870, 509] on span "HESP48120SH3 /hesp48120sh3" at bounding box center [898, 511] width 121 height 11
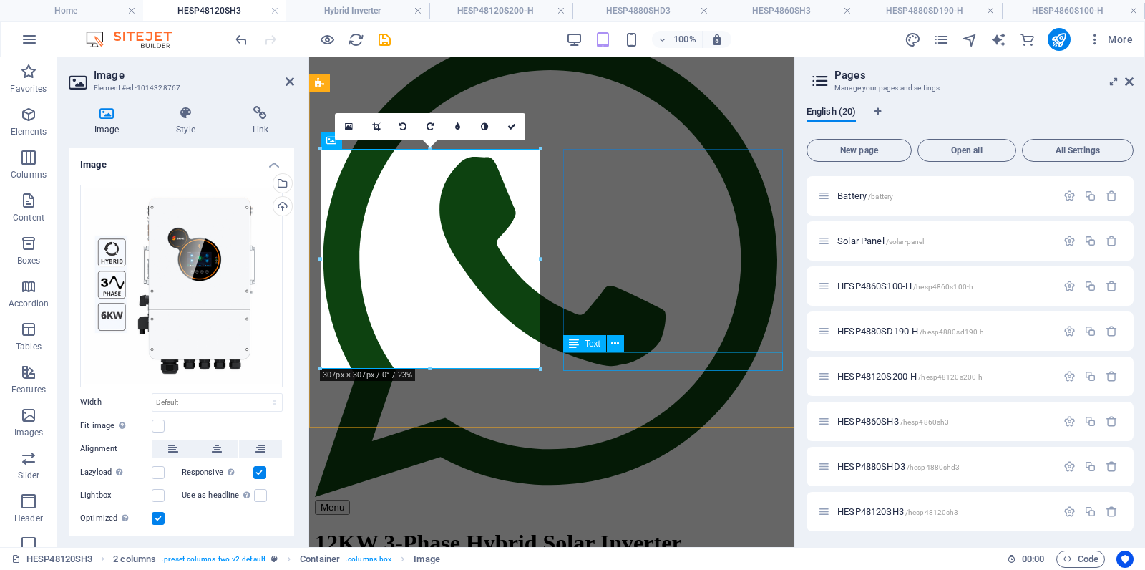
scroll to position [0, 0]
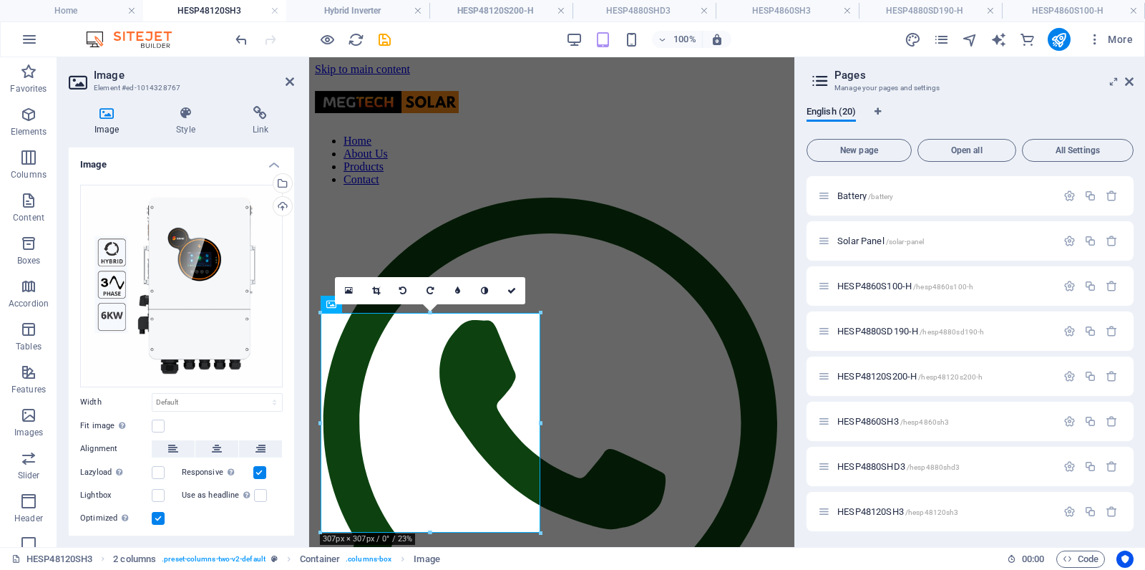
click at [295, 78] on aside "Image Element #ed-1014328767 Image Style Link Image Drag files here, click to c…" at bounding box center [183, 302] width 252 height 490
click at [289, 81] on icon at bounding box center [290, 81] width 9 height 11
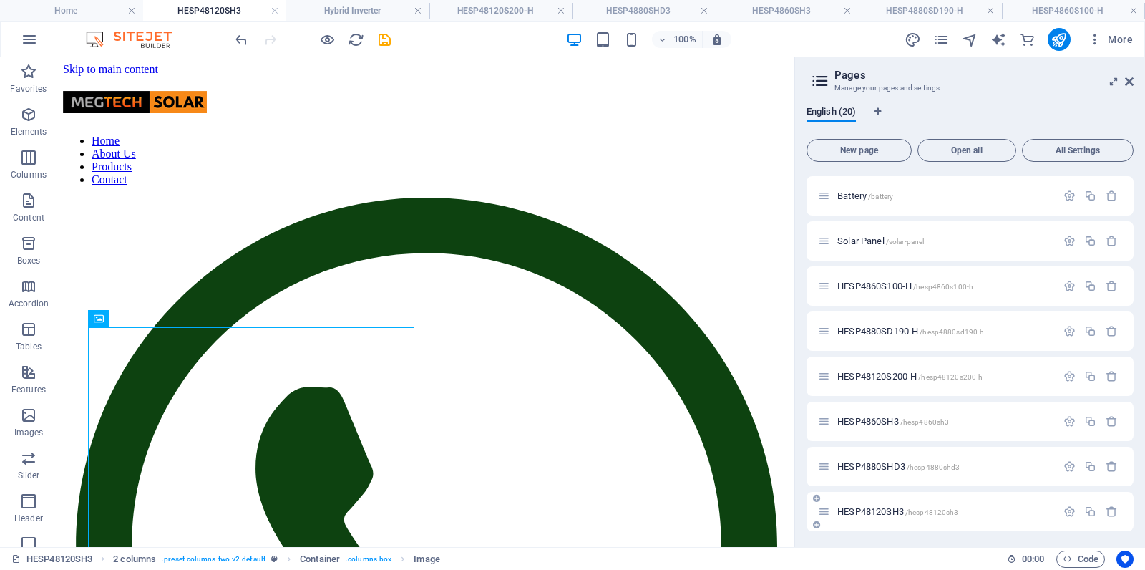
click at [883, 506] on span "HESP48120SH3 /hesp48120sh3" at bounding box center [898, 511] width 121 height 11
click at [876, 462] on span "HESP4880SHD3 /hesp4880shd3" at bounding box center [899, 466] width 122 height 11
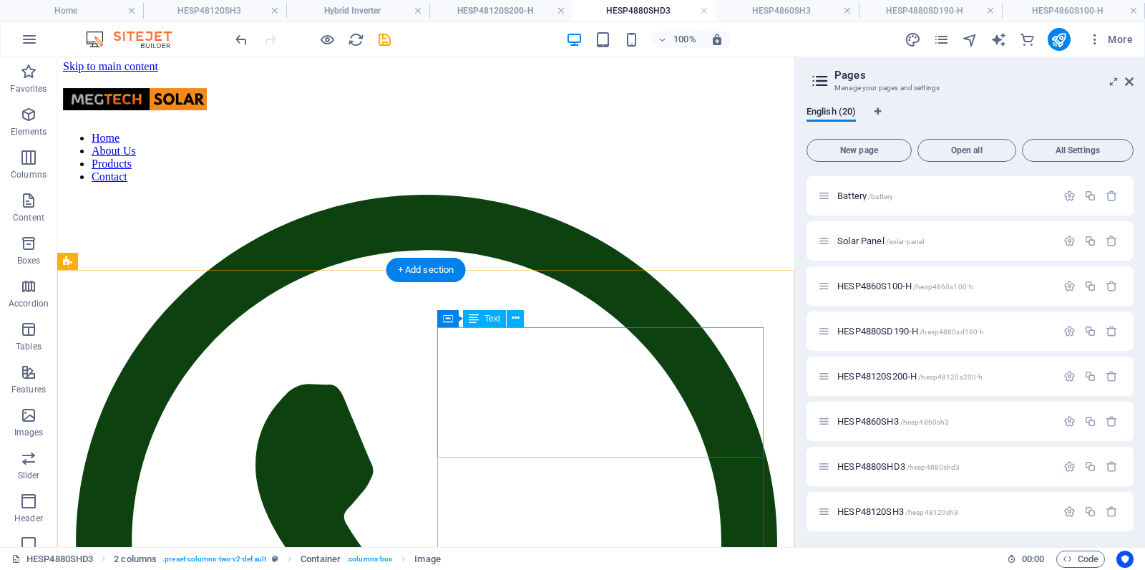
scroll to position [4, 0]
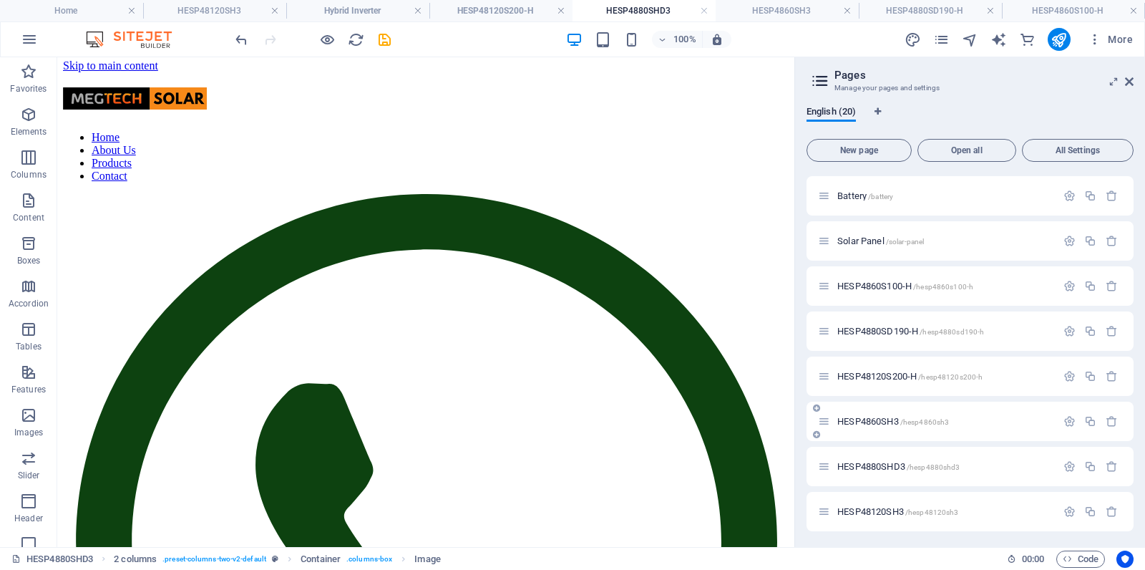
click at [861, 418] on span "HESP4860SH3 /hesp4860sh3" at bounding box center [894, 421] width 112 height 11
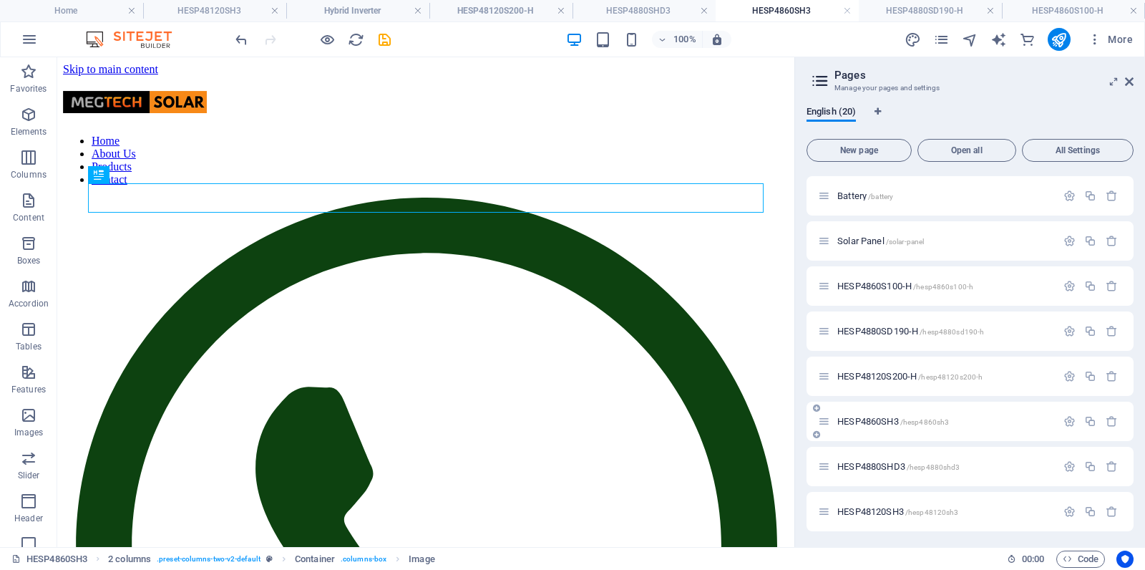
scroll to position [0, 0]
click at [880, 461] on span "HESP4880SHD3 /hesp4880shd3" at bounding box center [899, 466] width 122 height 11
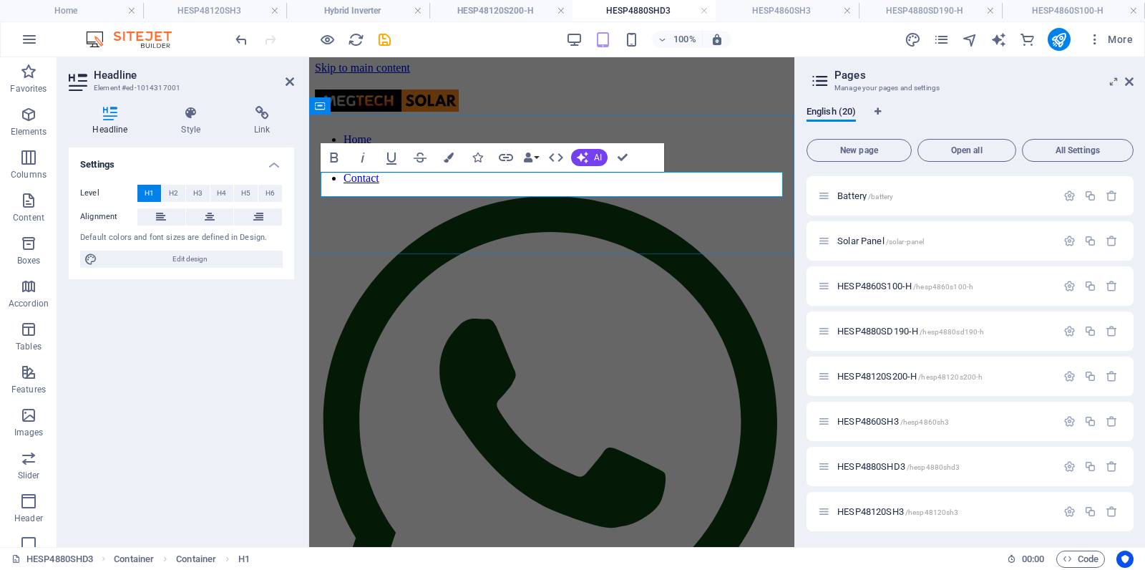
drag, startPoint x: 342, startPoint y: 181, endPoint x: 338, endPoint y: 194, distance: 13.6
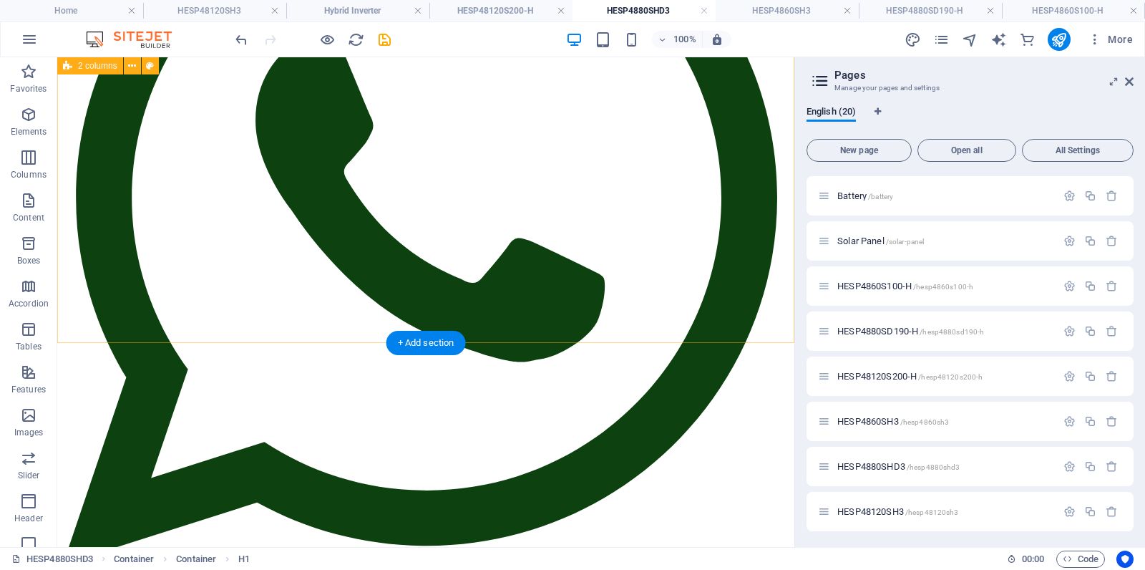
scroll to position [389, 0]
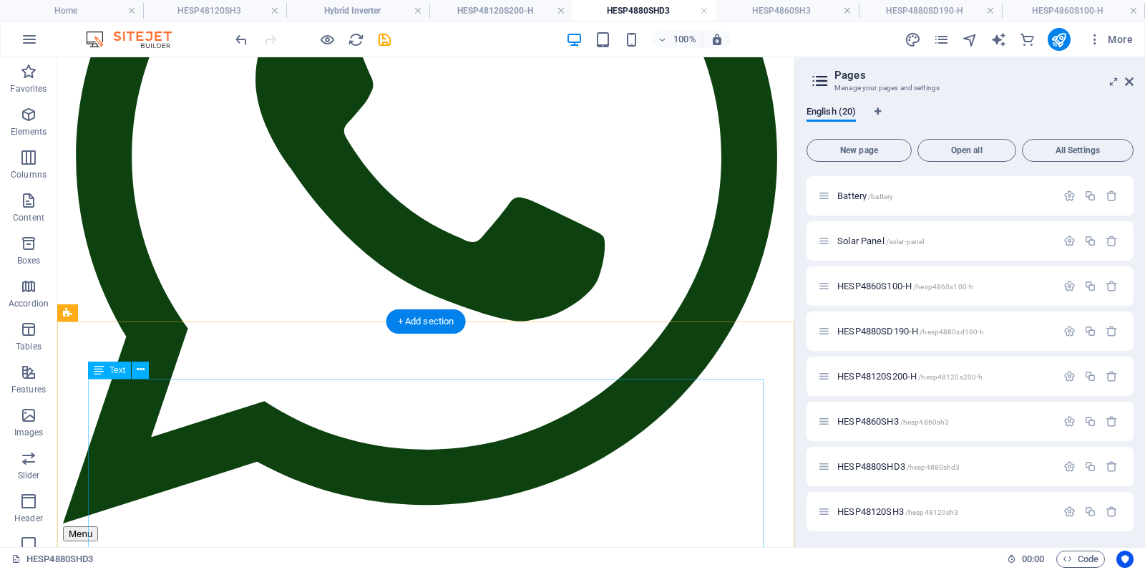
drag, startPoint x: 595, startPoint y: 394, endPoint x: 344, endPoint y: 394, distance: 251.3
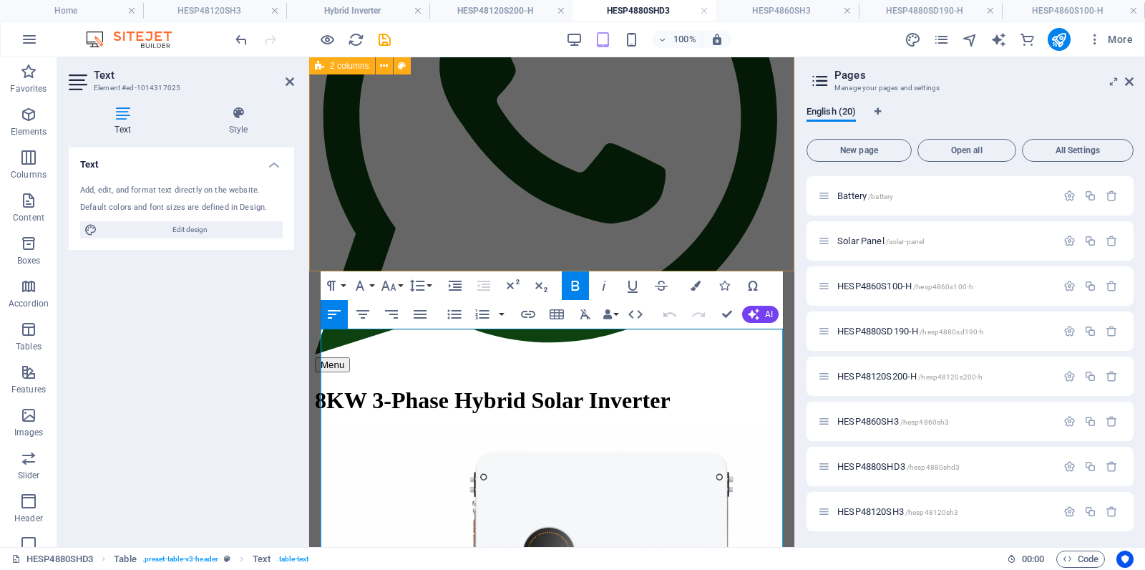
scroll to position [331, 0]
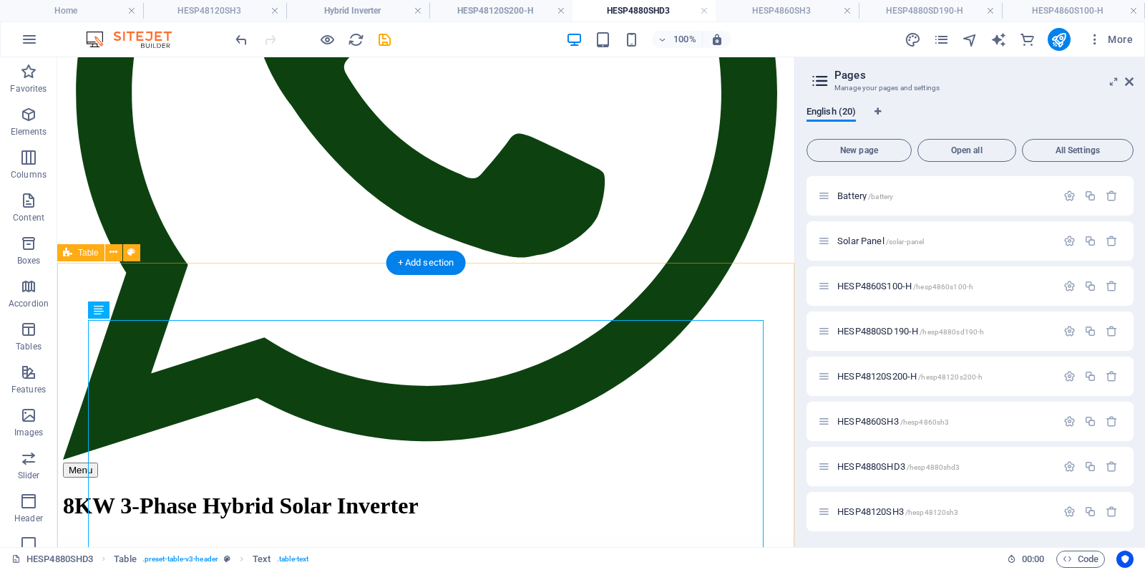
scroll to position [450, 0]
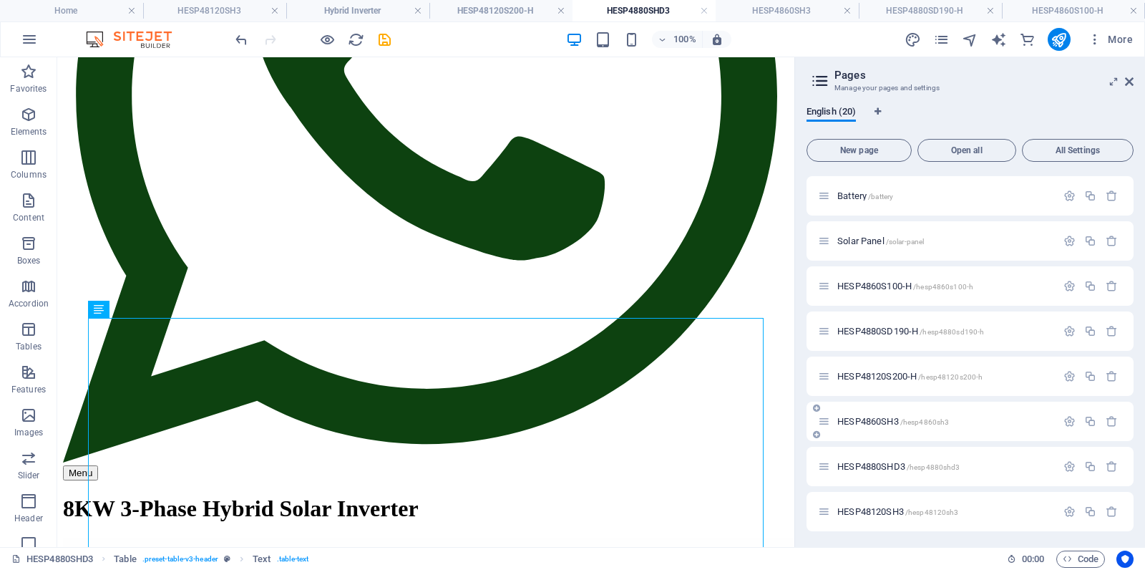
click at [869, 420] on span "HESP4860SH3 /hesp4860sh3" at bounding box center [894, 421] width 112 height 11
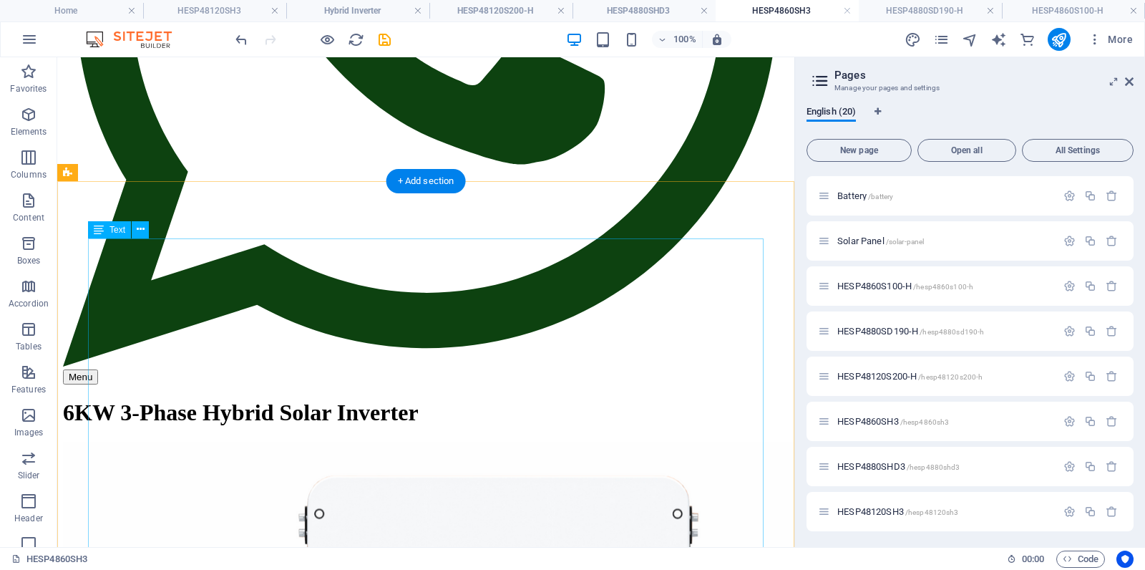
scroll to position [549, 0]
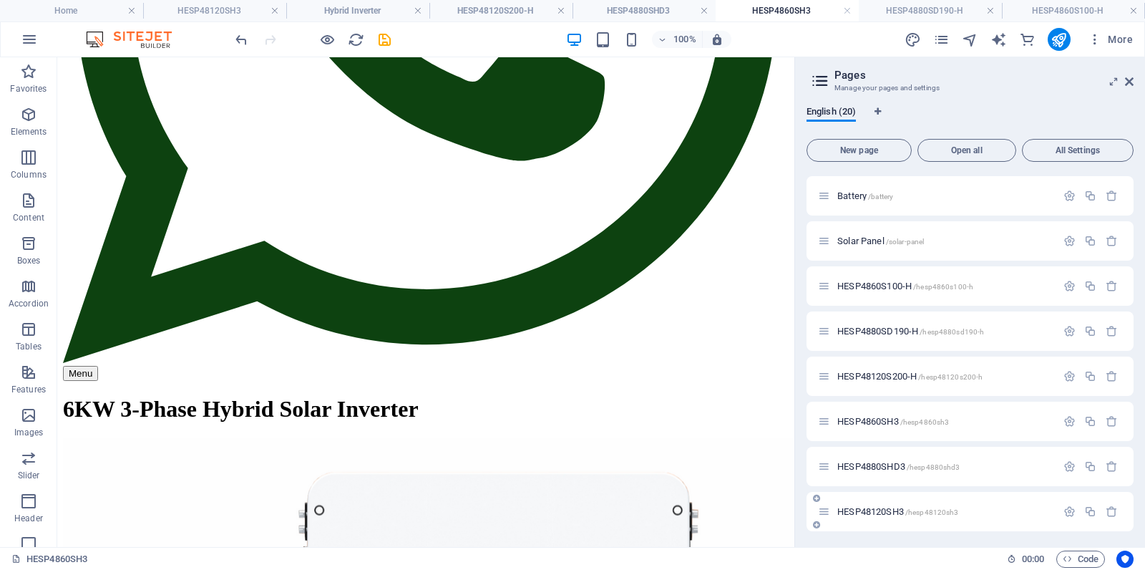
click at [873, 510] on span "HESP48120SH3 /hesp48120sh3" at bounding box center [898, 511] width 121 height 11
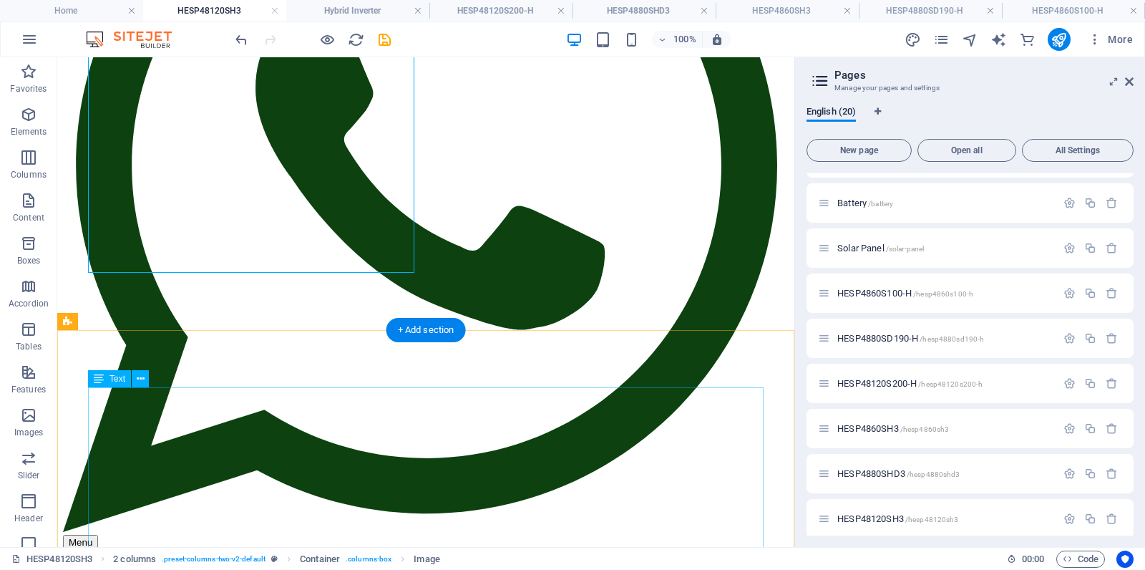
scroll to position [435, 0]
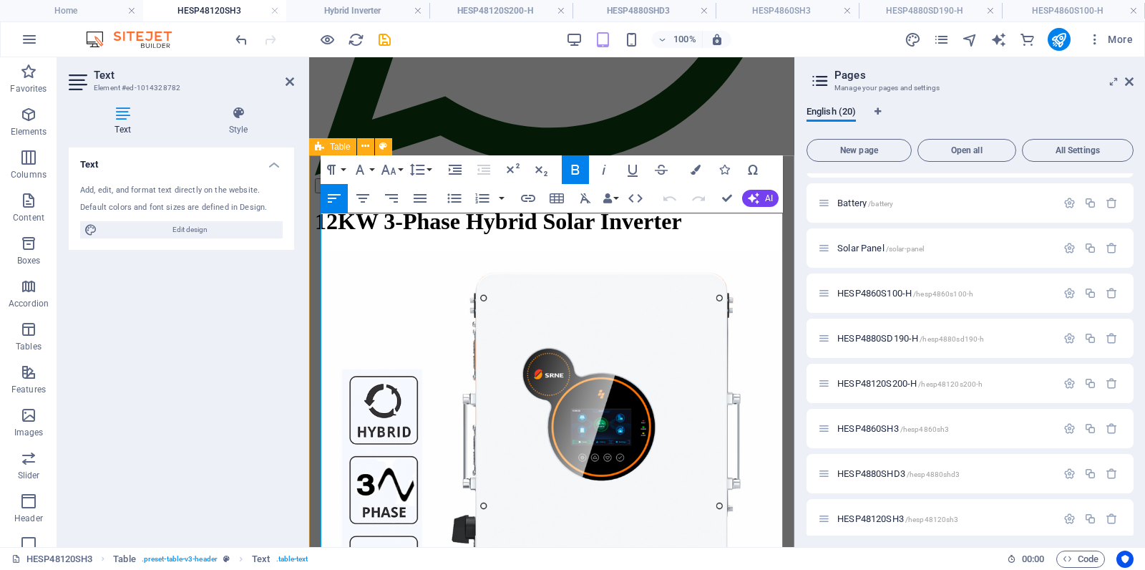
scroll to position [437, 0]
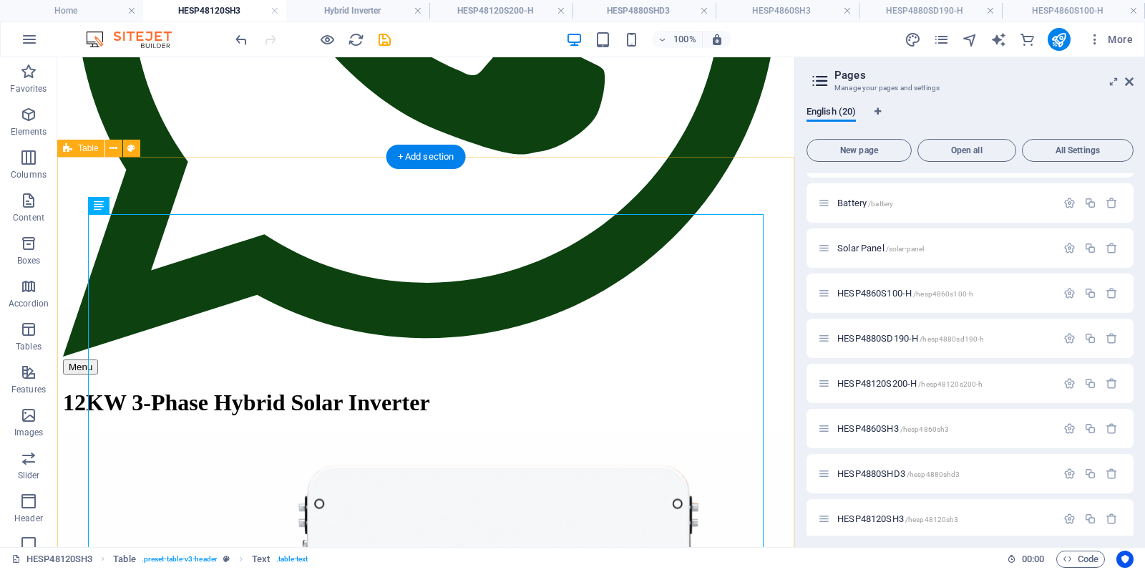
scroll to position [555, 0]
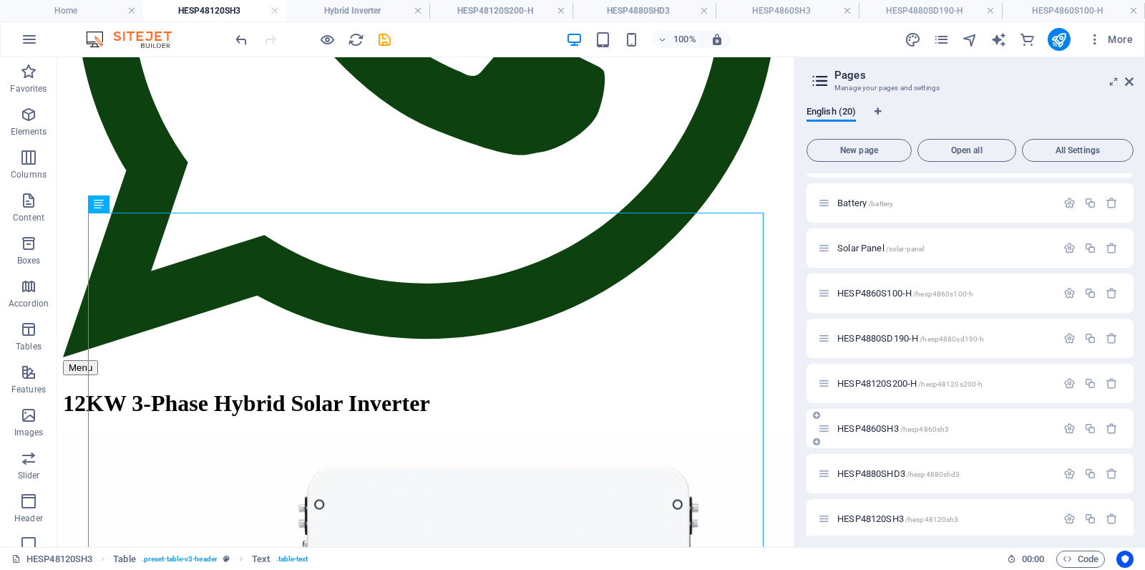
click at [880, 425] on span "HESP4860SH3 /hesp4860sh3" at bounding box center [894, 428] width 112 height 11
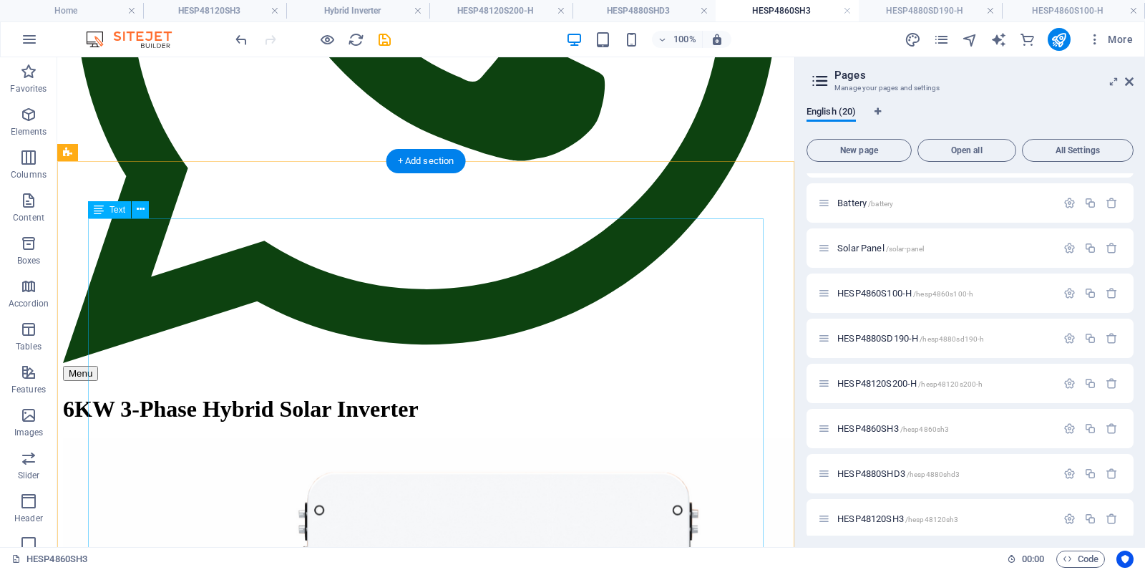
scroll to position [557, 0]
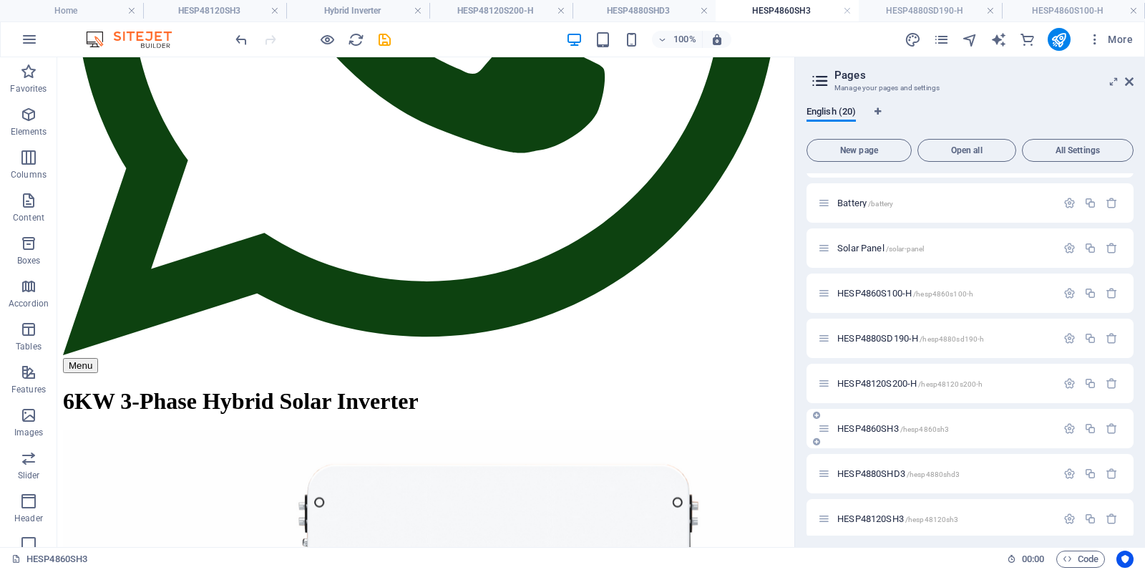
click at [865, 428] on span "HESP4860SH3 /hesp4860sh3" at bounding box center [894, 428] width 112 height 11
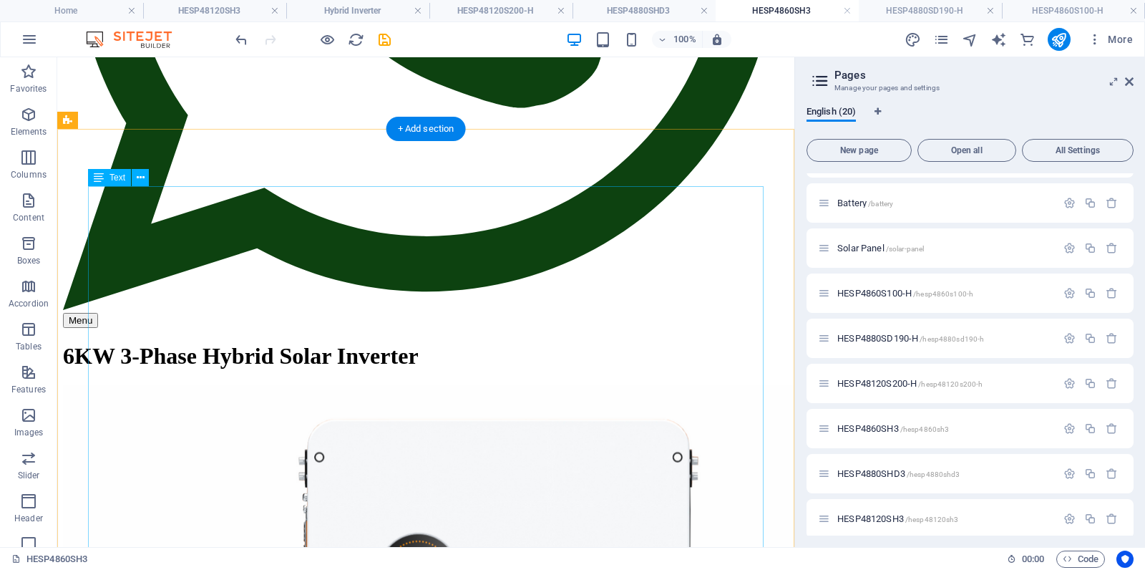
scroll to position [617, 0]
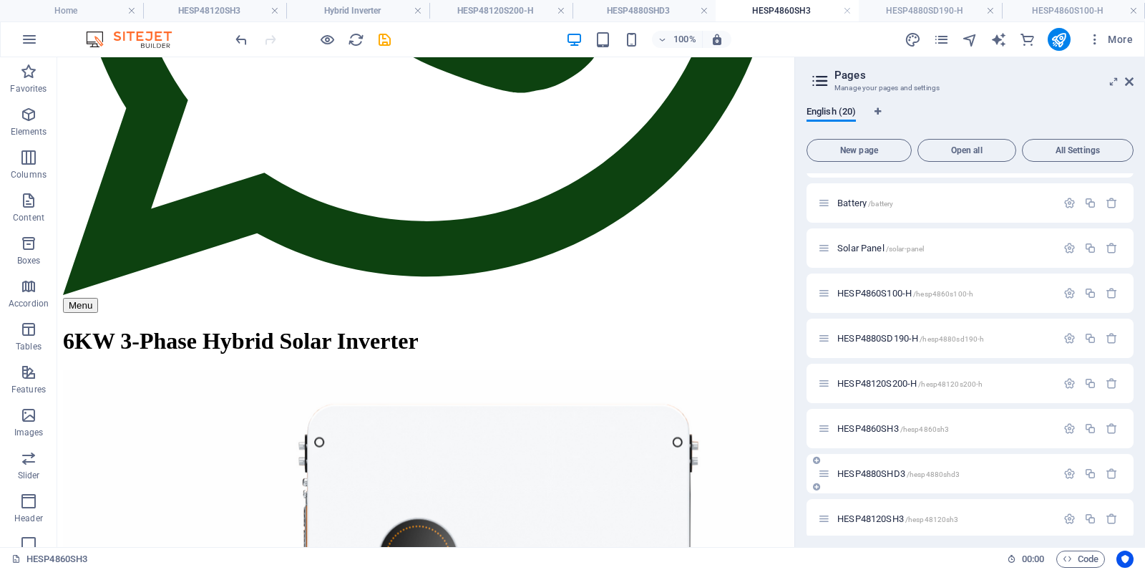
click at [866, 470] on span "HESP4880SHD3 /hesp4880shd3" at bounding box center [899, 473] width 122 height 11
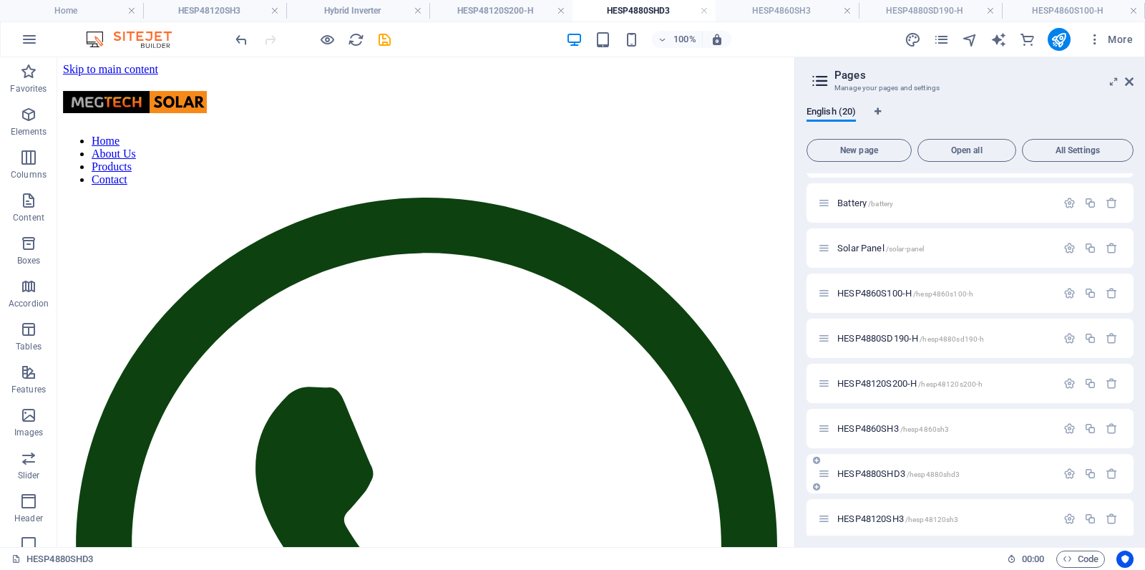
scroll to position [450, 0]
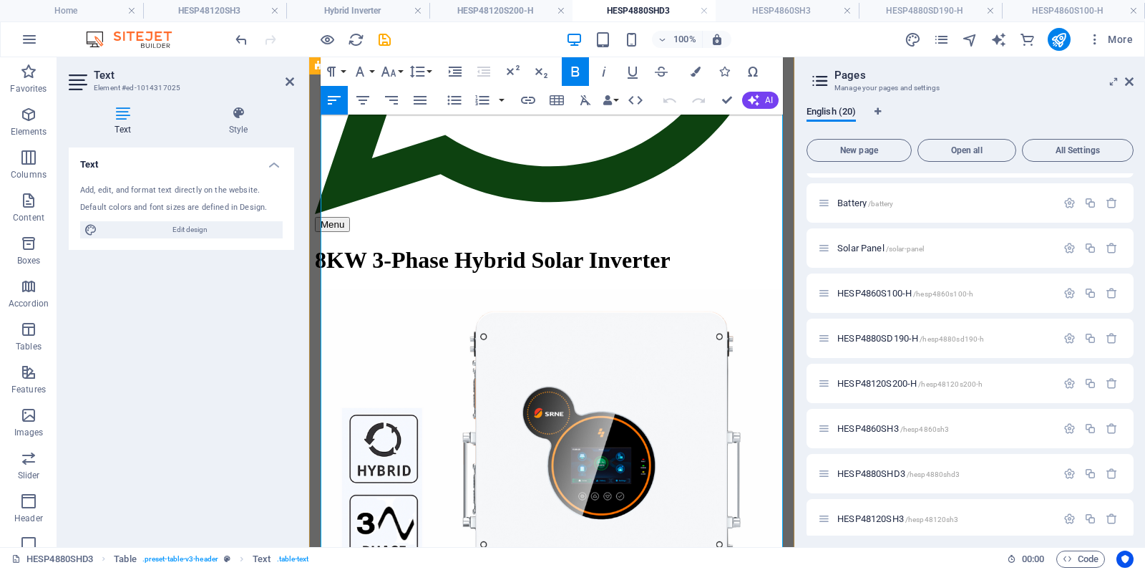
scroll to position [591, 0]
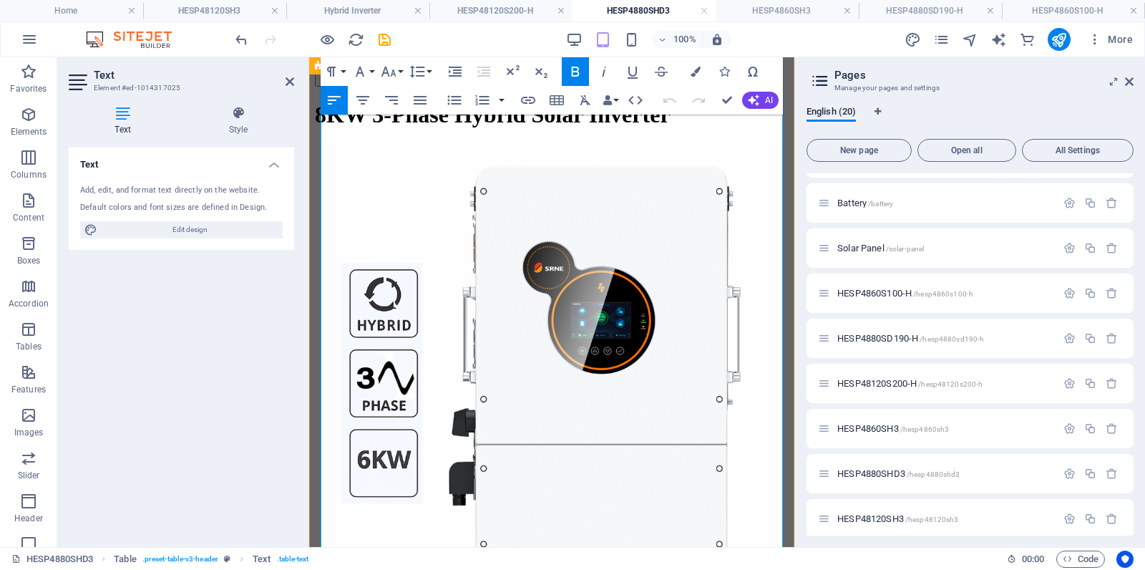
drag, startPoint x: 649, startPoint y: 180, endPoint x: 642, endPoint y: 233, distance: 54.2
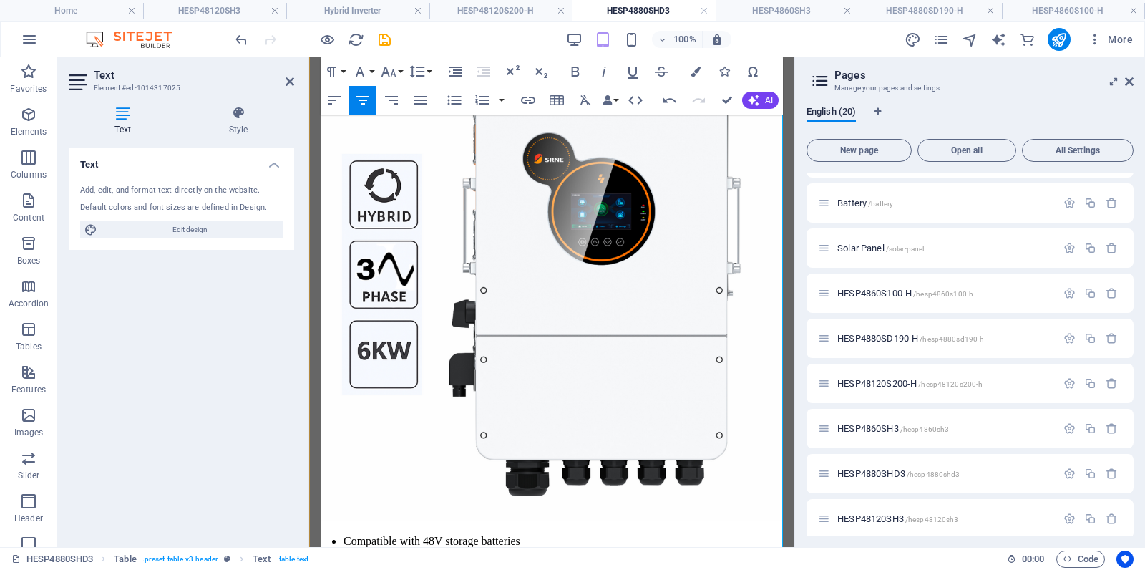
scroll to position [705, 0]
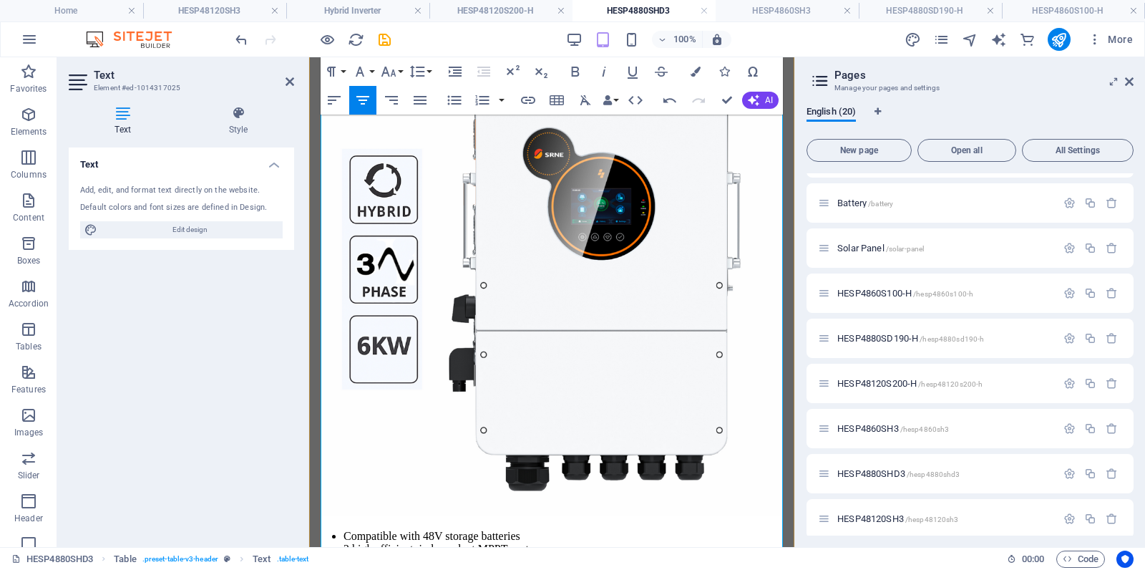
drag, startPoint x: 649, startPoint y: 343, endPoint x: 609, endPoint y: 388, distance: 60.8
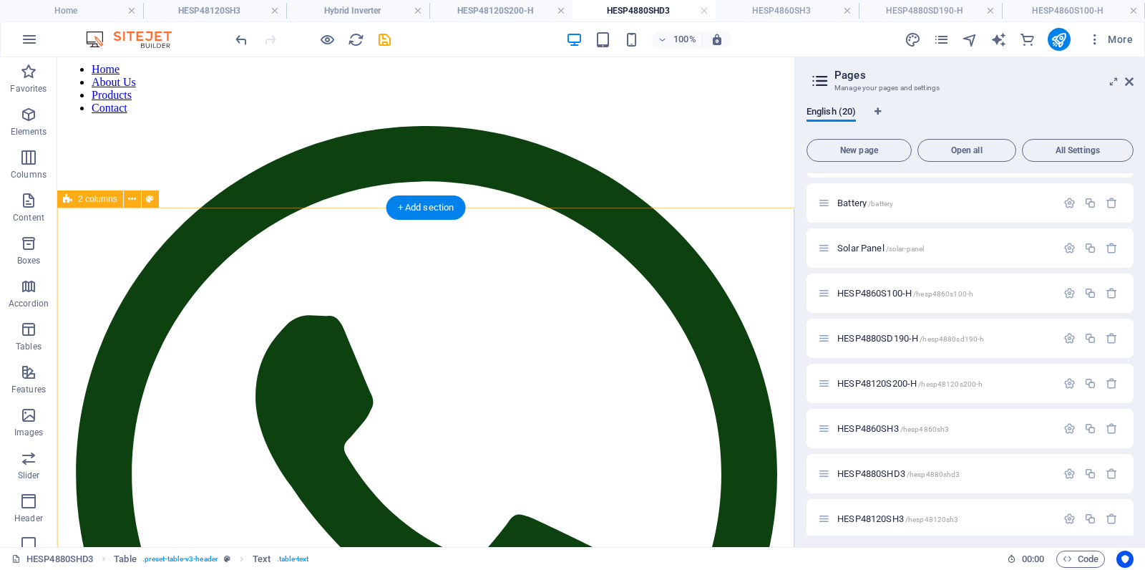
scroll to position [58, 0]
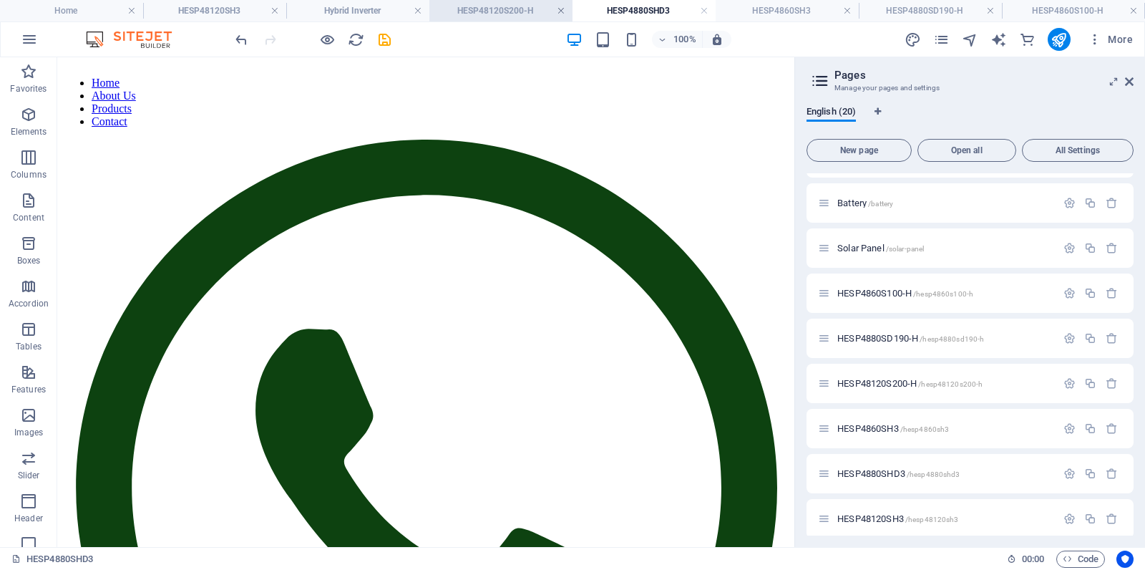
click at [560, 8] on link at bounding box center [561, 11] width 9 height 14
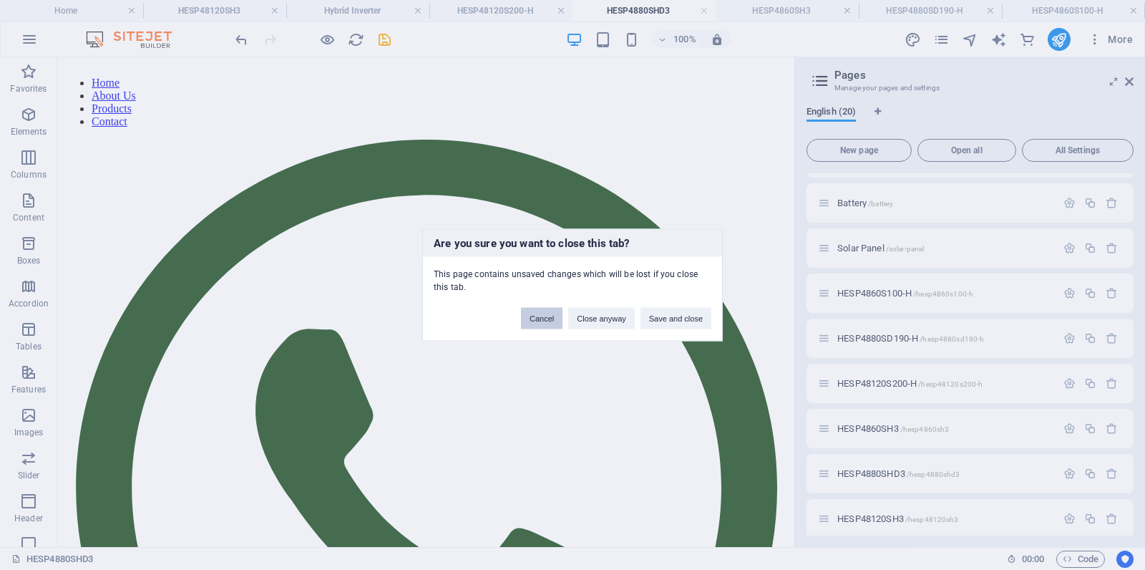
click at [541, 321] on button "Cancel" at bounding box center [542, 318] width 42 height 21
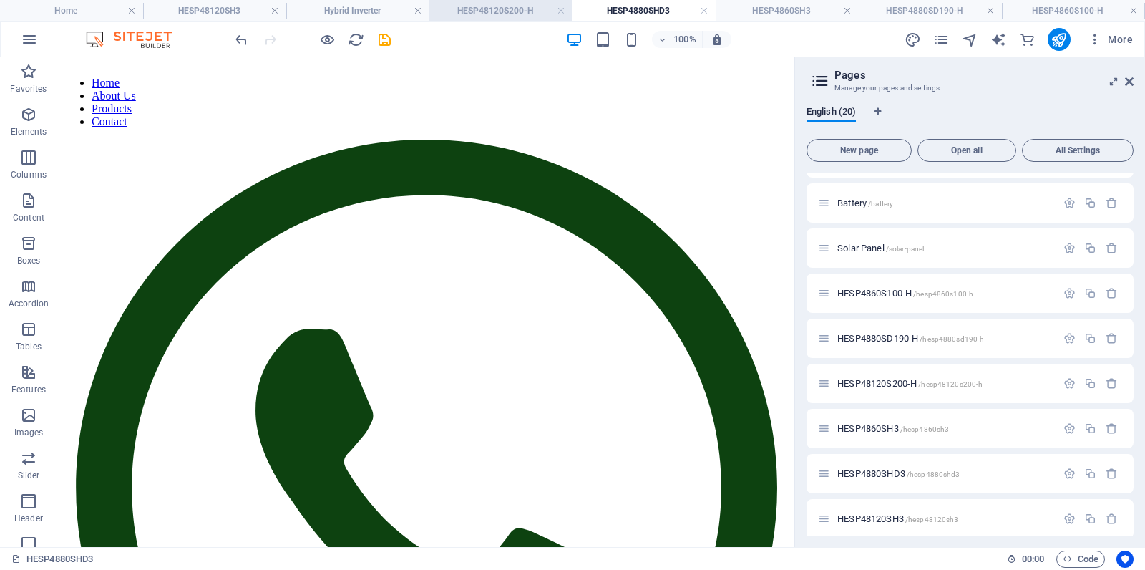
click at [505, 10] on h4 "HESP48120S200-H" at bounding box center [501, 11] width 143 height 16
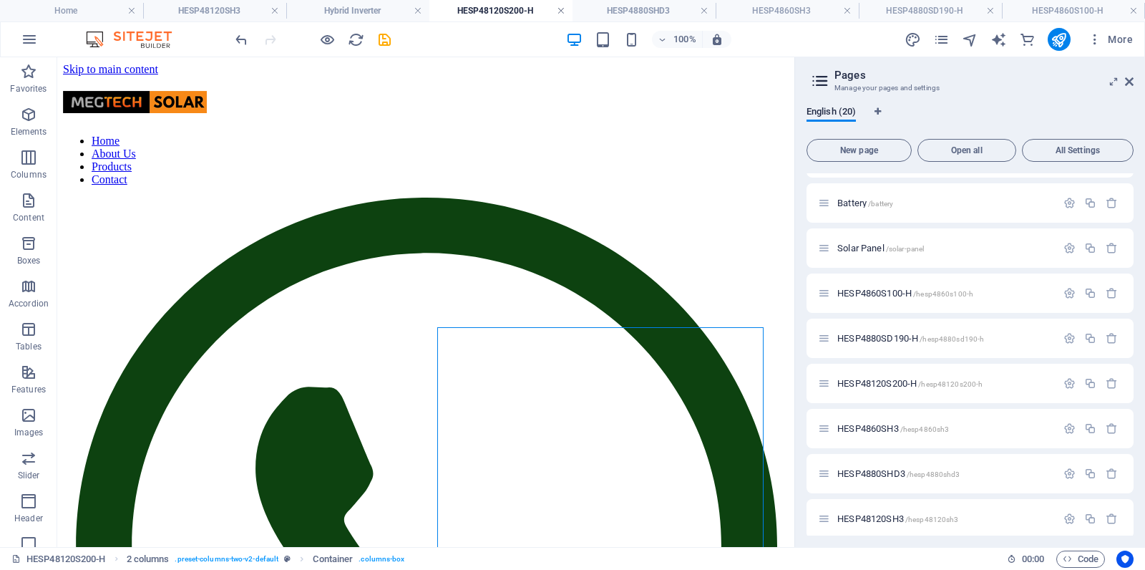
click at [559, 10] on link at bounding box center [561, 11] width 9 height 14
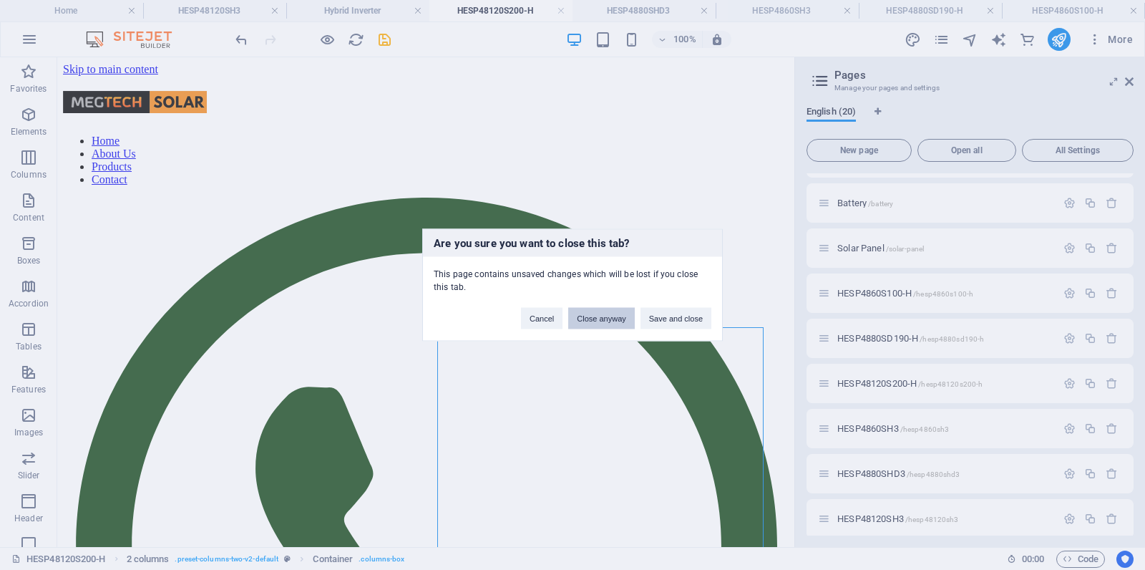
click at [601, 319] on button "Close anyway" at bounding box center [601, 318] width 66 height 21
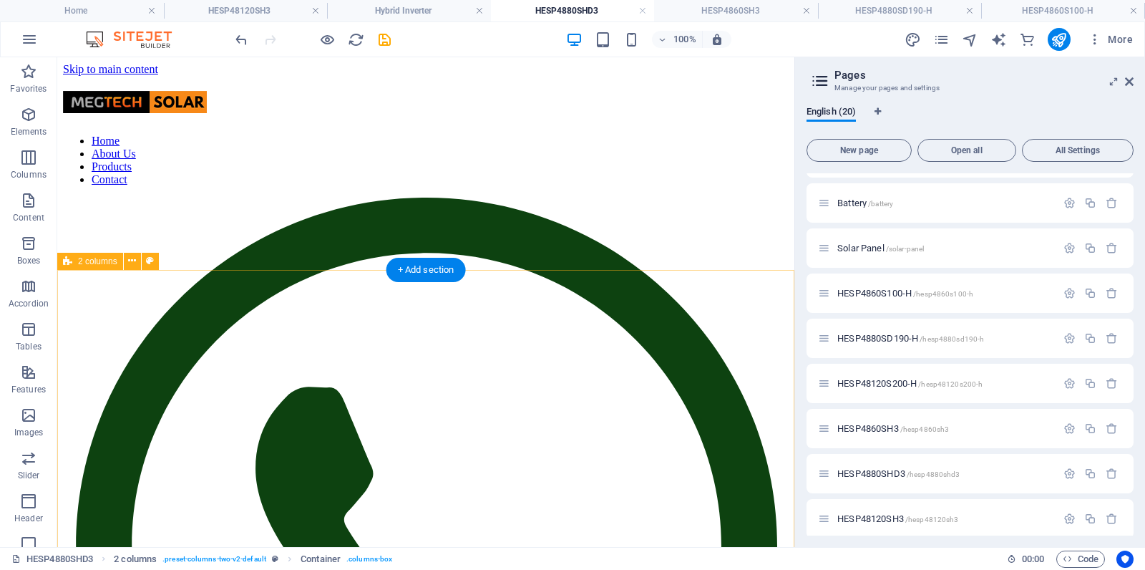
scroll to position [58, 0]
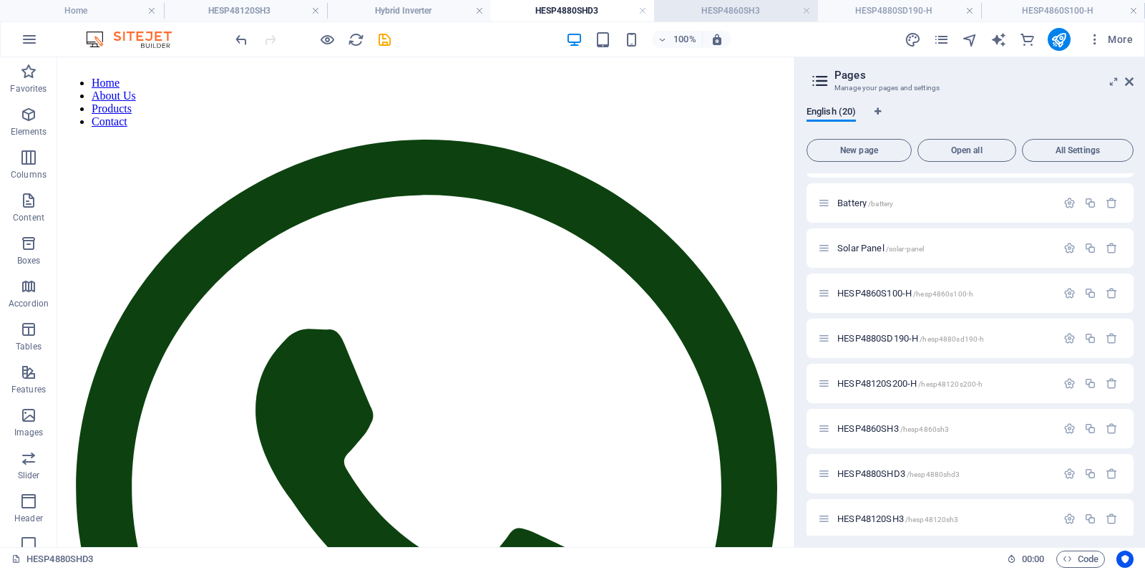
click at [726, 14] on h4 "HESP4860SH3" at bounding box center [736, 11] width 164 height 16
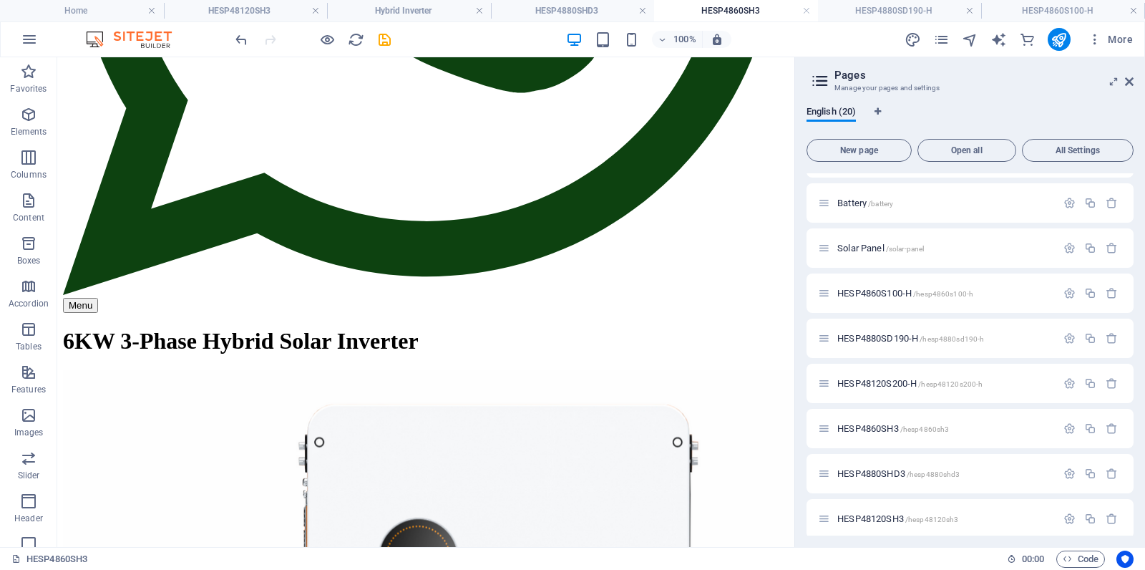
scroll to position [0, 0]
click at [805, 12] on link at bounding box center [807, 11] width 9 height 14
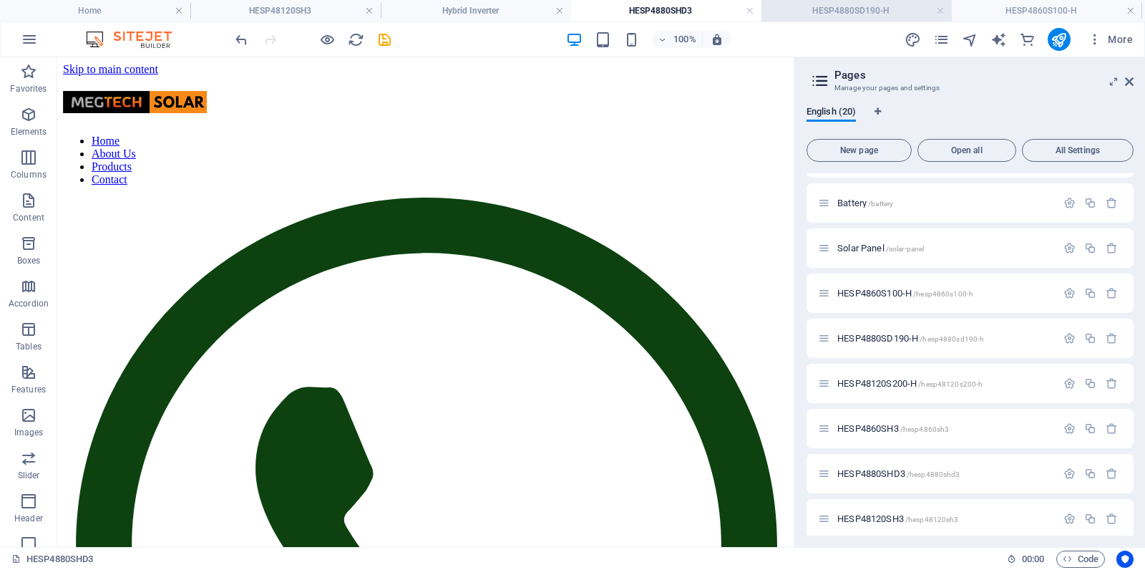
scroll to position [58, 0]
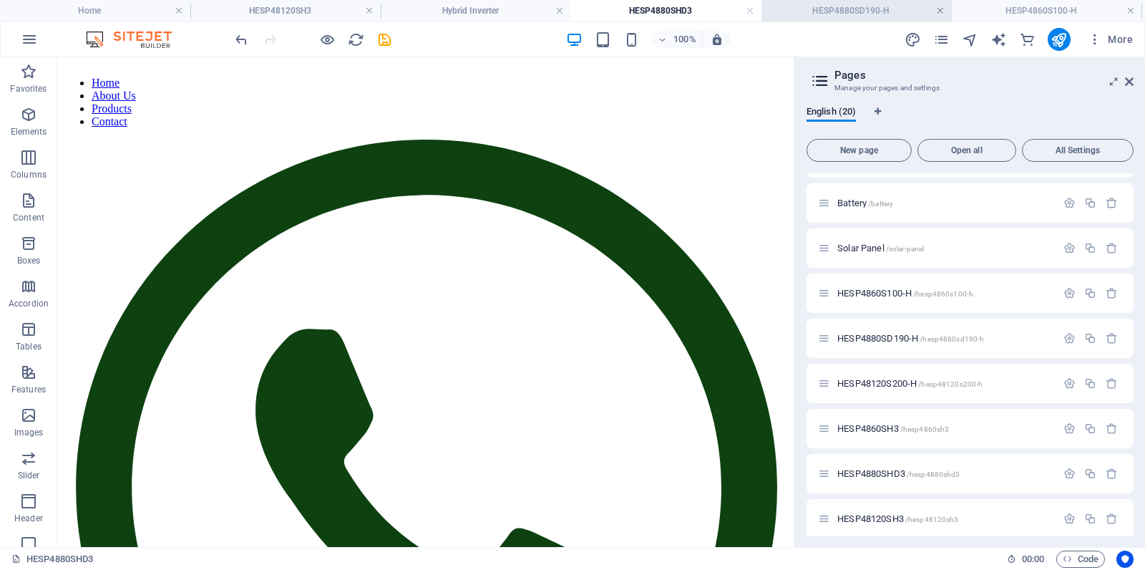
click at [939, 13] on link at bounding box center [940, 11] width 9 height 14
click at [941, 11] on link at bounding box center [940, 11] width 9 height 14
click at [673, 15] on h4 "HESP4880SHD3" at bounding box center [666, 11] width 190 height 16
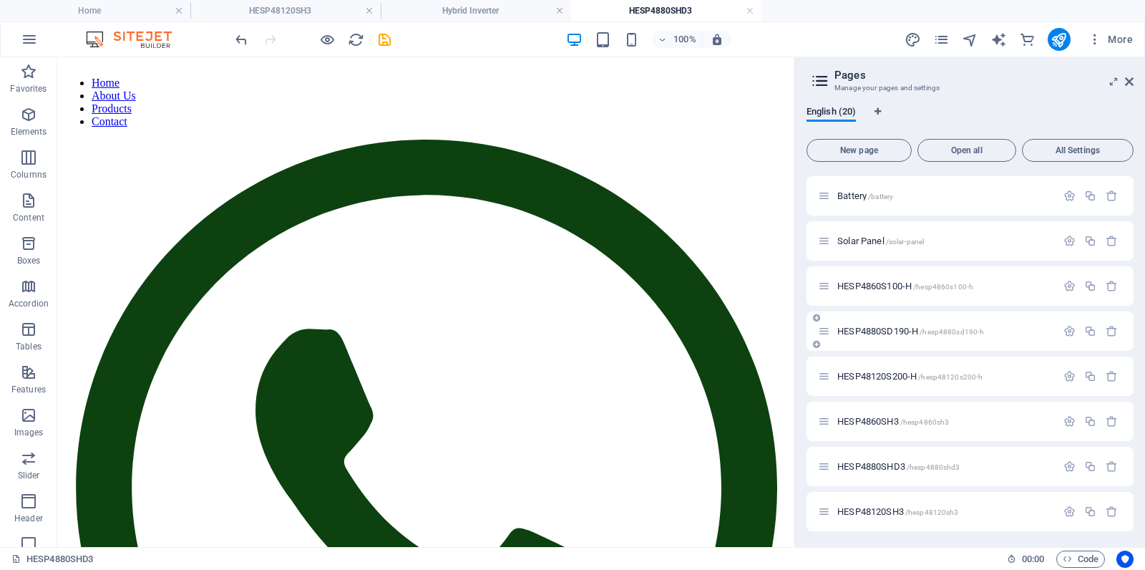
click at [873, 333] on span "HESP4880SD190-H /hesp4880sd190-h" at bounding box center [911, 331] width 147 height 11
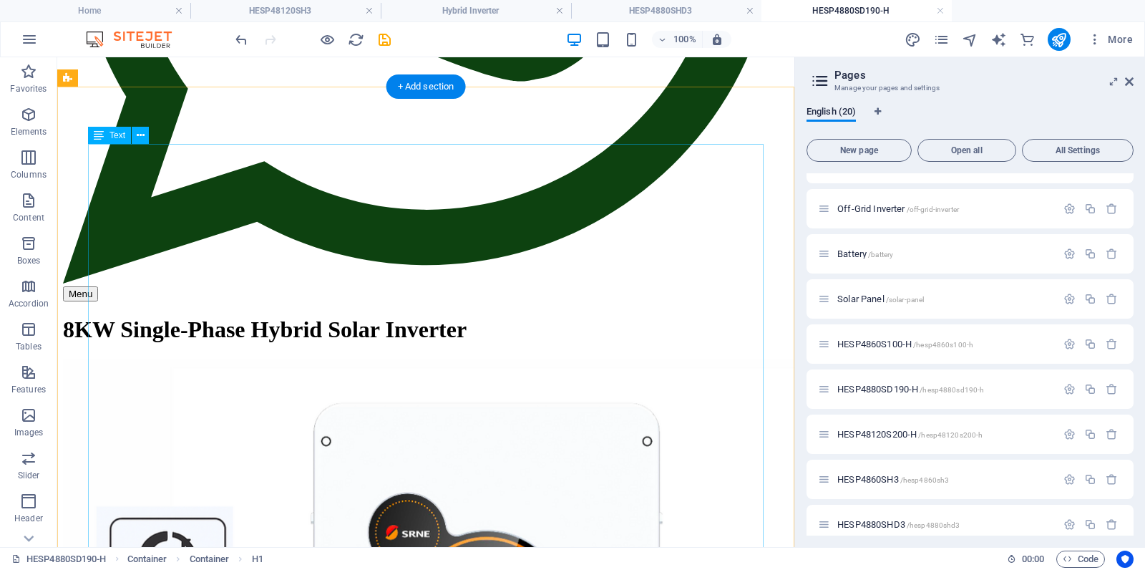
scroll to position [634, 0]
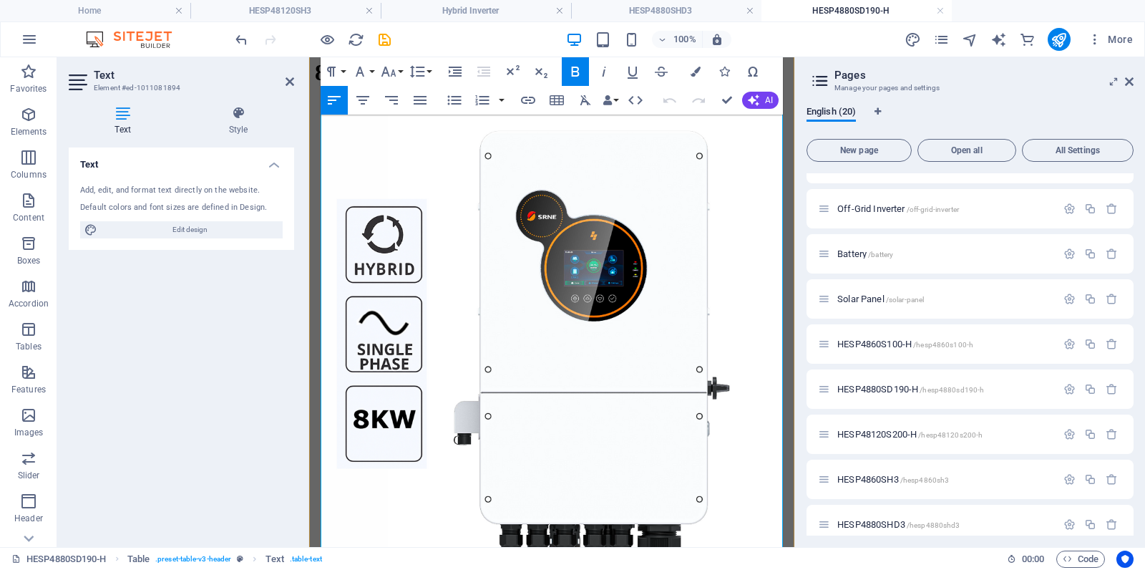
scroll to position [620, 0]
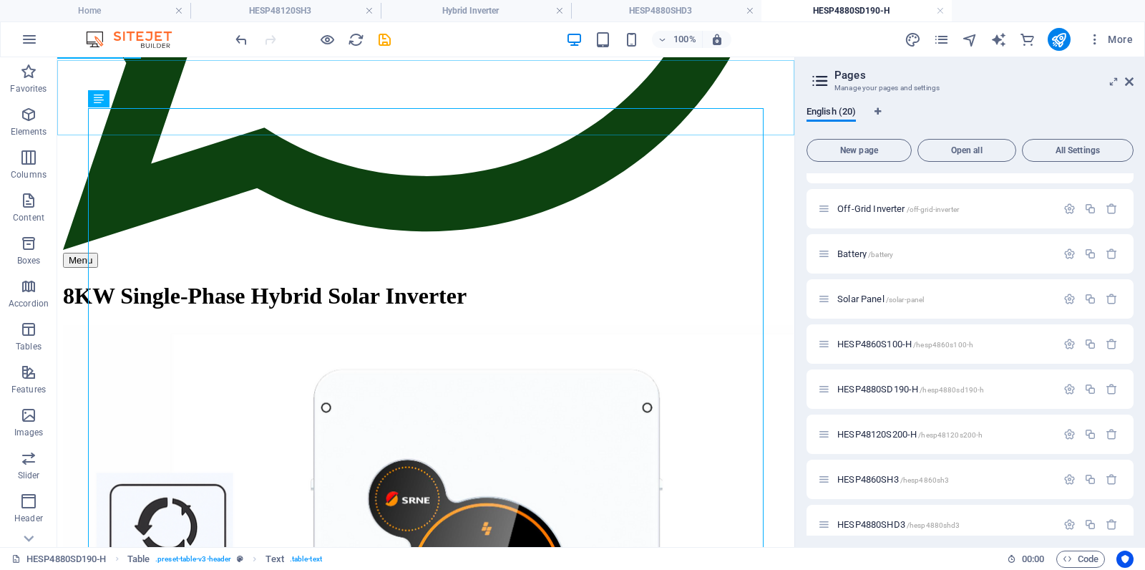
scroll to position [662, 0]
click at [869, 434] on span "HESP48120S200-H /hesp48120s200-h" at bounding box center [910, 434] width 145 height 11
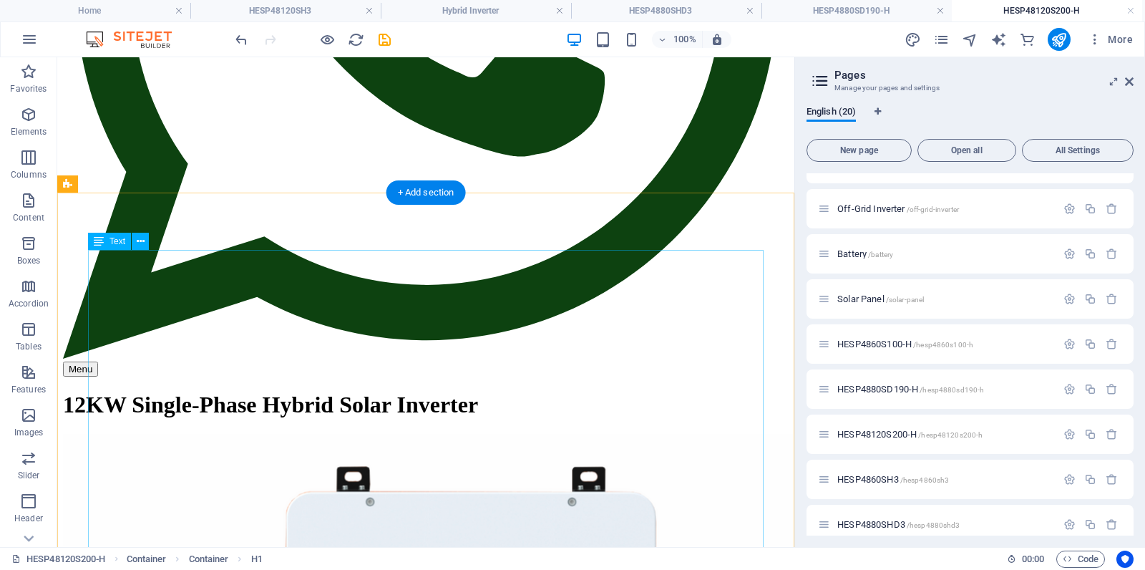
scroll to position [574, 0]
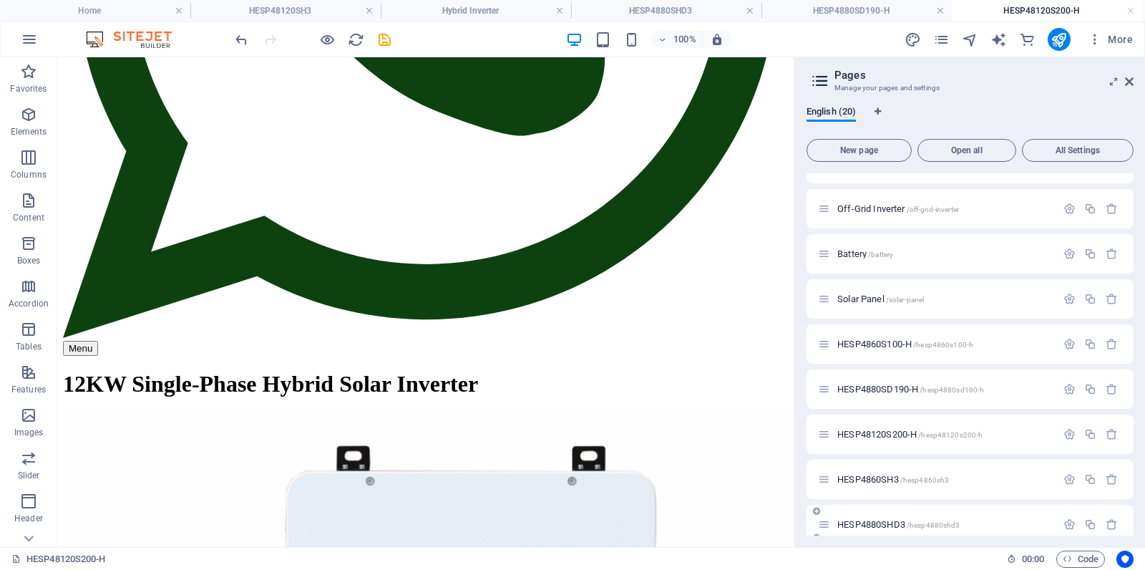
click at [882, 477] on span "HESP4860SH3 /hesp4860sh3" at bounding box center [894, 479] width 112 height 11
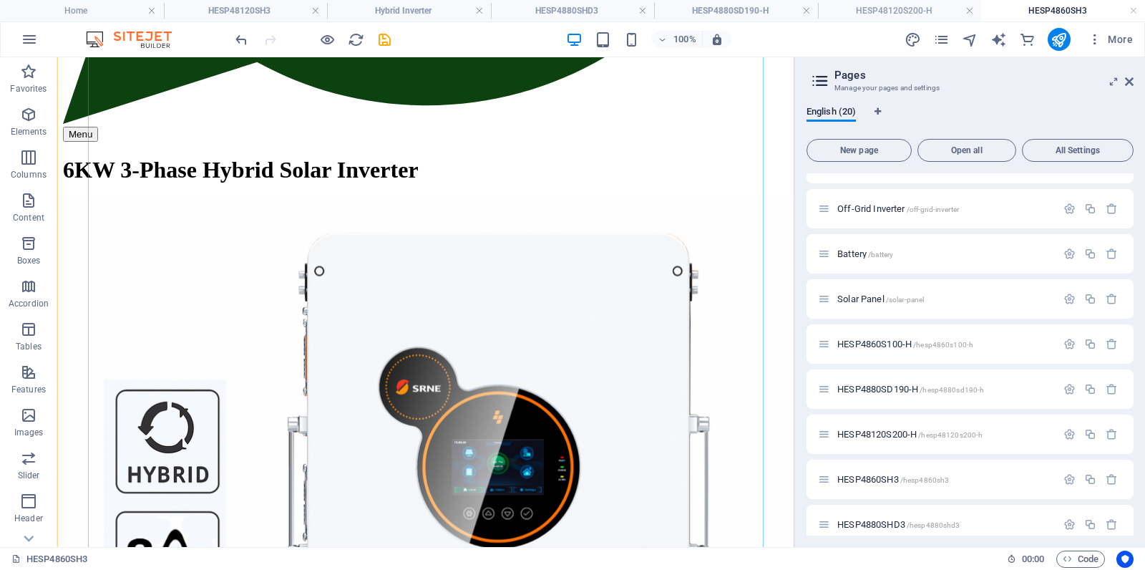
scroll to position [790, 0]
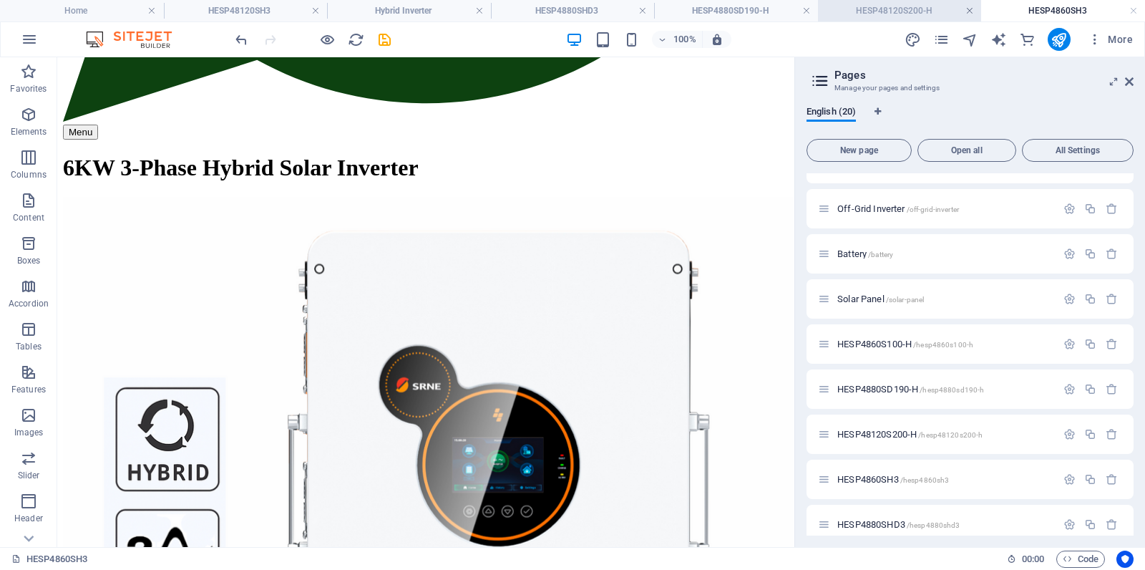
click at [969, 14] on link at bounding box center [970, 11] width 9 height 14
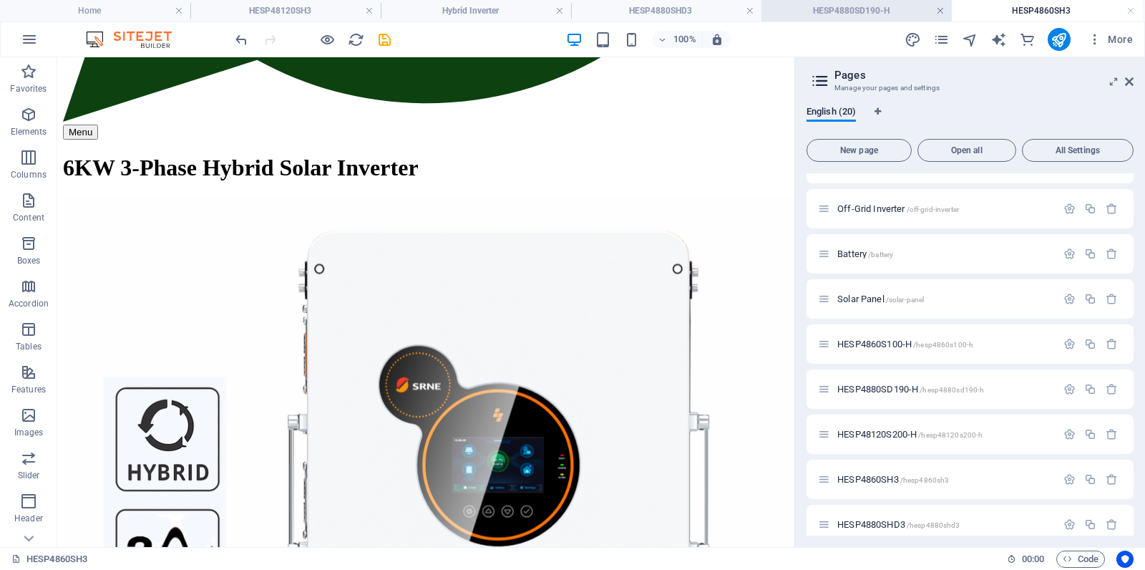
click at [940, 14] on link at bounding box center [940, 11] width 9 height 14
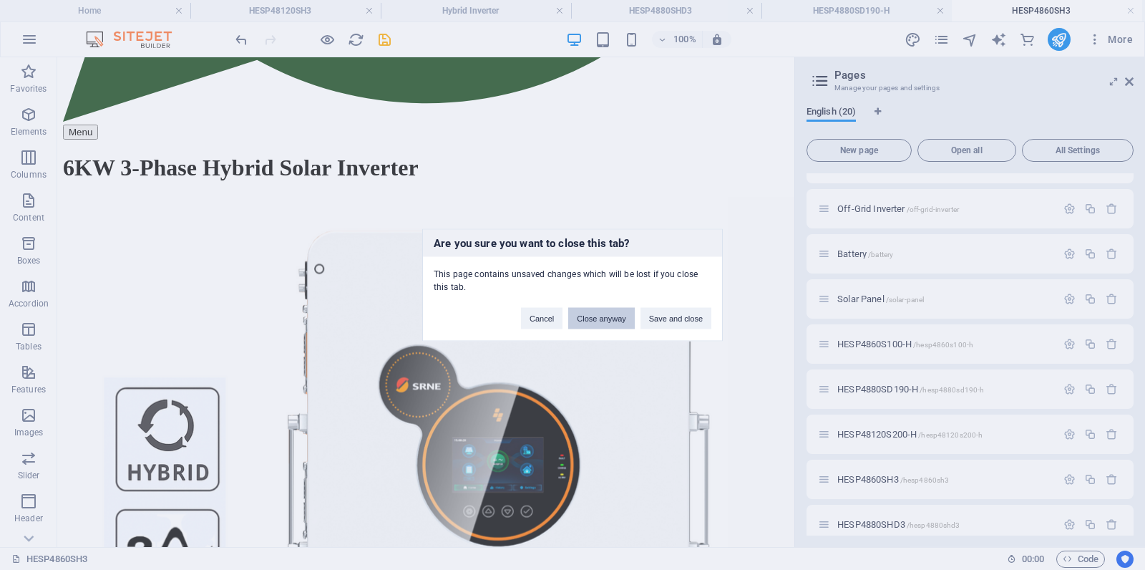
click at [589, 314] on button "Close anyway" at bounding box center [601, 318] width 66 height 21
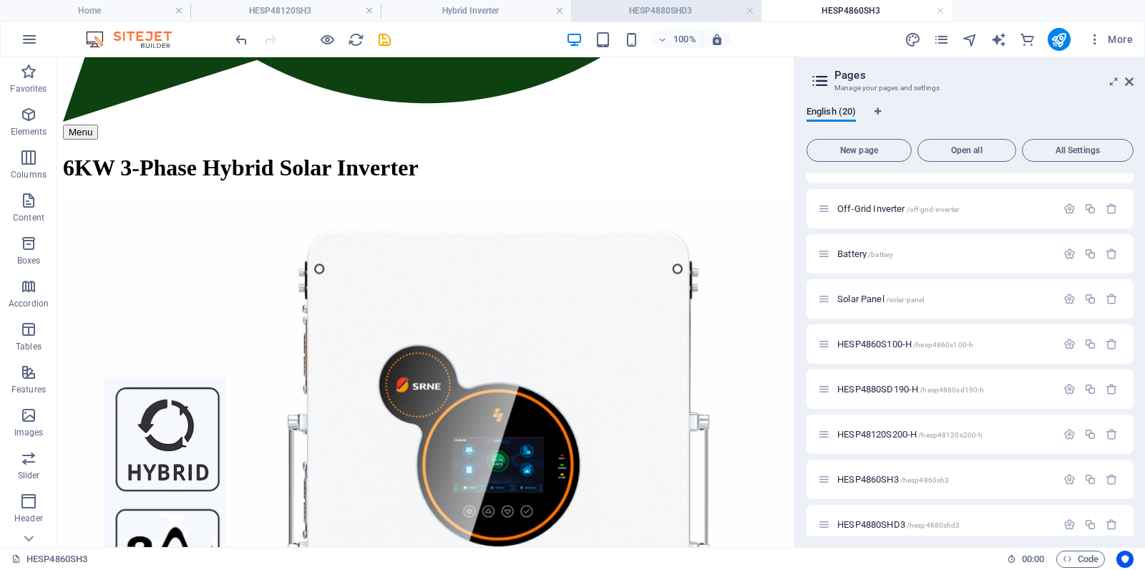
click at [691, 1] on li "HESP4880SHD3" at bounding box center [666, 10] width 190 height 21
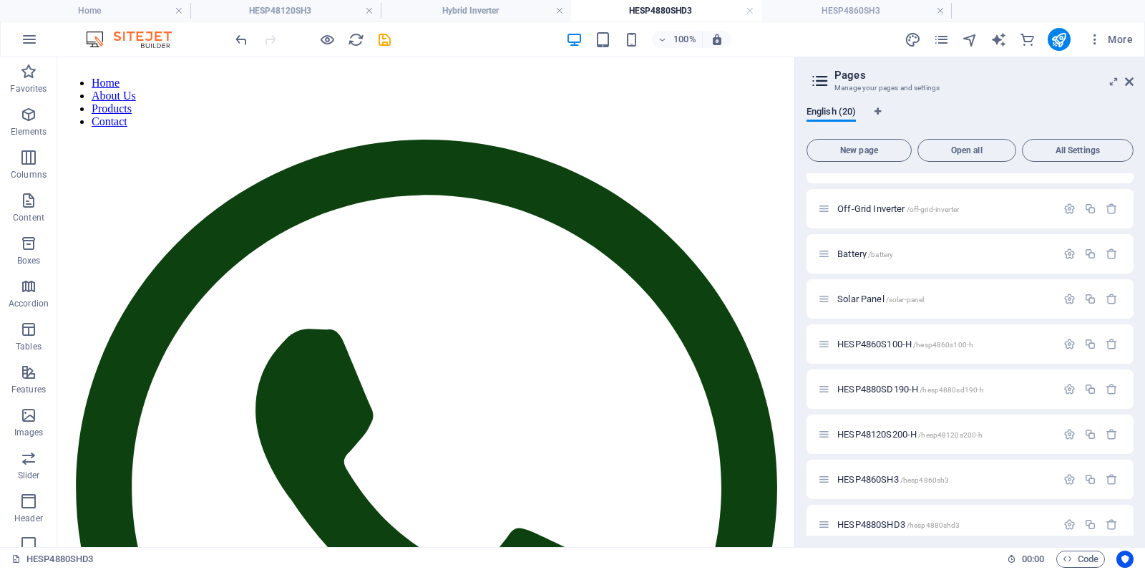
click at [694, 6] on h4 "HESP4880SHD3" at bounding box center [666, 11] width 190 height 16
click at [750, 11] on link at bounding box center [750, 11] width 9 height 14
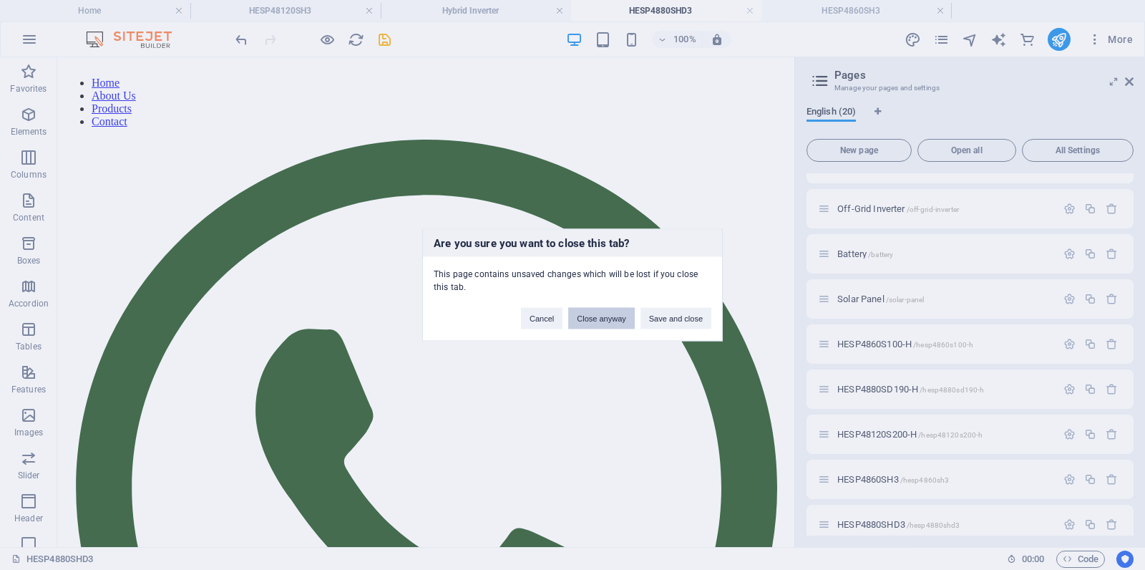
drag, startPoint x: 585, startPoint y: 319, endPoint x: 528, endPoint y: 262, distance: 80.5
click at [585, 319] on button "Close anyway" at bounding box center [601, 318] width 66 height 21
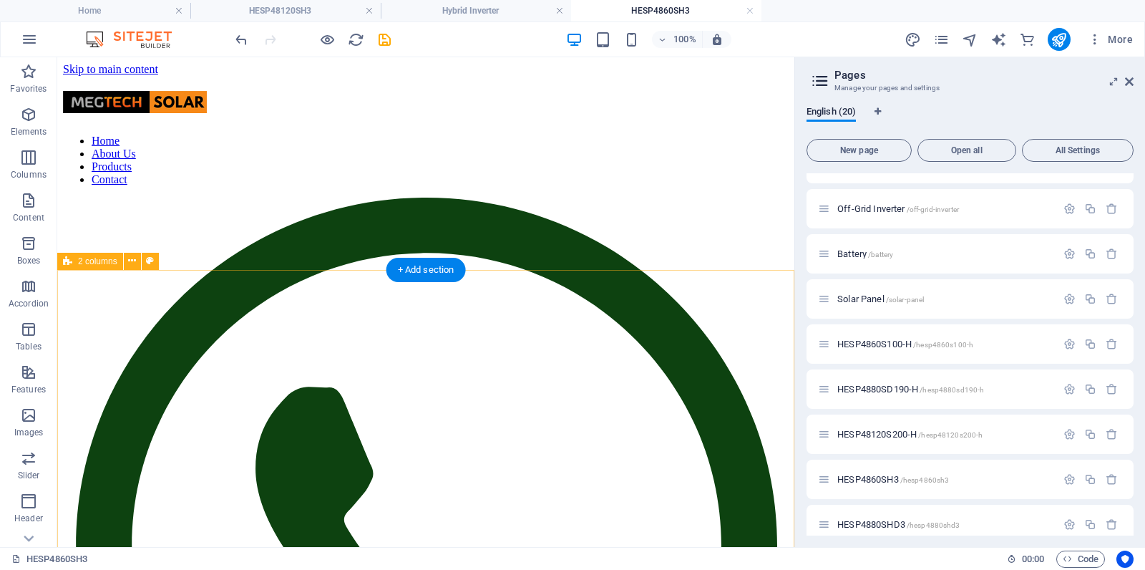
scroll to position [790, 0]
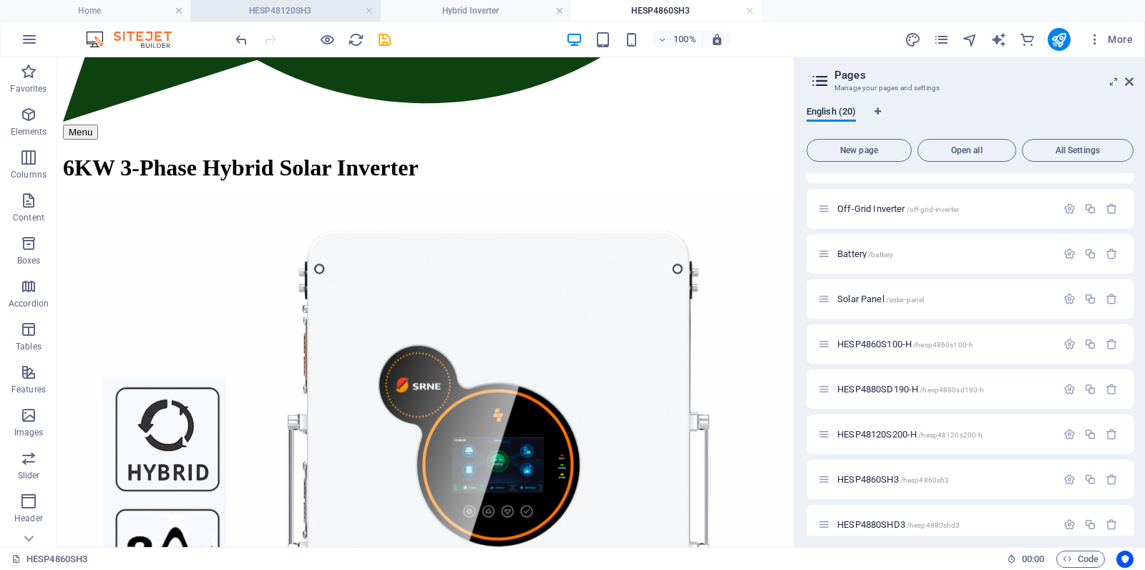
click at [326, 12] on h4 "HESP48120SH3" at bounding box center [285, 11] width 190 height 16
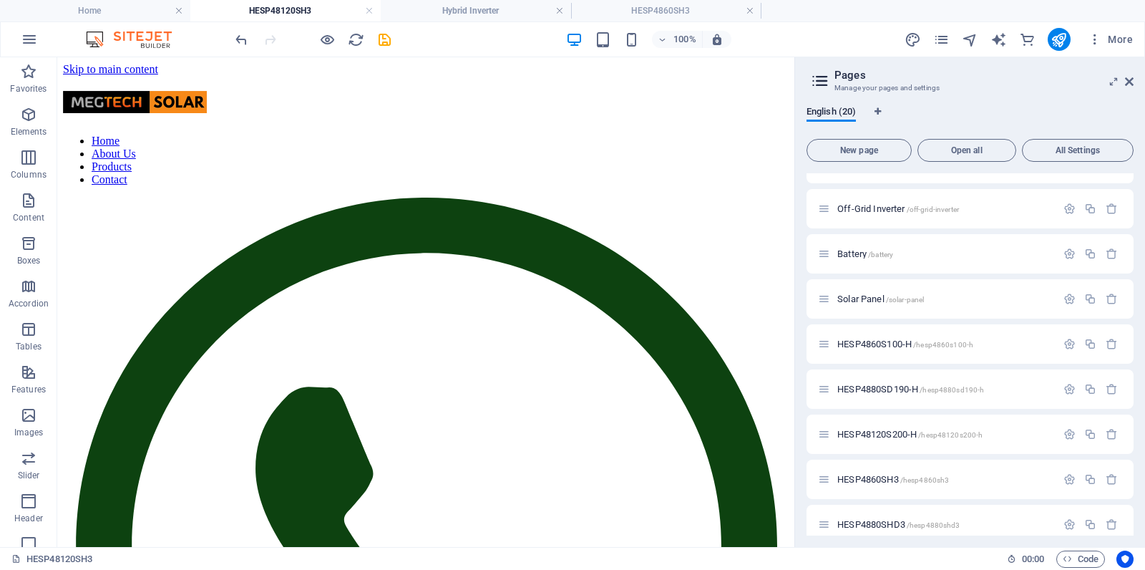
scroll to position [555, 0]
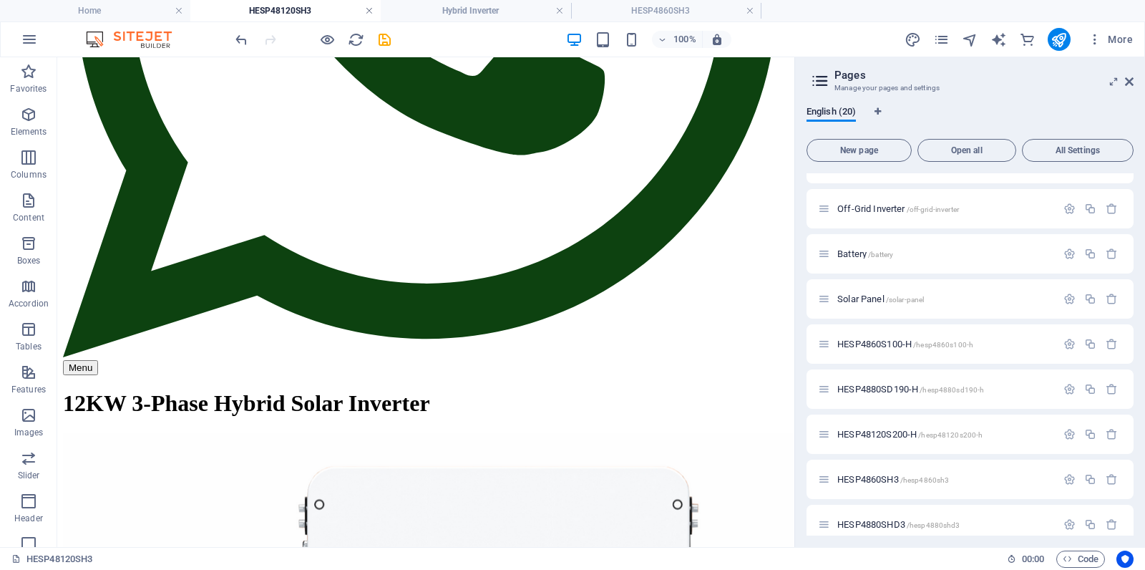
click at [371, 9] on link at bounding box center [369, 11] width 9 height 14
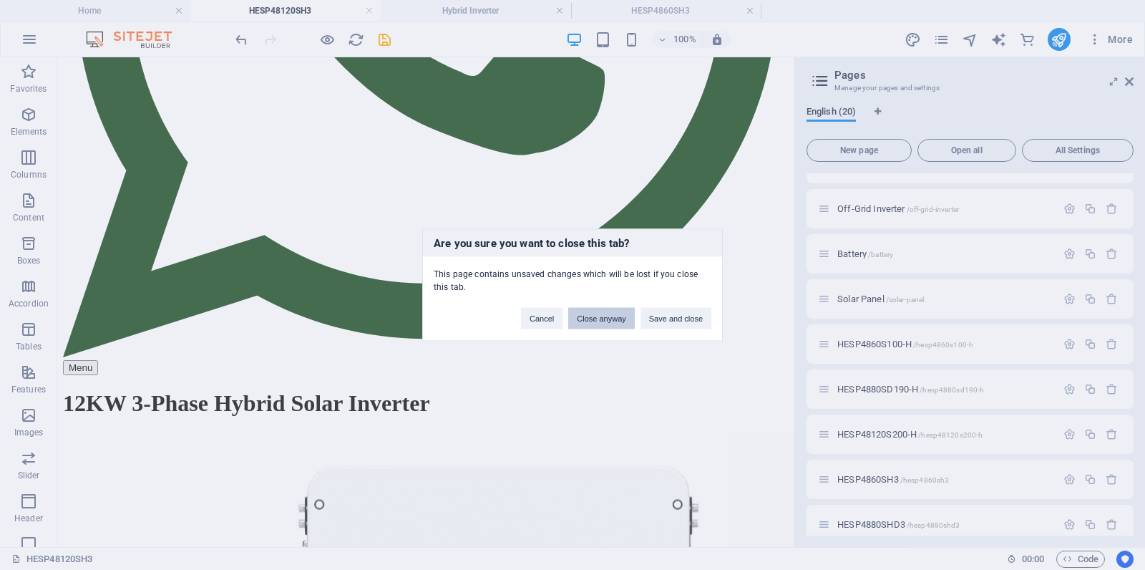
click at [606, 319] on button "Close anyway" at bounding box center [601, 318] width 66 height 21
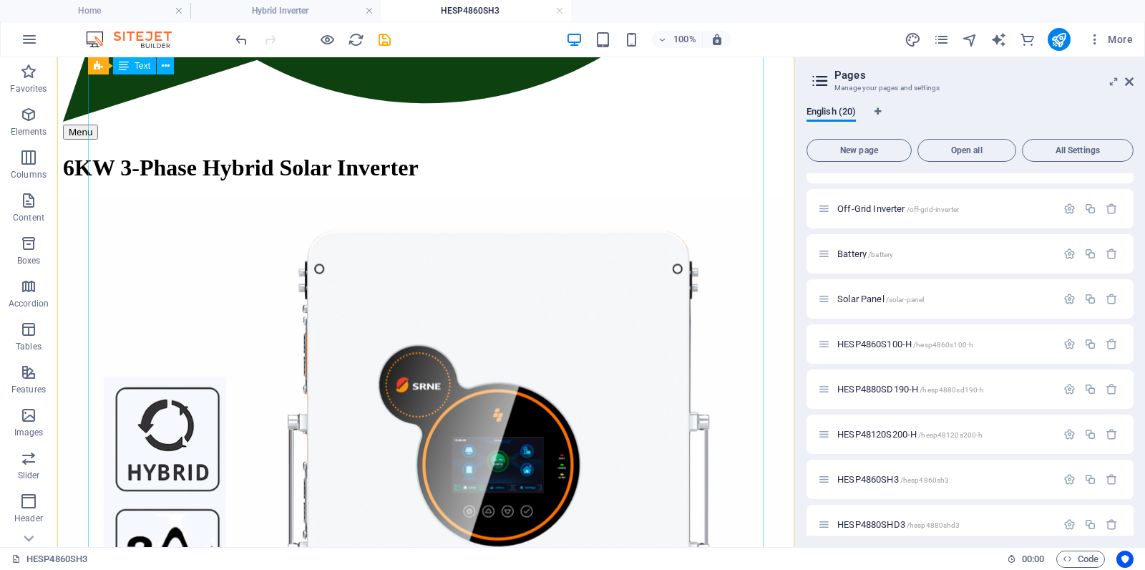
scroll to position [803, 0]
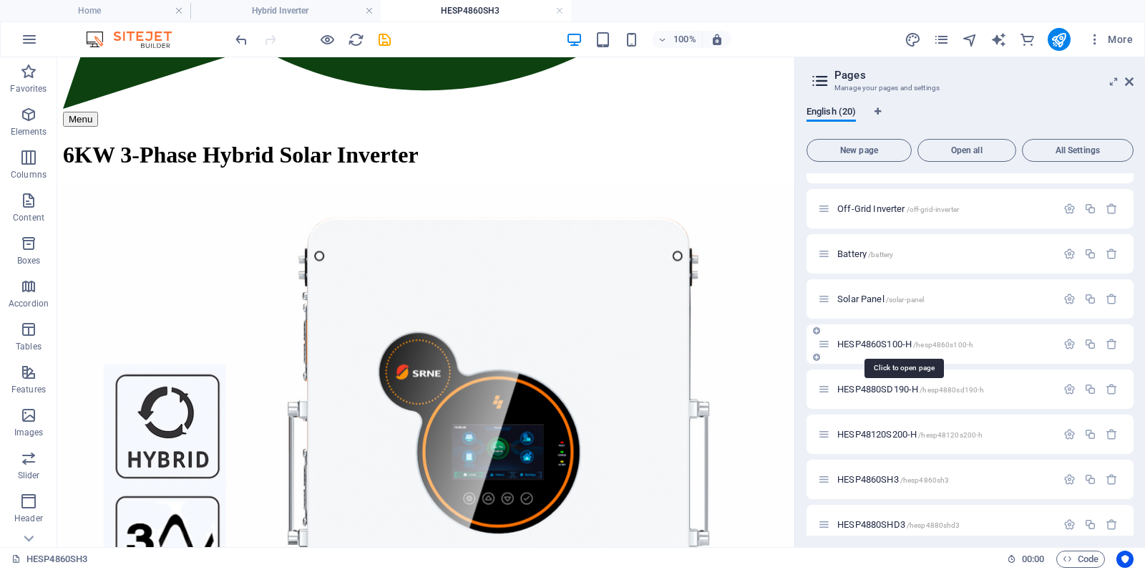
click at [873, 346] on span "HESP4860S100-H /hesp4860s100-h" at bounding box center [906, 344] width 136 height 11
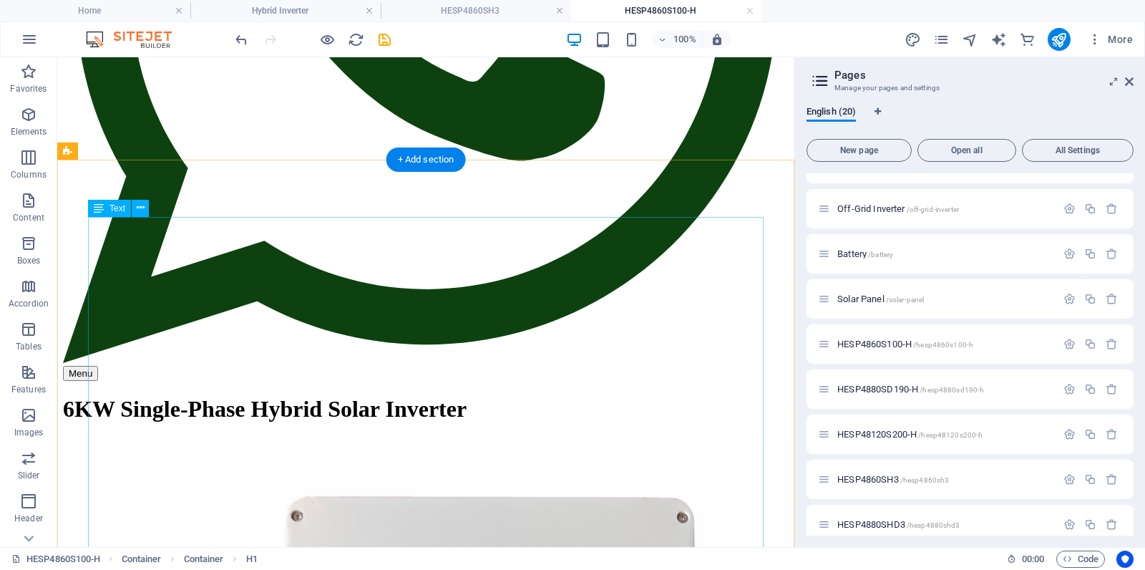
scroll to position [553, 0]
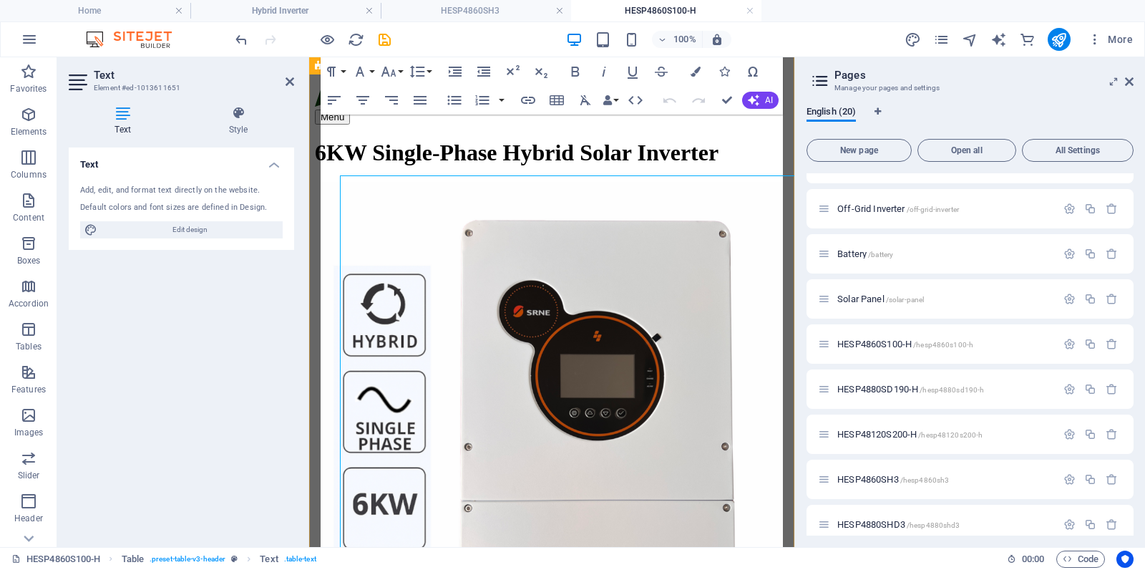
scroll to position [583, 0]
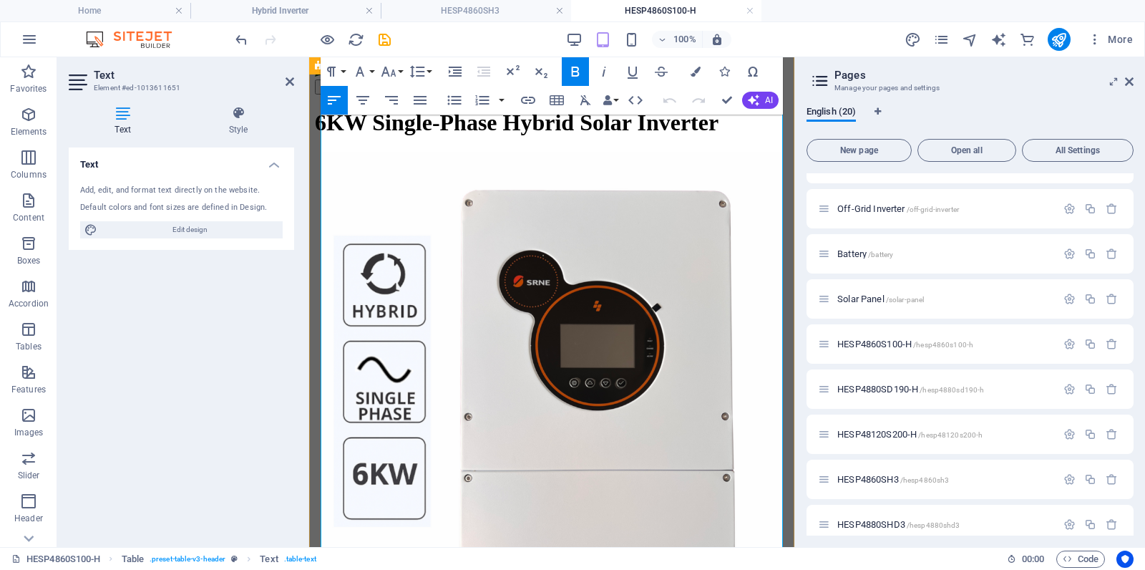
drag, startPoint x: 650, startPoint y: 178, endPoint x: 641, endPoint y: 219, distance: 42.6
click at [722, 100] on div "Drag here to replace the existing content. Press “Ctrl” if you want to create a…" at bounding box center [551, 10] width 485 height 1074
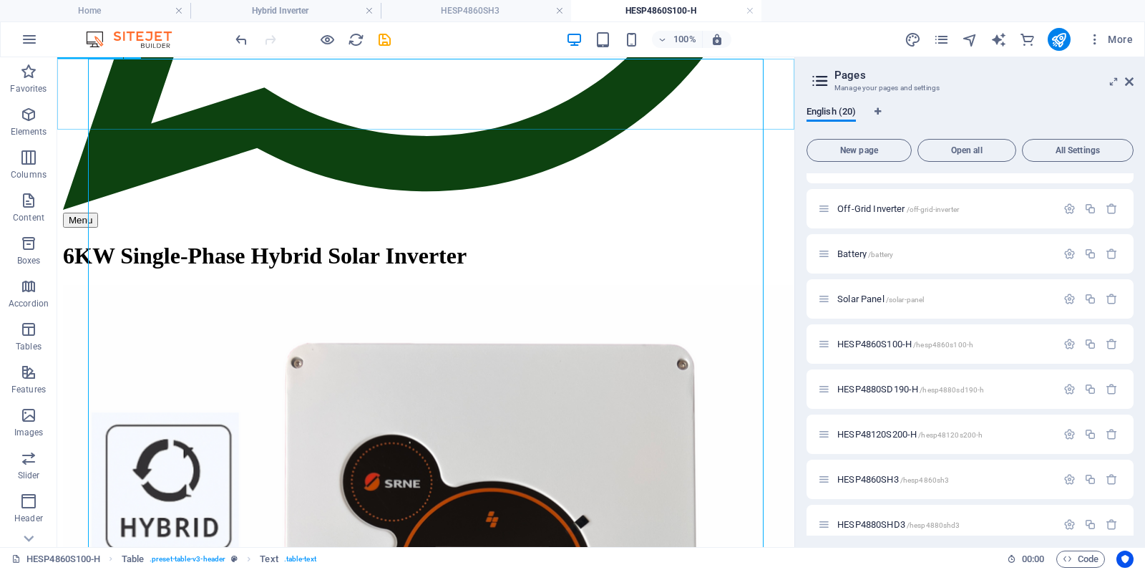
scroll to position [702, 0]
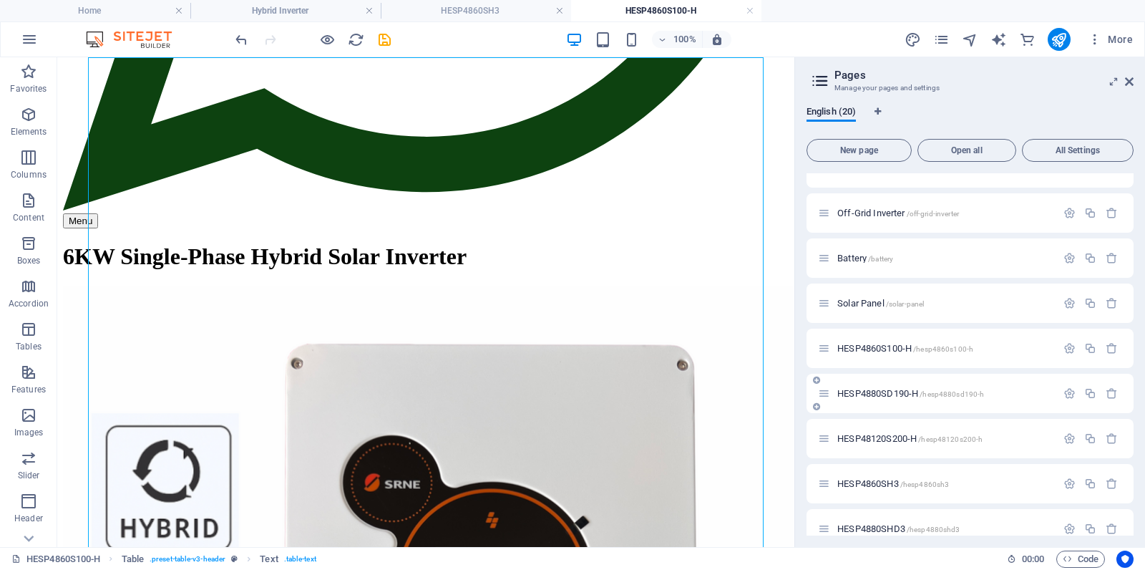
click at [870, 388] on div "HESP4880SD190-H /hesp4880sd190-h" at bounding box center [937, 393] width 238 height 16
click at [881, 394] on span "HESP4880SD190-H /hesp4880sd190-h" at bounding box center [911, 395] width 147 height 11
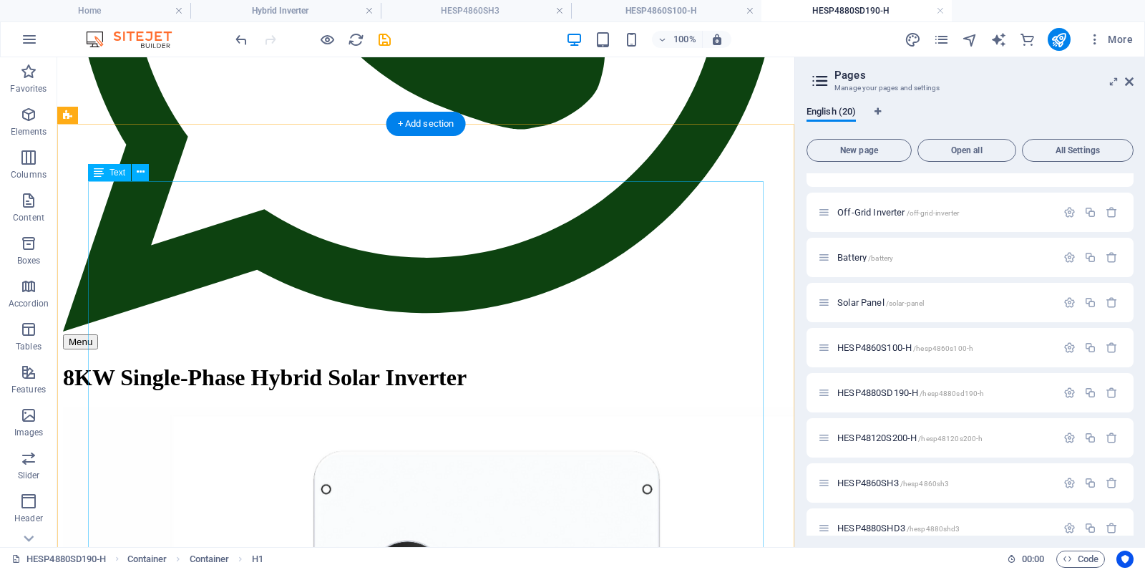
scroll to position [600, 0]
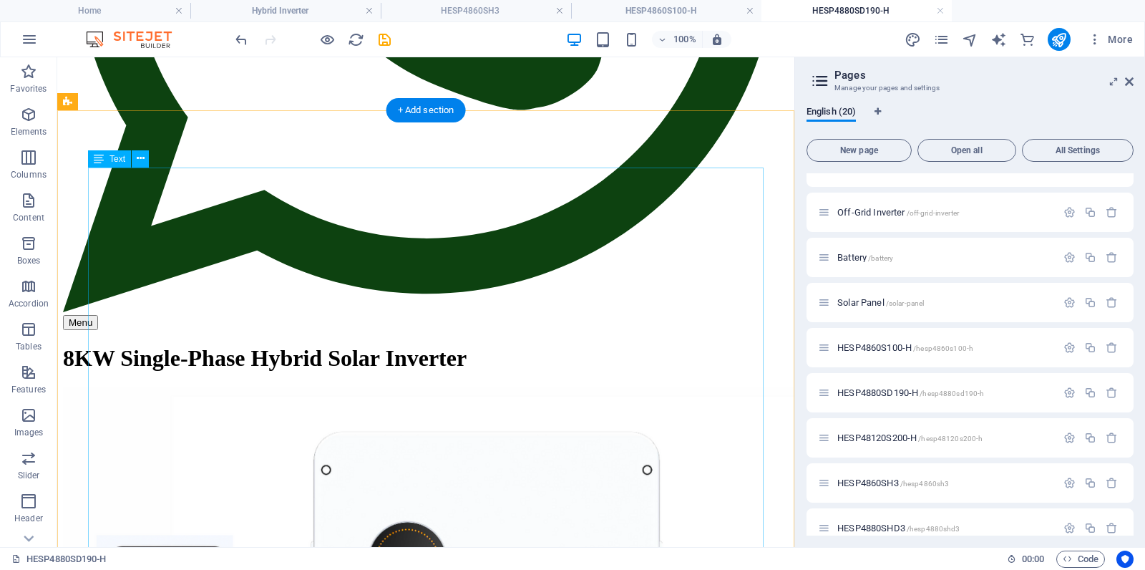
drag, startPoint x: 592, startPoint y: 291, endPoint x: 340, endPoint y: 291, distance: 252.0
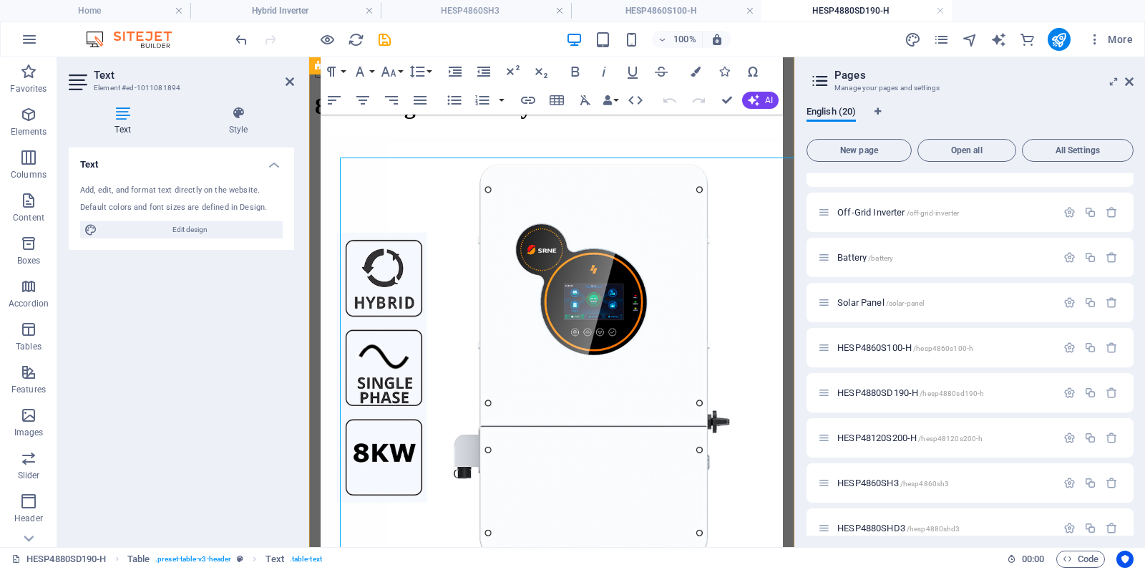
scroll to position [610, 0]
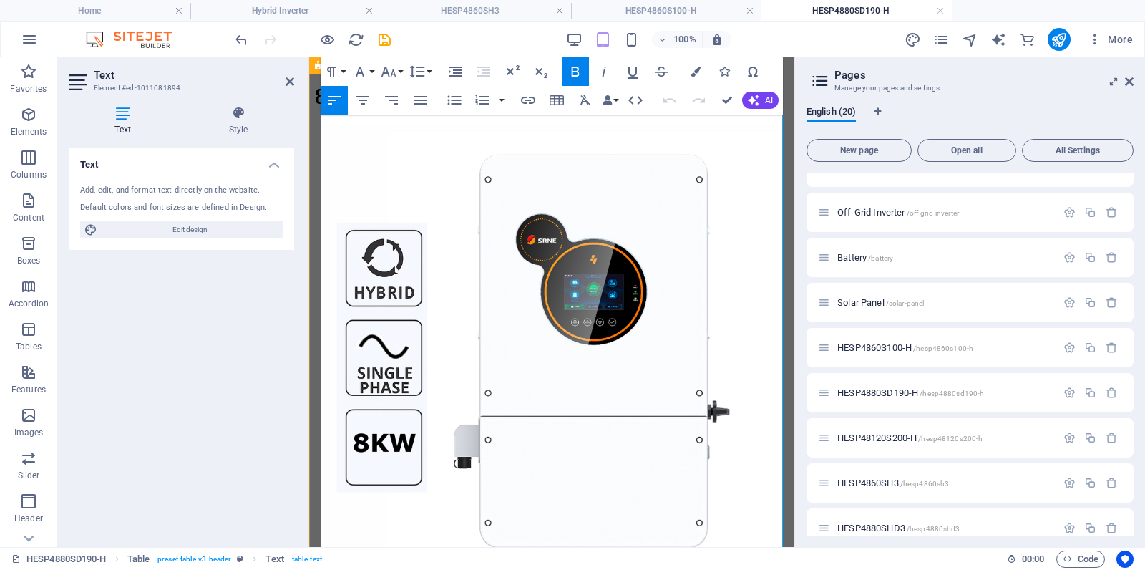
drag, startPoint x: 651, startPoint y: 180, endPoint x: 646, endPoint y: 252, distance: 72.4
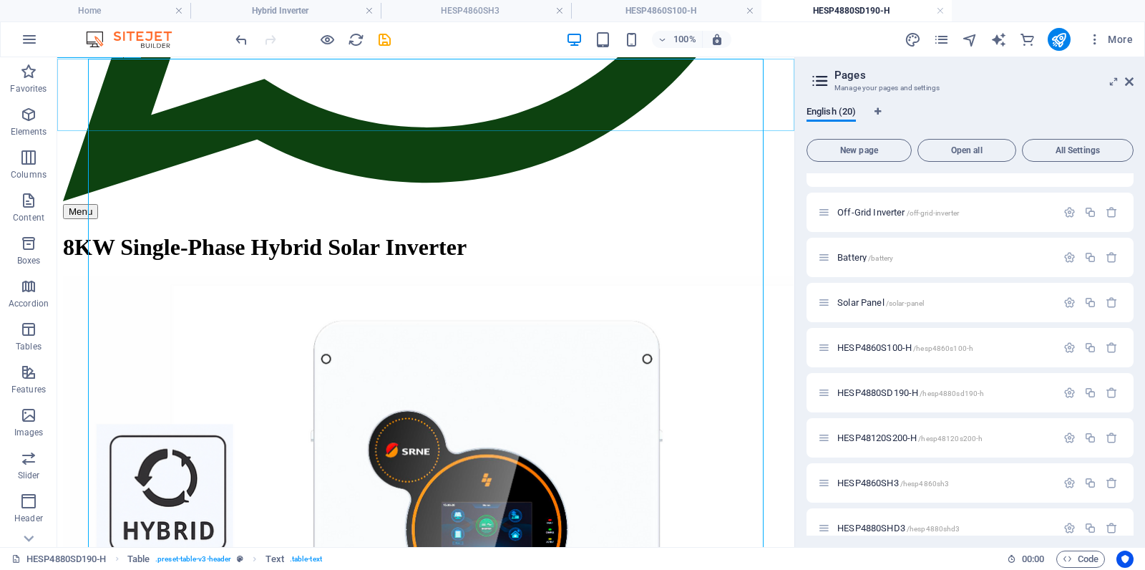
scroll to position [710, 0]
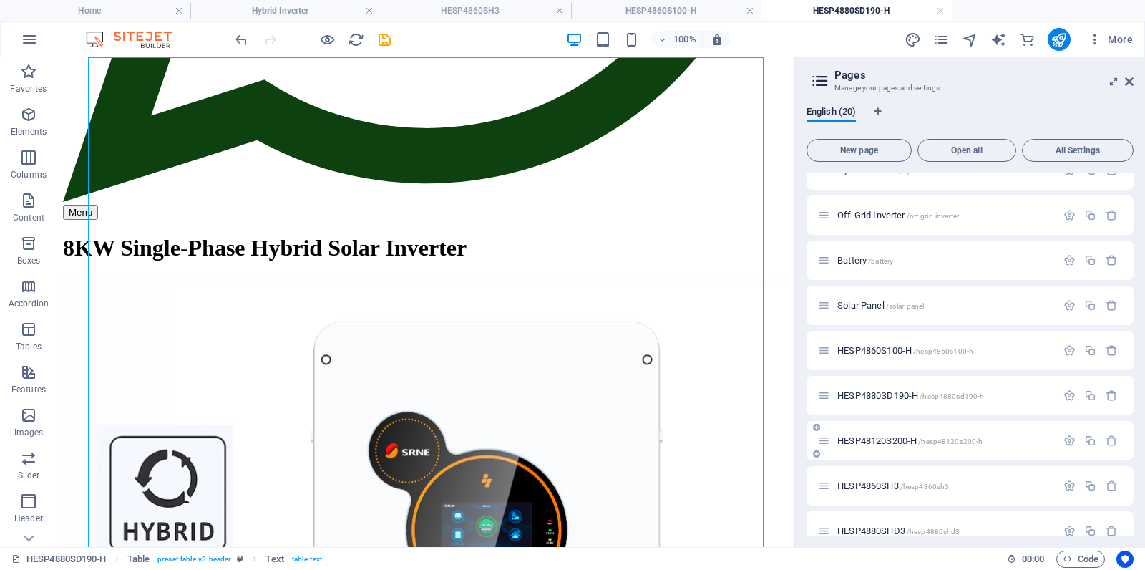
click at [867, 438] on div "HESP48120S200-H /hesp48120s200-h" at bounding box center [937, 440] width 238 height 16
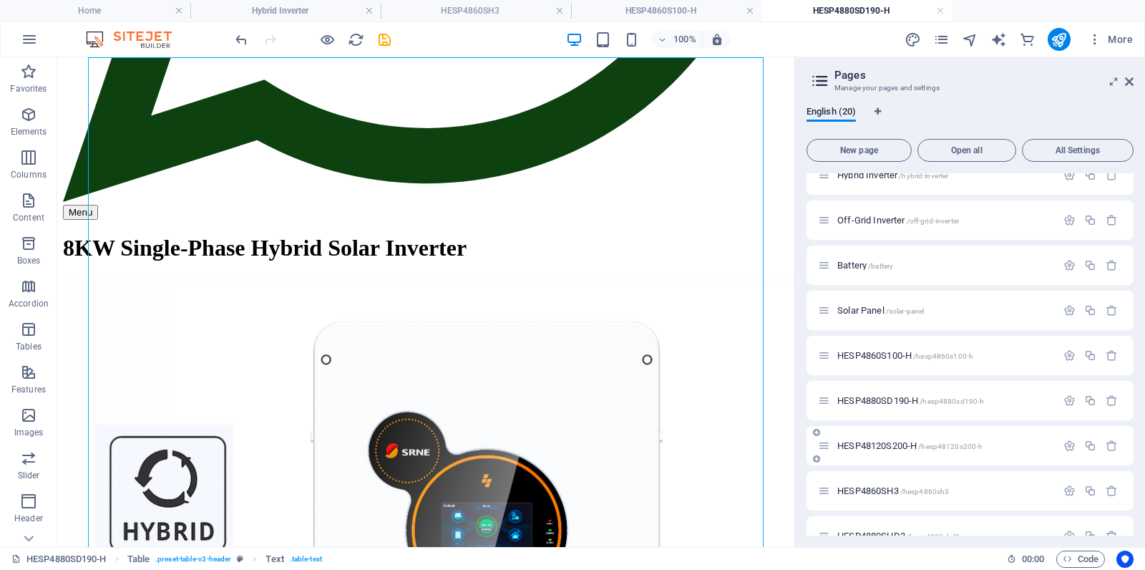
scroll to position [467, 0]
click at [867, 439] on div "HESP48120S200-H /hesp48120s200-h" at bounding box center [937, 447] width 238 height 16
click at [868, 442] on span "HESP48120S200-H /hesp48120s200-h" at bounding box center [910, 444] width 145 height 11
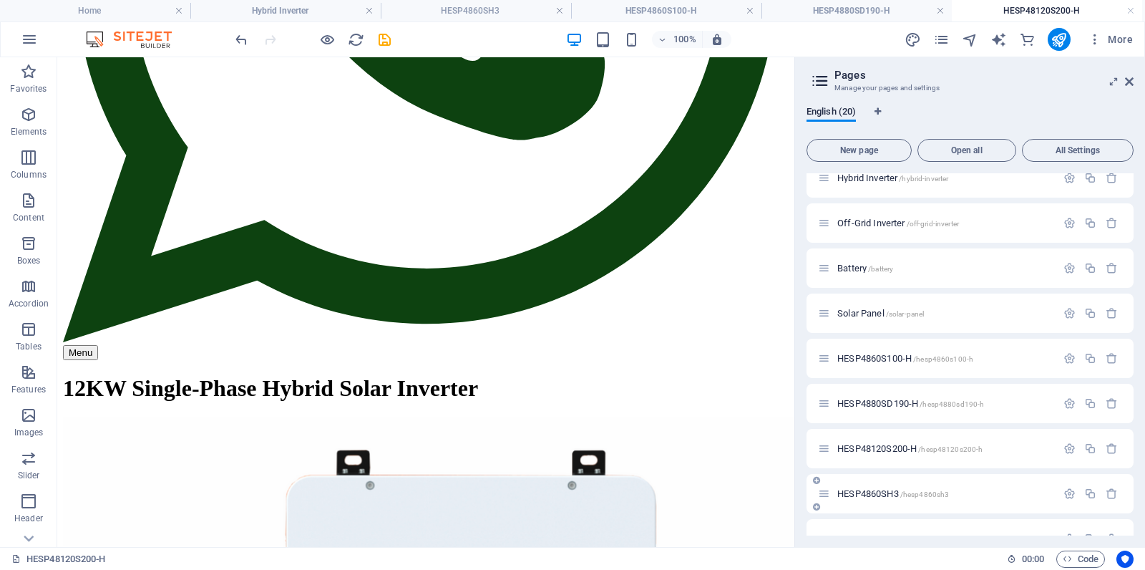
scroll to position [538, 0]
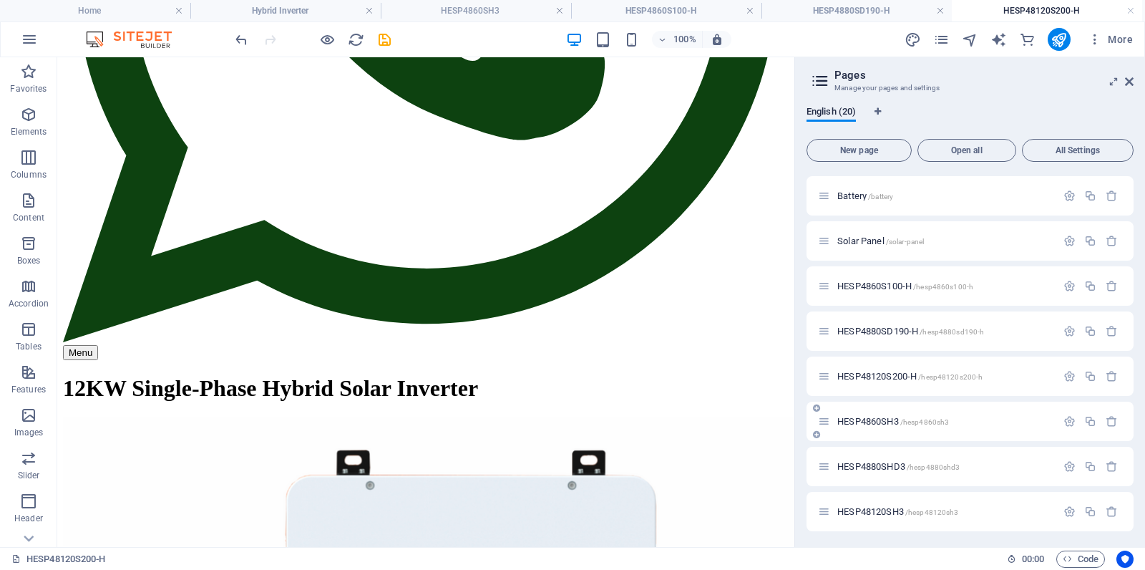
click at [865, 420] on span "HESP4860SH3 /hesp4860sh3" at bounding box center [894, 421] width 112 height 11
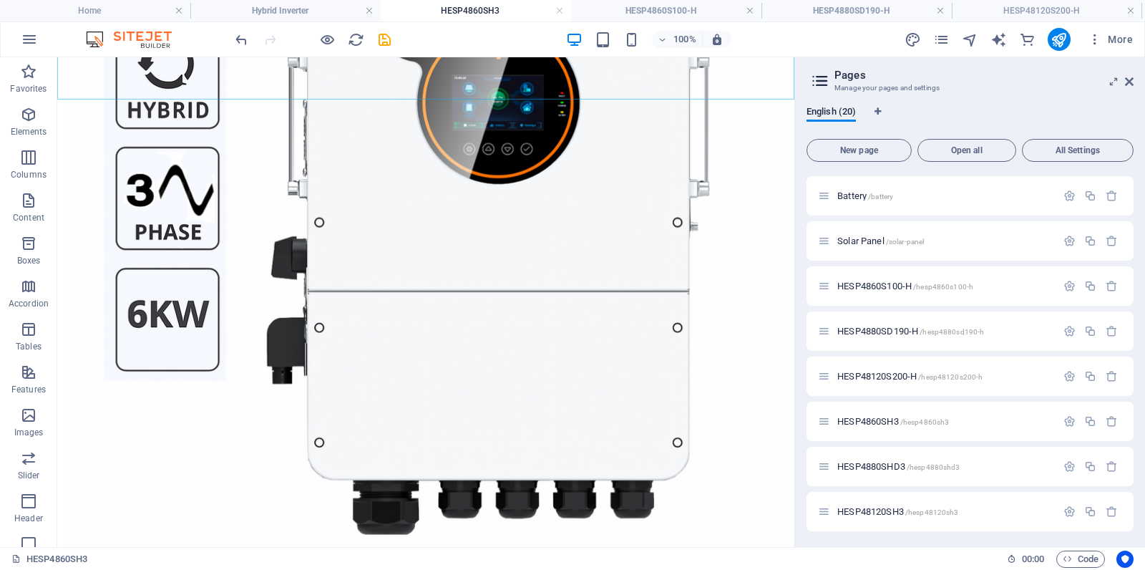
scroll to position [1158, 0]
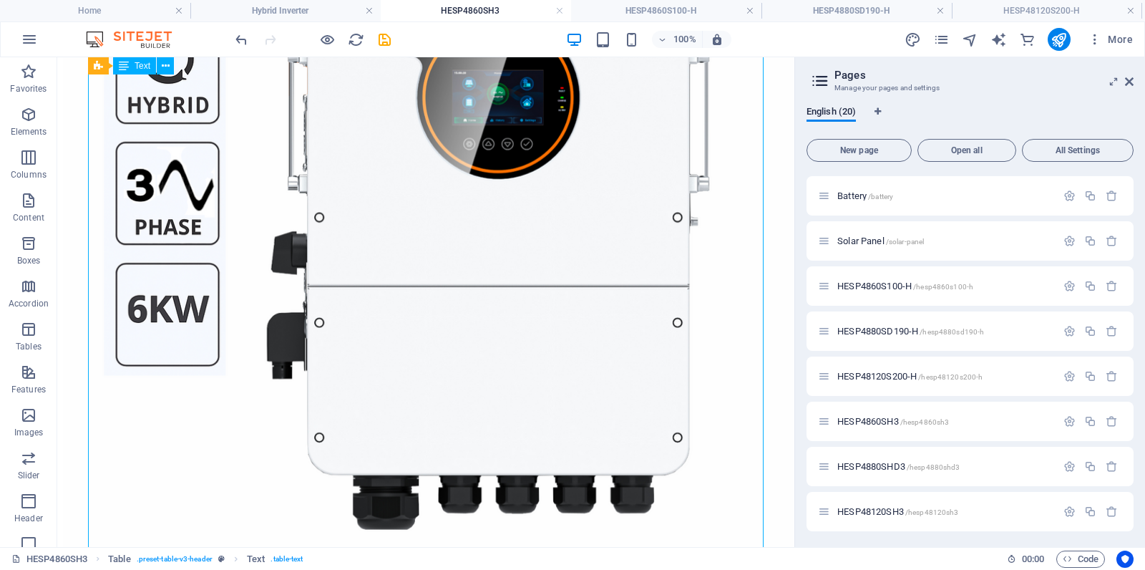
drag, startPoint x: 596, startPoint y: 290, endPoint x: 344, endPoint y: 290, distance: 251.3
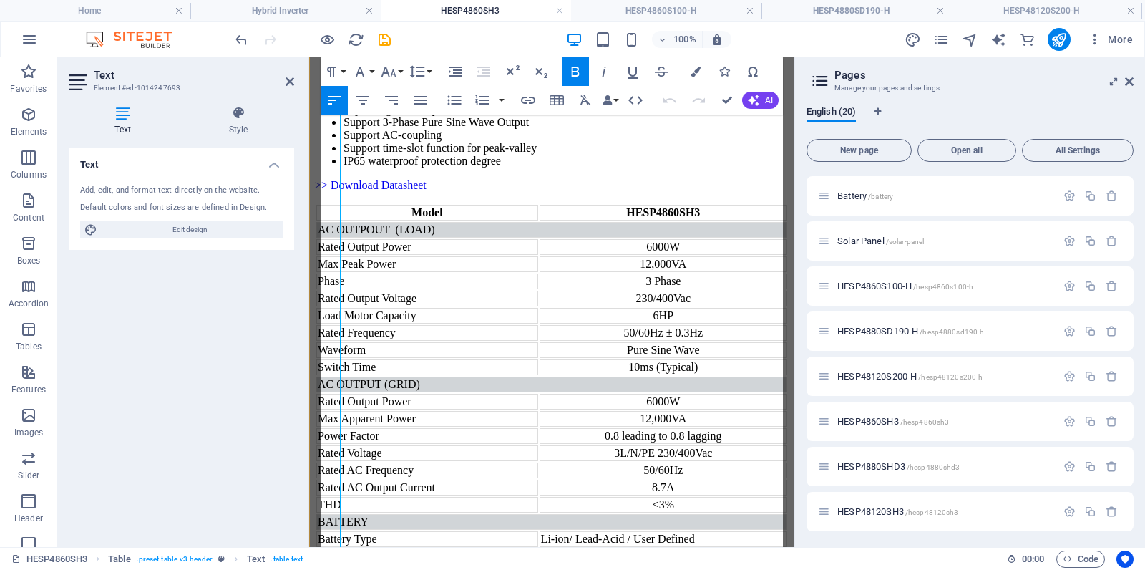
scroll to position [1039, 0]
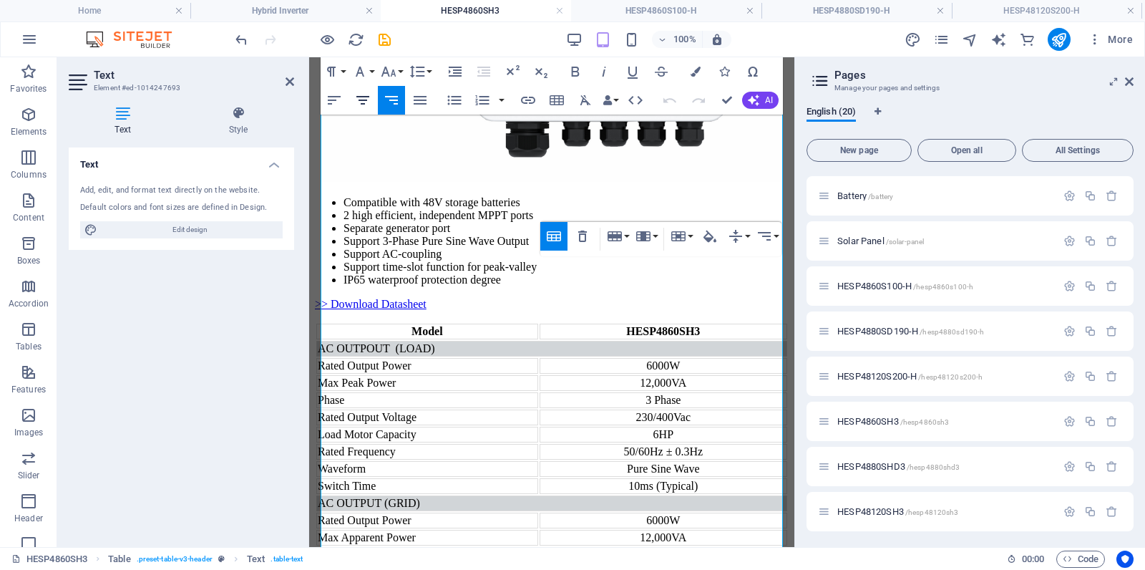
click at [365, 100] on icon "button" at bounding box center [363, 100] width 13 height 9
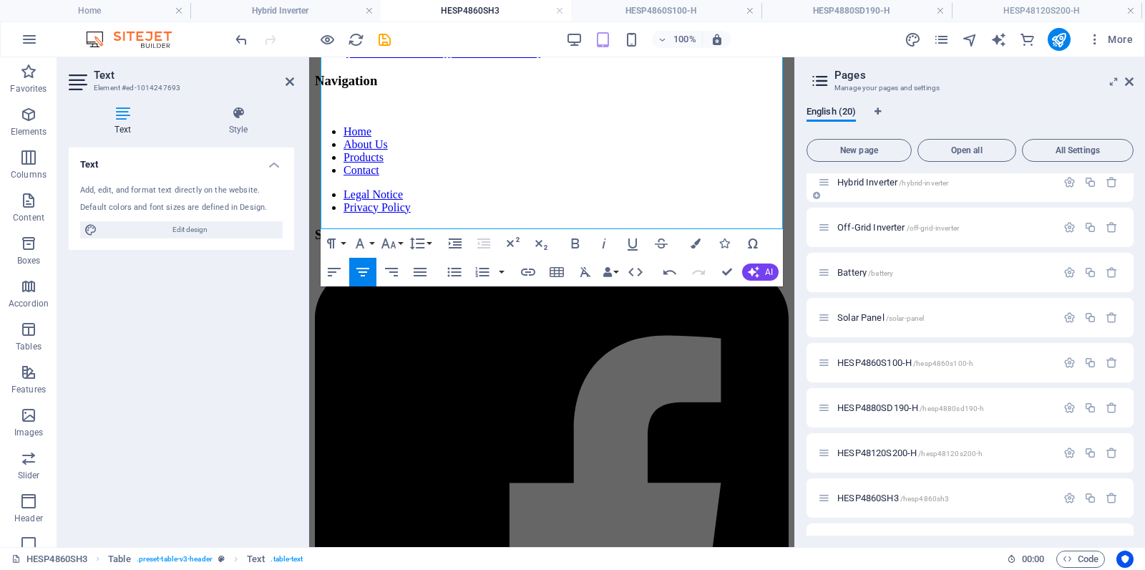
scroll to position [538, 0]
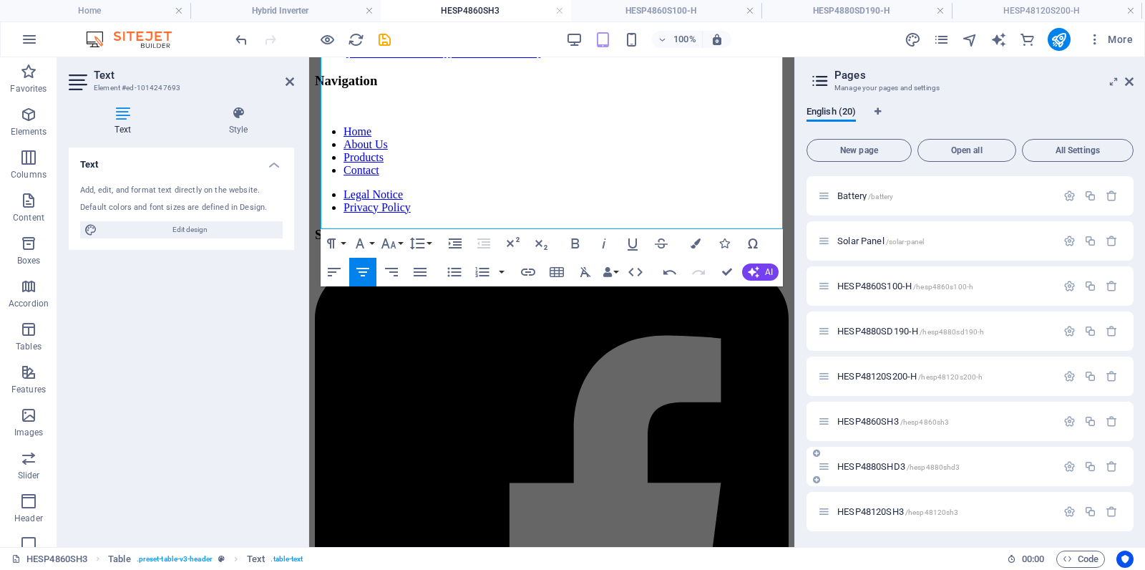
click at [872, 466] on span "HESP4880SHD3 /hesp4880shd3" at bounding box center [899, 466] width 122 height 11
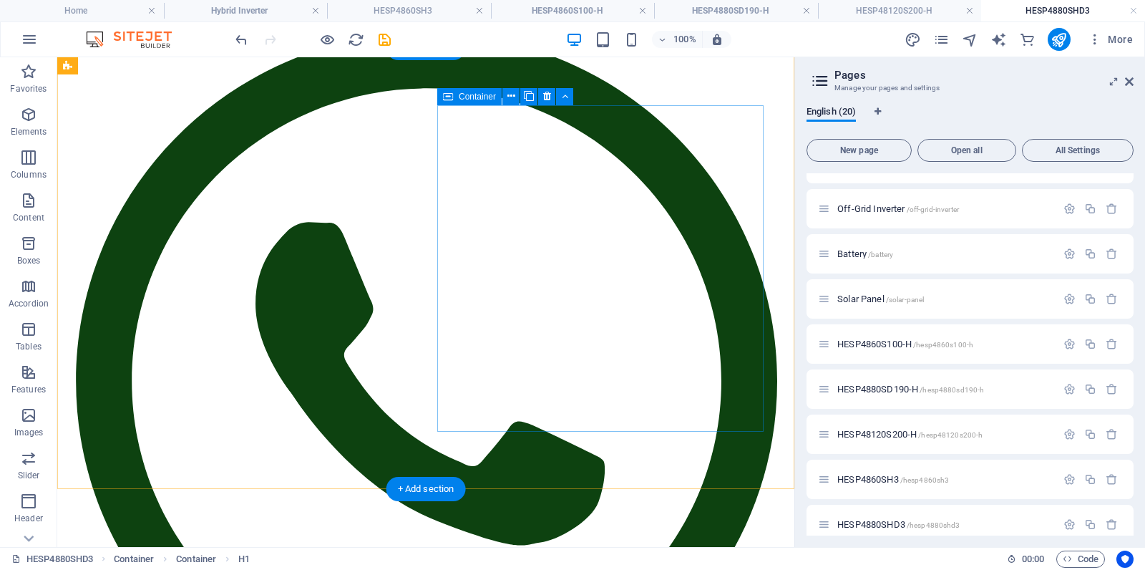
scroll to position [0, 0]
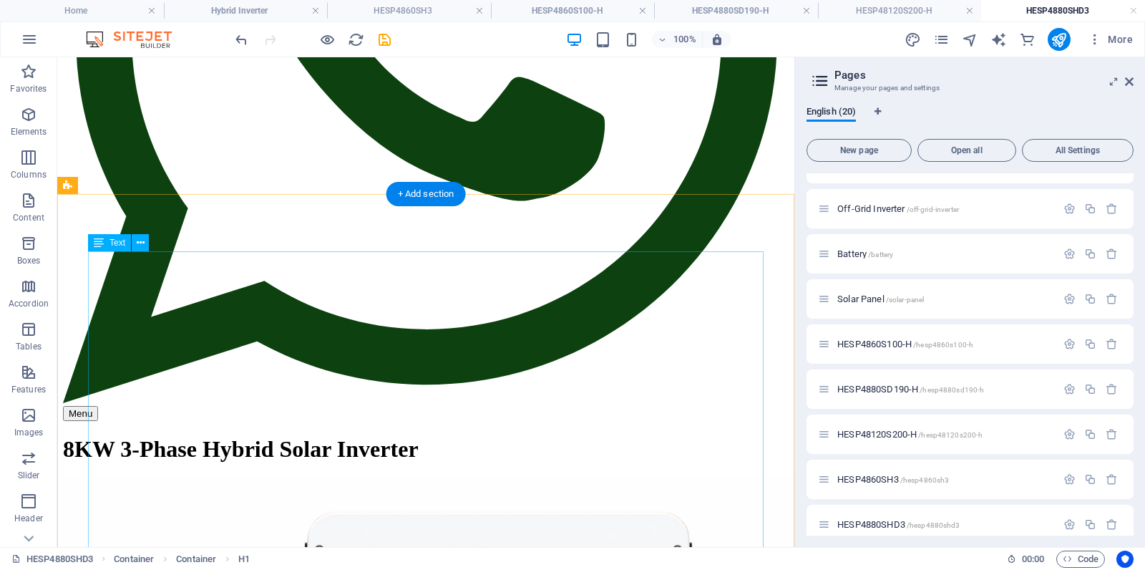
scroll to position [519, 0]
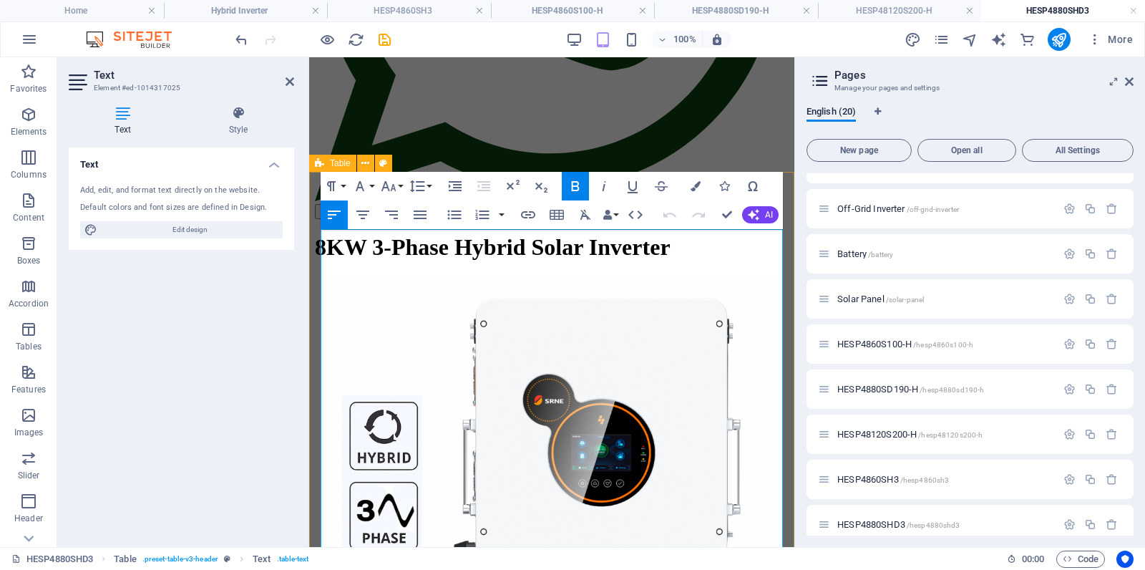
scroll to position [261, 0]
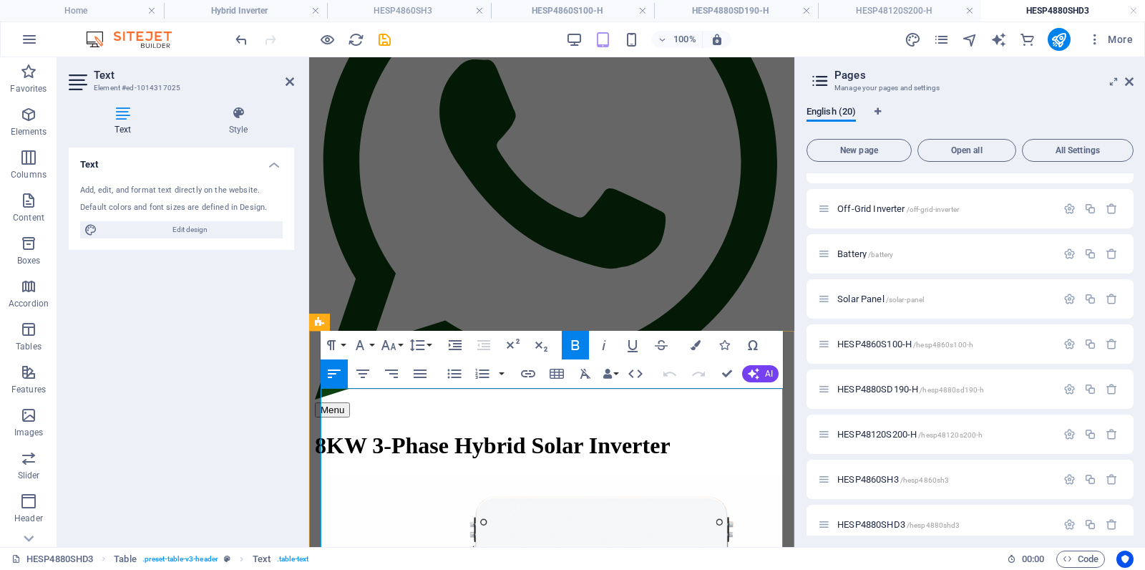
drag, startPoint x: 670, startPoint y: 408, endPoint x: 486, endPoint y: 541, distance: 227.1
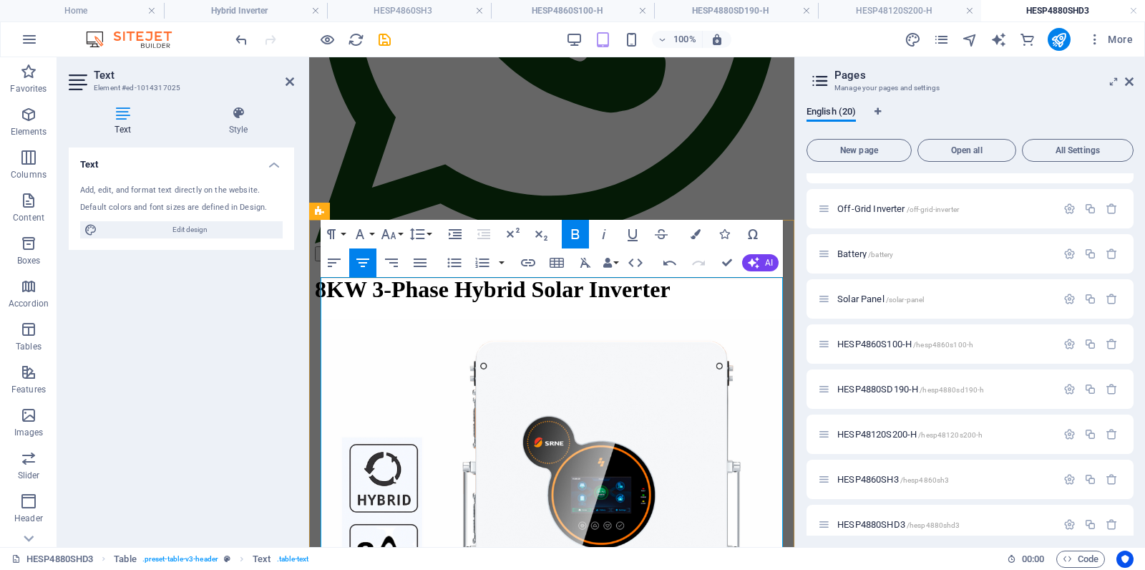
scroll to position [445, 0]
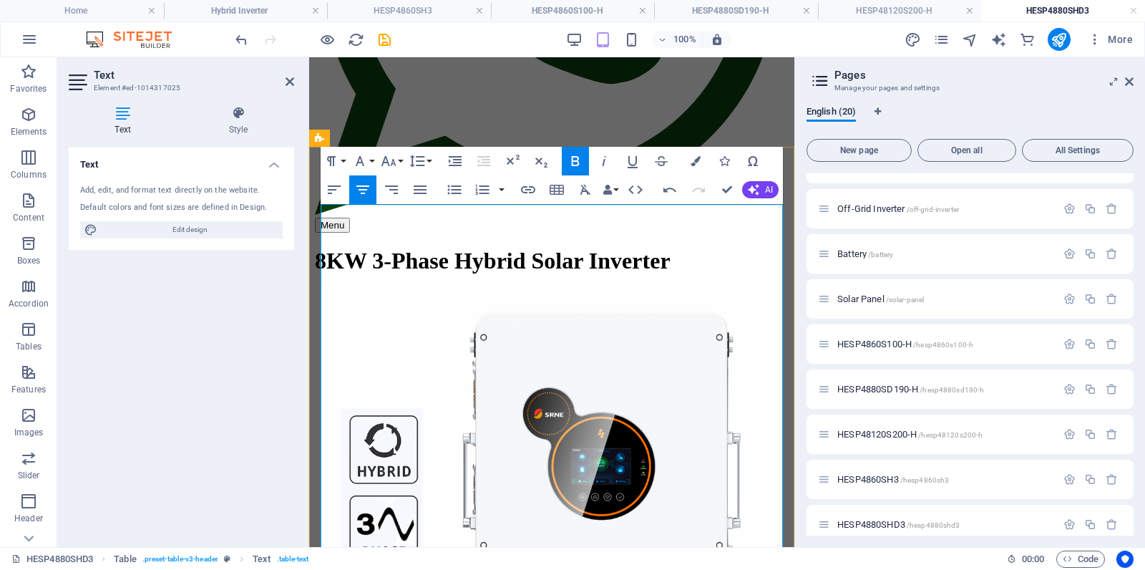
drag, startPoint x: 650, startPoint y: 286, endPoint x: 648, endPoint y: 300, distance: 13.8
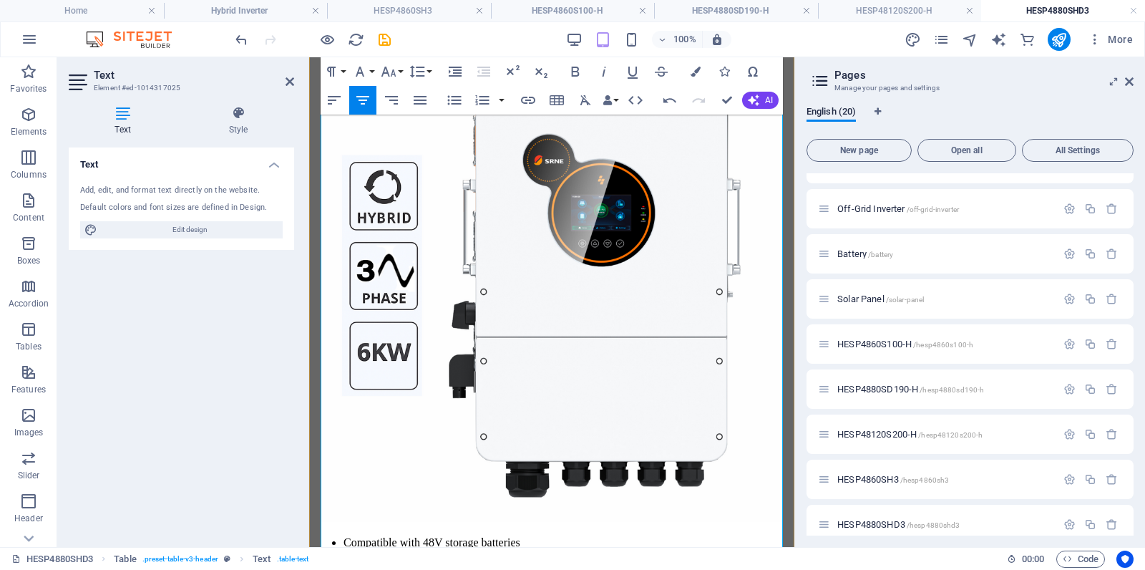
scroll to position [714, 0]
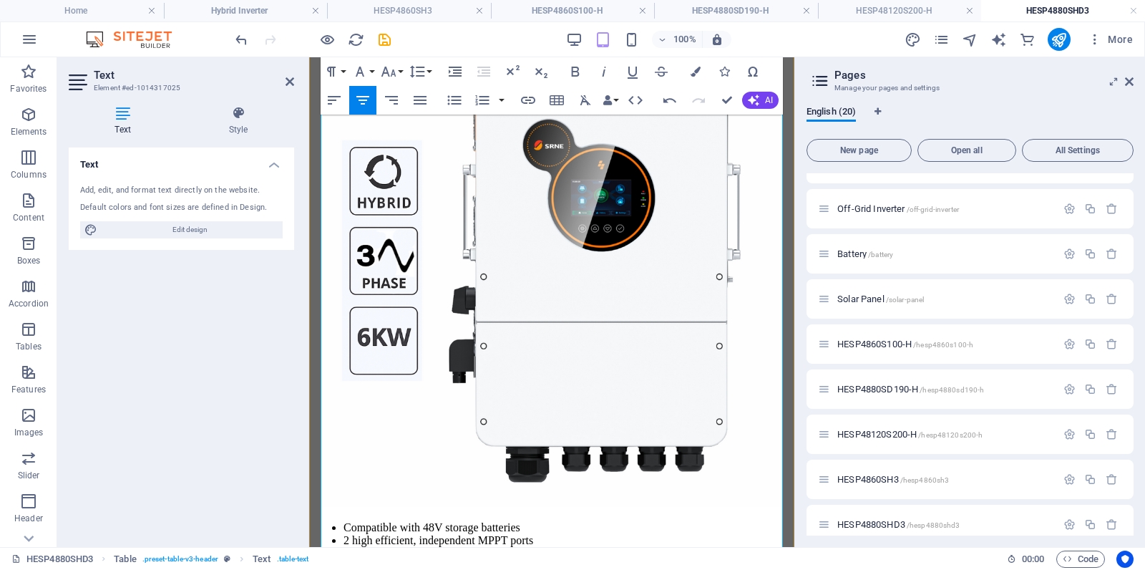
drag, startPoint x: 647, startPoint y: 370, endPoint x: 634, endPoint y: 377, distance: 14.7
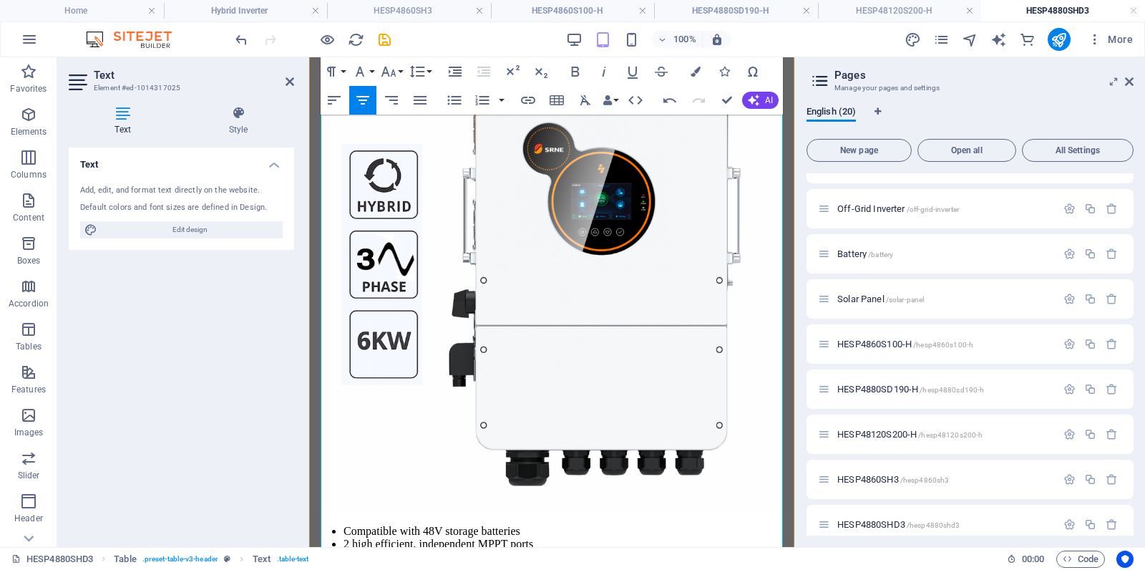
scroll to position [777, 0]
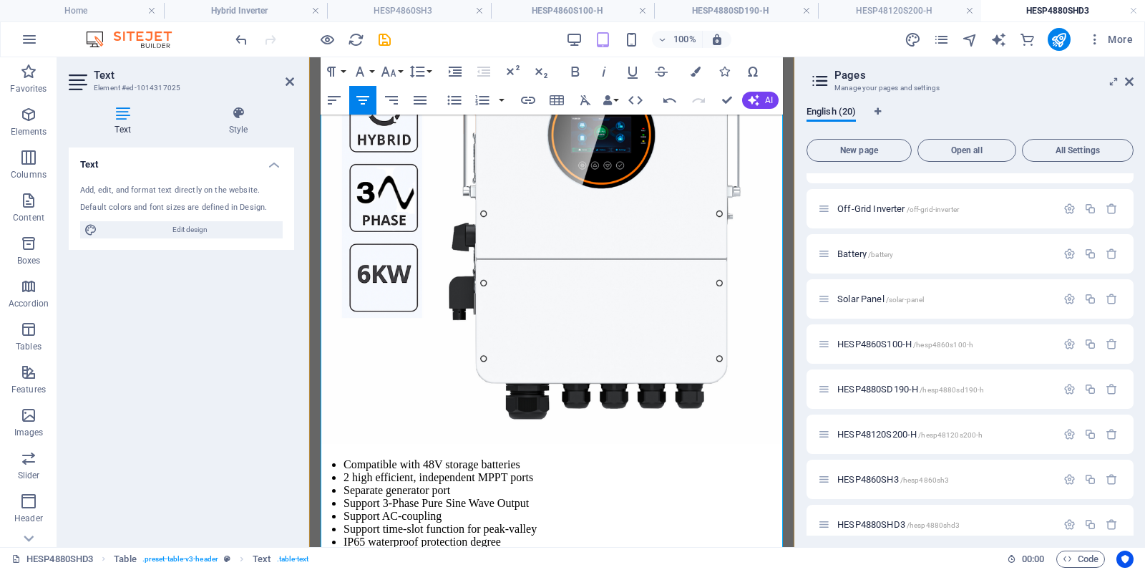
drag, startPoint x: 665, startPoint y: 444, endPoint x: 626, endPoint y: 474, distance: 49.0
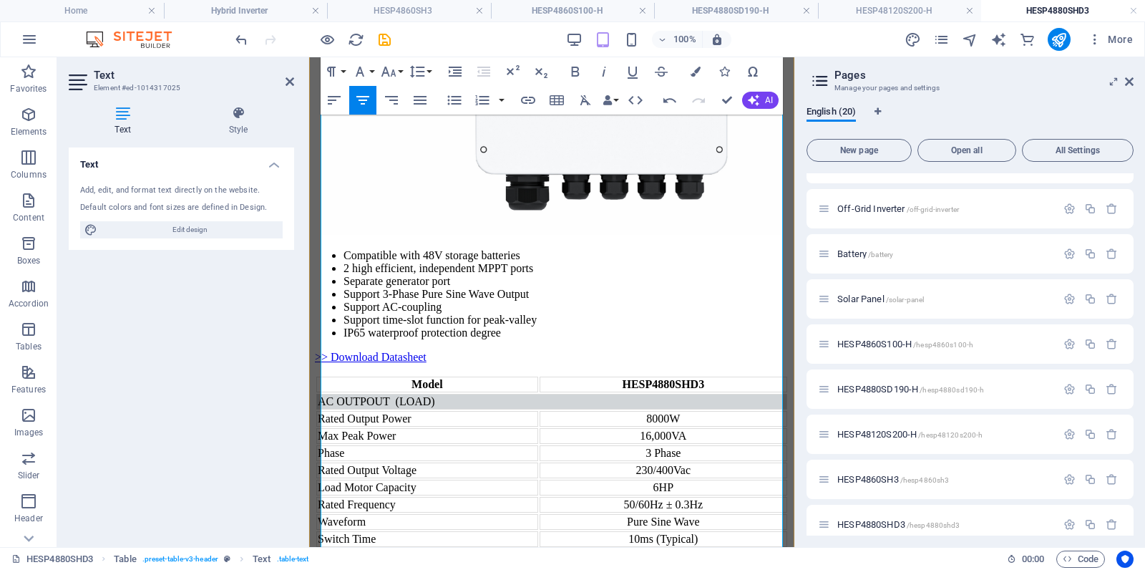
scroll to position [1010, 0]
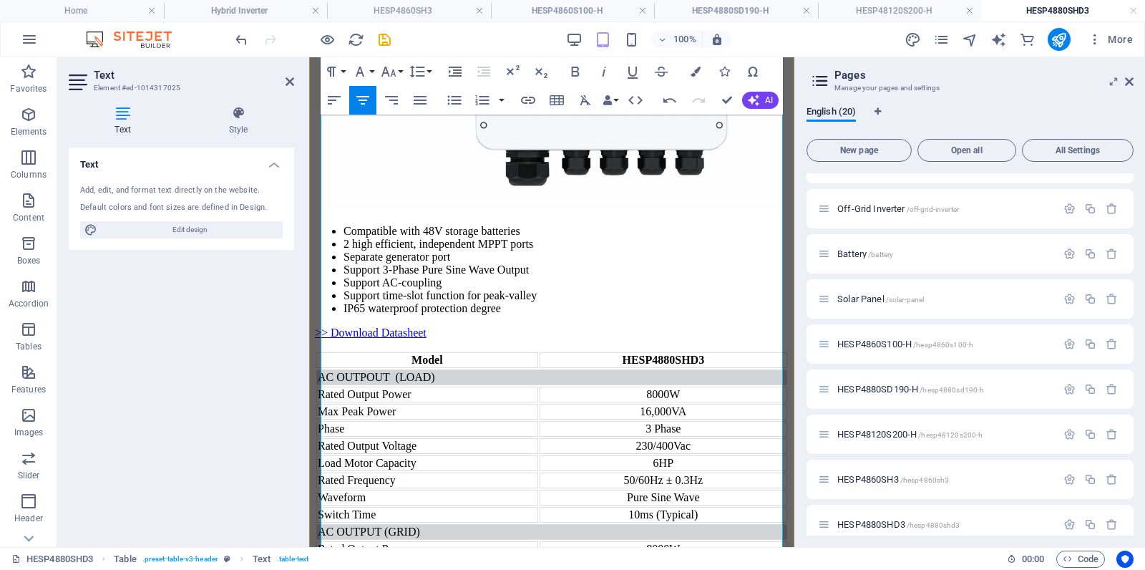
drag, startPoint x: 610, startPoint y: 314, endPoint x: 611, endPoint y: 322, distance: 8.7
click at [363, 102] on icon "button" at bounding box center [362, 100] width 17 height 17
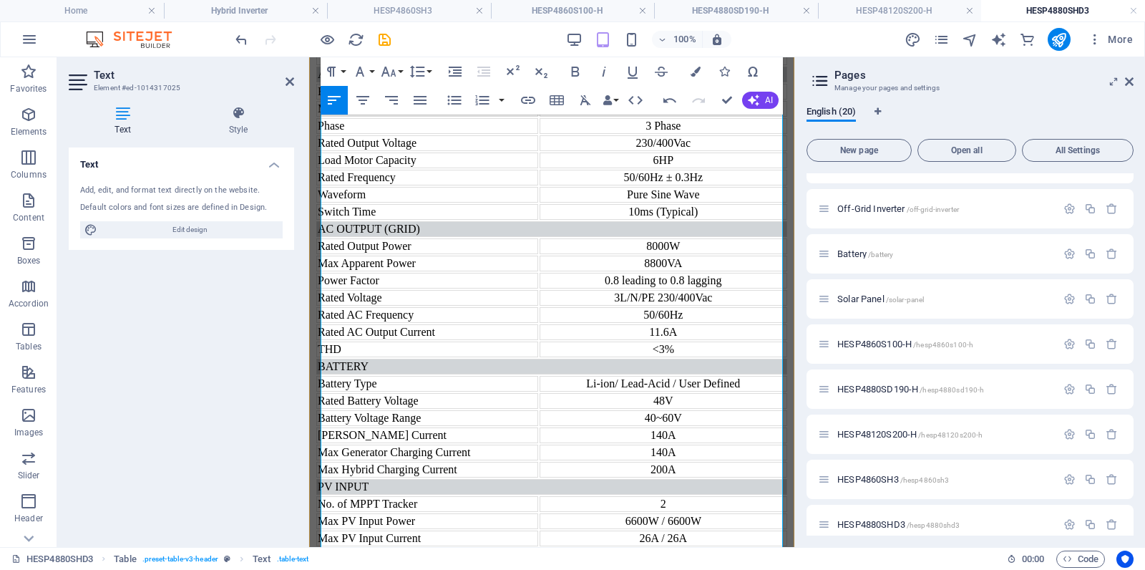
scroll to position [1314, 0]
drag, startPoint x: 632, startPoint y: 291, endPoint x: 341, endPoint y: 500, distance: 357.6
click at [630, 513] on div "6600W / 6600W" at bounding box center [663, 519] width 245 height 13
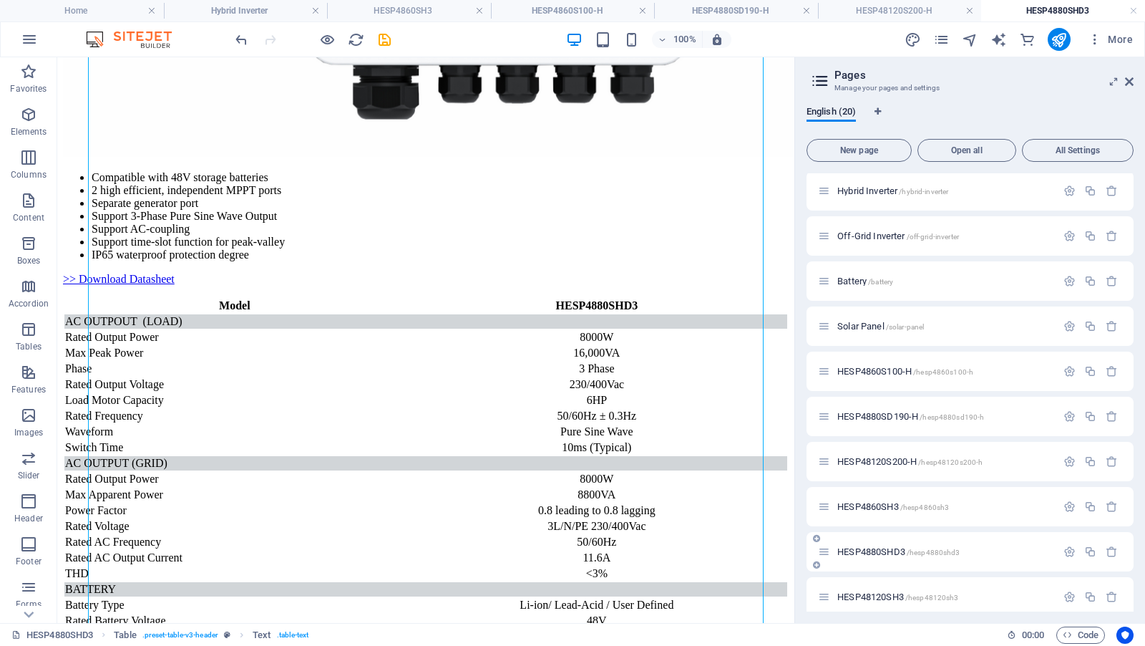
scroll to position [463, 0]
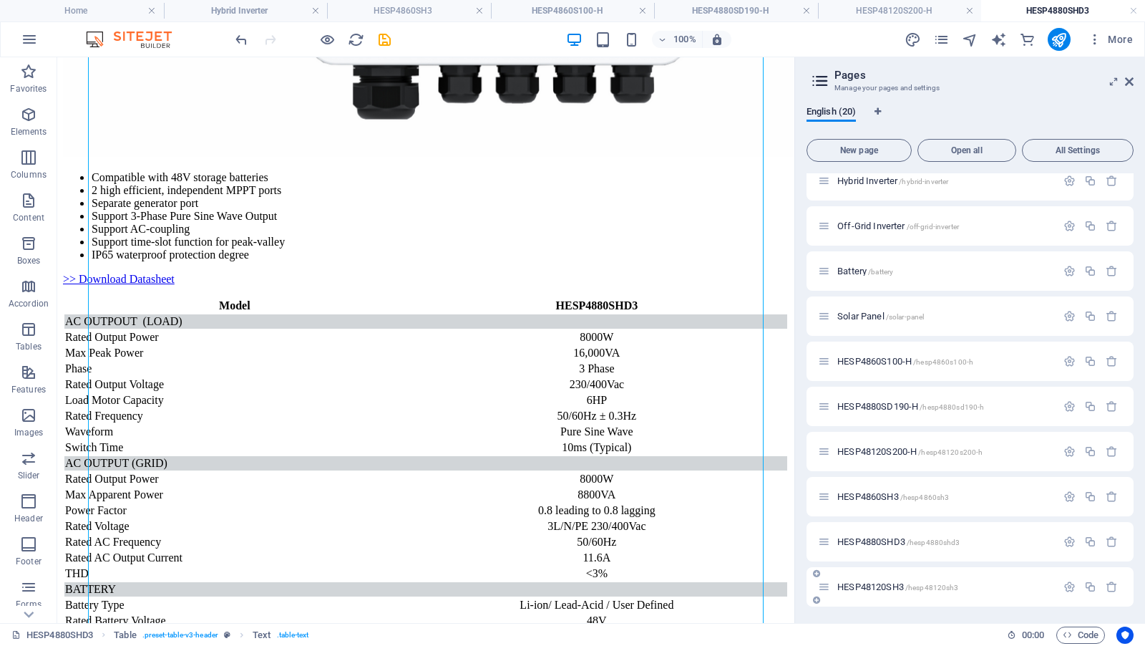
click at [877, 569] on span "HESP48120SH3 /hesp48120sh3" at bounding box center [898, 586] width 121 height 11
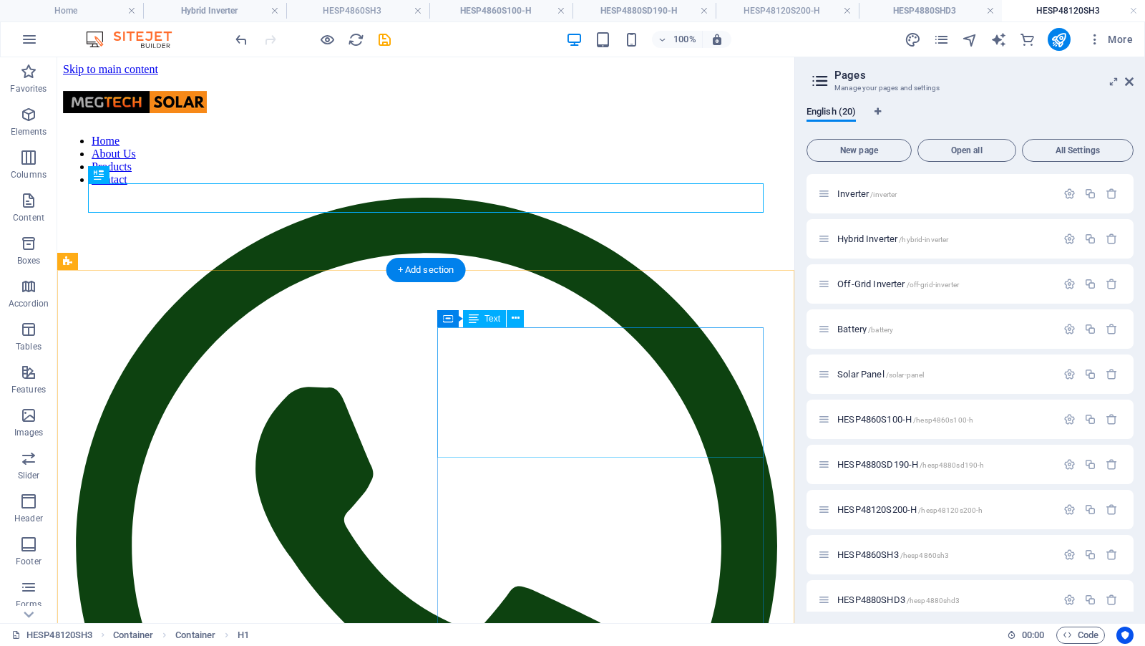
scroll to position [0, 0]
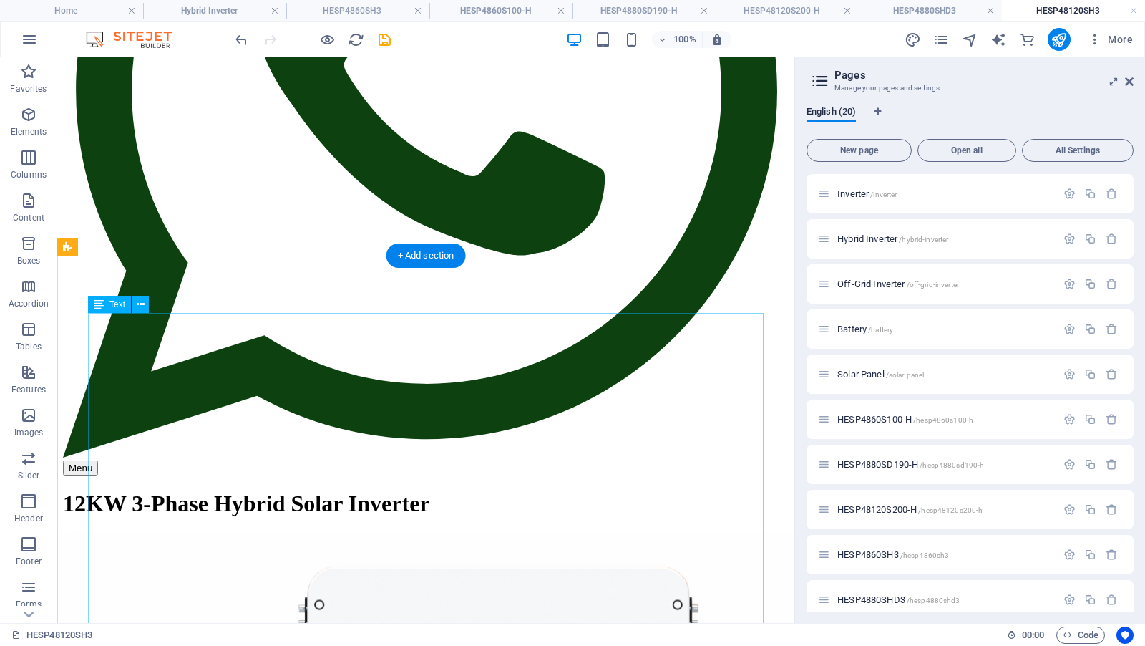
drag, startPoint x: 652, startPoint y: 424, endPoint x: 401, endPoint y: 424, distance: 251.3
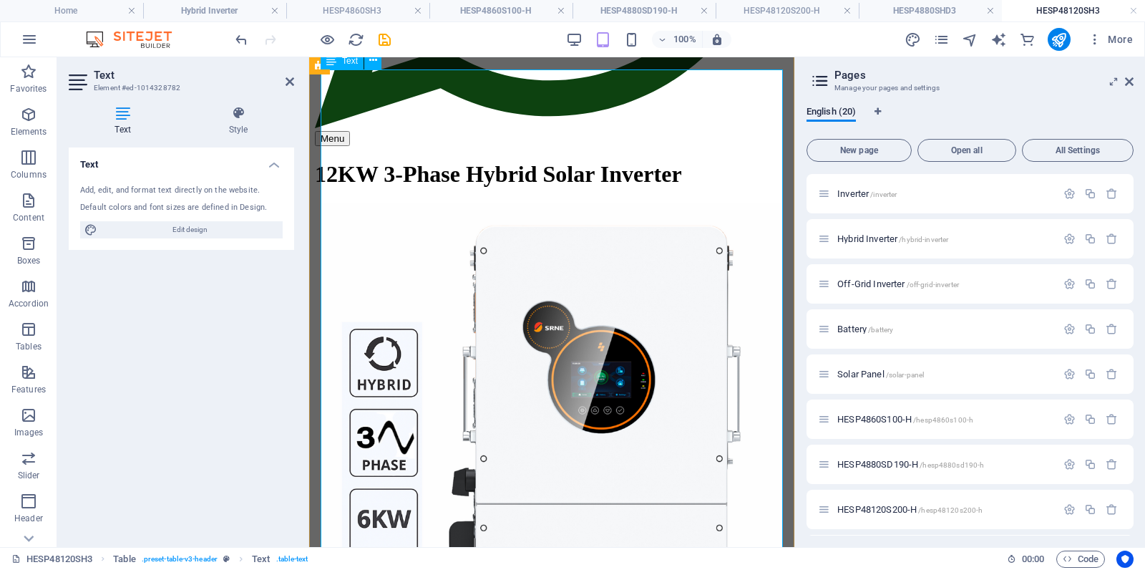
scroll to position [530, 0]
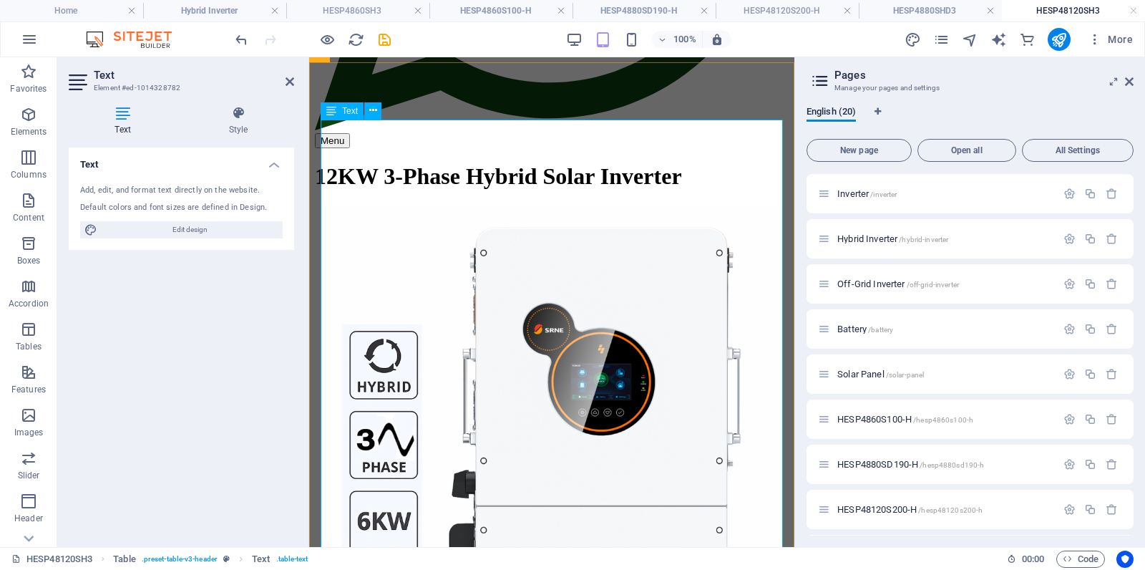
drag, startPoint x: 650, startPoint y: 208, endPoint x: 588, endPoint y: 237, distance: 68.2
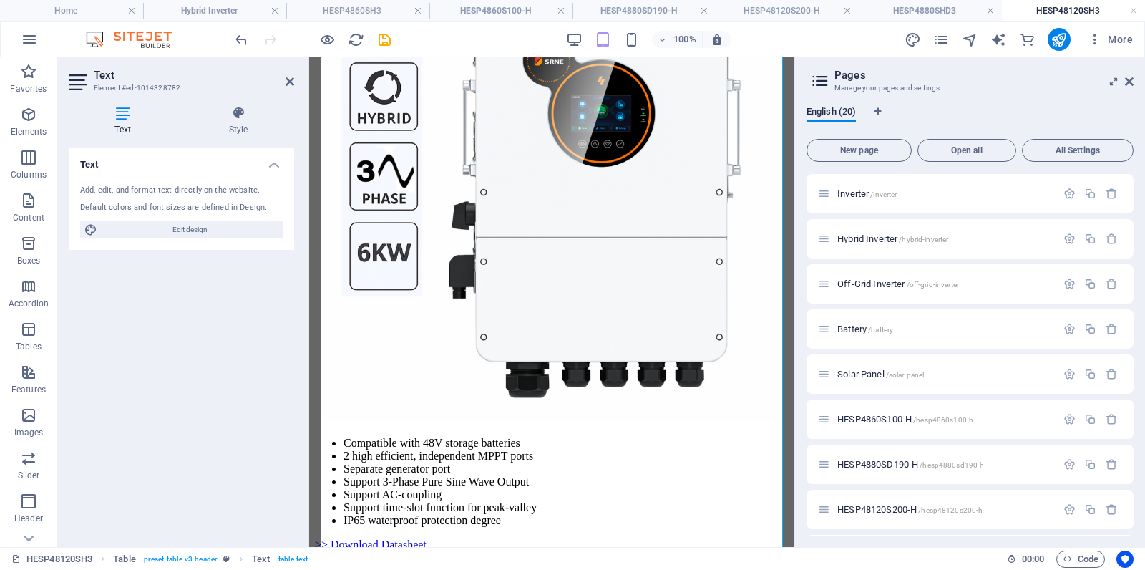
scroll to position [712, 0]
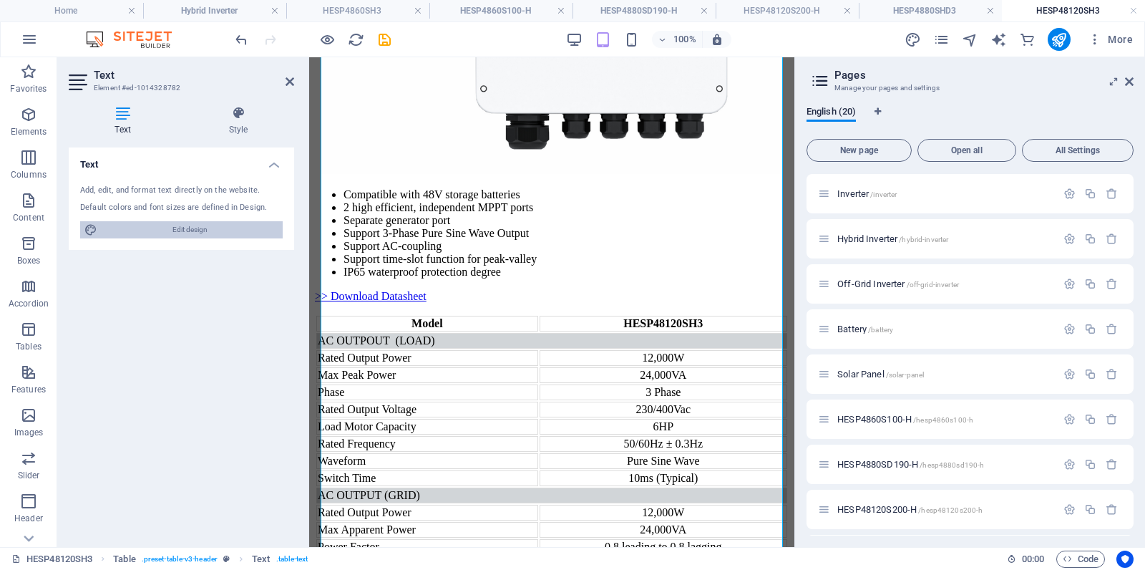
scroll to position [1047, 0]
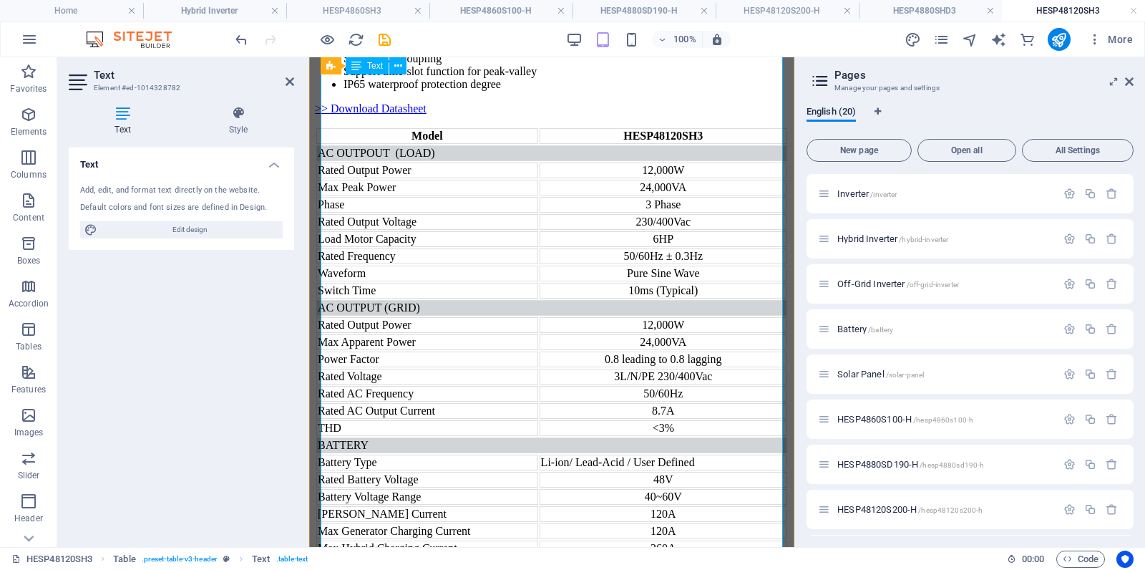
scroll to position [1278, 0]
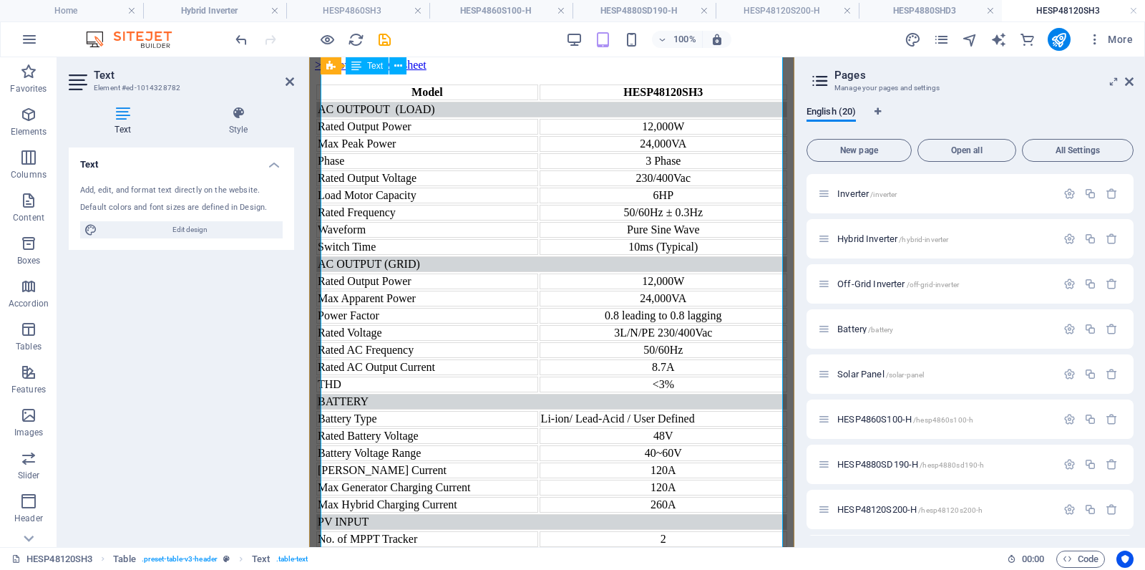
drag, startPoint x: 632, startPoint y: 331, endPoint x: 416, endPoint y: 498, distance: 273.1
click at [632, 550] on div "6600W / 6600W" at bounding box center [663, 556] width 245 height 13
click at [640, 567] on div "26A / 26A" at bounding box center [663, 573] width 245 height 13
drag, startPoint x: 646, startPoint y: 363, endPoint x: 611, endPoint y: 395, distance: 47.6
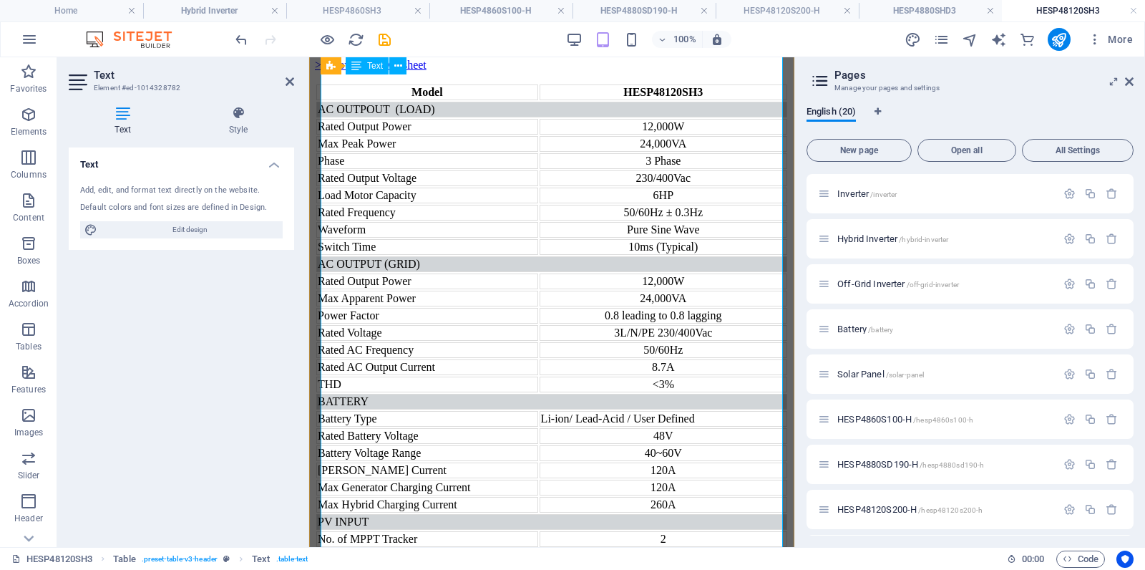
click at [646, 567] on div "26A / 26A" at bounding box center [663, 573] width 245 height 13
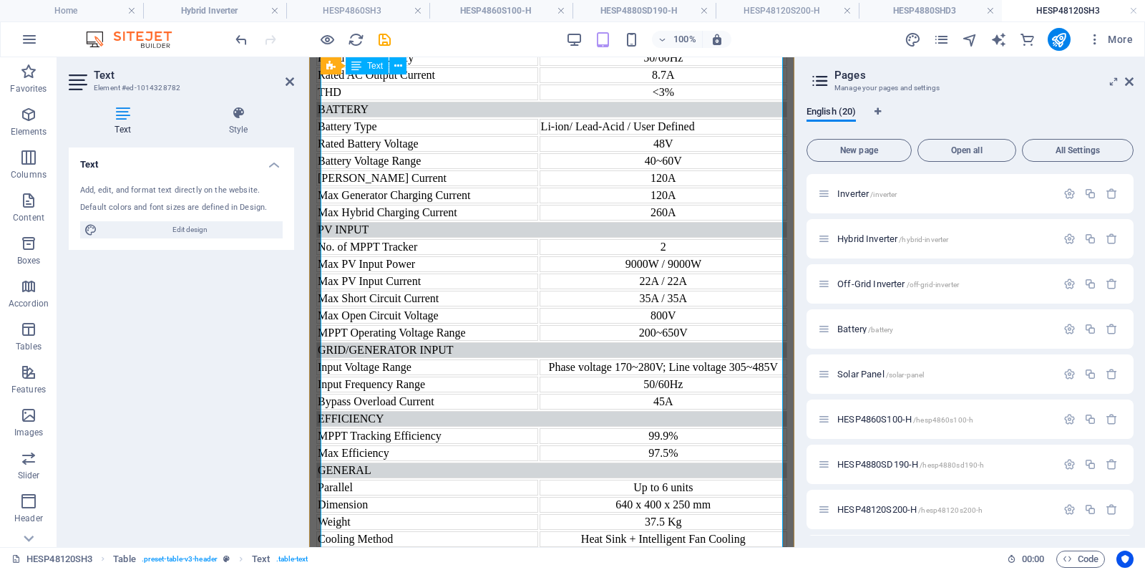
scroll to position [1579, 0]
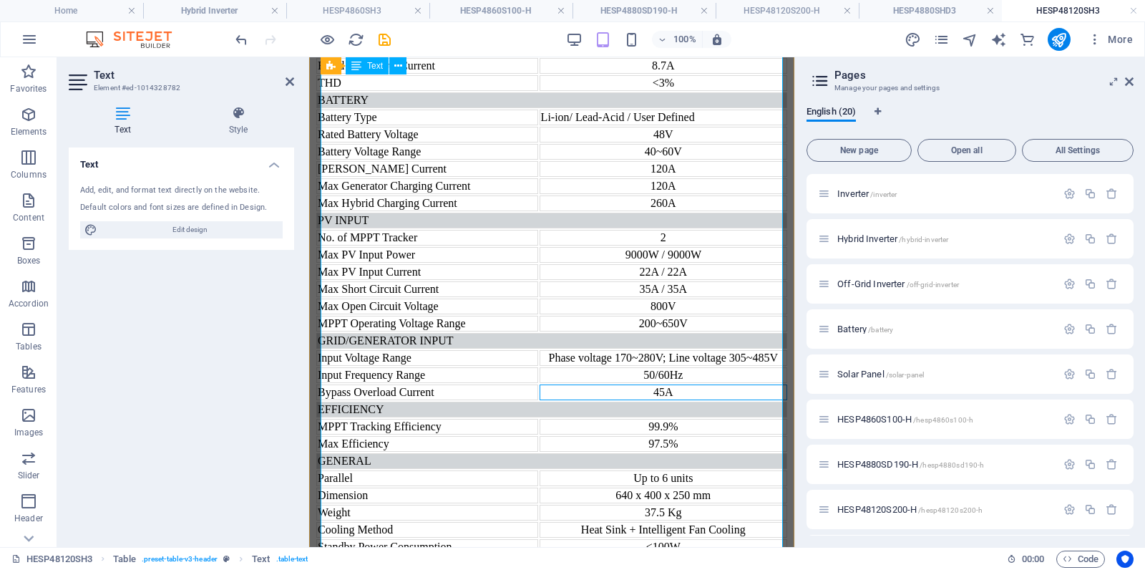
drag, startPoint x: 660, startPoint y: 321, endPoint x: 653, endPoint y: 339, distance: 19.3
click at [660, 386] on div "45A" at bounding box center [663, 392] width 245 height 13
click at [639, 437] on div "97.5%" at bounding box center [663, 443] width 245 height 13
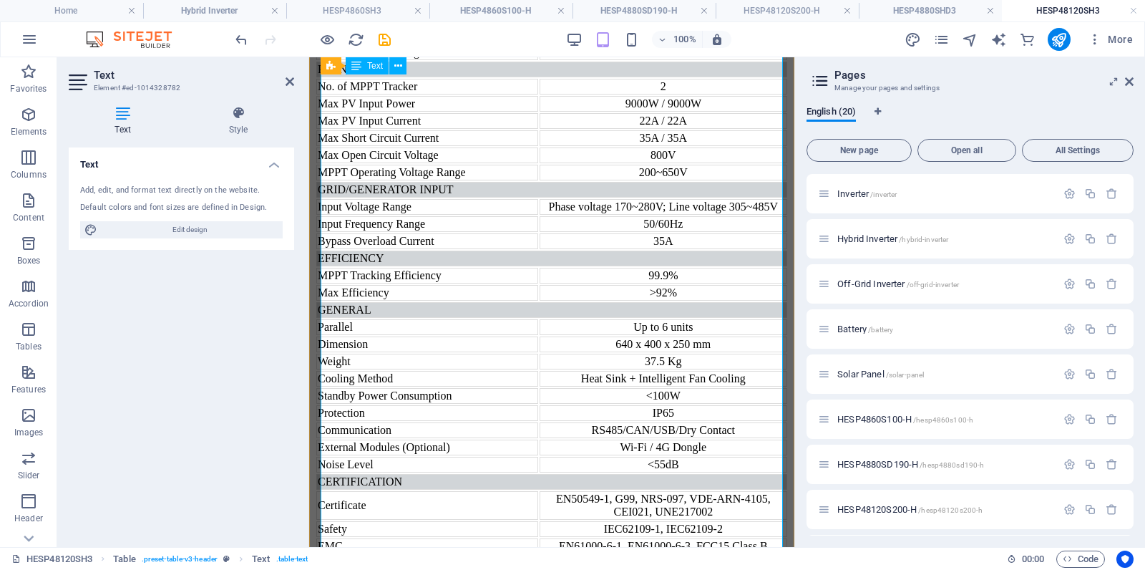
scroll to position [1733, 0]
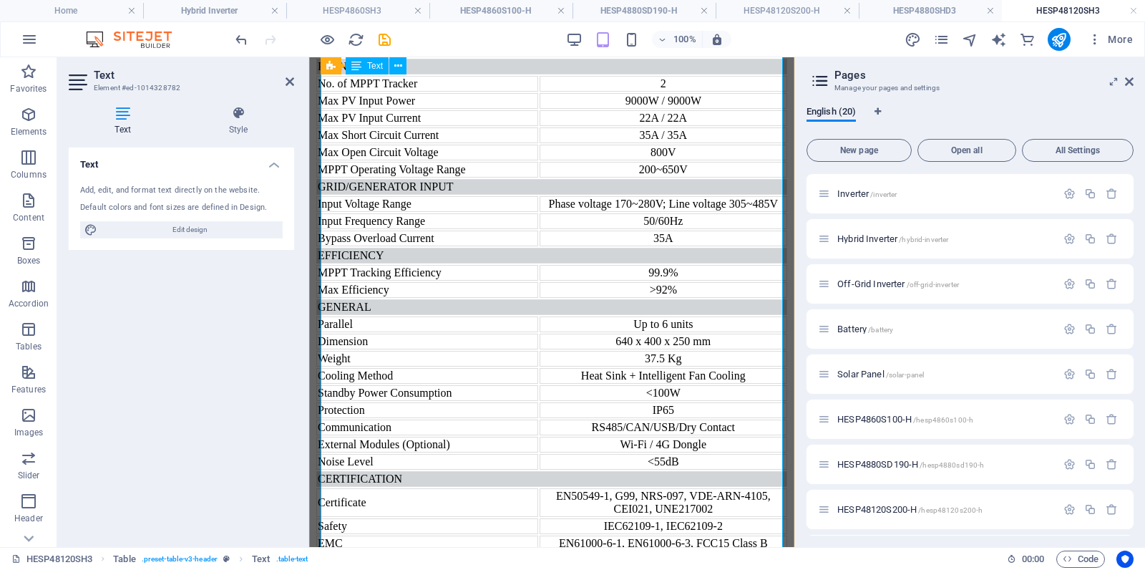
drag, startPoint x: 629, startPoint y: 373, endPoint x: 621, endPoint y: 377, distance: 8.3
click at [628, 348] on div "640 x 400 x 250 mm" at bounding box center [663, 341] width 245 height 13
click at [565, 266] on div "99.9%" at bounding box center [663, 272] width 245 height 13
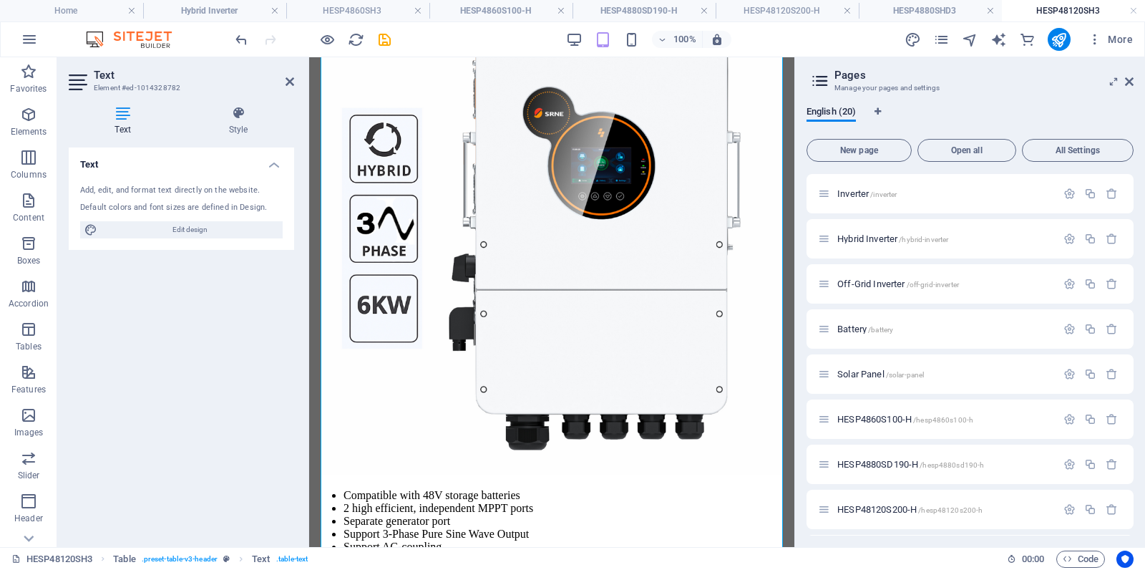
scroll to position [741, 0]
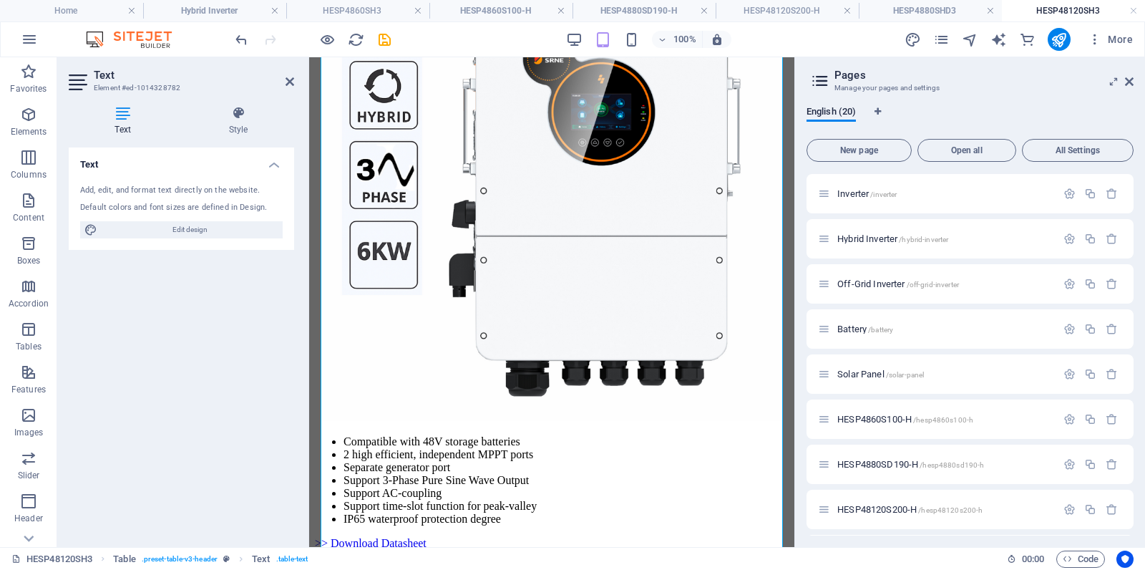
scroll to position [795, 0]
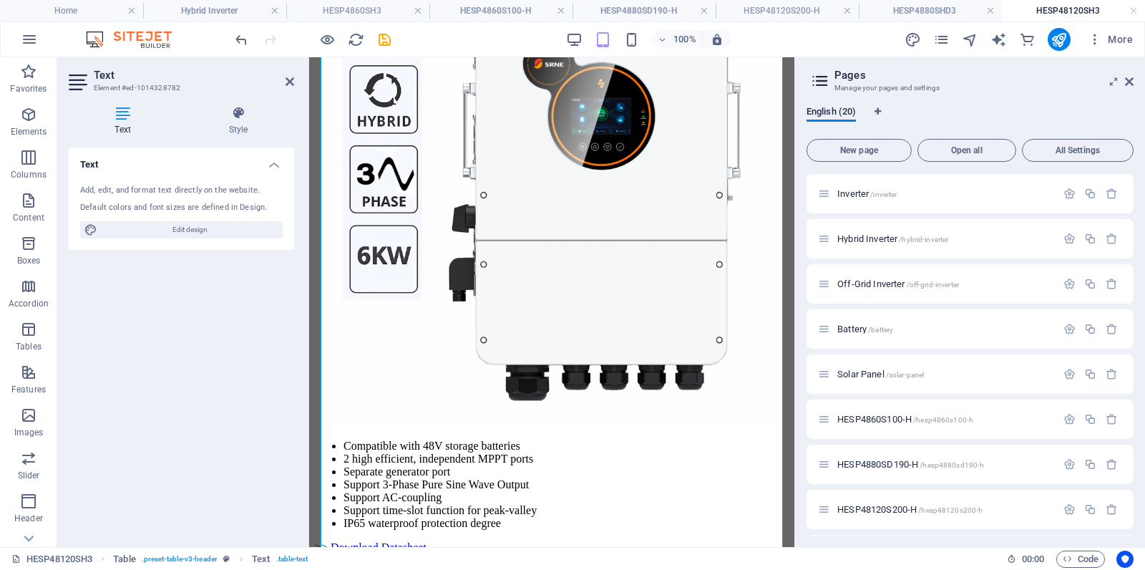
drag, startPoint x: 422, startPoint y: 428, endPoint x: 425, endPoint y: 456, distance: 28.1
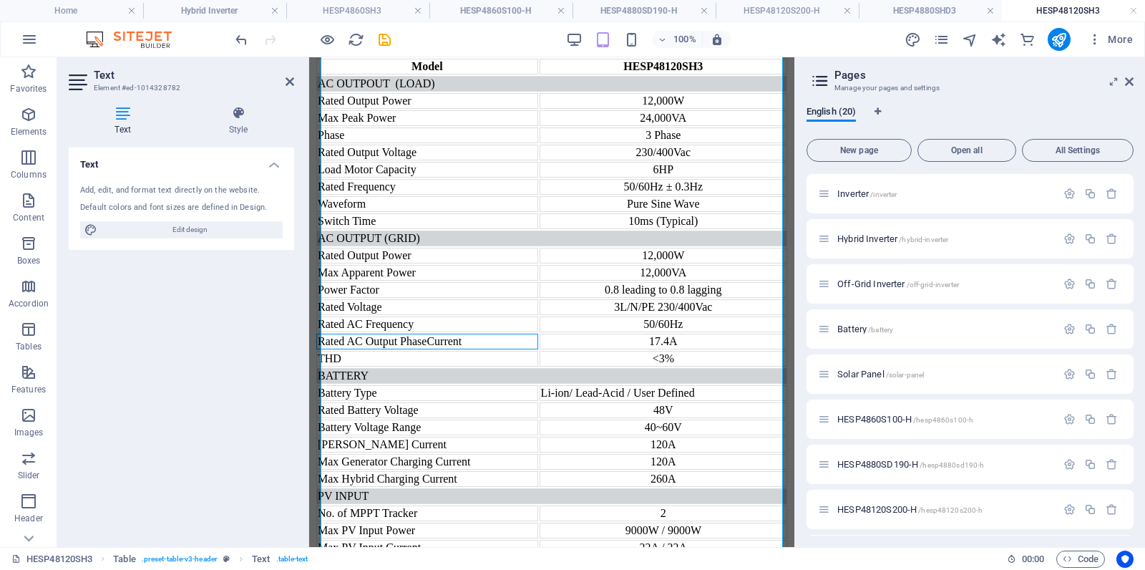
scroll to position [1313, 0]
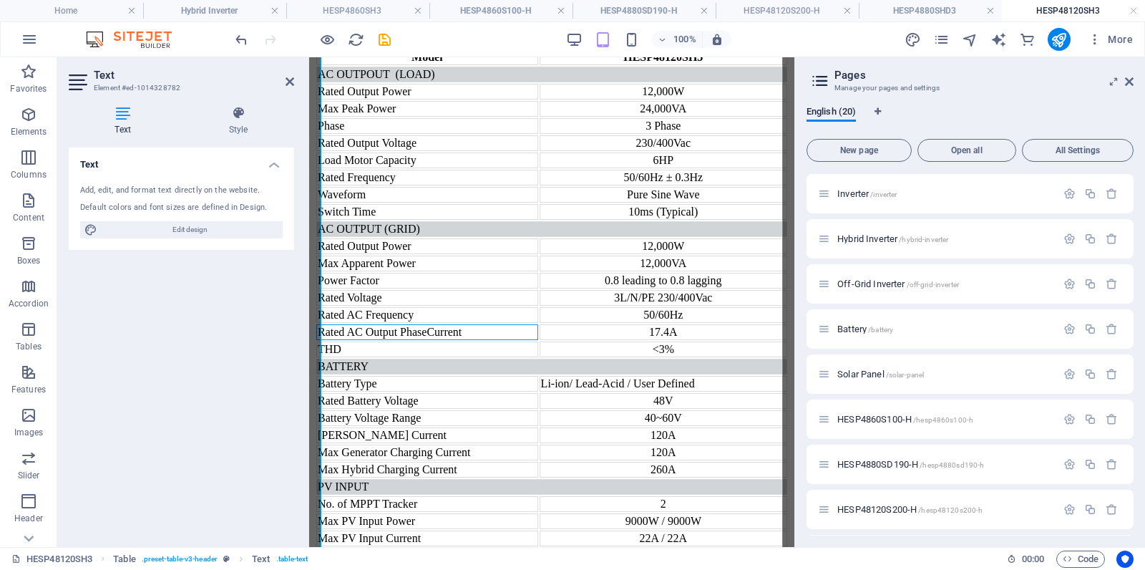
click at [646, 549] on div "35A / 35A" at bounding box center [663, 555] width 245 height 13
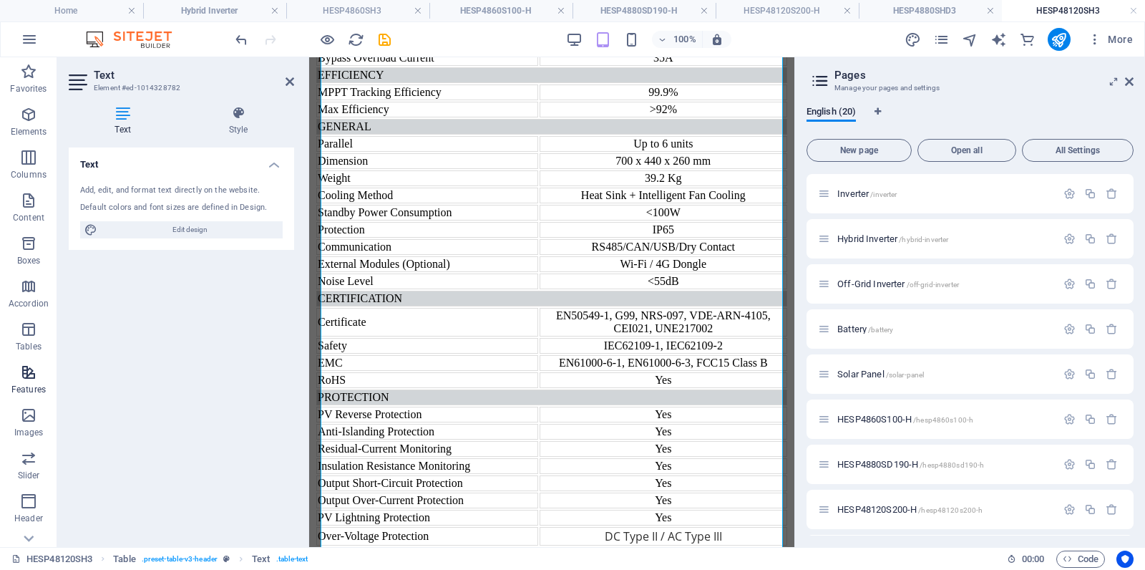
scroll to position [1917, 0]
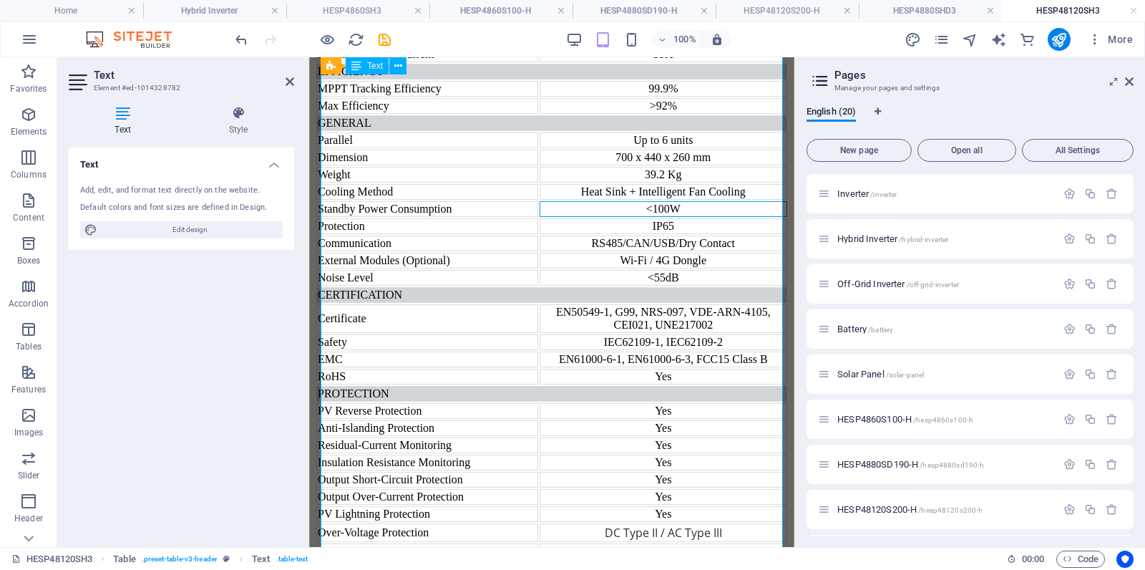
drag, startPoint x: 664, startPoint y: 293, endPoint x: 649, endPoint y: 316, distance: 28.0
click at [664, 215] on div "<100W" at bounding box center [663, 209] width 245 height 13
click at [687, 234] on td "IP65" at bounding box center [664, 226] width 248 height 16
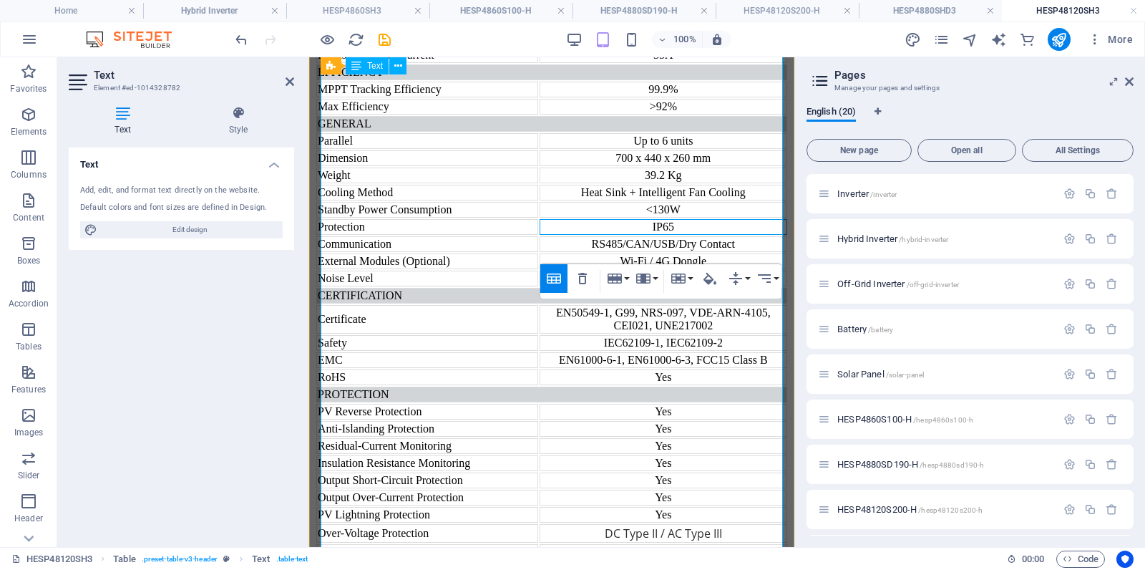
scroll to position [1898, 0]
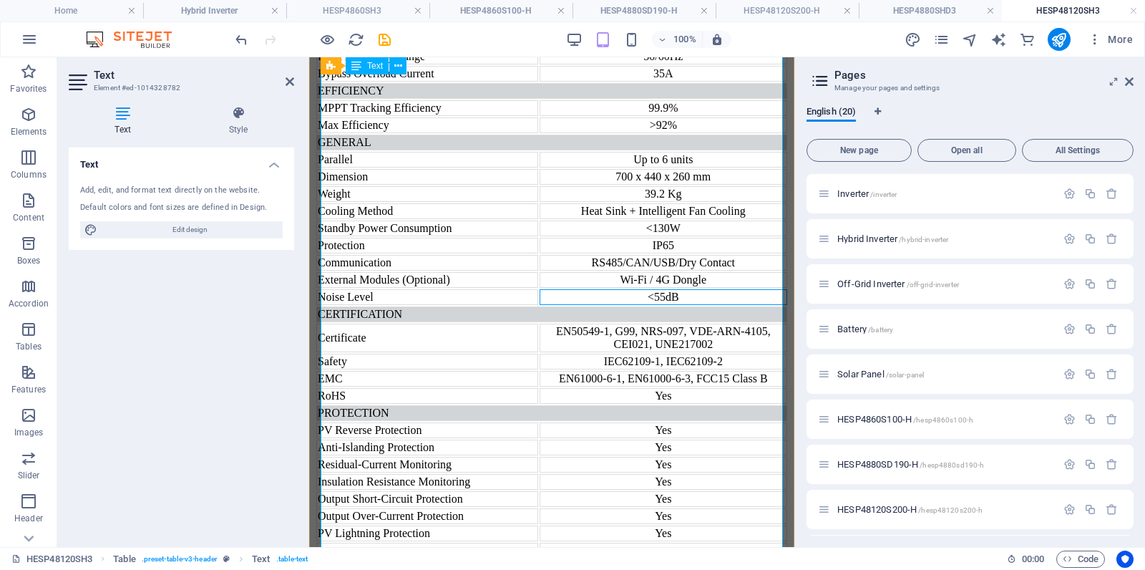
drag, startPoint x: 661, startPoint y: 460, endPoint x: 652, endPoint y: 472, distance: 14.3
click at [661, 304] on div "<55dB" at bounding box center [663, 297] width 245 height 13
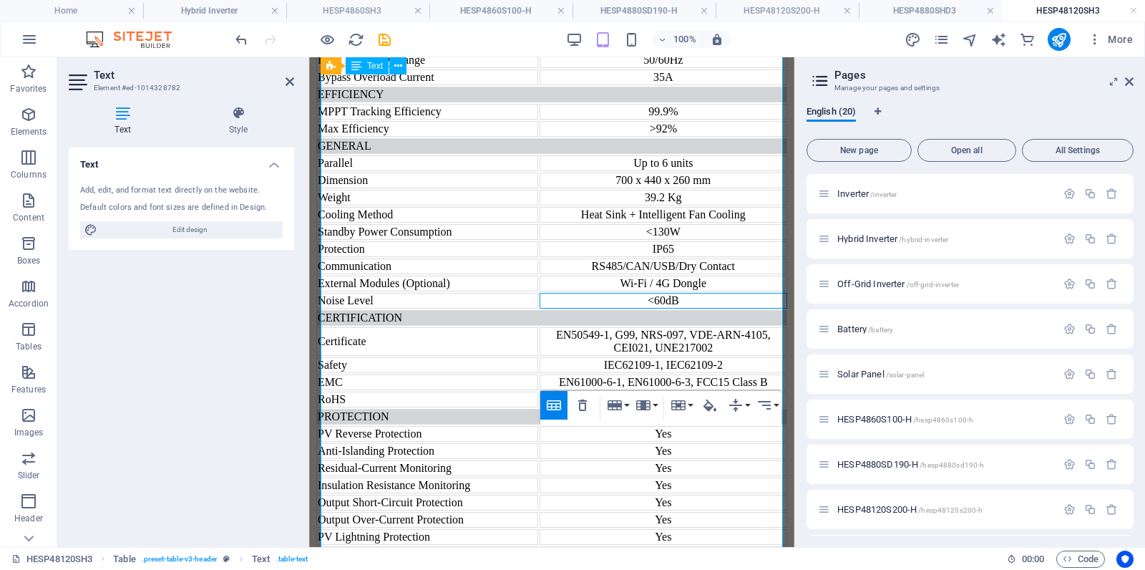
scroll to position [1891, 0]
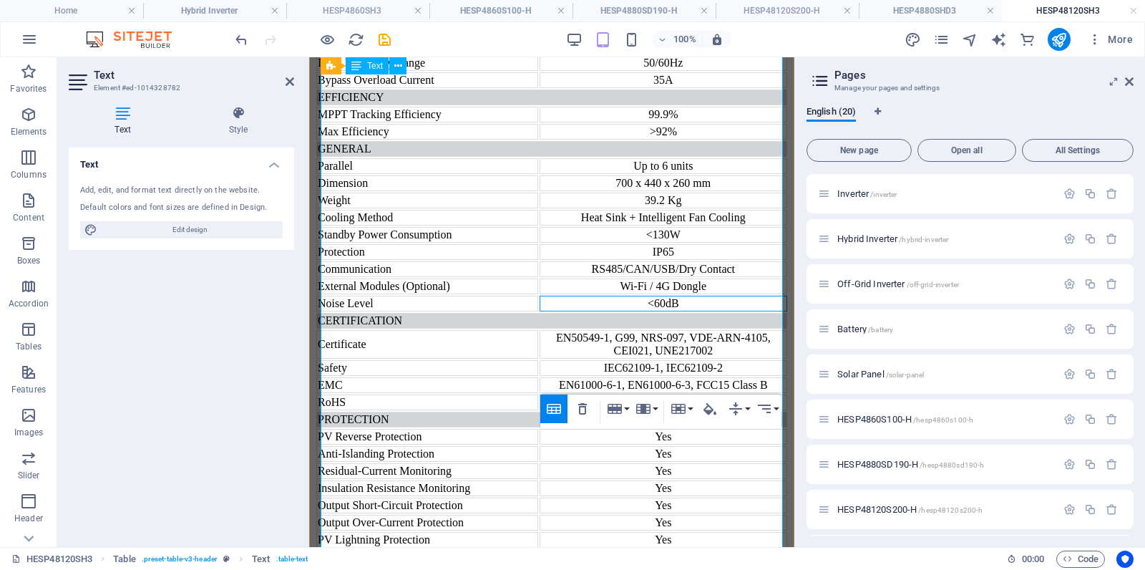
click at [694, 173] on div "Up to 6 units" at bounding box center [663, 166] width 245 height 13
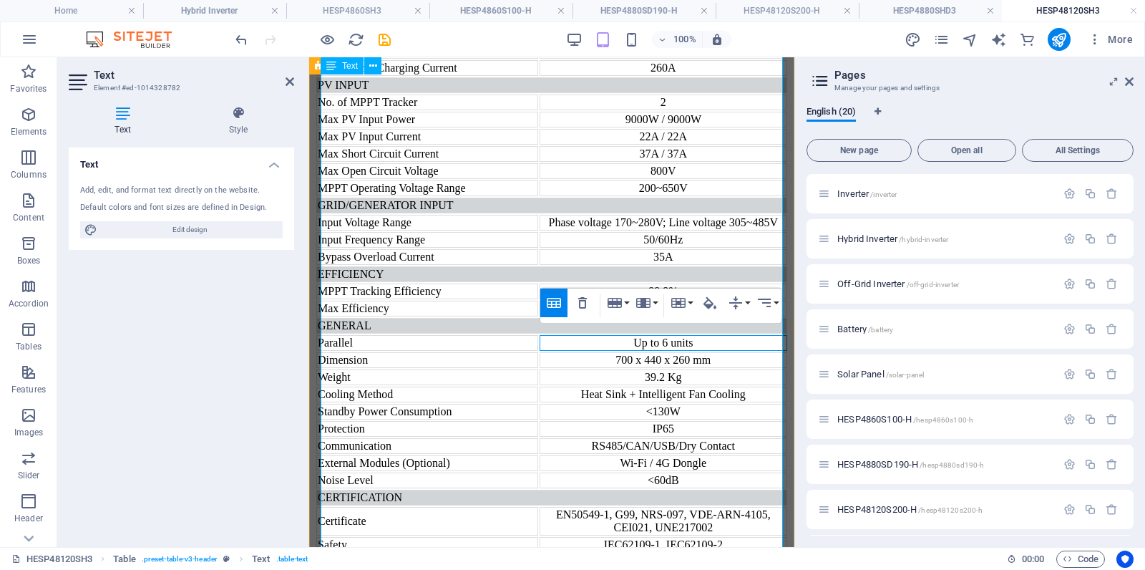
scroll to position [1720, 0]
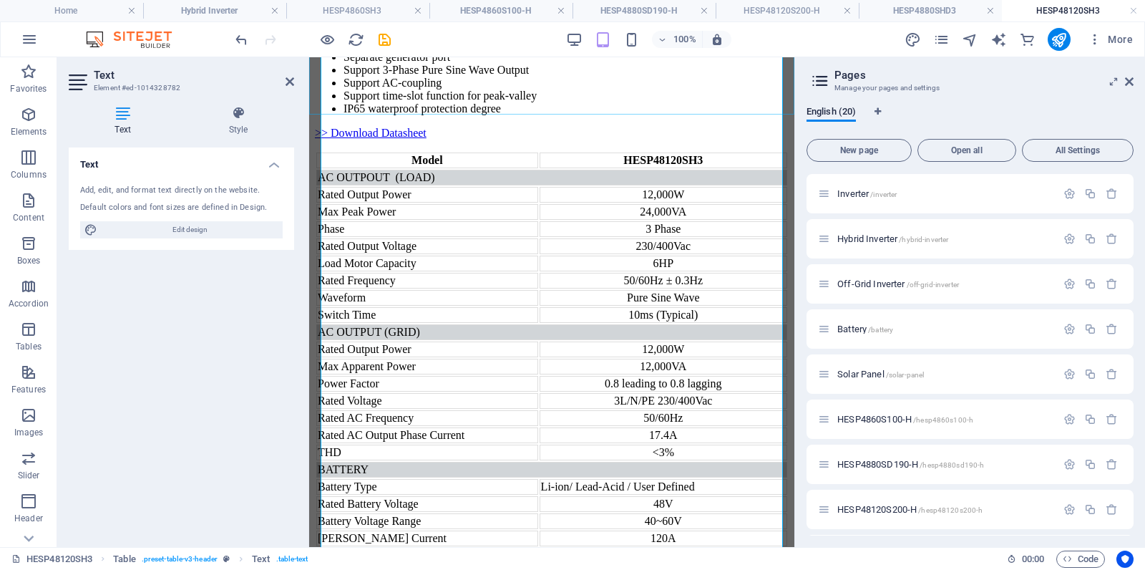
drag, startPoint x: 562, startPoint y: 82, endPoint x: 814, endPoint y: 82, distance: 252.0
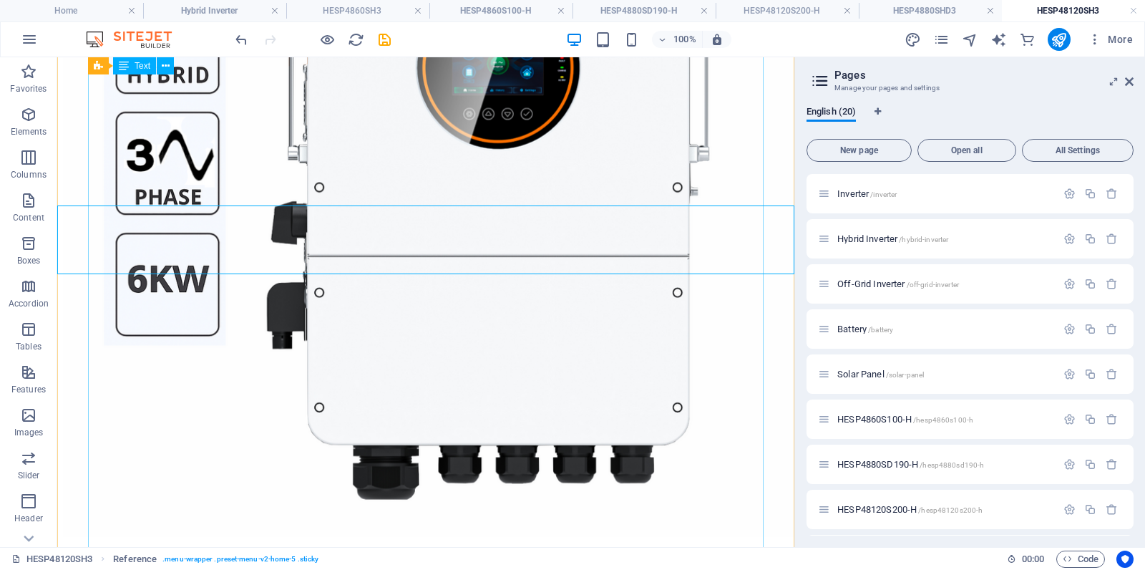
scroll to position [1188, 0]
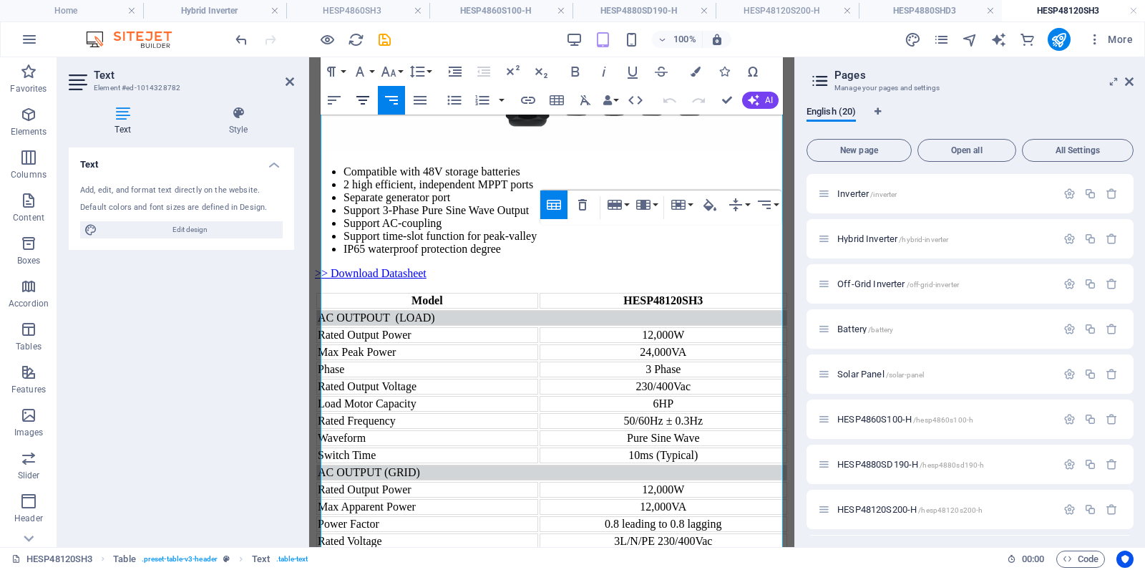
click at [366, 98] on icon "button" at bounding box center [362, 100] width 17 height 17
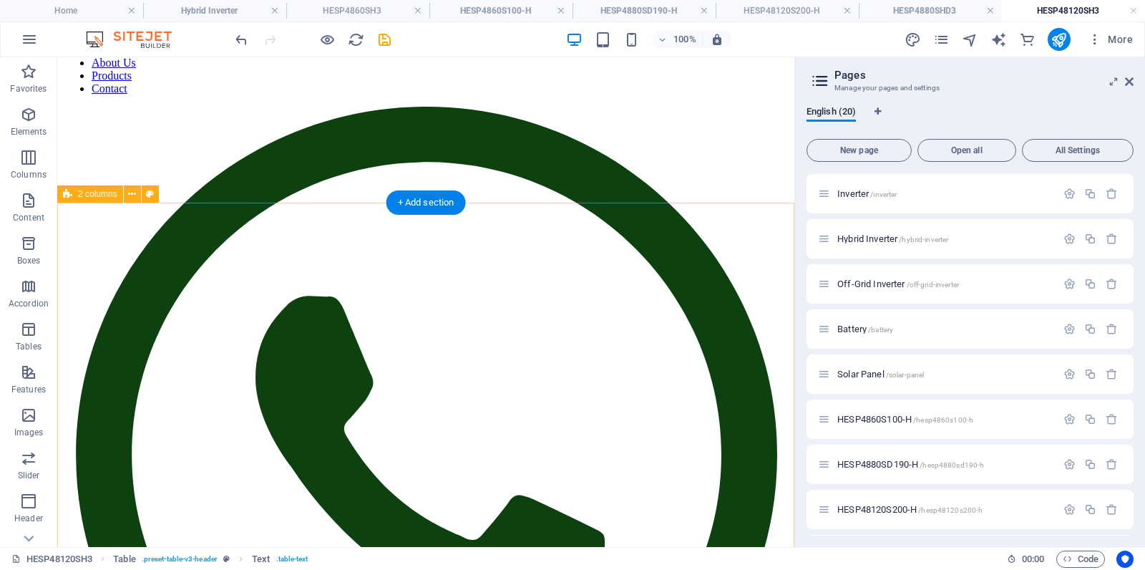
scroll to position [0, 0]
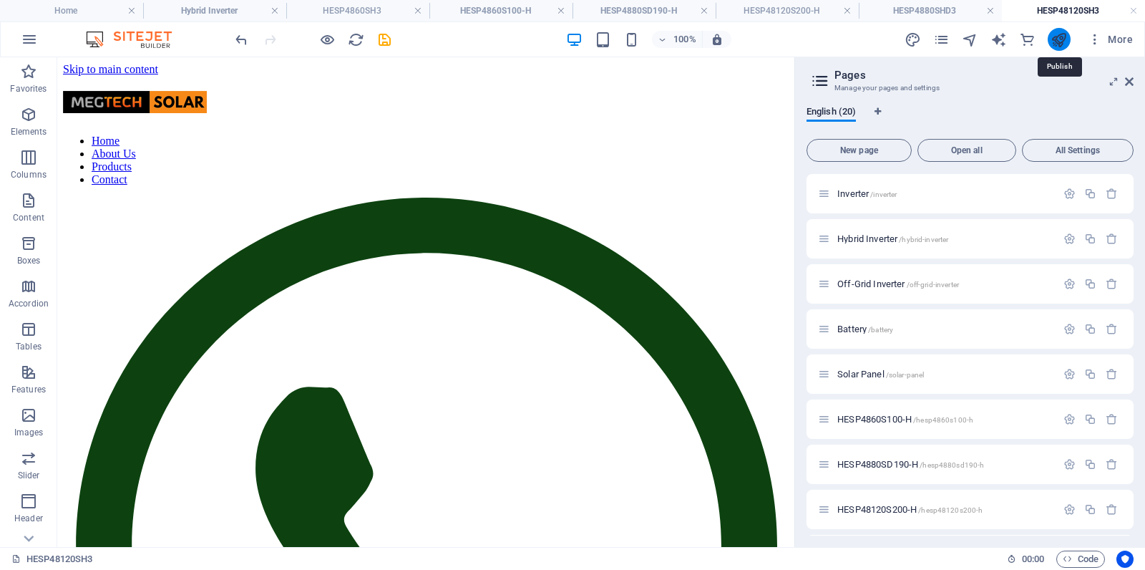
click at [1060, 38] on icon "publish" at bounding box center [1059, 39] width 16 height 16
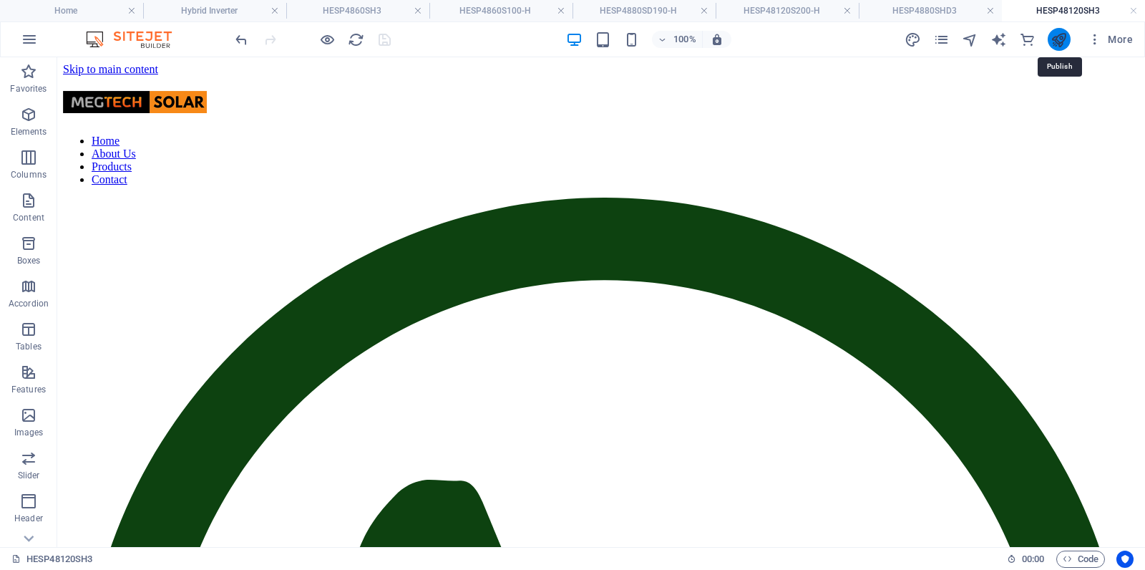
click at [1059, 36] on icon "publish" at bounding box center [1059, 39] width 16 height 16
click at [936, 9] on h4 "HESP4880SHD3" at bounding box center [930, 11] width 143 height 16
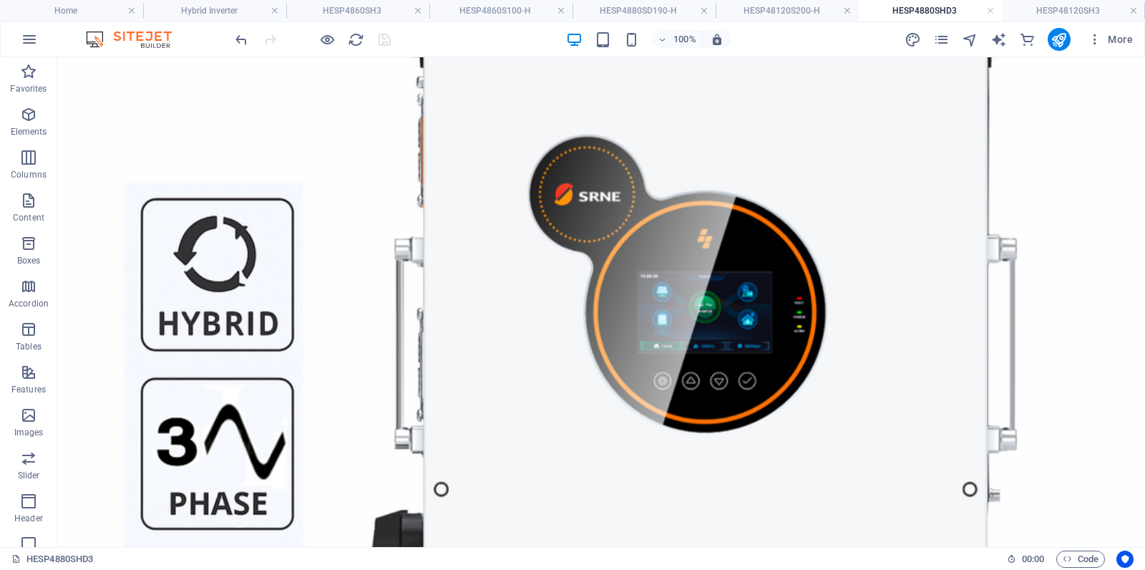
scroll to position [1412, 0]
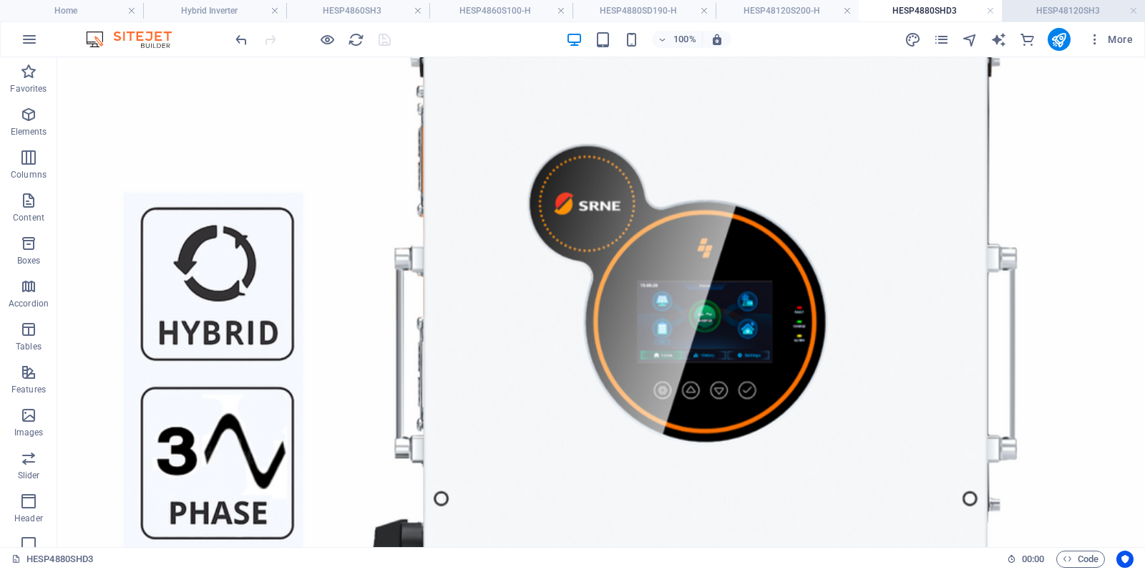
click at [1057, 11] on h4 "HESP48120SH3" at bounding box center [1073, 11] width 143 height 16
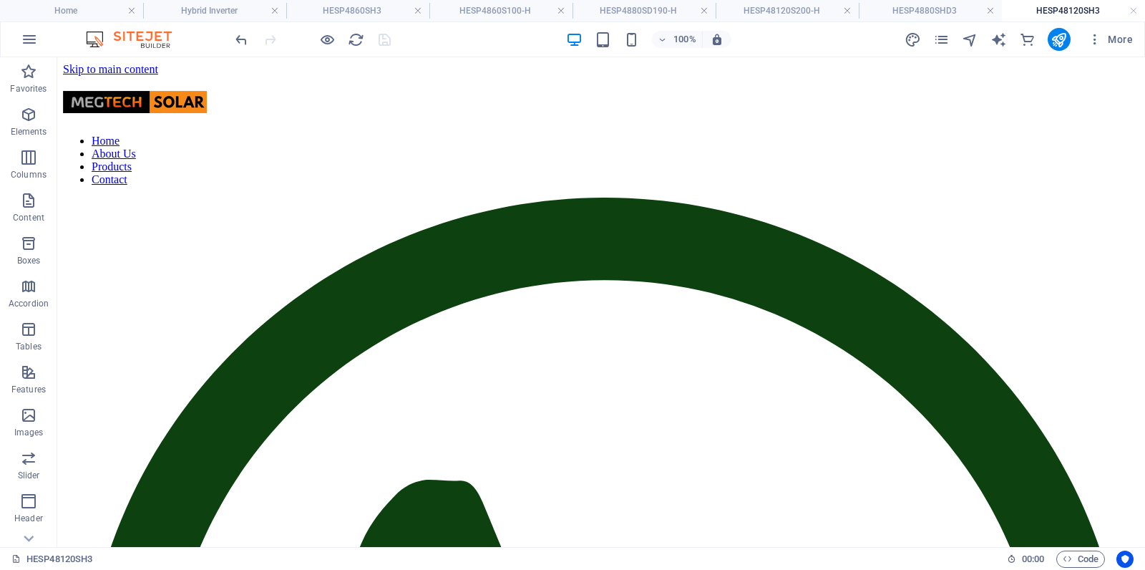
scroll to position [0, 0]
click at [805, 10] on h4 "HESP48120S200-H" at bounding box center [787, 11] width 143 height 16
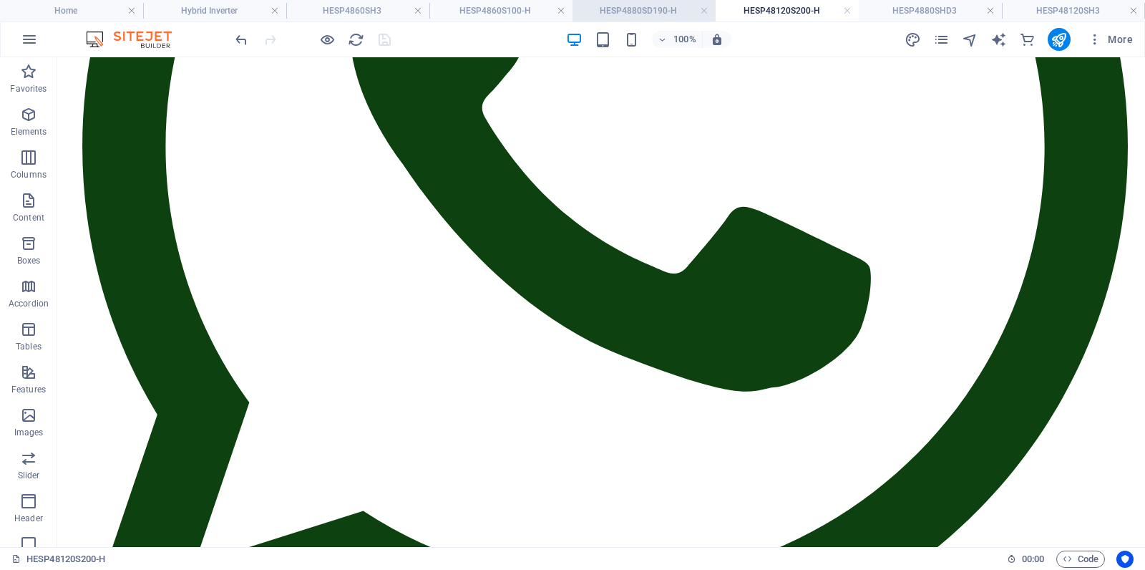
click at [640, 12] on h4 "HESP4880SD190-H" at bounding box center [644, 11] width 143 height 16
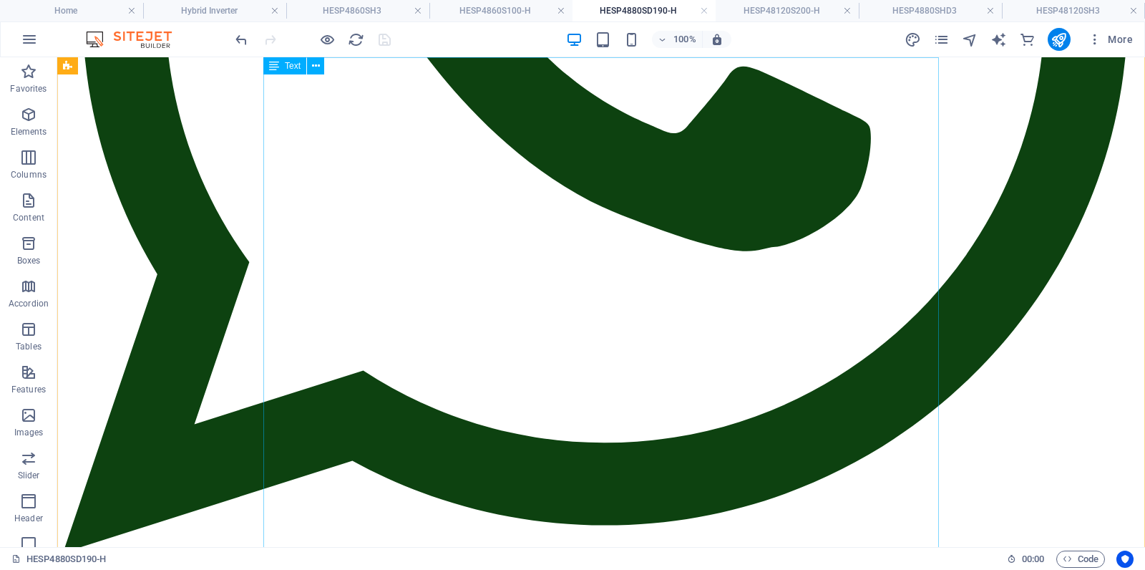
scroll to position [604, 0]
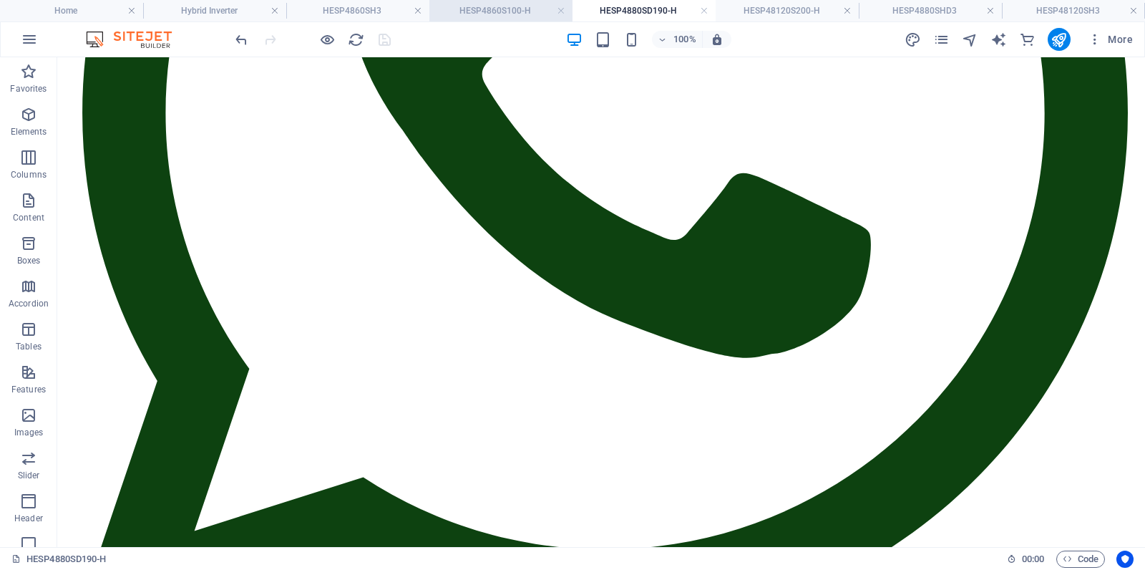
click at [512, 6] on h4 "HESP4860S100-H" at bounding box center [501, 11] width 143 height 16
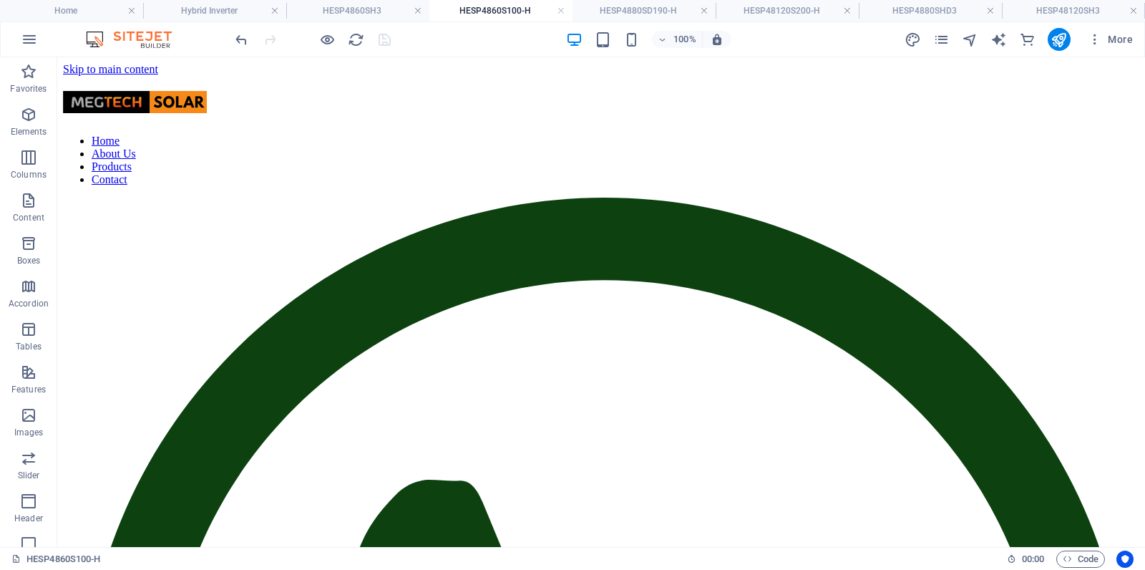
scroll to position [702, 0]
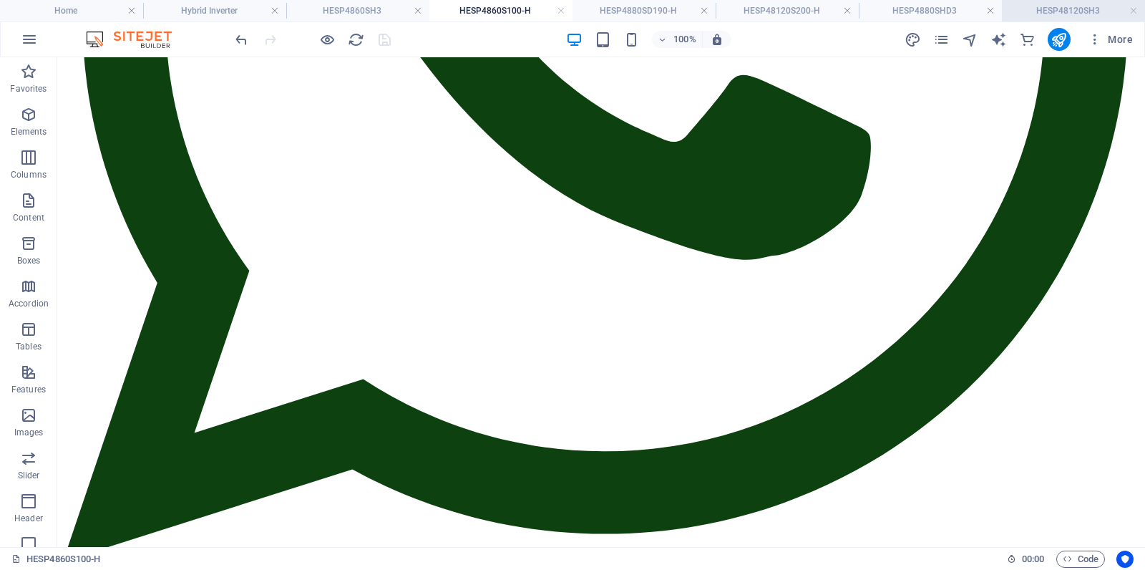
click at [1065, 11] on h4 "HESP48120SH3" at bounding box center [1073, 11] width 143 height 16
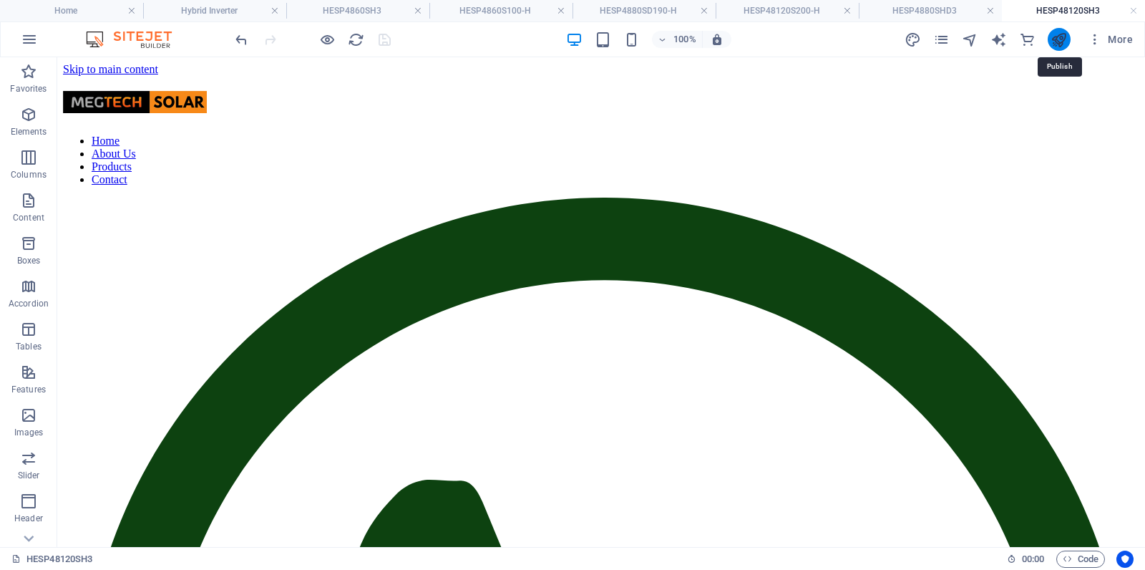
click at [1061, 42] on icon "publish" at bounding box center [1059, 39] width 16 height 16
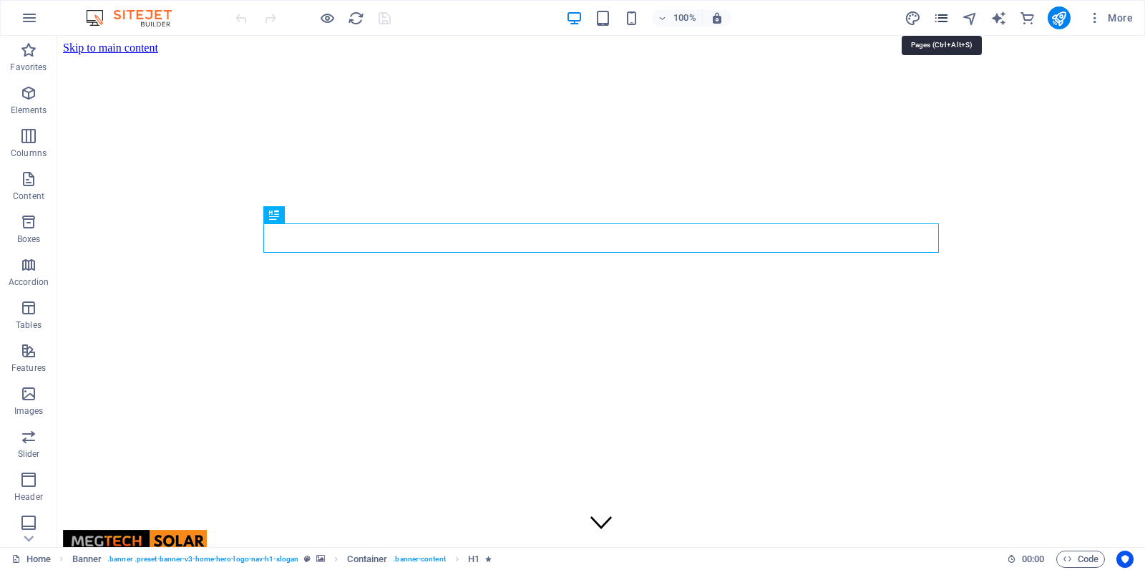
click at [944, 20] on icon "pages" at bounding box center [942, 18] width 16 height 16
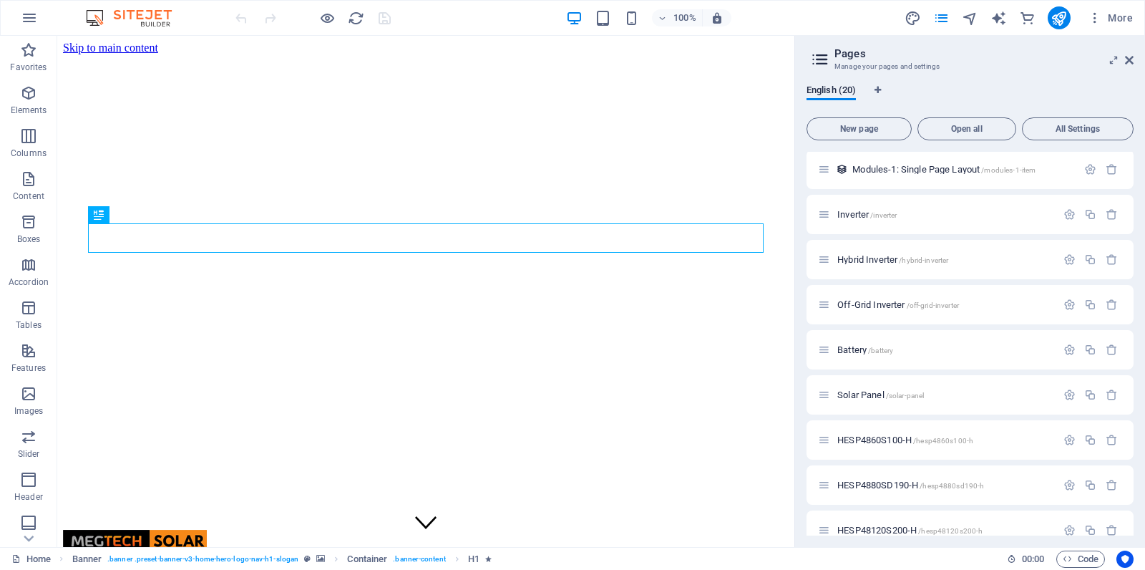
scroll to position [369, 0]
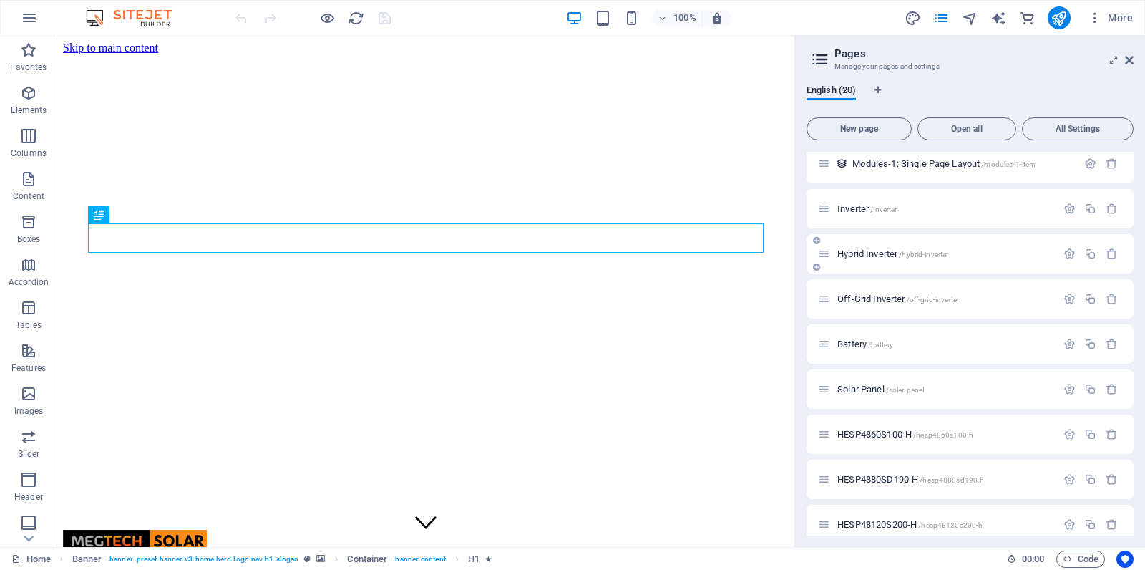
click at [861, 255] on span "Hybrid Inverter /hybrid-inverter" at bounding box center [893, 253] width 111 height 11
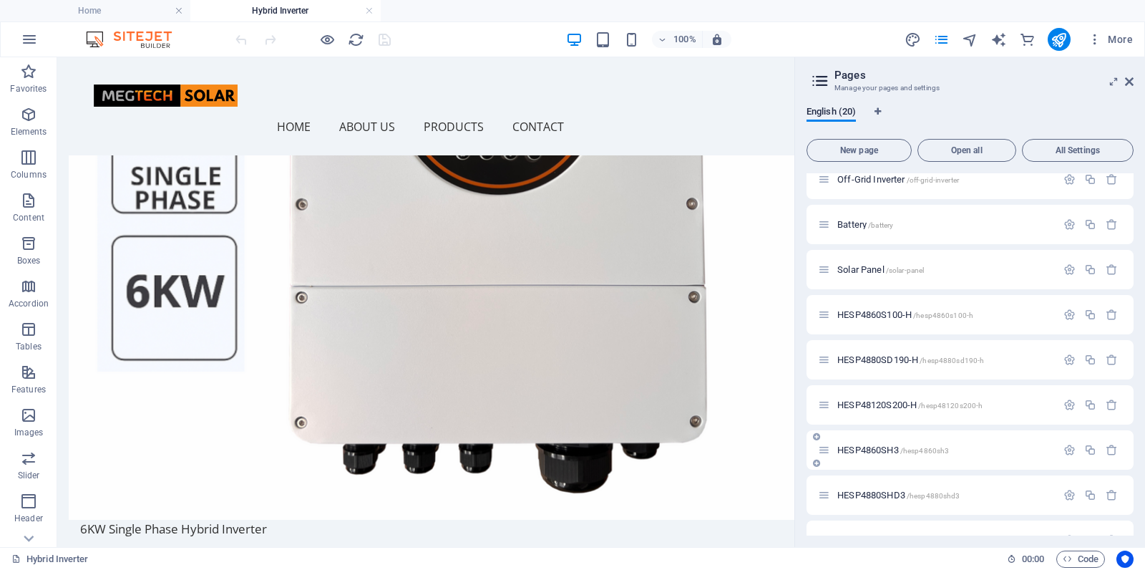
scroll to position [538, 0]
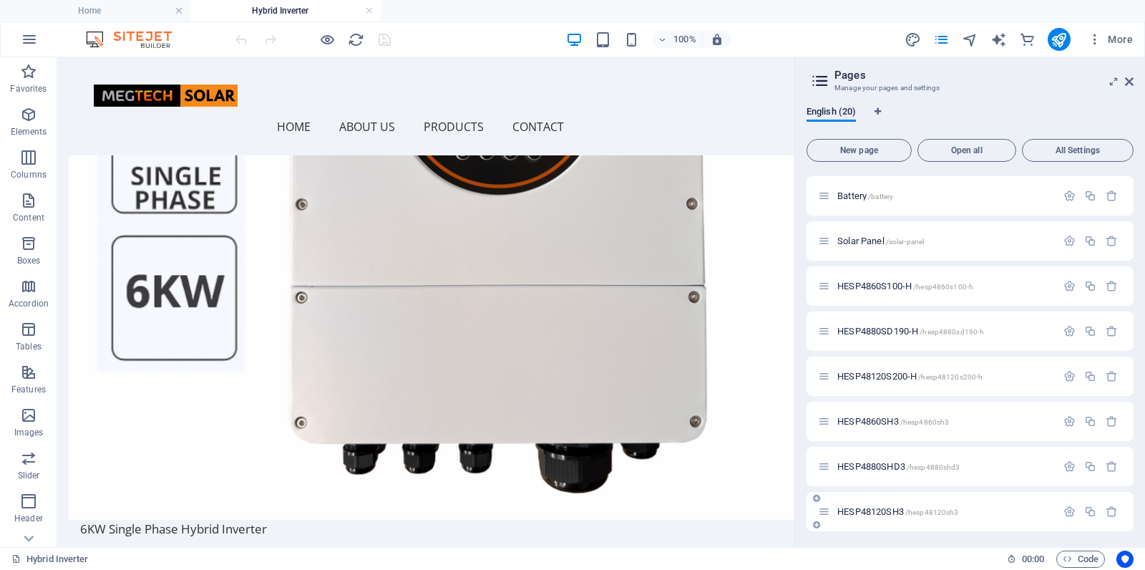
click at [875, 507] on span "HESP48120SH3 /hesp48120sh3" at bounding box center [898, 511] width 121 height 11
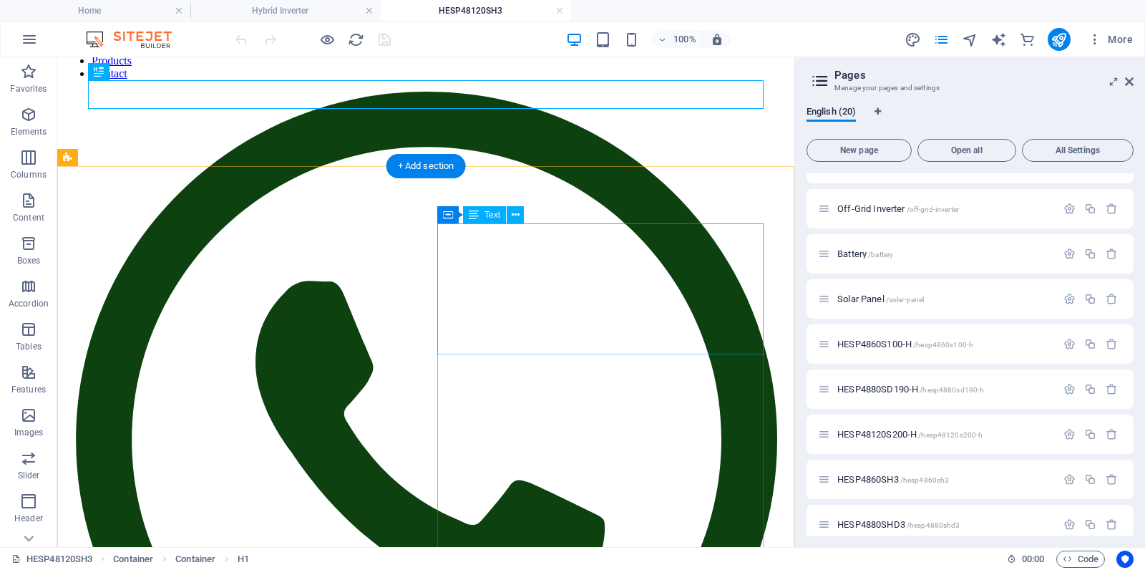
scroll to position [120, 0]
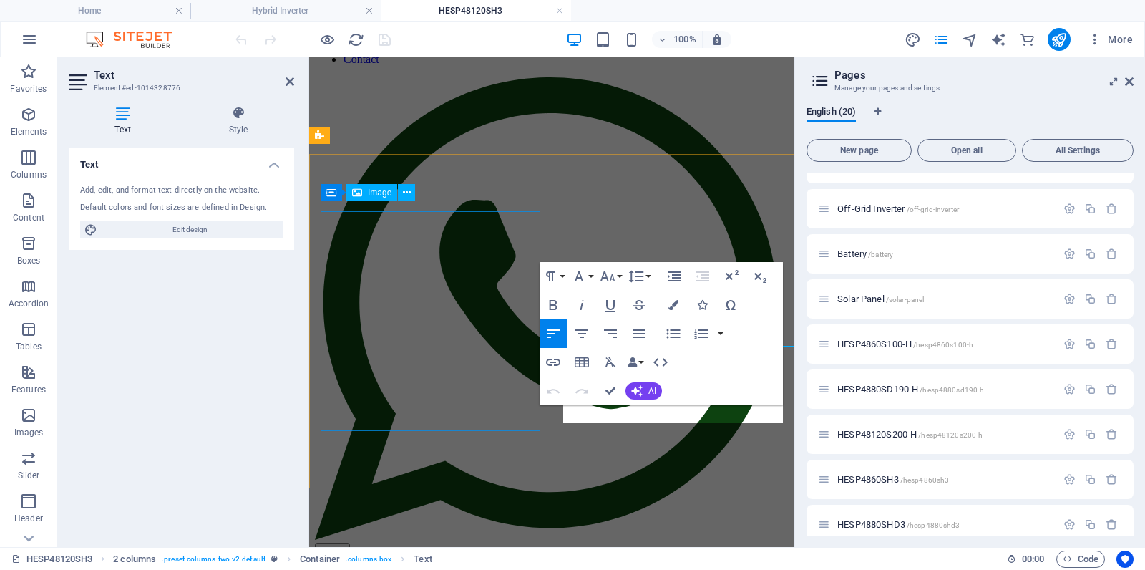
scroll to position [111, 0]
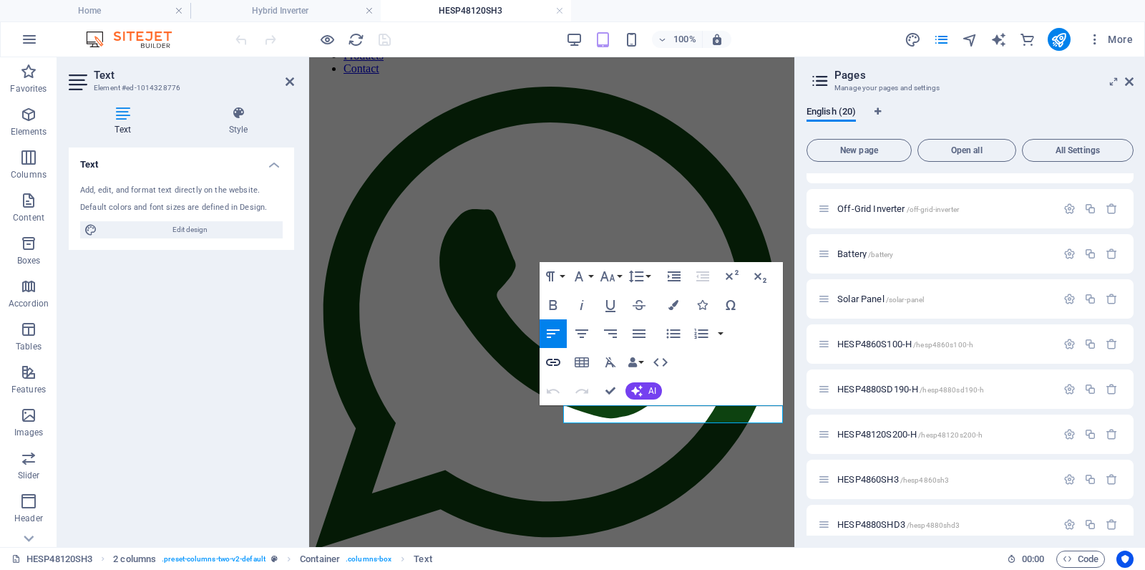
click at [551, 360] on icon "button" at bounding box center [553, 362] width 17 height 17
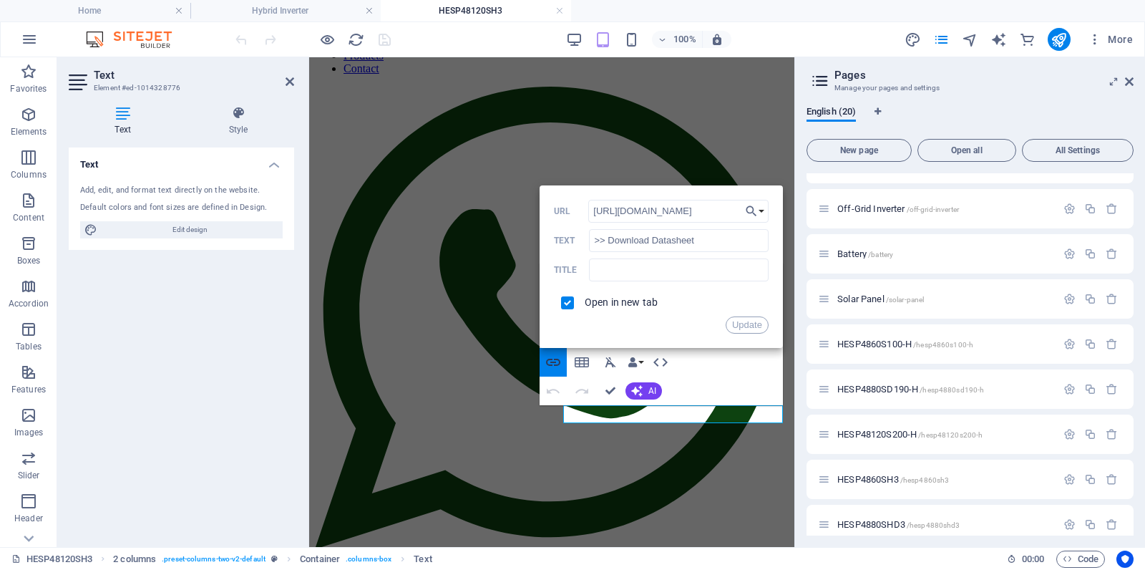
scroll to position [0, 325]
click at [760, 210] on button "Choose Link" at bounding box center [755, 211] width 27 height 23
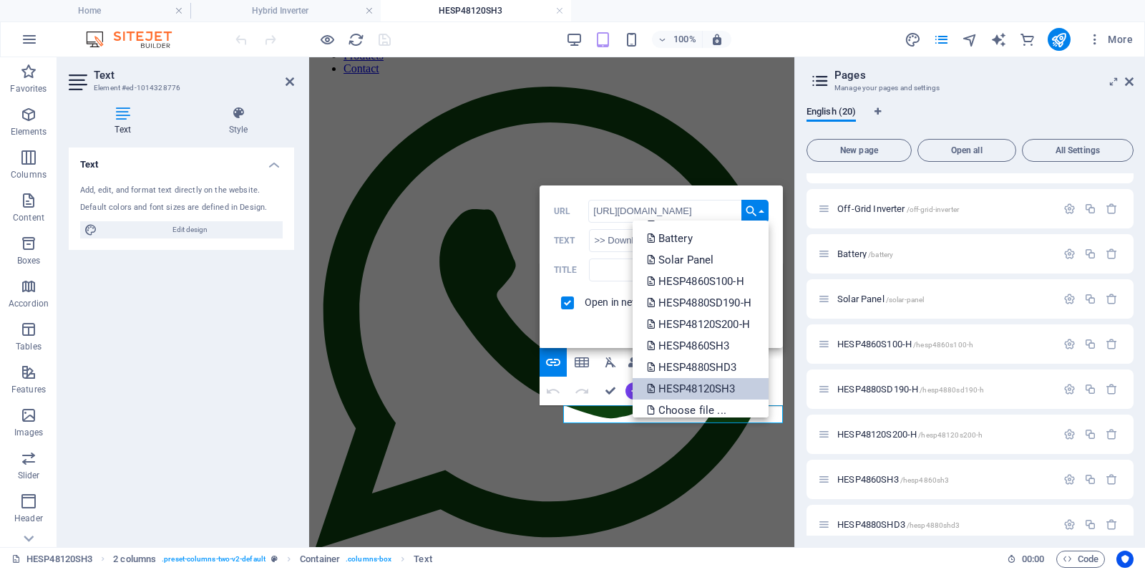
scroll to position [158, 0]
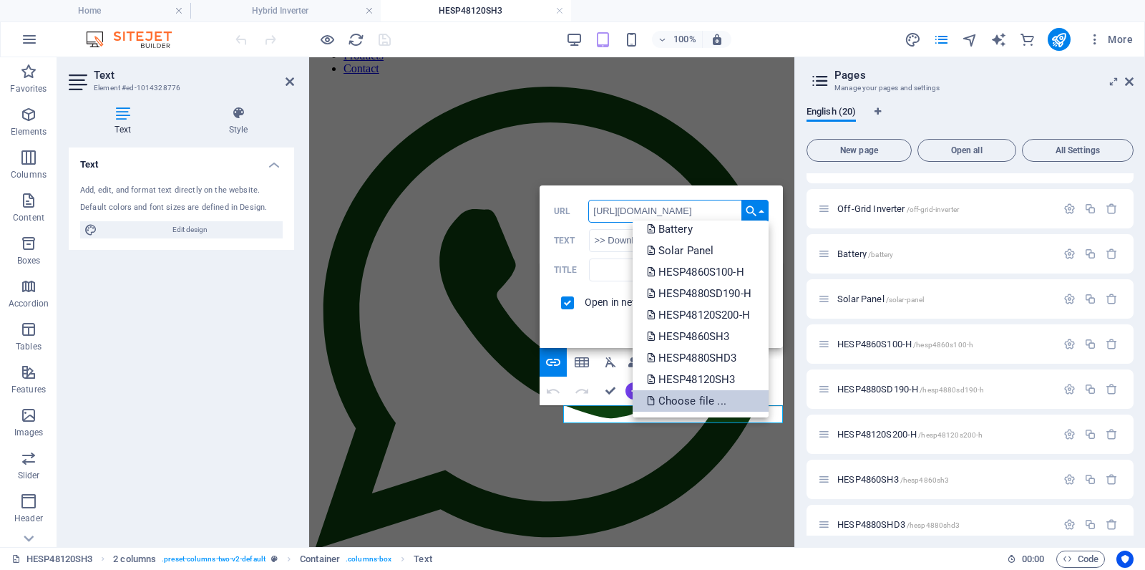
click at [690, 397] on p "Choose file ..." at bounding box center [688, 400] width 82 height 21
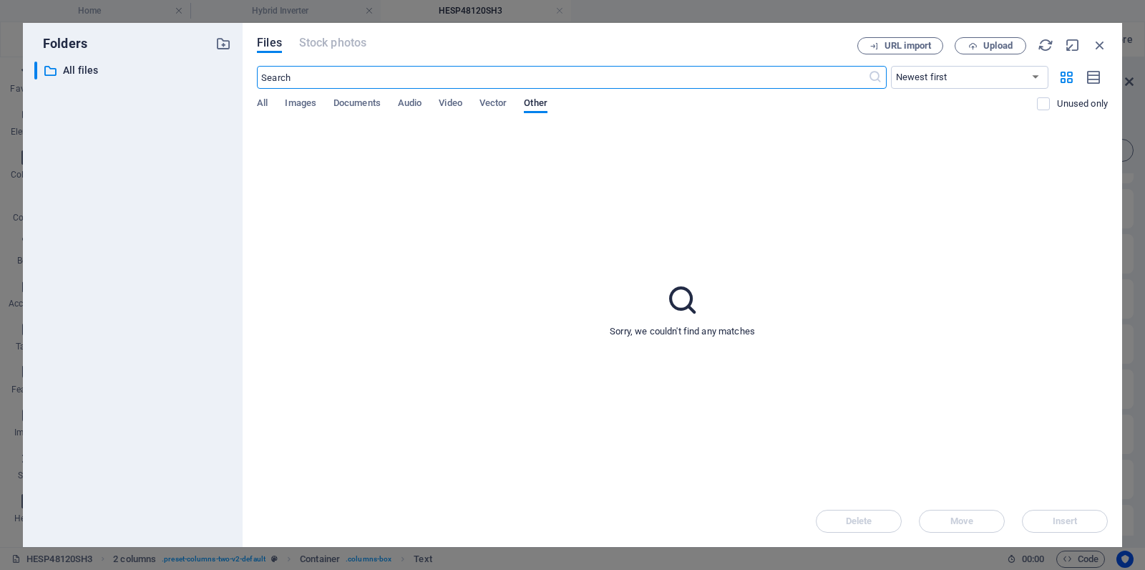
scroll to position [548, 0]
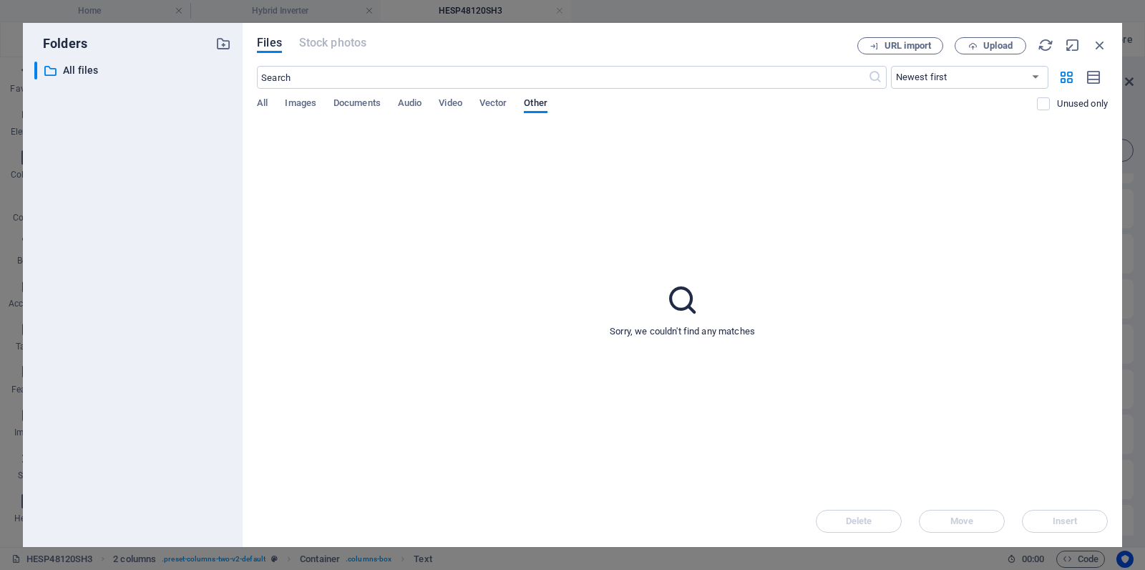
click at [268, 102] on div "All Images Documents Audio Video Vector Other" at bounding box center [647, 110] width 780 height 27
click at [263, 103] on span "All" at bounding box center [262, 104] width 11 height 20
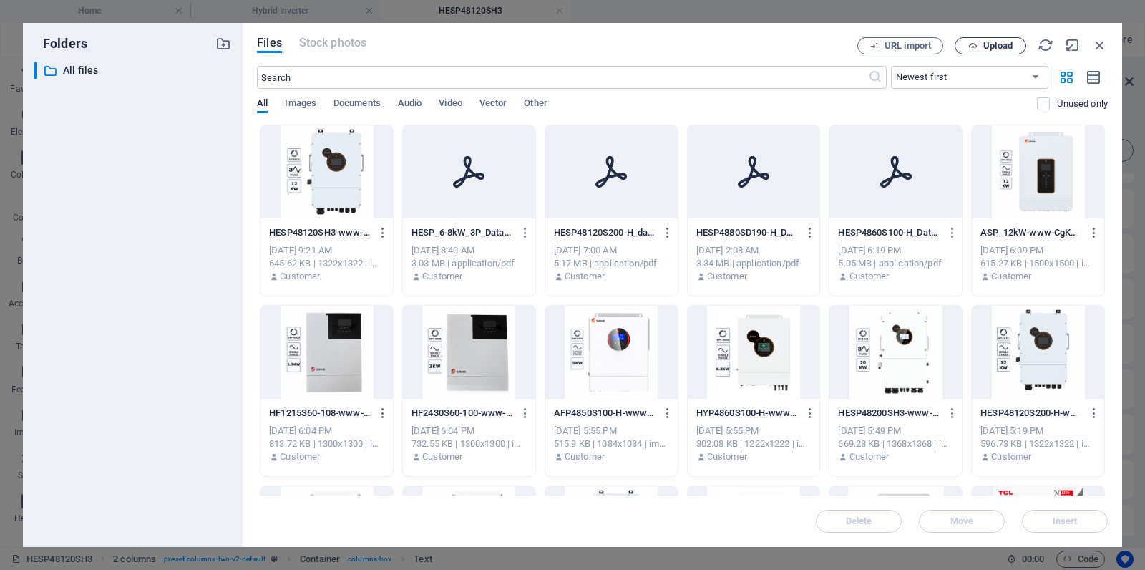
click at [992, 46] on span "Upload" at bounding box center [998, 46] width 29 height 9
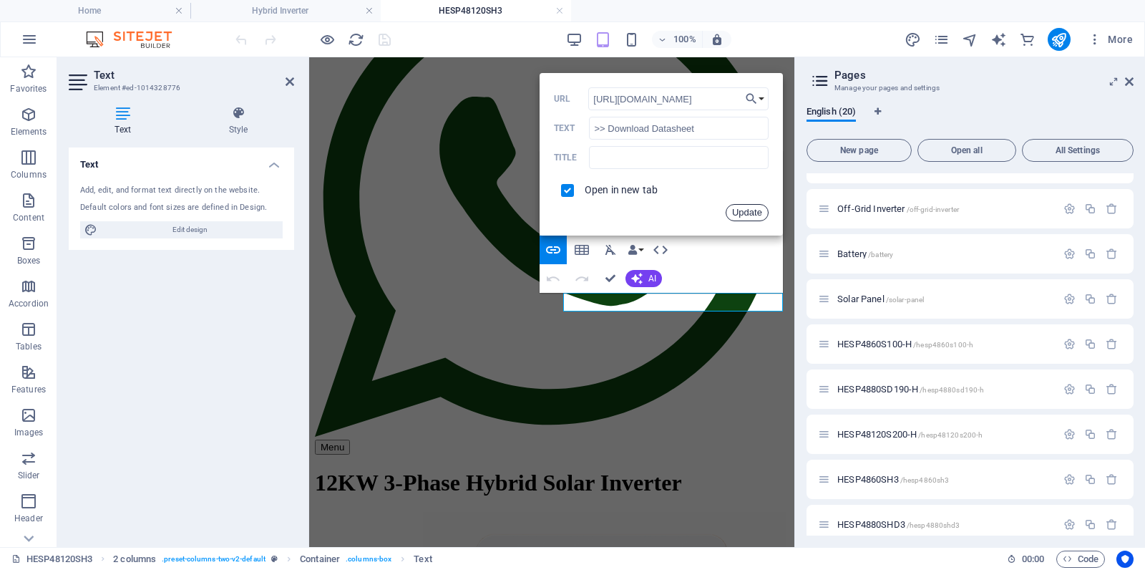
click at [750, 215] on button "Update" at bounding box center [747, 212] width 43 height 17
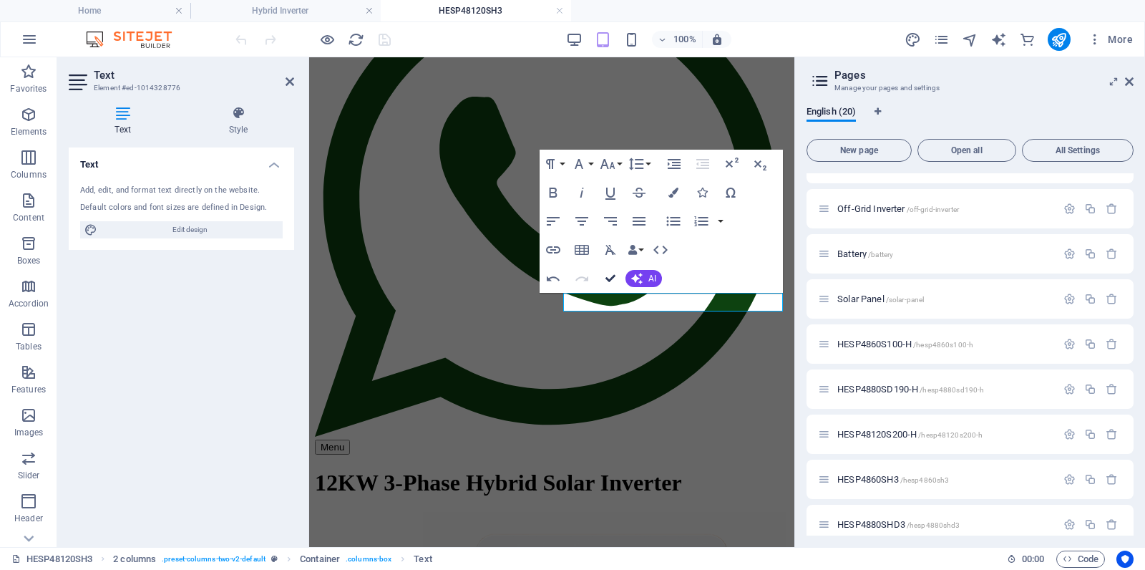
drag, startPoint x: 613, startPoint y: 276, endPoint x: 556, endPoint y: 218, distance: 81.0
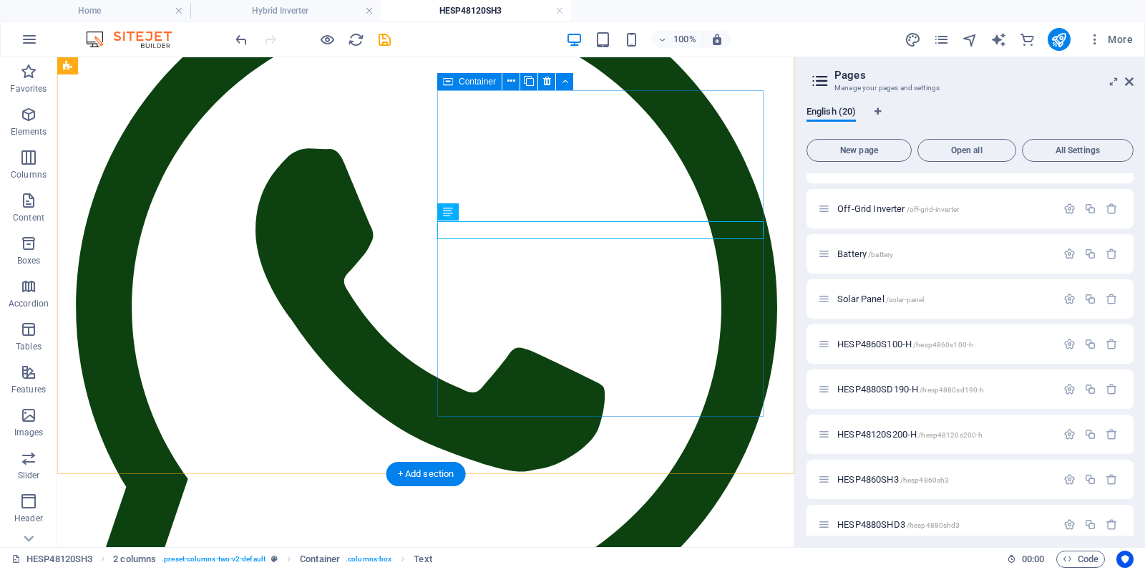
scroll to position [237, 0]
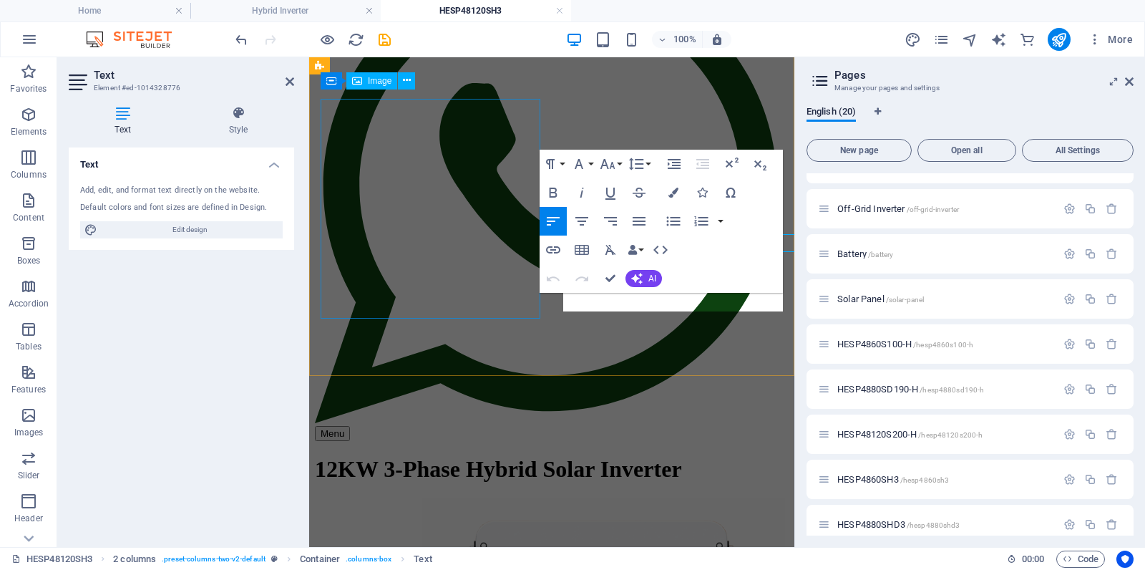
scroll to position [223, 0]
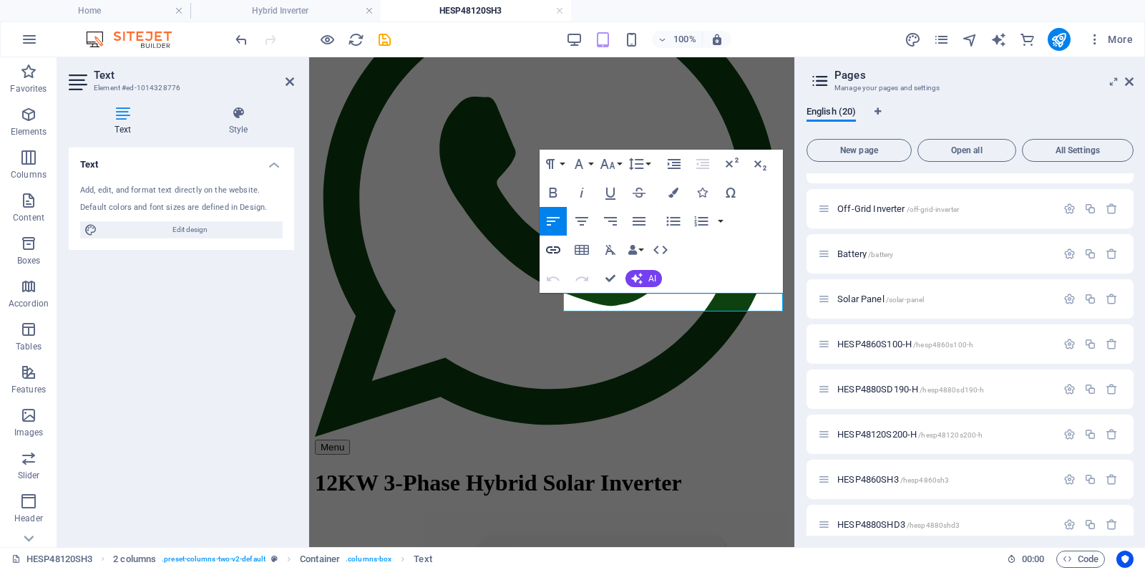
click at [551, 249] on icon "button" at bounding box center [553, 249] width 14 height 7
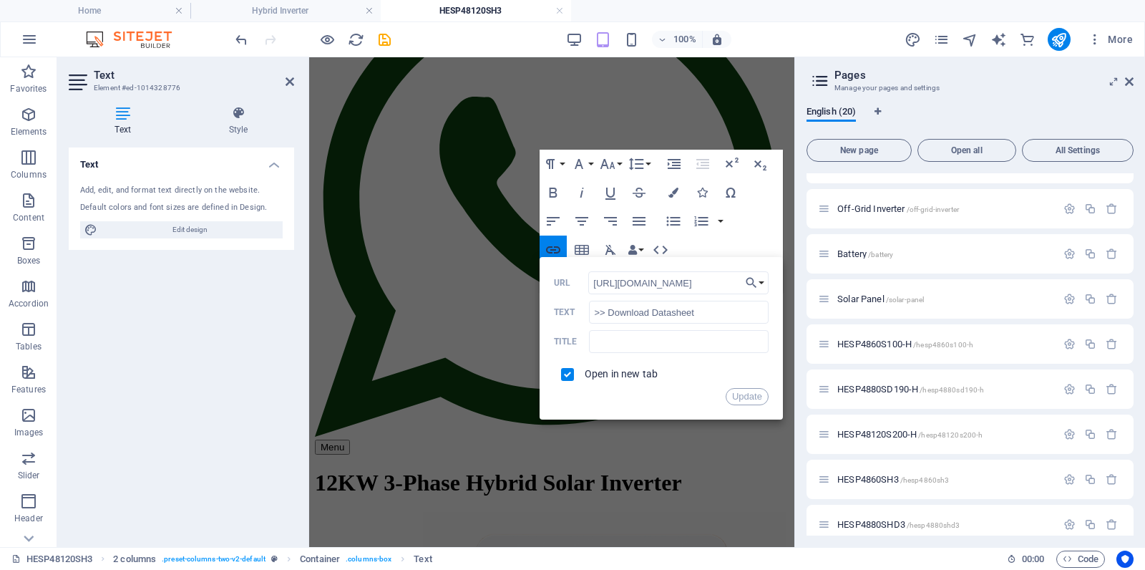
scroll to position [0, 327]
click at [749, 393] on button "Update" at bounding box center [747, 396] width 43 height 17
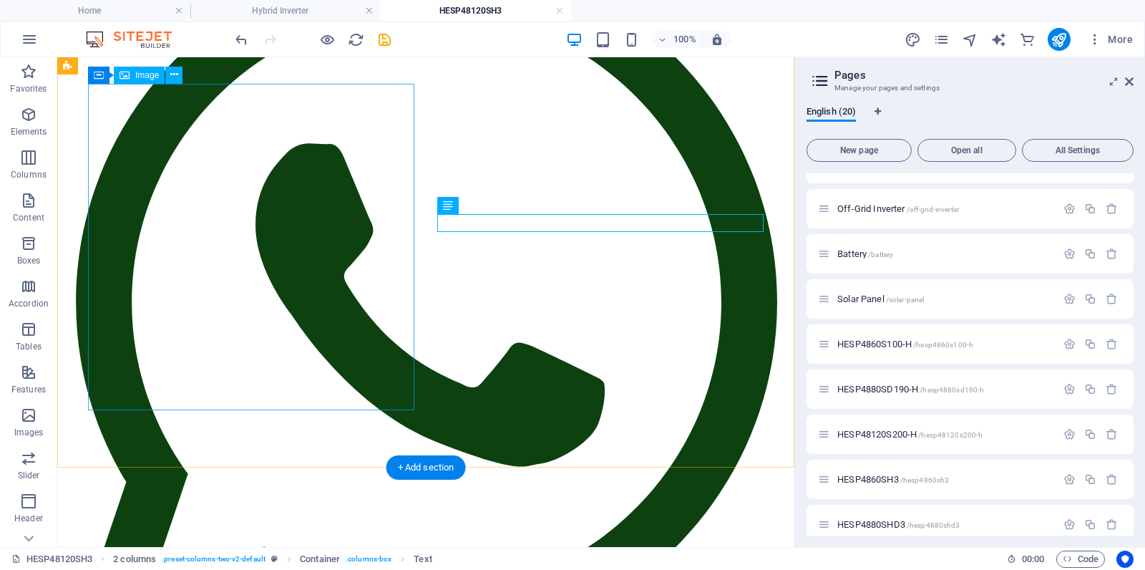
scroll to position [246, 0]
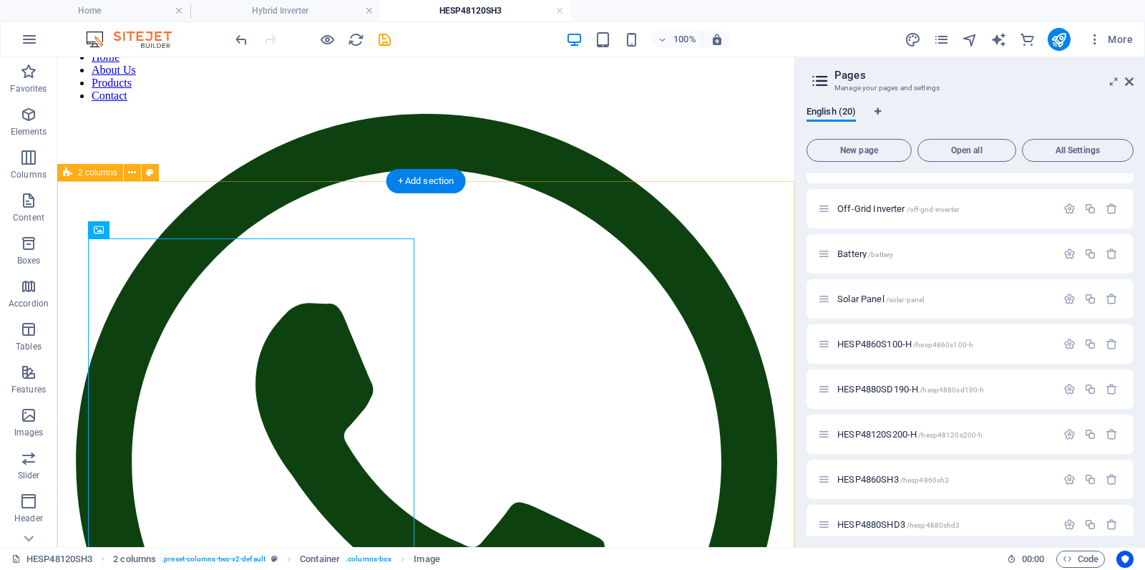
scroll to position [74, 0]
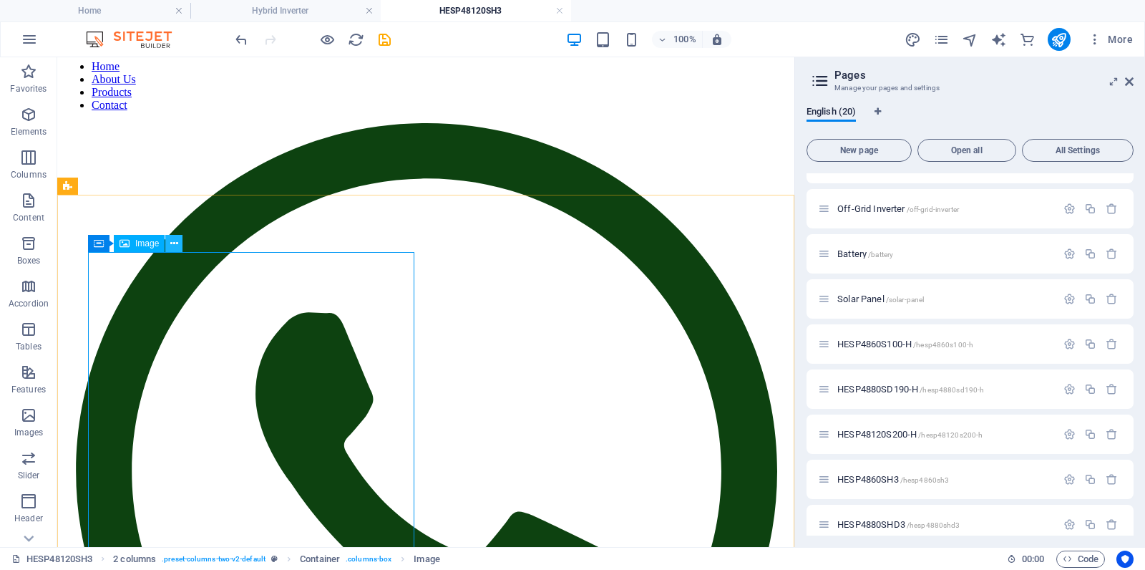
click at [166, 243] on button at bounding box center [173, 243] width 17 height 17
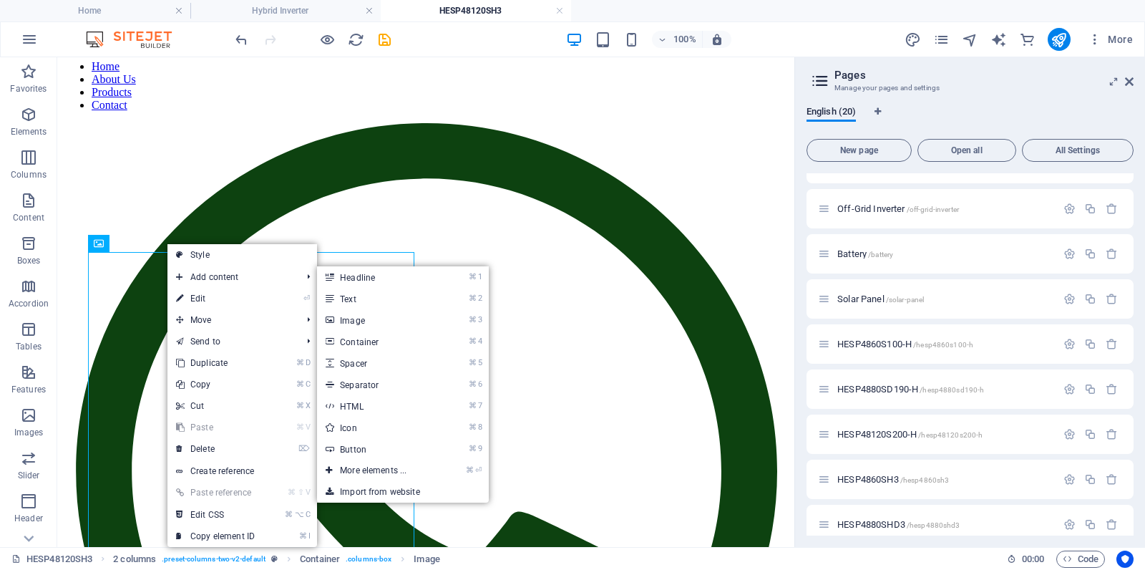
click at [196, 297] on link "⏎ Edit" at bounding box center [216, 298] width 96 height 21
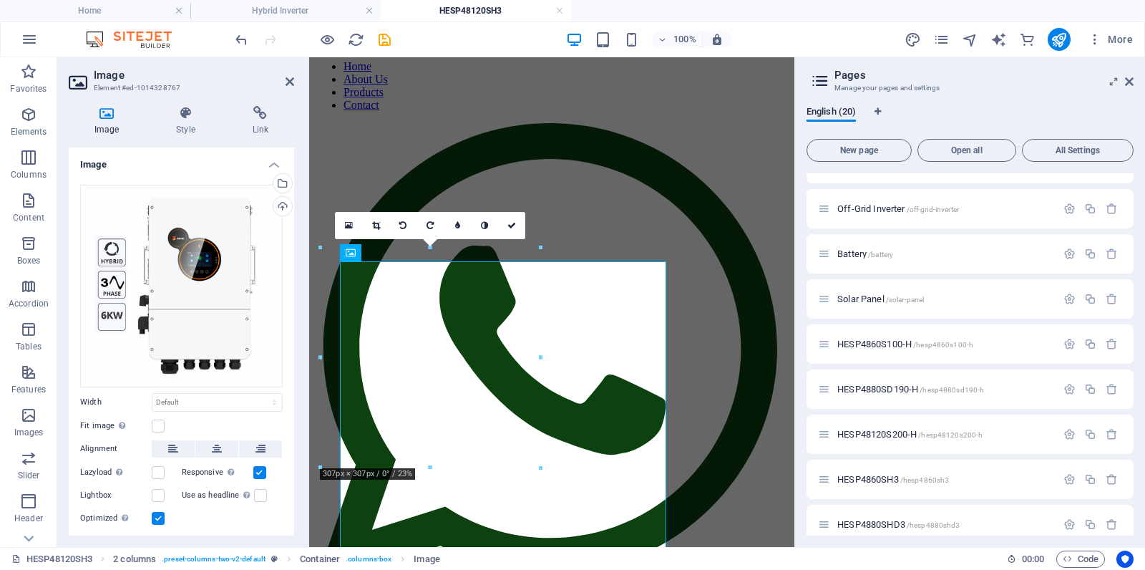
scroll to position [65, 0]
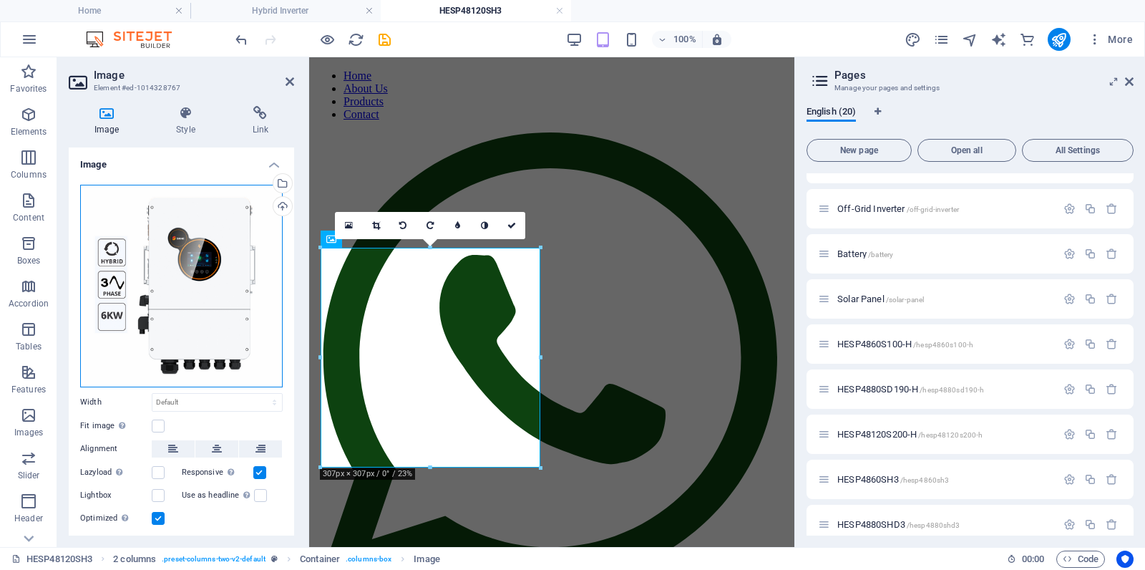
click at [228, 283] on div "Drag files here, click to choose files or select files from Files or our free s…" at bounding box center [181, 286] width 203 height 203
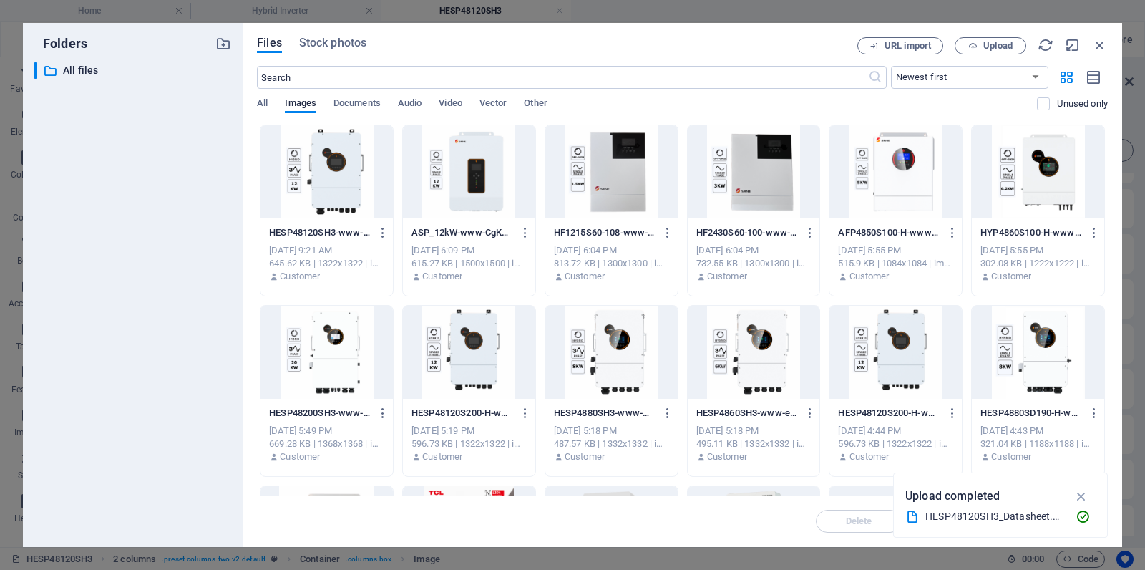
click at [331, 175] on div at bounding box center [327, 171] width 132 height 93
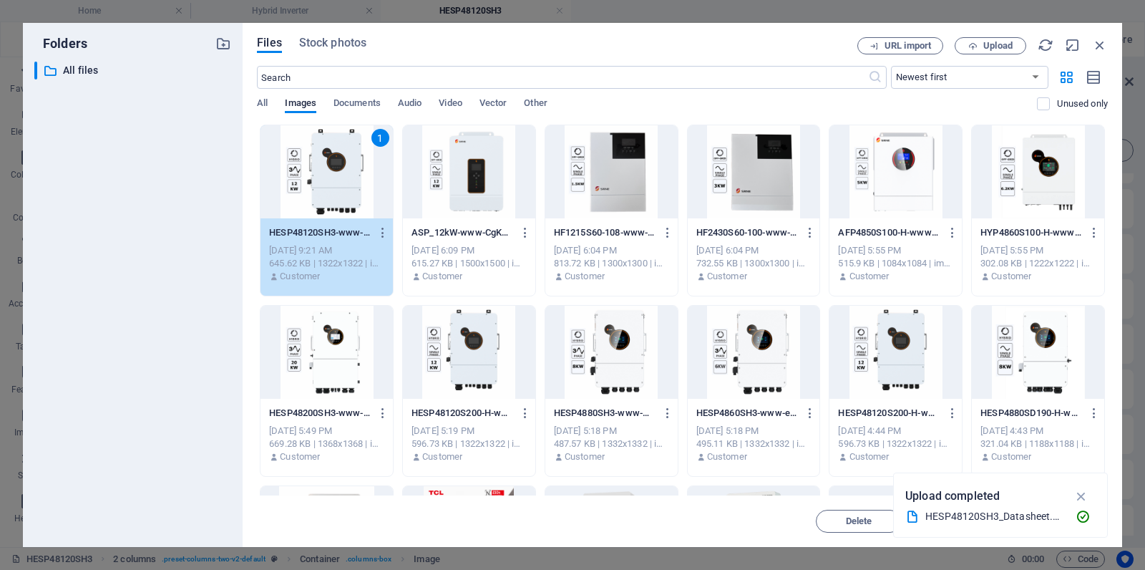
click at [1080, 493] on icon "button" at bounding box center [1082, 496] width 16 height 16
click at [1069, 520] on span "Insert" at bounding box center [1065, 521] width 25 height 9
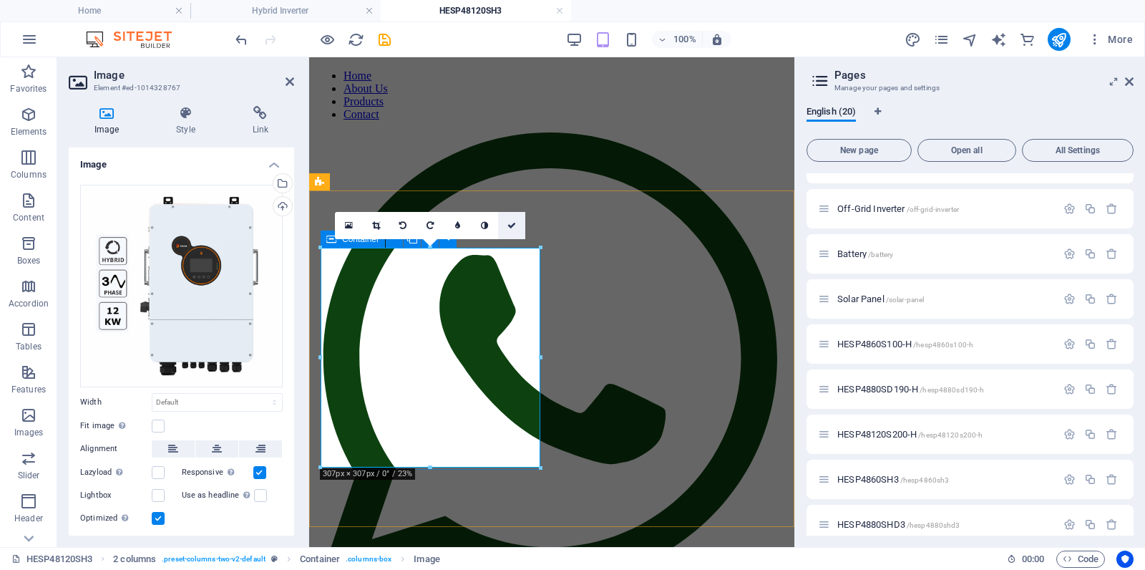
drag, startPoint x: 508, startPoint y: 223, endPoint x: 452, endPoint y: 166, distance: 80.5
click at [508, 223] on icon at bounding box center [512, 225] width 9 height 9
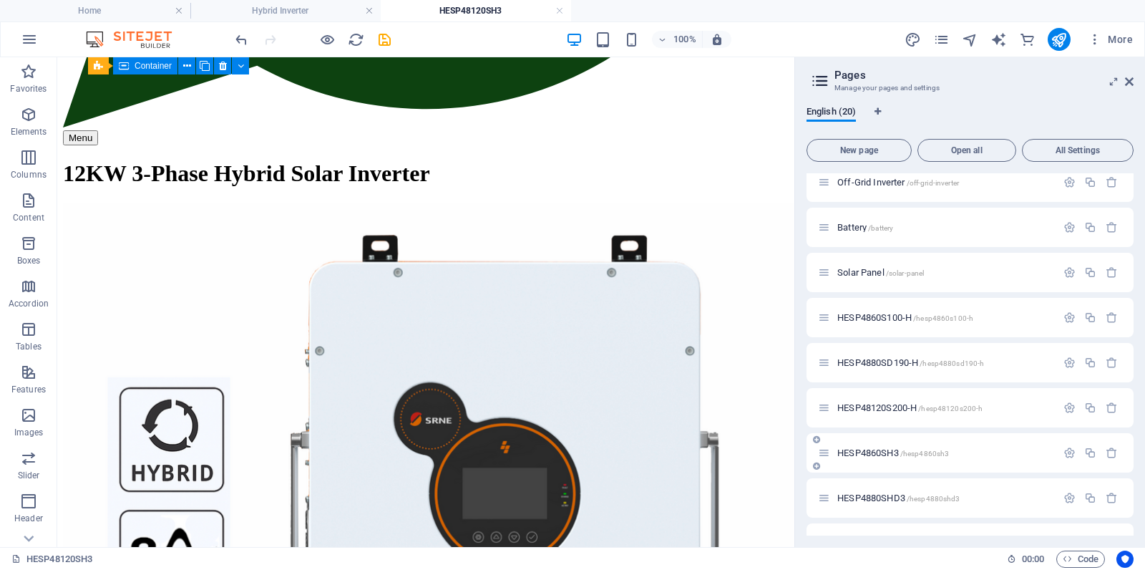
scroll to position [538, 0]
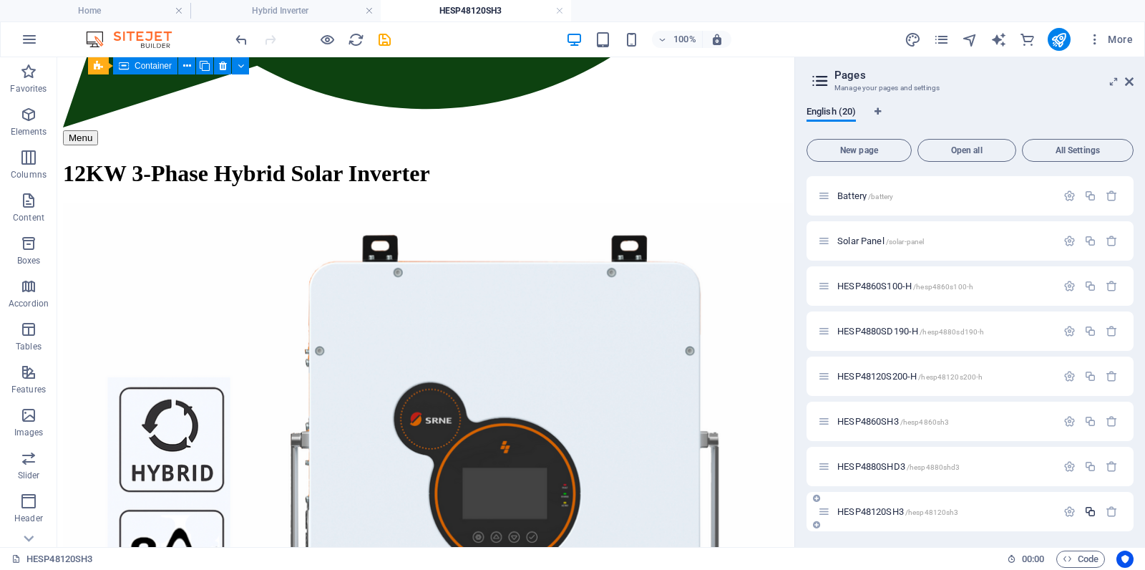
click at [1087, 510] on icon "button" at bounding box center [1091, 511] width 12 height 12
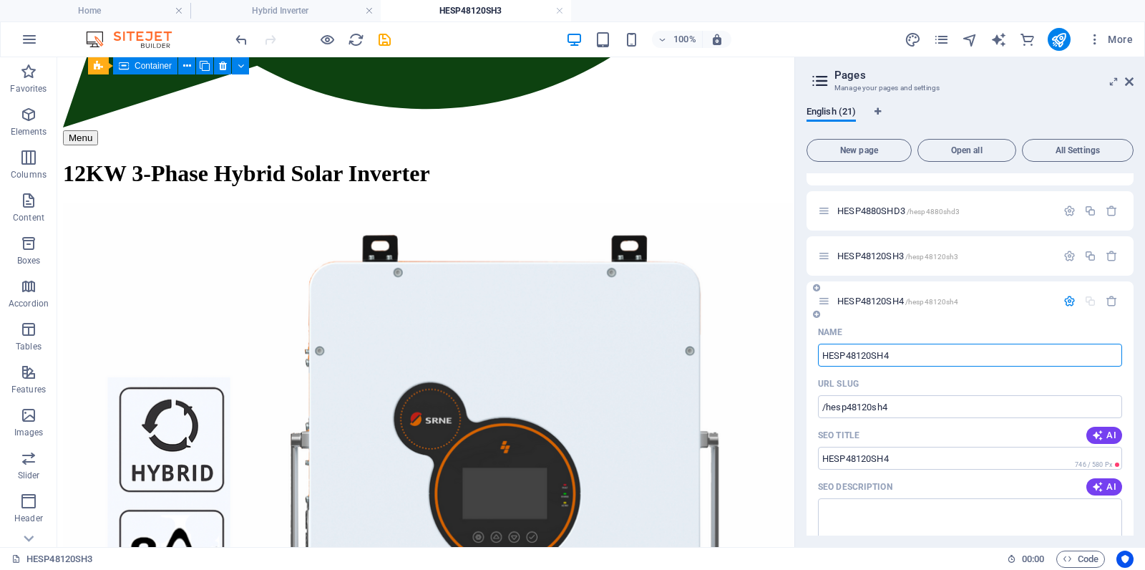
click at [914, 357] on input "HESP48120SH4" at bounding box center [970, 355] width 304 height 23
drag, startPoint x: 902, startPoint y: 357, endPoint x: 854, endPoint y: 392, distance: 59.4
click at [901, 357] on input "HESP48120SH4" at bounding box center [970, 355] width 304 height 23
type input "HESP48120SH"
type input "/hesp48120sh"
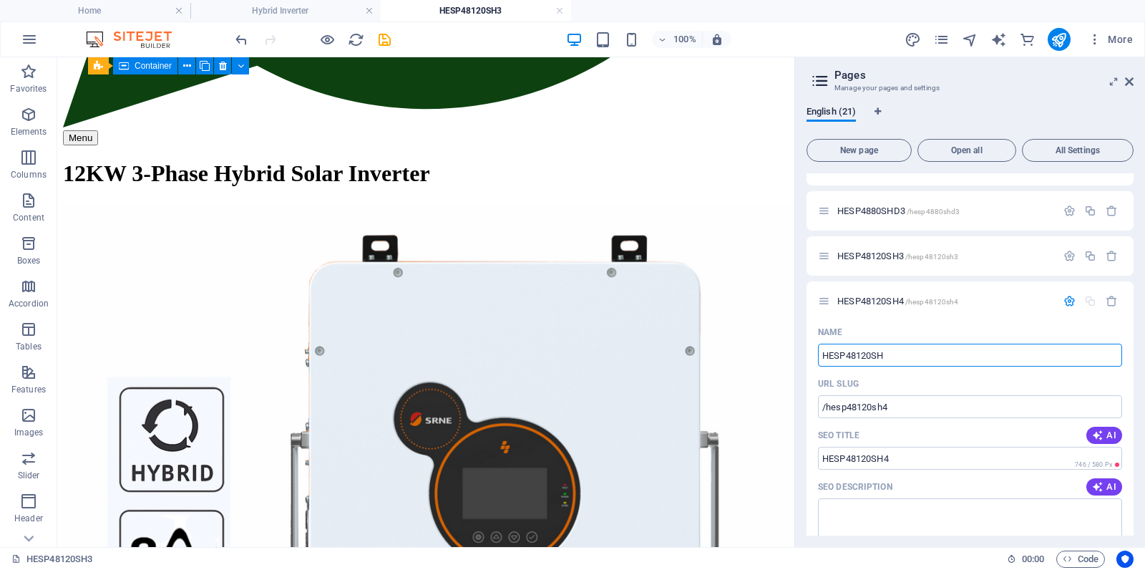
type input "HESP48120SH"
type input "HESP48120SH3"
type input "/hesp48120sh3-21"
type input "HESP48120SH3"
type input "HESP4820SH3"
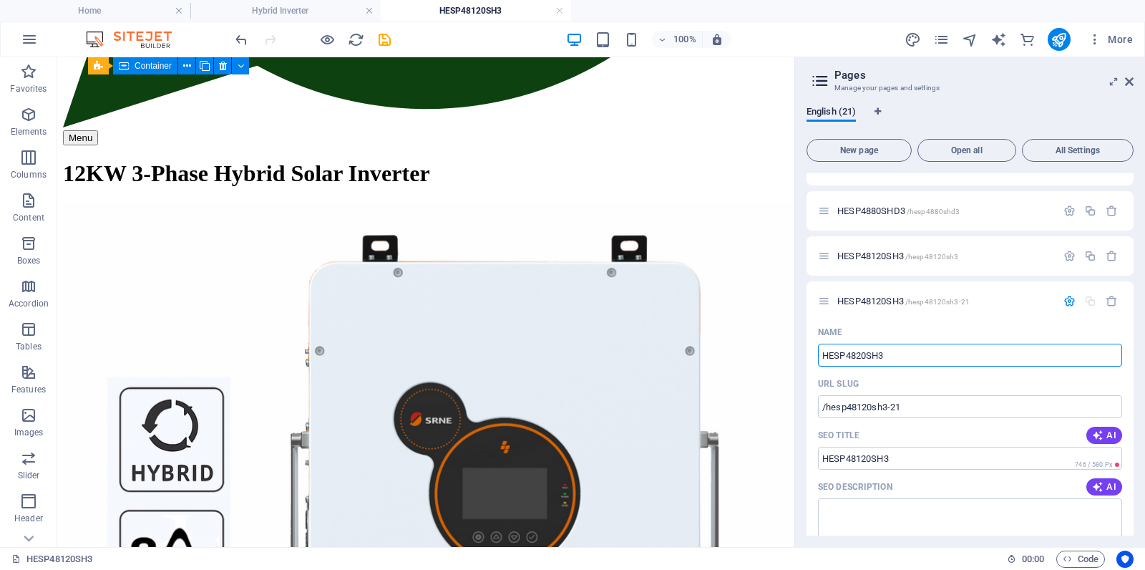
type input "HESP4820SH3"
type input "HESP48200SH3"
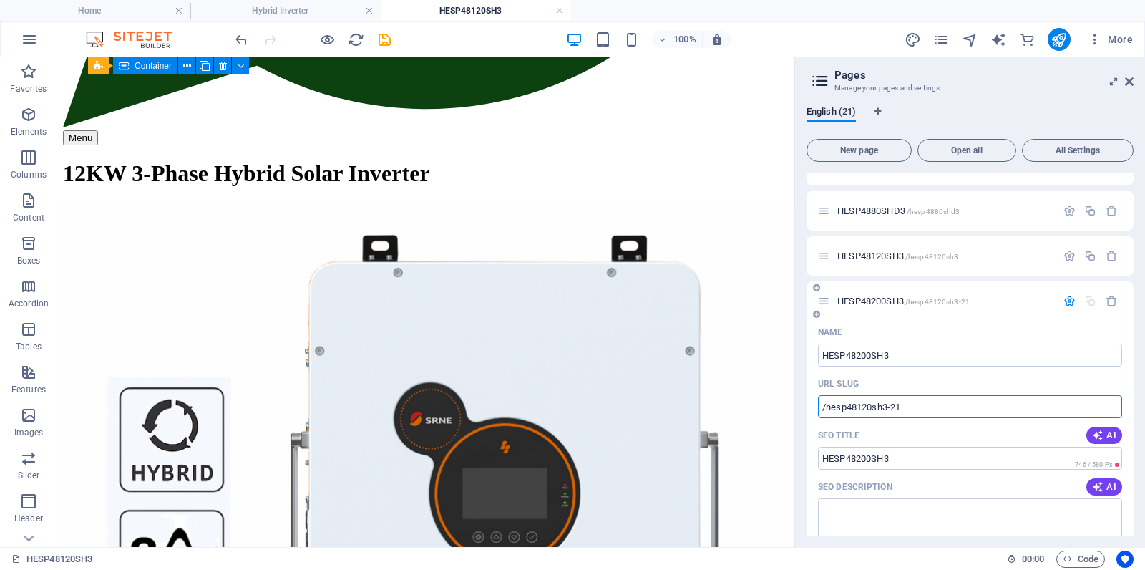
click at [936, 415] on input "/hesp48120sh3-21" at bounding box center [970, 406] width 304 height 23
click at [910, 454] on input "HESP48200SH3" at bounding box center [970, 458] width 304 height 23
click at [862, 409] on input "/hesp48020sh3" at bounding box center [970, 406] width 304 height 23
type input "/hesp48200sh3"
click at [903, 454] on input "HESP48200SH3" at bounding box center [970, 458] width 304 height 23
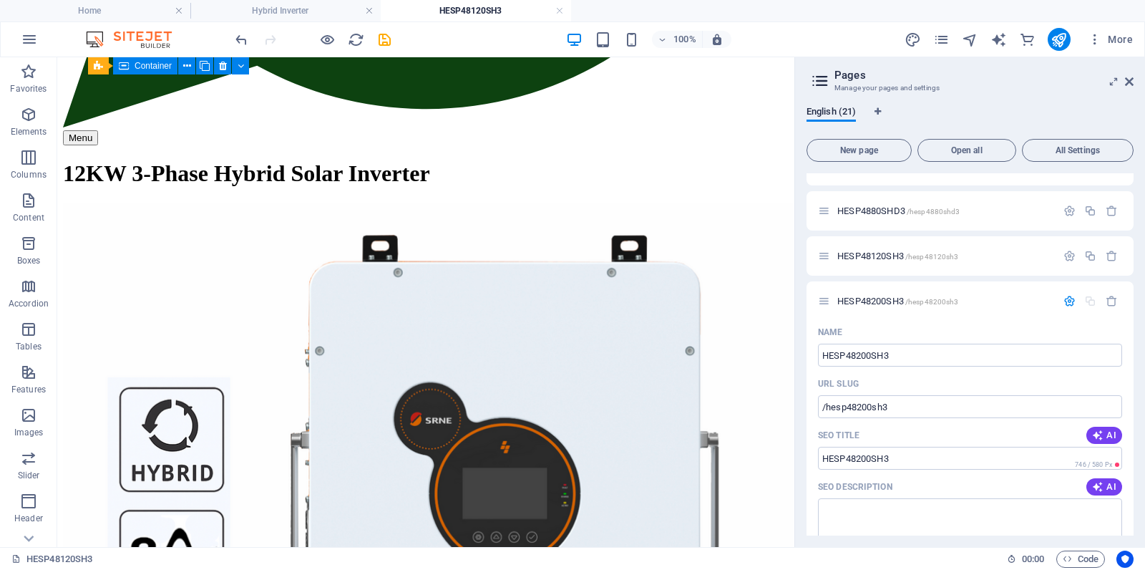
click at [1060, 302] on button "button" at bounding box center [1070, 301] width 21 height 12
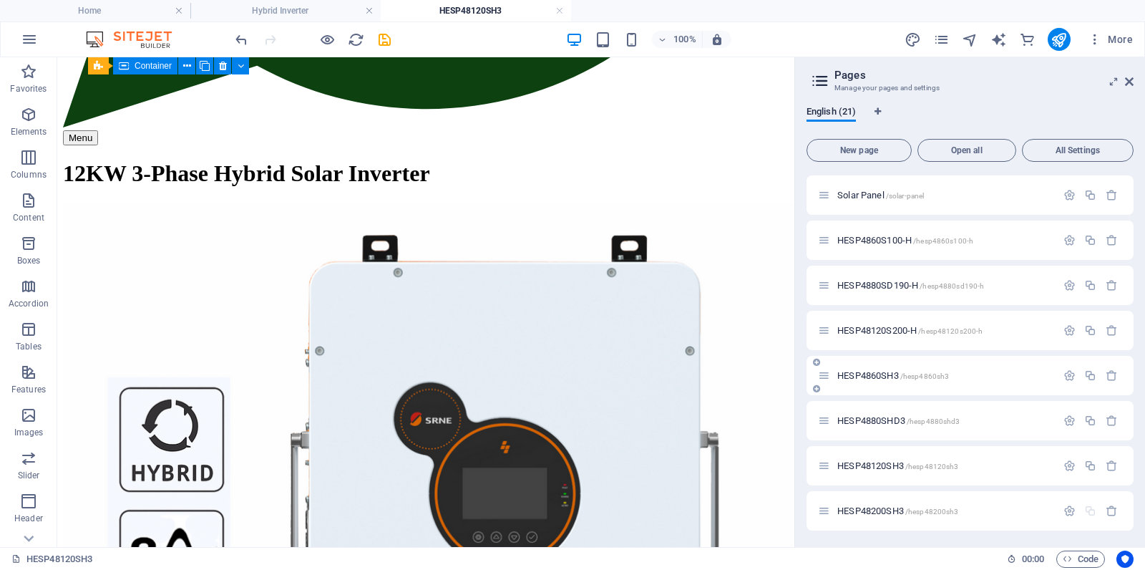
scroll to position [583, 0]
click at [871, 508] on span "HESP48200SH3 /hesp48200sh3" at bounding box center [898, 511] width 121 height 11
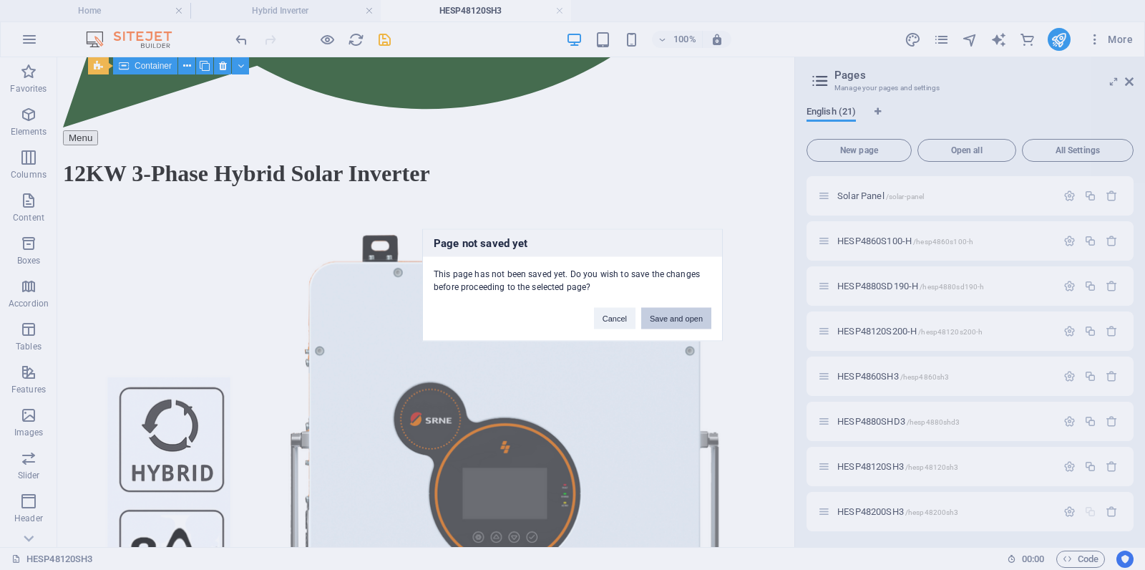
click at [671, 315] on button "Save and open" at bounding box center [676, 318] width 70 height 21
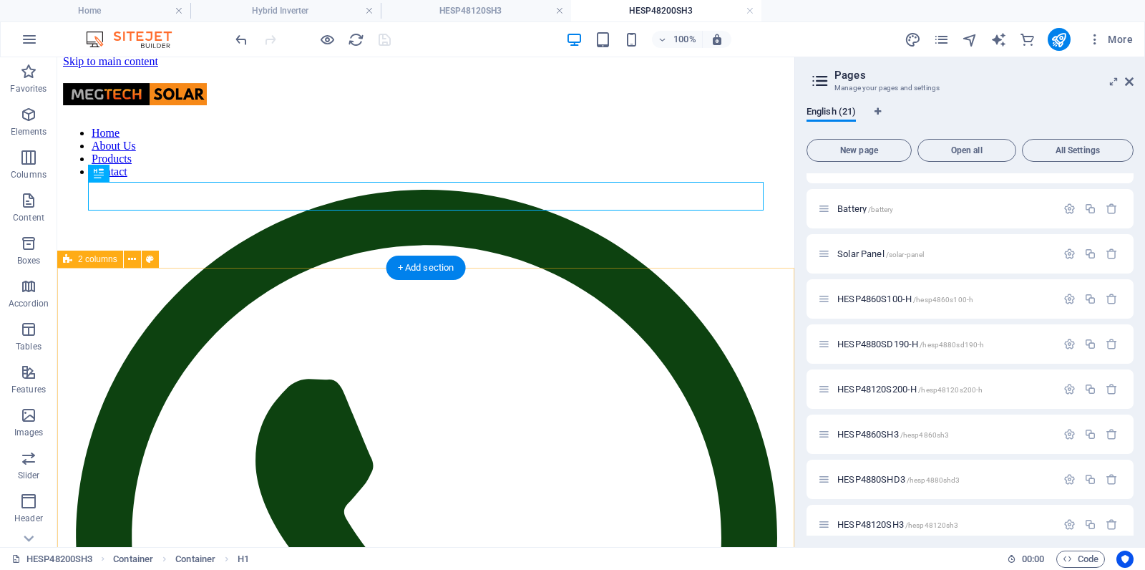
scroll to position [0, 0]
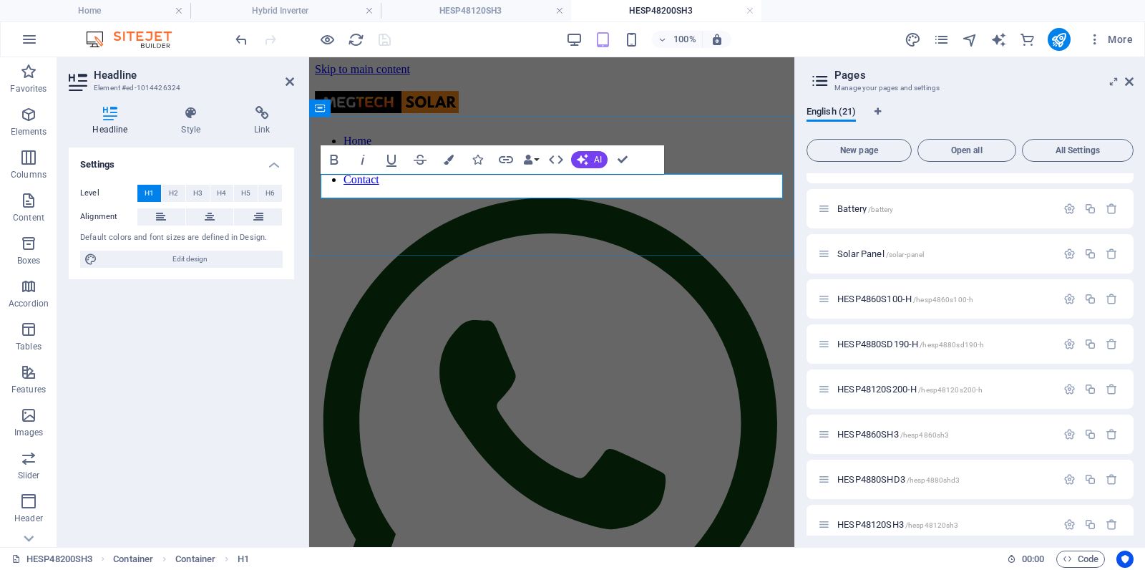
drag, startPoint x: 331, startPoint y: 183, endPoint x: 321, endPoint y: 193, distance: 14.2
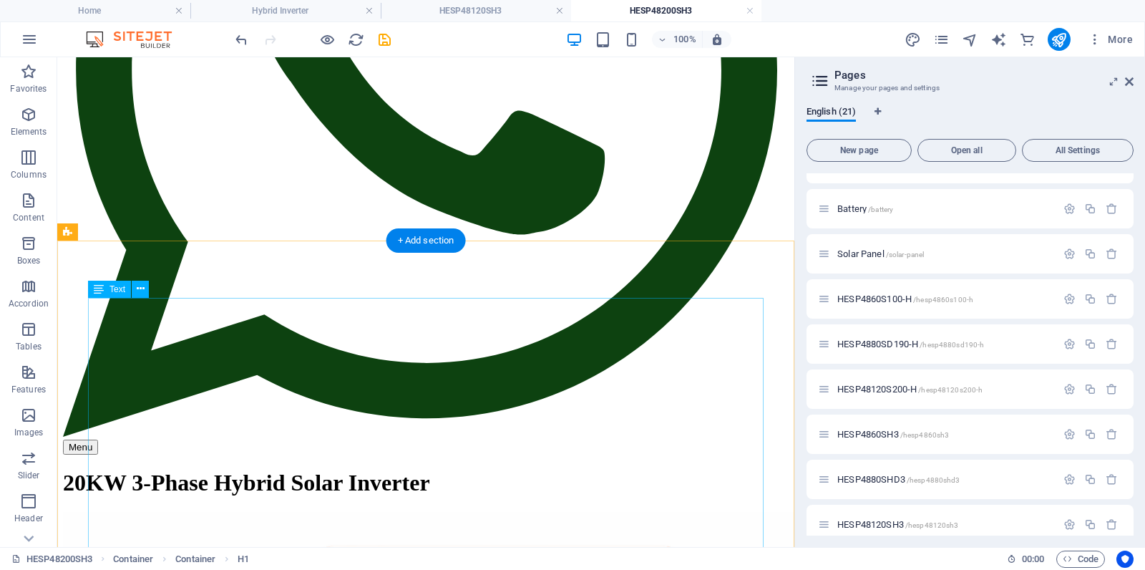
scroll to position [503, 0]
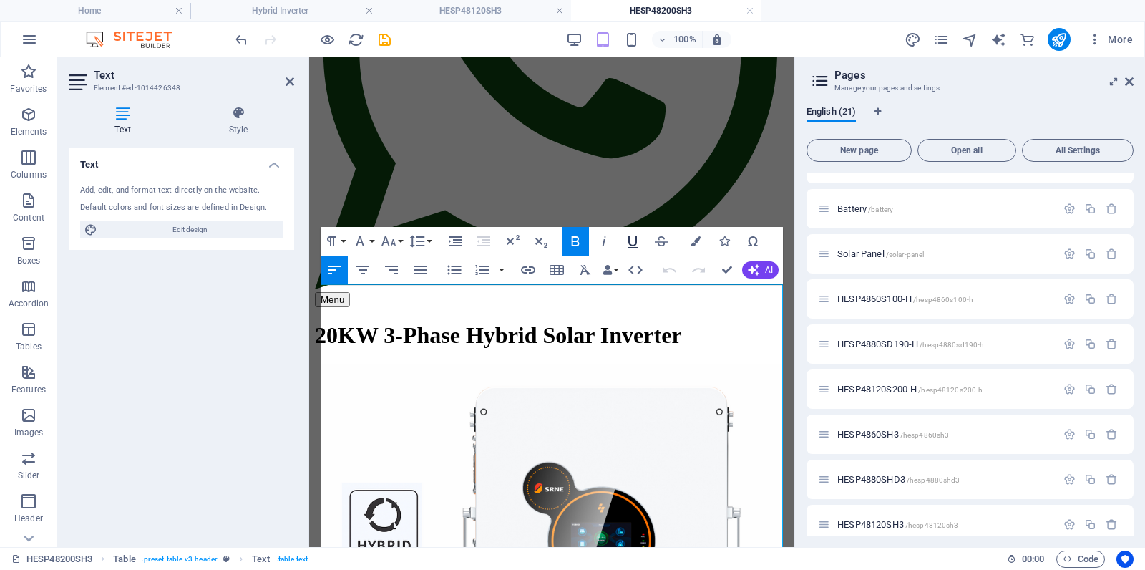
scroll to position [359, 0]
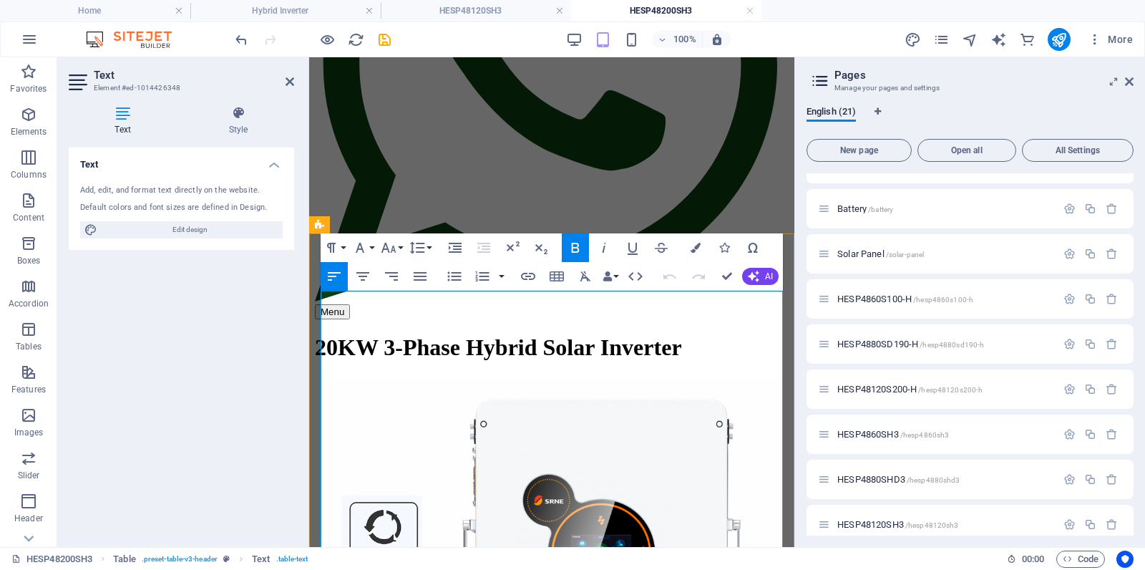
drag, startPoint x: 667, startPoint y: 312, endPoint x: 658, endPoint y: 329, distance: 19.5
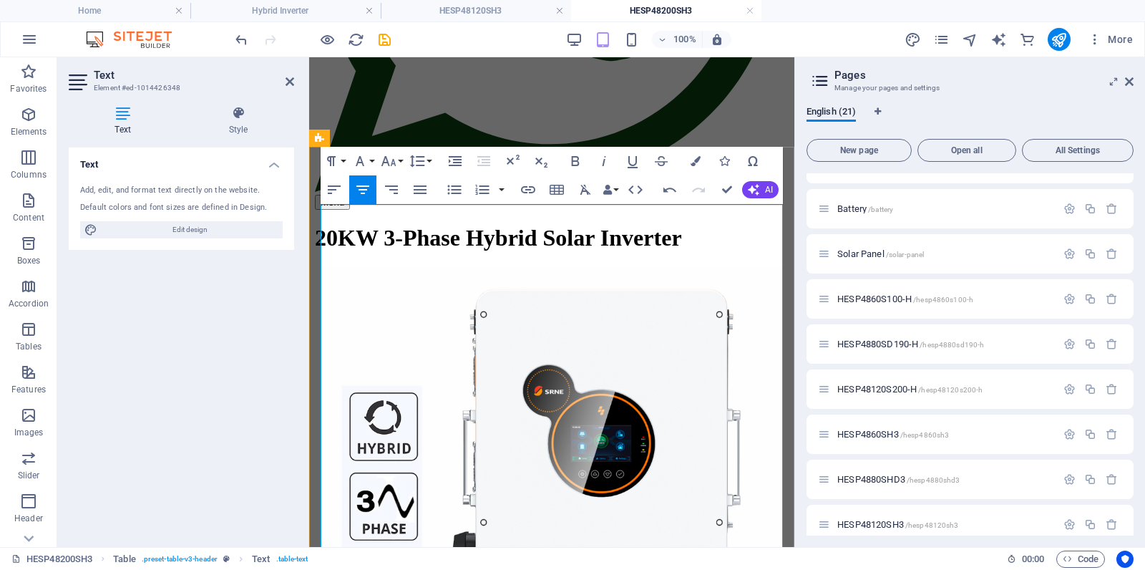
scroll to position [477, 0]
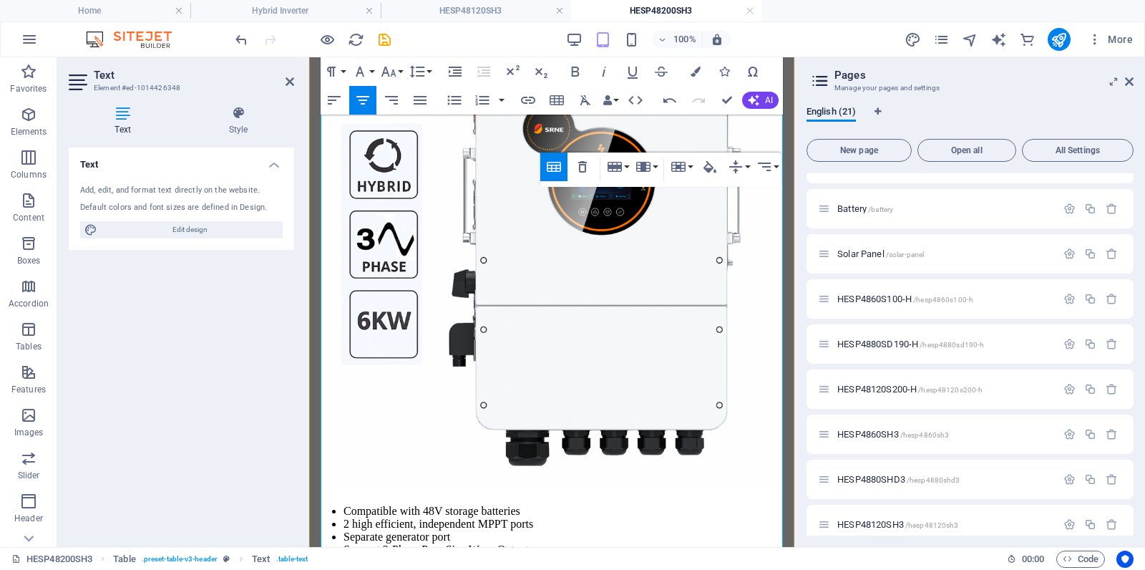
scroll to position [733, 0]
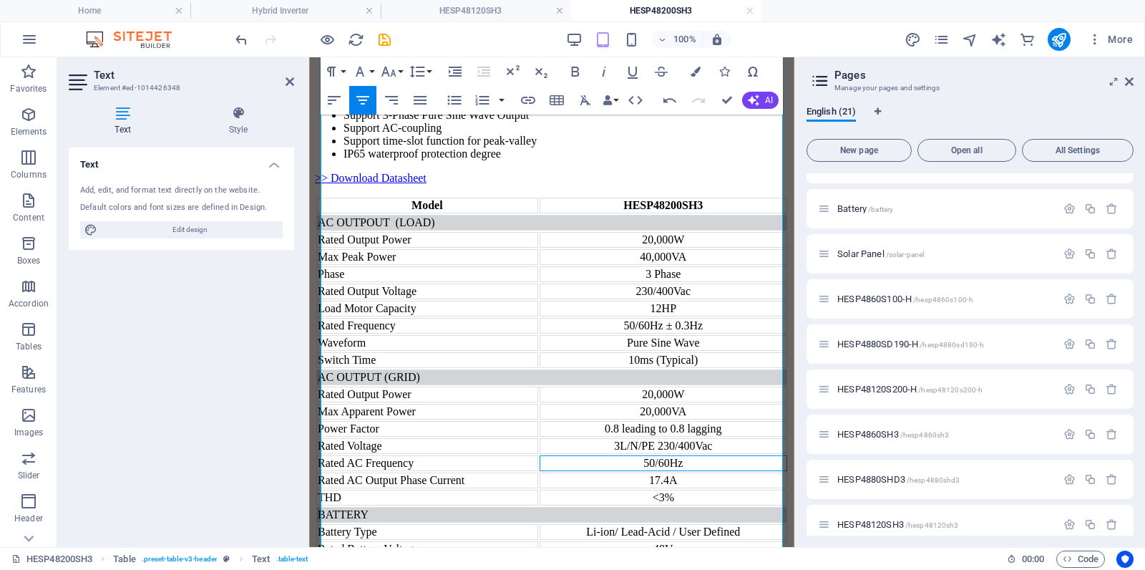
scroll to position [1167, 0]
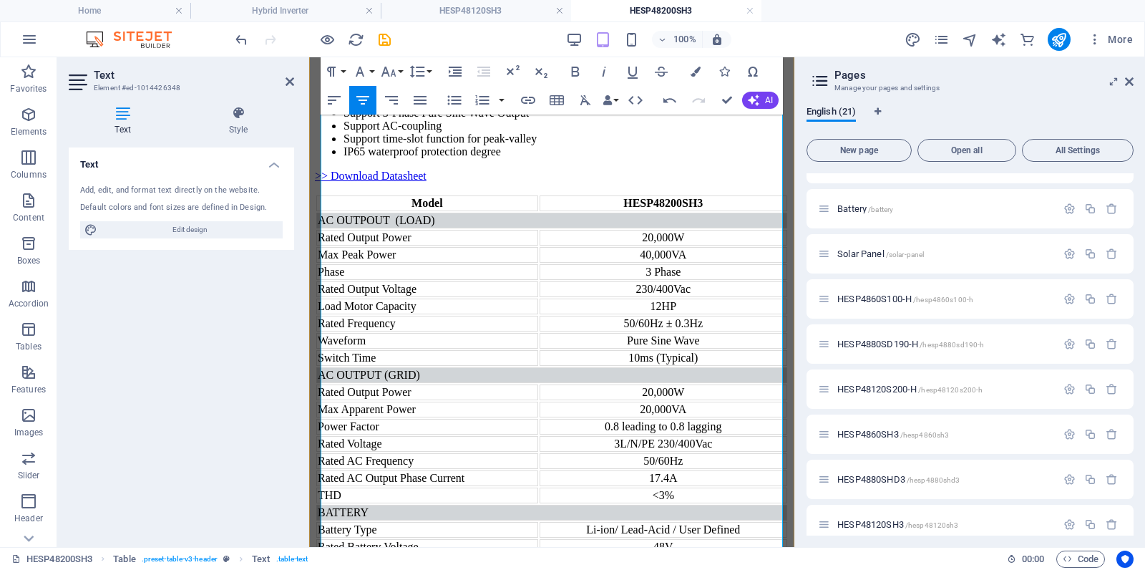
click at [656, 569] on div "120A" at bounding box center [663, 581] width 245 height 13
drag, startPoint x: 624, startPoint y: 436, endPoint x: 593, endPoint y: 452, distance: 35.2
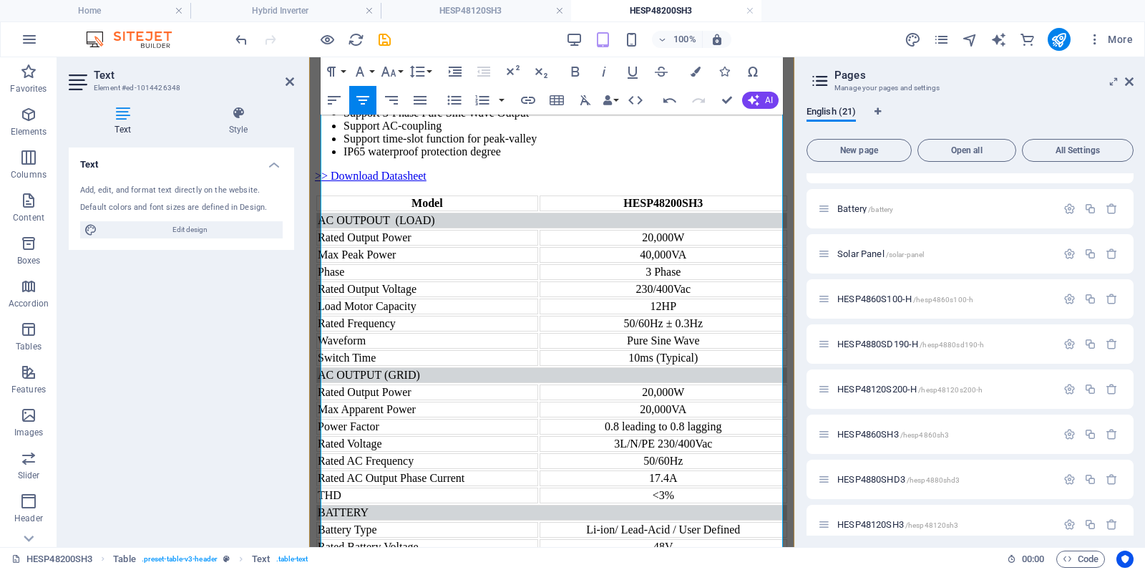
drag, startPoint x: 699, startPoint y: 472, endPoint x: 651, endPoint y: 487, distance: 49.4
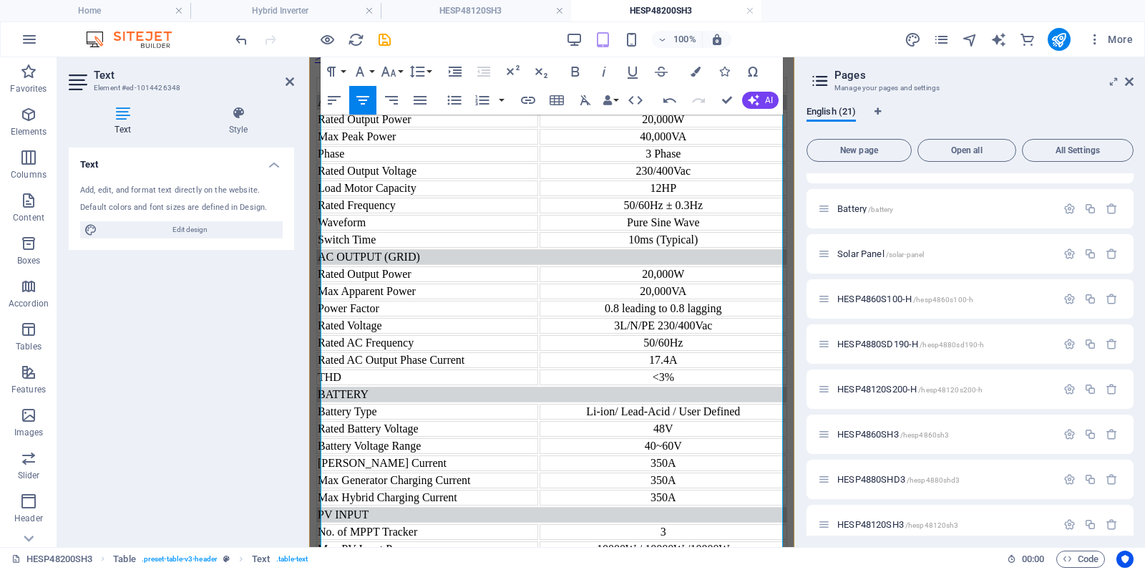
scroll to position [1296, 0]
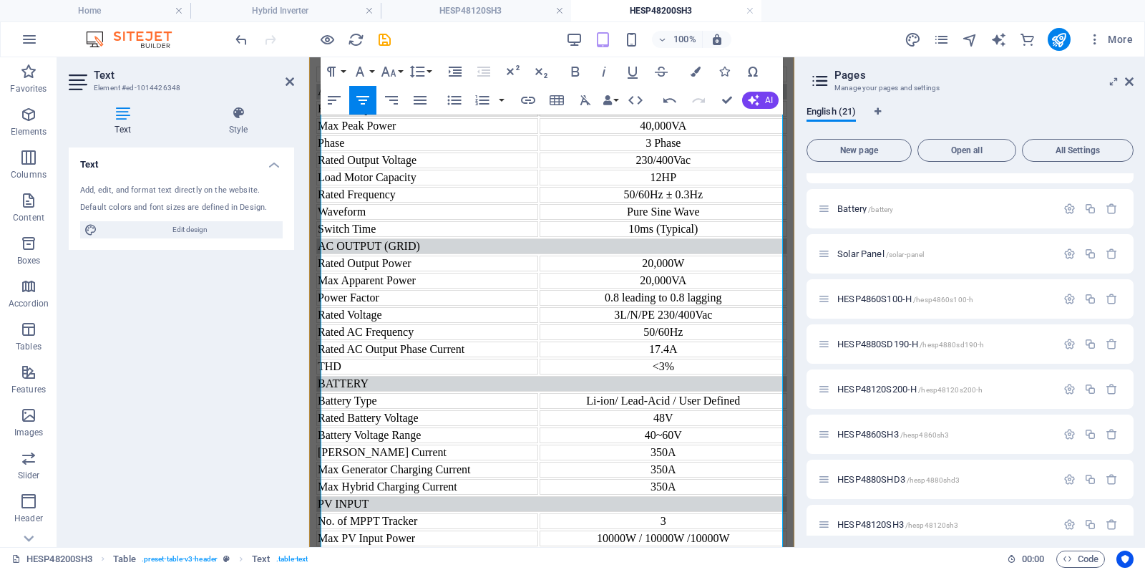
drag, startPoint x: 654, startPoint y: 415, endPoint x: 609, endPoint y: 442, distance: 52.3
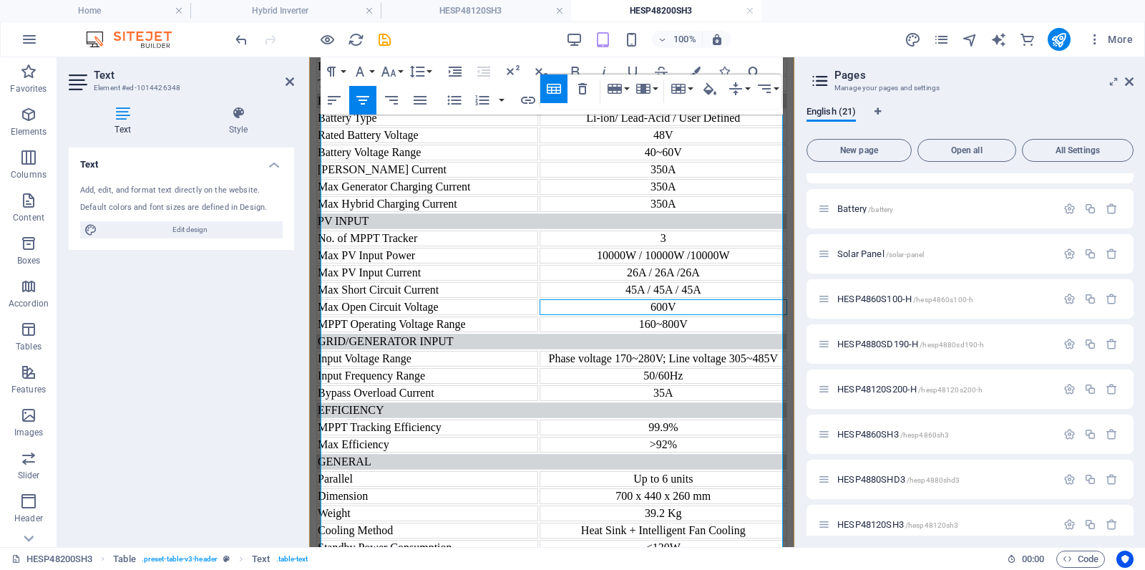
scroll to position [1599, 0]
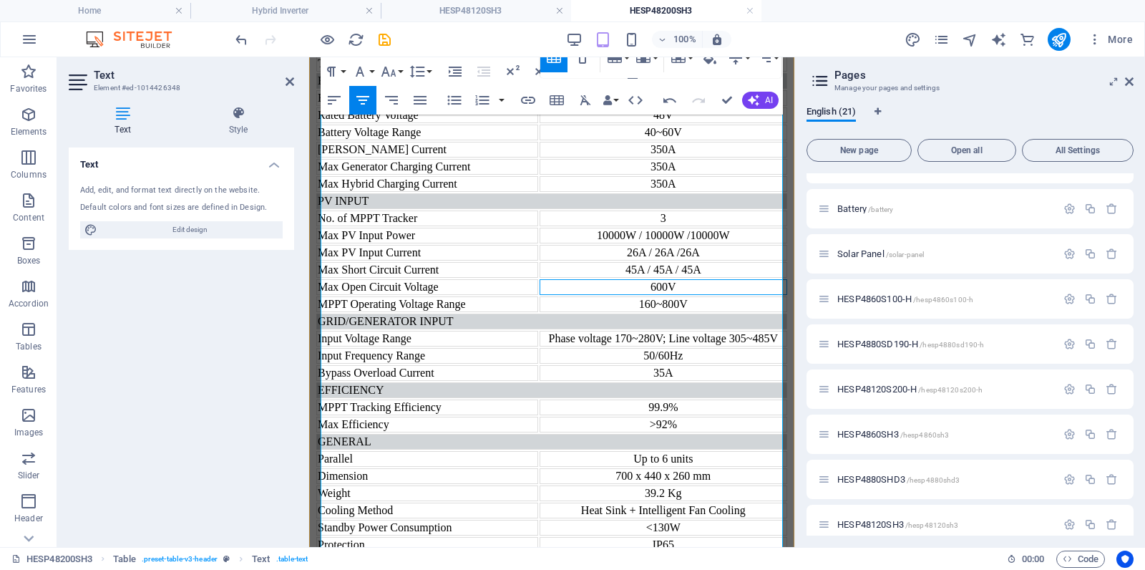
click at [656, 367] on div "35A" at bounding box center [663, 373] width 245 height 13
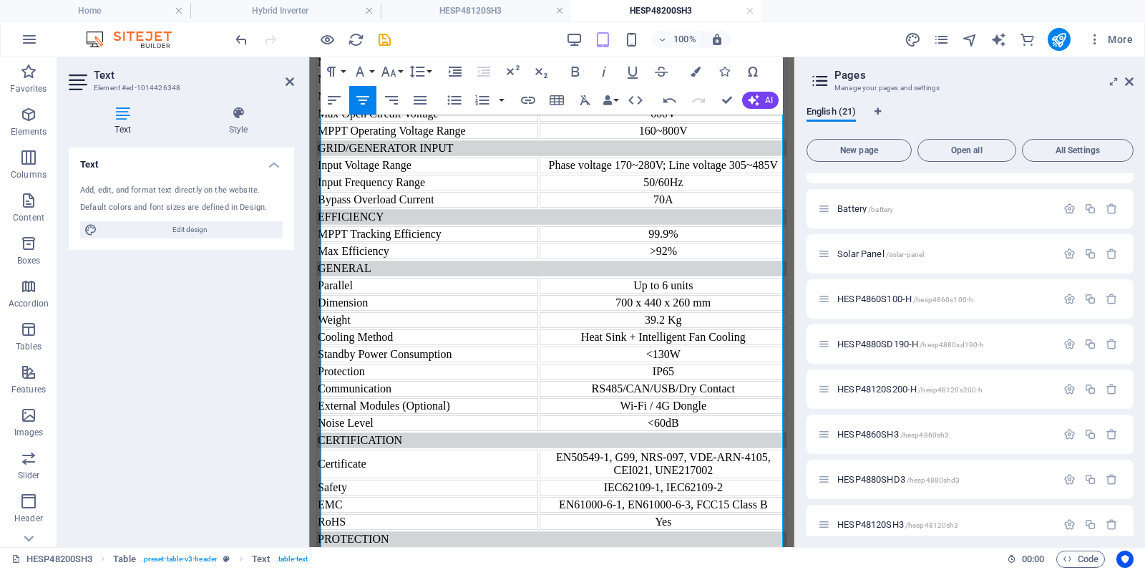
scroll to position [1769, 0]
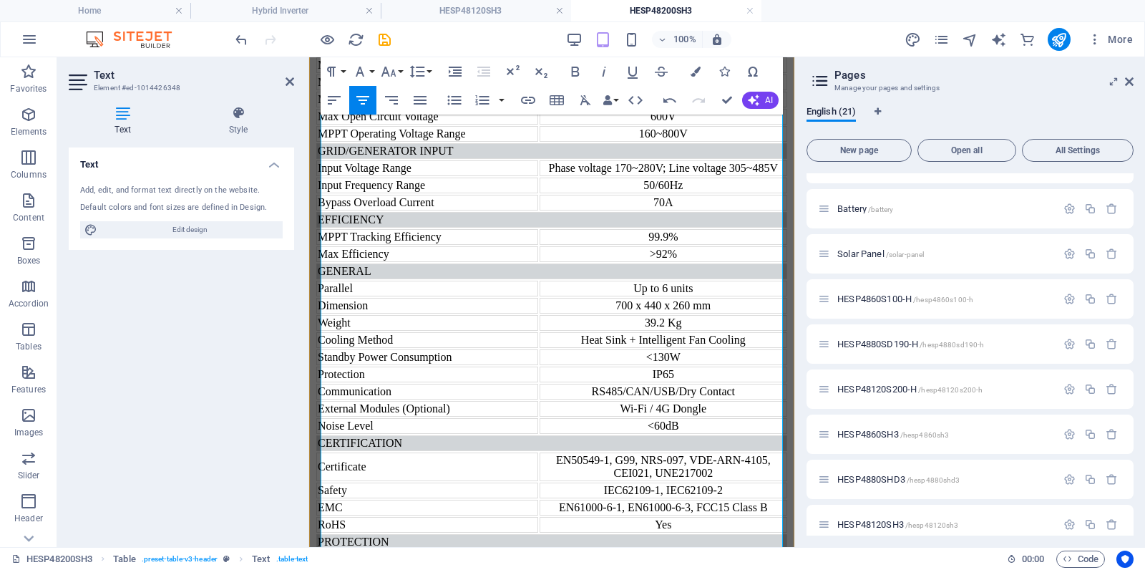
drag, startPoint x: 664, startPoint y: 235, endPoint x: 643, endPoint y: 253, distance: 28.4
click at [664, 248] on div ">92%" at bounding box center [663, 254] width 245 height 13
click at [612, 312] on div "700 x 440 x 260 mm" at bounding box center [663, 305] width 245 height 13
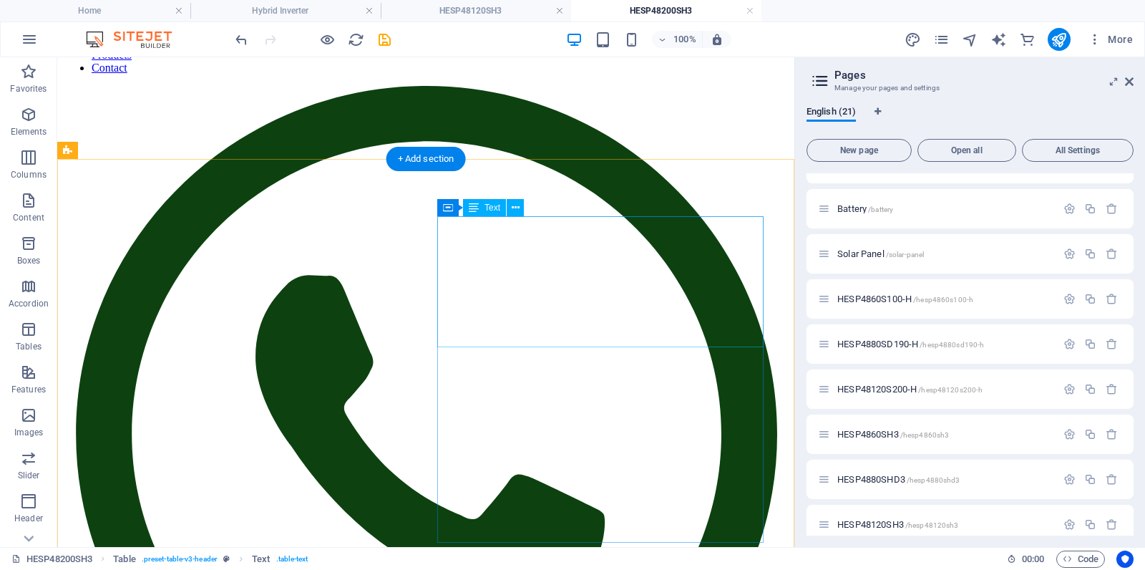
scroll to position [110, 0]
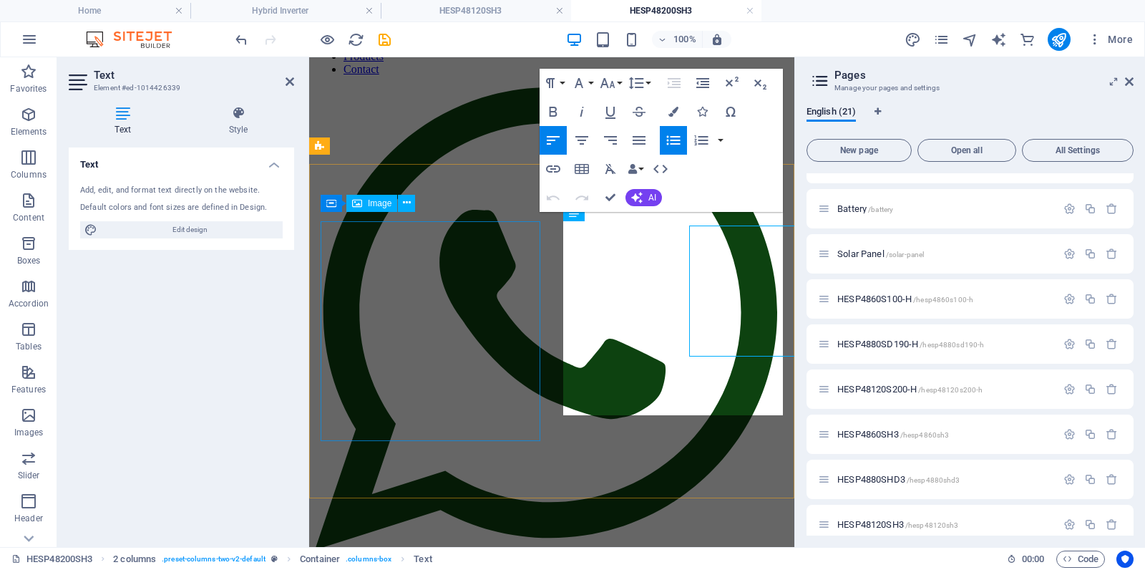
scroll to position [101, 0]
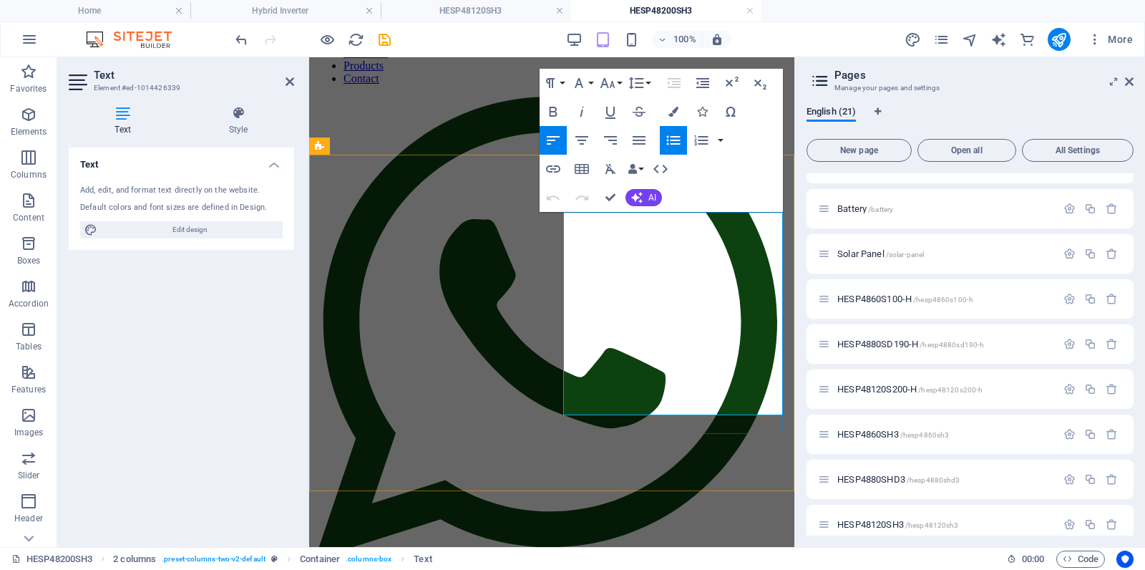
drag, startPoint x: 581, startPoint y: 258, endPoint x: 573, endPoint y: 268, distance: 13.2
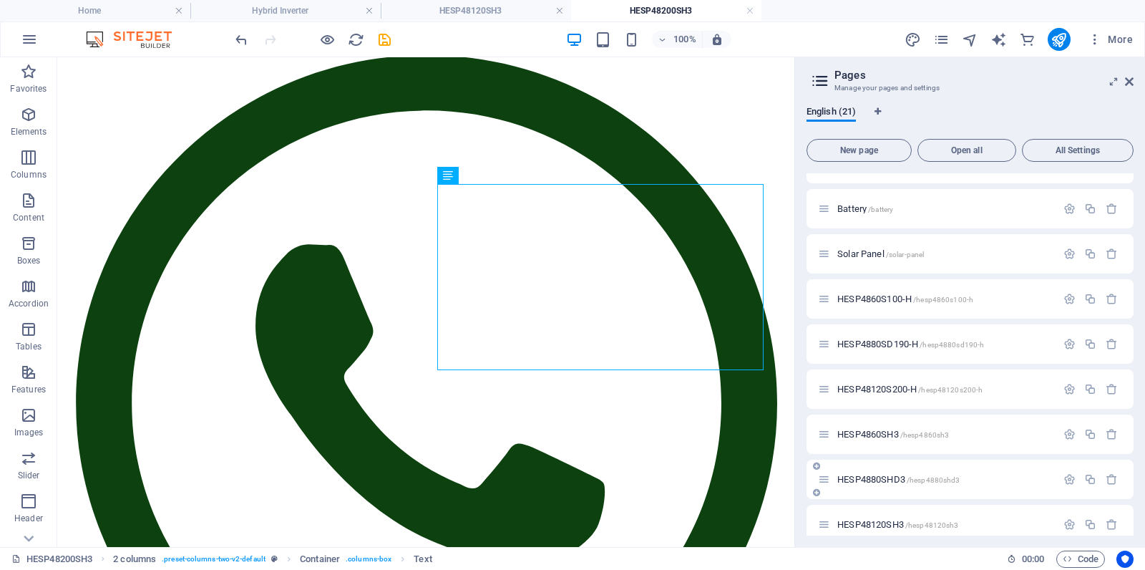
scroll to position [583, 0]
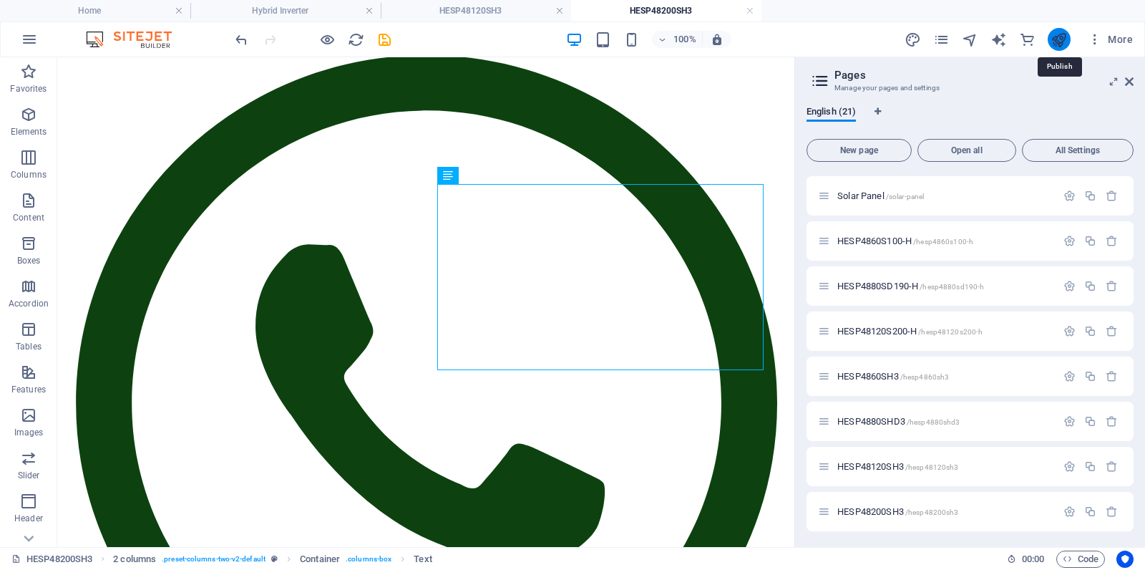
click at [1060, 39] on icon "publish" at bounding box center [1059, 39] width 16 height 16
